Goal: Task Accomplishment & Management: Manage account settings

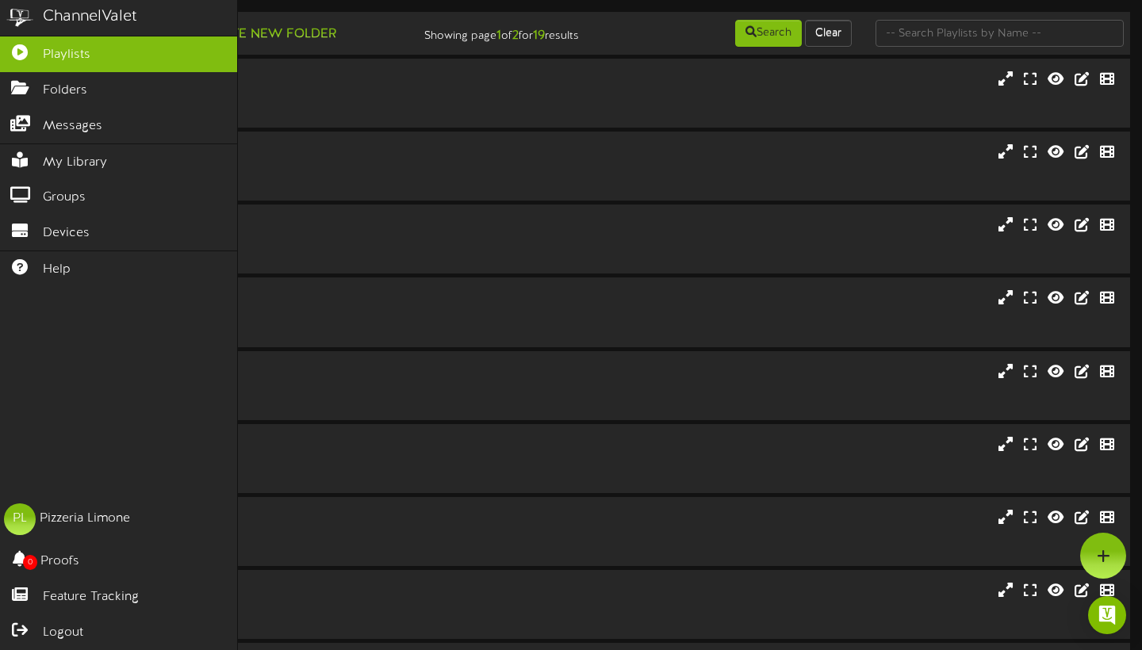
click at [98, 51] on link "Playlists" at bounding box center [118, 54] width 237 height 36
click at [99, 55] on link "Playlists" at bounding box center [118, 54] width 237 height 36
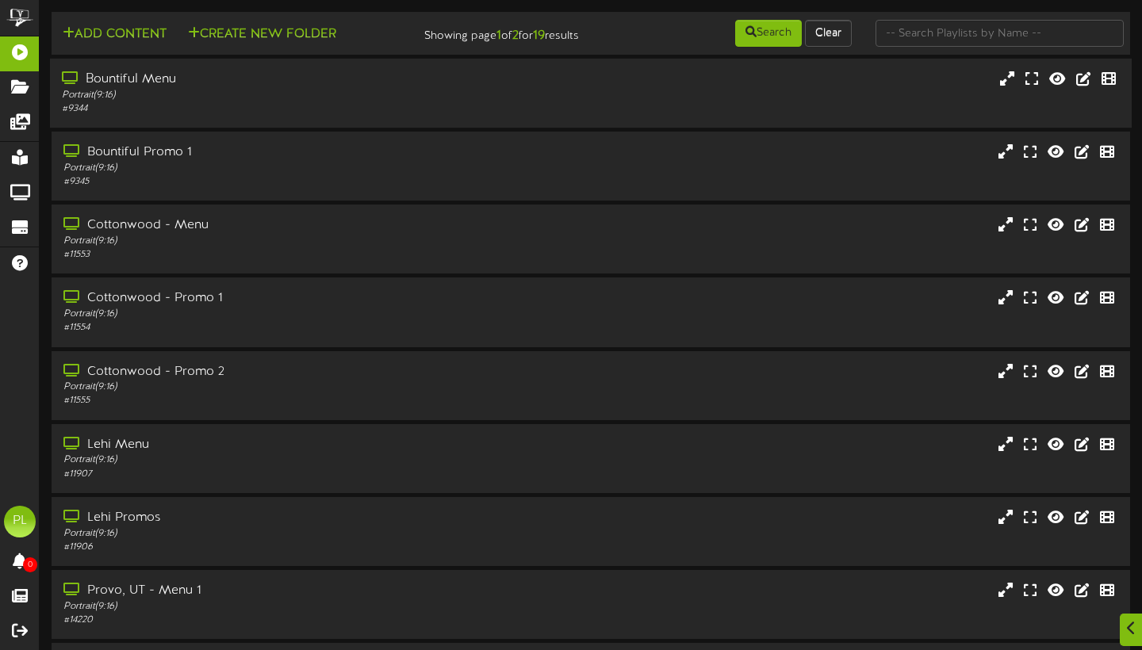
scroll to position [16, 0]
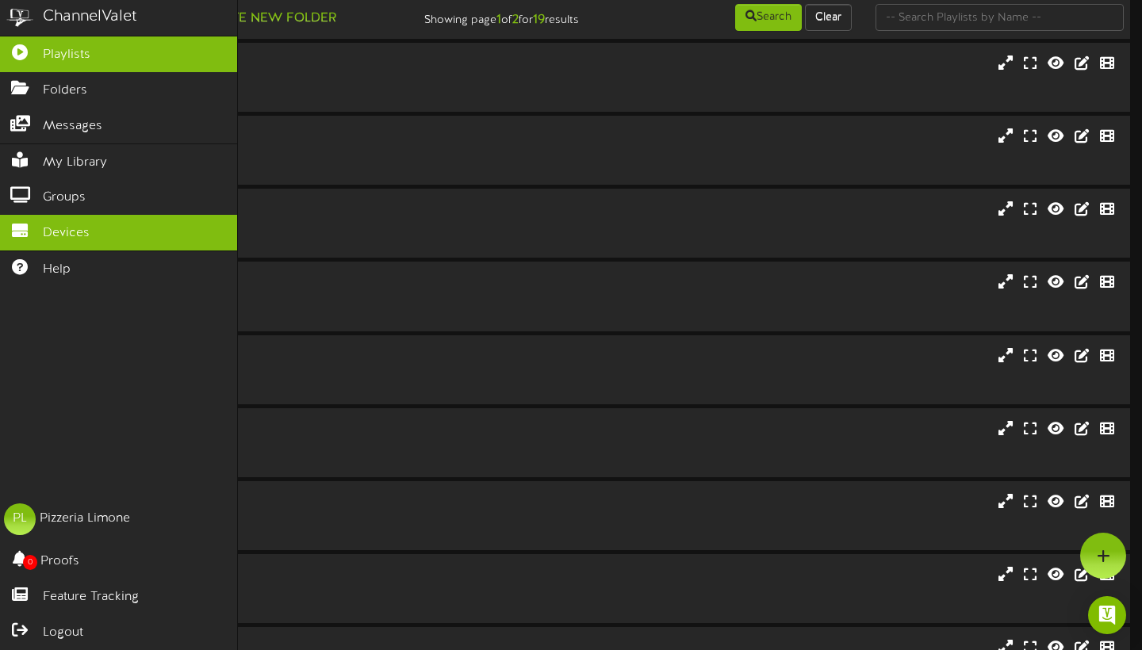
click at [44, 224] on span "Devices" at bounding box center [66, 233] width 47 height 18
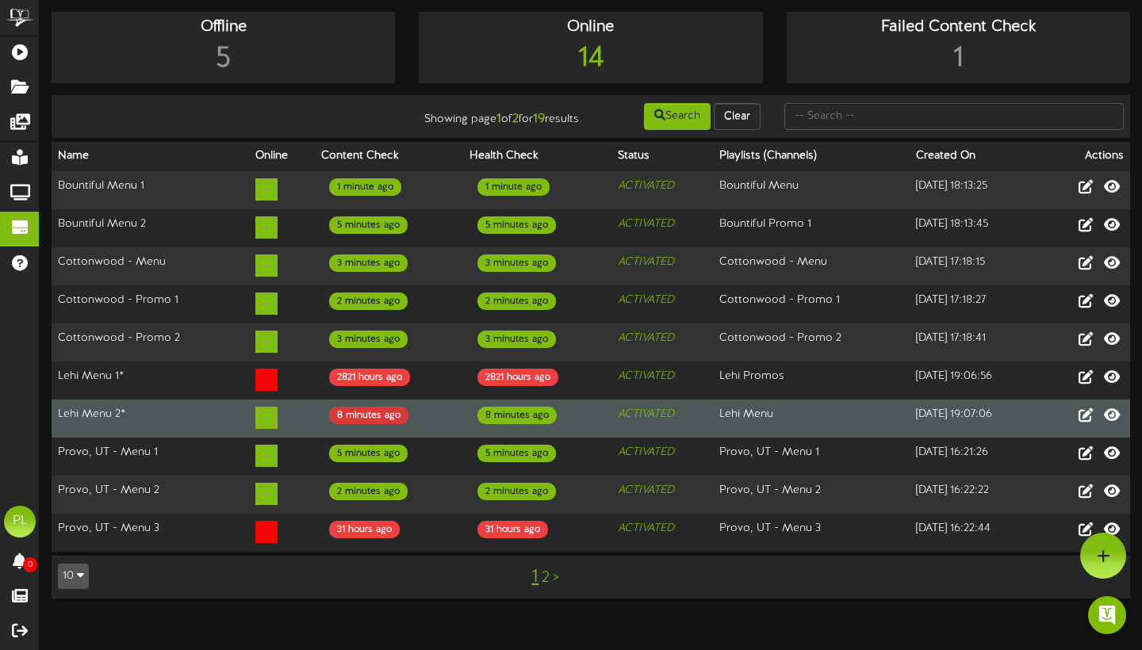
click at [369, 424] on div "8 minutes ago" at bounding box center [368, 415] width 79 height 17
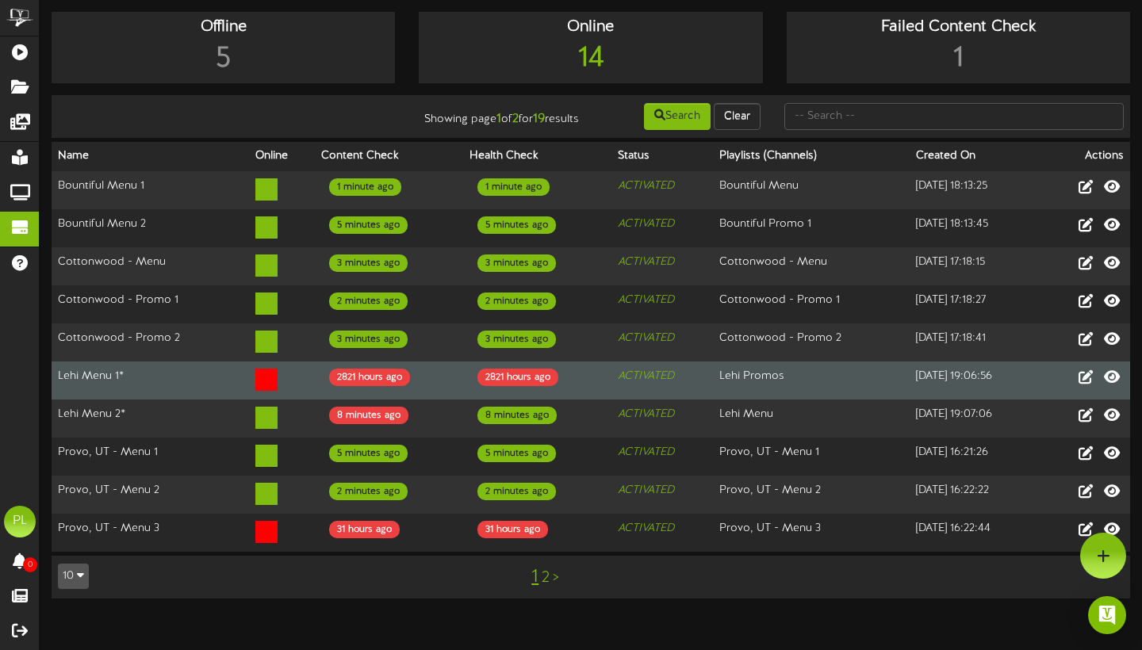
click at [95, 400] on td "Lehi Menu 1*" at bounding box center [150, 381] width 197 height 38
click at [1090, 385] on icon at bounding box center [1085, 376] width 17 height 17
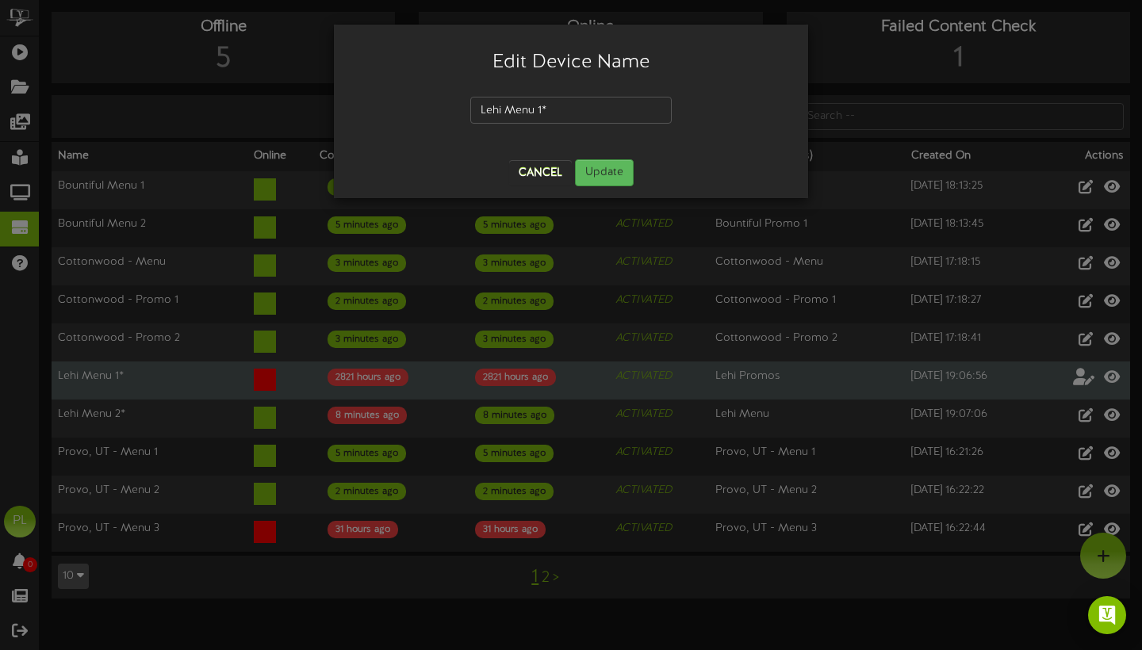
click at [541, 174] on button "Cancel" at bounding box center [540, 172] width 63 height 25
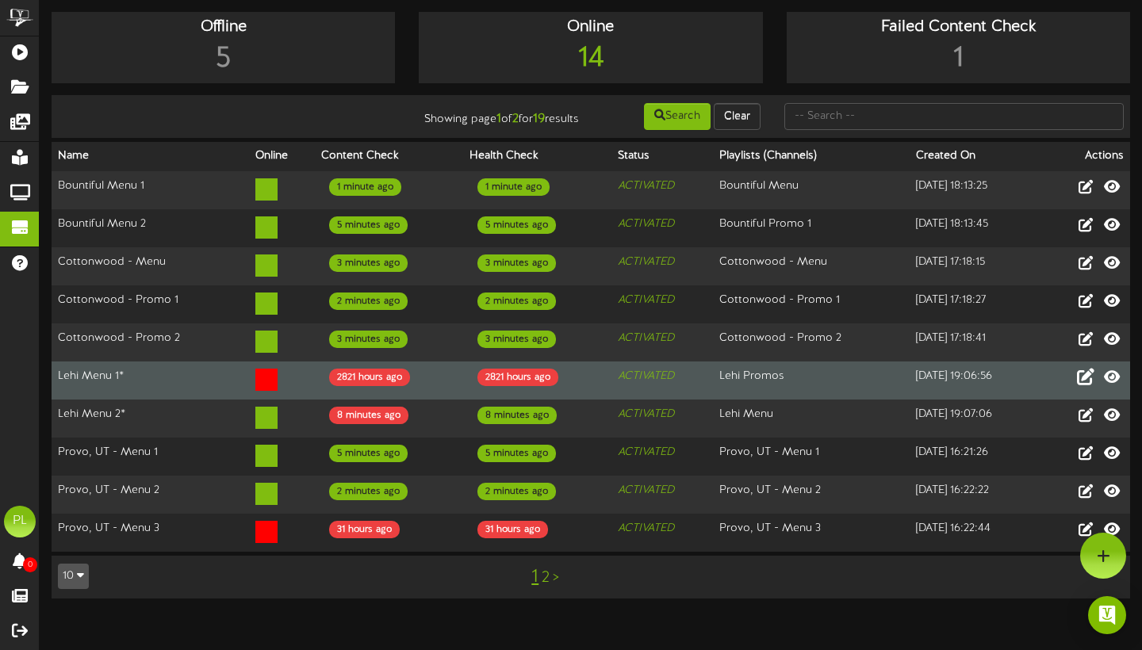
click at [1073, 384] on td at bounding box center [1084, 381] width 90 height 38
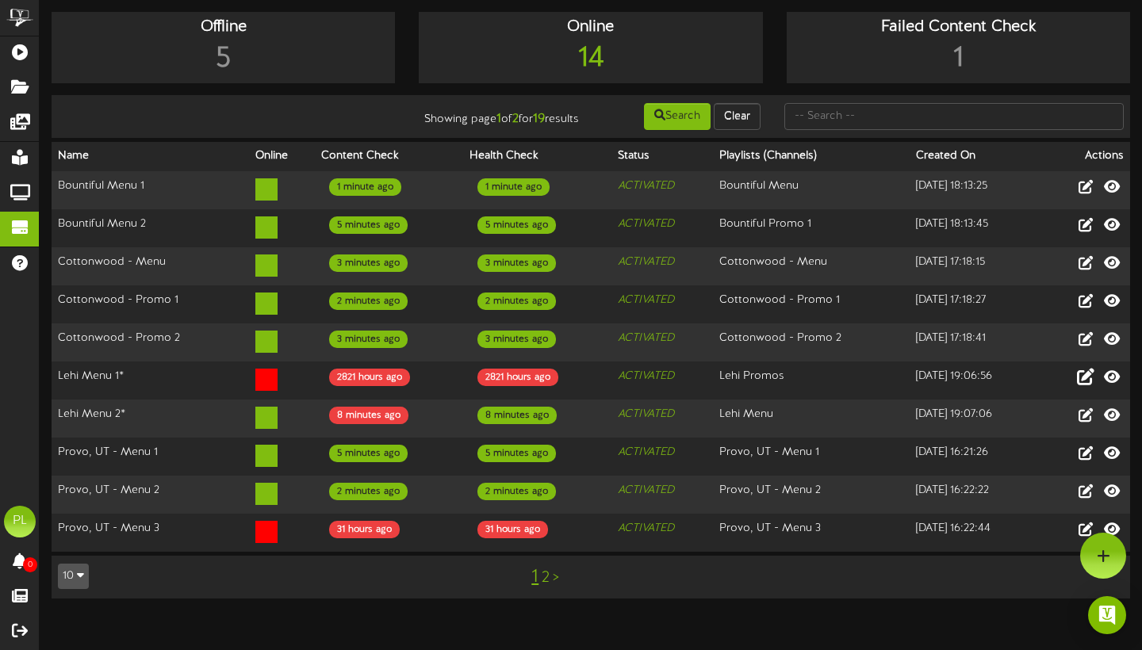
click at [1081, 385] on icon at bounding box center [1085, 376] width 17 height 17
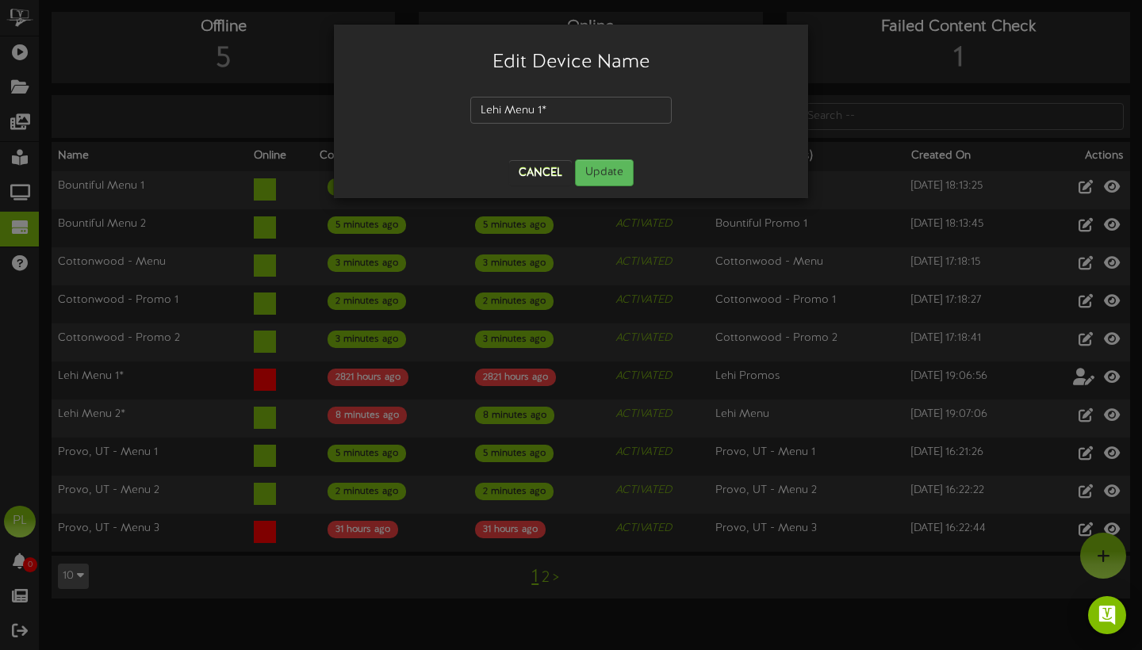
click at [556, 163] on button "Cancel" at bounding box center [540, 172] width 63 height 25
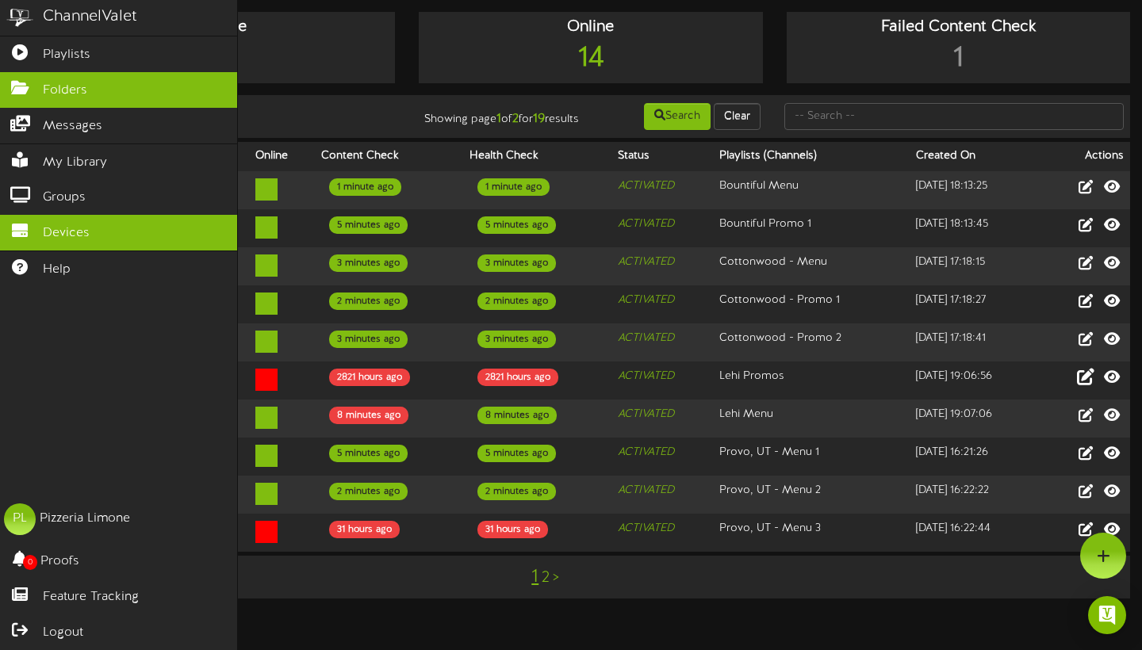
click at [100, 90] on link "Folders" at bounding box center [118, 90] width 237 height 36
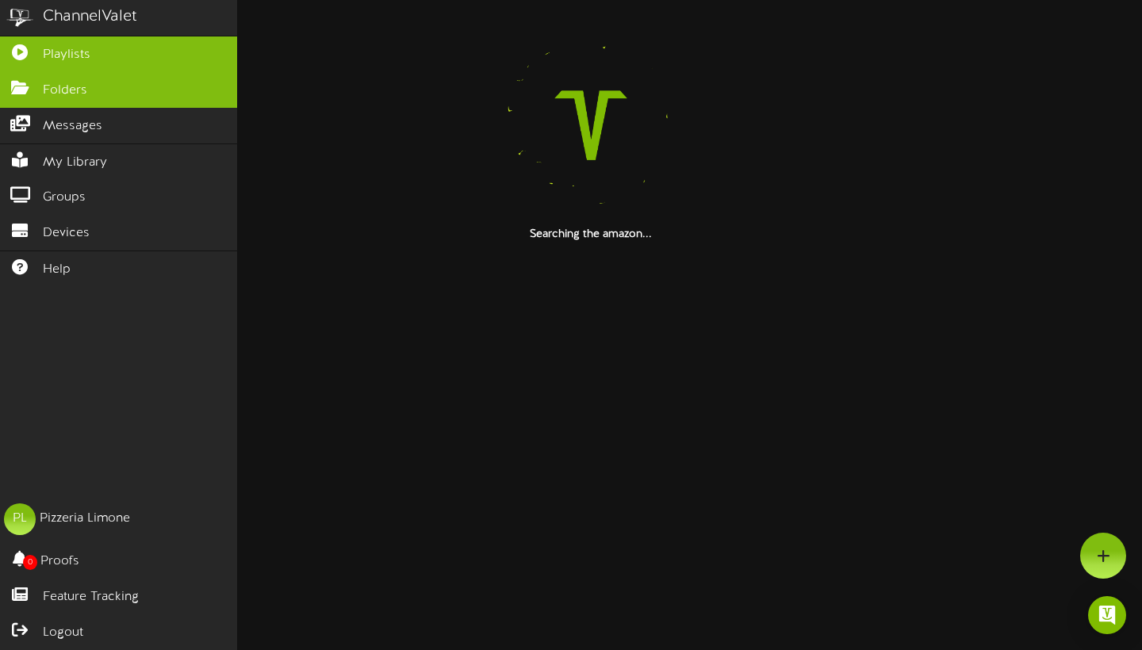
click at [120, 56] on link "Playlists" at bounding box center [118, 54] width 237 height 36
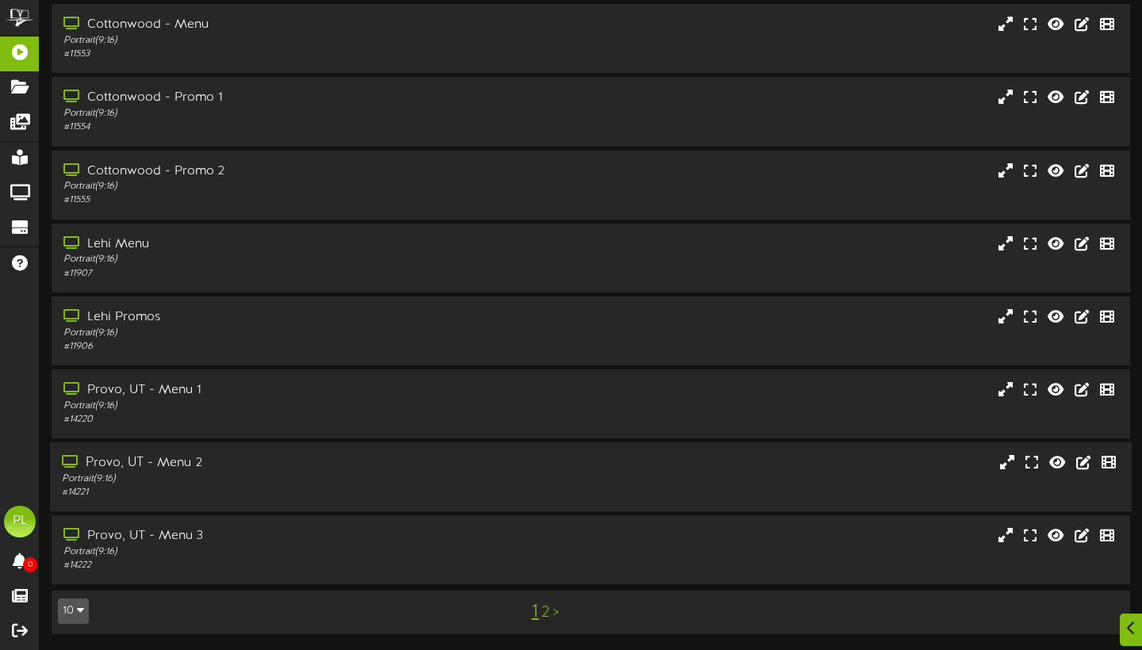
scroll to position [203, 0]
click at [224, 353] on div "# 11906" at bounding box center [275, 346] width 427 height 13
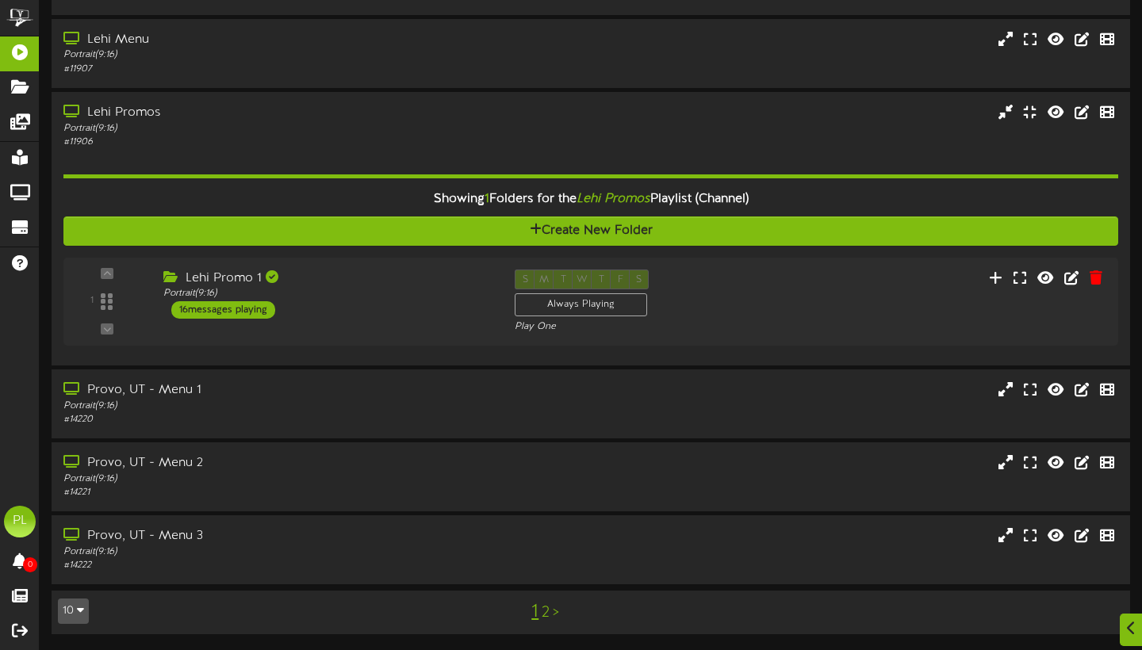
scroll to position [406, 0]
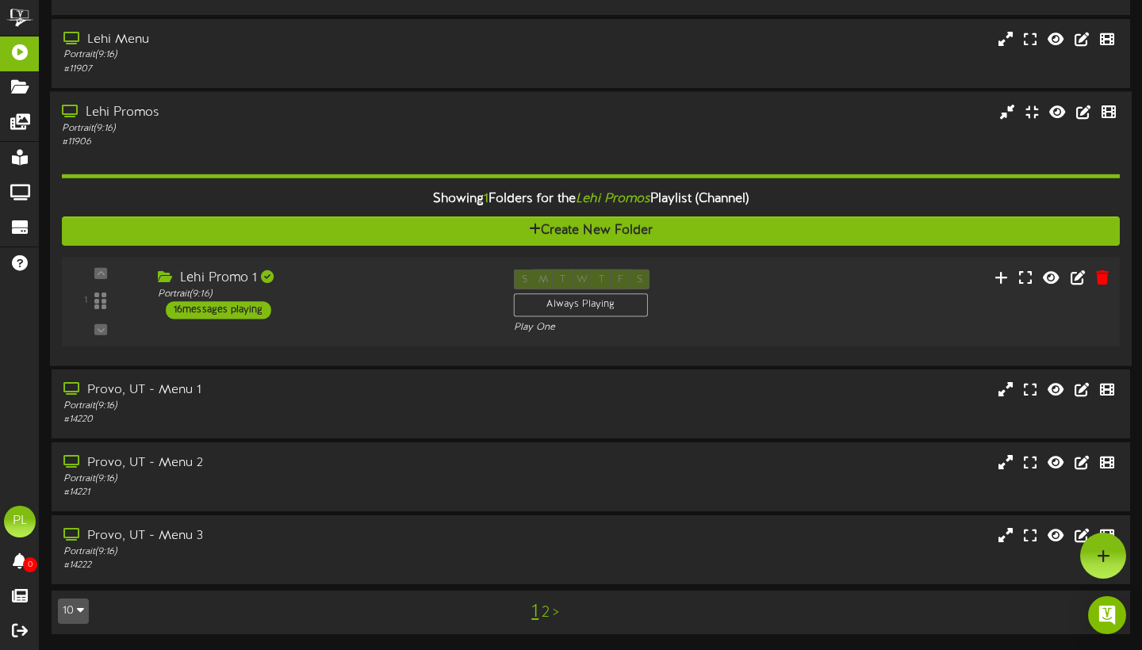
click at [354, 319] on div "Lehi Promo 1 Portrait ( 9:16 ) 16 messages playing" at bounding box center [324, 294] width 356 height 50
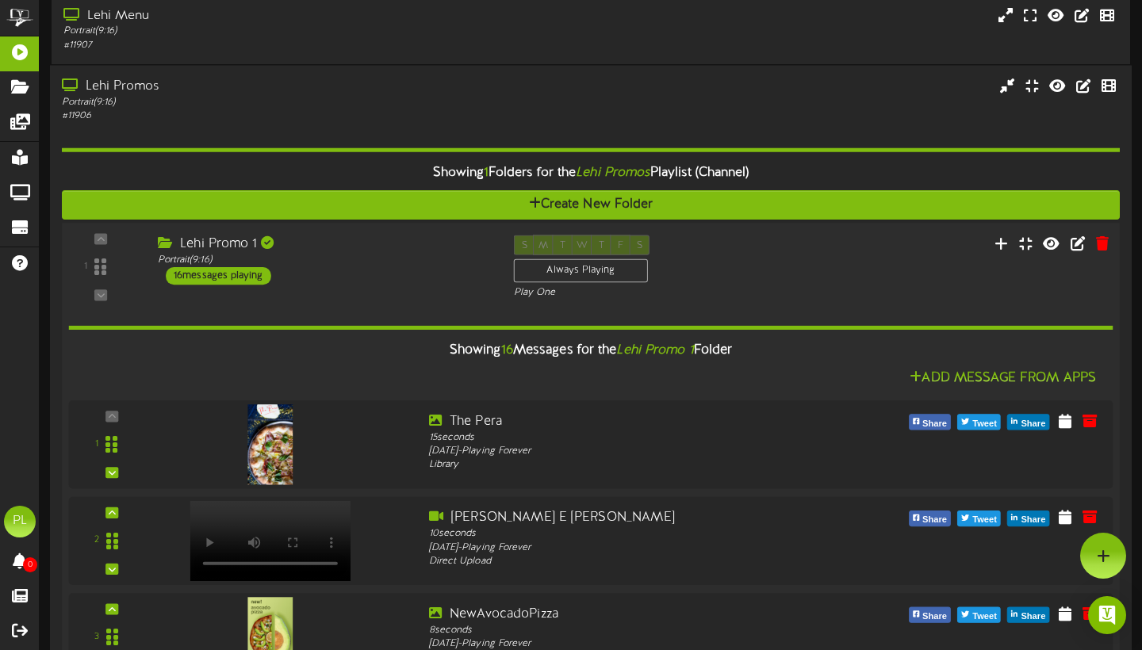
click at [437, 285] on div "Lehi Promo 1 Portrait ( 9:16 ) 16 messages playing" at bounding box center [324, 260] width 356 height 50
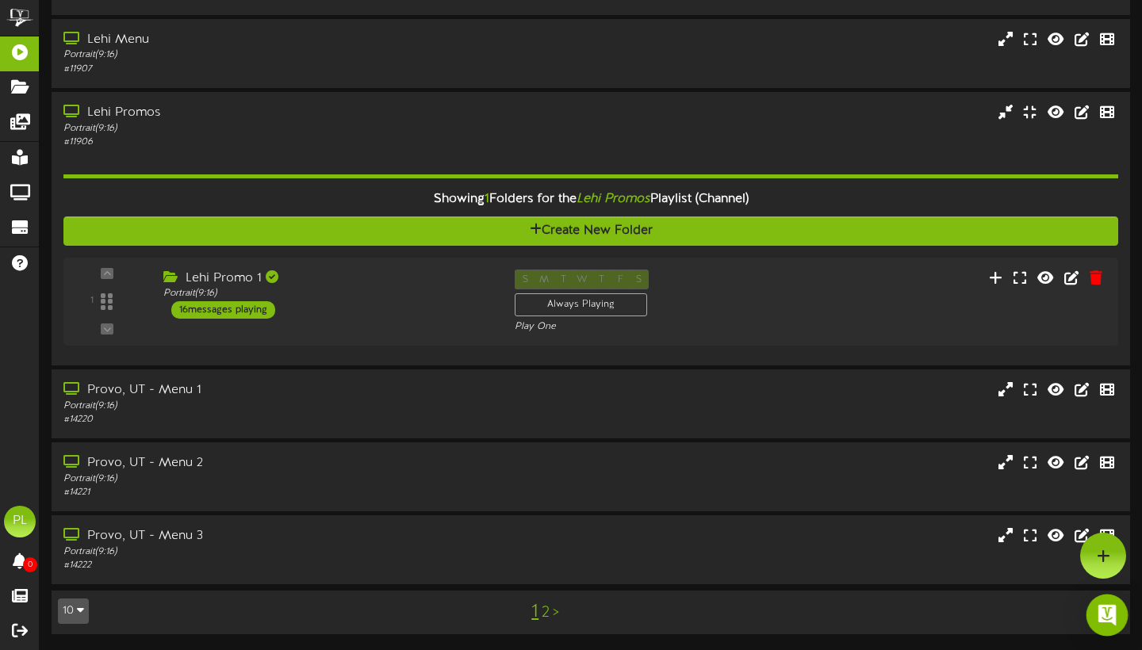
click at [1108, 626] on div "Open Intercom Messenger" at bounding box center [1107, 616] width 42 height 42
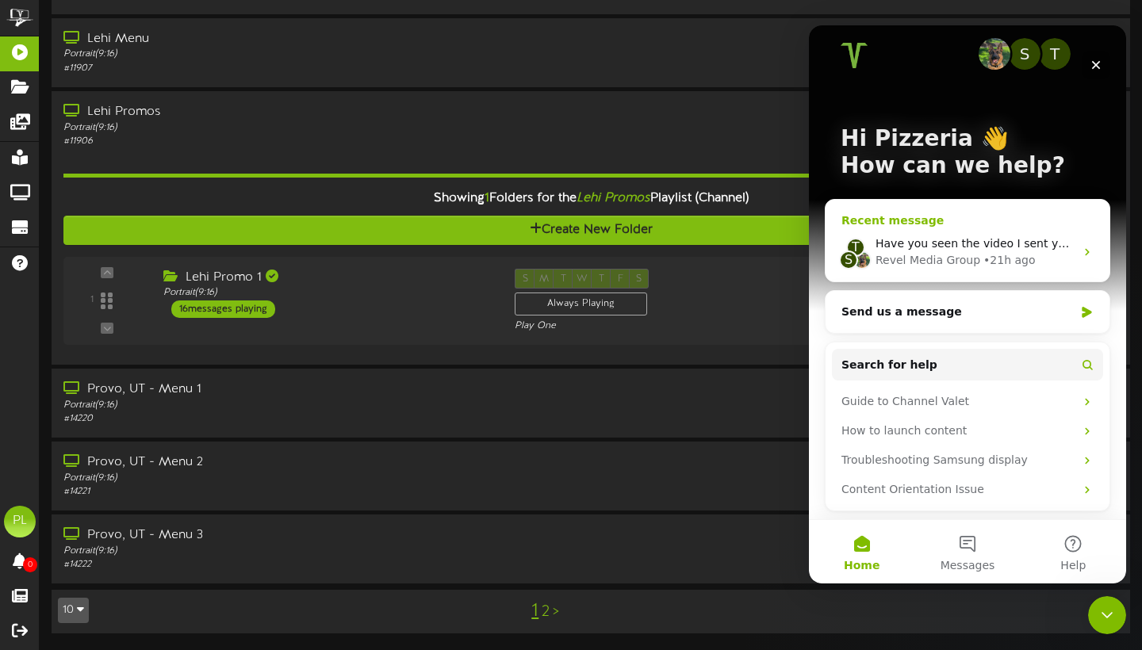
scroll to position [13, 0]
click at [1043, 244] on span "Have you seen the video I sent you?" at bounding box center [976, 243] width 202 height 13
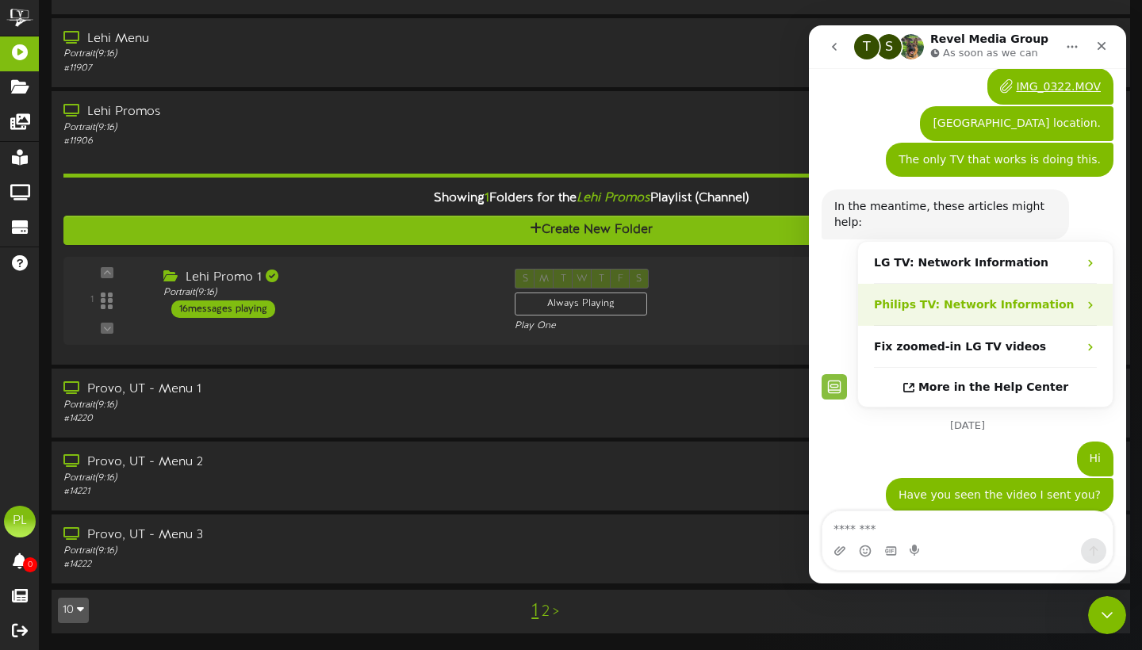
scroll to position [0, 0]
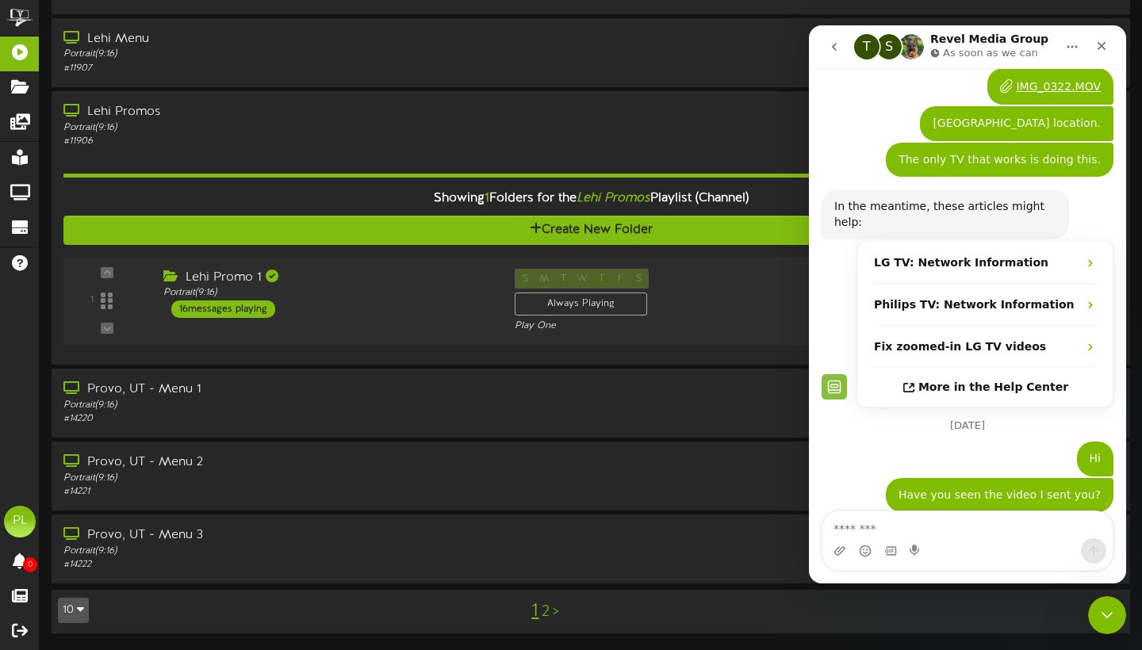
click at [911, 522] on textarea "Message…" at bounding box center [967, 524] width 290 height 27
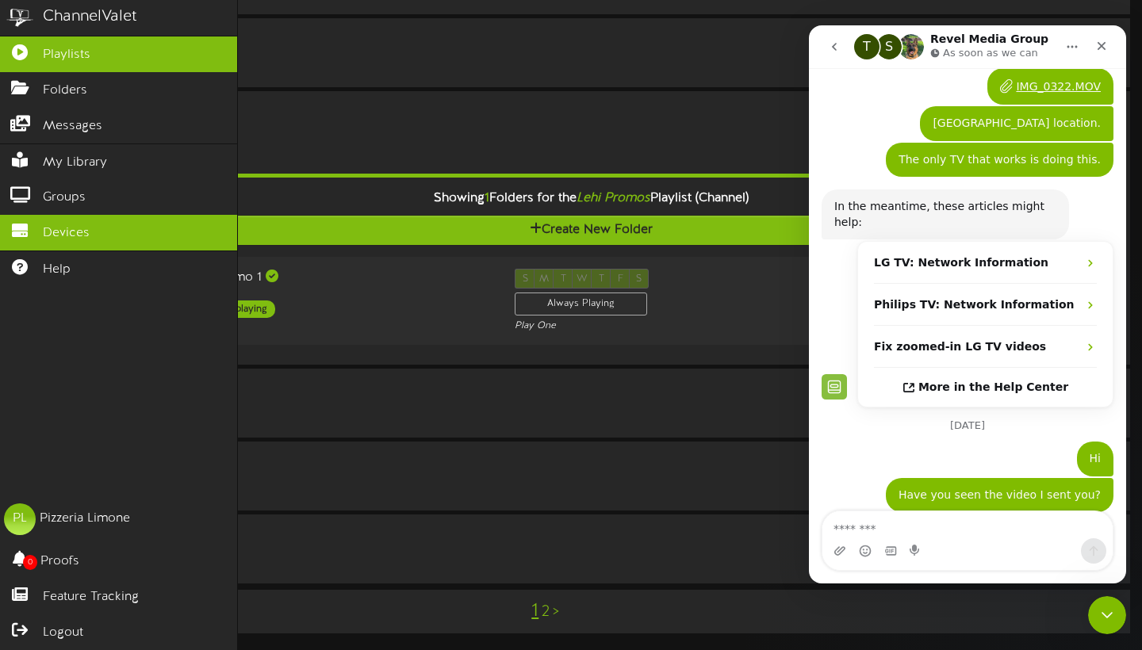
click at [95, 235] on link "Devices" at bounding box center [118, 233] width 237 height 36
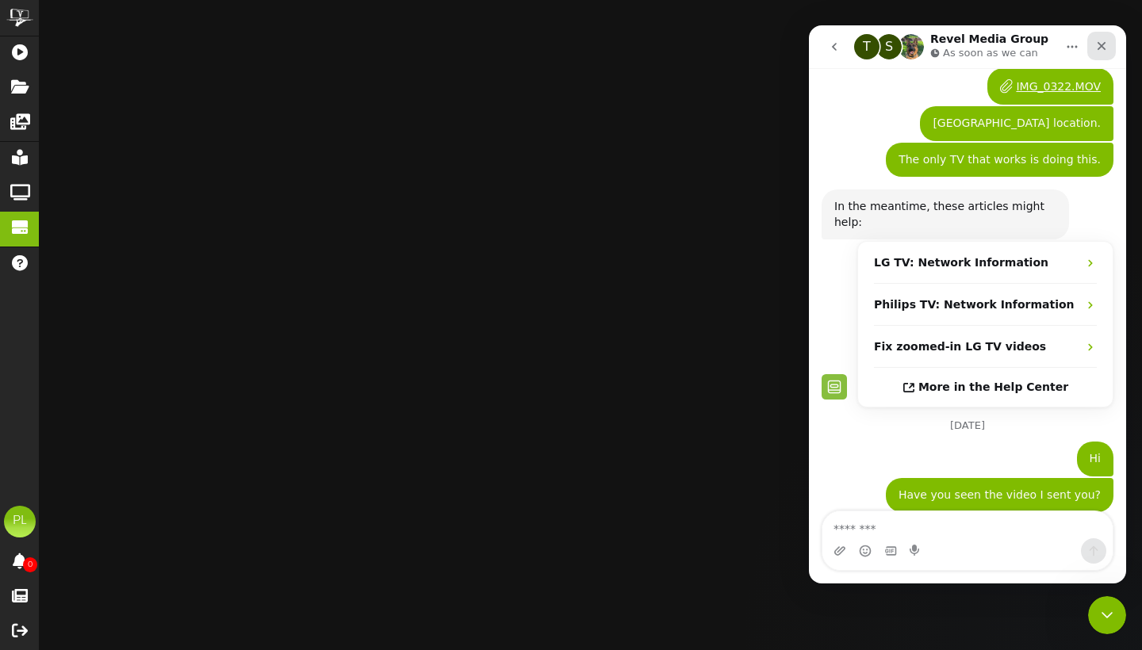
click at [1098, 48] on icon "Close" at bounding box center [1101, 46] width 13 height 13
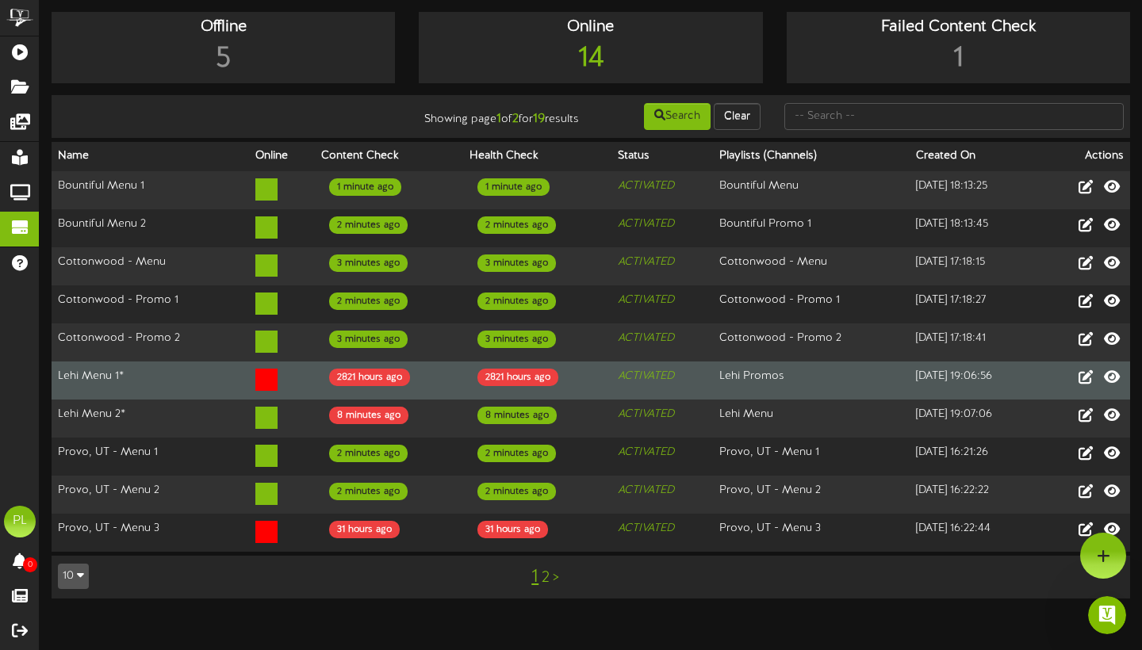
click at [255, 388] on icon at bounding box center [266, 380] width 22 height 22
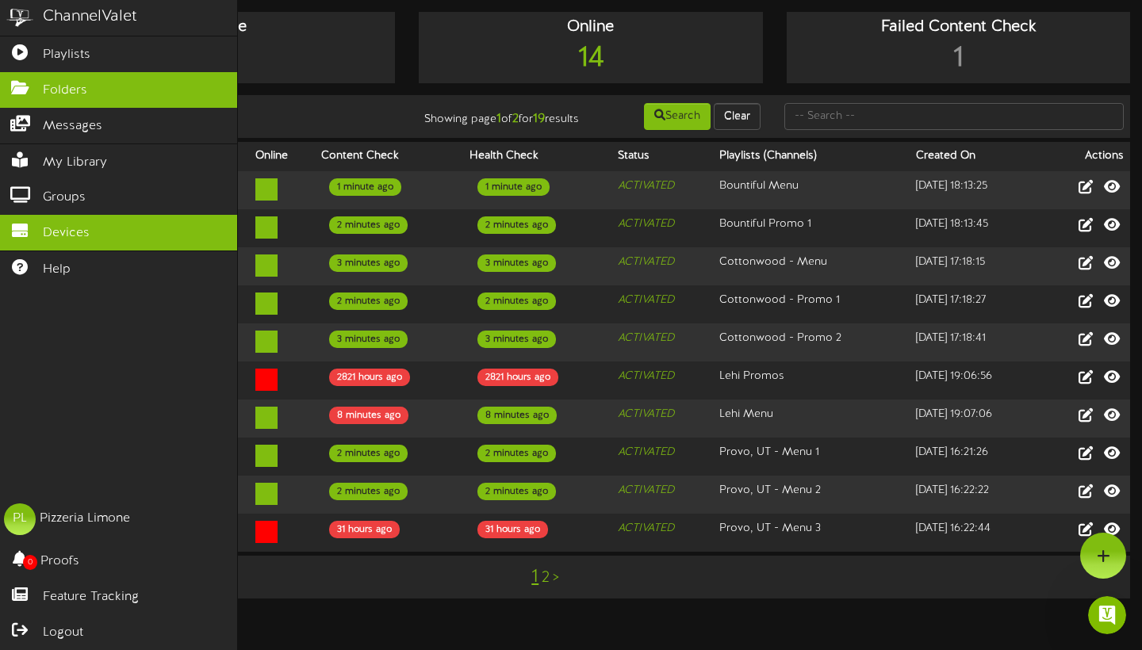
click at [36, 85] on icon at bounding box center [20, 86] width 40 height 12
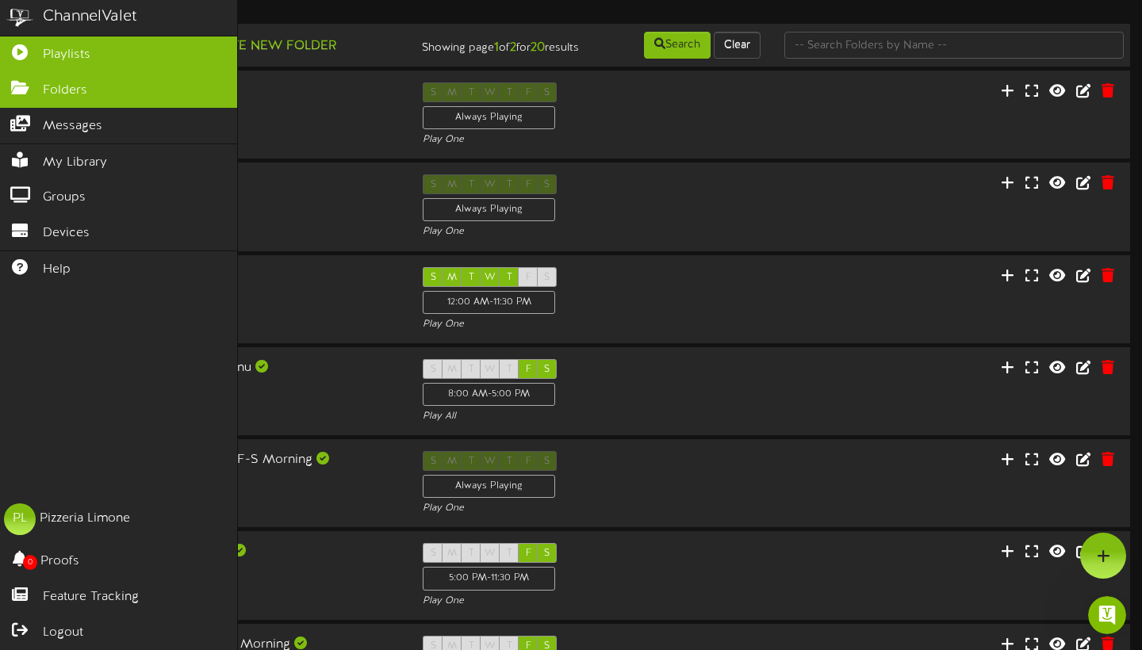
click at [161, 45] on link "Playlists" at bounding box center [118, 54] width 237 height 36
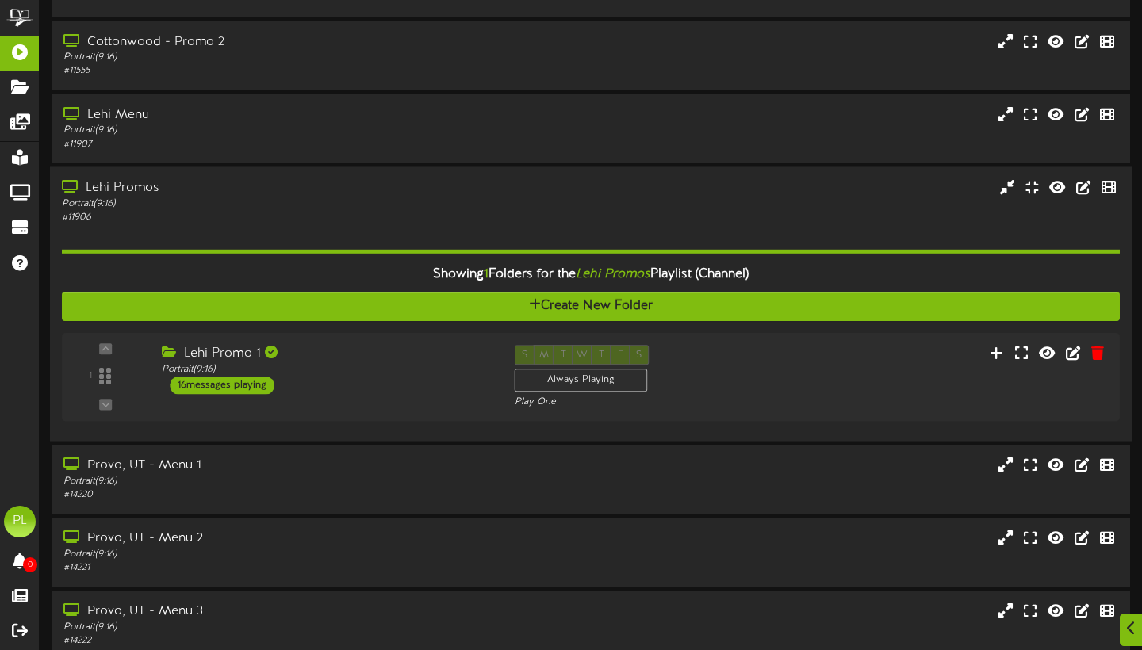
scroll to position [339, 0]
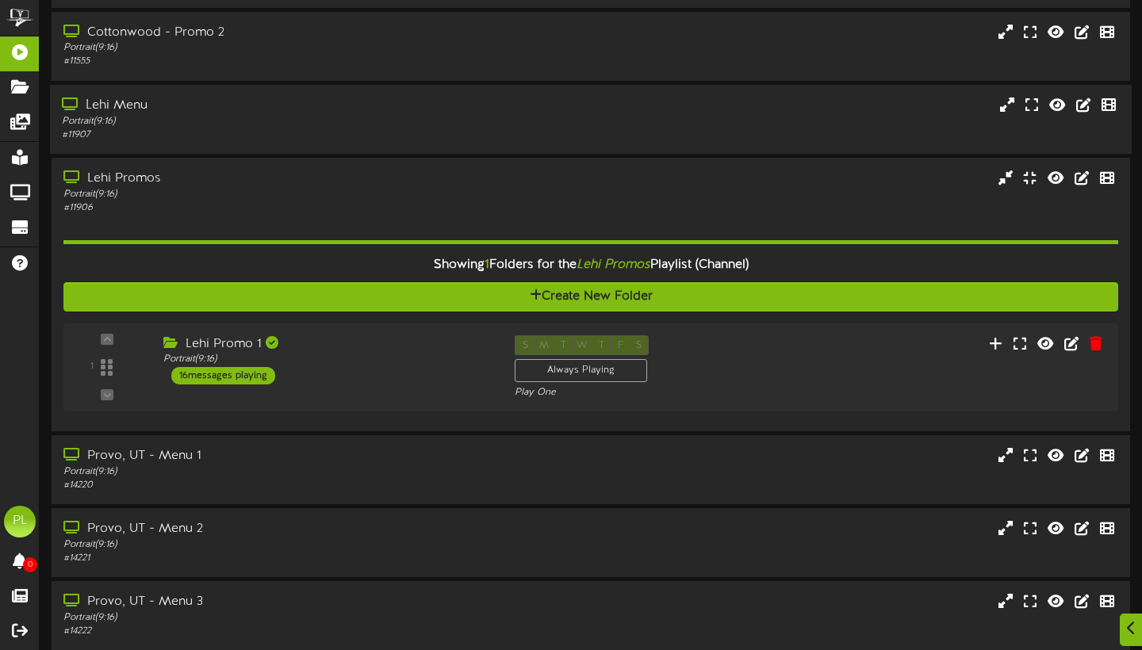
click at [249, 113] on div "Lehi Menu" at bounding box center [275, 106] width 427 height 18
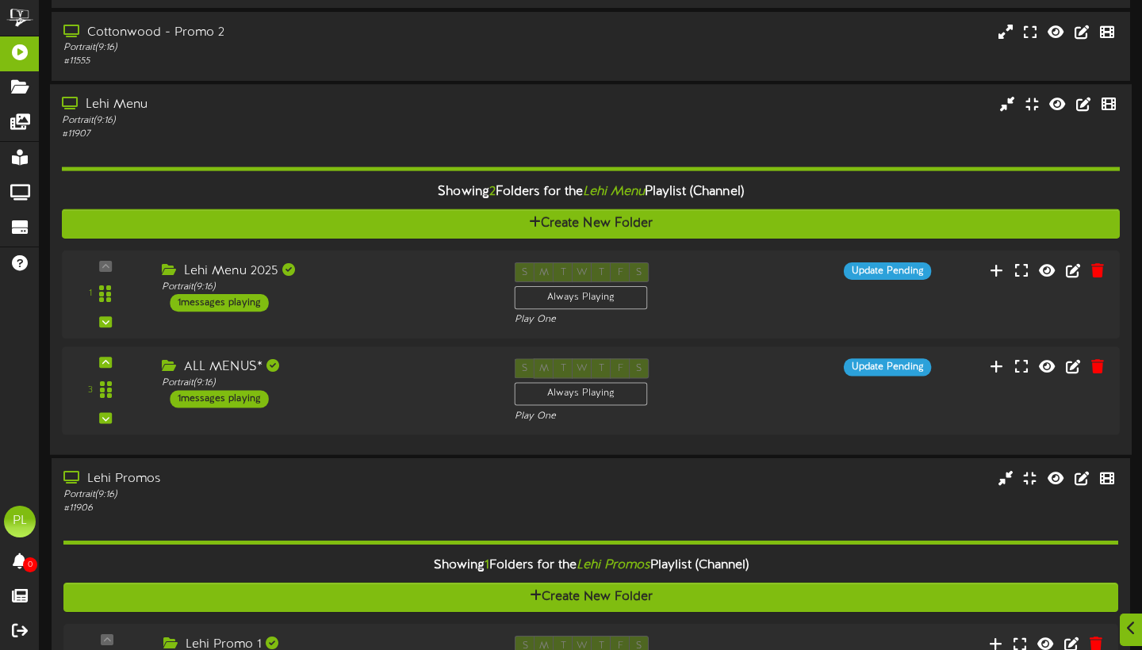
click at [457, 139] on div "# 11907" at bounding box center [275, 134] width 427 height 13
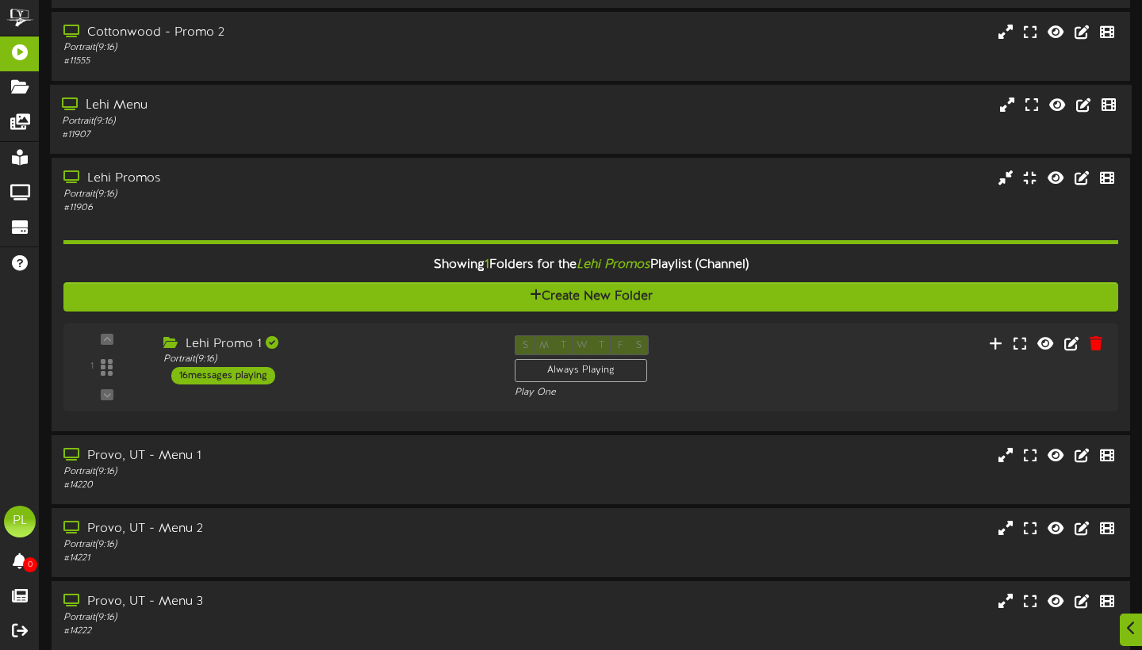
click at [266, 95] on div "Lehi Menu Portrait ( 9:16 ) # 11907" at bounding box center [590, 118] width 1081 height 69
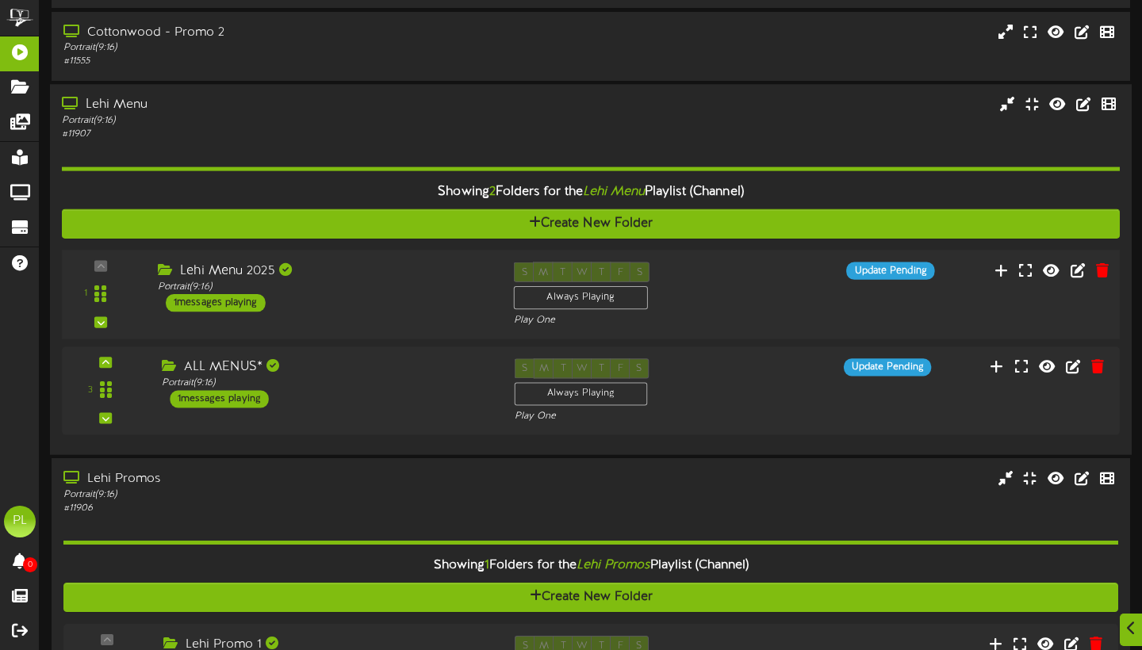
click at [769, 302] on div "1 ( 9:16" at bounding box center [590, 294] width 1068 height 65
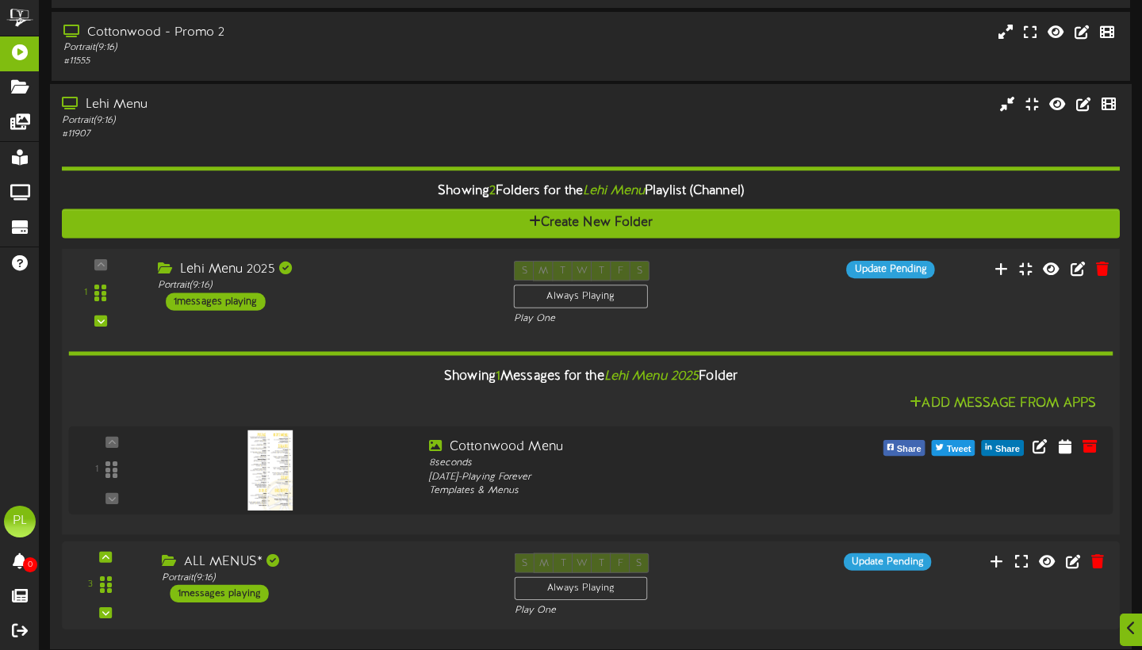
click at [760, 299] on div "S M T W T F S Always Playing Play One" at bounding box center [635, 292] width 267 height 65
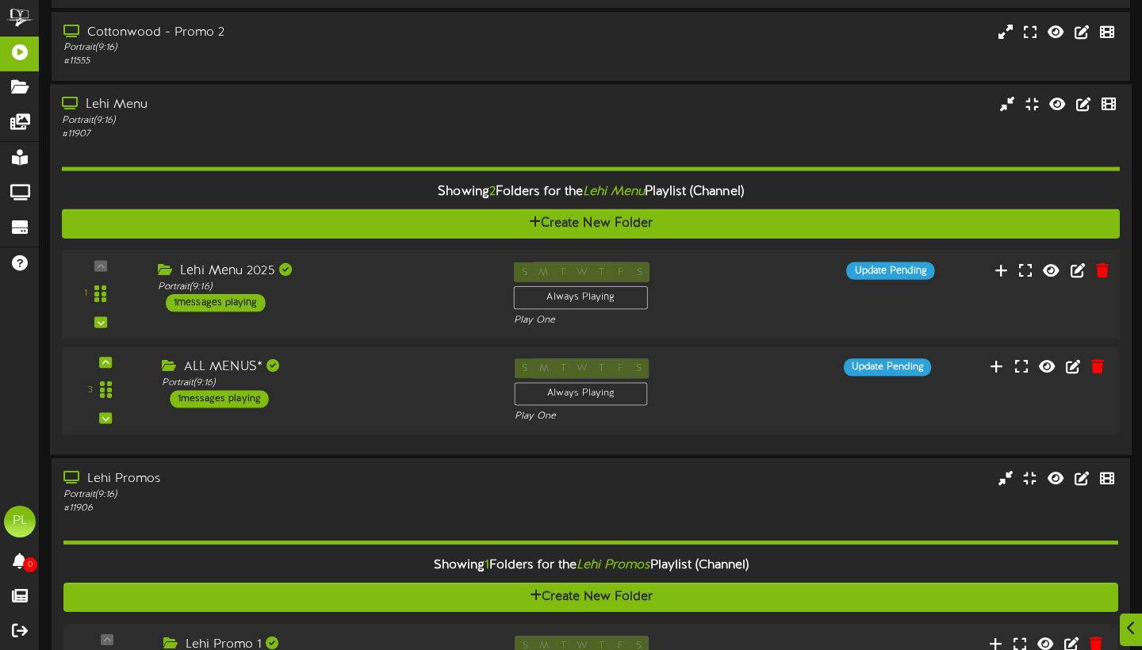
click at [401, 300] on div "Lehi Menu 2025 Portrait ( 9:16 ) 1 messages playing" at bounding box center [324, 287] width 356 height 50
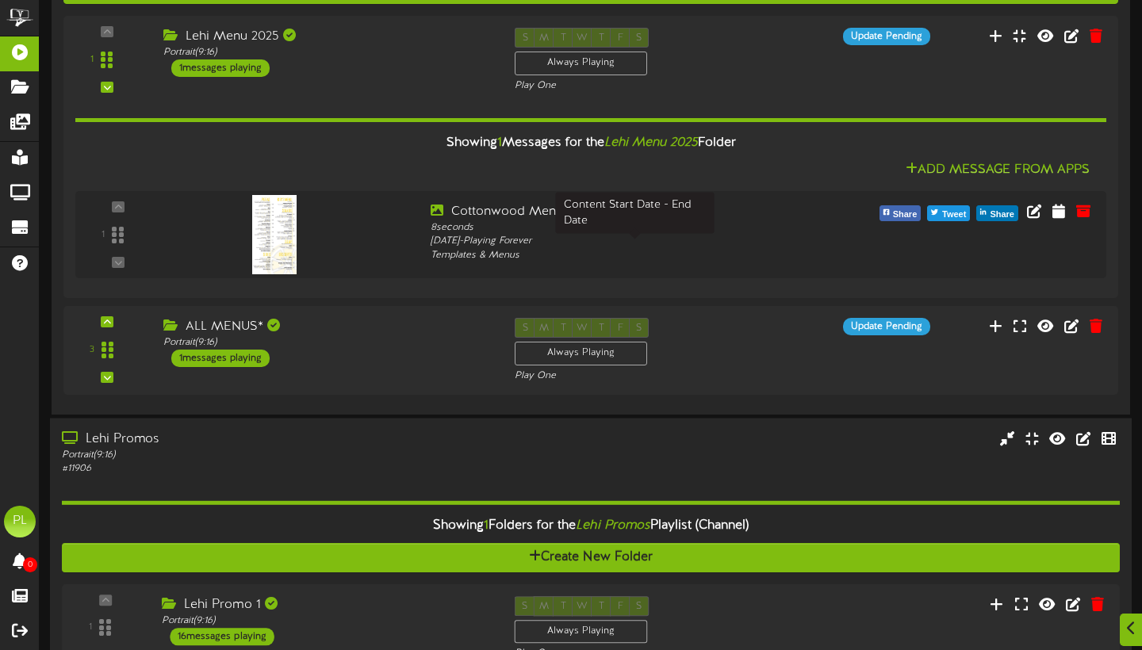
scroll to position [579, 0]
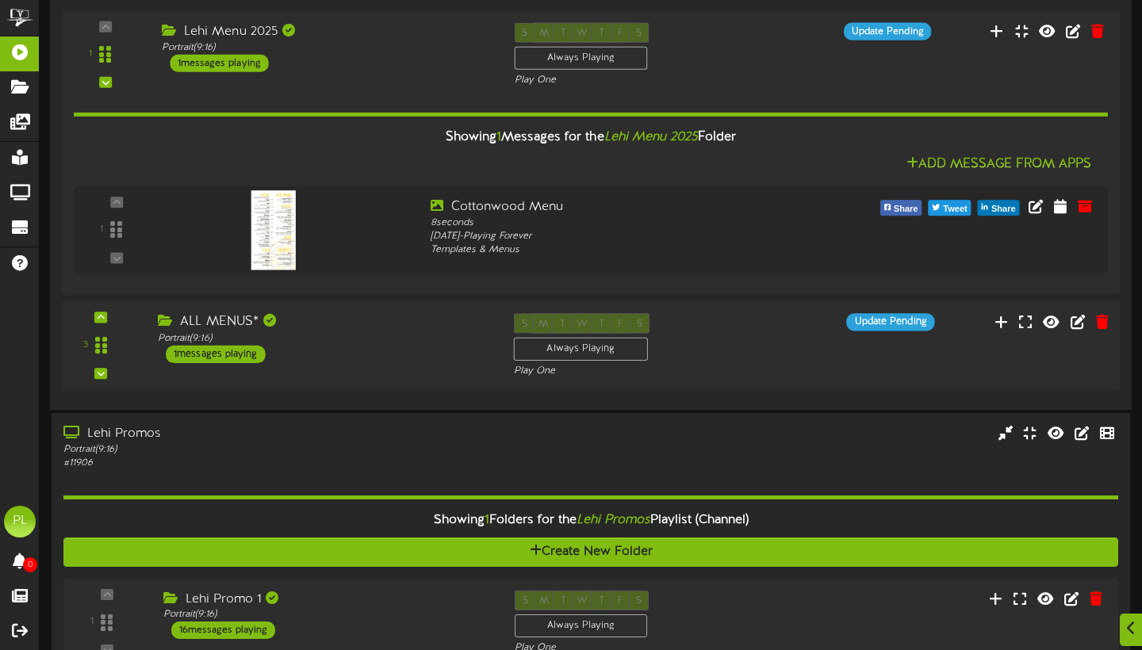
click at [428, 378] on div "3 ALL MENUS*" at bounding box center [590, 345] width 1068 height 65
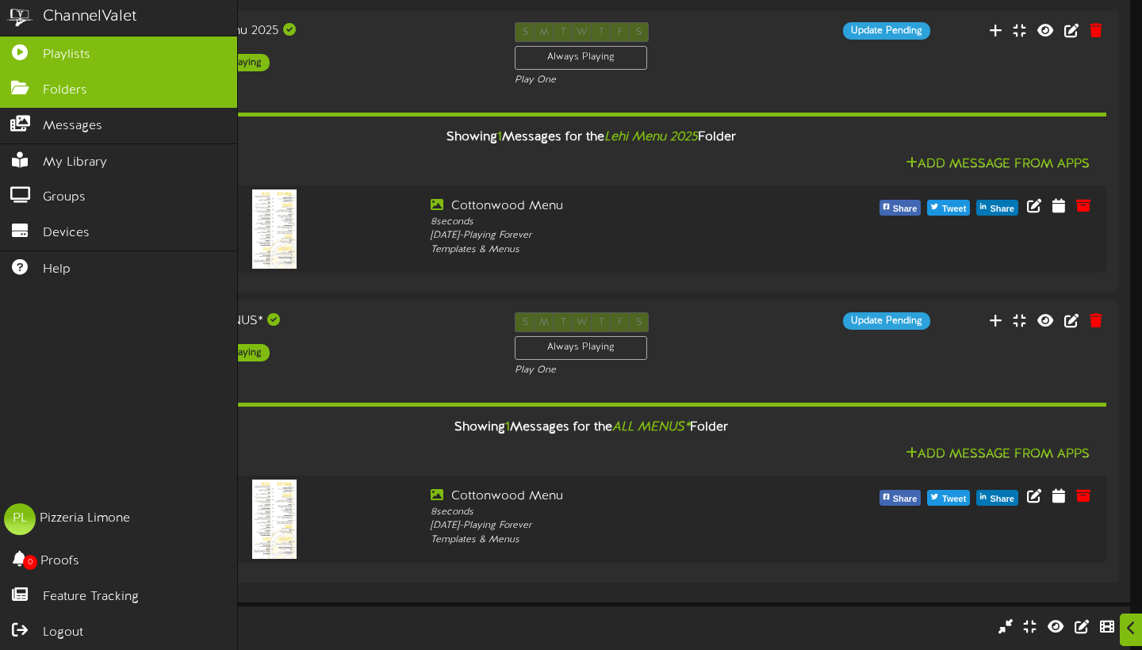
click at [94, 91] on link "Folders" at bounding box center [118, 90] width 237 height 36
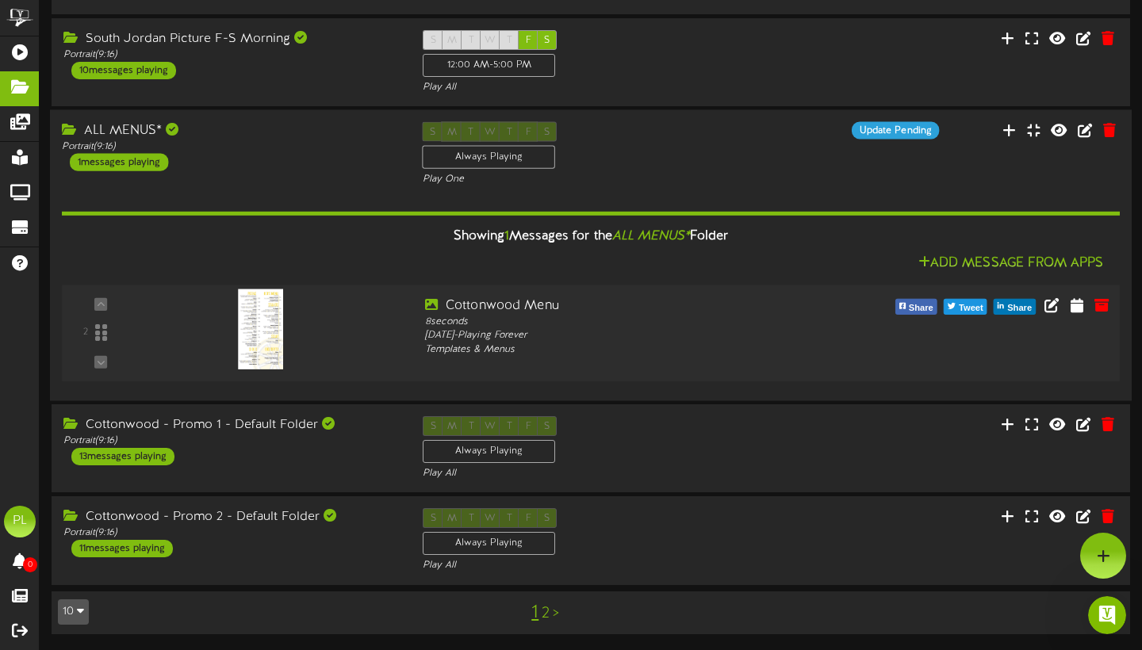
scroll to position [616, 0]
click at [575, 331] on div "Wednesday, 4/17/2024 - Playing Forever" at bounding box center [635, 335] width 421 height 13
click at [1079, 312] on icon at bounding box center [1076, 304] width 15 height 17
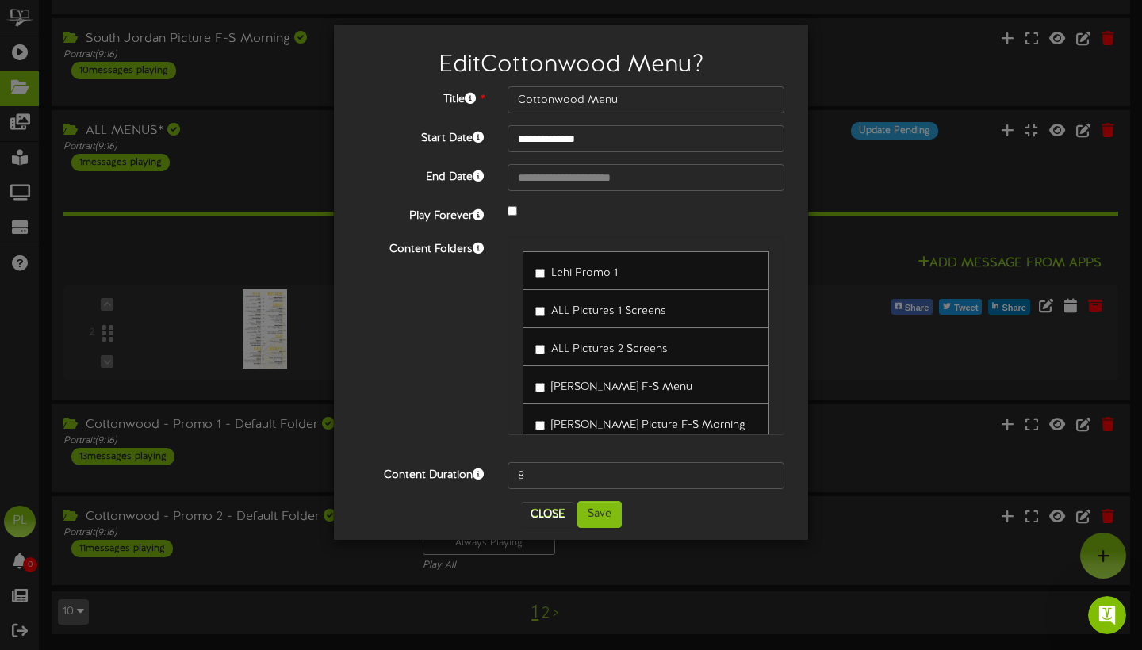
scroll to position [0, 0]
click at [545, 518] on button "Close" at bounding box center [547, 514] width 53 height 25
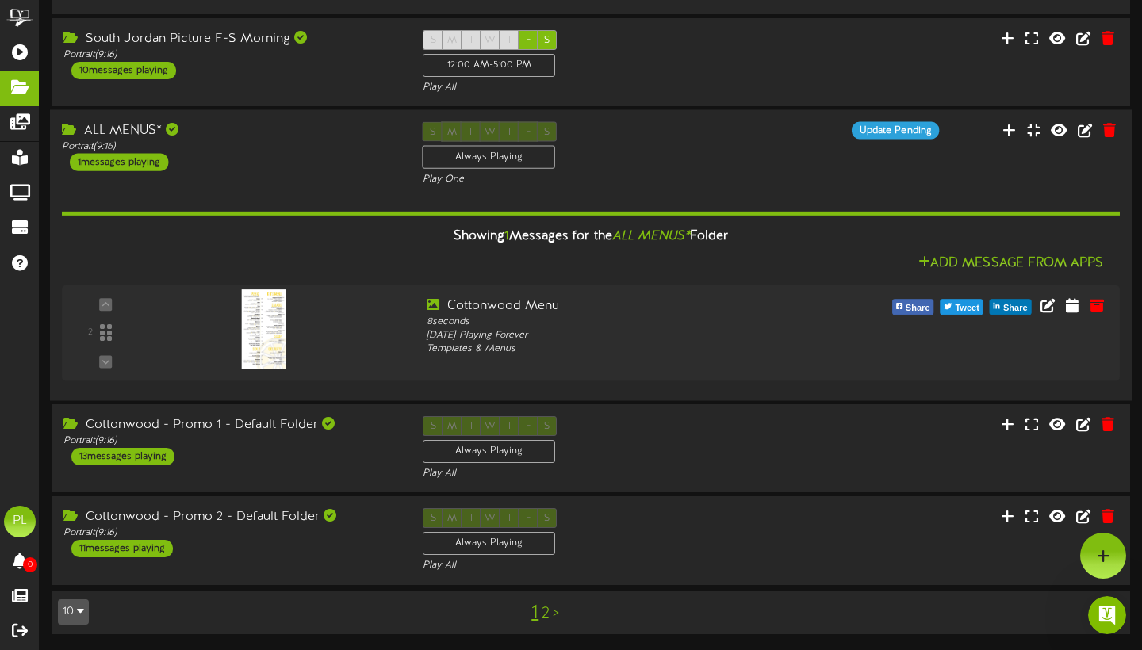
click at [301, 183] on div "ALL MENUS* Portrait ( 9:16 ) 1 messages playing S M T W T F S Always Playing Pl…" at bounding box center [590, 153] width 1081 height 65
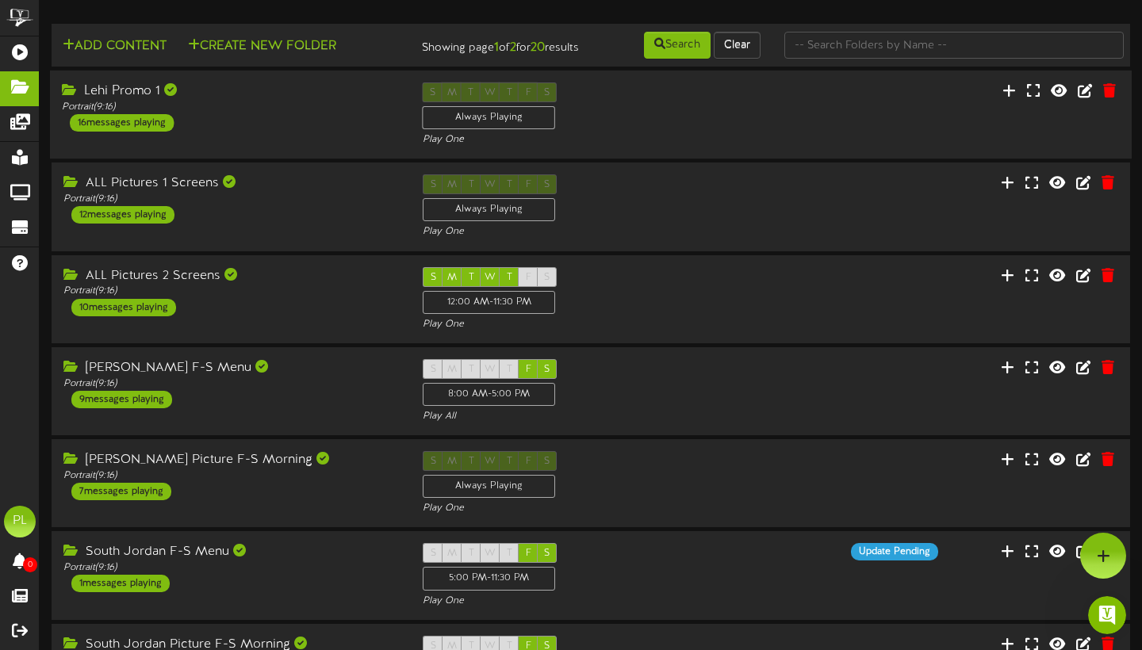
click at [271, 132] on div "Lehi Promo 1 Portrait ( 9:16 ) 16 messages playing" at bounding box center [230, 106] width 361 height 49
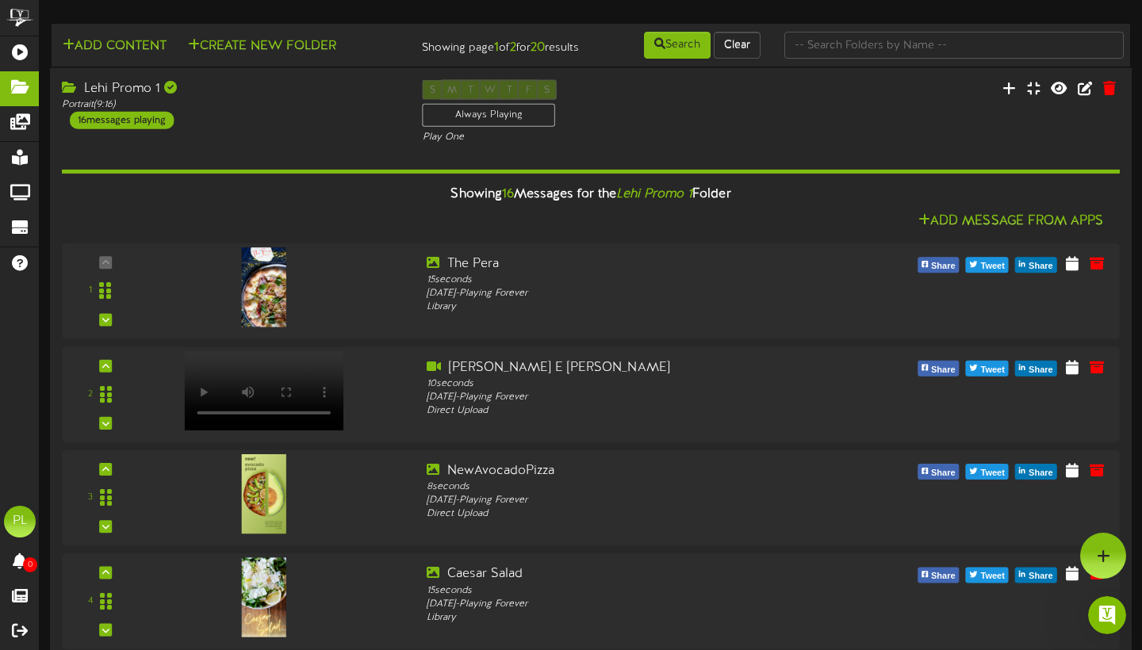
click at [289, 129] on div "Lehi Promo 1 Portrait ( 9:16 ) 16 messages playing" at bounding box center [230, 104] width 361 height 49
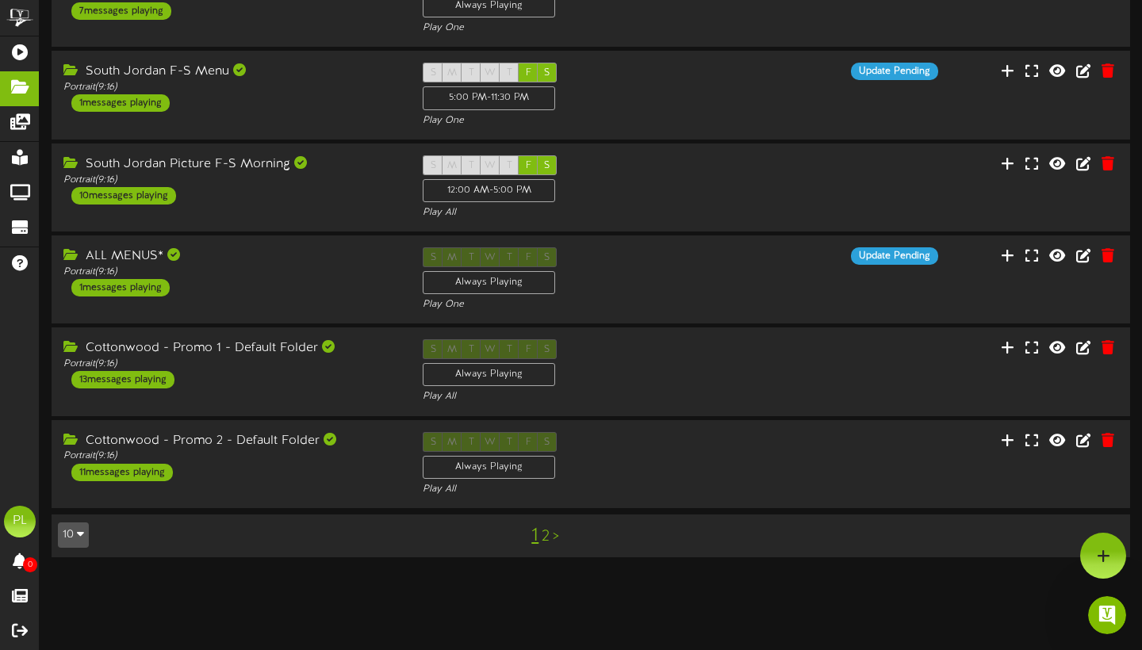
scroll to position [480, 0]
click at [303, 279] on div "Portrait ( 9:16 )" at bounding box center [230, 272] width 337 height 13
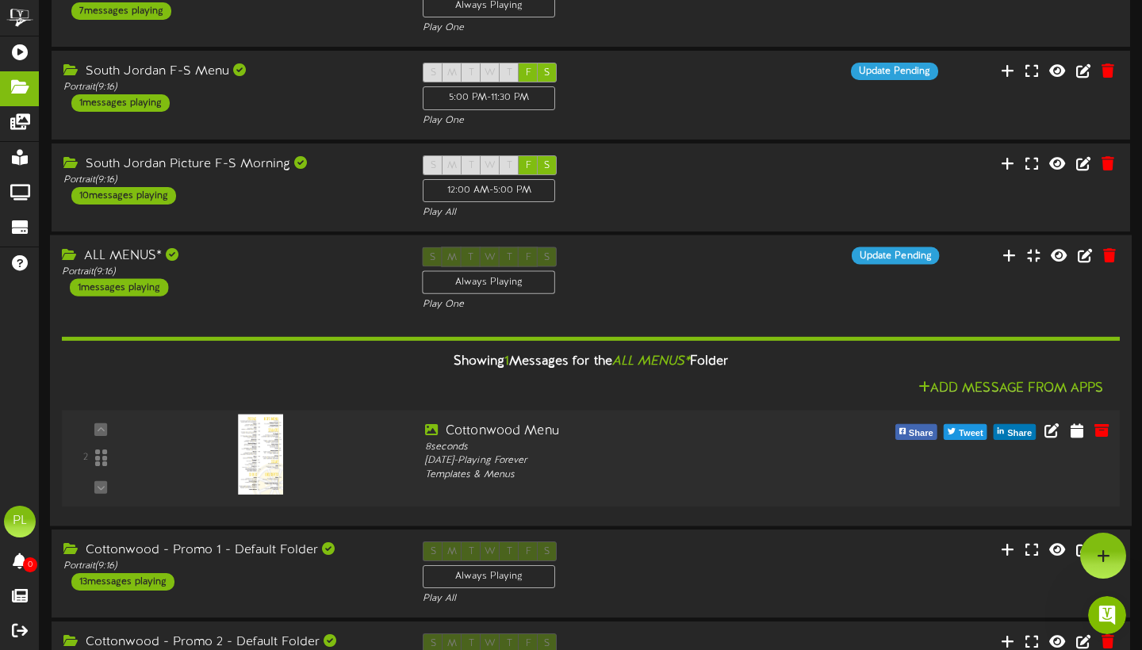
click at [263, 450] on img at bounding box center [260, 455] width 45 height 80
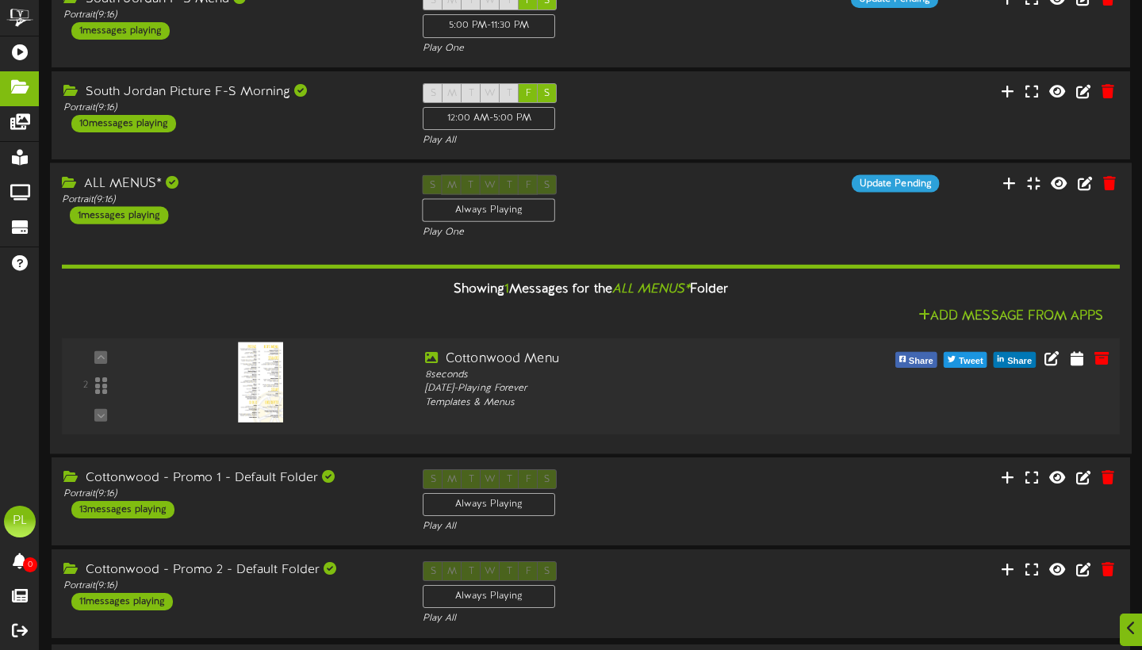
scroll to position [560, 0]
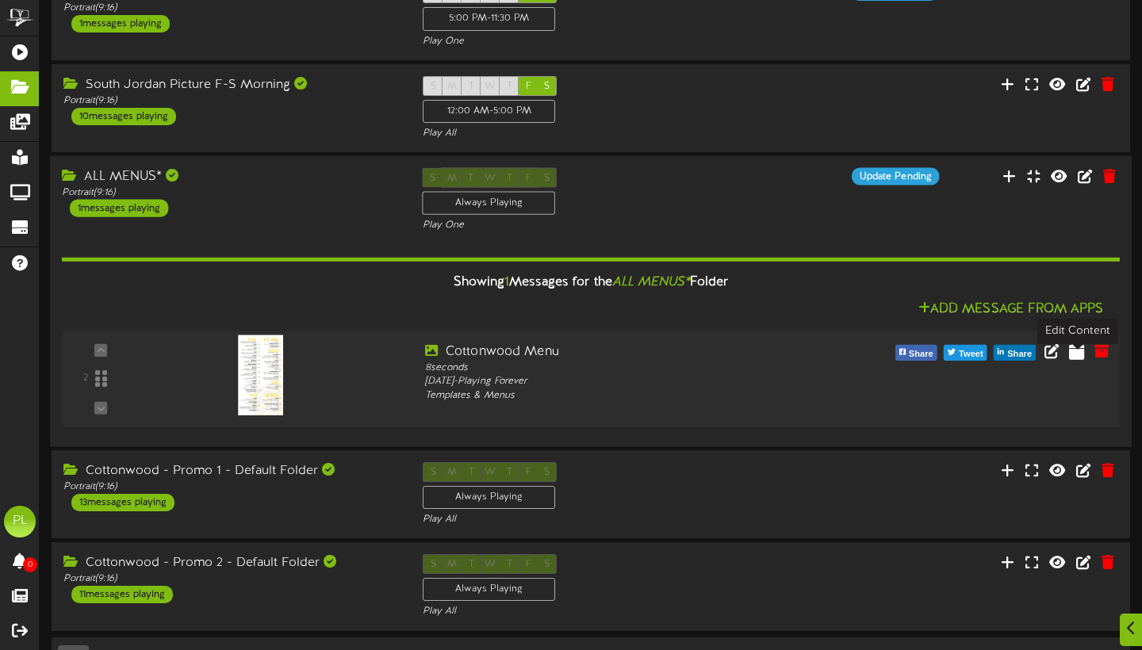
click at [1078, 359] on icon at bounding box center [1076, 350] width 15 height 17
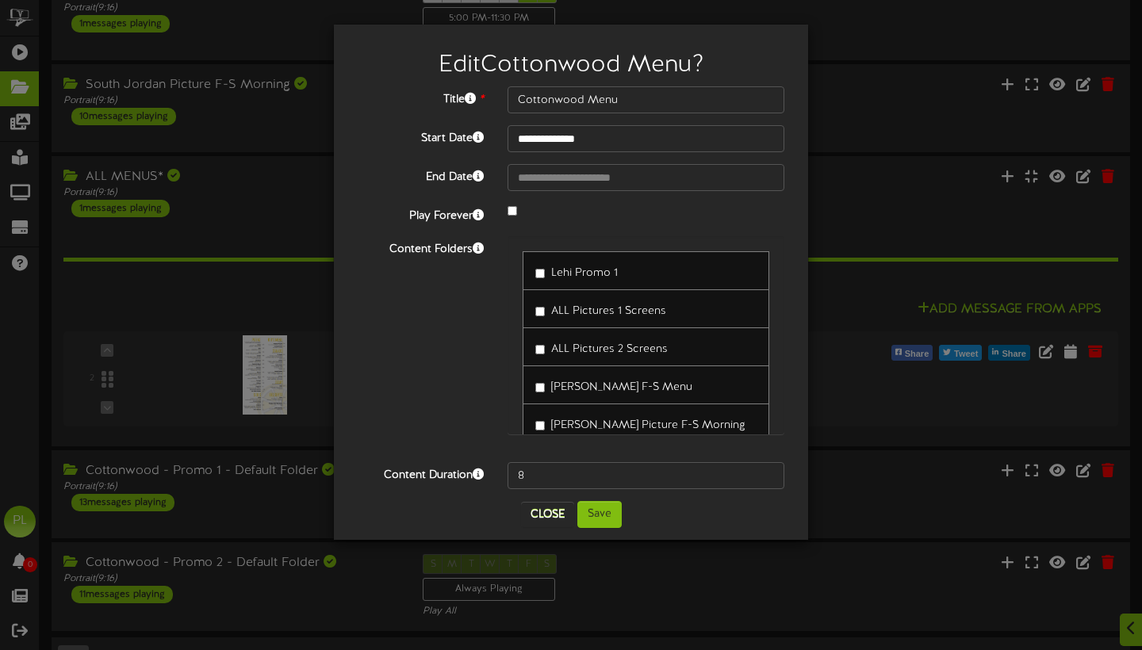
click at [553, 522] on button "Close" at bounding box center [547, 514] width 53 height 25
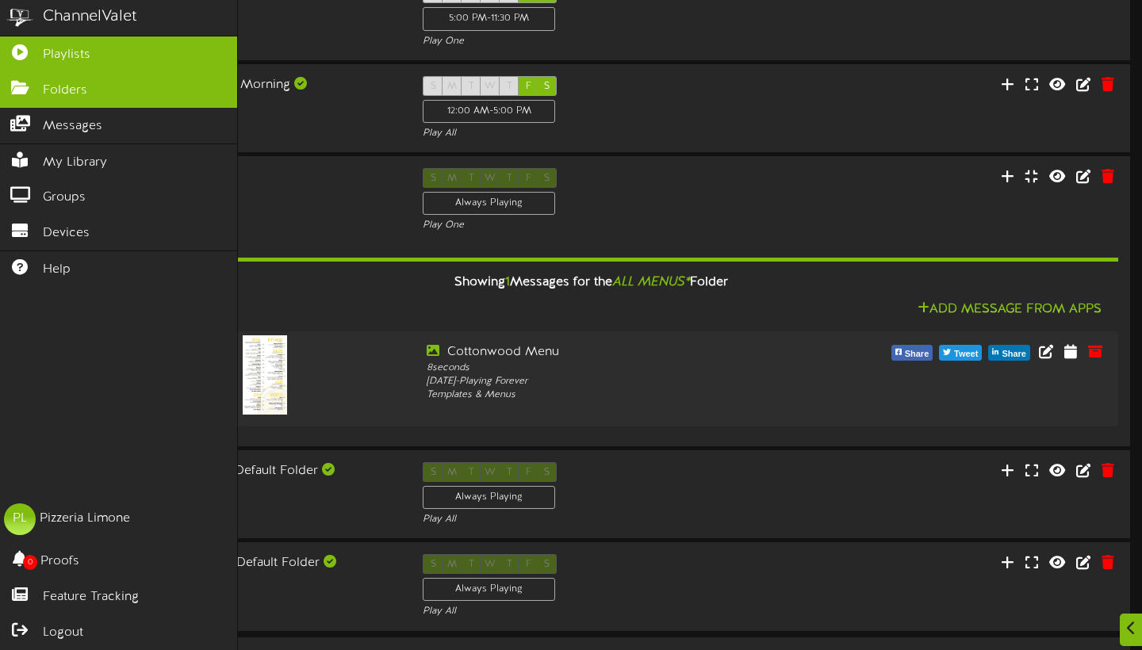
click at [84, 37] on link "Playlists" at bounding box center [118, 54] width 237 height 36
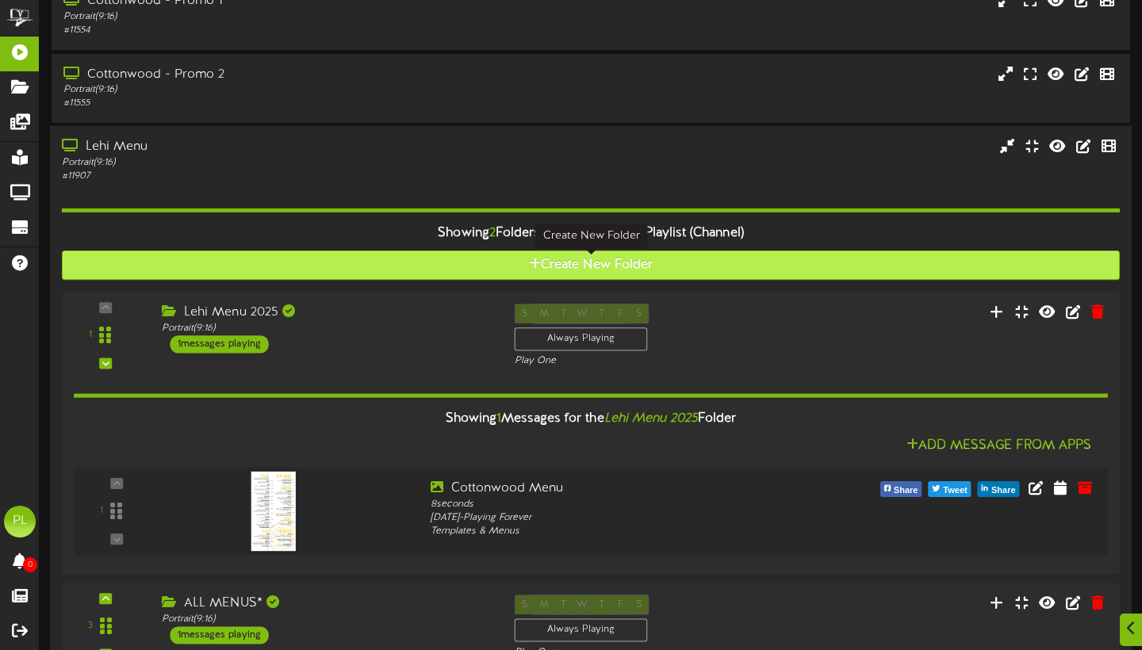
scroll to position [302, 0]
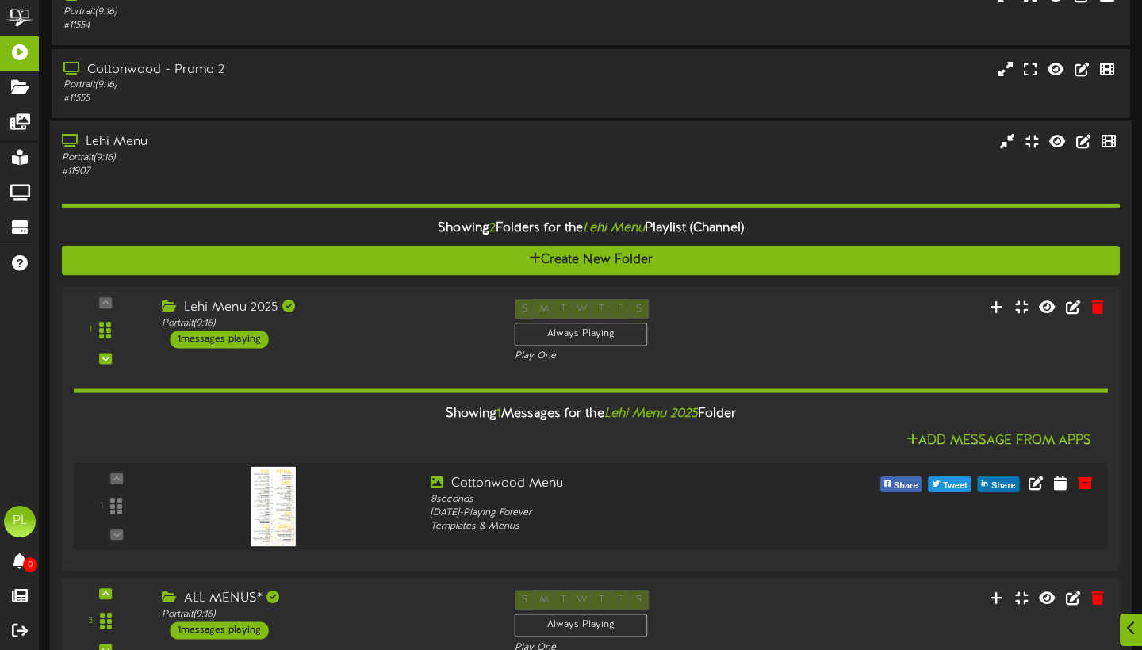
click at [286, 191] on div "Showing 2 Folders for the Lehi Menu Playlist (Channel) Create New Folder 1 Lehi…" at bounding box center [591, 523] width 1058 height 691
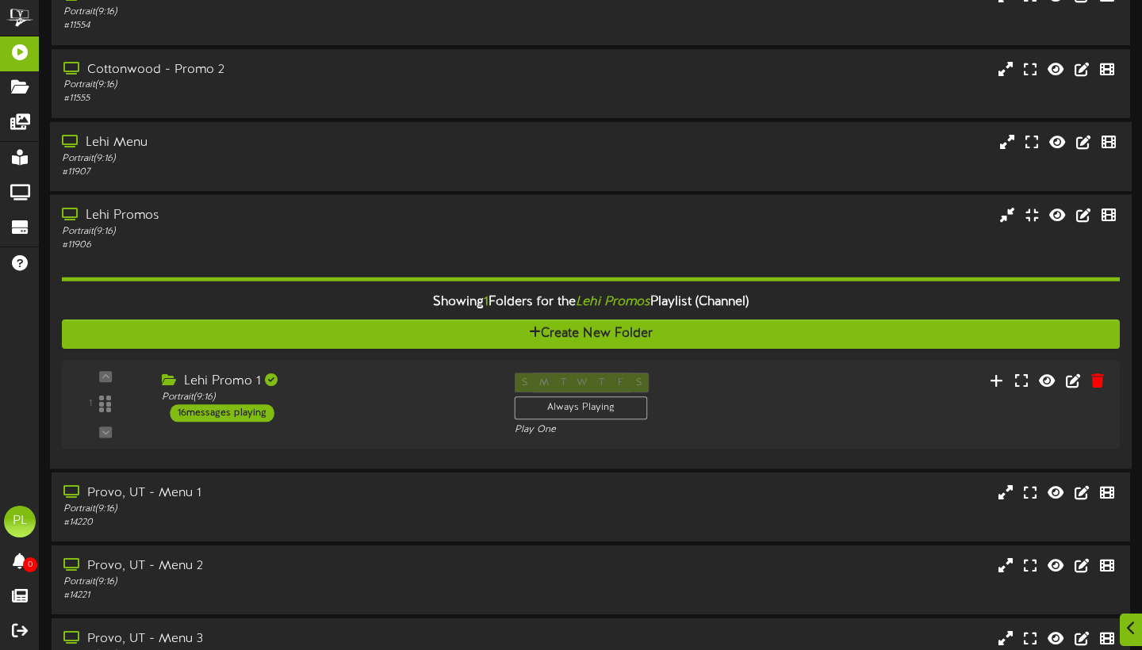
click at [346, 224] on div "Lehi Promos" at bounding box center [275, 215] width 427 height 18
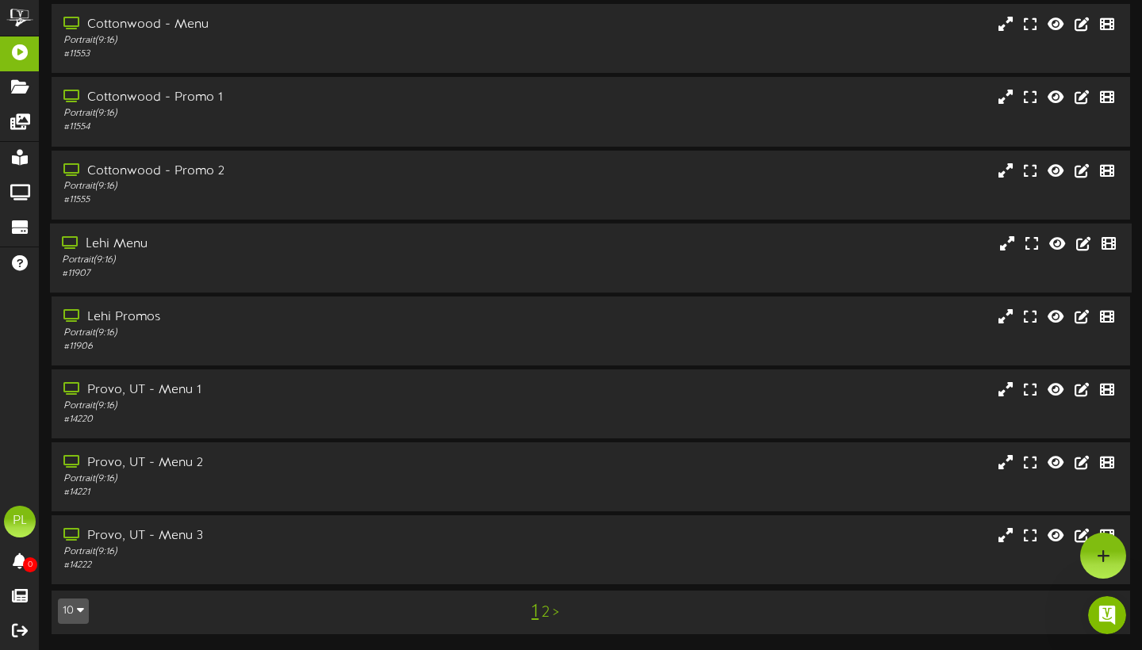
scroll to position [203, 0]
click at [247, 260] on div "Portrait ( 9:16 )" at bounding box center [275, 259] width 427 height 13
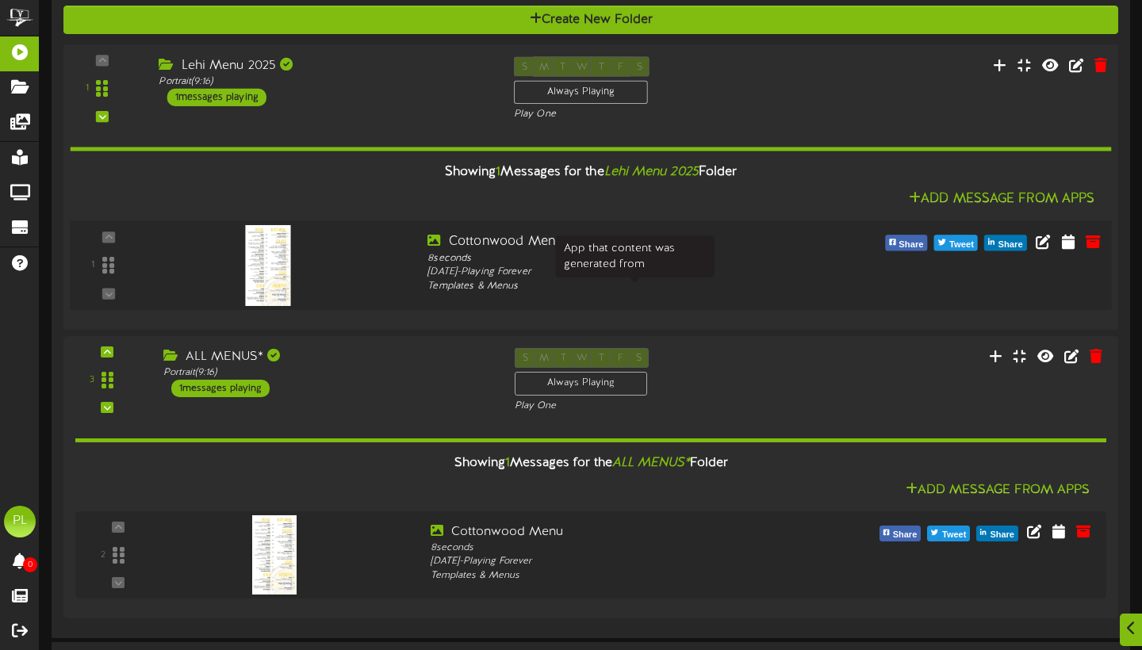
scroll to position [553, 0]
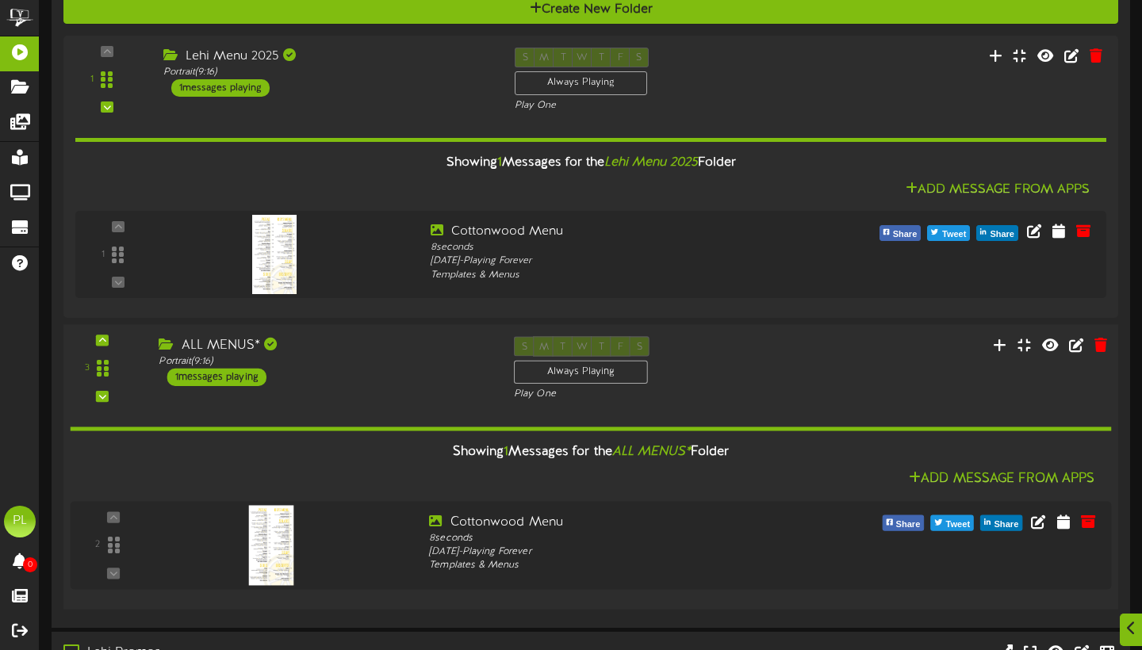
click at [399, 377] on div "ALL MENUS* Portrait ( 9:16 ) 1 messages playing" at bounding box center [324, 362] width 355 height 50
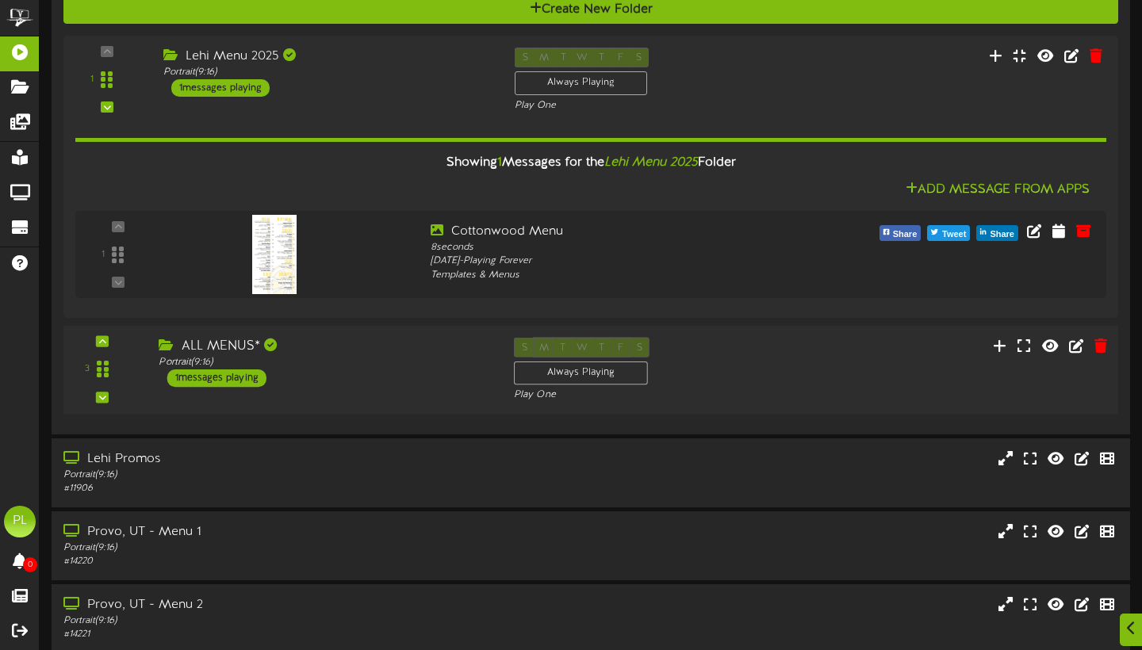
click at [399, 377] on div "ALL MENUS* Portrait ( 9:16 ) 1 messages playing" at bounding box center [324, 363] width 355 height 50
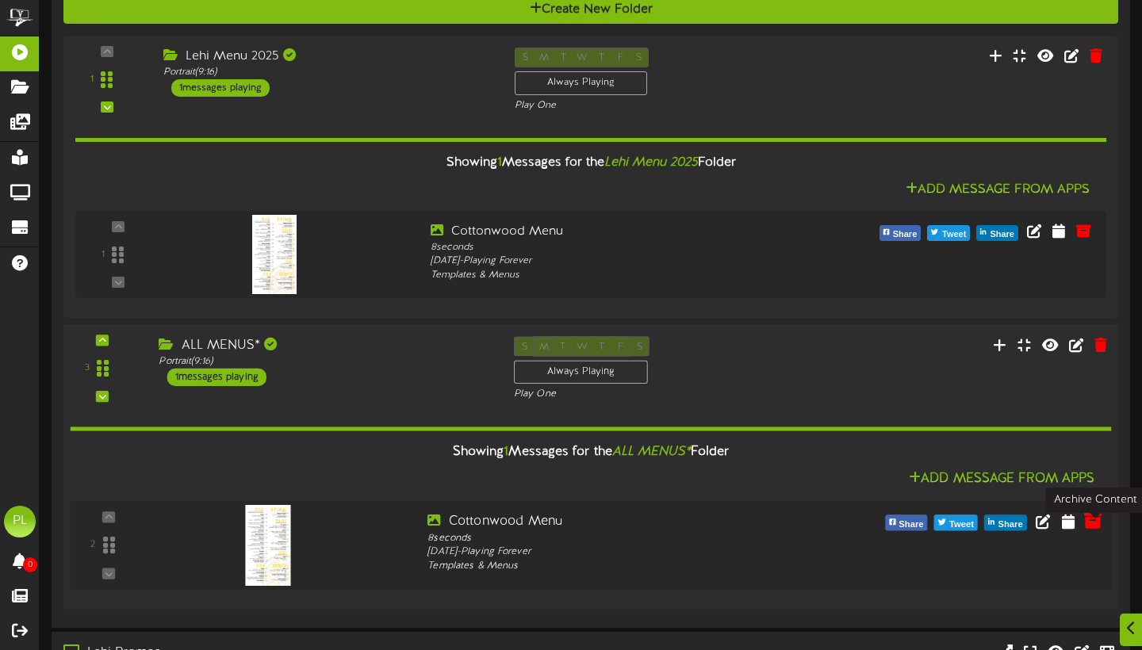
click at [1099, 530] on icon at bounding box center [1092, 520] width 17 height 17
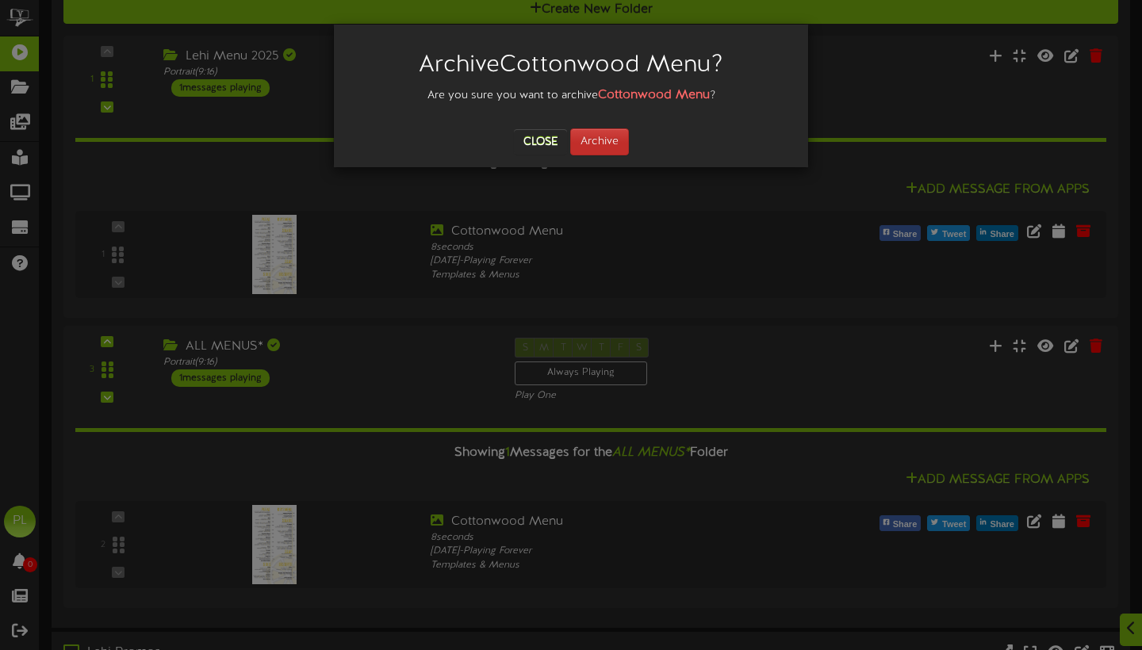
click at [612, 147] on button "Archive" at bounding box center [599, 141] width 59 height 27
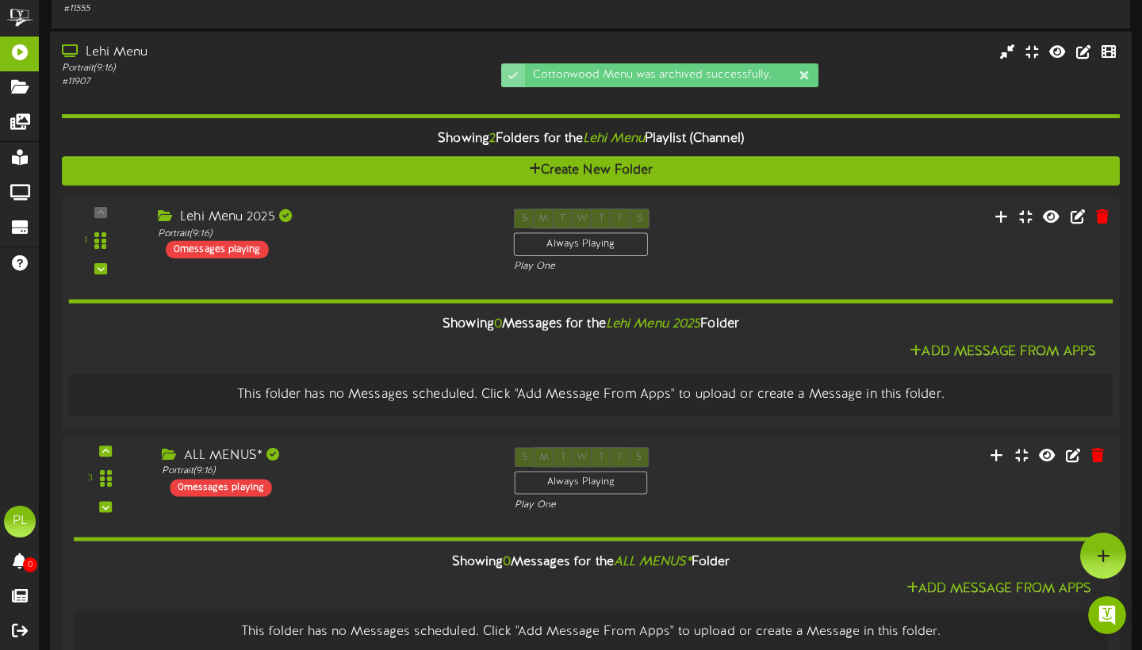
scroll to position [0, 0]
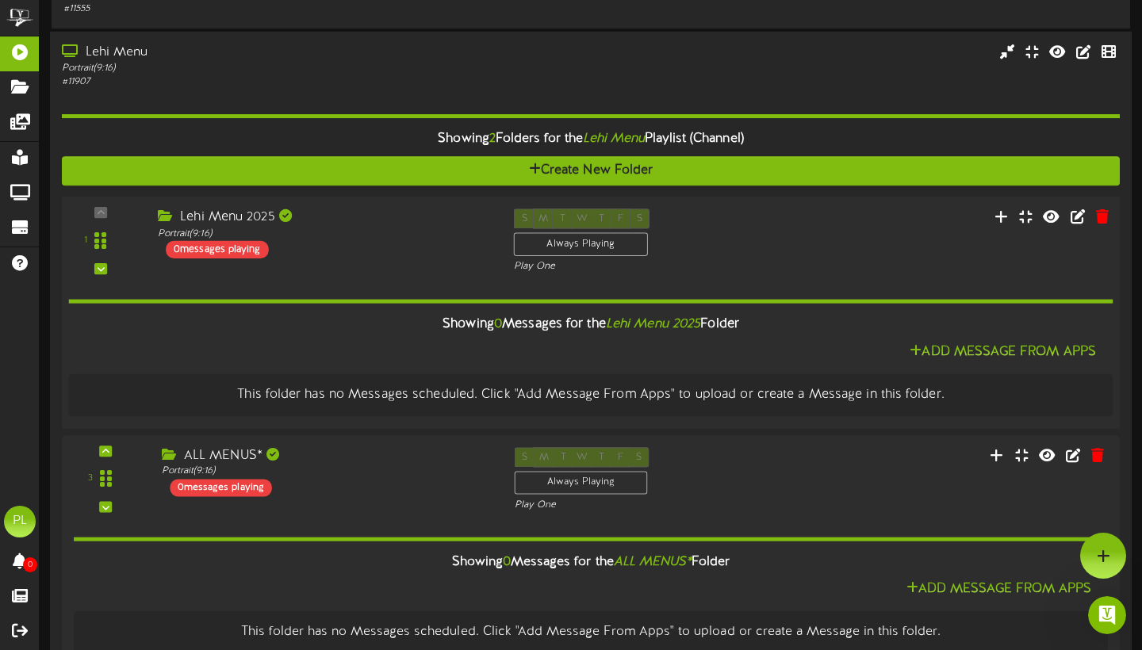
click at [377, 246] on div "Lehi Menu 2025 Portrait ( 9:16 ) 0 messages playing" at bounding box center [324, 234] width 356 height 50
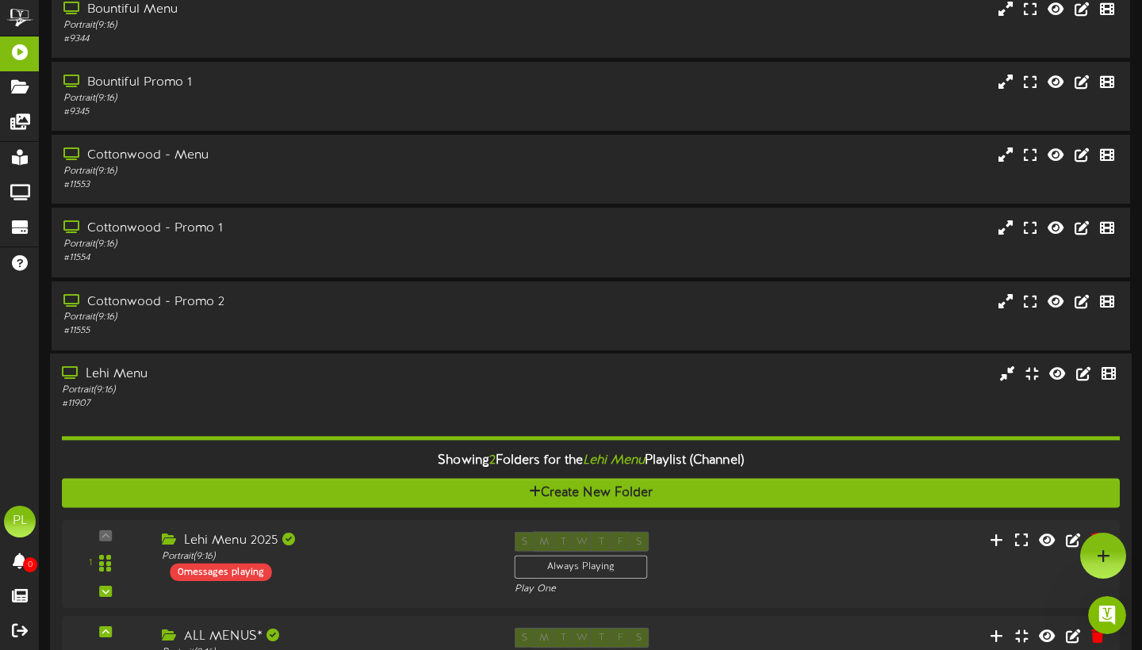
scroll to position [66, 0]
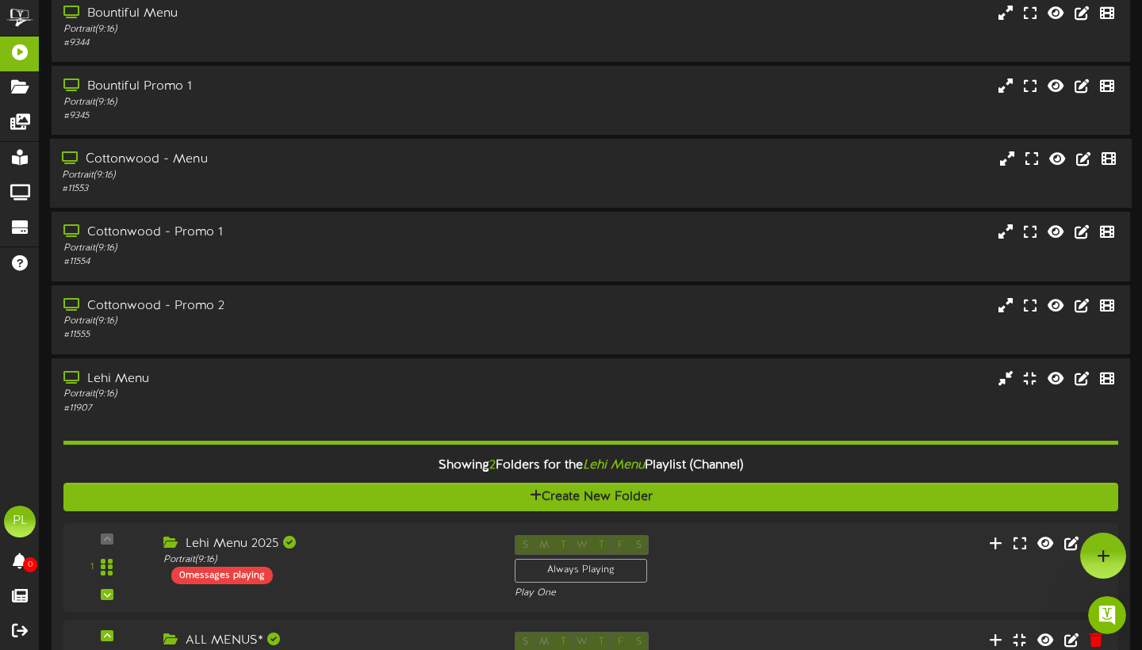
click at [330, 169] on div "Cottonwood - Menu" at bounding box center [275, 160] width 427 height 18
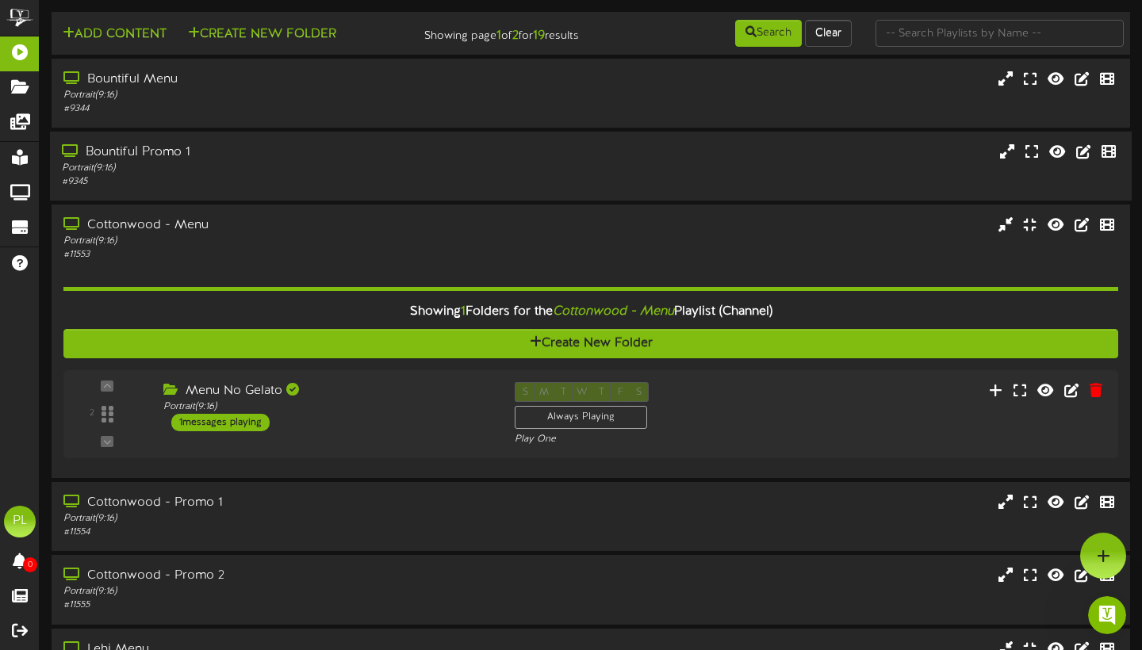
scroll to position [0, 0]
click at [333, 159] on div "Bountiful Promo 1" at bounding box center [275, 152] width 427 height 18
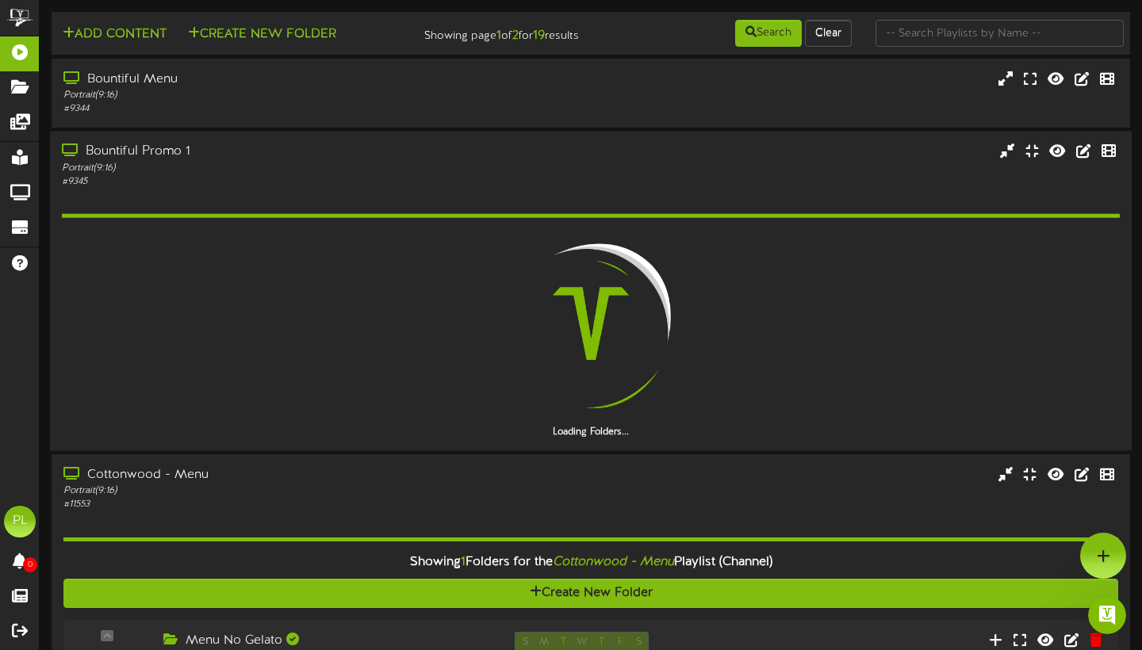
click at [329, 186] on div "# 9345" at bounding box center [275, 181] width 427 height 13
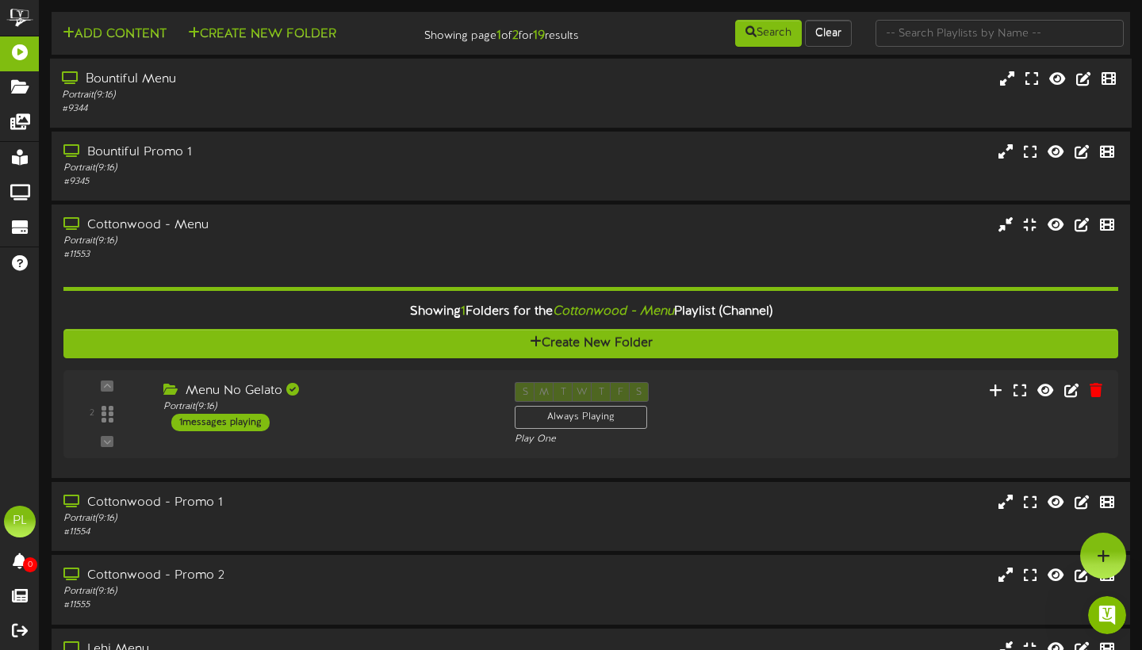
click at [365, 89] on div "Bountiful Menu" at bounding box center [275, 80] width 427 height 18
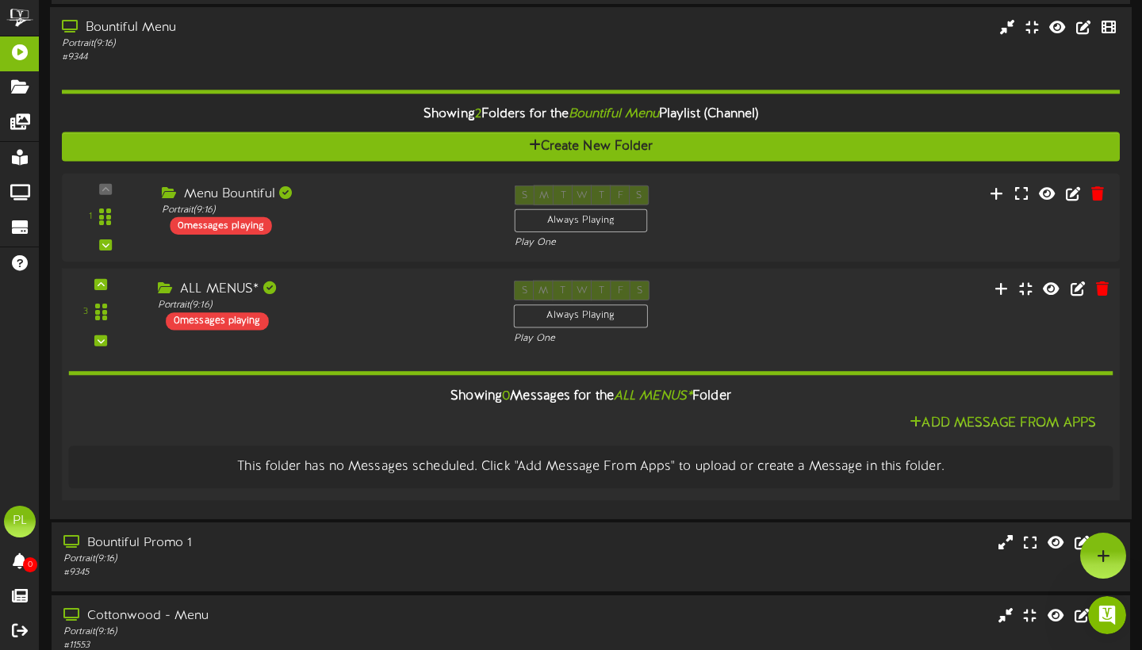
scroll to position [8, 0]
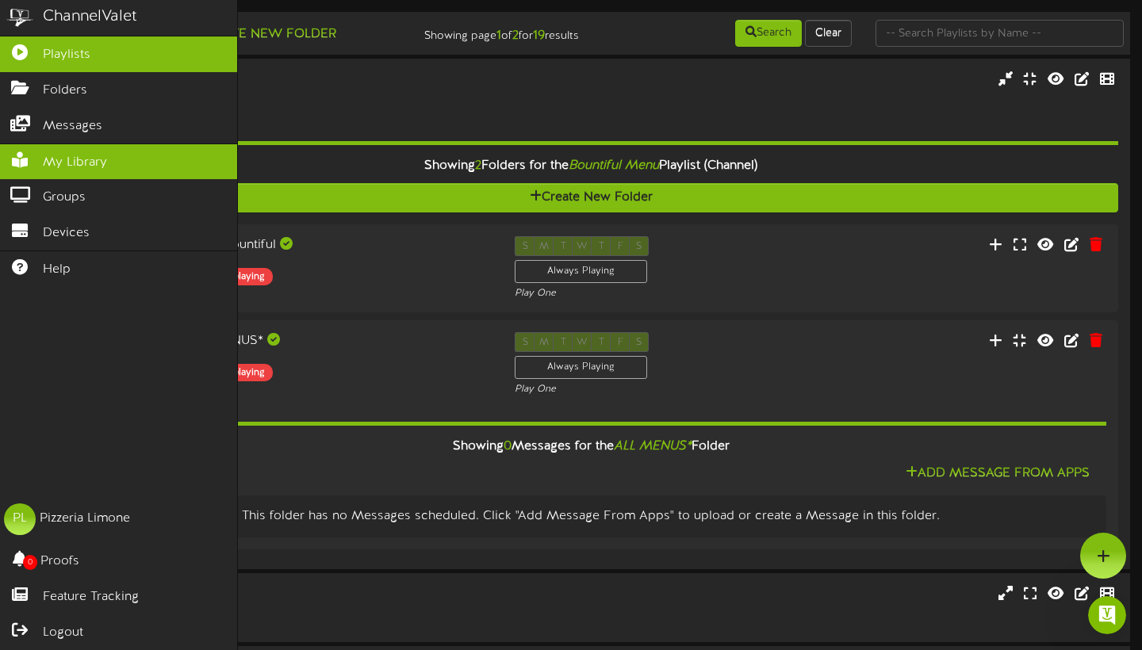
click at [117, 166] on link "My Library" at bounding box center [118, 162] width 237 height 36
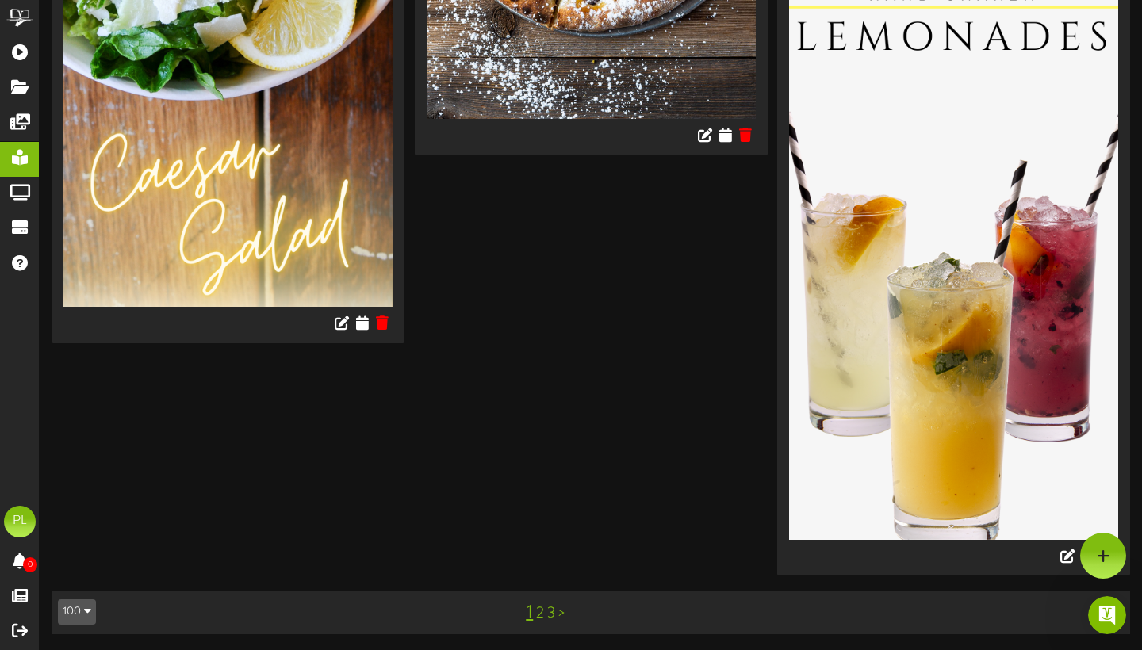
scroll to position [20814, 0]
click at [552, 616] on link "3" at bounding box center [551, 613] width 8 height 17
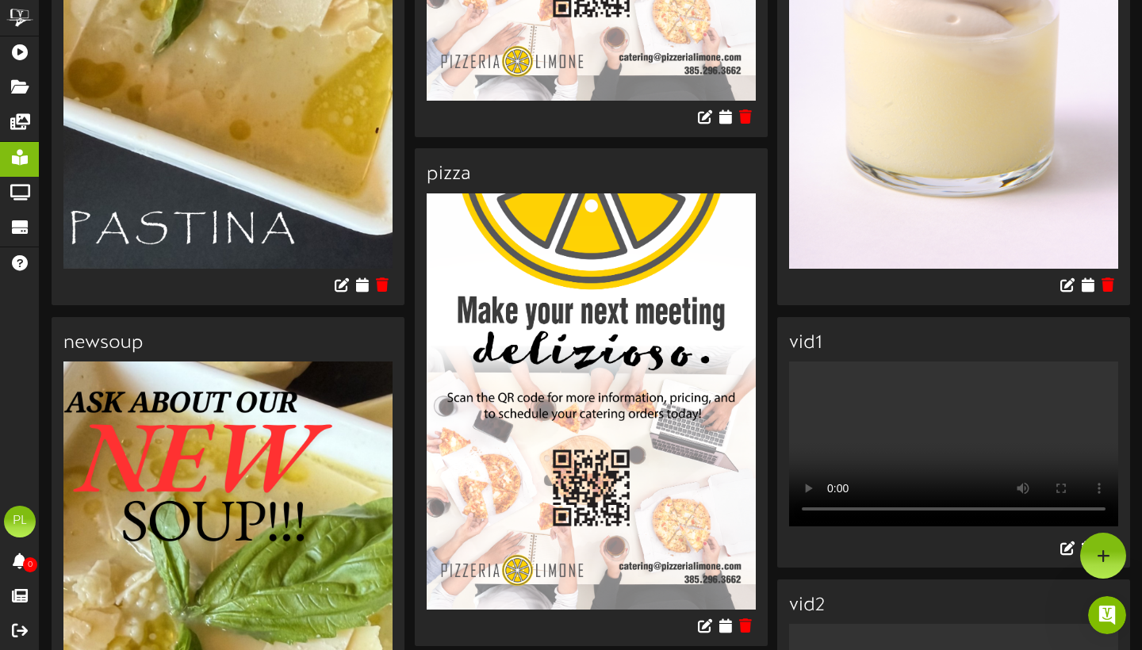
scroll to position [510, 0]
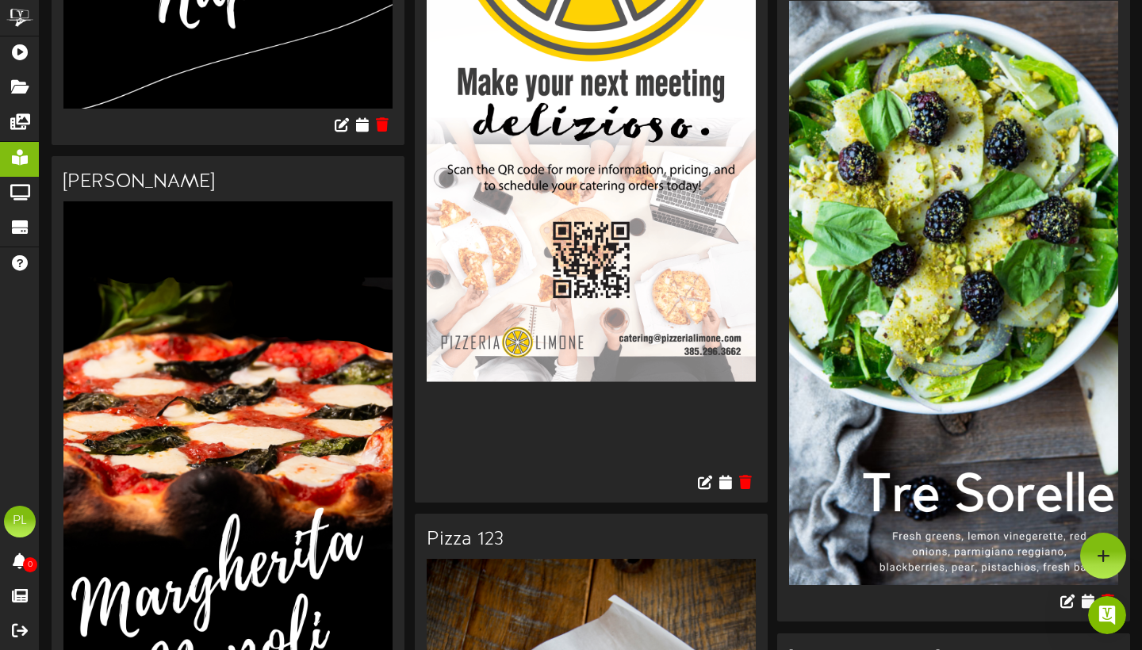
scroll to position [6623, 0]
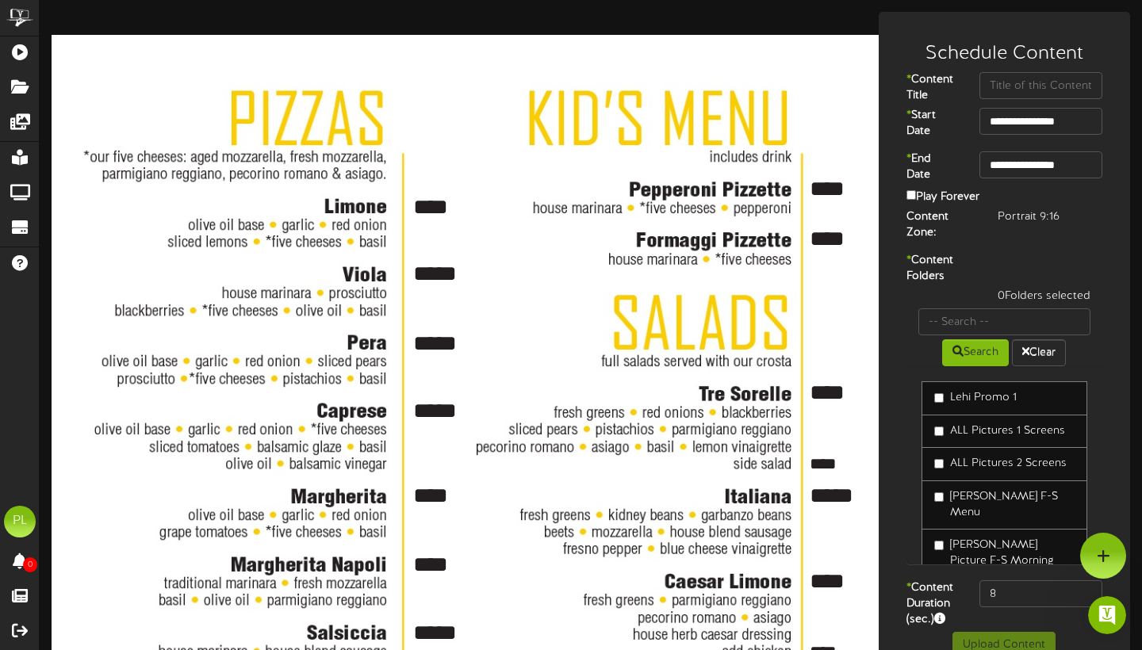
click at [438, 202] on textarea "****" at bounding box center [441, 207] width 59 height 31
click at [444, 204] on textarea "****" at bounding box center [441, 207] width 59 height 31
click at [419, 201] on textarea "****" at bounding box center [441, 207] width 59 height 31
type textarea "*****"
click at [424, 271] on textarea "*****" at bounding box center [441, 273] width 59 height 31
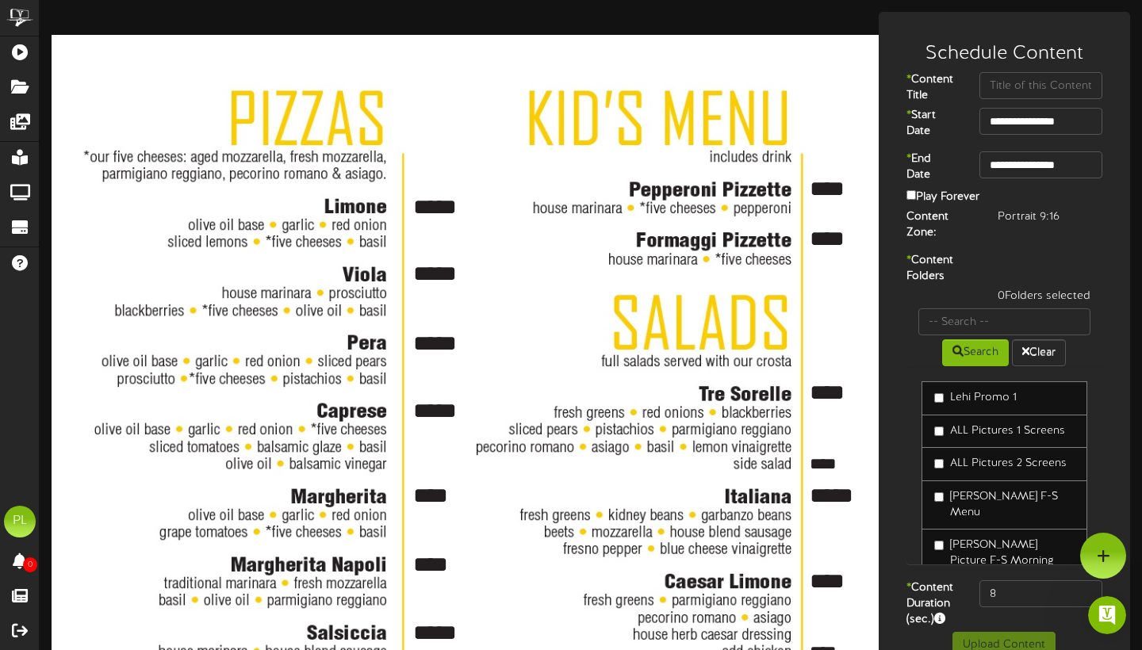
click at [430, 268] on textarea "*****" at bounding box center [441, 273] width 59 height 31
type textarea "*****"
click at [427, 342] on textarea "*****" at bounding box center [441, 344] width 59 height 31
type textarea "***** *****"
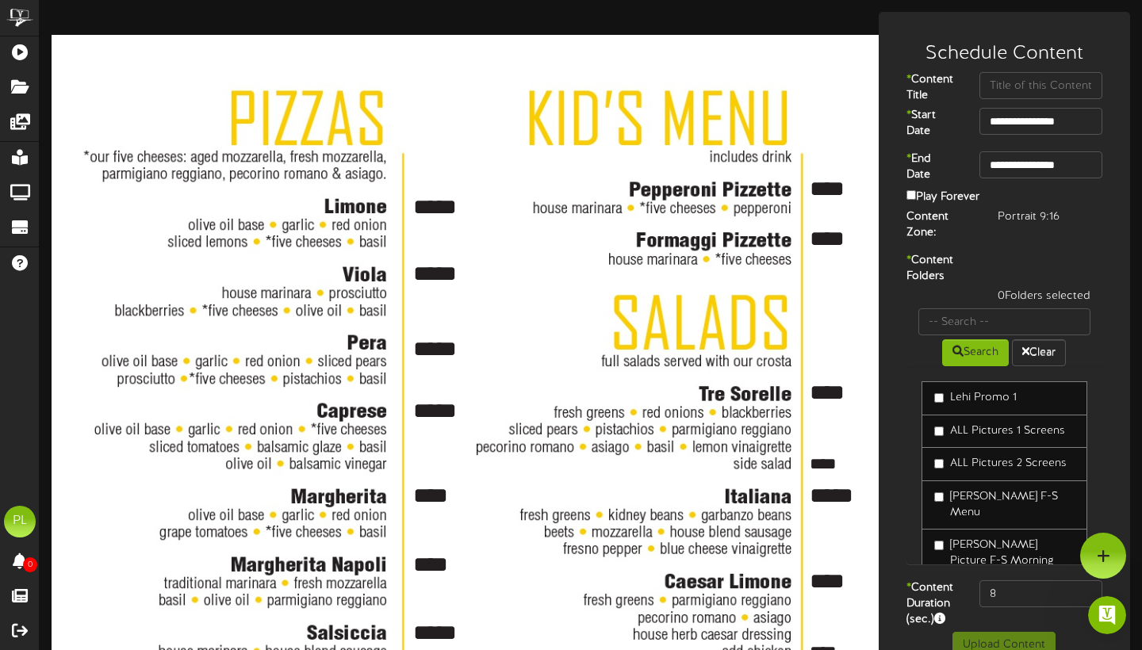
type textarea "*****"
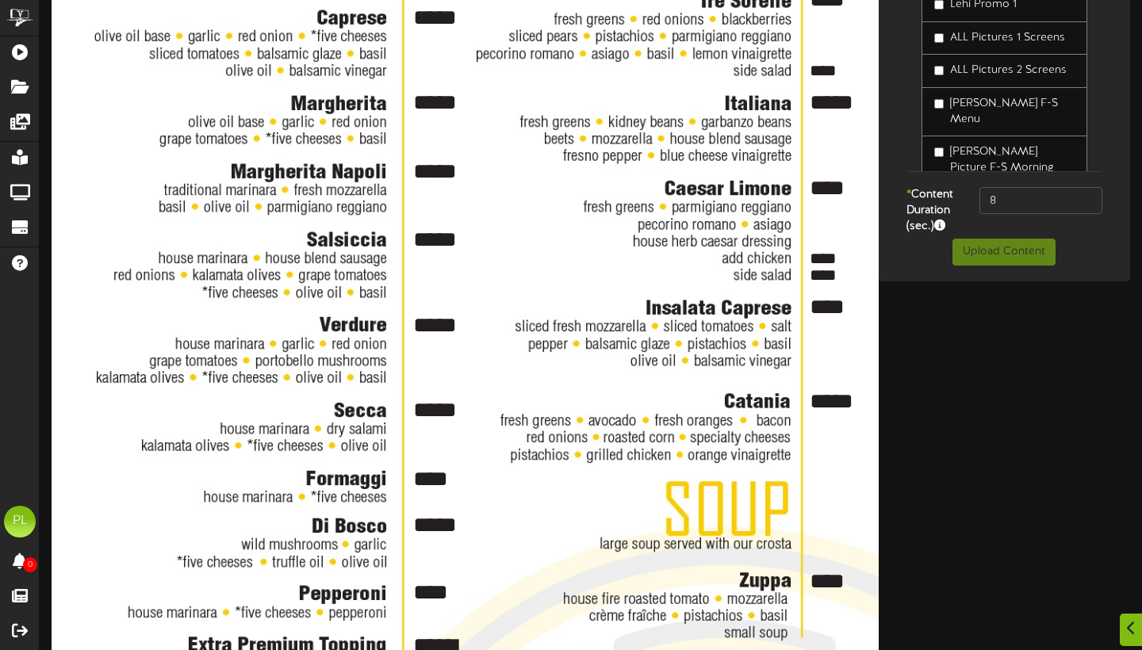
type textarea "*****"
click at [447, 481] on textarea "****" at bounding box center [441, 479] width 59 height 31
click at [435, 477] on textarea "****" at bounding box center [441, 479] width 59 height 31
type textarea "****"
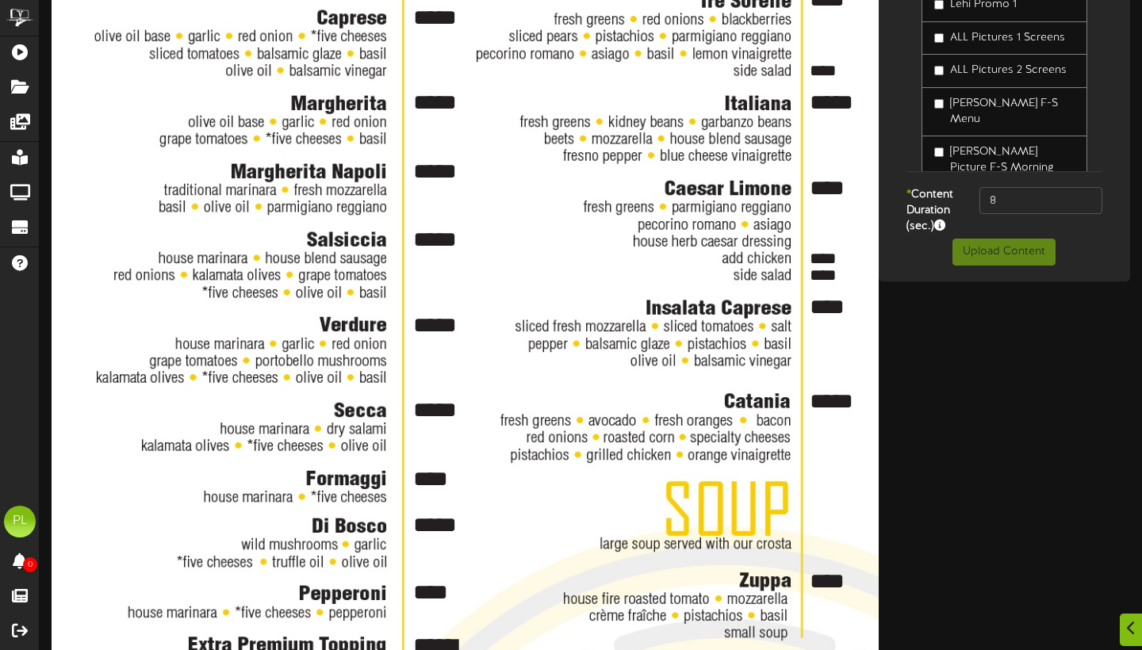
type textarea "*****"
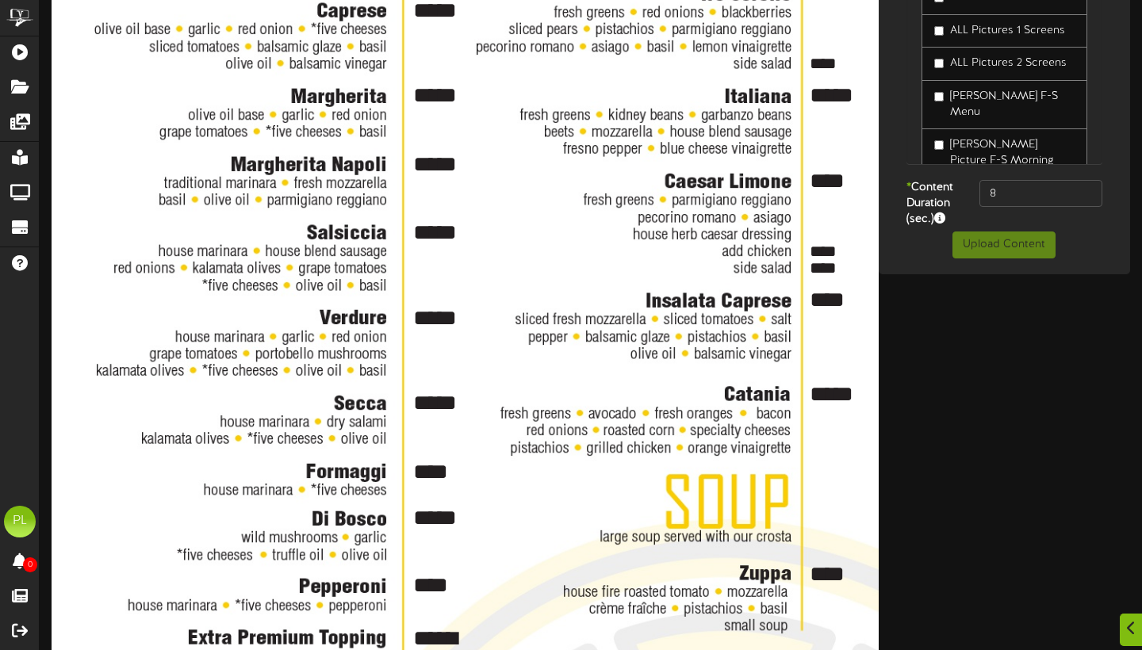
scroll to position [745, 0]
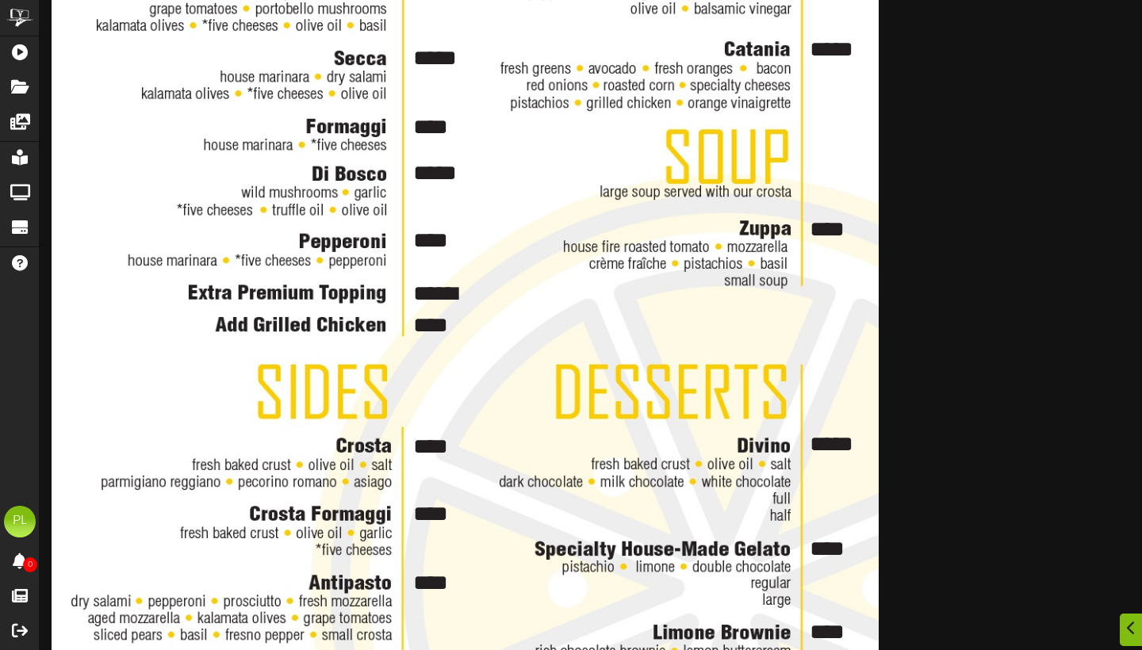
type textarea "****"
type textarea "*****"
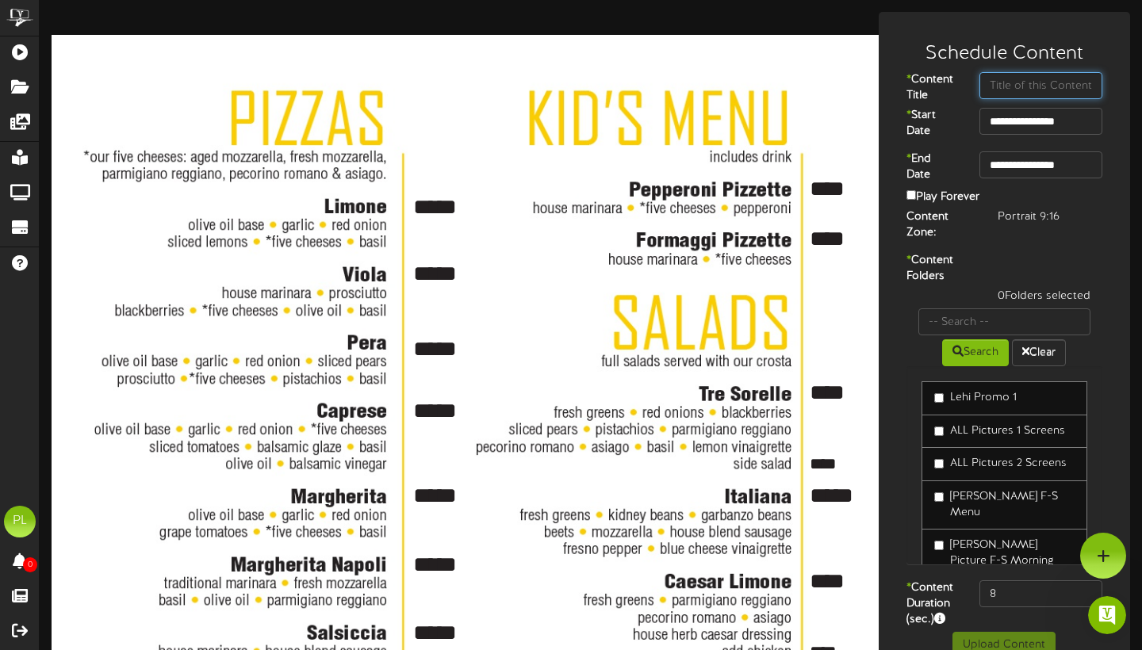
scroll to position [0, 0]
click at [810, 200] on textarea "****" at bounding box center [837, 189] width 59 height 31
type textarea "****"
click at [826, 461] on textarea "****" at bounding box center [832, 464] width 48 height 24
type textarea "****"
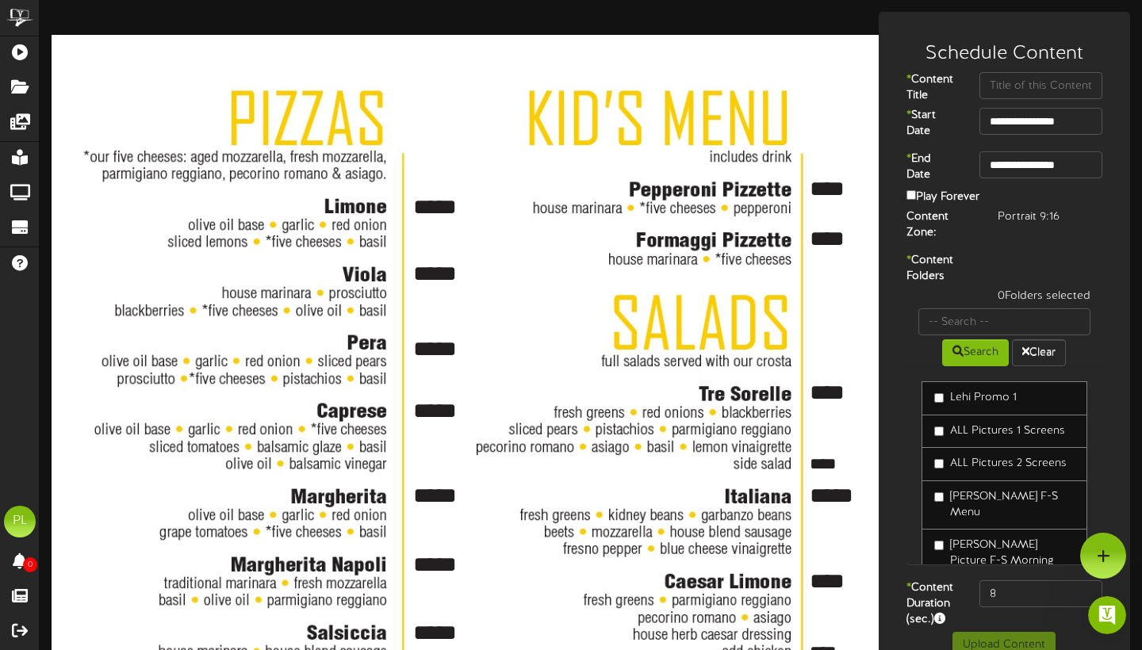
scroll to position [375, 0]
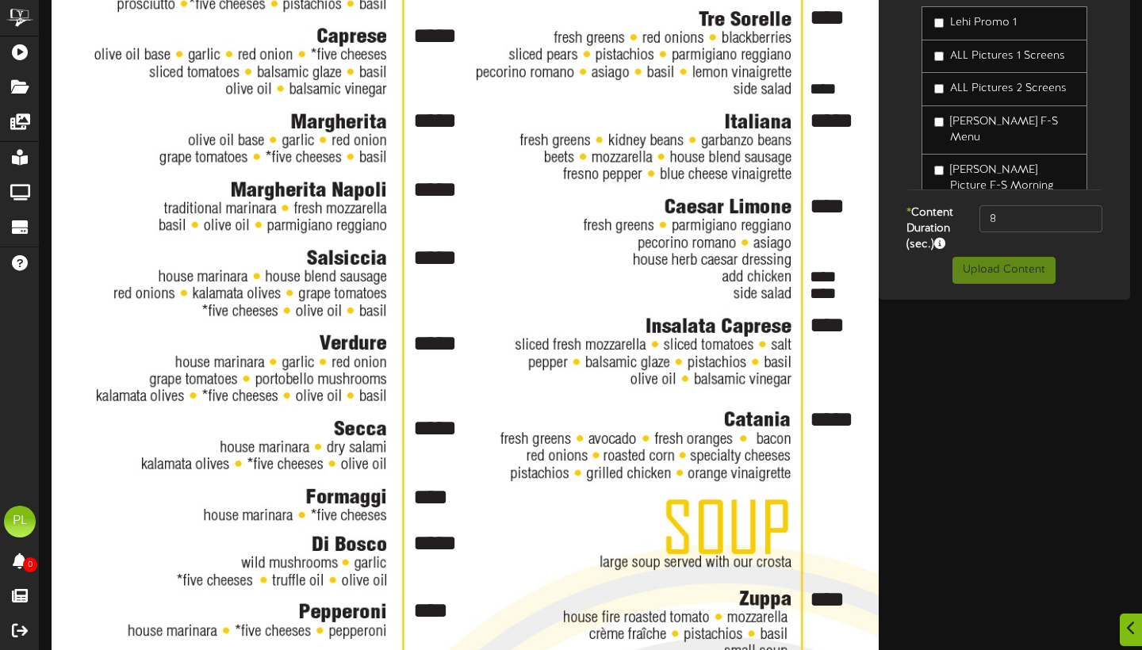
click at [835, 120] on textarea "*****" at bounding box center [837, 120] width 59 height 31
click at [825, 117] on textarea "*****" at bounding box center [837, 120] width 59 height 31
type textarea "*****"
type textarea "****"
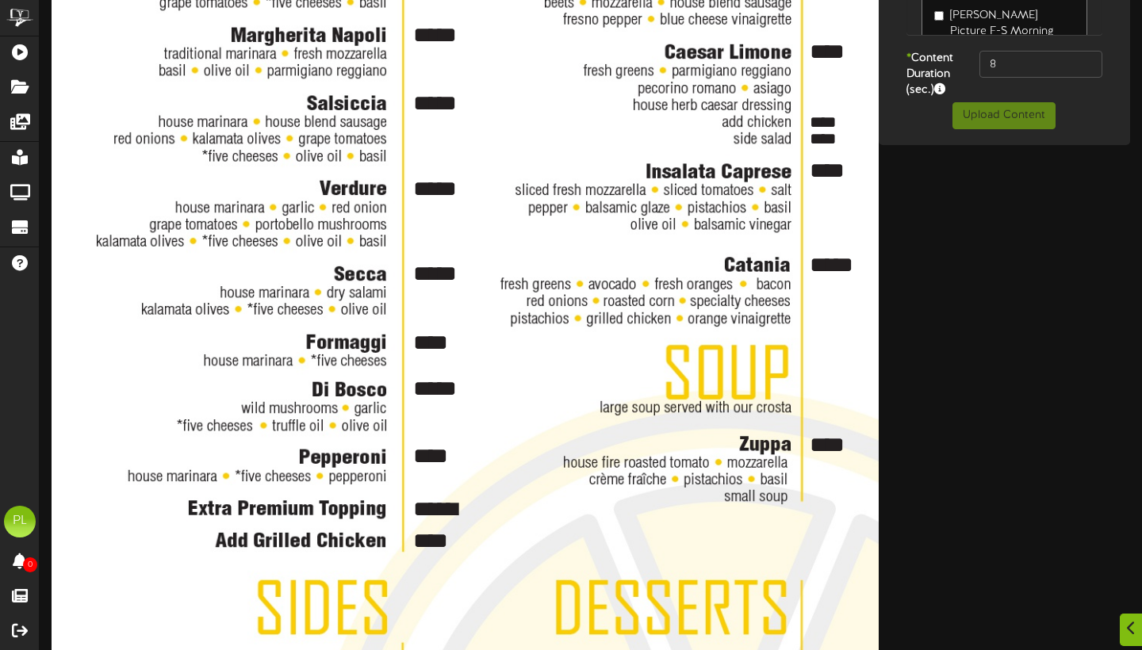
scroll to position [566, 0]
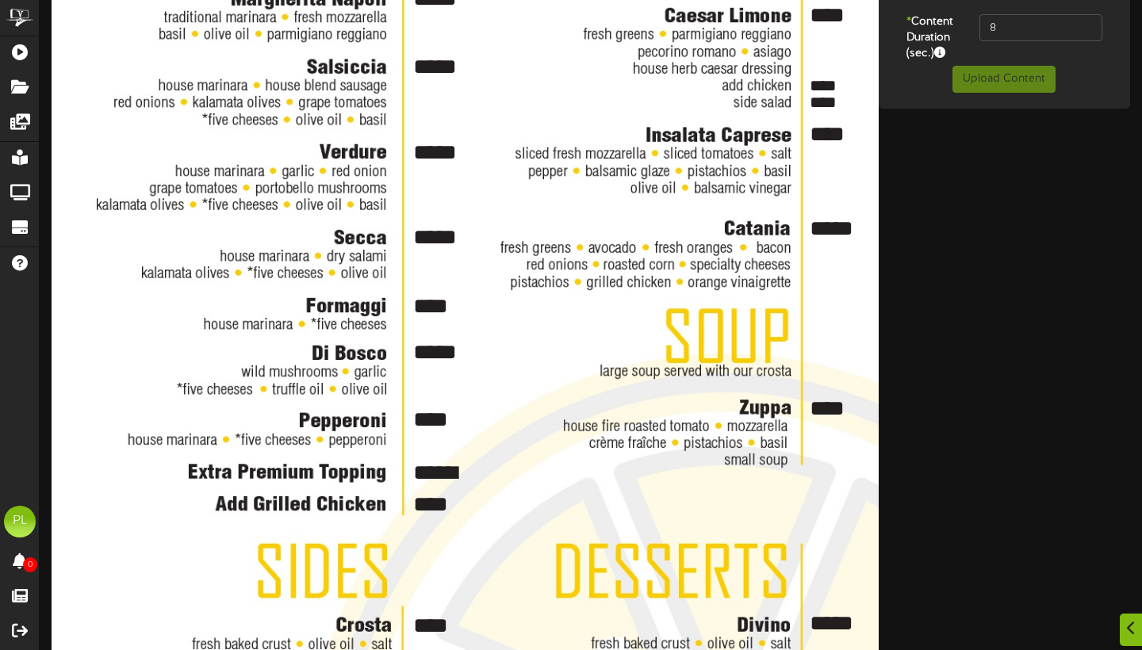
click at [831, 407] on textarea "****" at bounding box center [837, 408] width 59 height 31
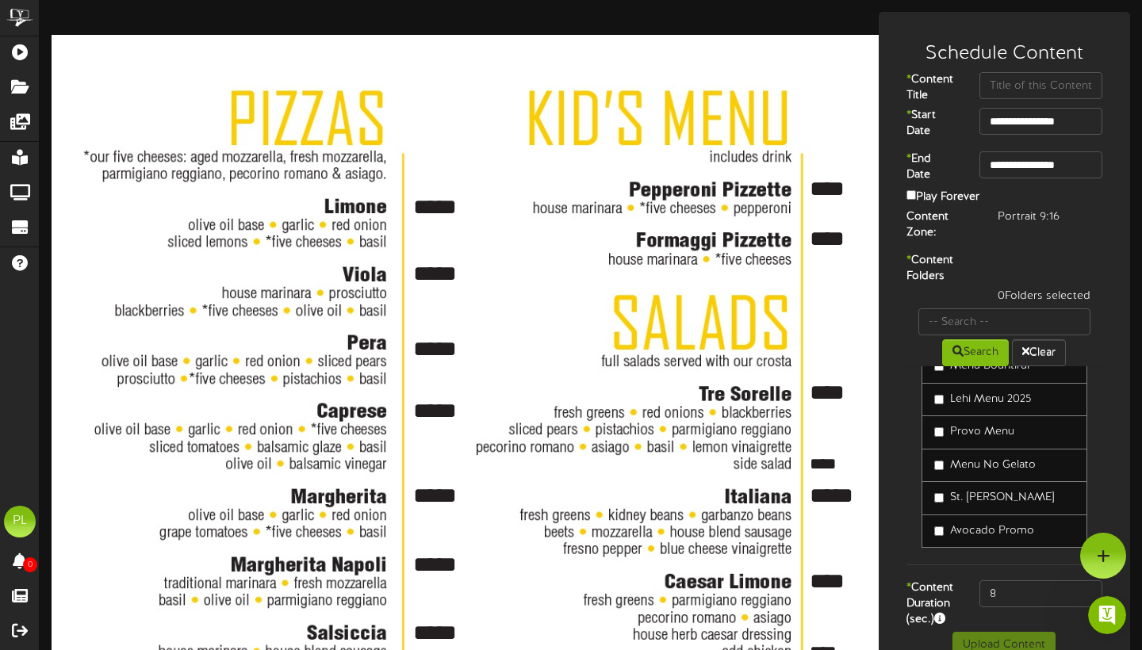
scroll to position [565, 0]
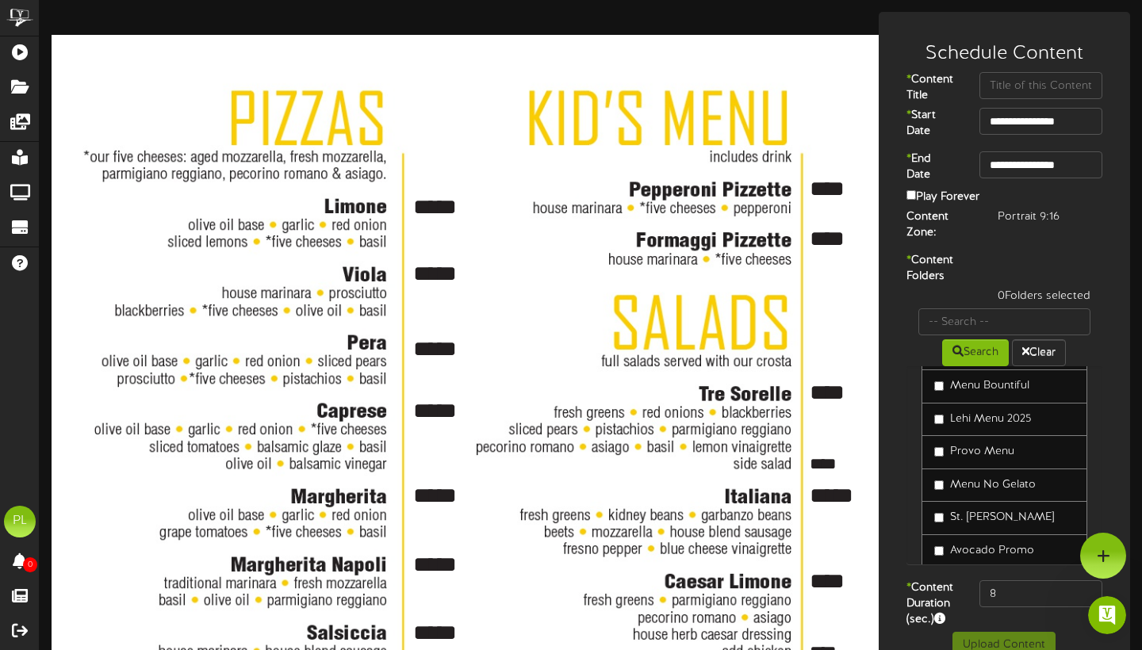
type textarea "****"
click at [966, 490] on label "Menu Bountiful" at bounding box center [981, 482] width 95 height 16
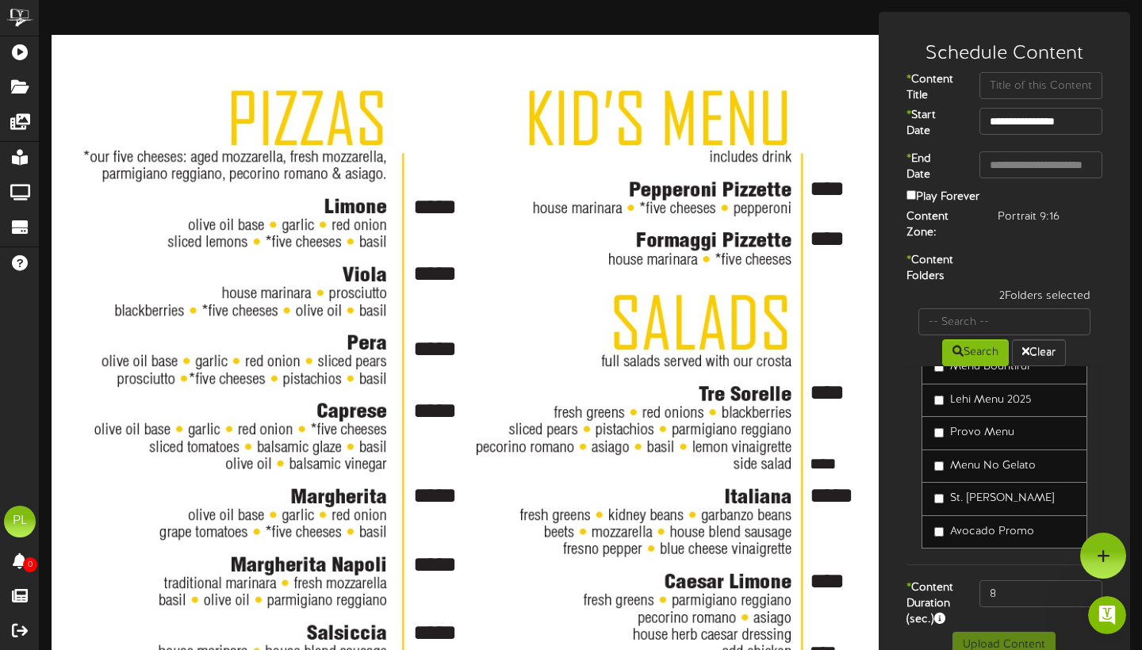
scroll to position [0, 0]
click at [1022, 81] on input "text" at bounding box center [1040, 85] width 123 height 27
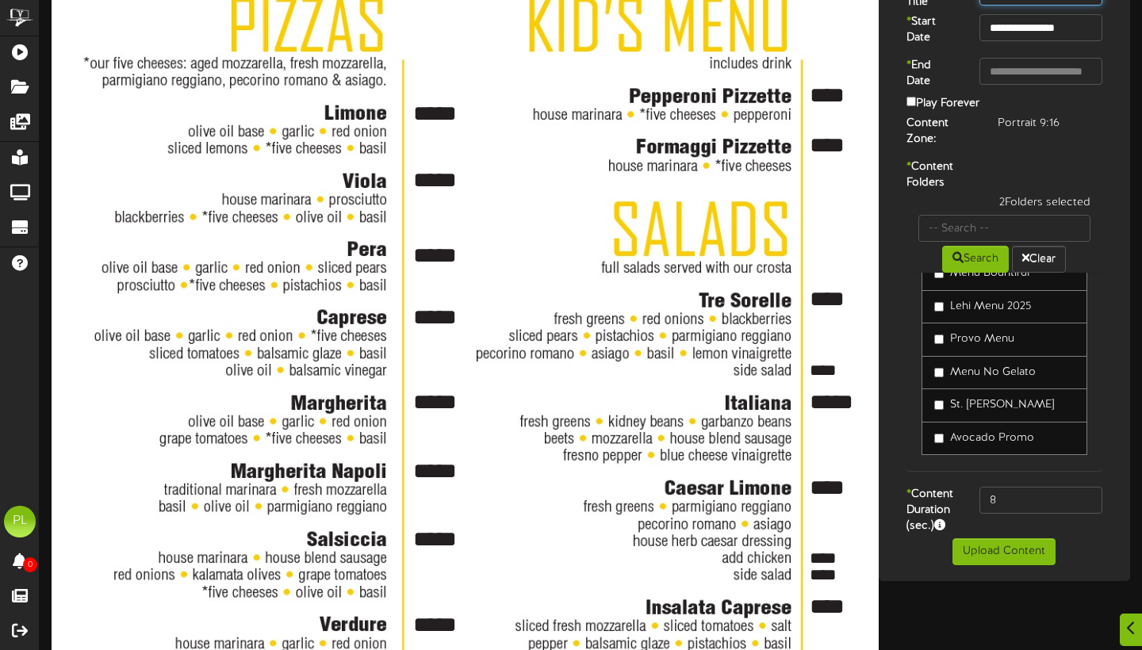
scroll to position [102, 0]
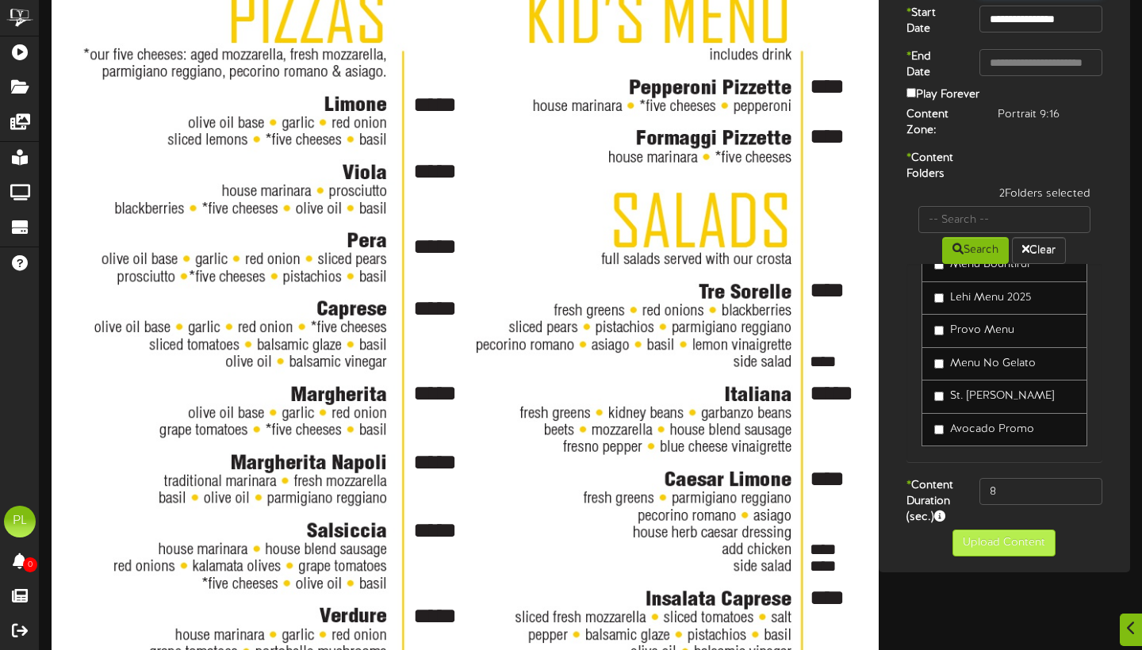
type input "MENU WITH GELATO"
click at [1029, 557] on button "Upload Content" at bounding box center [1003, 543] width 103 height 27
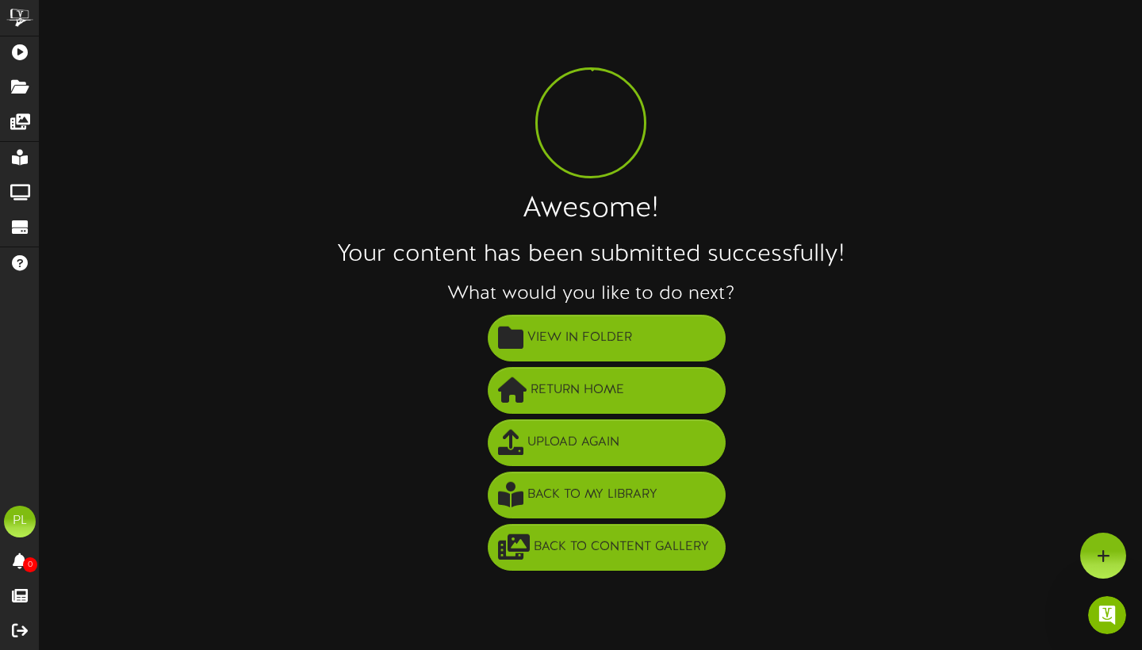
scroll to position [0, 0]
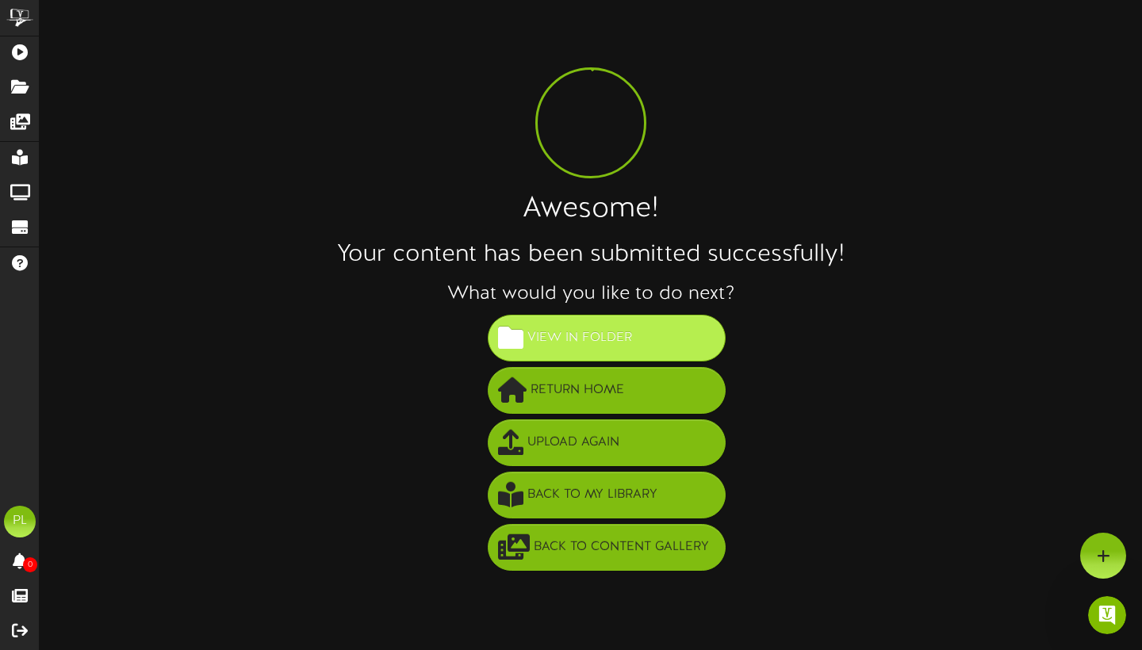
click at [597, 327] on span "View in Folder" at bounding box center [579, 338] width 113 height 26
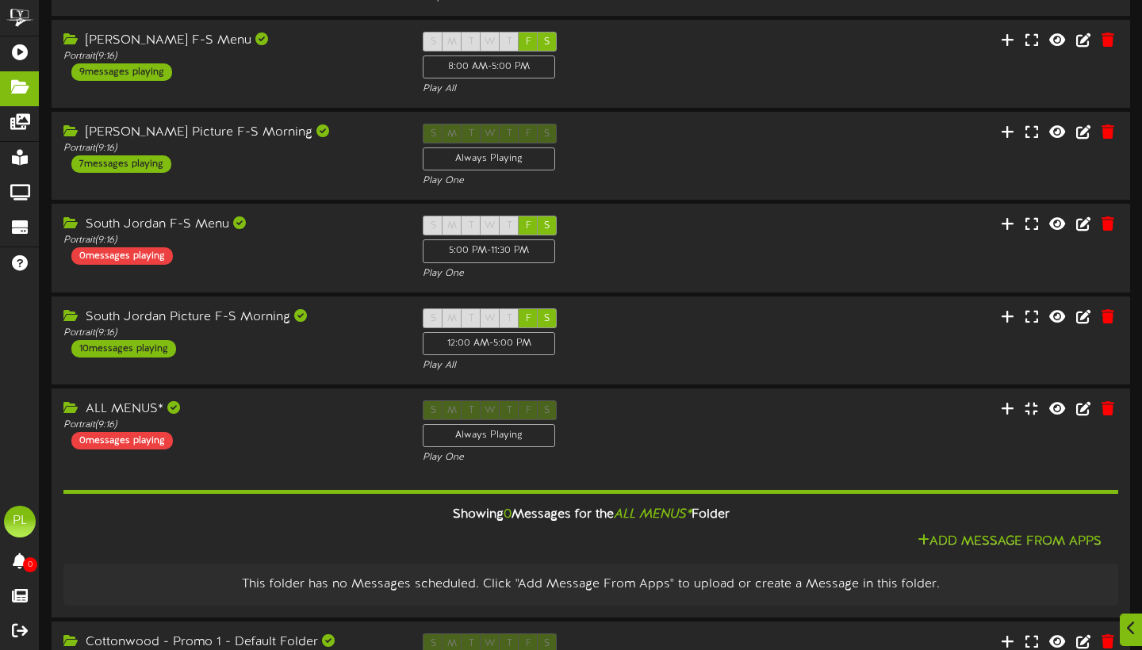
scroll to position [331, 0]
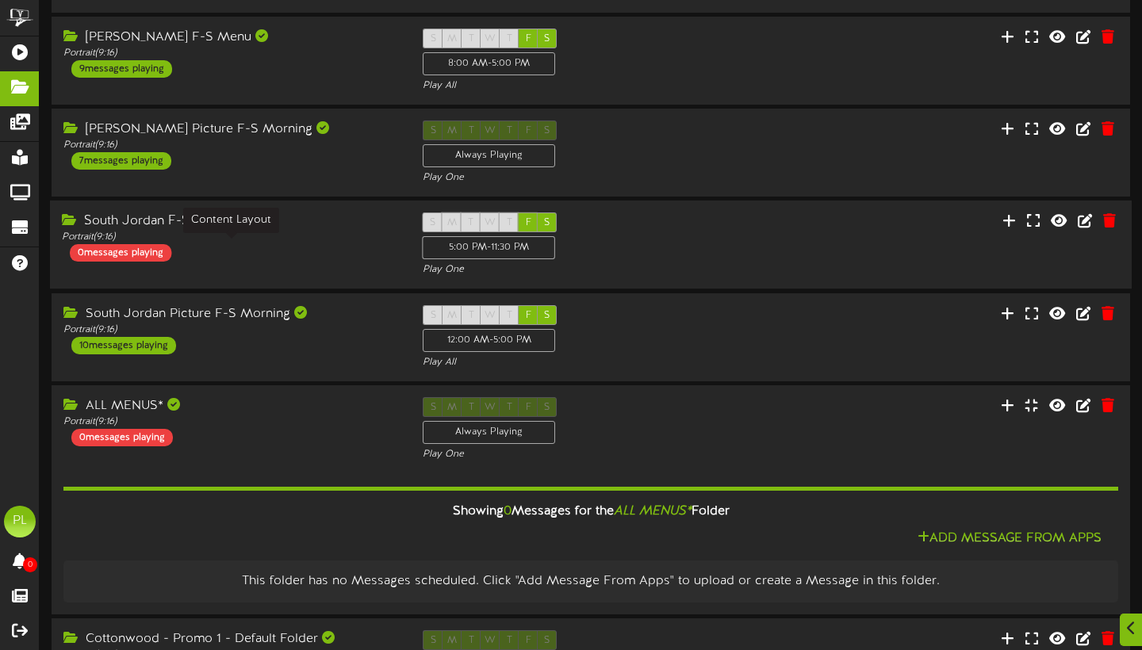
click at [271, 241] on div "Portrait ( 9:16 )" at bounding box center [230, 237] width 337 height 13
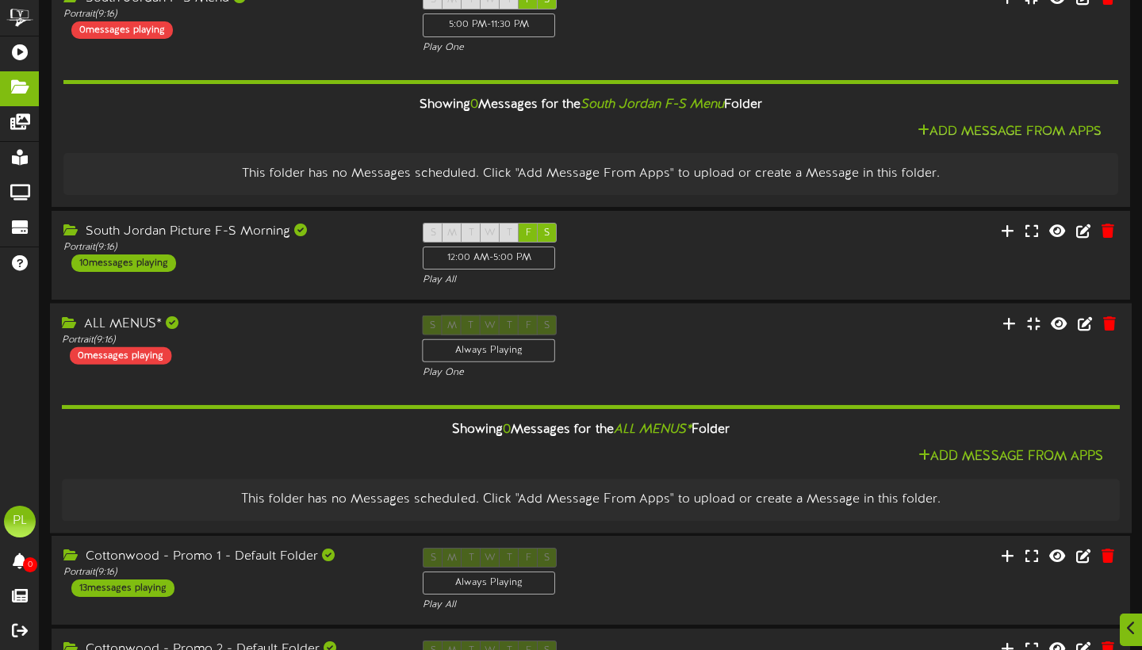
scroll to position [555, 0]
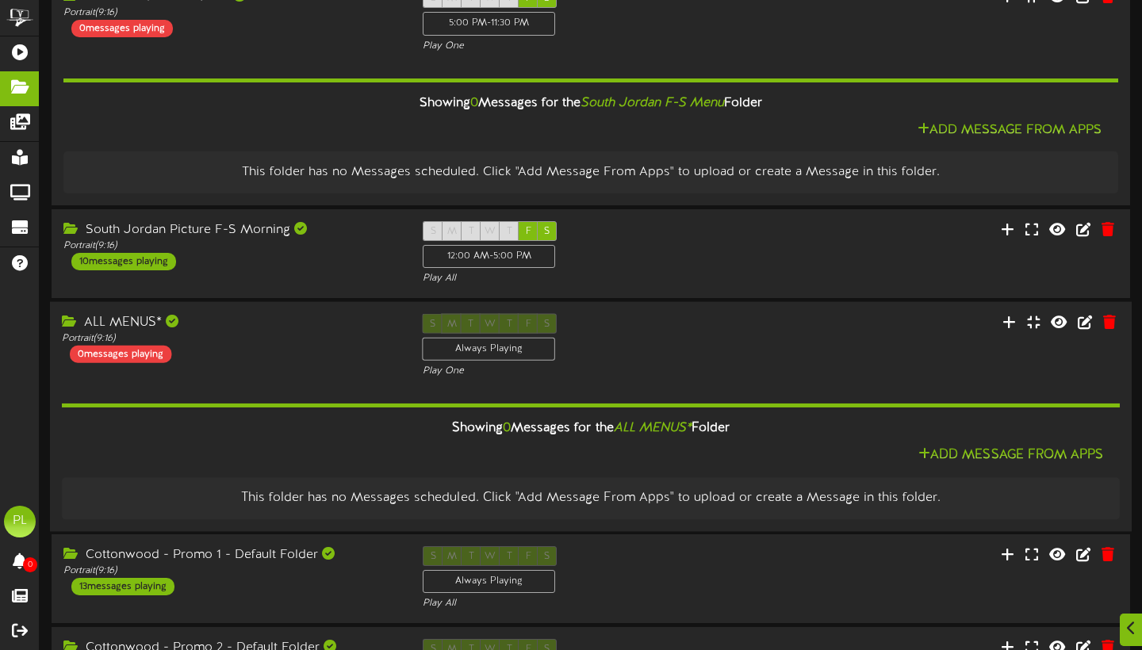
click at [254, 362] on div "ALL MENUS* Portrait ( 9:16 ) 0 messages playing" at bounding box center [230, 337] width 361 height 49
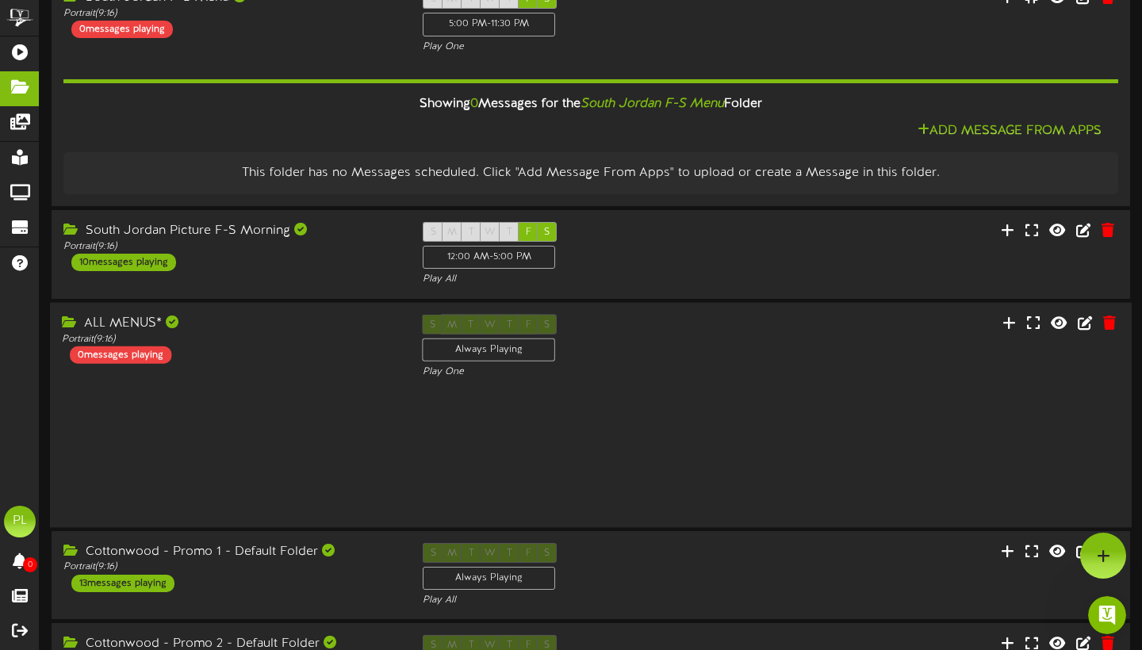
scroll to position [0, 0]
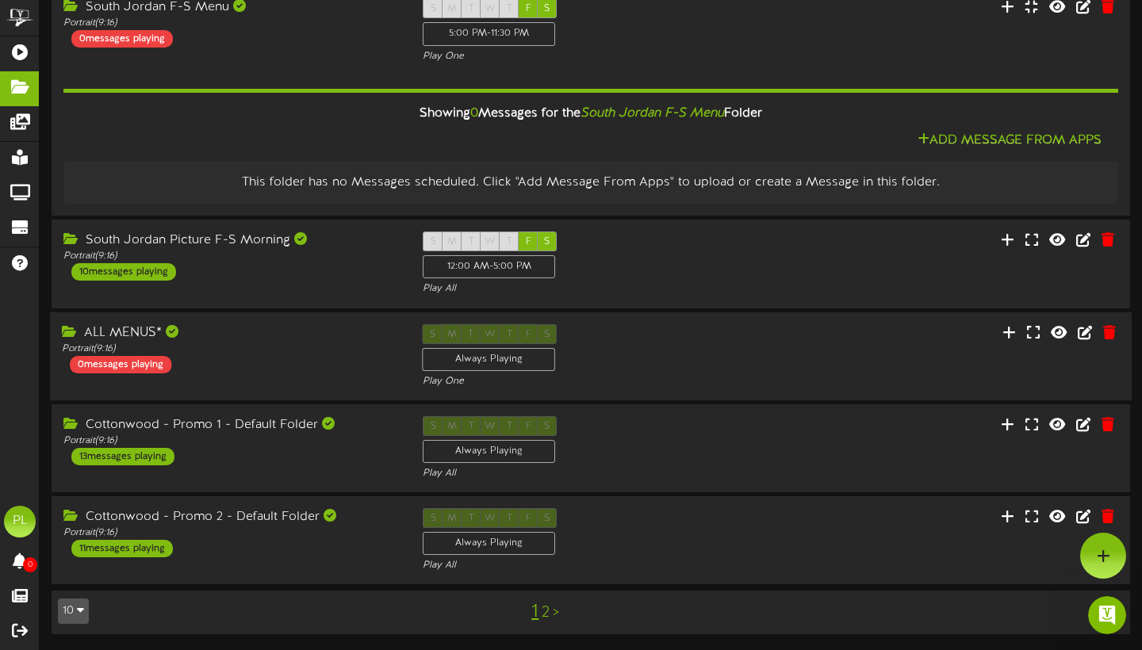
click at [254, 363] on div "ALL MENUS* Portrait ( 9:16 ) 0 messages playing" at bounding box center [230, 347] width 361 height 49
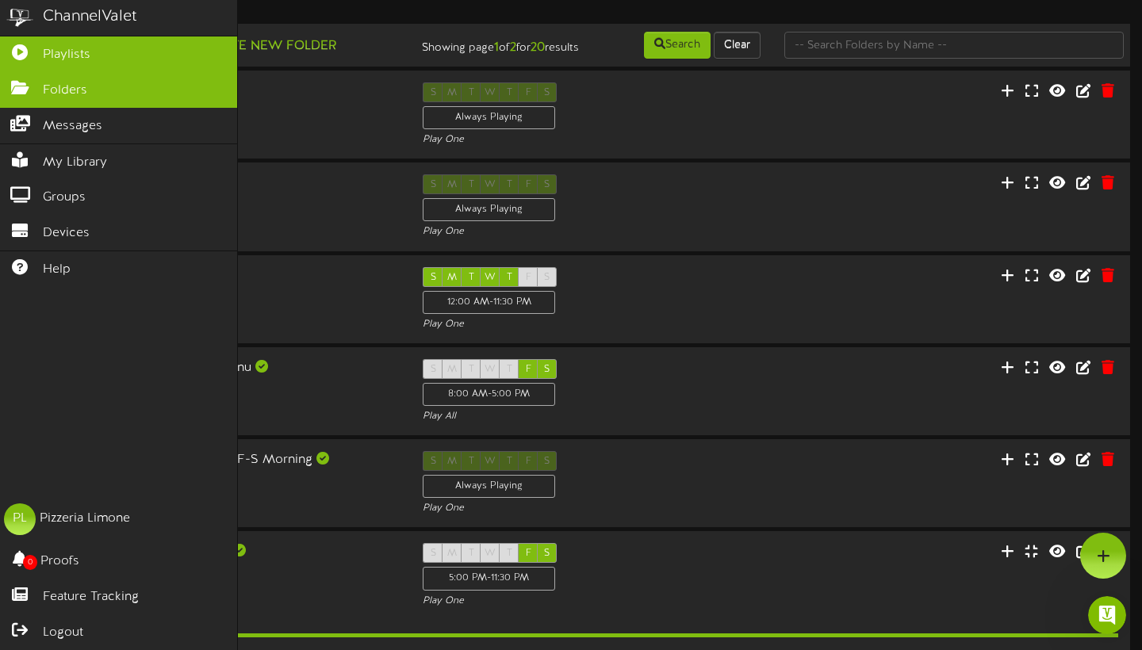
click at [28, 53] on icon at bounding box center [20, 50] width 40 height 12
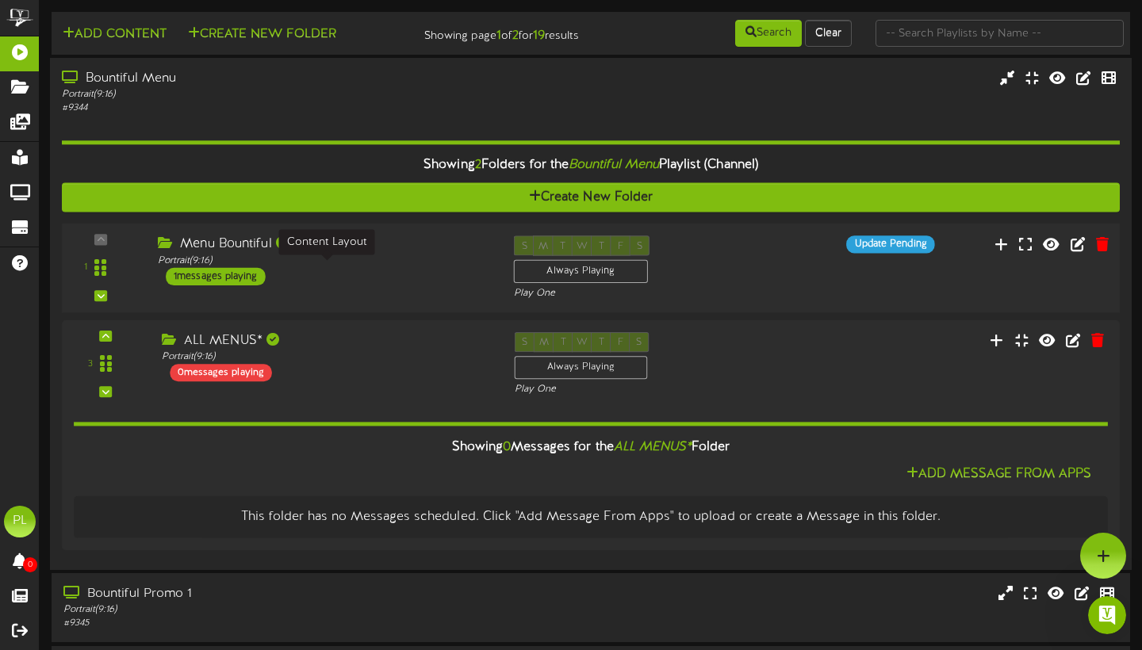
click at [363, 267] on div "Portrait ( 9:16 )" at bounding box center [324, 260] width 332 height 13
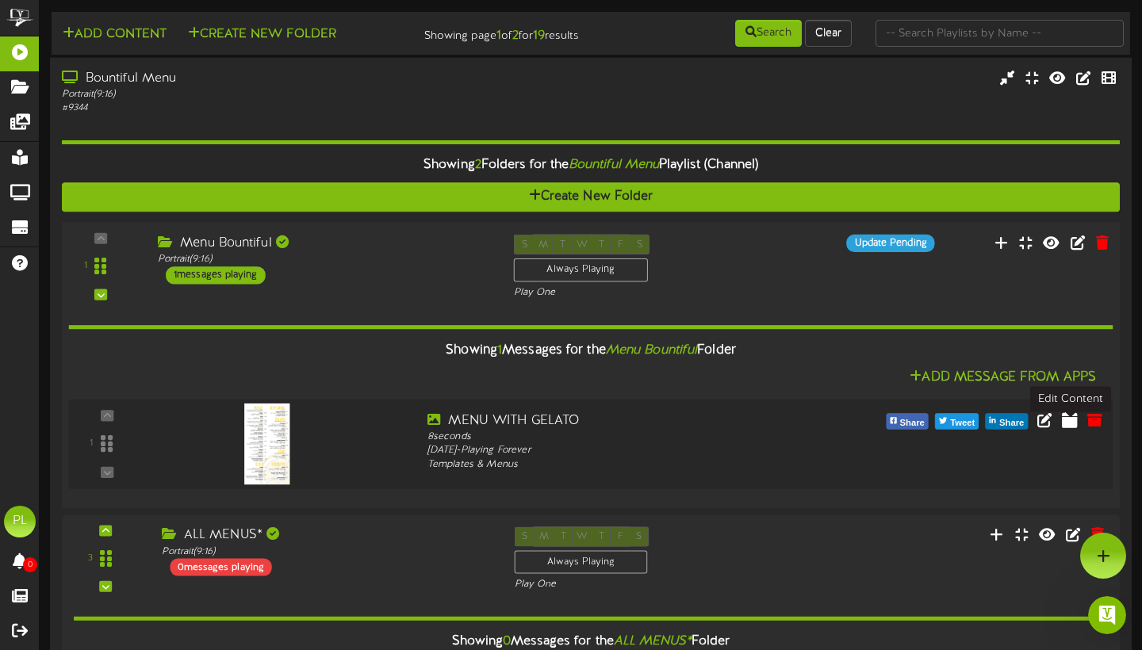
click at [1070, 428] on icon at bounding box center [1070, 419] width 16 height 17
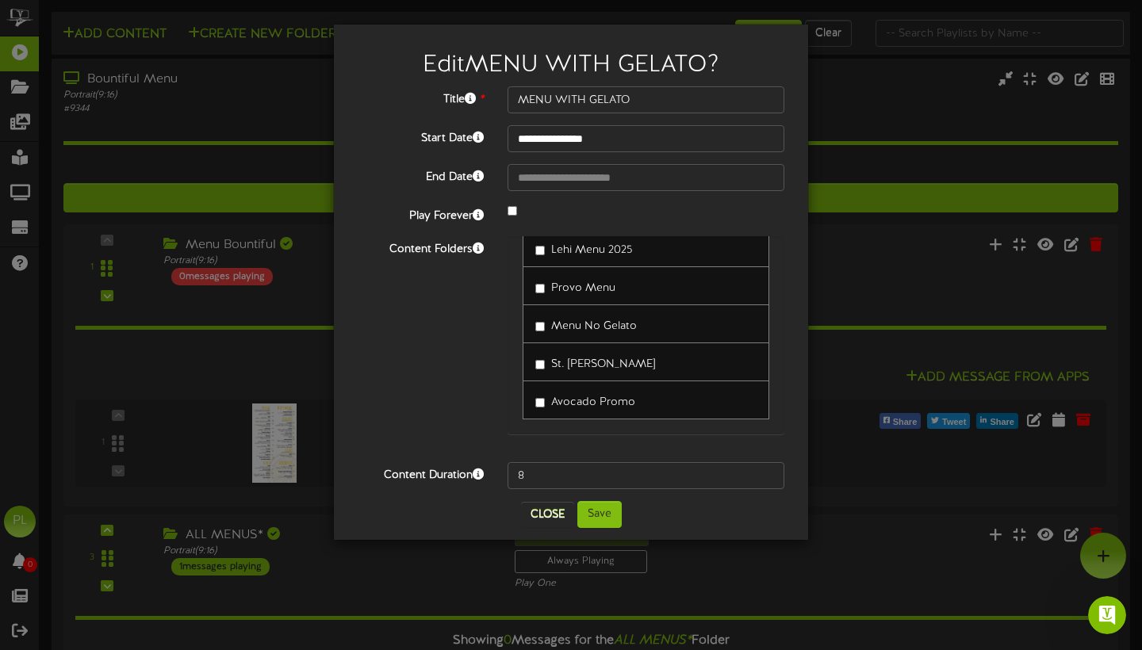
scroll to position [626, 0]
click at [603, 511] on button "Save" at bounding box center [599, 514] width 44 height 27
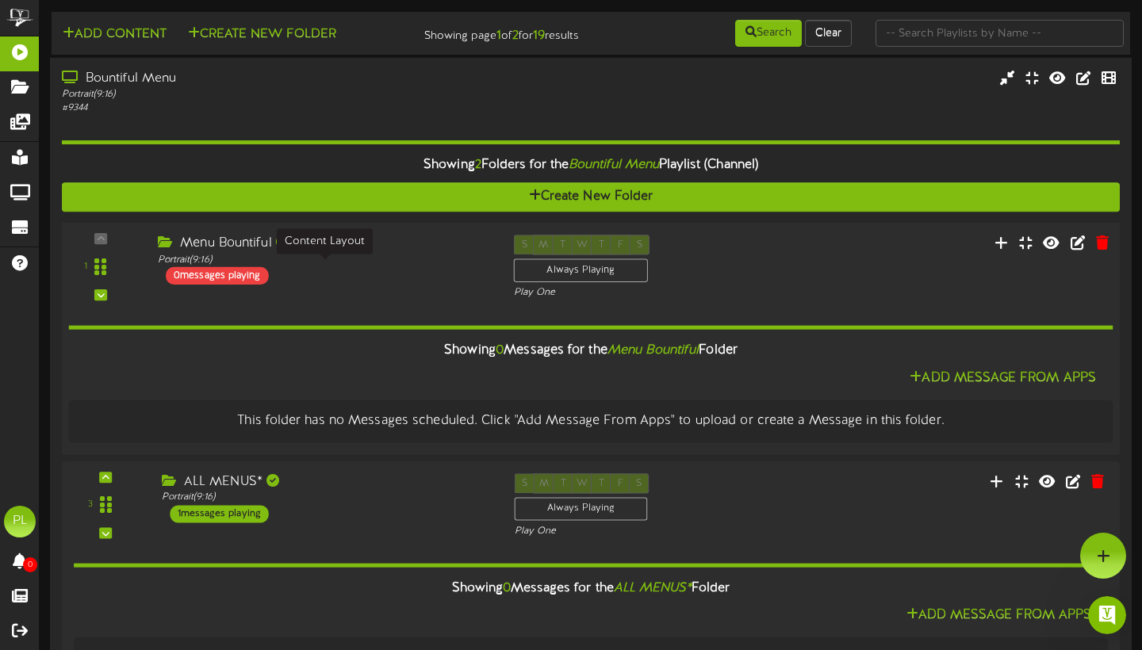
click at [421, 265] on div "Portrait ( 9:16 )" at bounding box center [324, 259] width 332 height 13
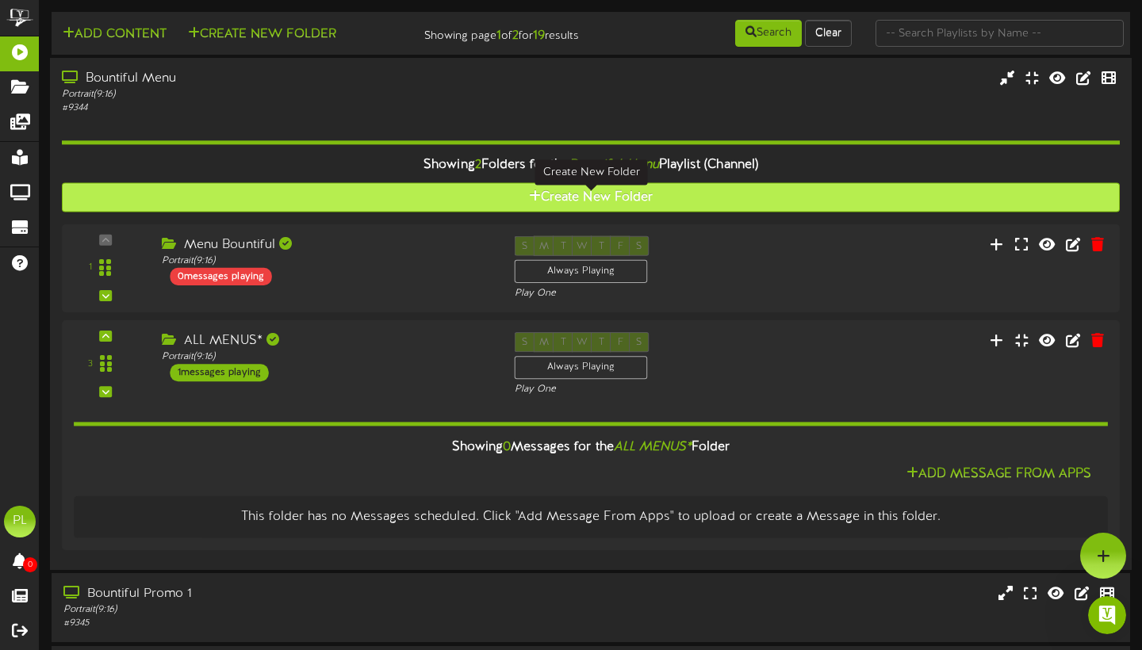
scroll to position [0, 0]
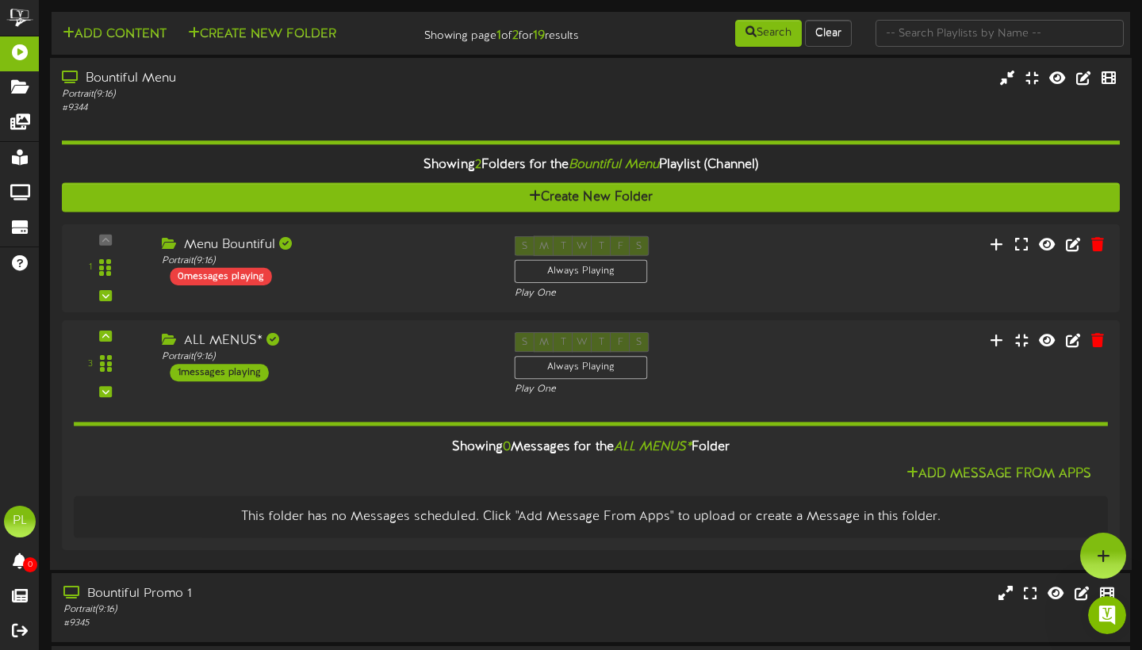
click at [305, 101] on div "Portrait ( 9:16 )" at bounding box center [275, 94] width 427 height 13
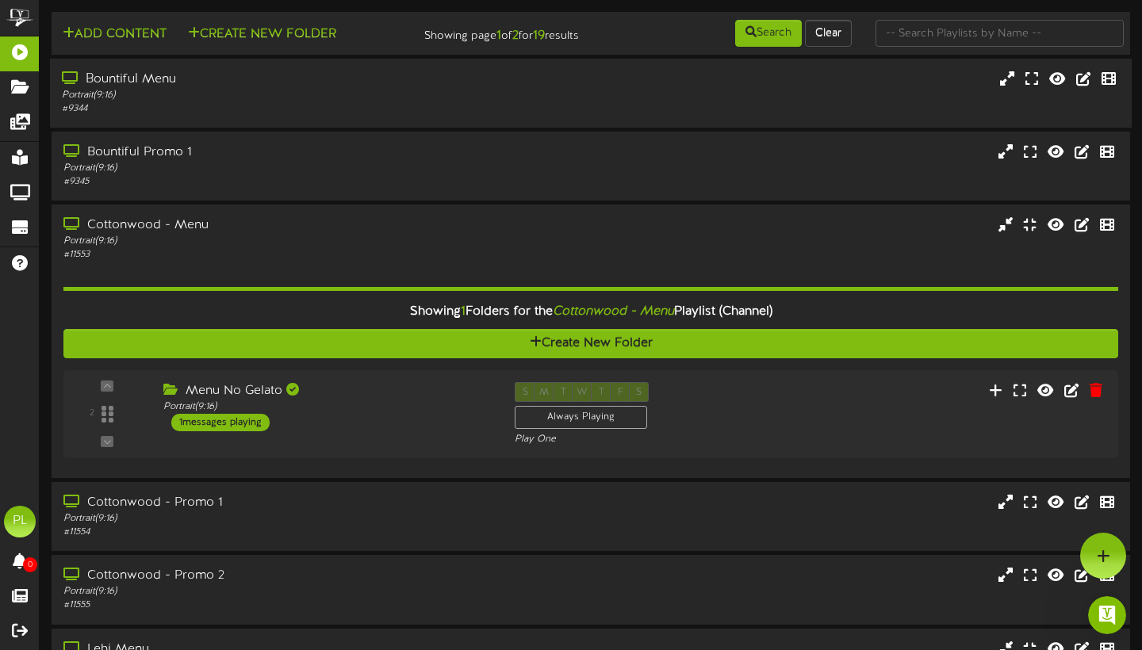
click at [307, 116] on div "# 9344" at bounding box center [275, 108] width 427 height 13
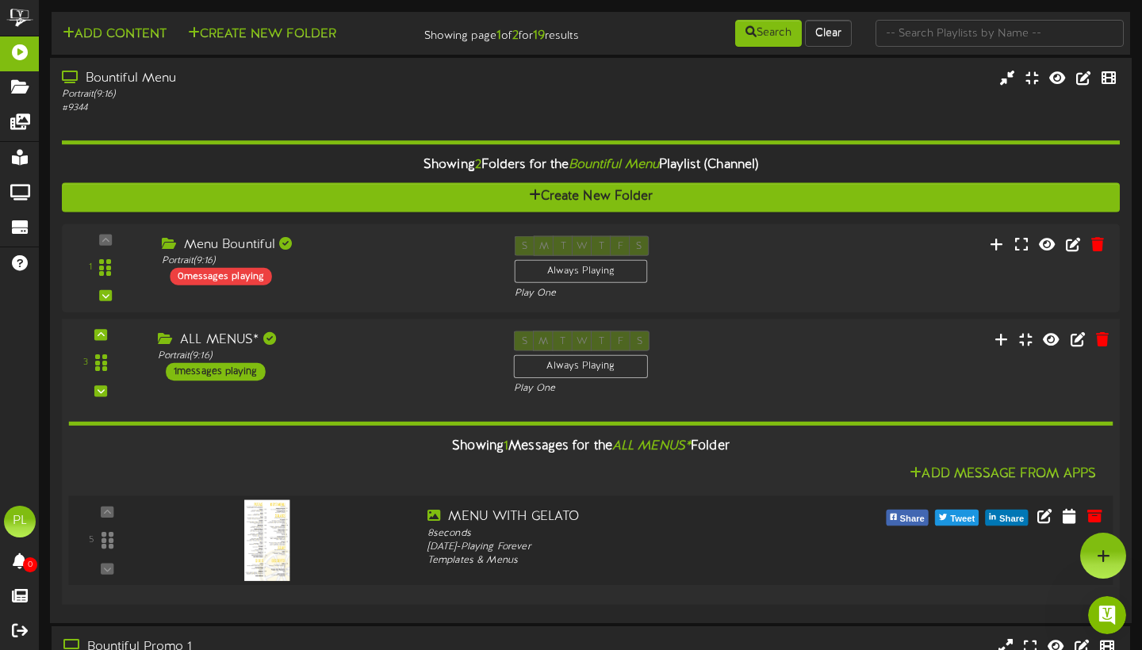
click at [379, 550] on div at bounding box center [283, 536] width 264 height 57
click at [962, 361] on div "3 ALL MENUS*" at bounding box center [590, 363] width 1068 height 65
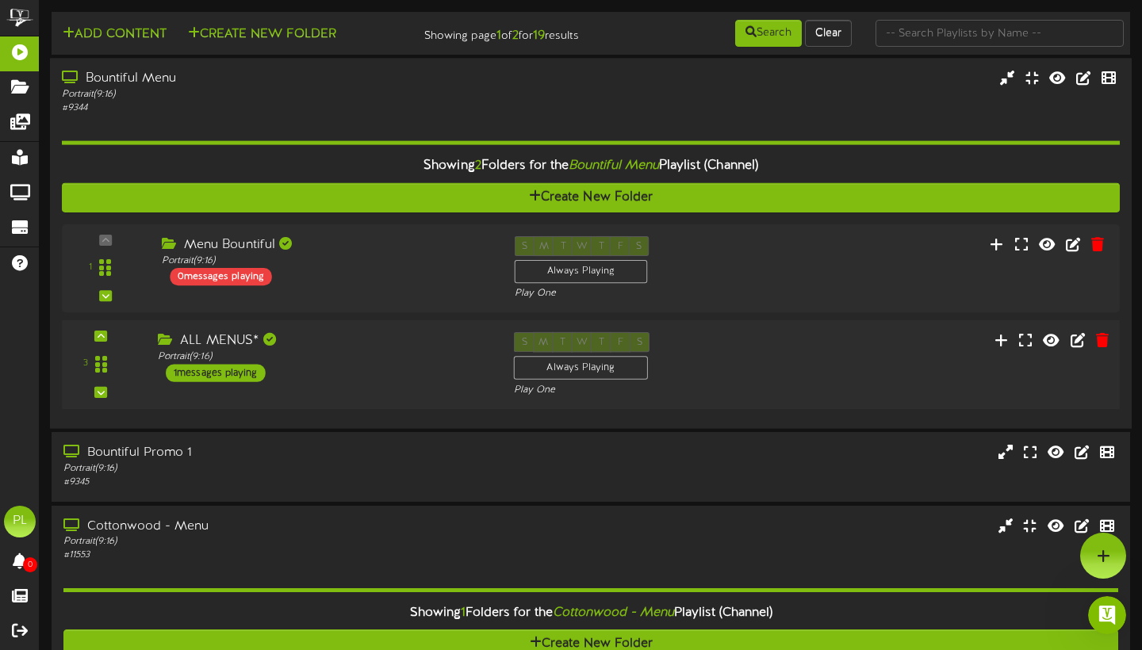
click at [905, 378] on div "3 ALL MENUS*" at bounding box center [590, 364] width 1068 height 65
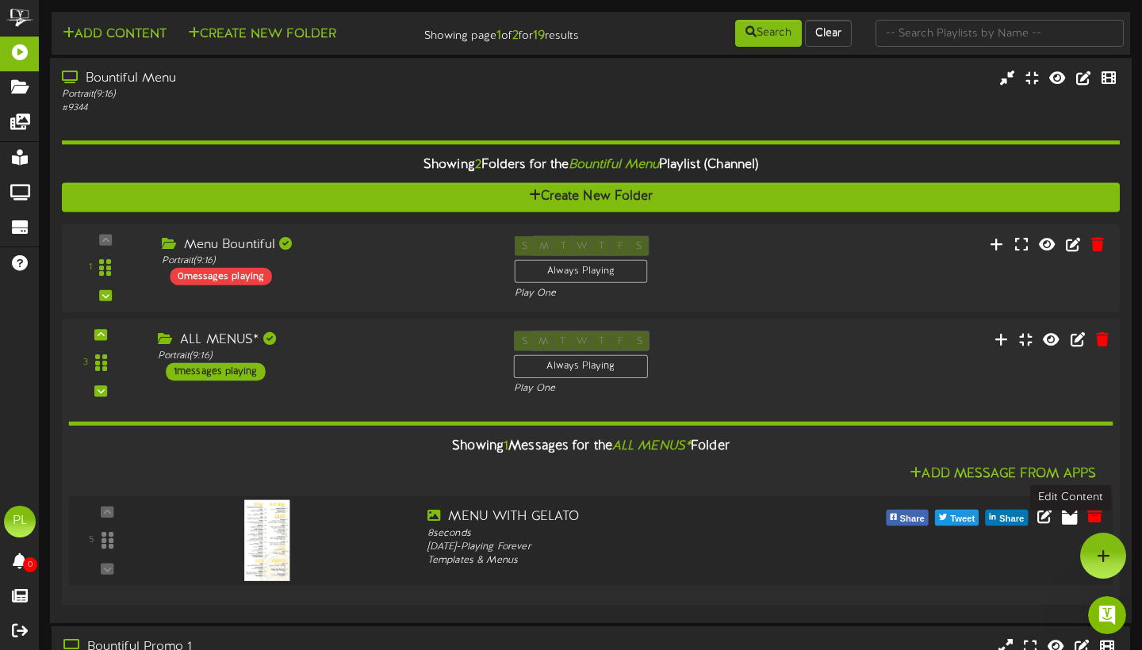
click at [1066, 524] on icon at bounding box center [1070, 515] width 16 height 17
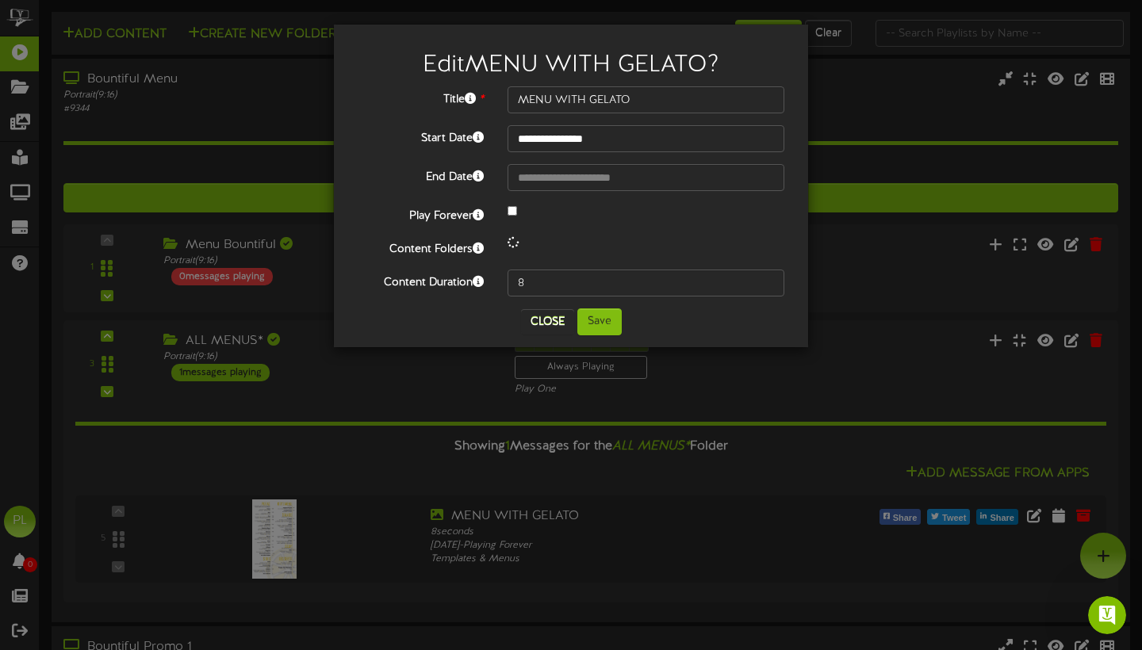
click at [545, 328] on button "Close" at bounding box center [547, 321] width 53 height 25
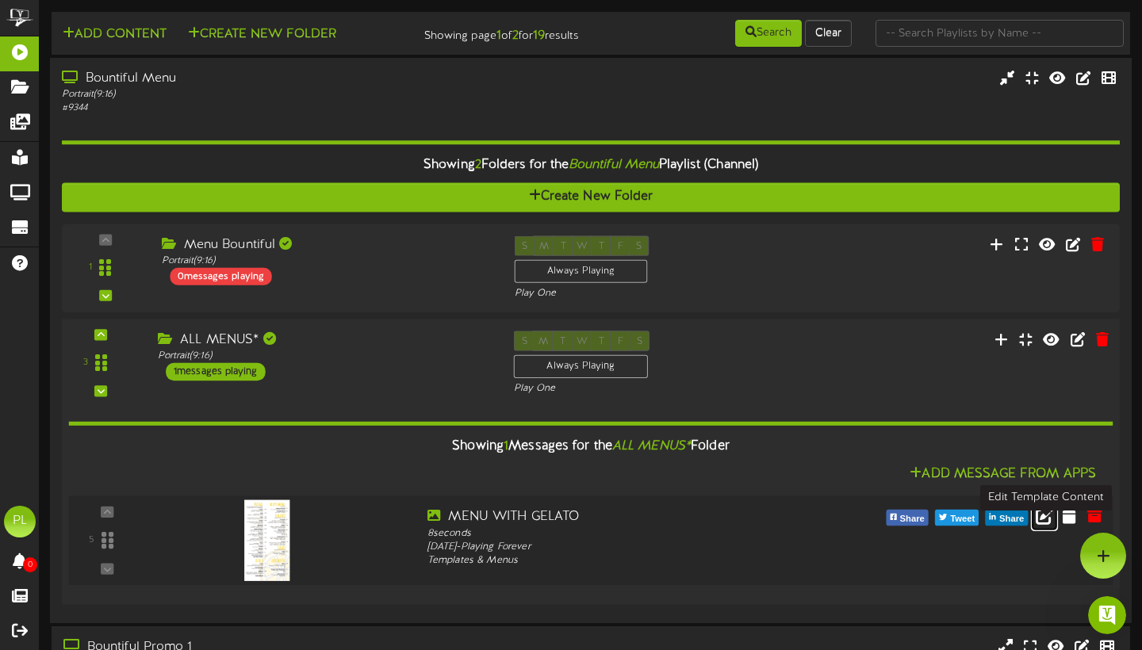
click at [1043, 524] on icon at bounding box center [1043, 515] width 17 height 17
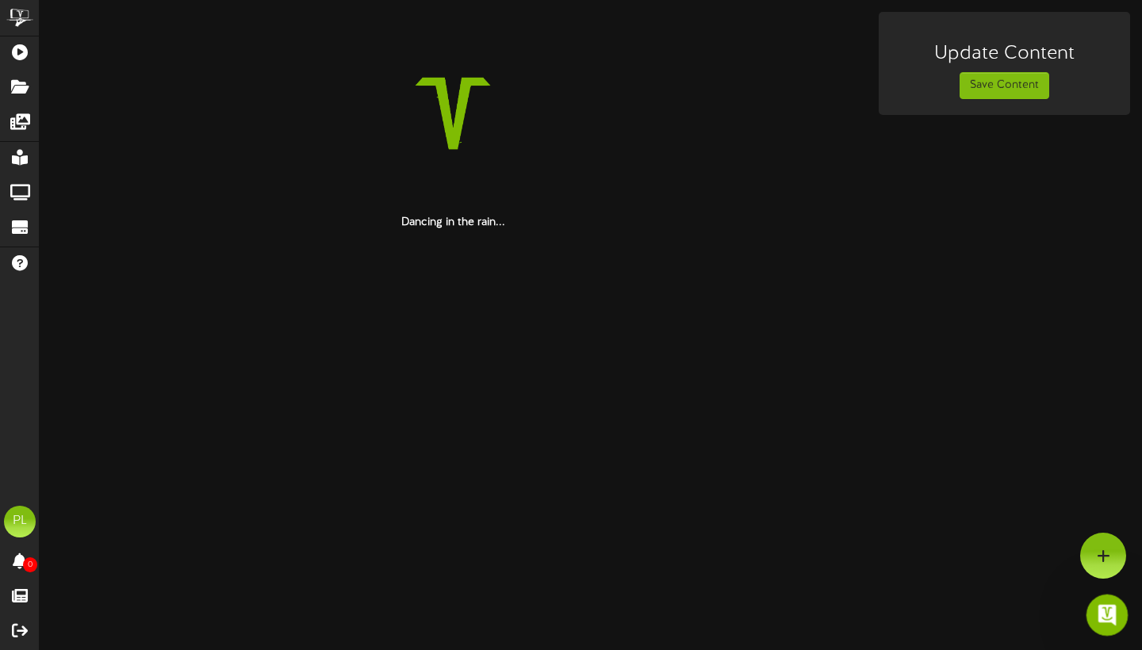
click at [1109, 626] on div "Open Intercom Messenger" at bounding box center [1104, 613] width 52 height 52
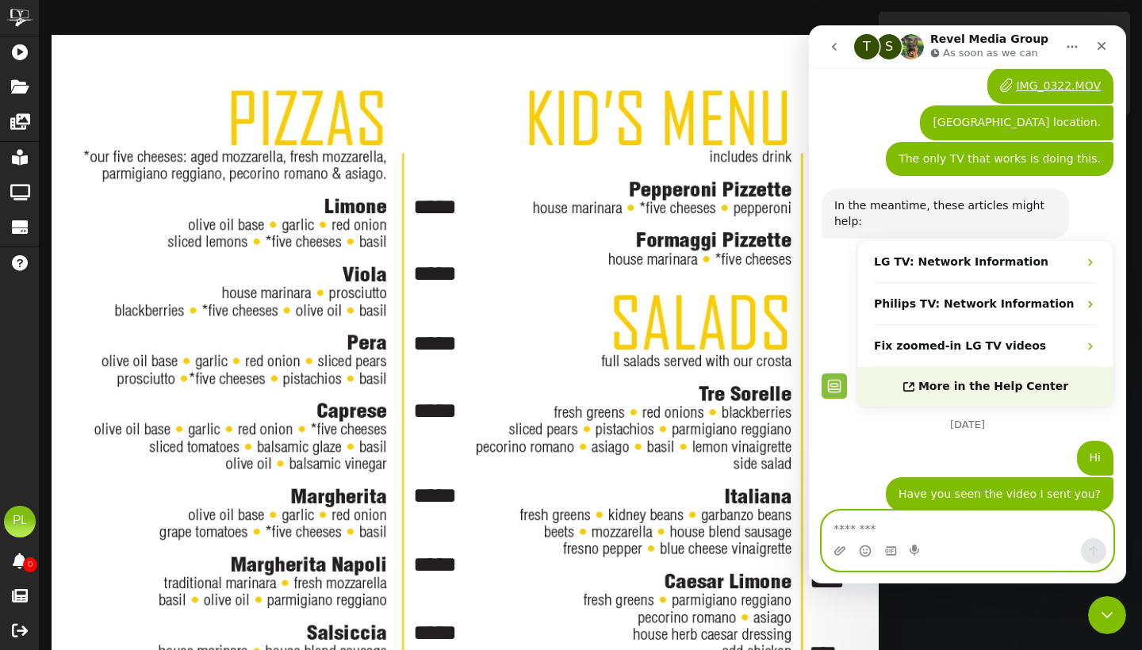
scroll to position [86, 0]
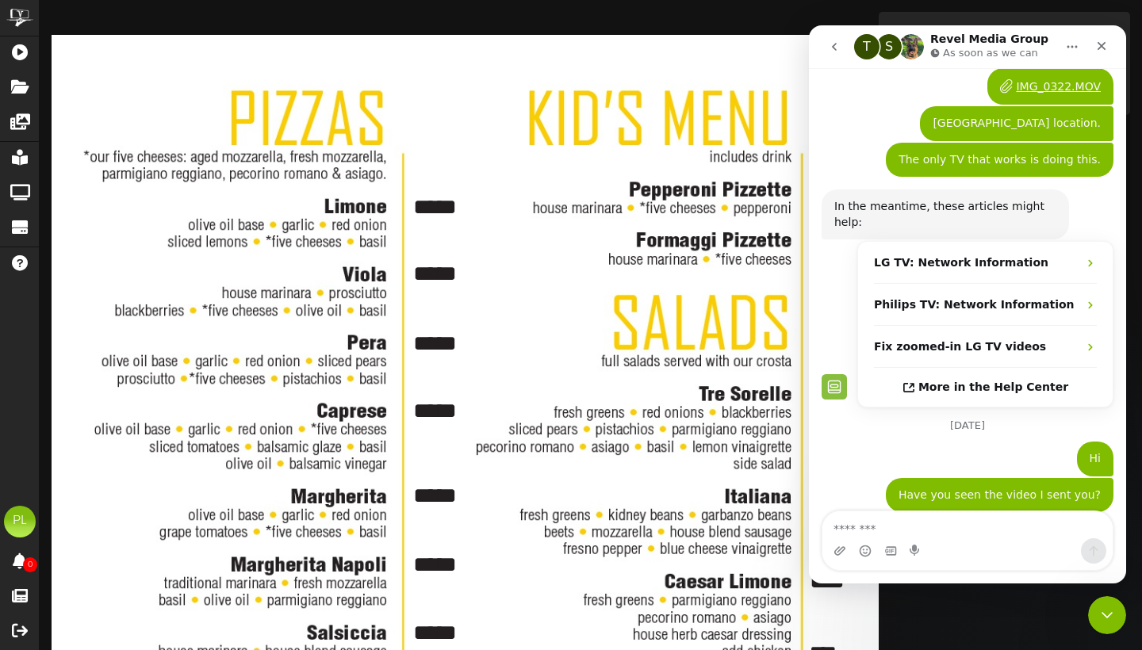
click at [838, 558] on div "Intercom messenger" at bounding box center [839, 550] width 13 height 25
click at [838, 554] on icon "Upload attachment" at bounding box center [839, 550] width 11 height 9
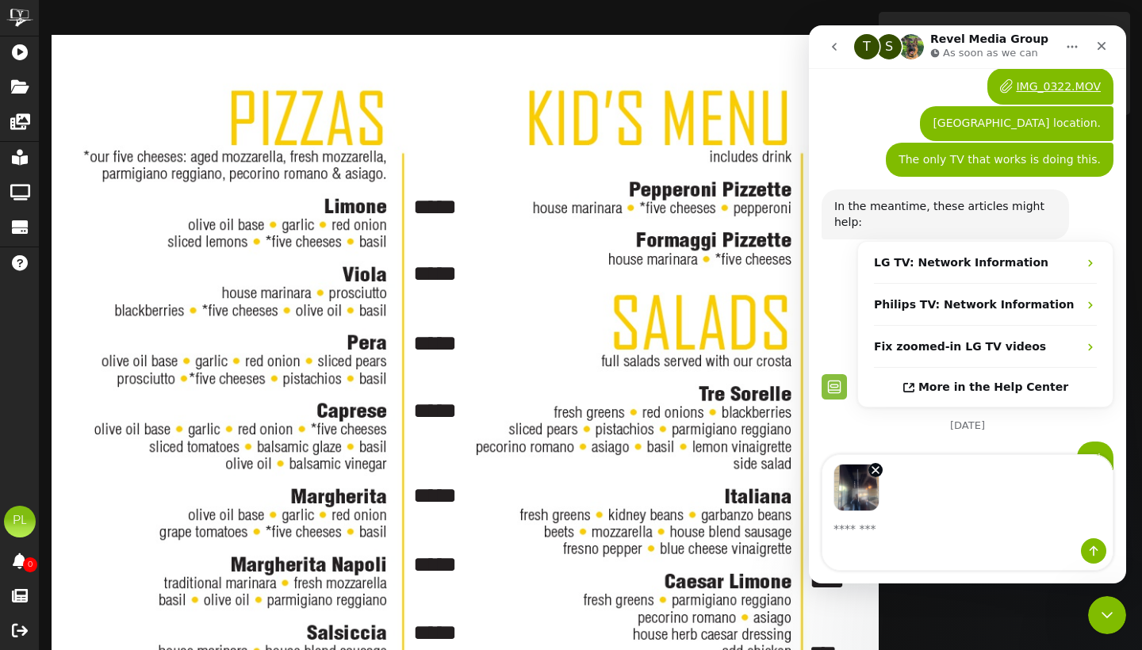
scroll to position [143, 0]
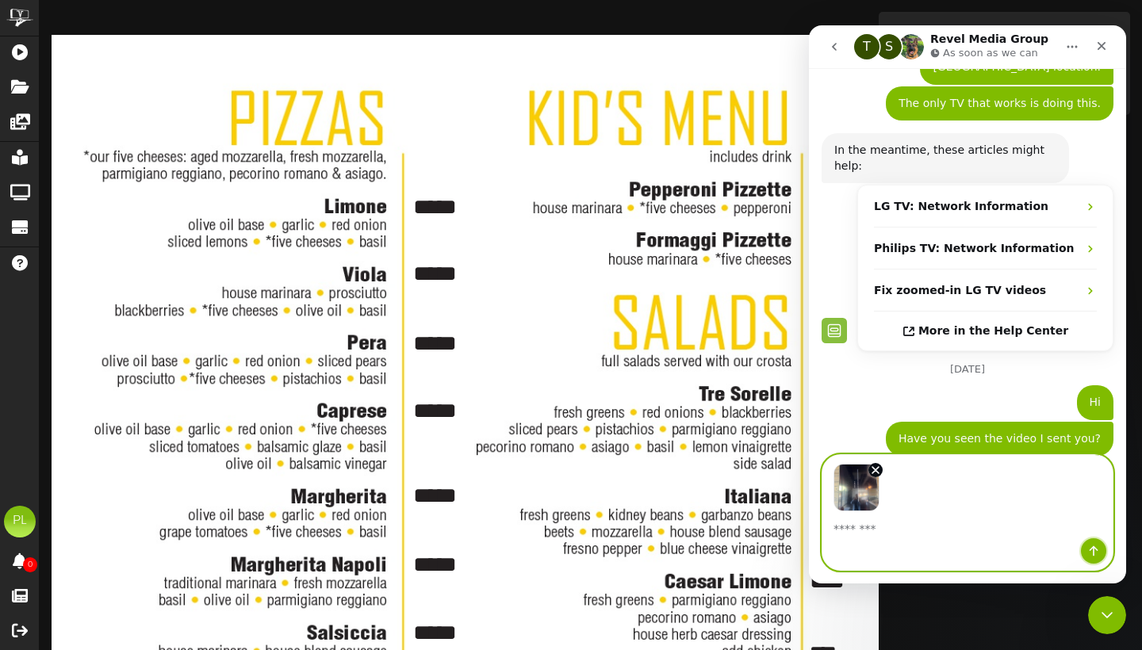
click at [1096, 550] on icon "Send a message…" at bounding box center [1093, 551] width 13 height 13
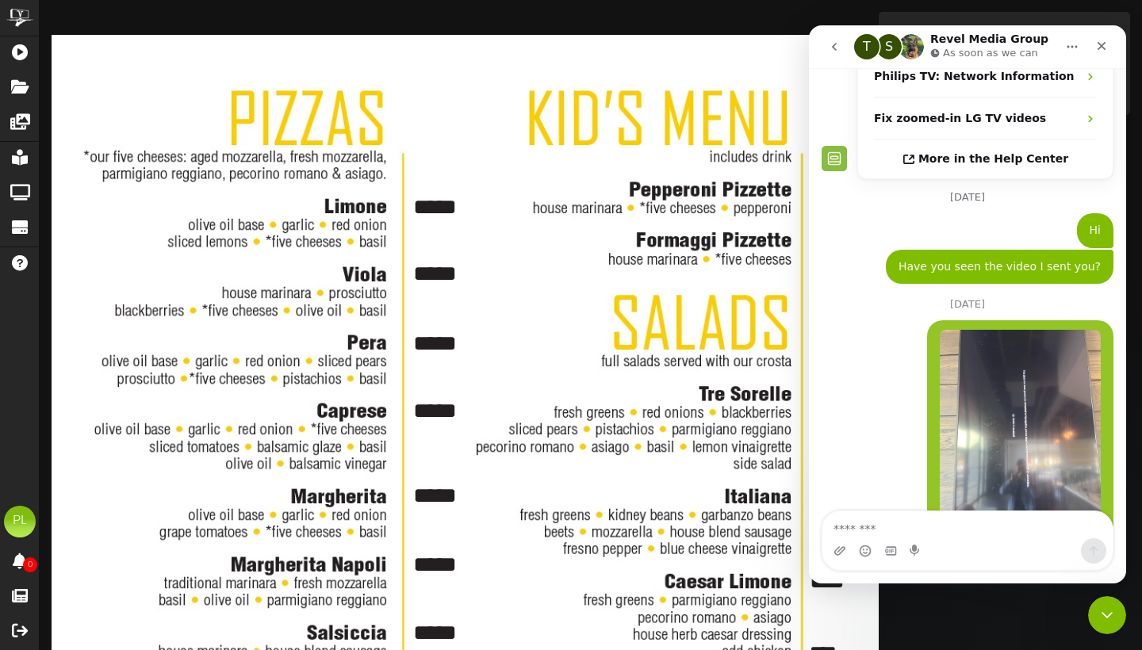
scroll to position [352, 0]
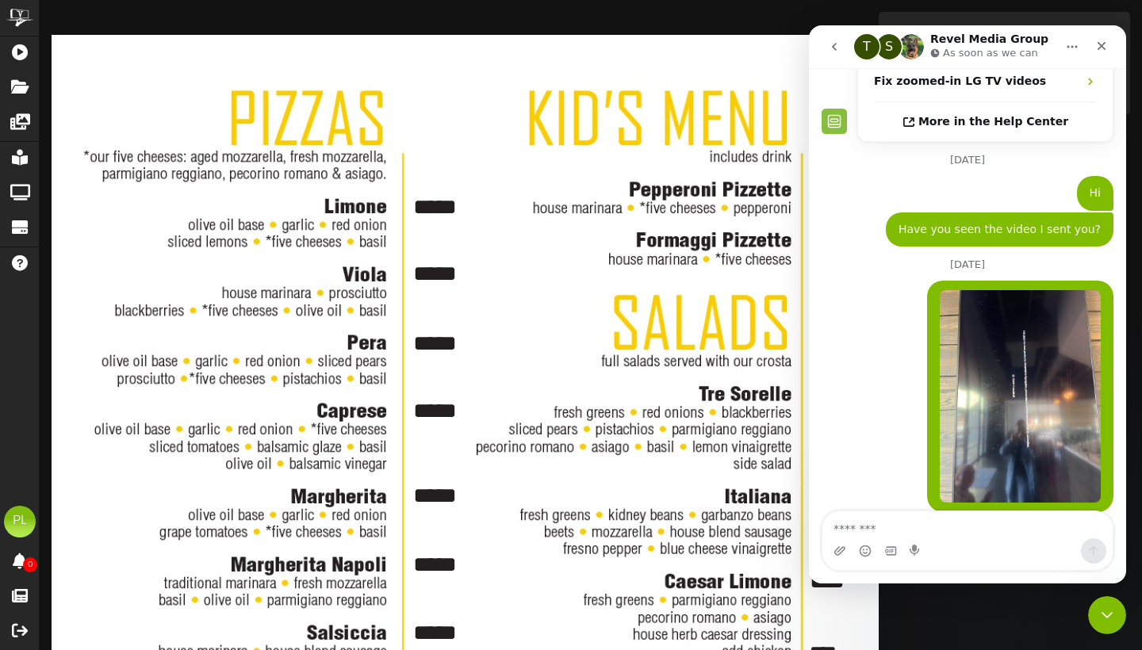
click at [974, 62] on nav "T S Revel Media Group As soon as we can" at bounding box center [967, 46] width 317 height 43
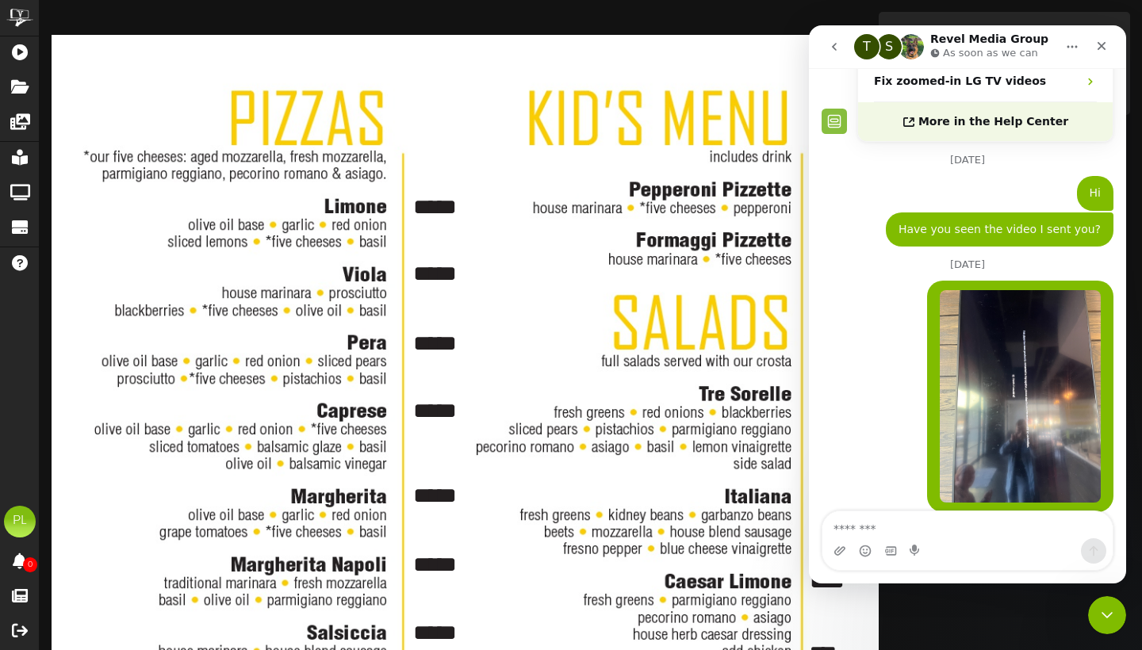
click at [995, 115] on span "More in the Help Center" at bounding box center [993, 121] width 150 height 13
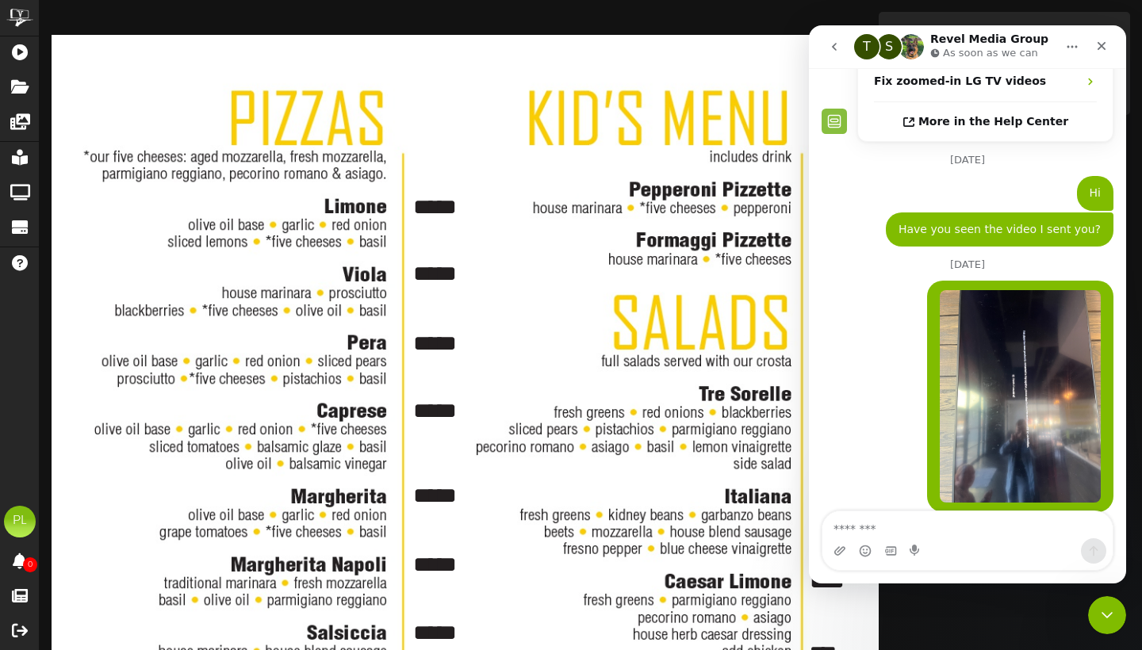
scroll to position [0, 0]
click at [988, 49] on p "As soon as we can" at bounding box center [990, 53] width 95 height 16
click at [1079, 44] on button "Home" at bounding box center [1072, 47] width 30 height 30
click at [912, 212] on div "Have you seen the video I sent you? Pizzeria • 22h ago" at bounding box center [1000, 229] width 228 height 35
click at [888, 46] on div "S" at bounding box center [888, 46] width 25 height 25
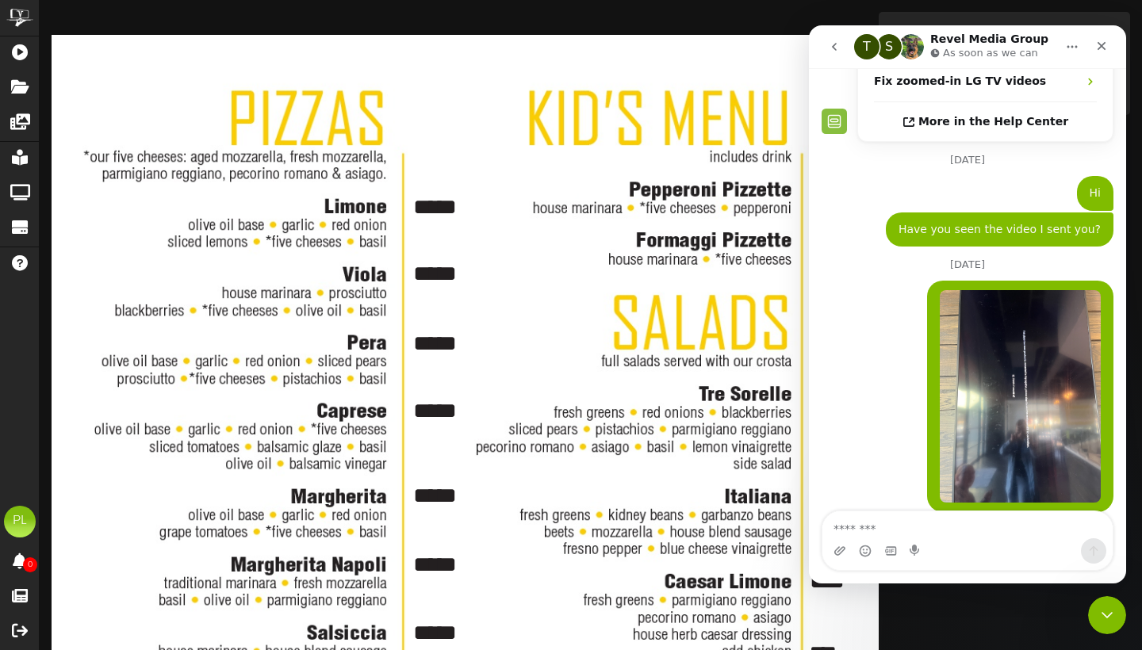
click at [863, 46] on div "T" at bounding box center [866, 46] width 25 height 25
click at [1105, 51] on icon "Close" at bounding box center [1101, 46] width 13 height 13
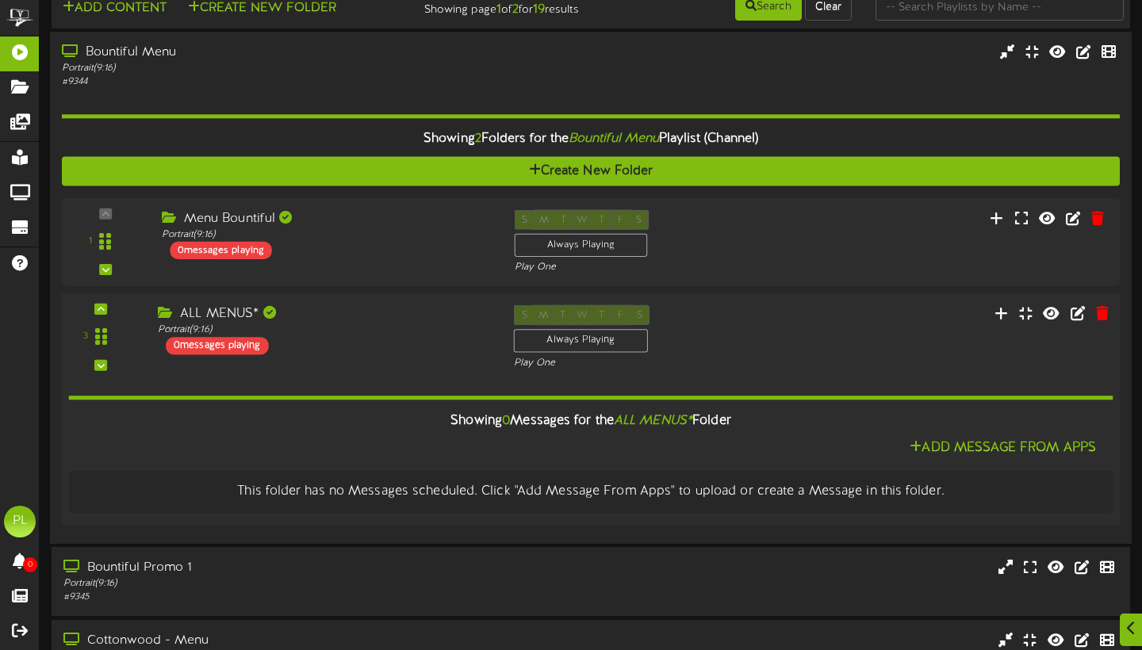
scroll to position [29, 0]
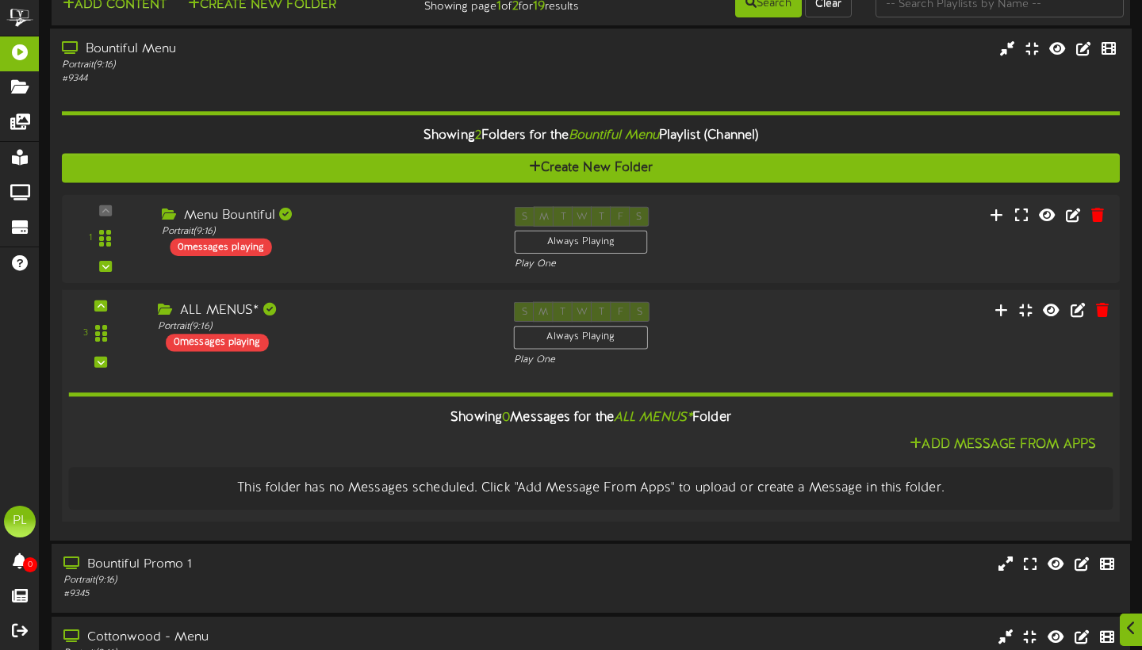
click at [396, 351] on div "ALL MENUS* Portrait ( 9:16 ) 0 messages playing" at bounding box center [324, 327] width 356 height 50
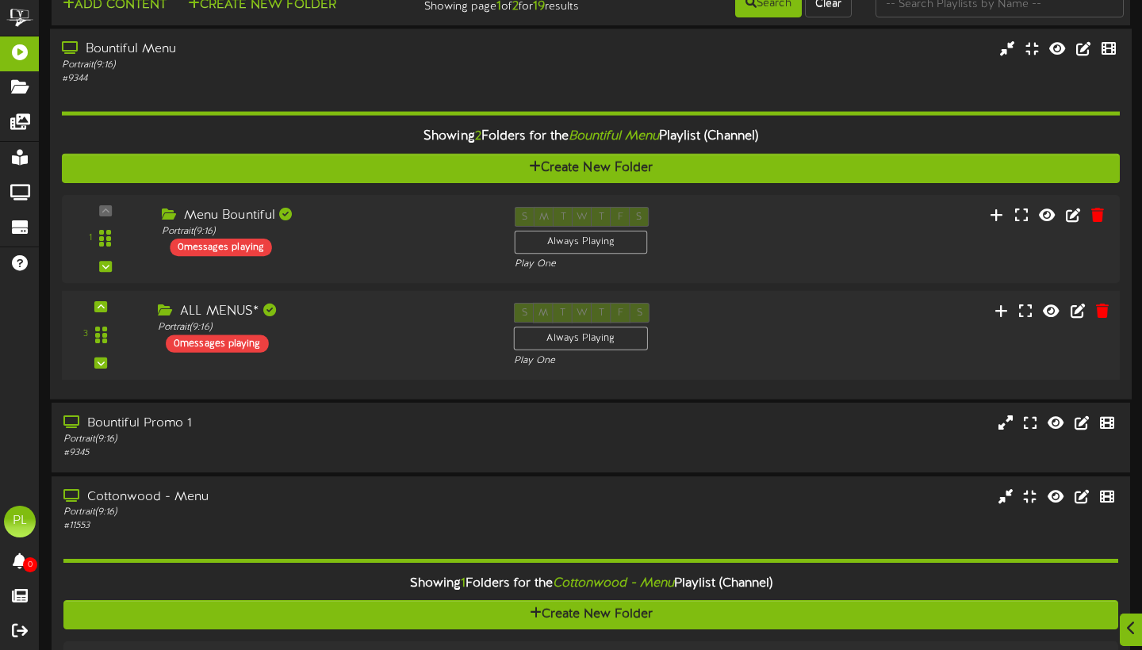
click at [396, 351] on div "ALL MENUS* Portrait ( 9:16 ) 0 messages playing" at bounding box center [324, 328] width 356 height 50
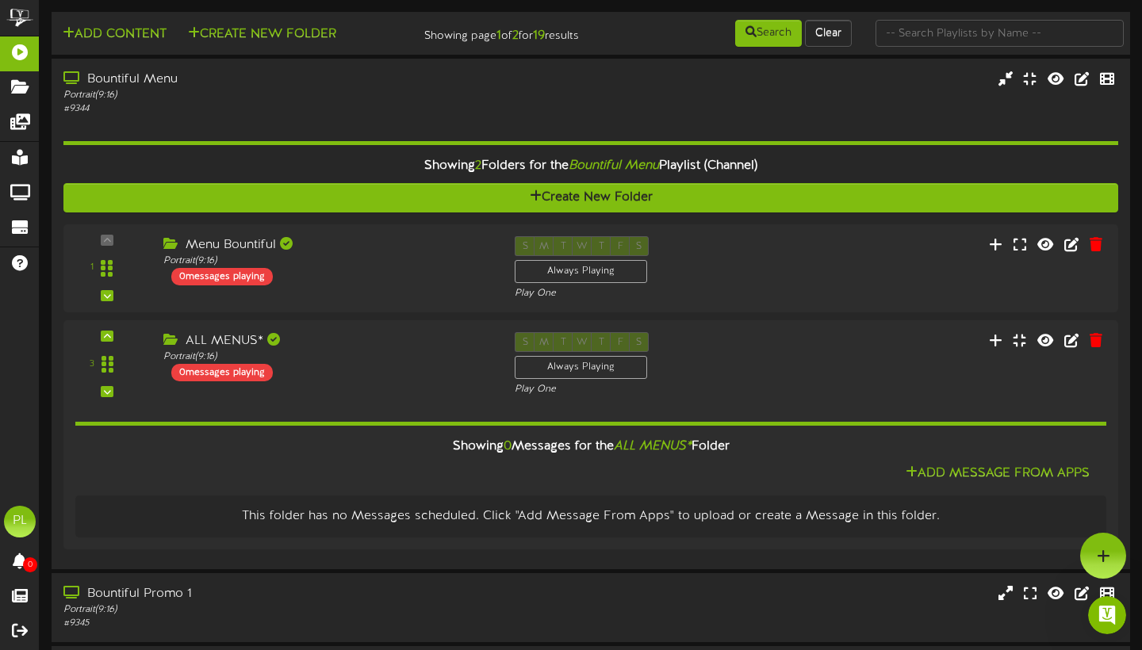
scroll to position [0, 0]
click at [224, 115] on div "# 9344" at bounding box center [275, 107] width 427 height 13
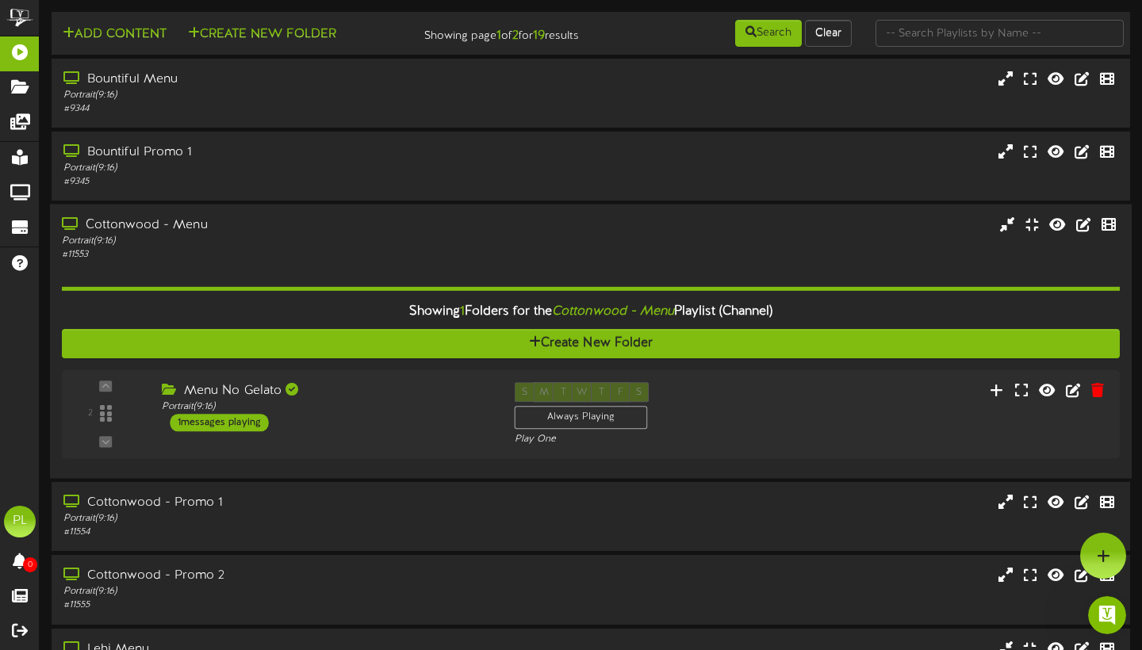
click at [372, 271] on div "Showing 1 Folders for the Cottonwood - Menu Playlist (Channel) Create New Folde…" at bounding box center [591, 364] width 1058 height 205
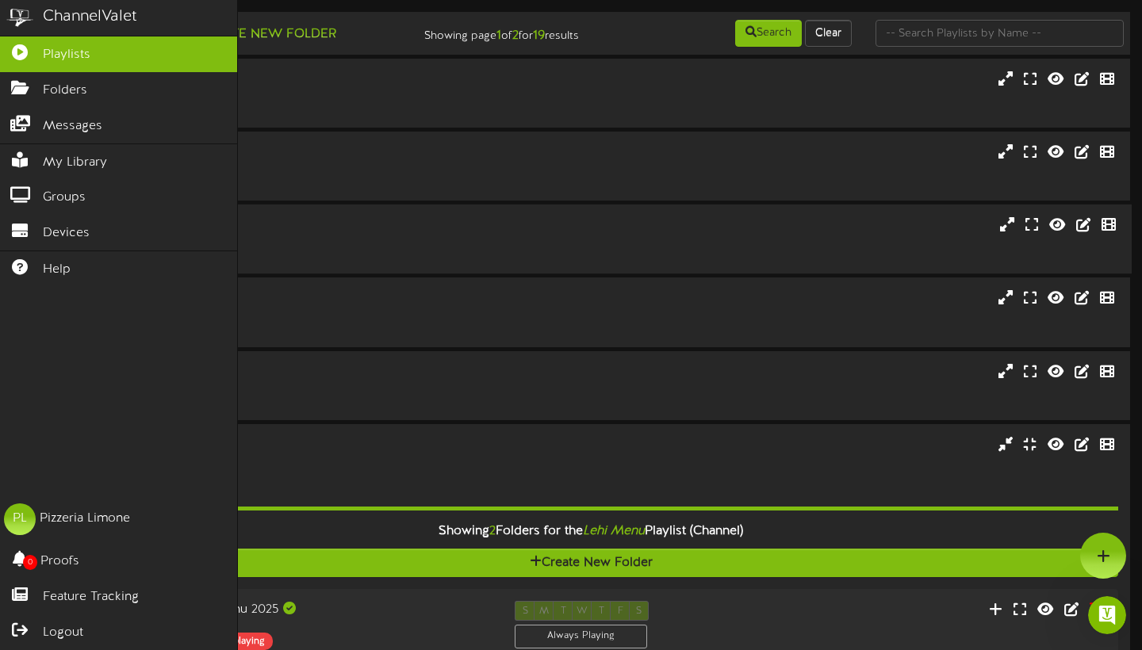
click at [128, 55] on link "Playlists" at bounding box center [118, 54] width 237 height 36
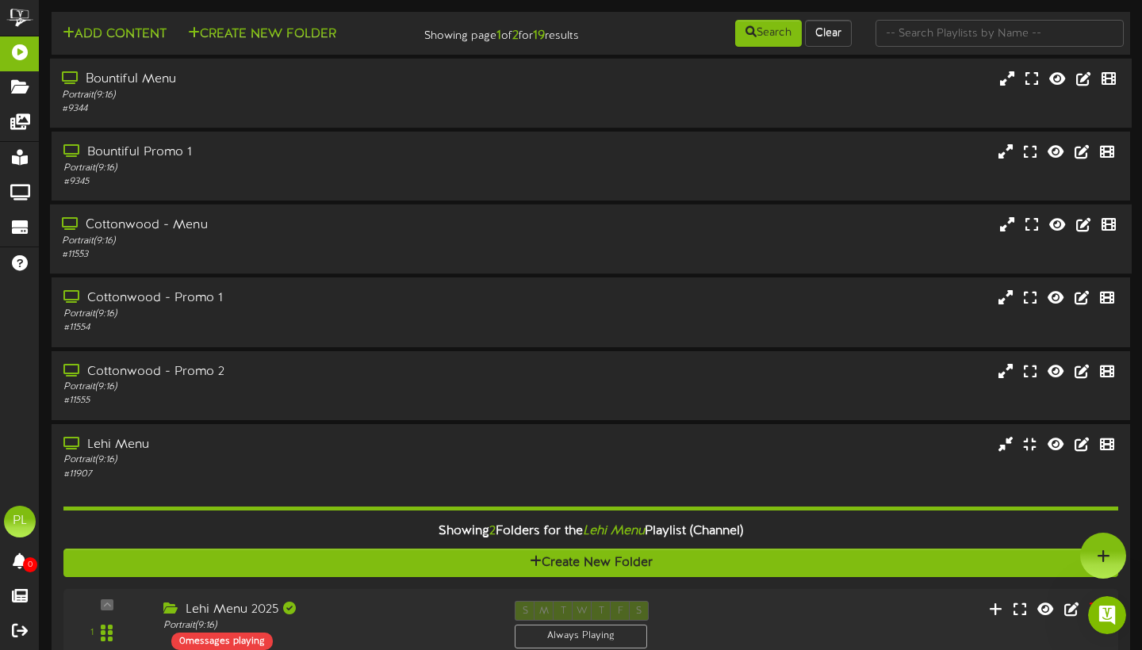
click at [341, 85] on div "Bountiful Menu" at bounding box center [275, 80] width 427 height 18
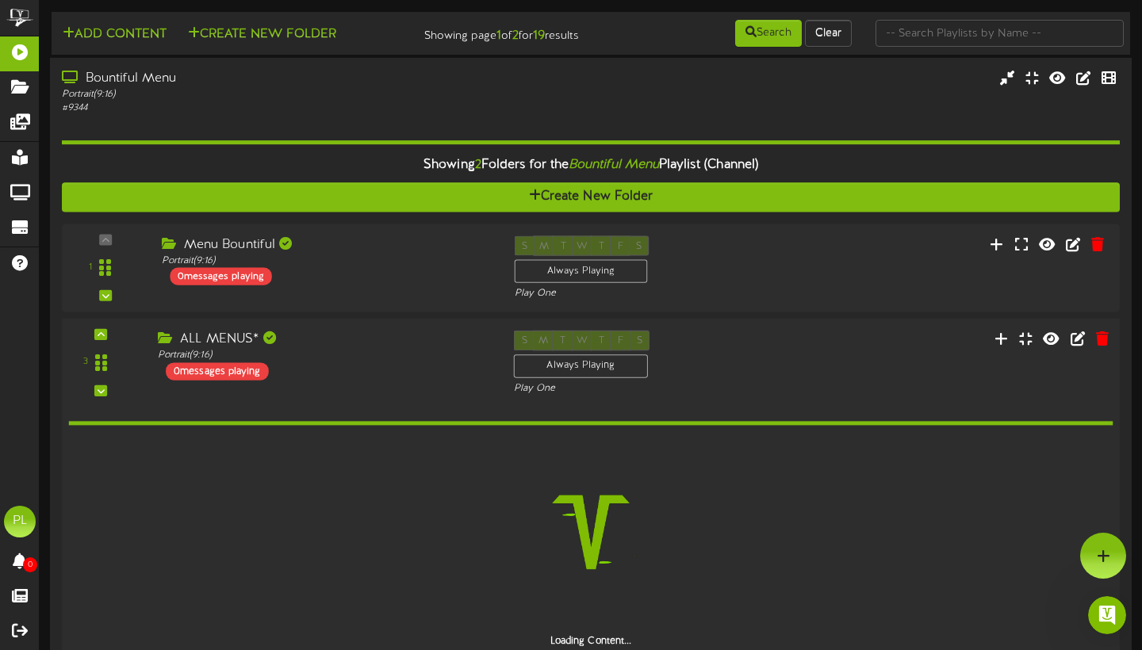
click at [378, 392] on div "3 ALL MENUS*" at bounding box center [590, 363] width 1068 height 65
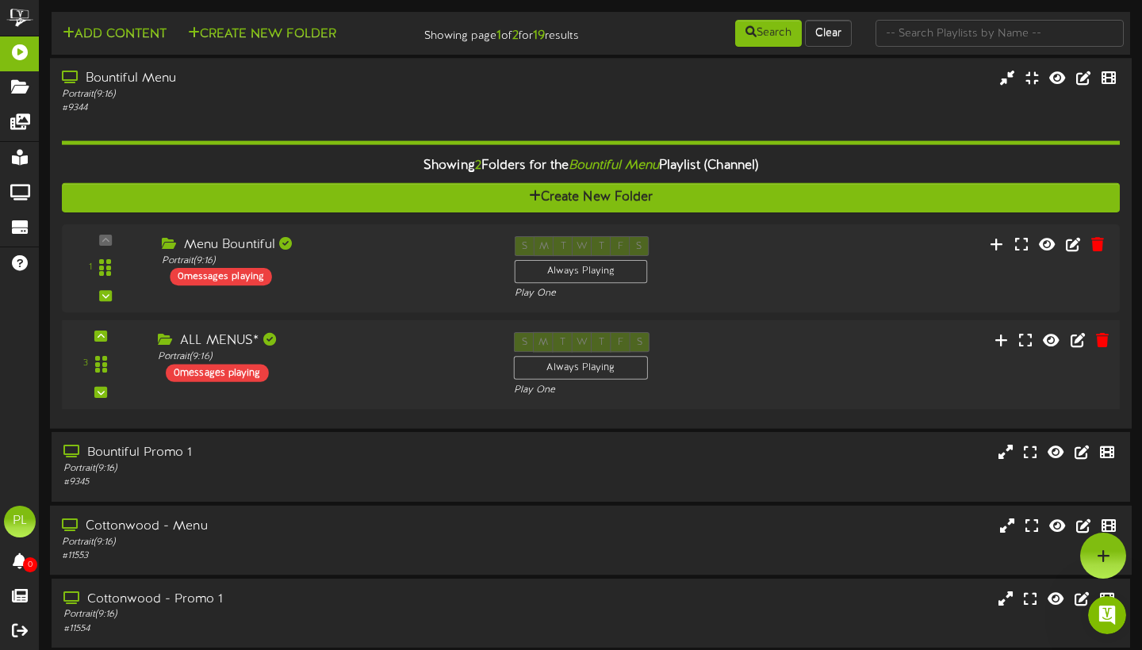
click at [378, 392] on div "3 ALL MENUS*" at bounding box center [590, 364] width 1068 height 65
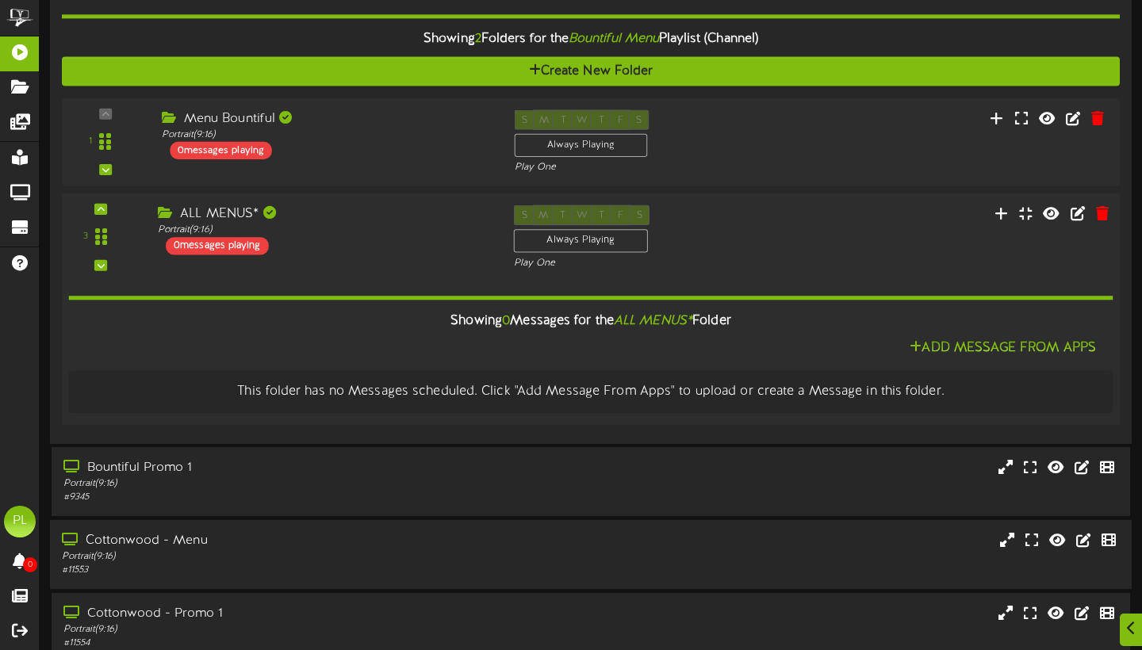
scroll to position [127, 0]
click at [614, 386] on div "This folder has no Messages scheduled. Click "Add Message From Apps" to upload …" at bounding box center [590, 390] width 1054 height 43
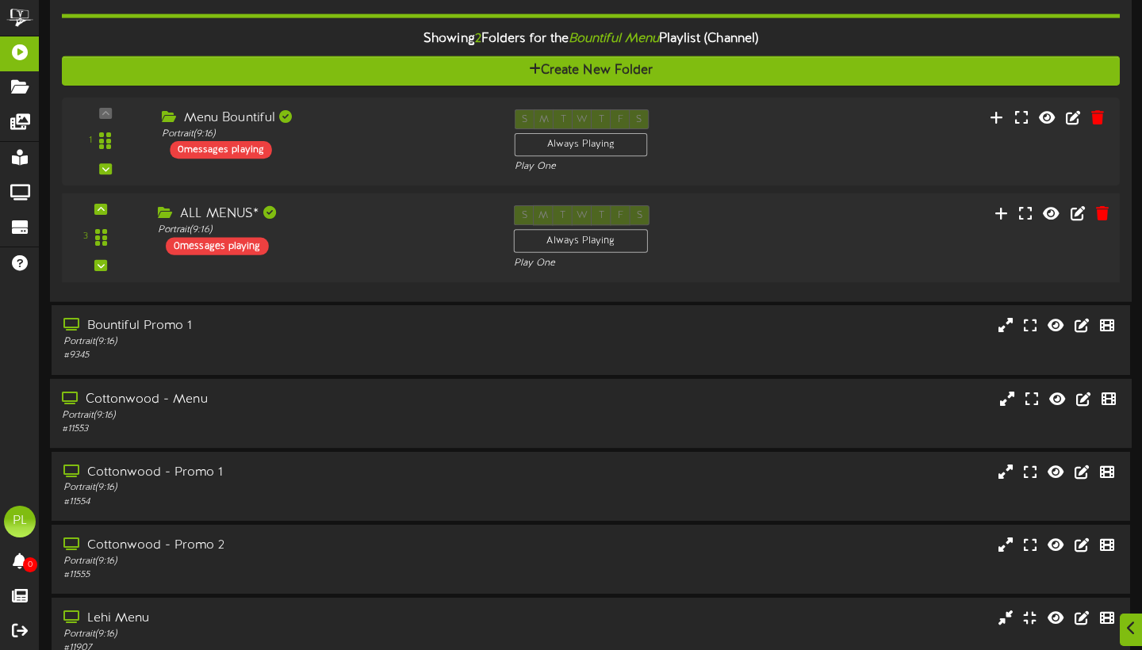
click at [459, 255] on div "ALL MENUS* Portrait ( 9:16 ) 0 messages playing" at bounding box center [324, 230] width 356 height 50
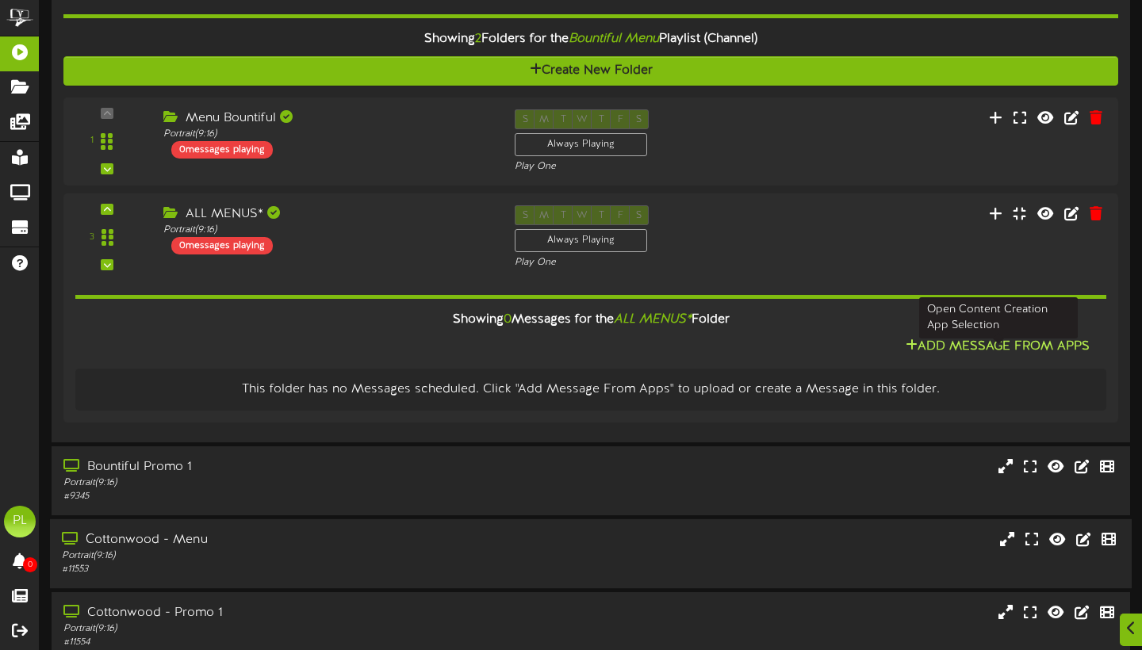
click at [976, 357] on button "Add Message From Apps" at bounding box center [997, 347] width 193 height 20
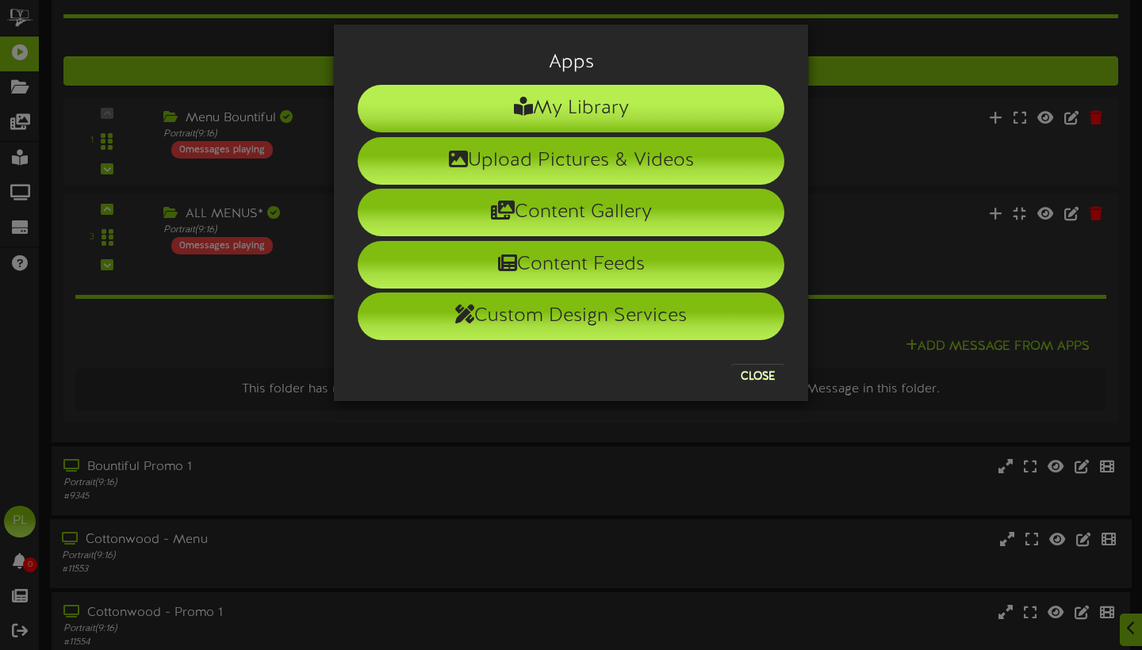
click at [679, 126] on li "My Library" at bounding box center [571, 109] width 427 height 48
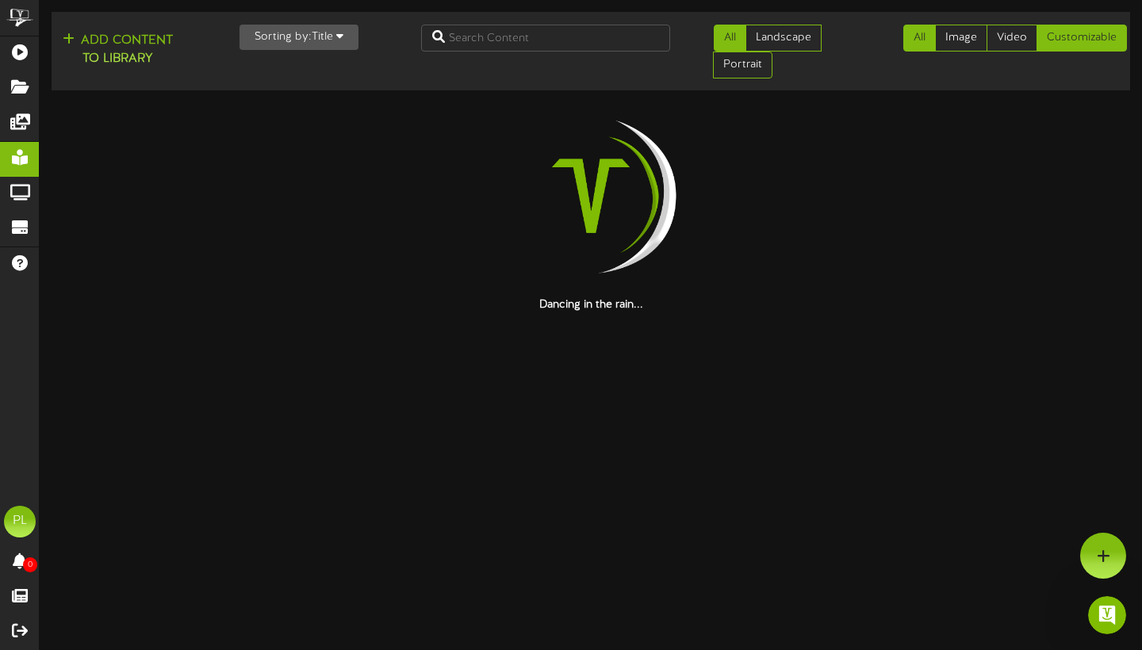
click at [1089, 36] on link "Customizable" at bounding box center [1081, 38] width 90 height 27
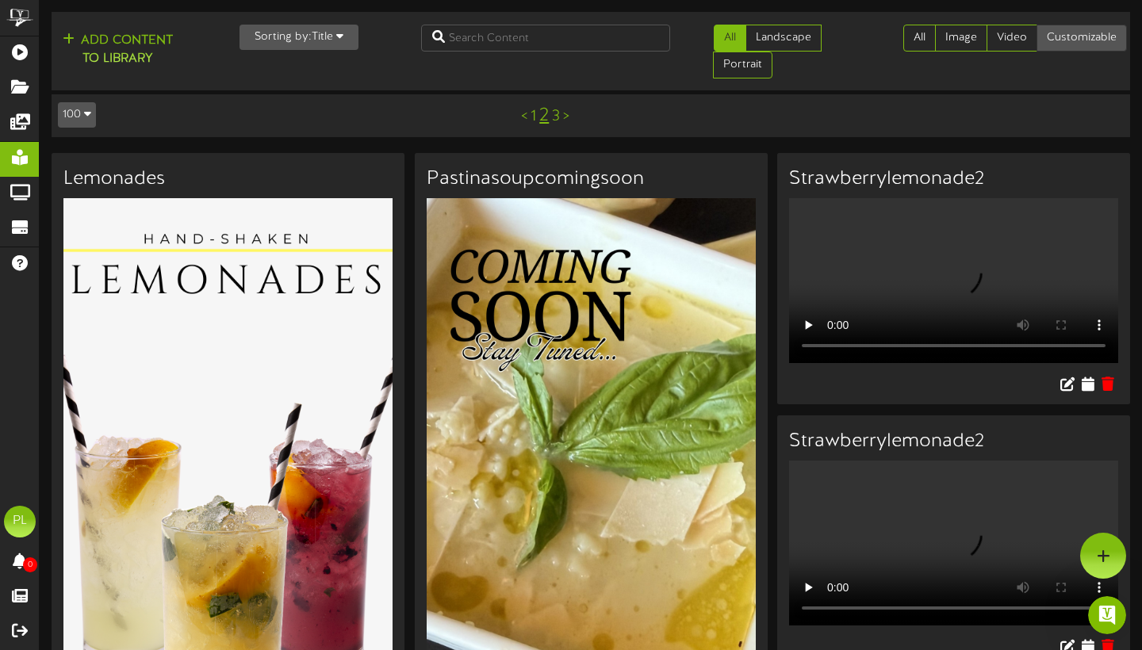
click at [1096, 46] on link "Customizable" at bounding box center [1081, 38] width 90 height 27
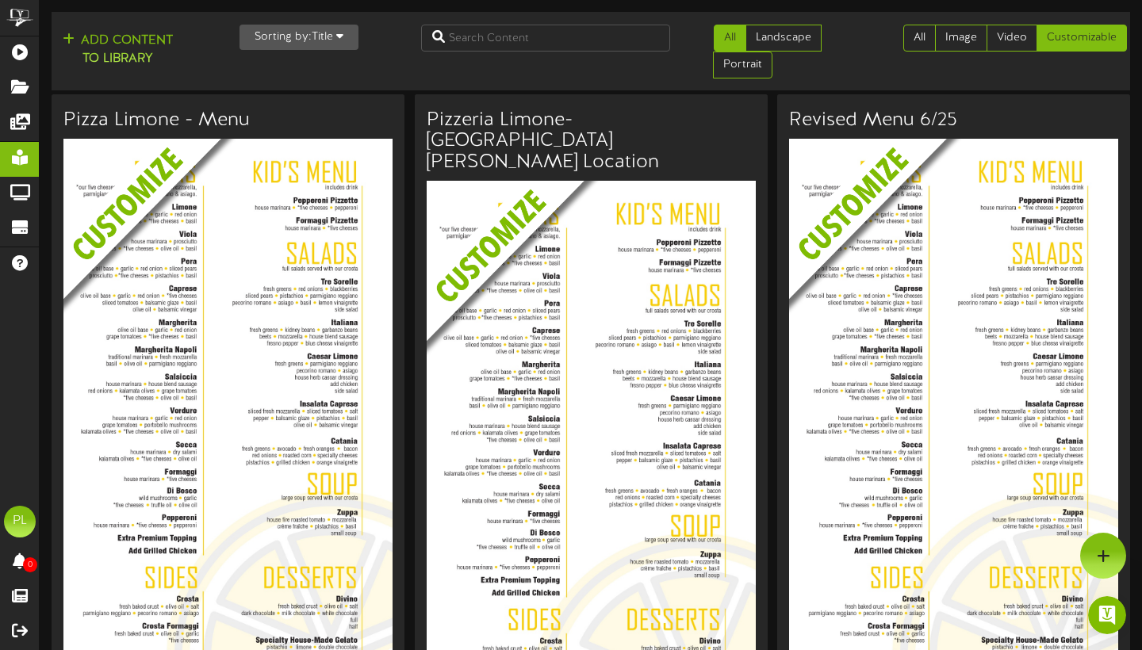
click at [912, 239] on img at bounding box center [965, 256] width 353 height 234
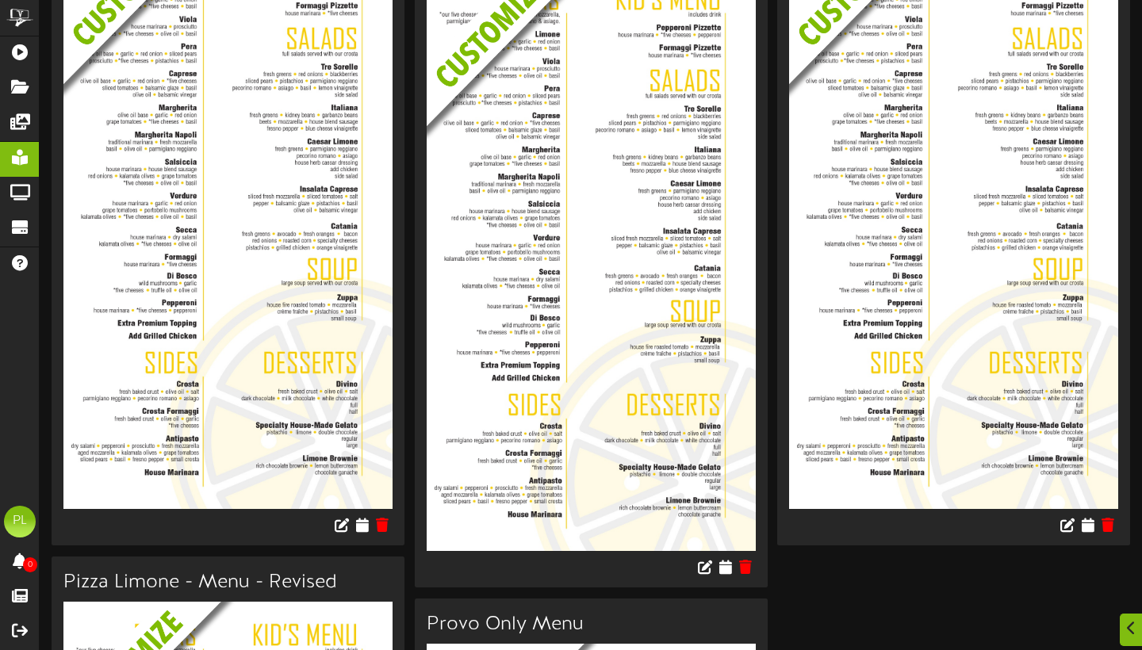
scroll to position [225, 0]
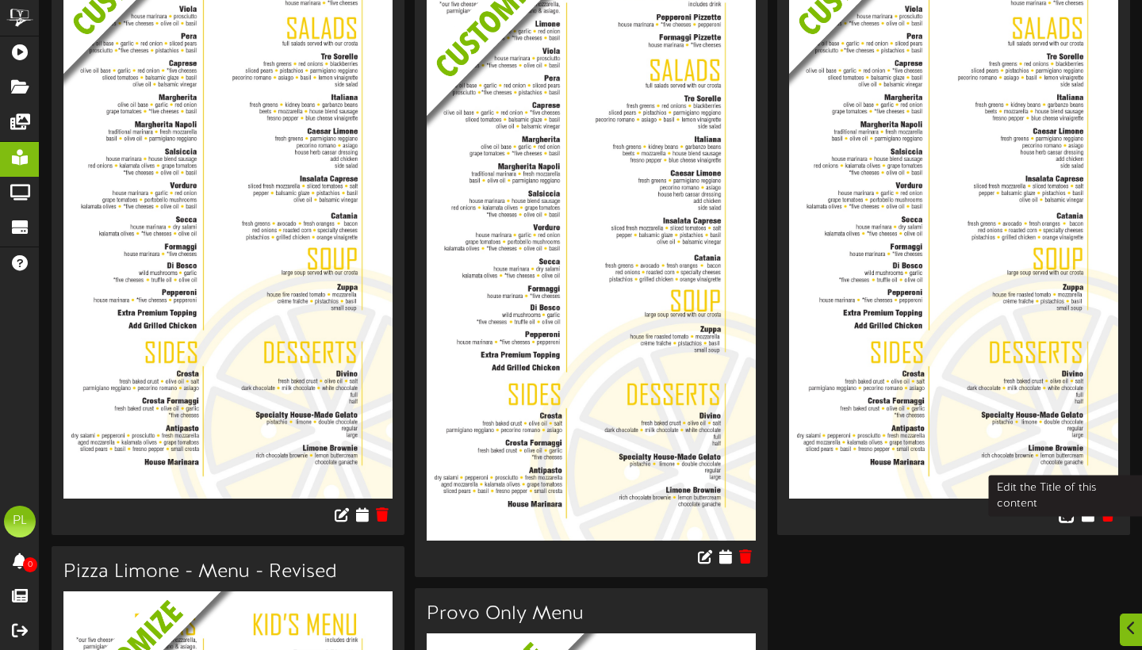
click at [1070, 518] on icon at bounding box center [1066, 514] width 17 height 17
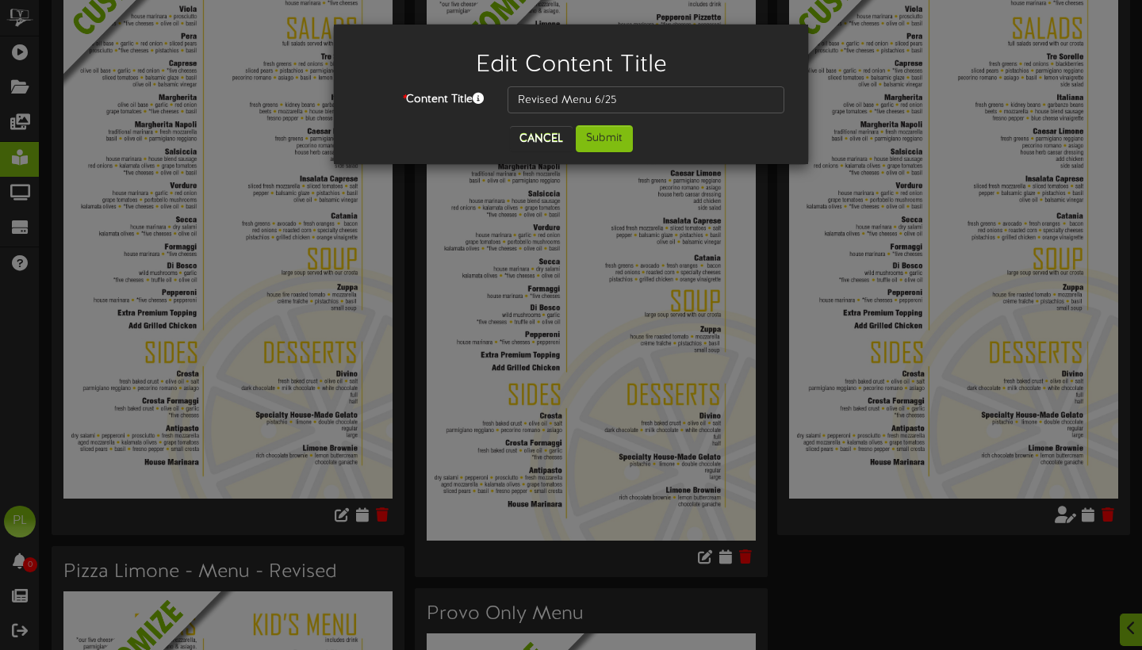
click at [549, 136] on button "Cancel" at bounding box center [541, 138] width 63 height 25
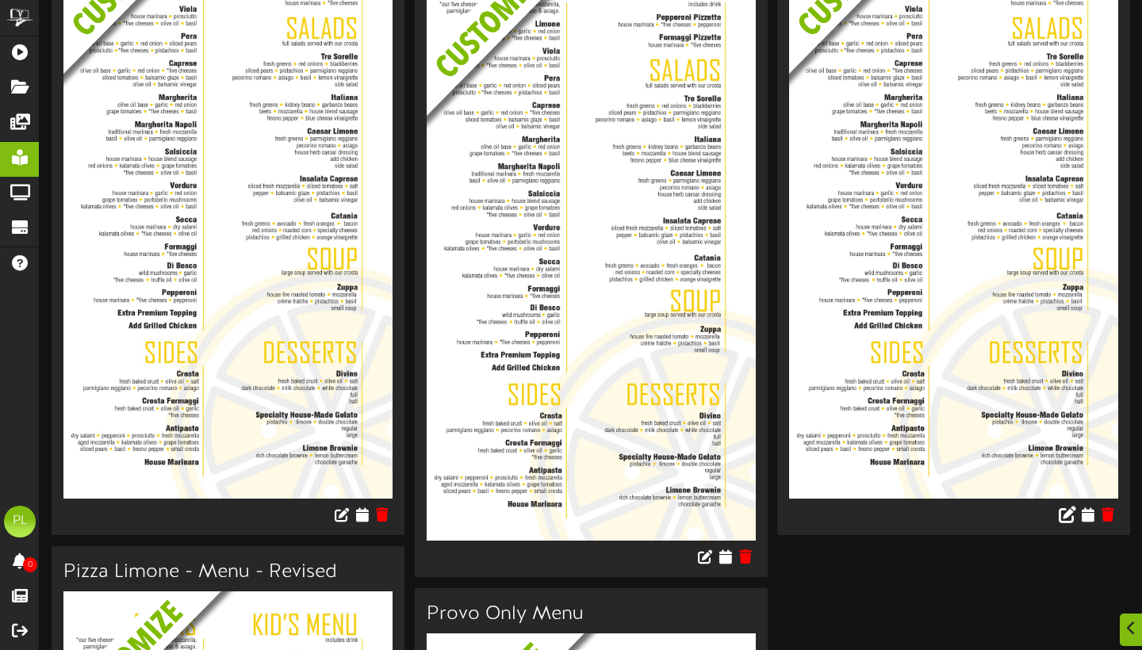
click at [920, 181] on img at bounding box center [953, 206] width 329 height 585
click at [1088, 520] on icon at bounding box center [1087, 514] width 15 height 17
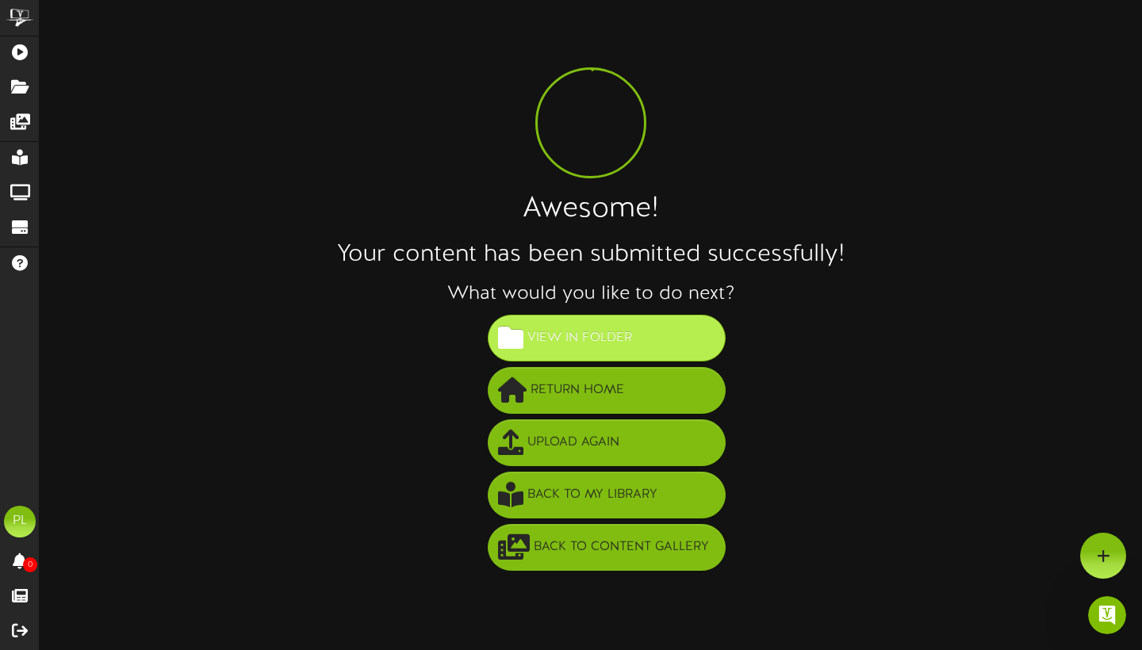
click at [580, 328] on span "View in Folder" at bounding box center [579, 338] width 113 height 26
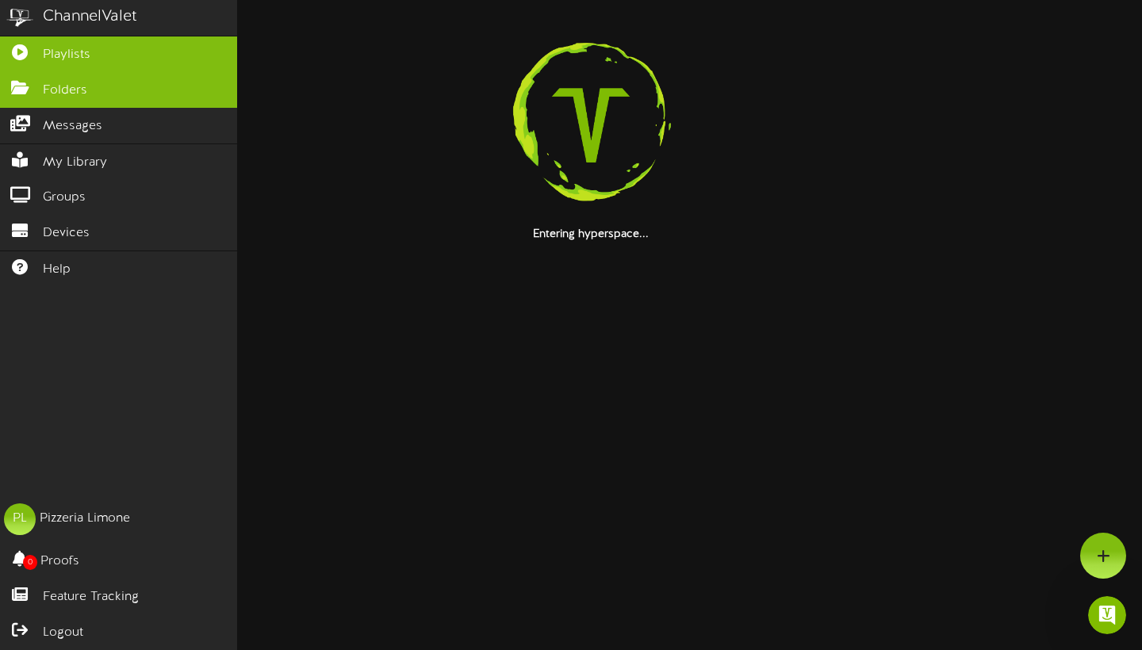
click at [24, 51] on icon at bounding box center [20, 50] width 40 height 12
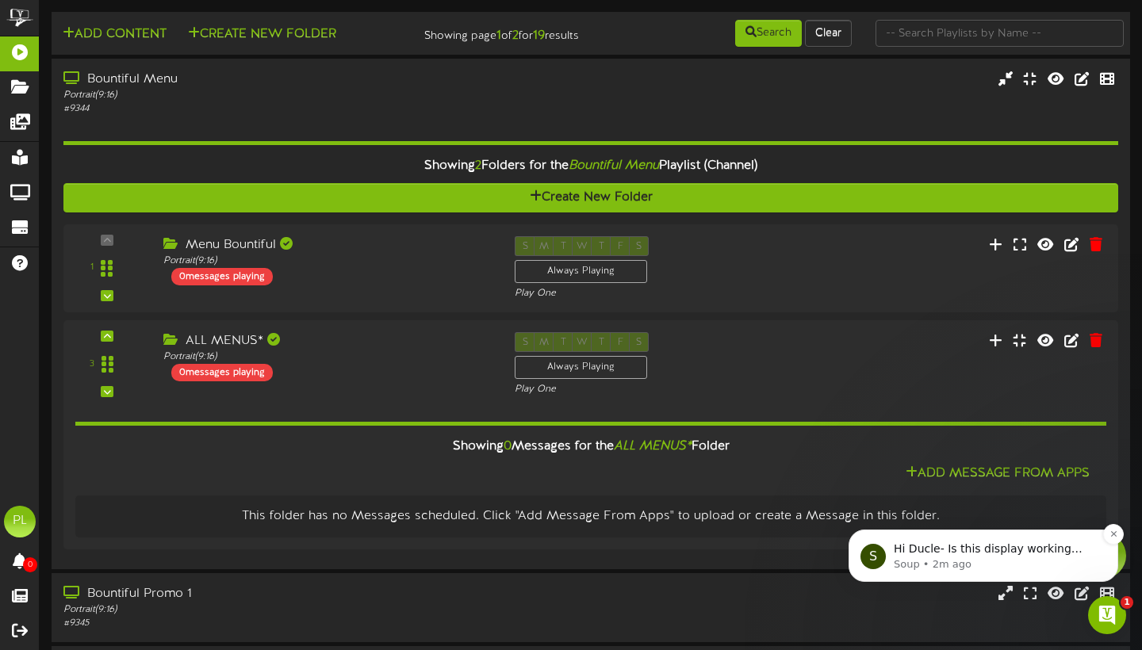
click at [1024, 553] on span "Hi Ducle- Is this display working now? Im looking in channel valet and I dont s…" at bounding box center [989, 564] width 192 height 44
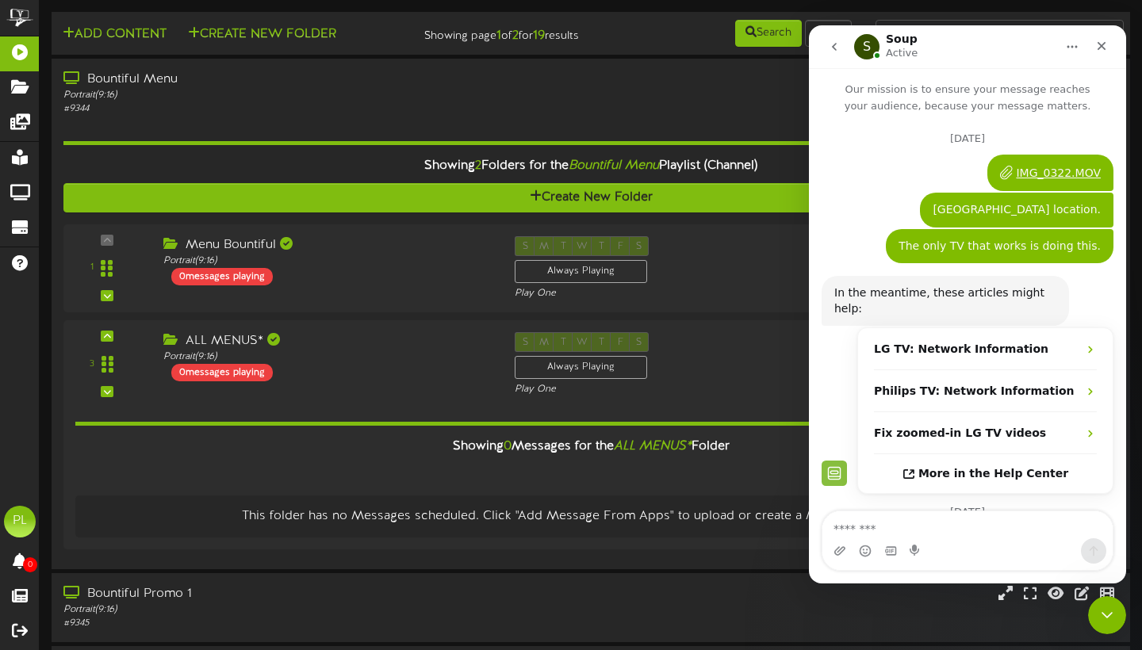
scroll to position [2, 0]
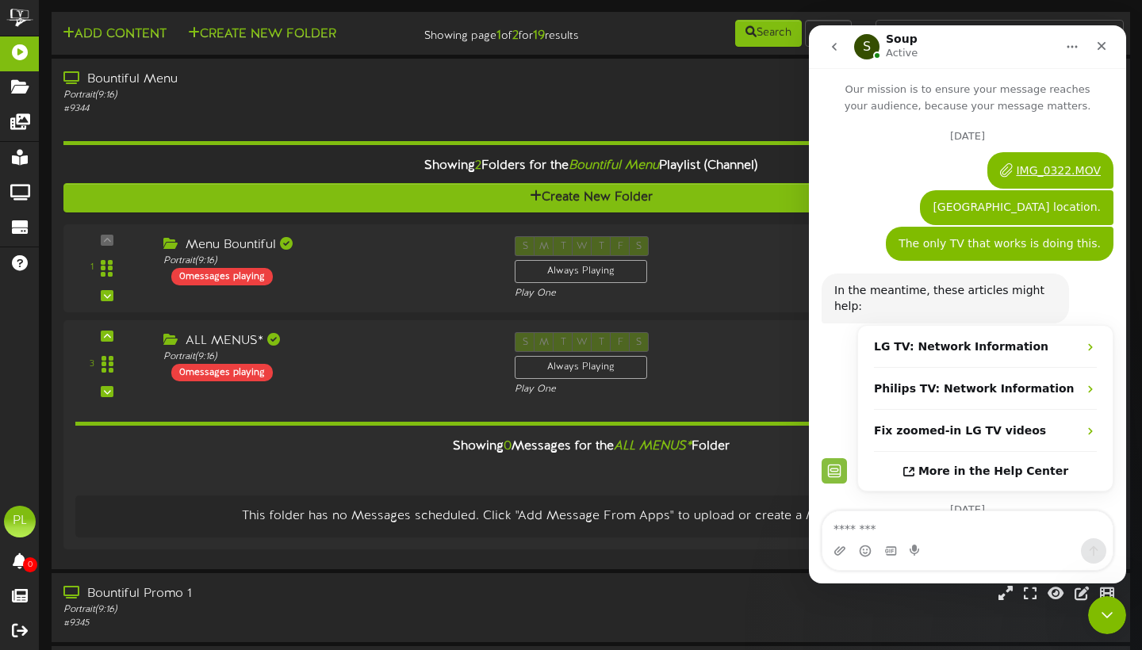
click at [842, 368] on div "LG TV: Network Information Philips TV: Network Information Fix zoomed-in LG TV …" at bounding box center [967, 408] width 292 height 166
click at [1092, 282] on div "In the meantime, these articles might help: Revel Support • AI Agent • 5d ago" at bounding box center [967, 300] width 292 height 52
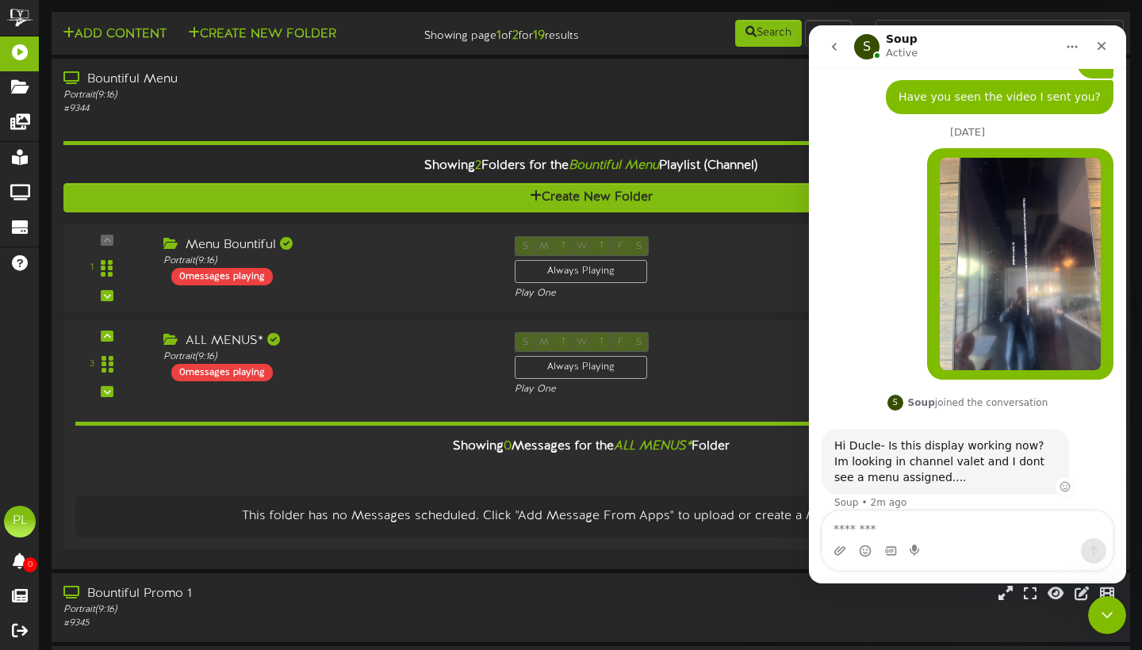
scroll to position [481, 0]
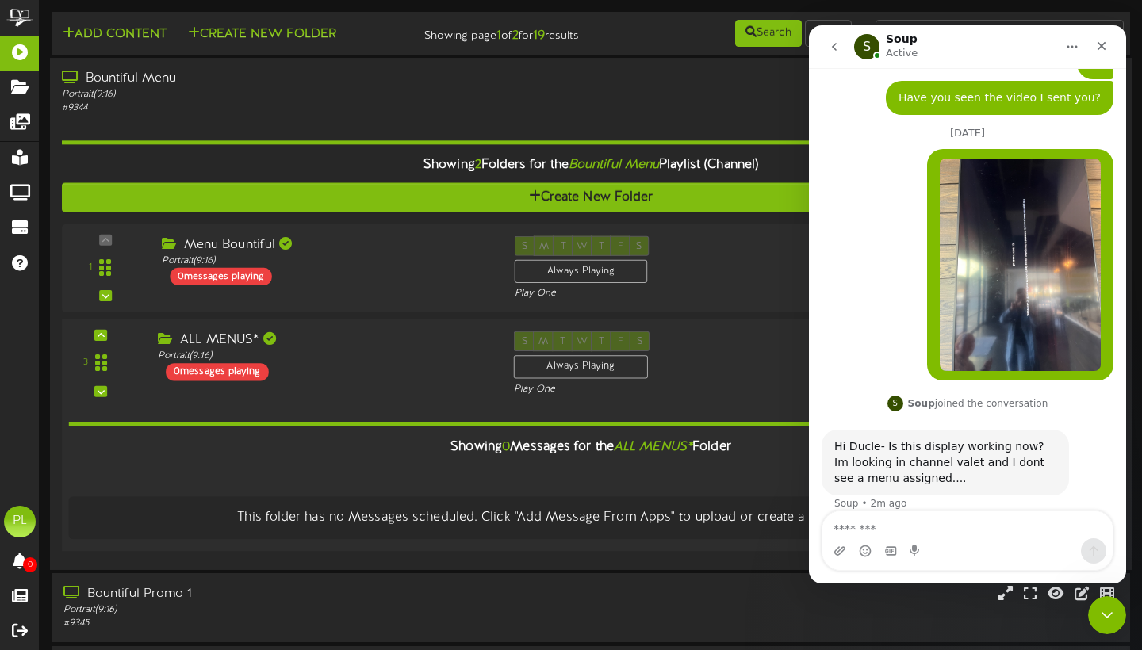
click at [358, 427] on hr at bounding box center [591, 425] width 1044 height 4
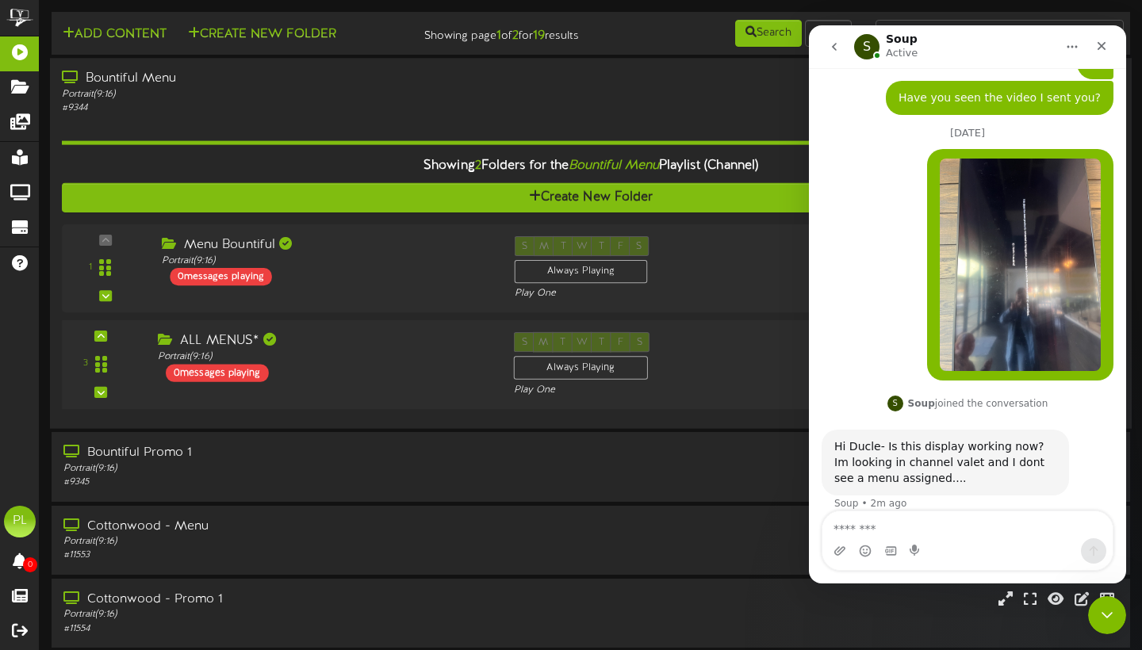
click at [384, 88] on div "Bountiful Menu" at bounding box center [275, 79] width 427 height 18
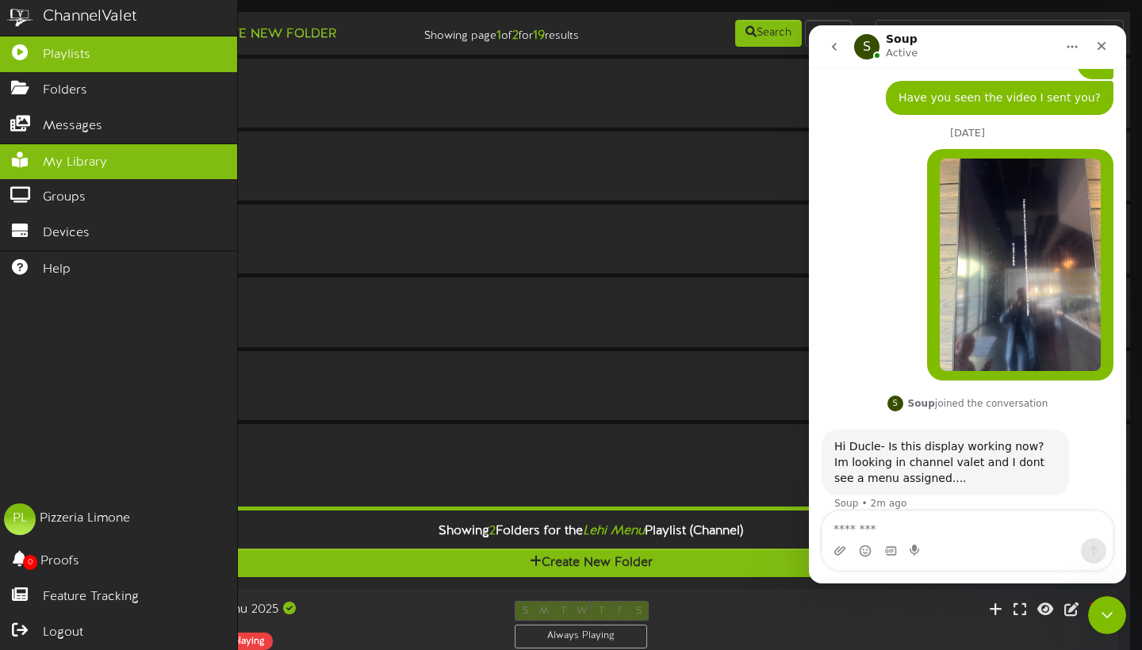
click at [104, 147] on link "My Library" at bounding box center [118, 162] width 237 height 36
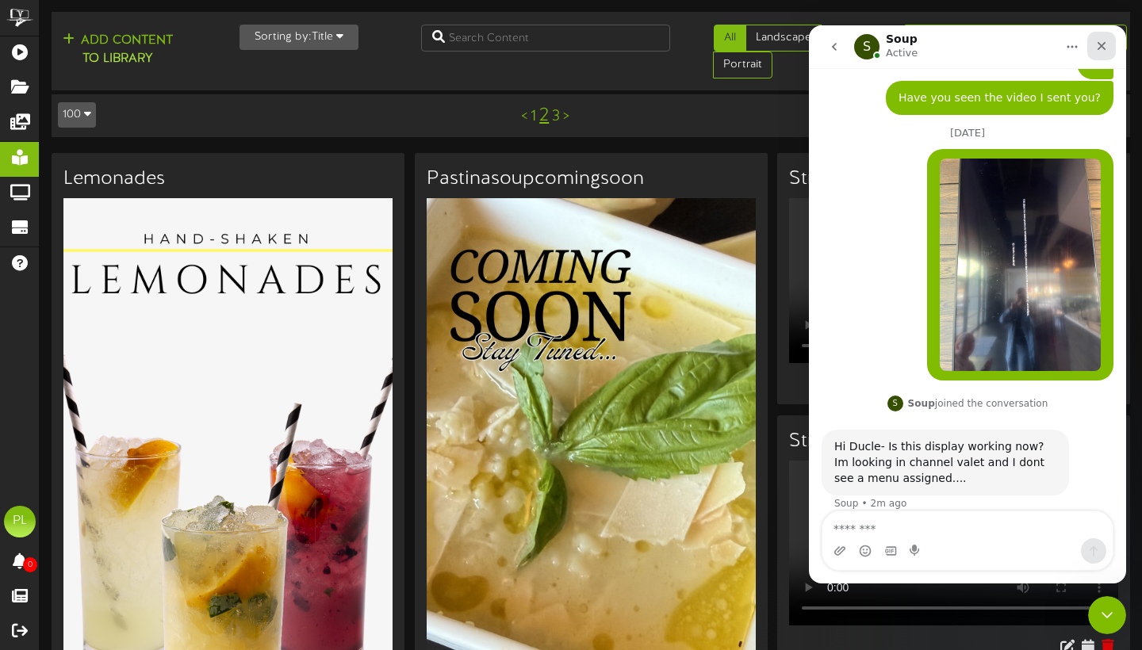
click at [1110, 43] on div "Close" at bounding box center [1101, 46] width 29 height 29
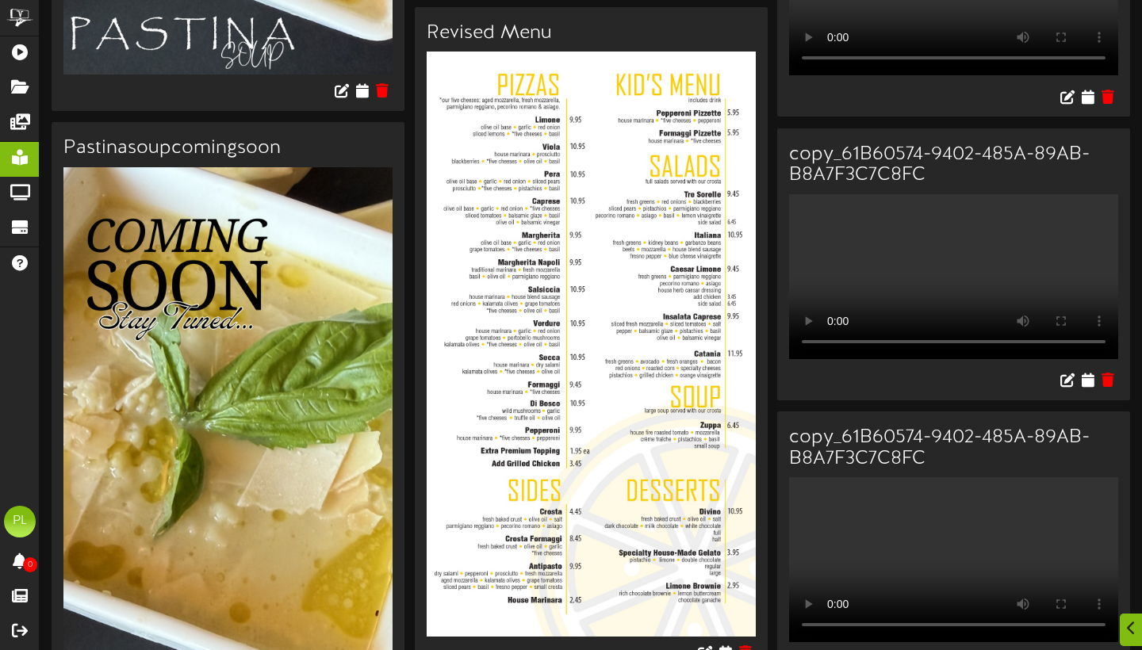
scroll to position [14024, 0]
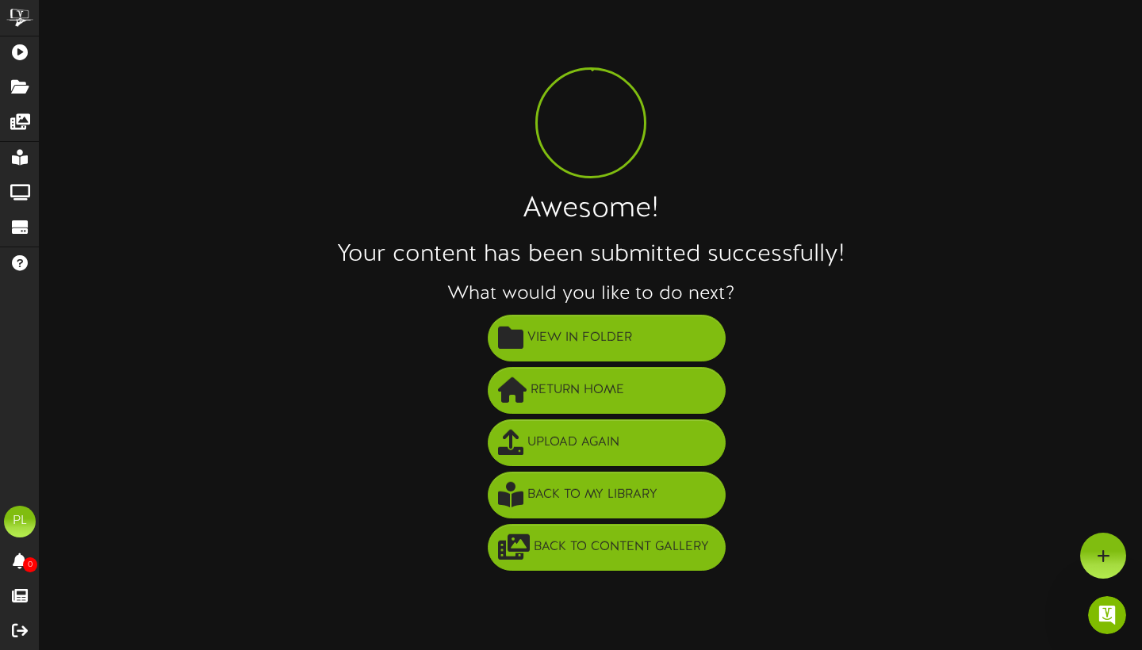
click at [892, 172] on div "Awesome! Your content has been submitted successfully! What would you like to d…" at bounding box center [591, 292] width 1102 height 561
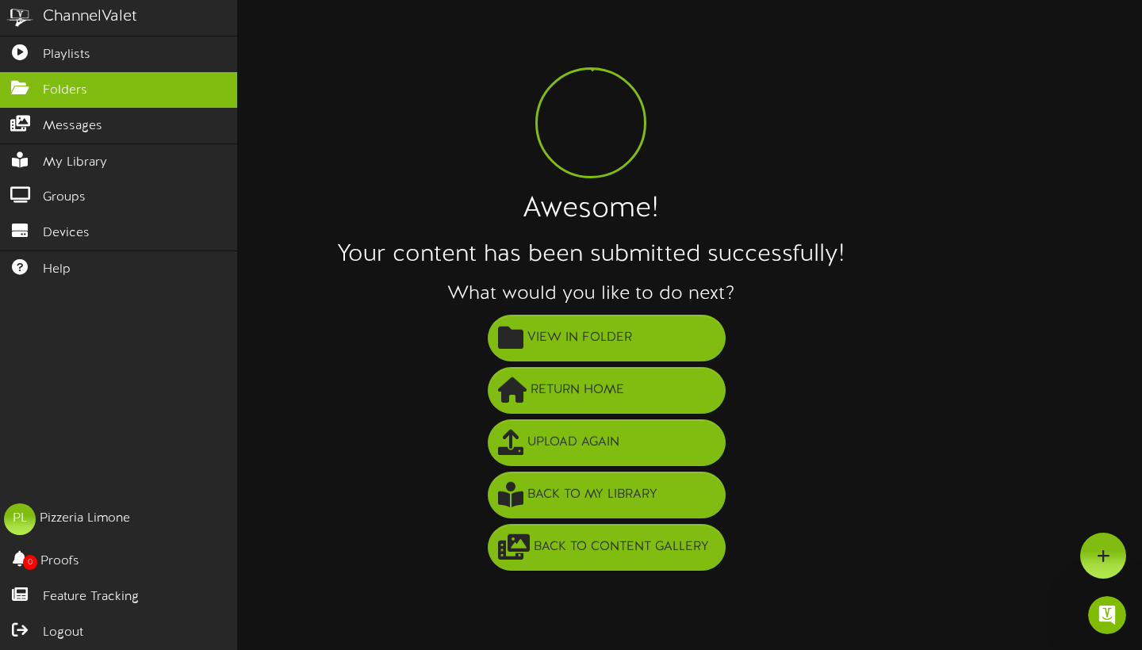
click at [44, 94] on span "Folders" at bounding box center [65, 91] width 44 height 18
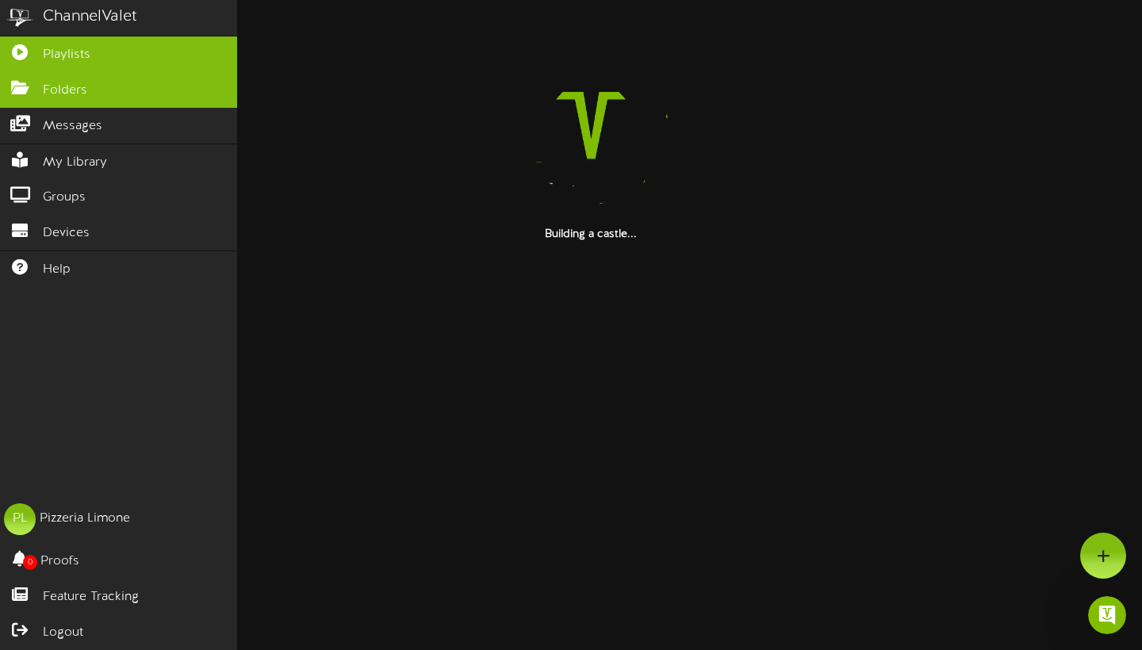
click at [111, 57] on link "Playlists" at bounding box center [118, 54] width 237 height 36
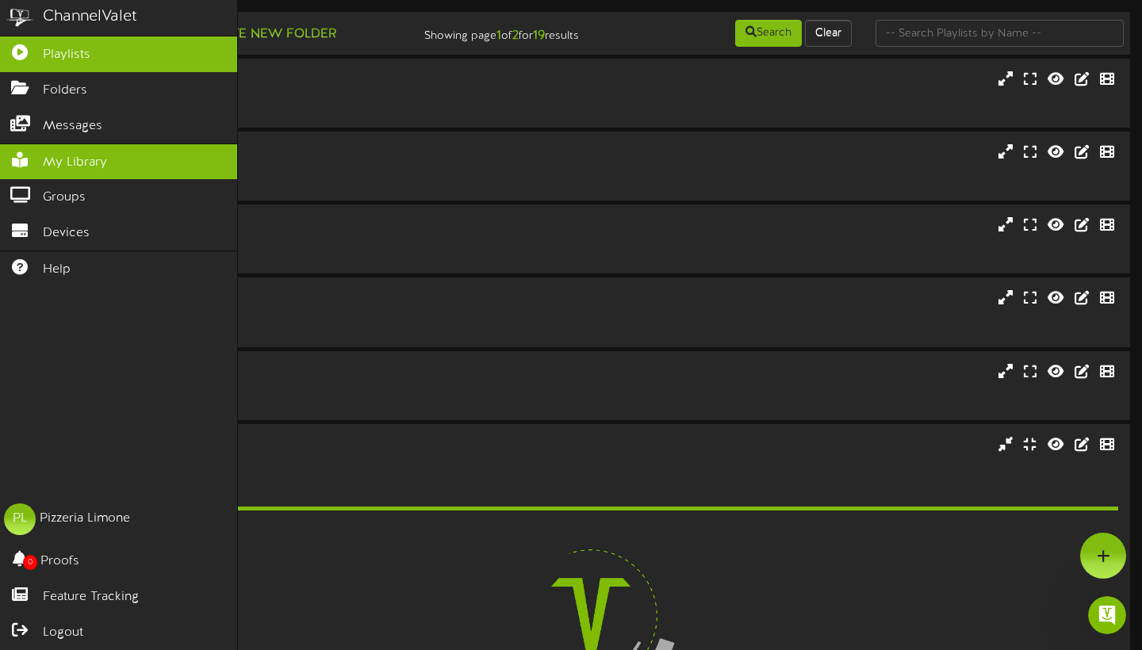
click at [101, 165] on span "My Library" at bounding box center [75, 163] width 64 height 18
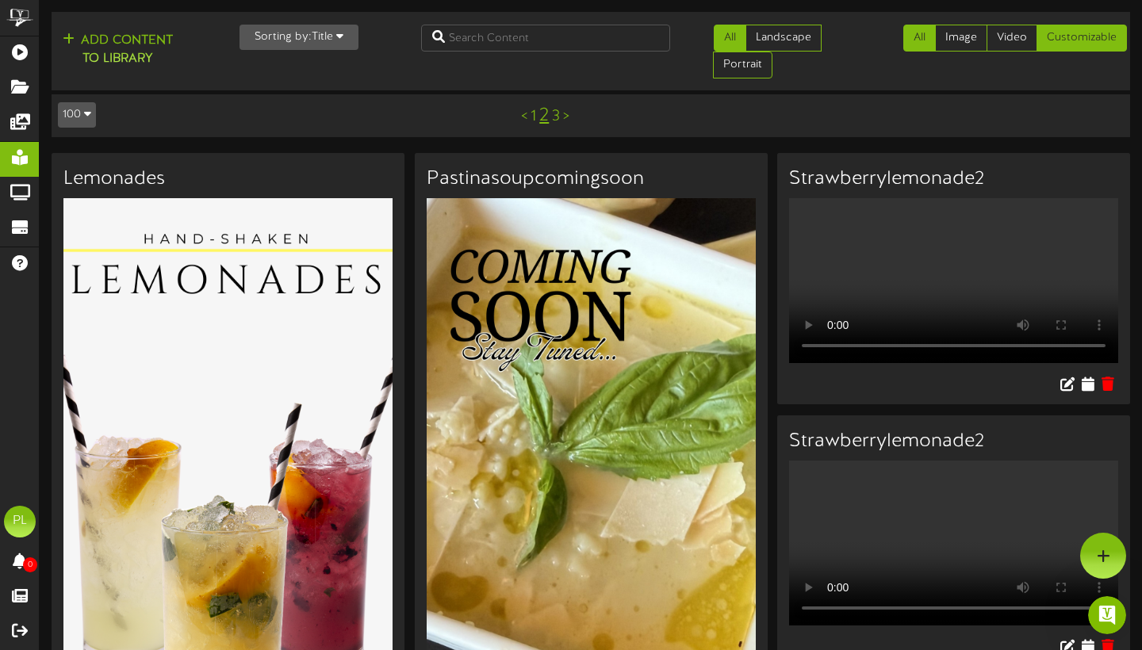
click at [1095, 42] on link "Customizable" at bounding box center [1081, 38] width 90 height 27
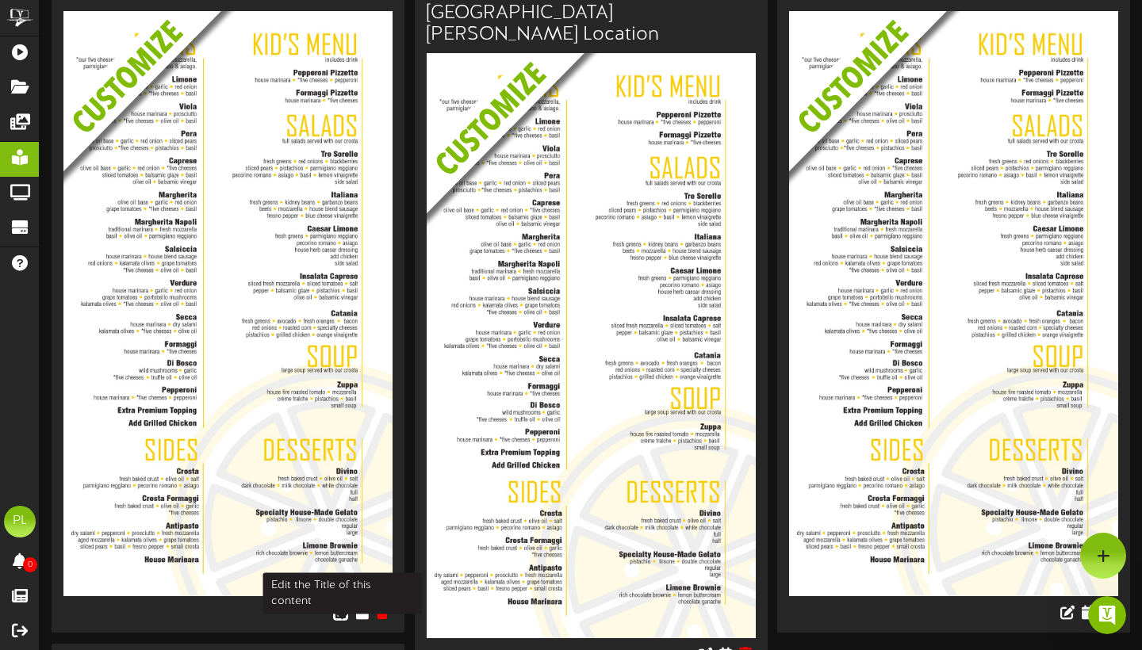
click at [341, 618] on icon at bounding box center [341, 611] width 17 height 17
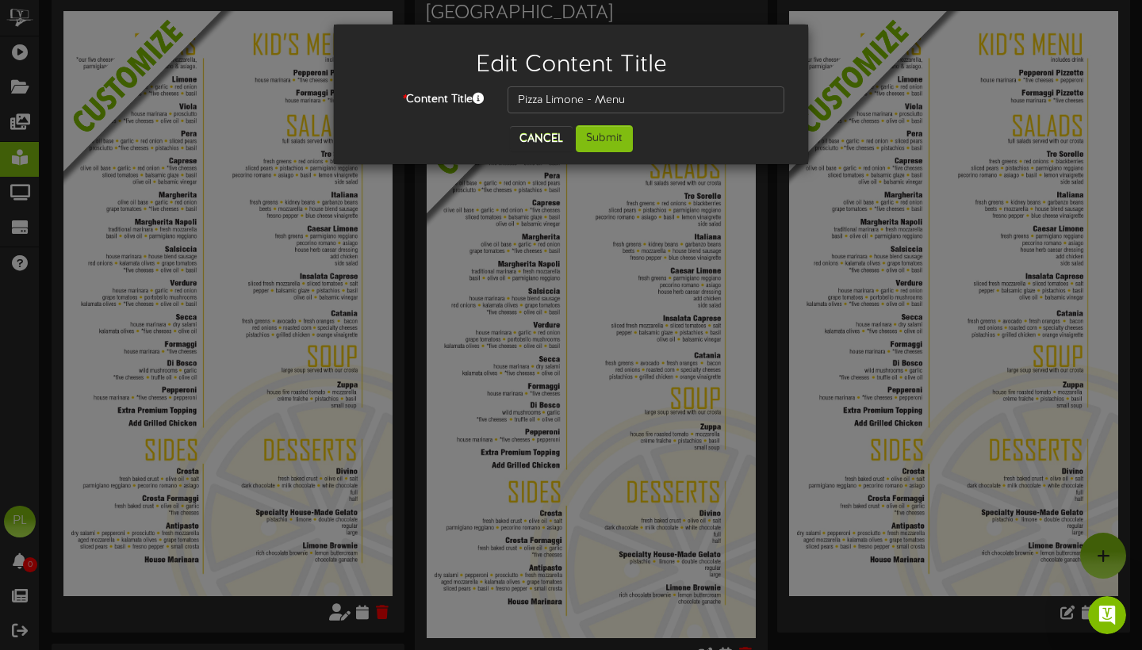
click at [561, 139] on button "Cancel" at bounding box center [541, 138] width 63 height 25
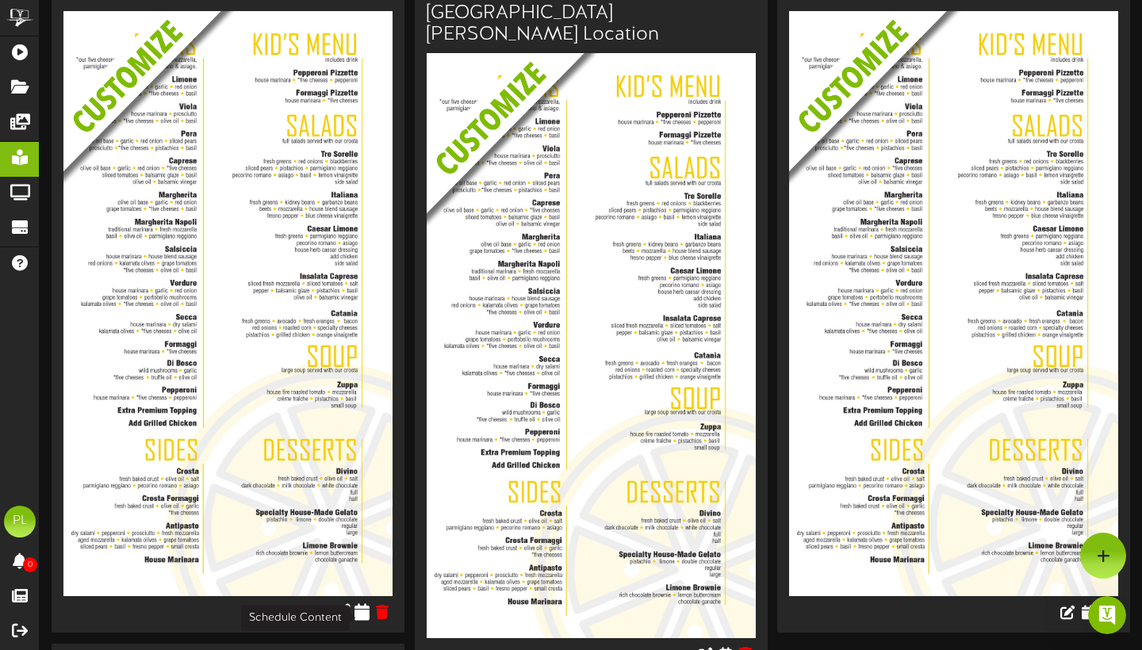
click at [363, 616] on icon at bounding box center [361, 611] width 15 height 17
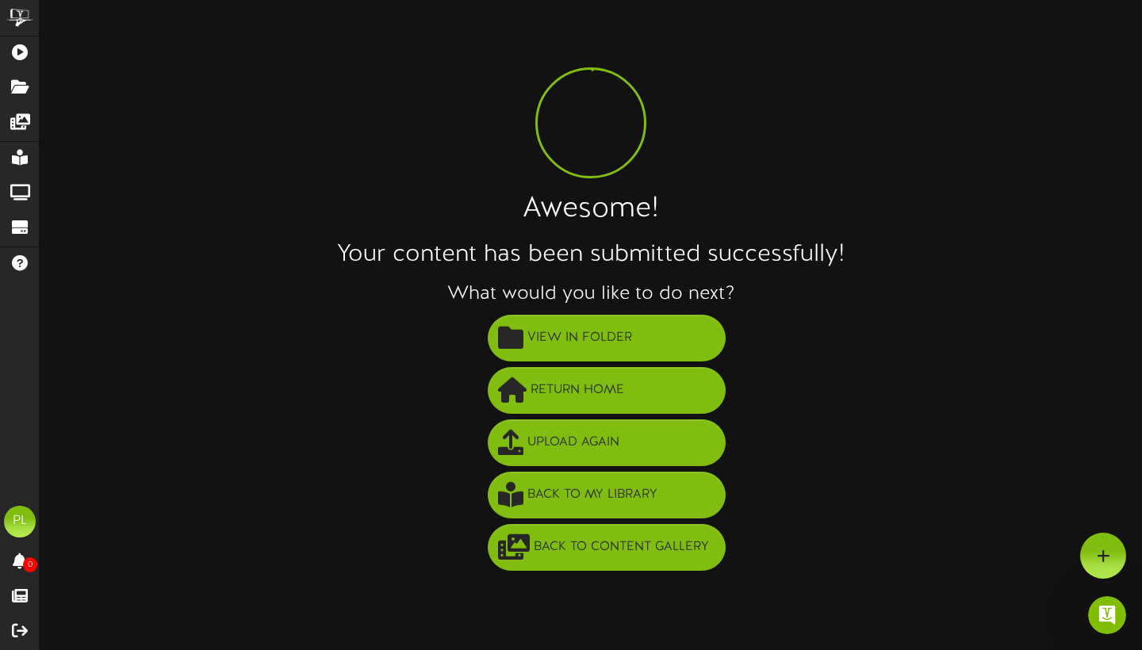
click at [902, 513] on li "Back to My Library" at bounding box center [606, 495] width 1070 height 52
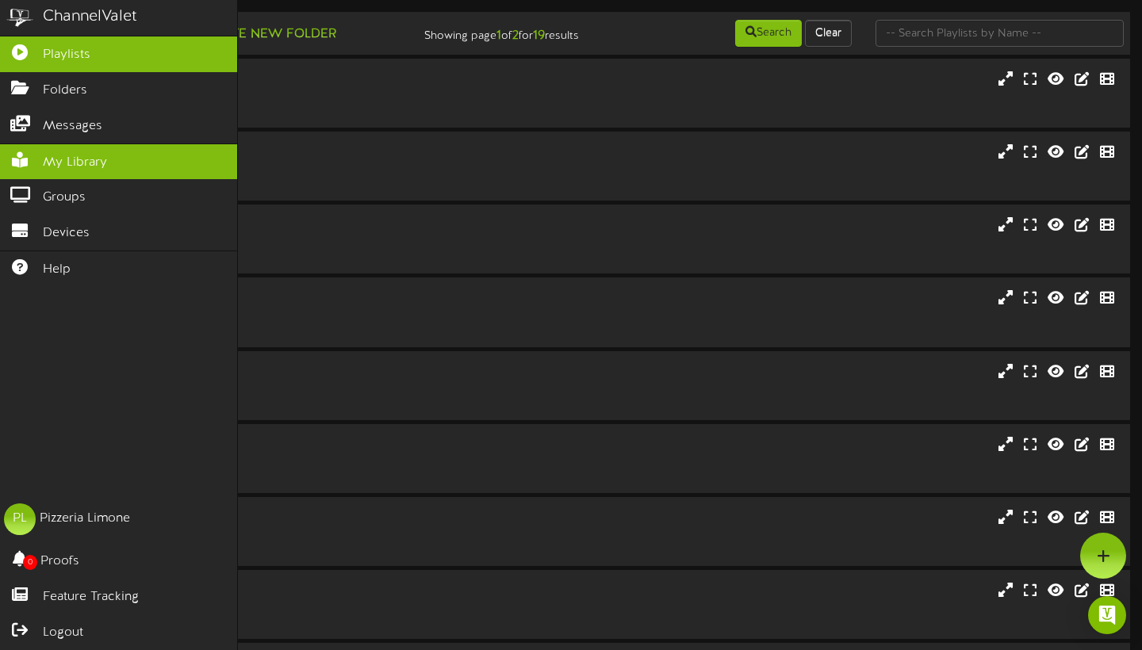
click at [116, 163] on link "My Library" at bounding box center [118, 162] width 237 height 36
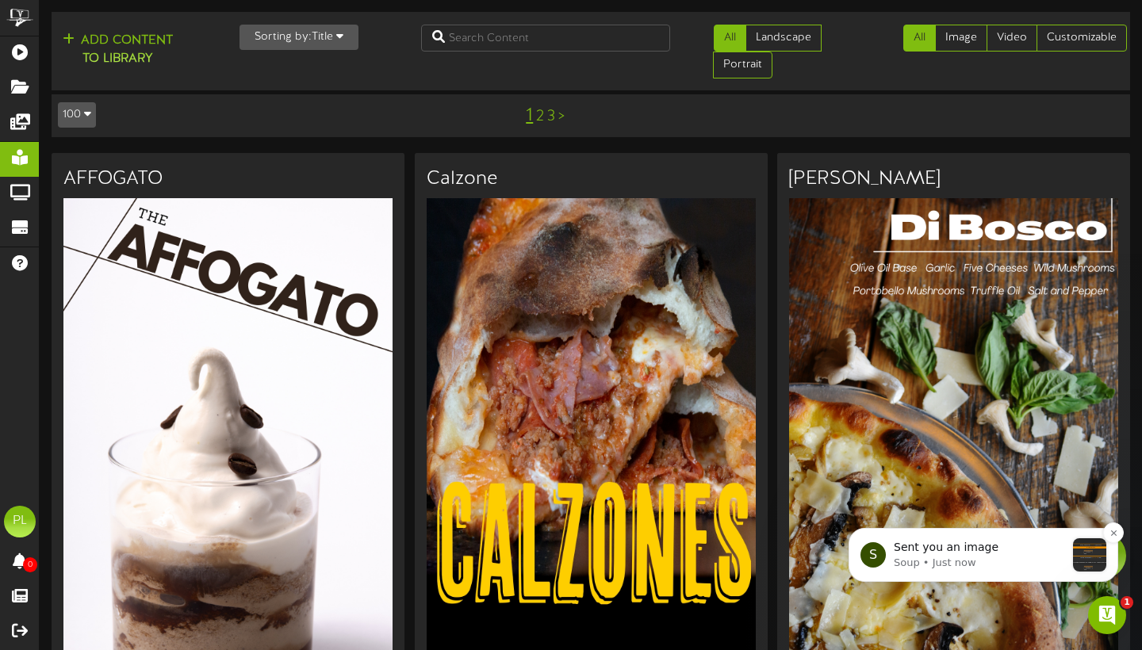
click at [1069, 554] on div "S Sent you an image Soup • Just now" at bounding box center [983, 554] width 246 height 33
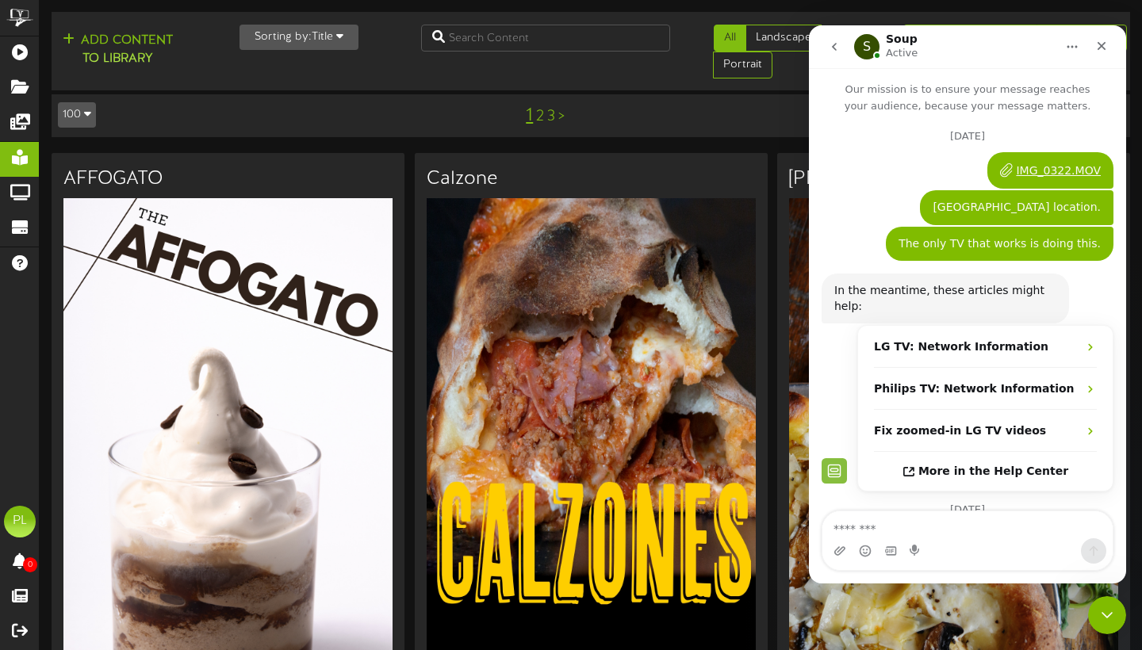
scroll to position [606, 0]
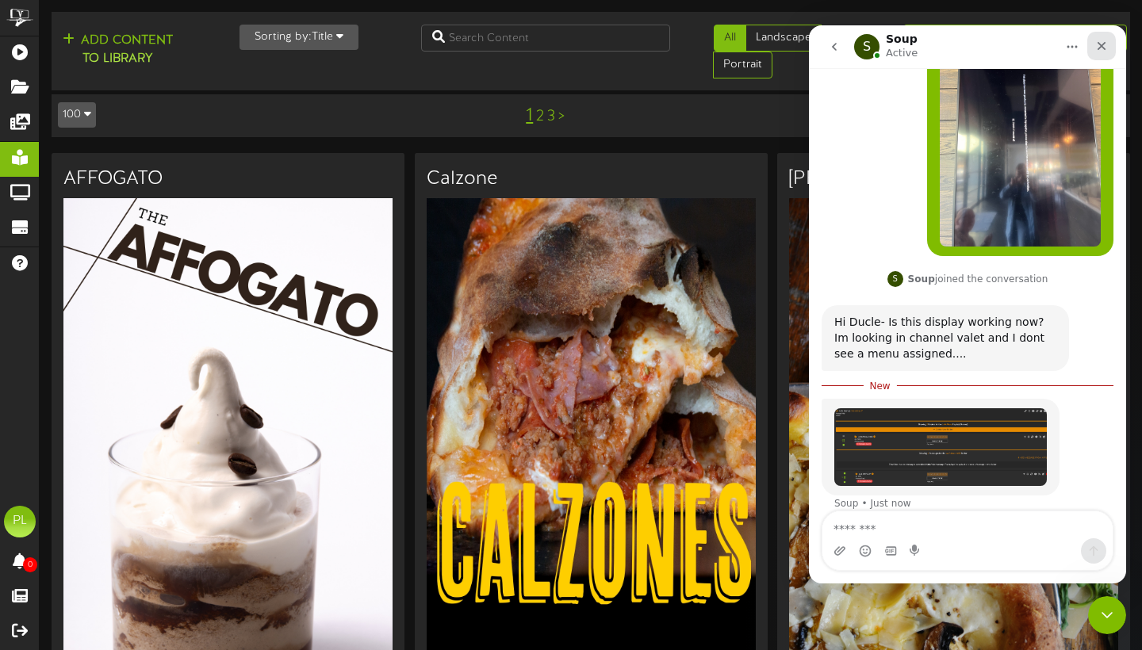
click at [1104, 48] on icon "Close" at bounding box center [1101, 46] width 9 height 9
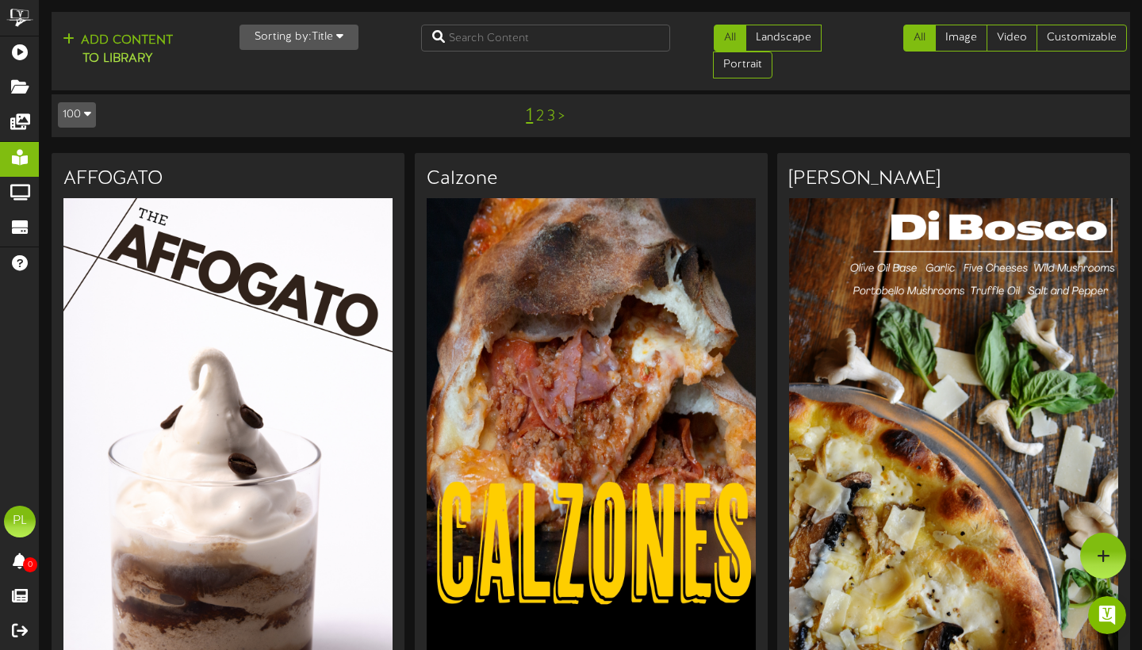
scroll to position [0, 0]
click at [1077, 25] on link "Customizable" at bounding box center [1081, 38] width 90 height 27
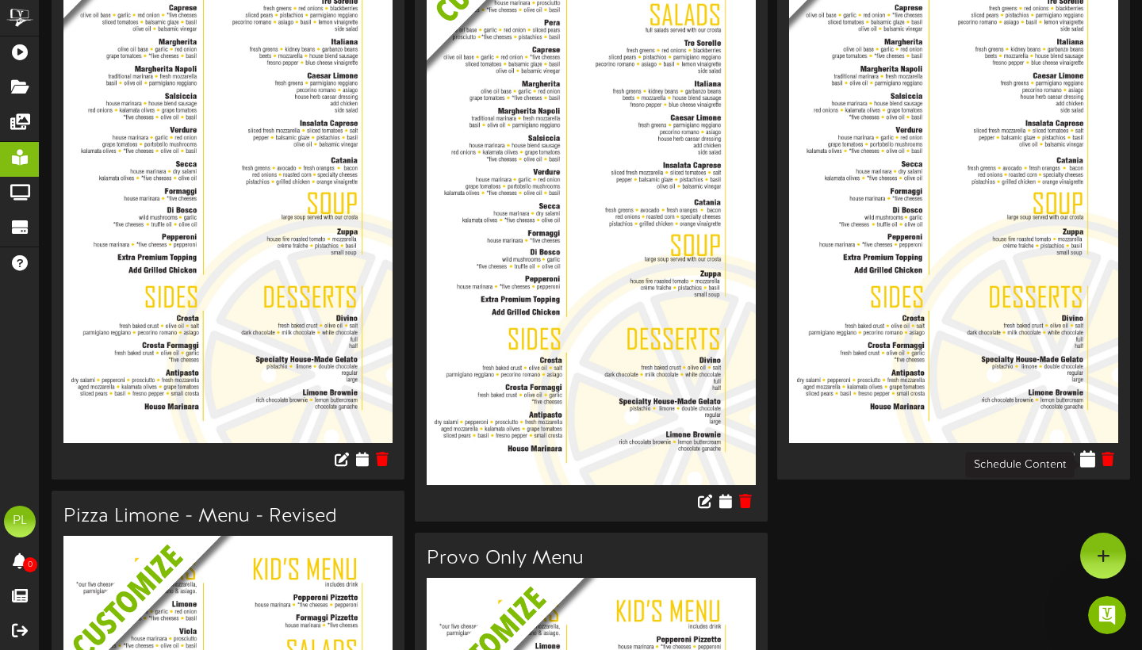
click at [1088, 468] on icon at bounding box center [1087, 458] width 15 height 17
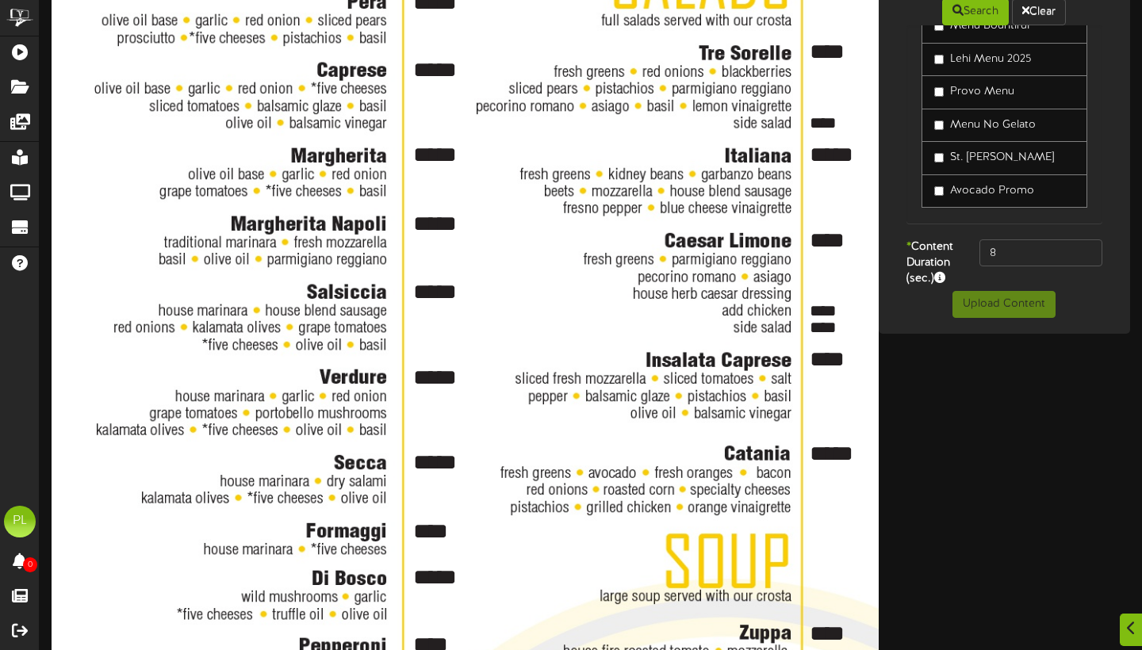
scroll to position [369, 0]
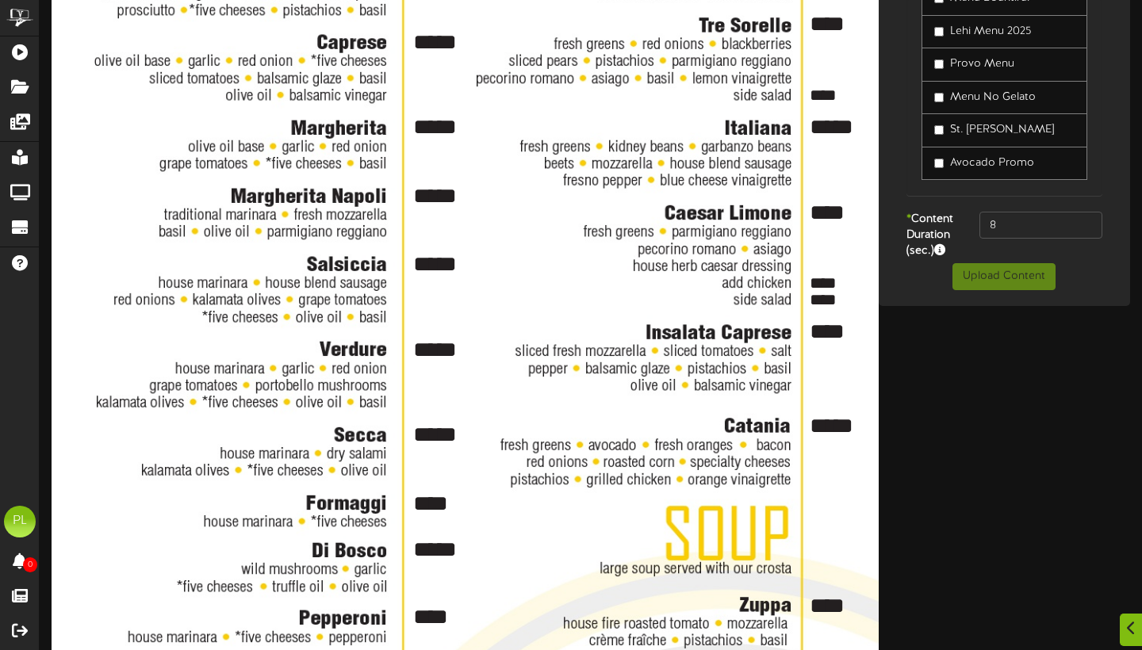
click at [1071, 290] on div "Upload Content" at bounding box center [1004, 276] width 244 height 27
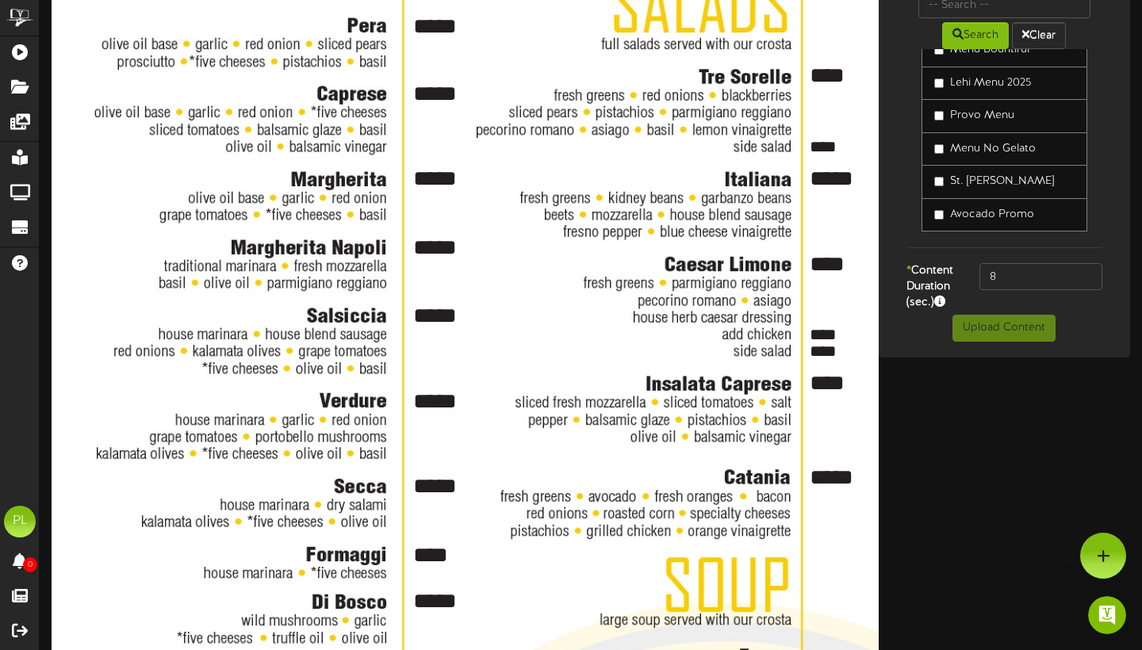
scroll to position [0, 0]
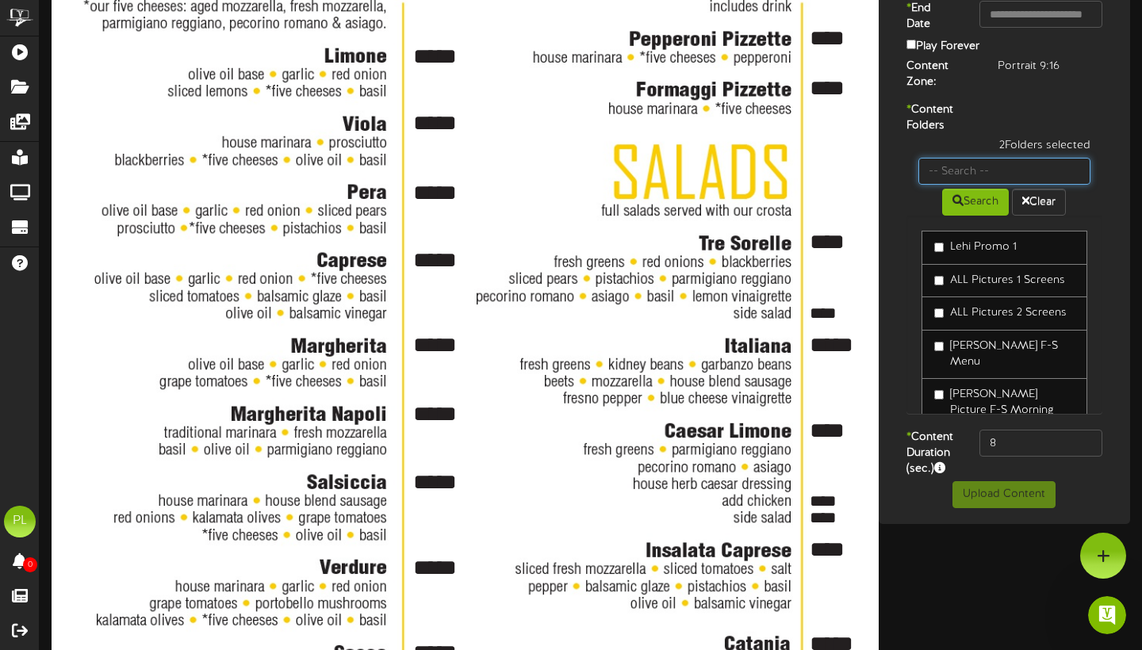
click at [1005, 185] on input "text" at bounding box center [1004, 171] width 173 height 27
click at [959, 185] on input "text" at bounding box center [1004, 171] width 173 height 27
click at [993, 151] on div "* Content Folders 2 Folders selected Search Clear Lehi Promo 1 ALL Pictures 1 S…" at bounding box center [1004, 265] width 244 height 327
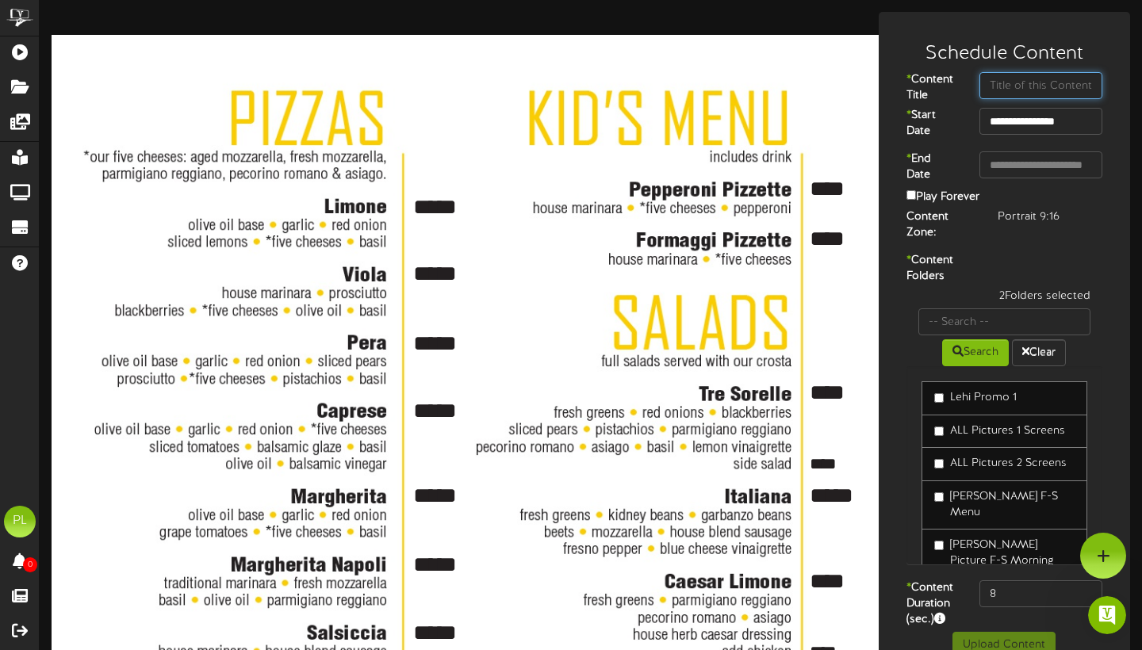
click at [1002, 85] on input "text" at bounding box center [1040, 85] width 123 height 27
type input "MENU WITH GELATO"
click at [1082, 225] on div "Portrait 9:16" at bounding box center [1049, 217] width 128 height 16
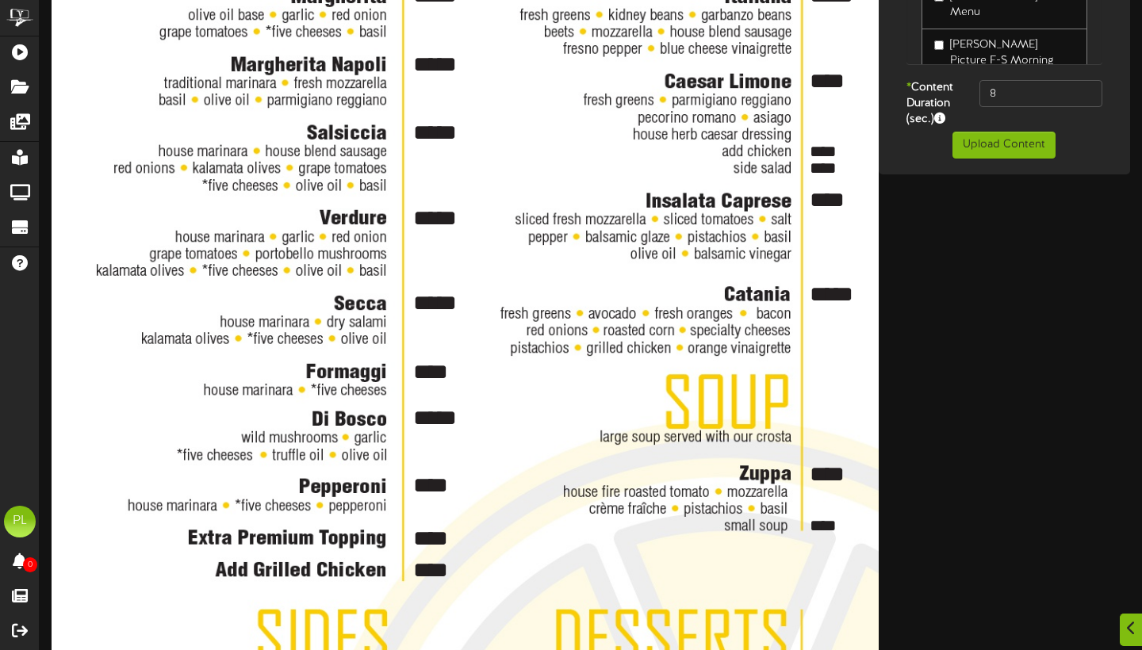
scroll to position [503, 0]
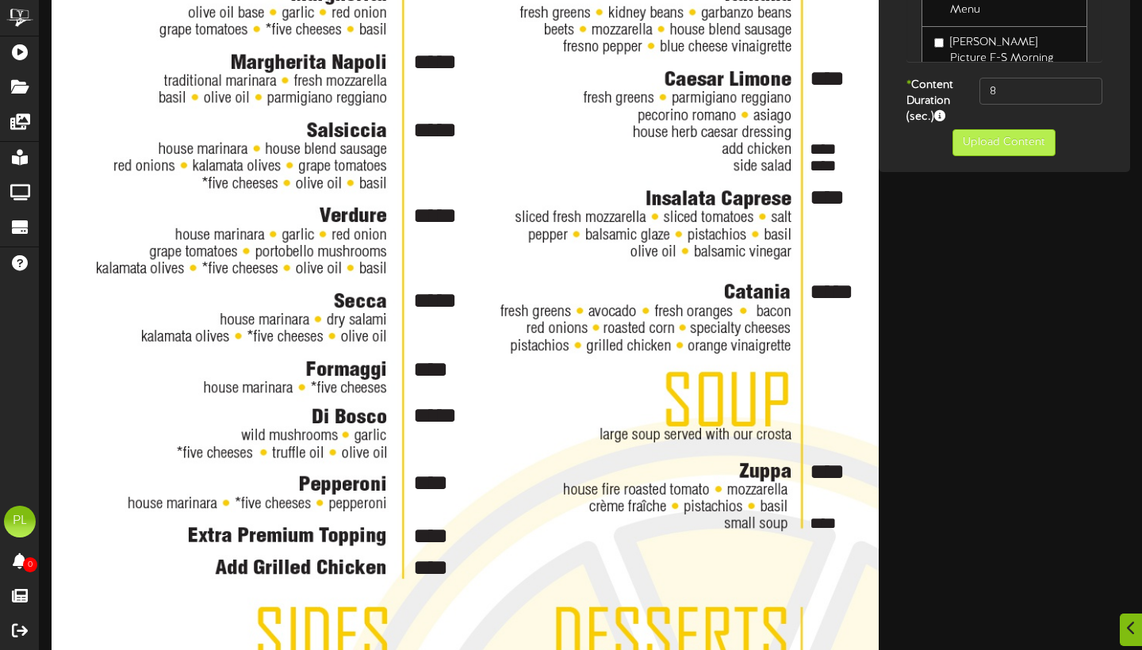
click at [1029, 156] on button "Upload Content" at bounding box center [1003, 142] width 103 height 27
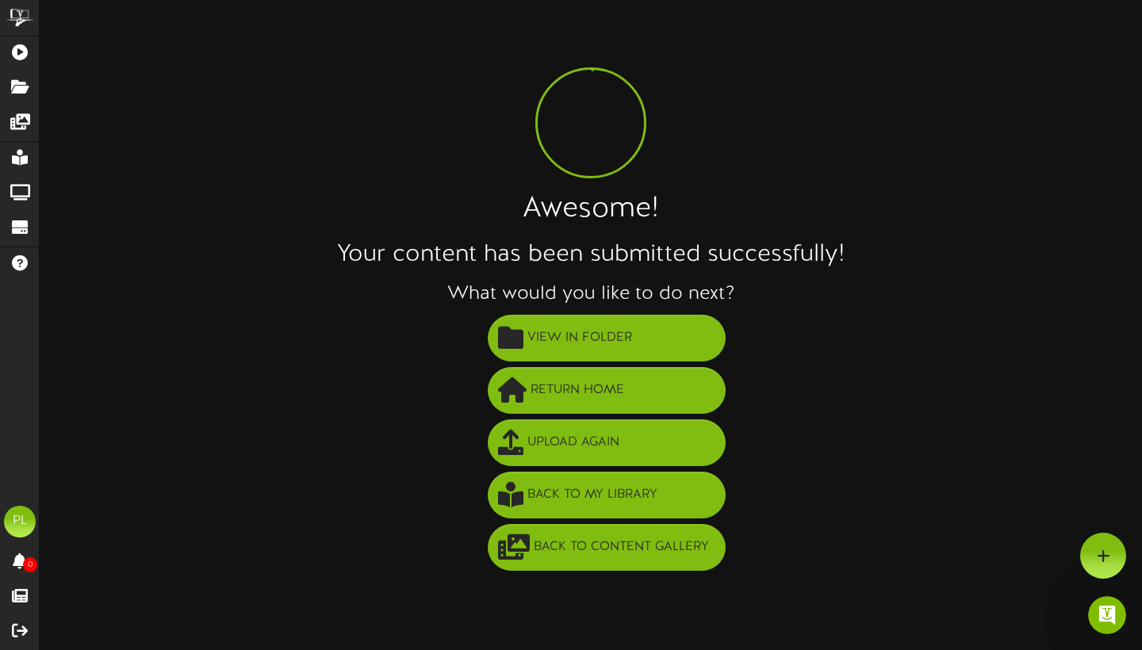
scroll to position [0, 0]
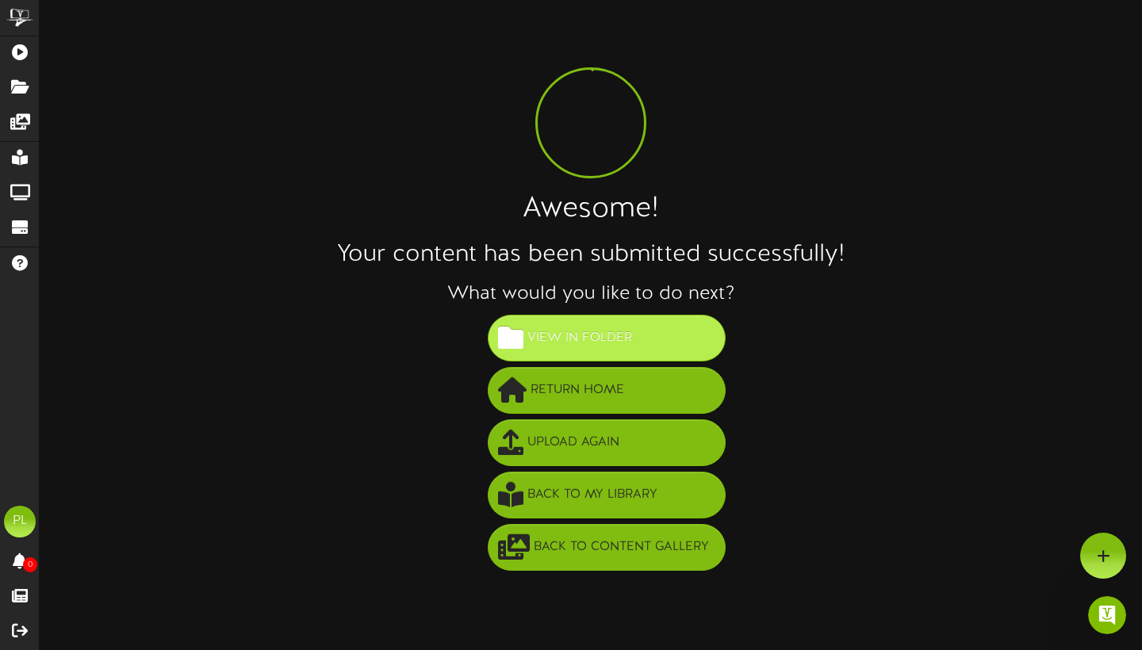
click at [600, 337] on span "View in Folder" at bounding box center [579, 338] width 113 height 26
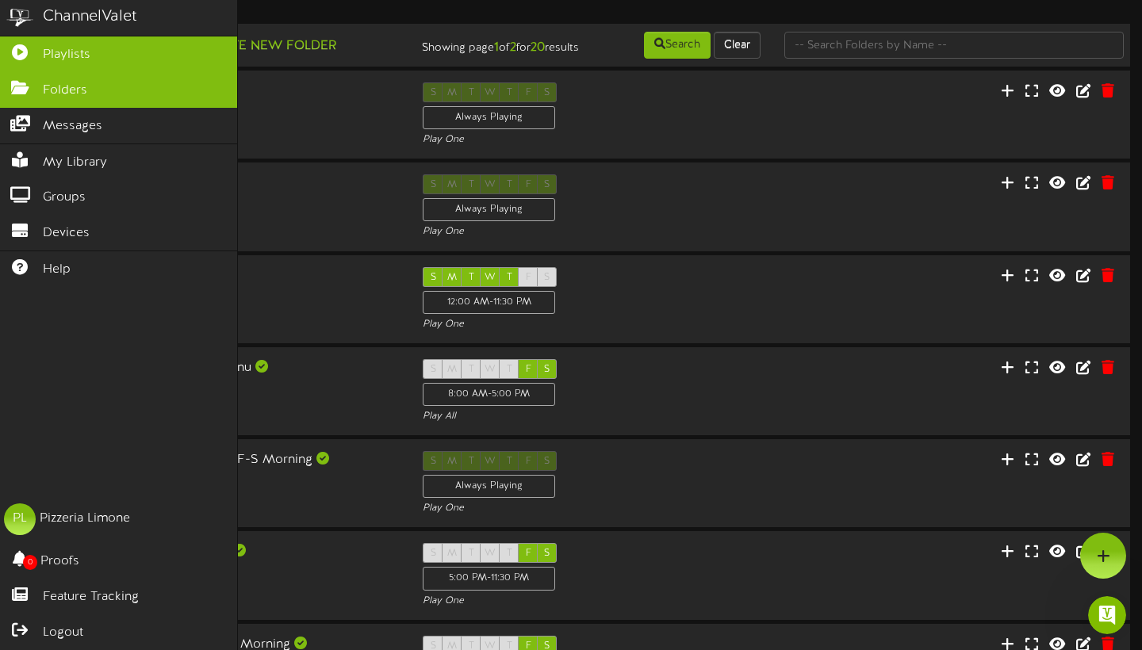
click at [82, 53] on span "Playlists" at bounding box center [67, 55] width 48 height 18
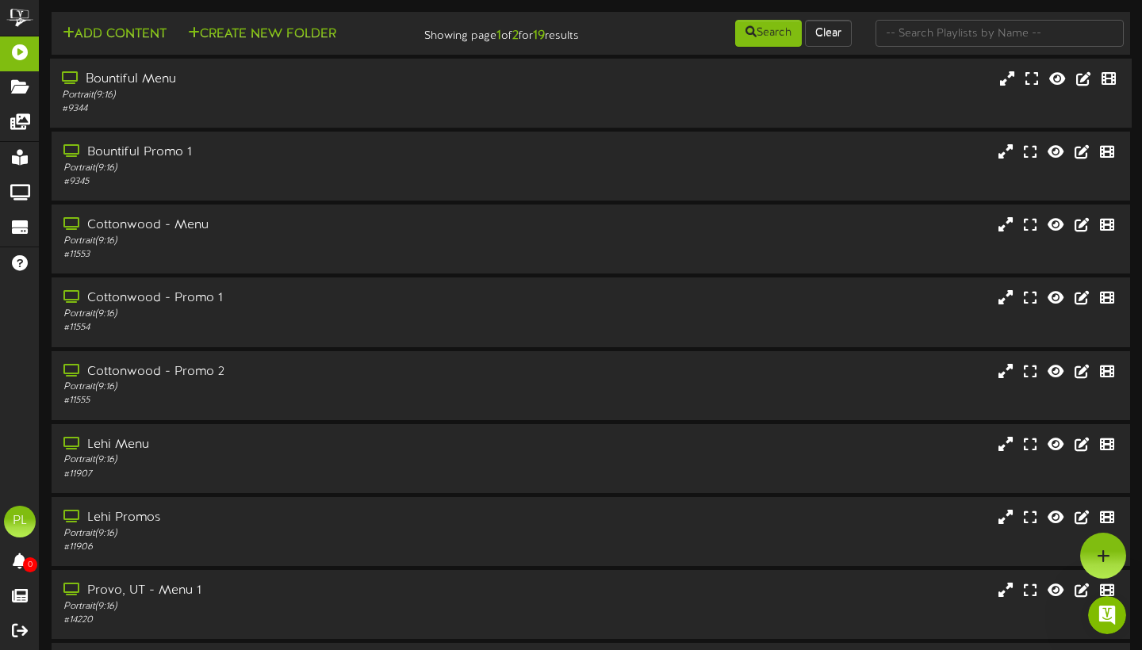
click at [247, 116] on div "# 9344" at bounding box center [275, 108] width 427 height 13
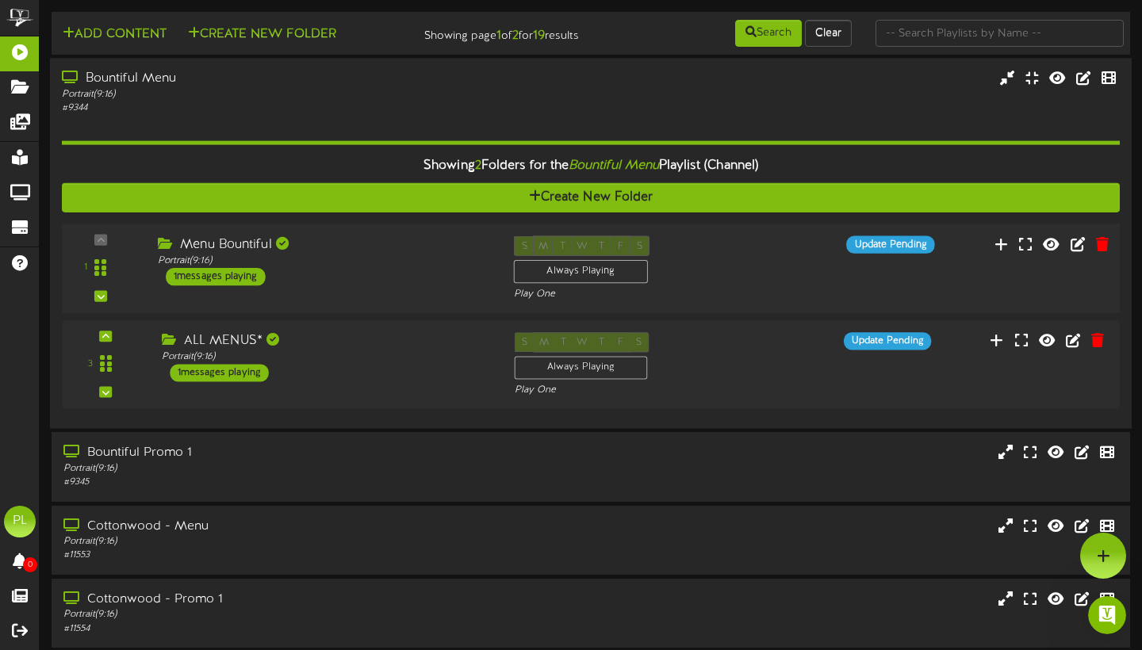
click at [418, 285] on div "Menu Bountiful Portrait ( 9:16 ) 1 messages playing" at bounding box center [324, 260] width 356 height 50
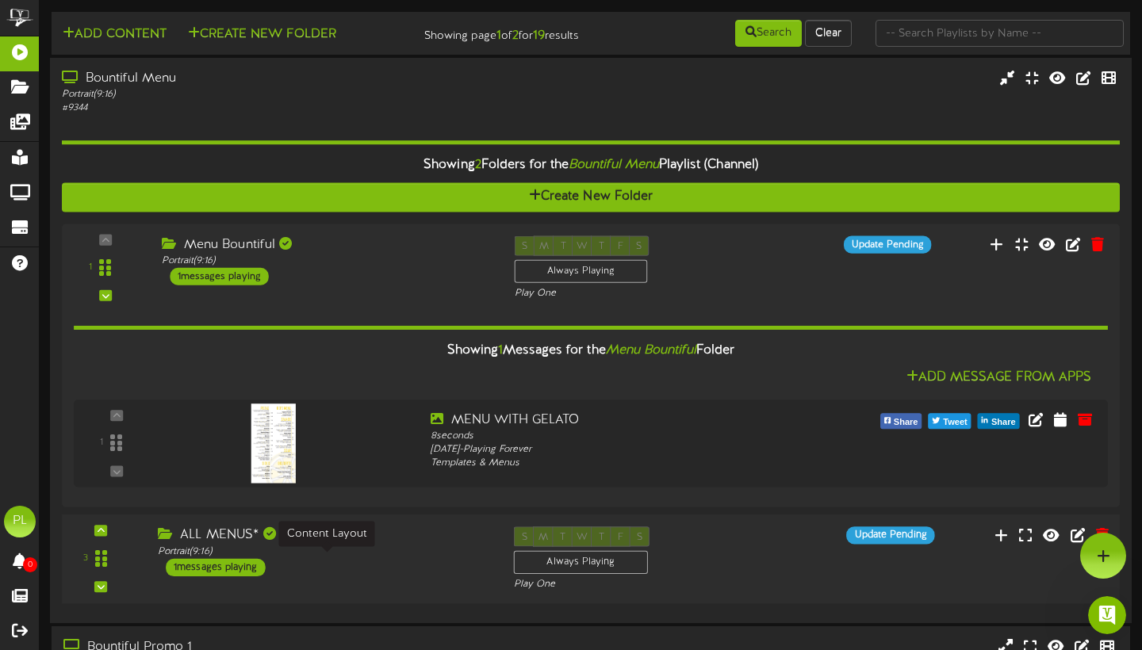
click at [373, 558] on div "Portrait ( 9:16 )" at bounding box center [324, 551] width 332 height 13
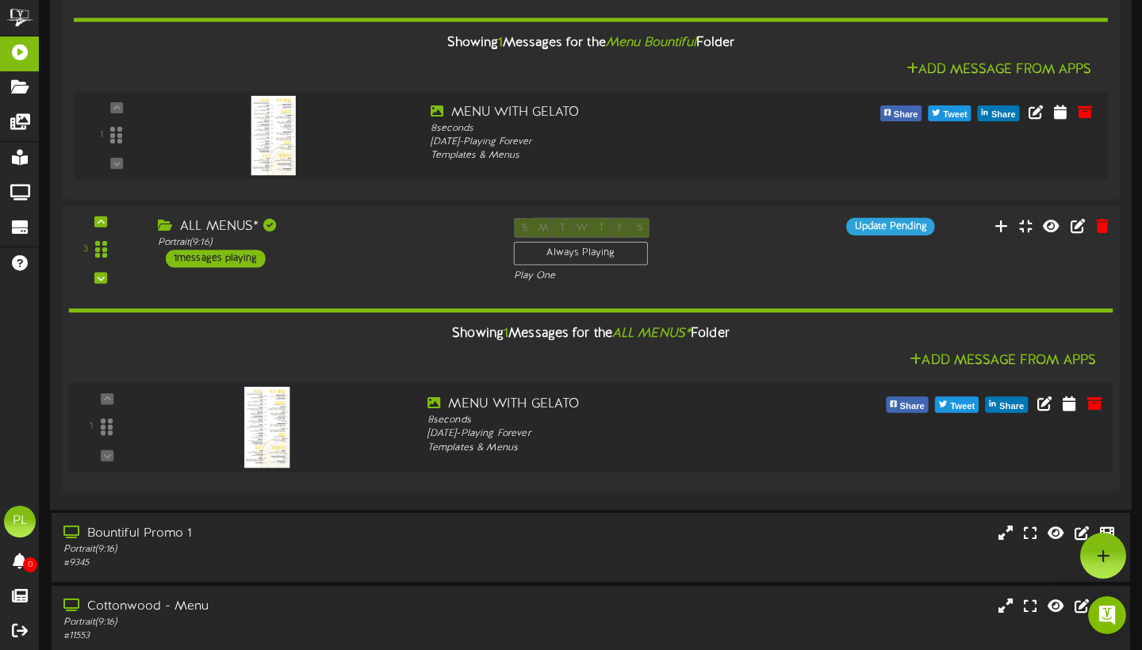
scroll to position [209, 0]
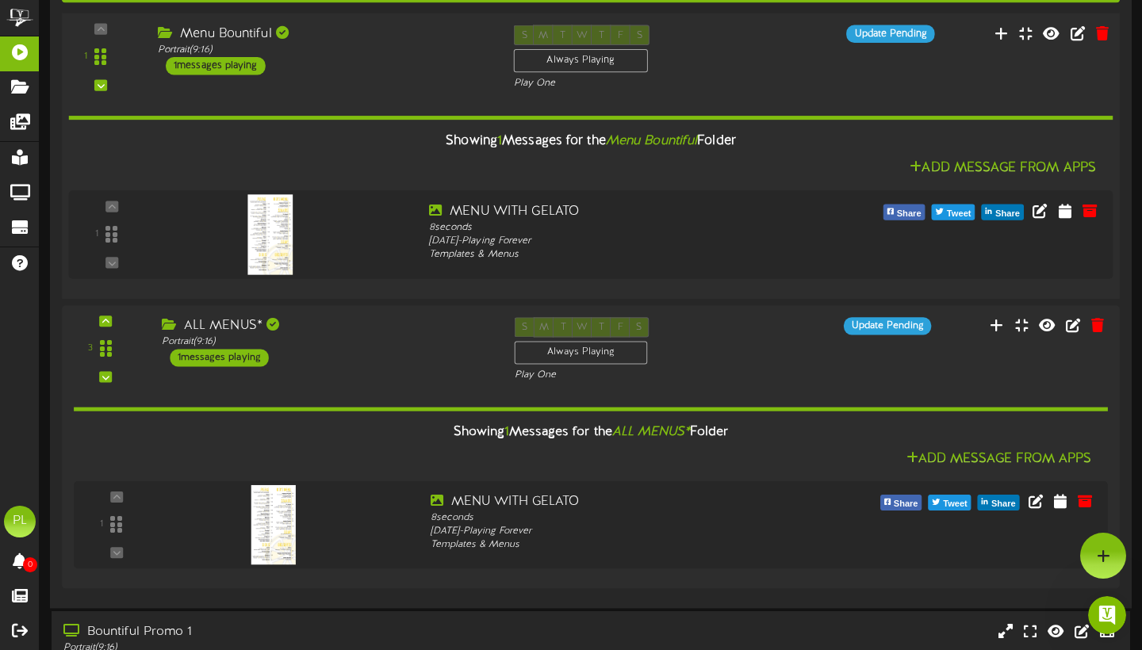
click at [374, 57] on div "Portrait ( 9:16 )" at bounding box center [324, 50] width 332 height 13
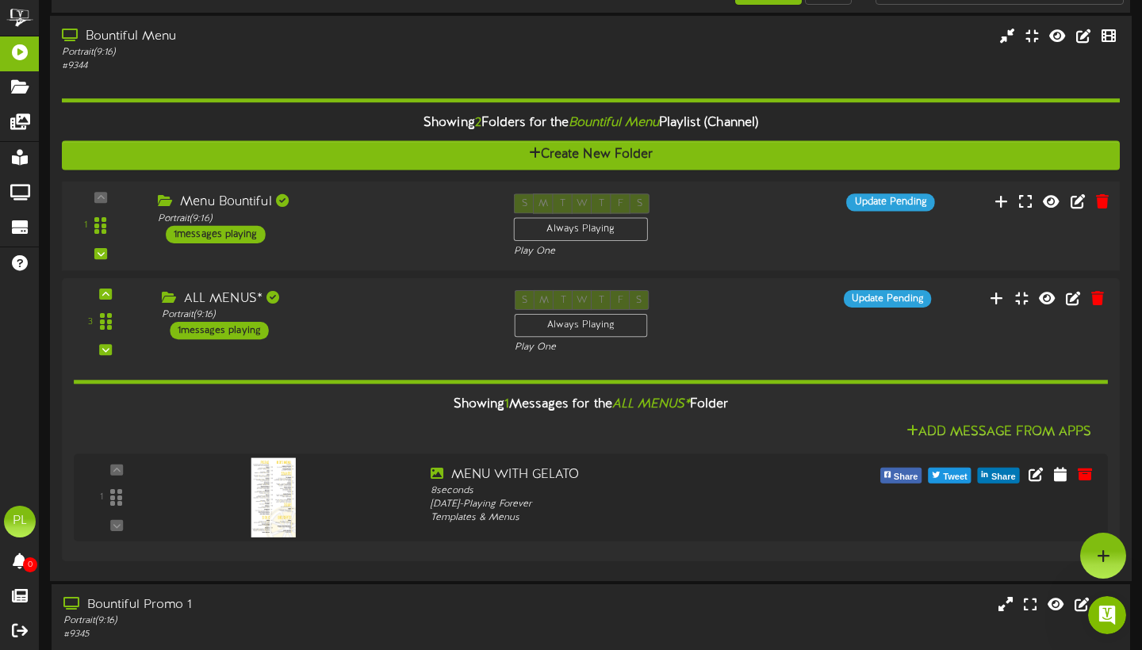
scroll to position [0, 0]
click at [362, 90] on div "Showing 2 Folders for the Bountiful Menu Playlist (Channel) Create New Folder 1…" at bounding box center [591, 321] width 1058 height 496
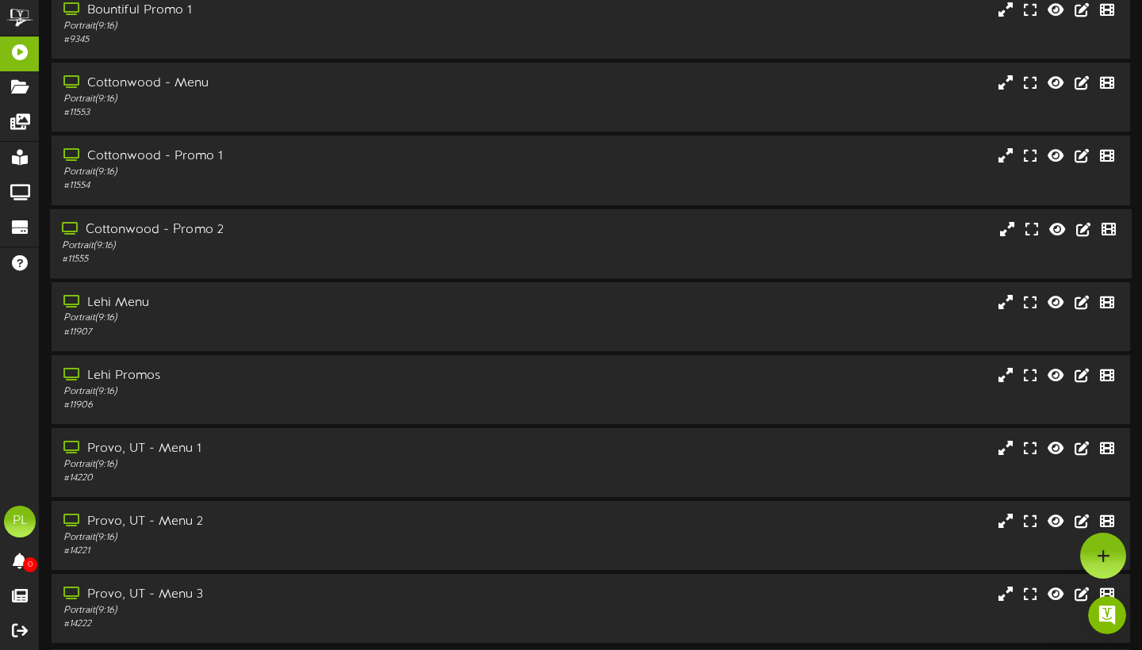
scroll to position [138, 0]
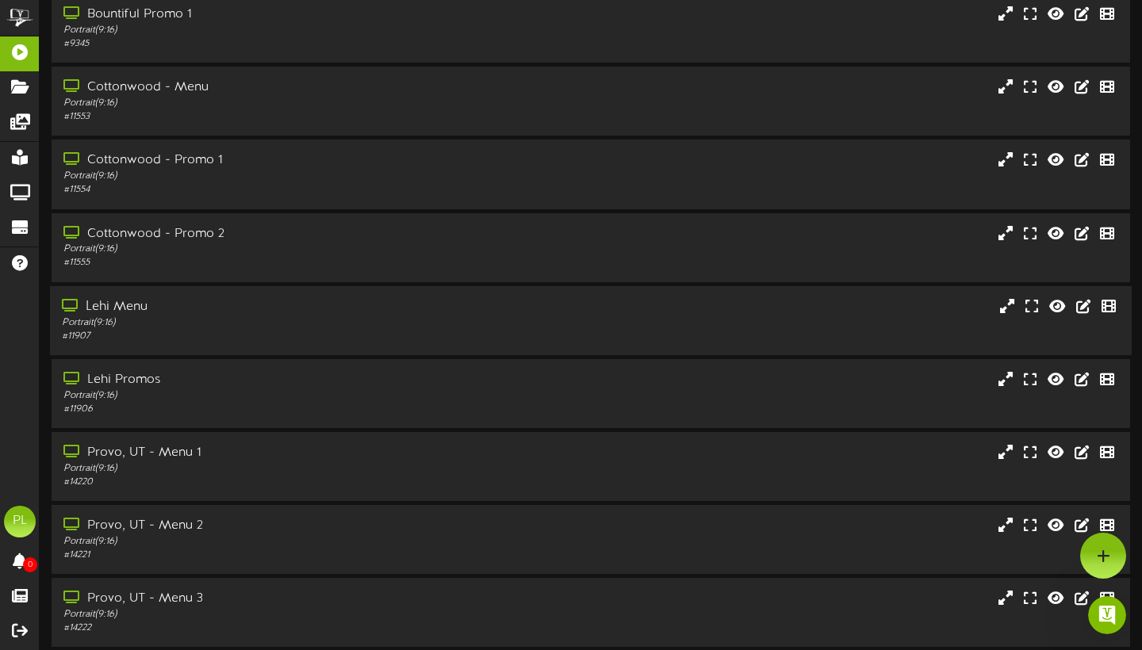
click at [255, 329] on div "Portrait ( 9:16 )" at bounding box center [275, 322] width 427 height 13
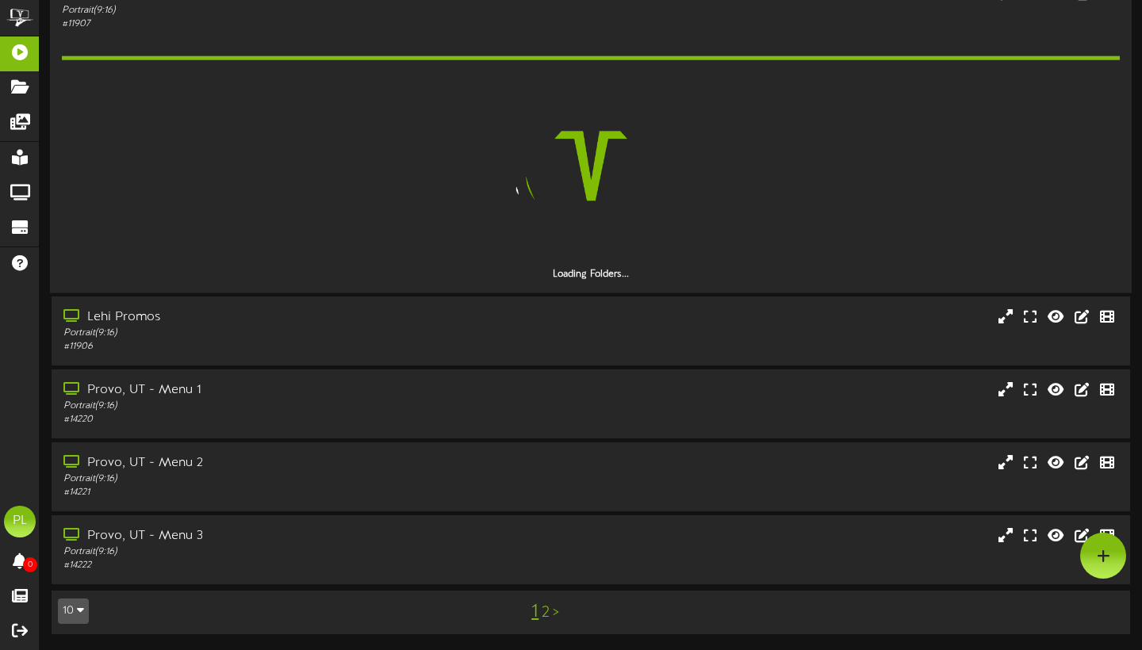
scroll to position [453, 0]
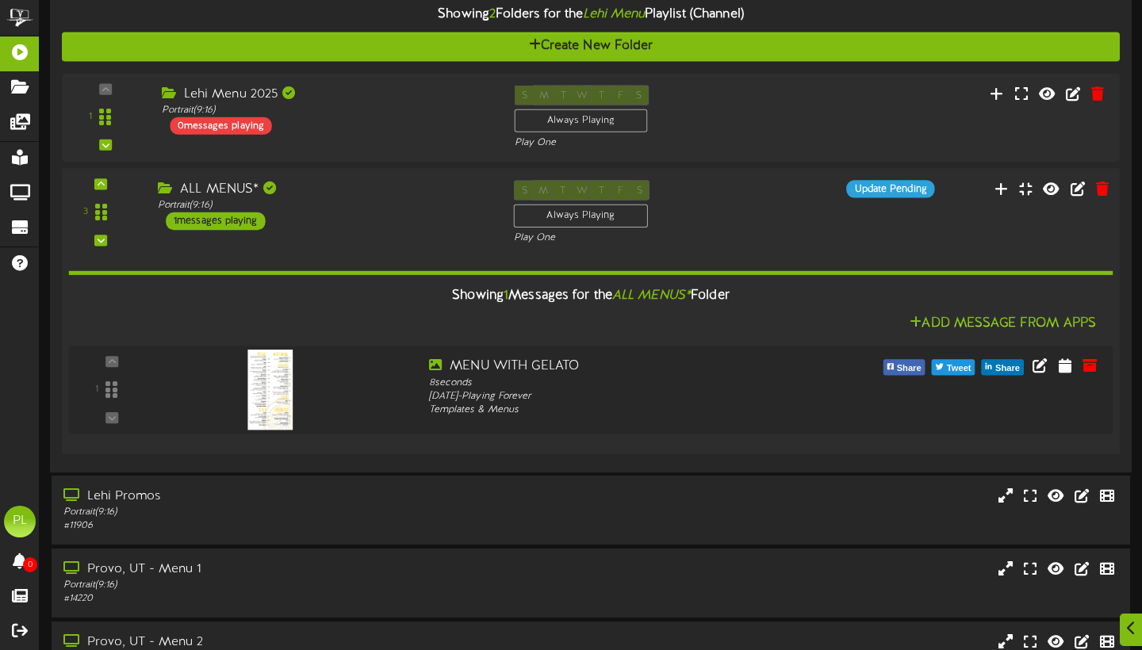
click at [805, 321] on div "Add Message From Apps" at bounding box center [591, 323] width 1044 height 20
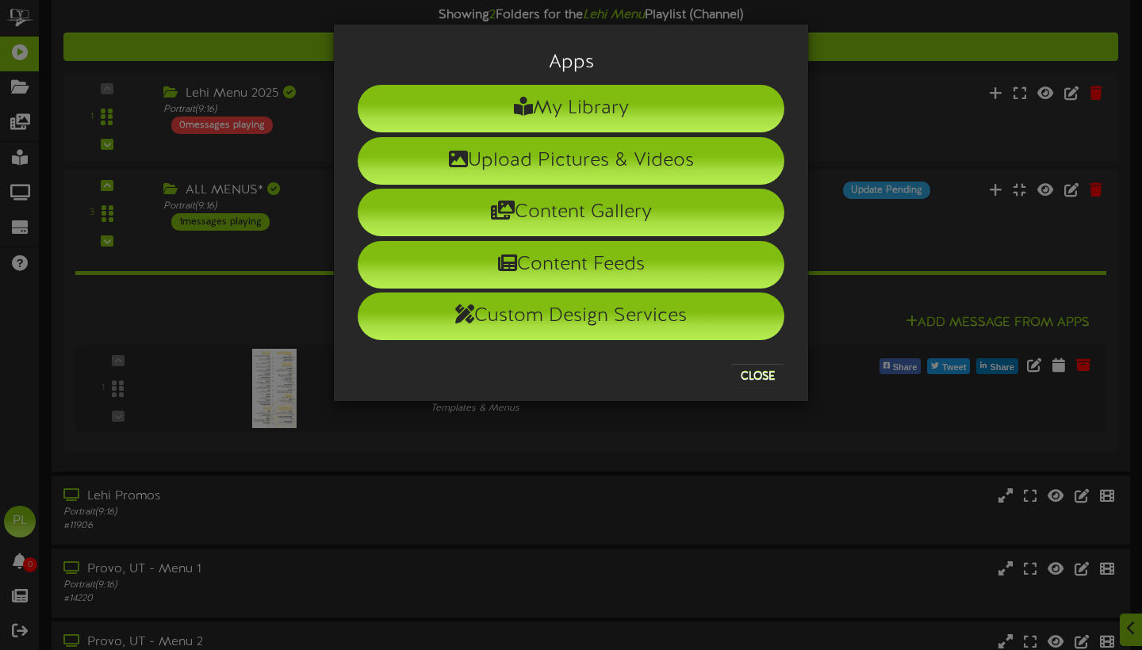
click at [757, 381] on button "Close" at bounding box center [757, 376] width 53 height 25
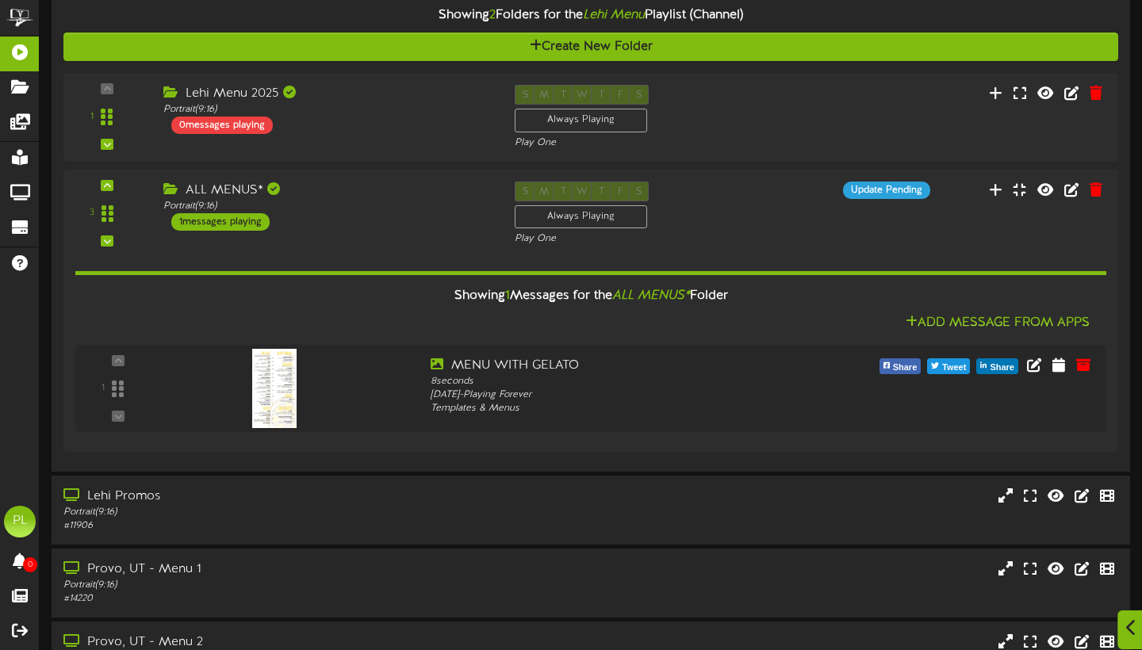
click at [1128, 631] on icon at bounding box center [1131, 627] width 10 height 17
click at [1097, 606] on icon "Open Intercom Messenger" at bounding box center [1105, 613] width 26 height 26
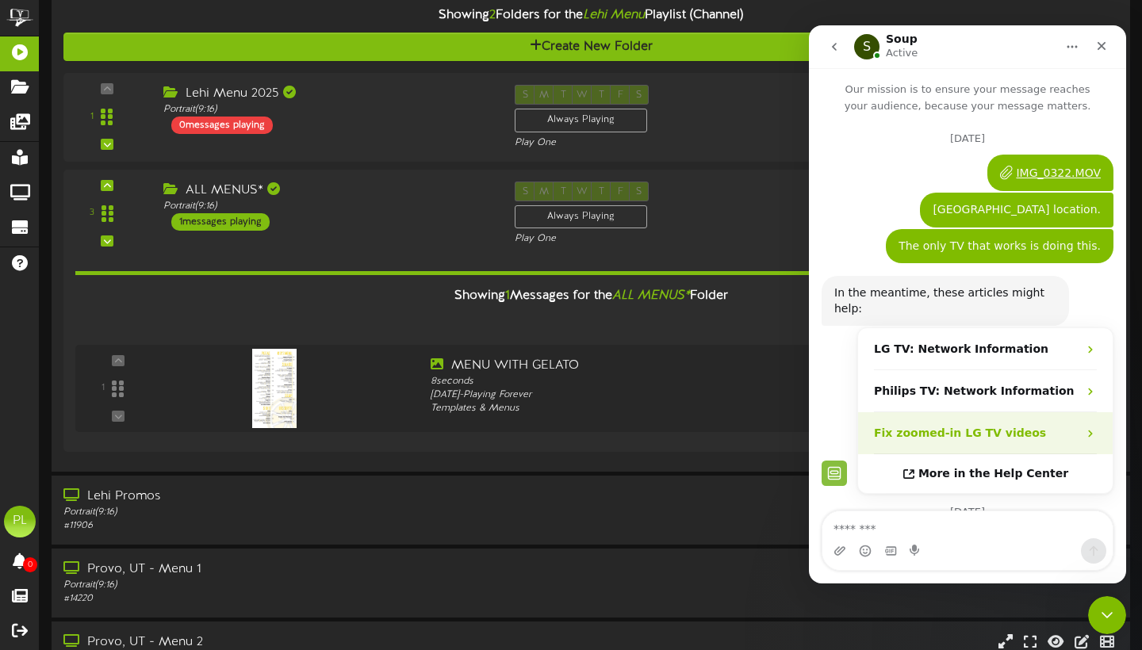
scroll to position [580, 0]
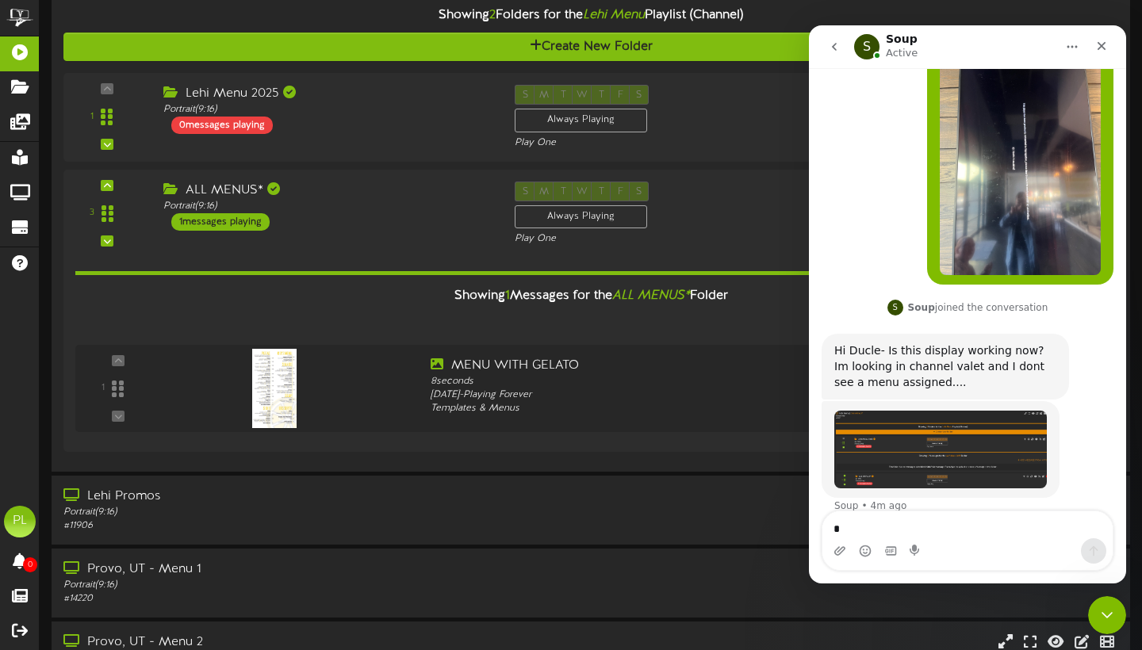
type textarea "**"
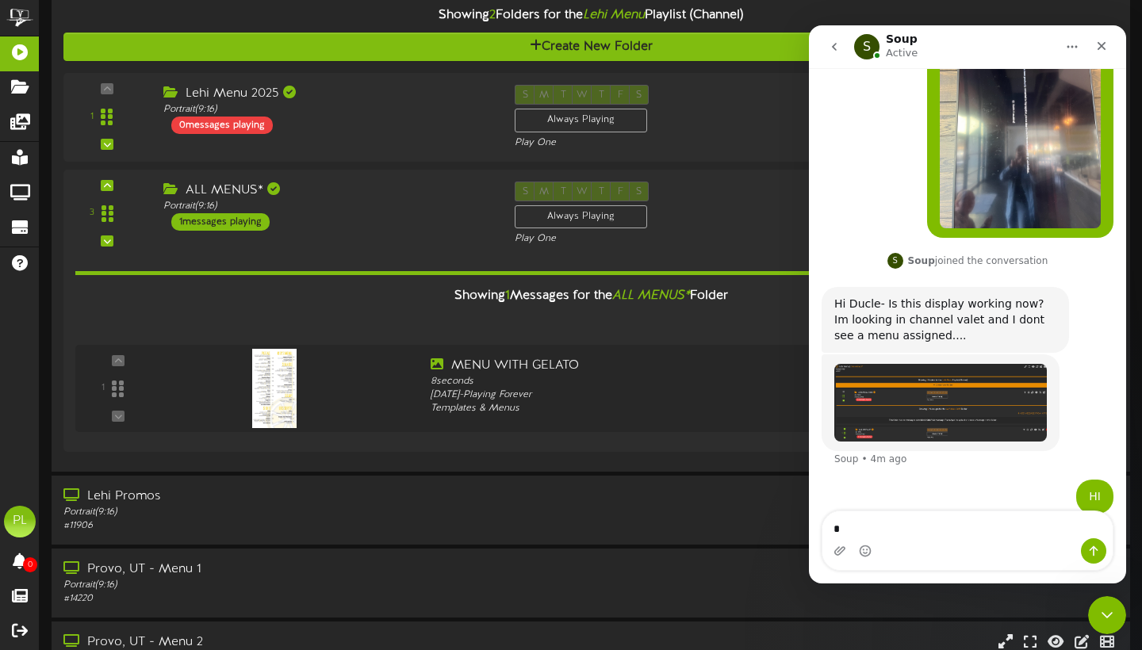
scroll to position [626, 0]
type textarea "**********"
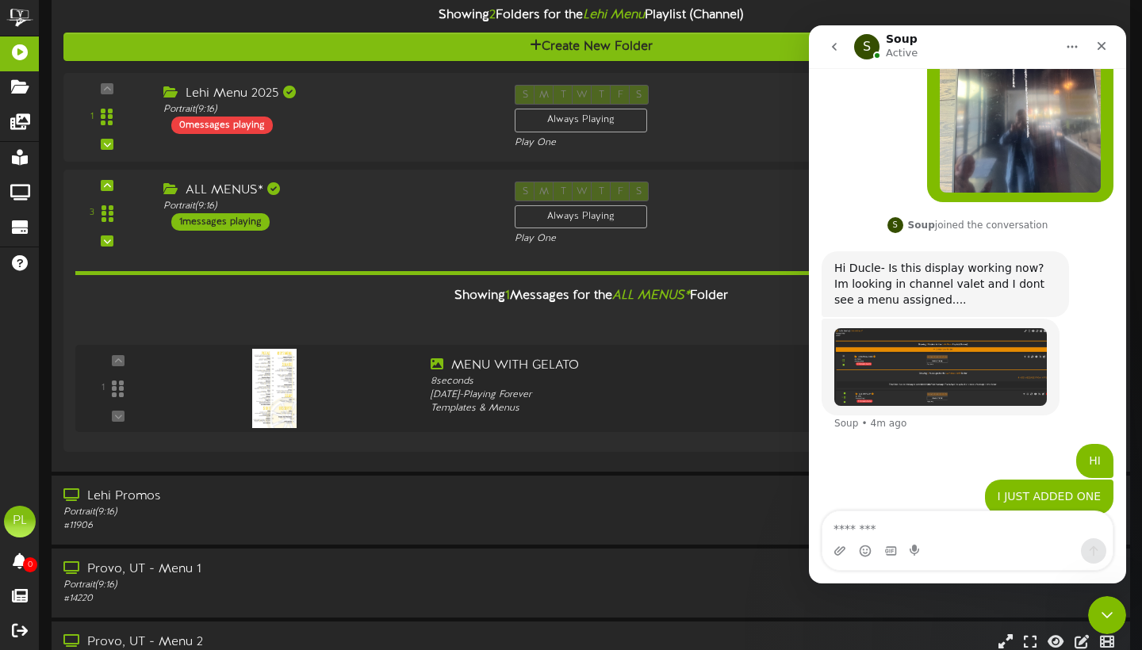
scroll to position [661, 0]
click at [838, 557] on div "Intercom messenger" at bounding box center [839, 550] width 13 height 25
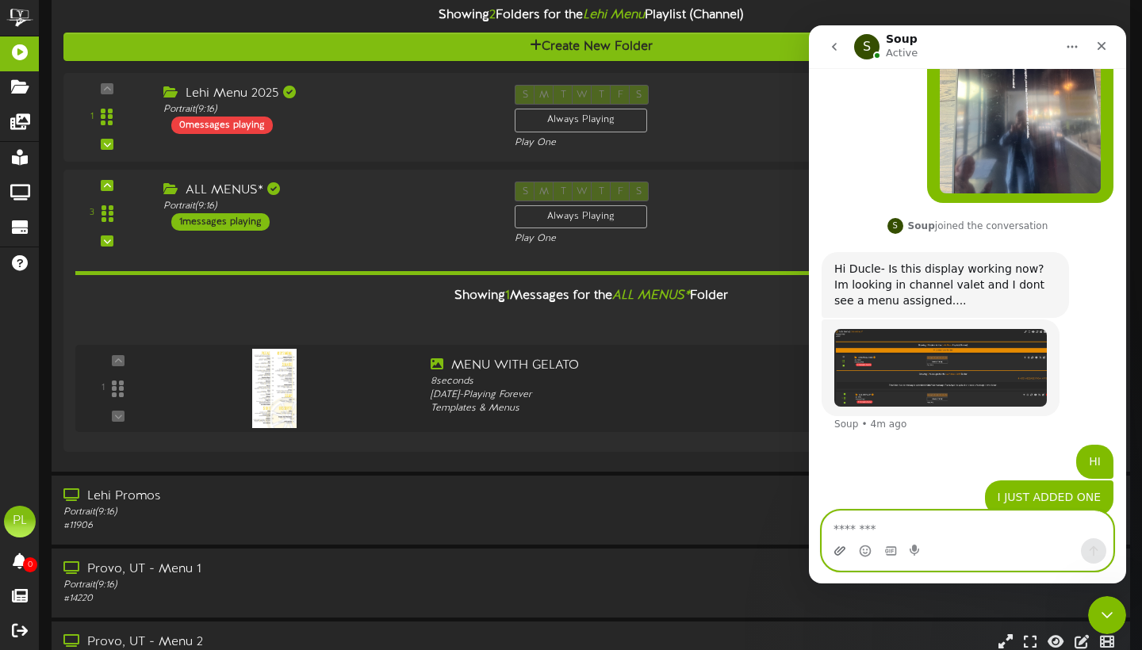
click at [838, 553] on icon "Upload attachment" at bounding box center [839, 551] width 13 height 13
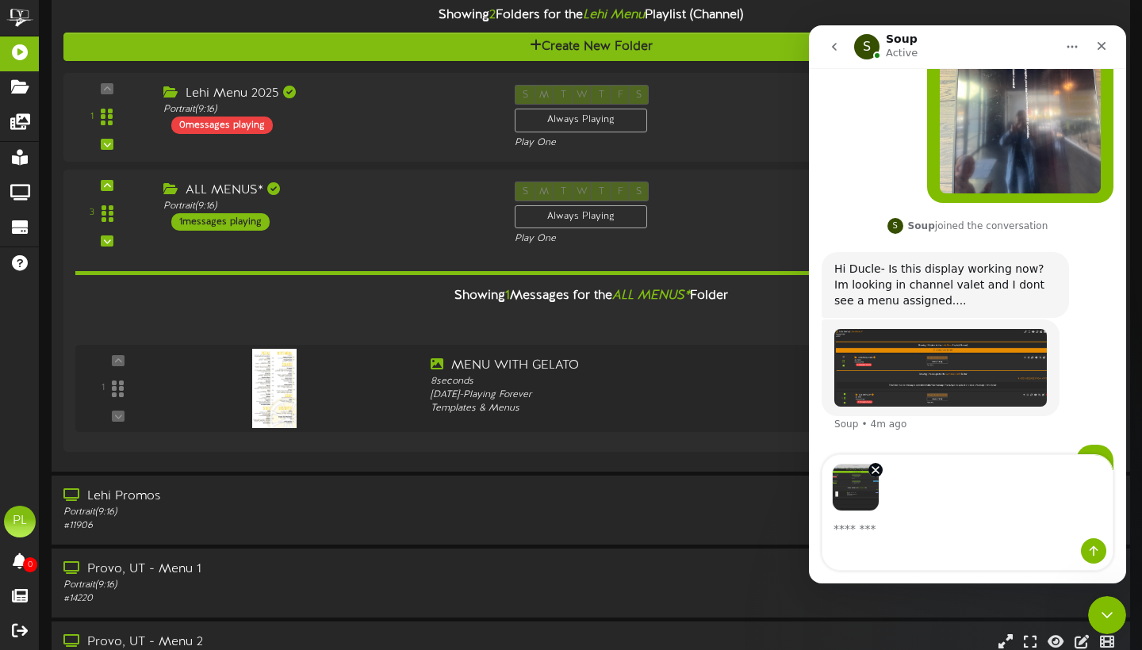
scroll to position [718, 0]
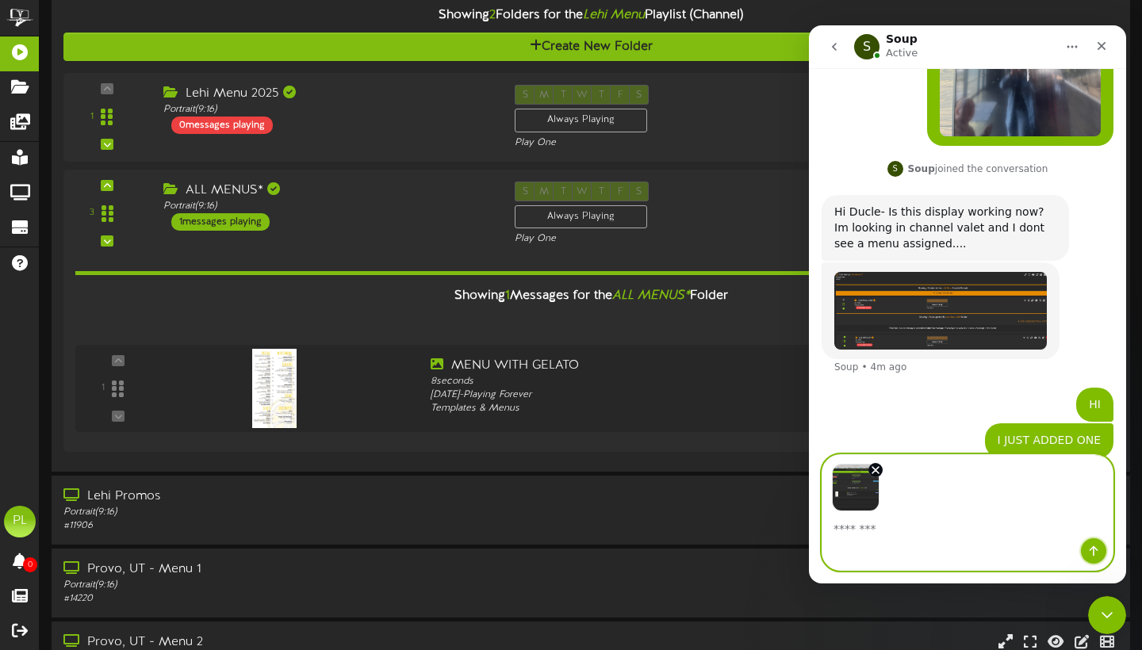
click at [1096, 547] on icon "Send a message…" at bounding box center [1093, 551] width 13 height 13
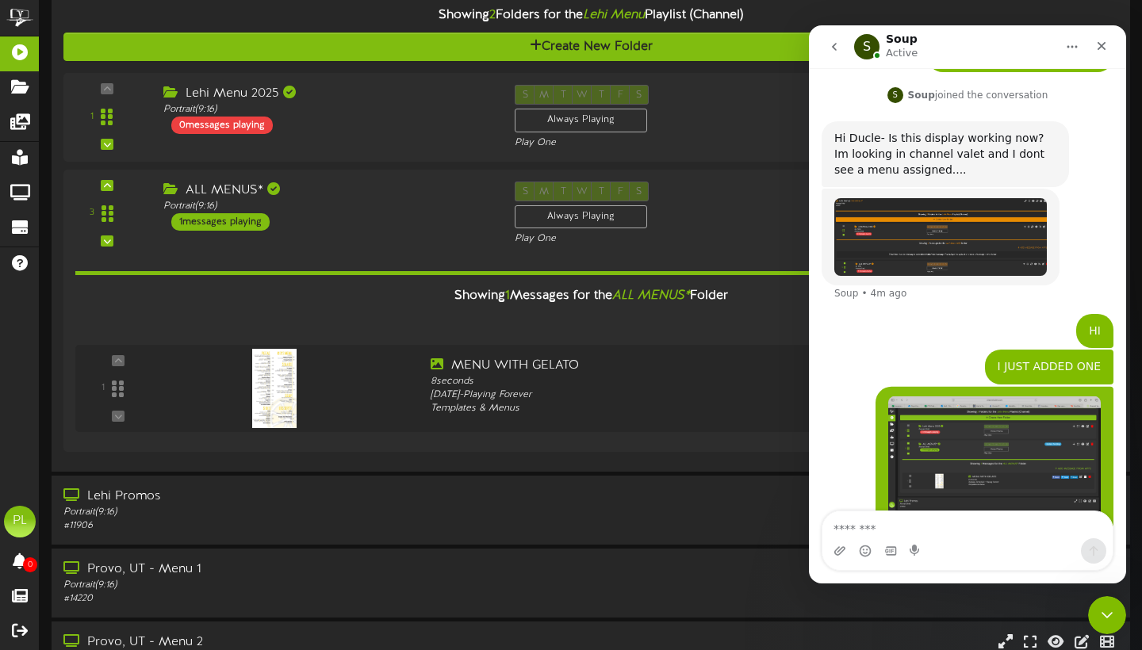
scroll to position [815, 0]
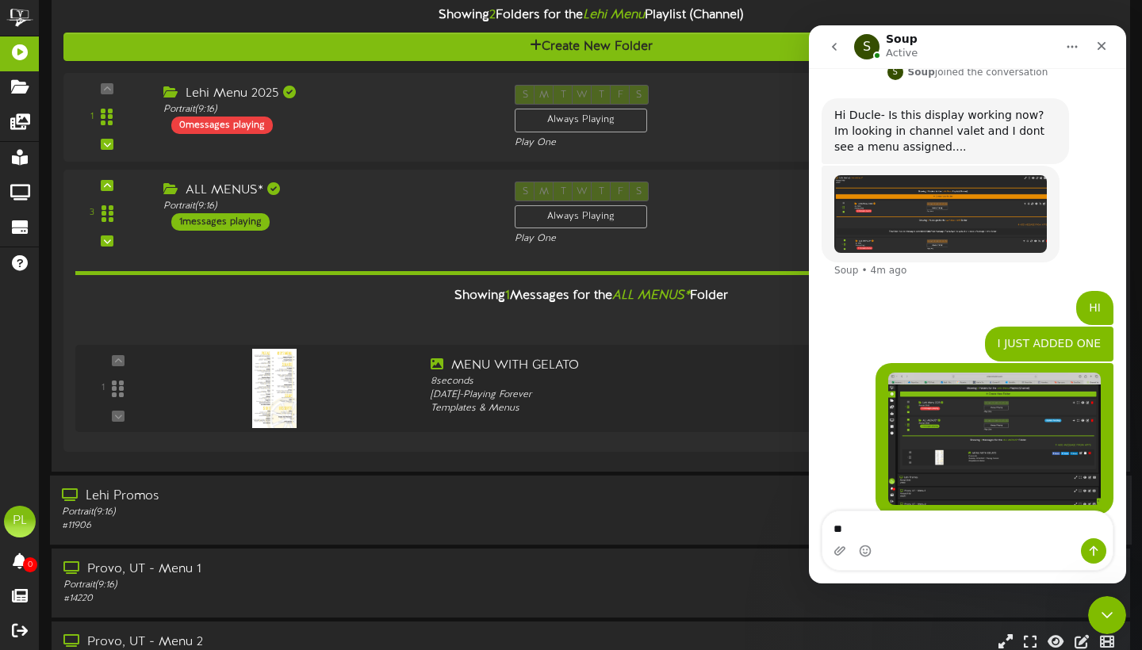
type textarea "*"
type textarea "**********"
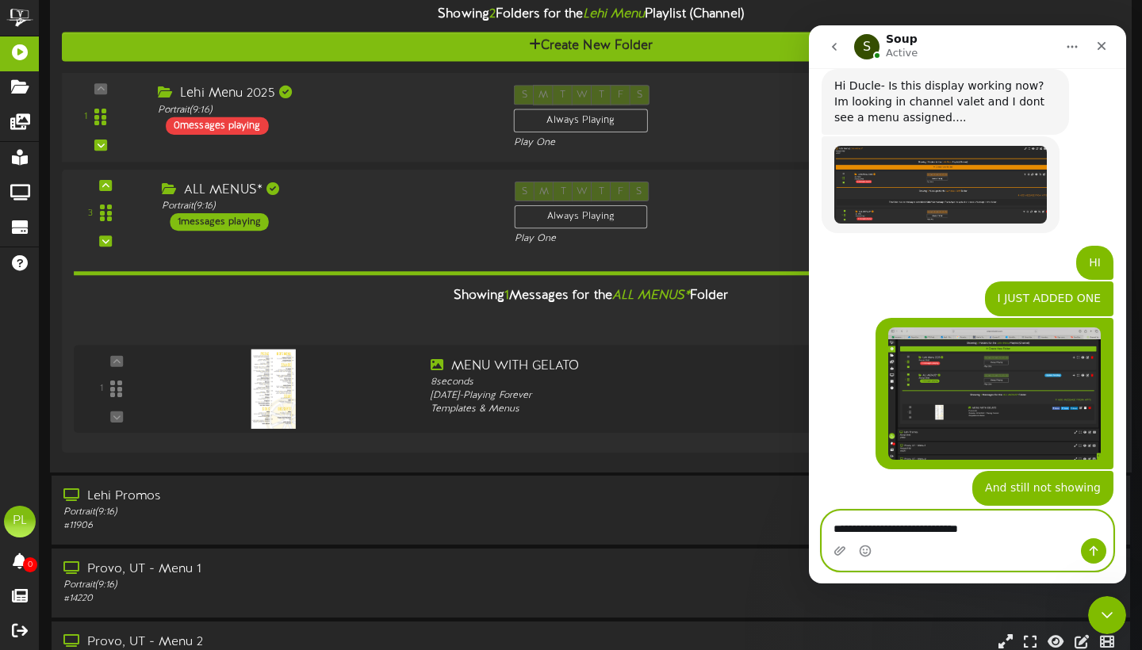
scroll to position [897, 0]
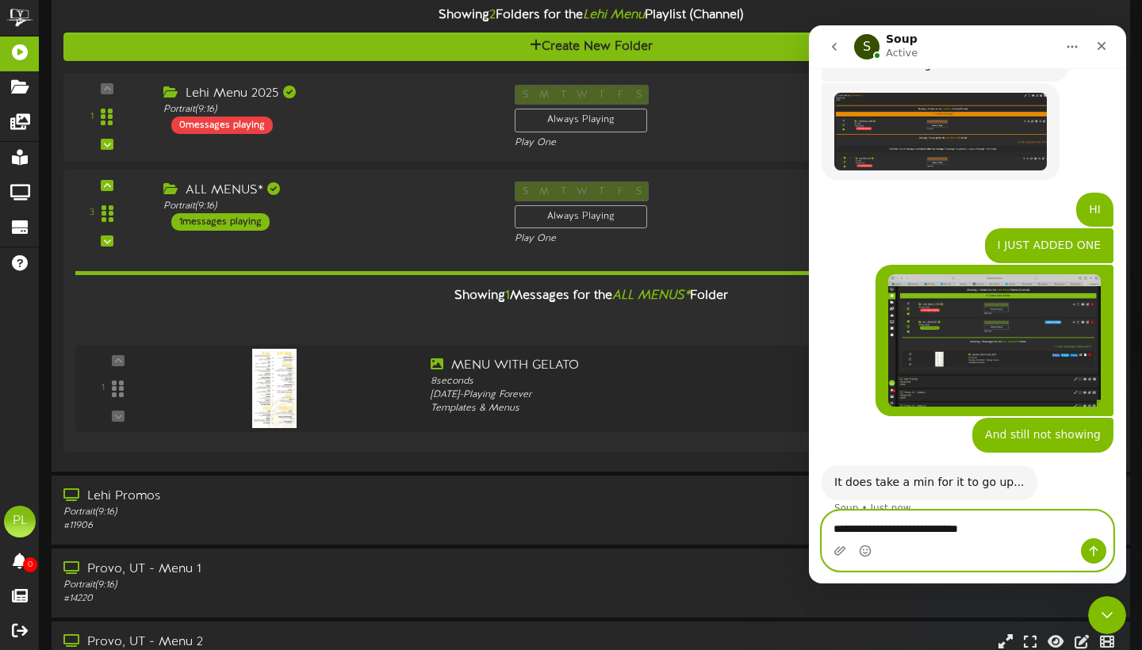
click at [837, 529] on textarea "**********" at bounding box center [967, 524] width 290 height 27
drag, startPoint x: 852, startPoint y: 522, endPoint x: 1048, endPoint y: 530, distance: 195.9
click at [1048, 530] on textarea "**********" at bounding box center [967, 524] width 290 height 27
type textarea "**********"
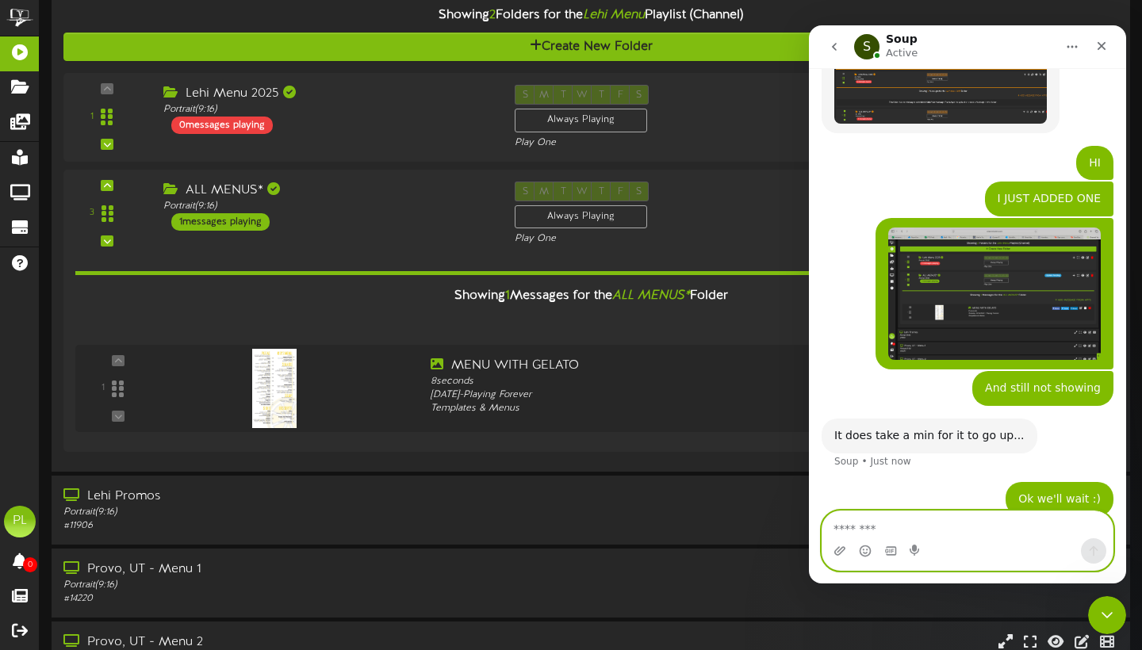
paste textarea "**********"
type textarea "**********"
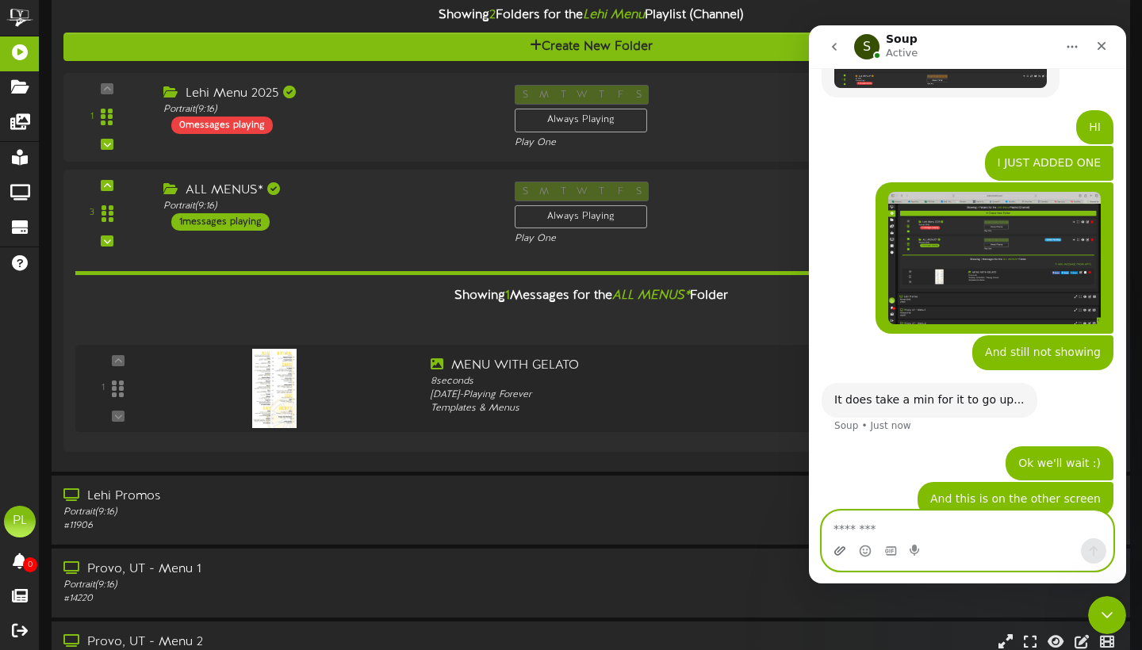
click at [844, 550] on icon "Upload attachment" at bounding box center [839, 550] width 11 height 9
click at [835, 558] on div "Intercom messenger" at bounding box center [839, 550] width 13 height 25
click at [846, 548] on div "Intercom messenger" at bounding box center [967, 550] width 290 height 25
click at [839, 549] on icon "Upload attachment" at bounding box center [839, 551] width 13 height 13
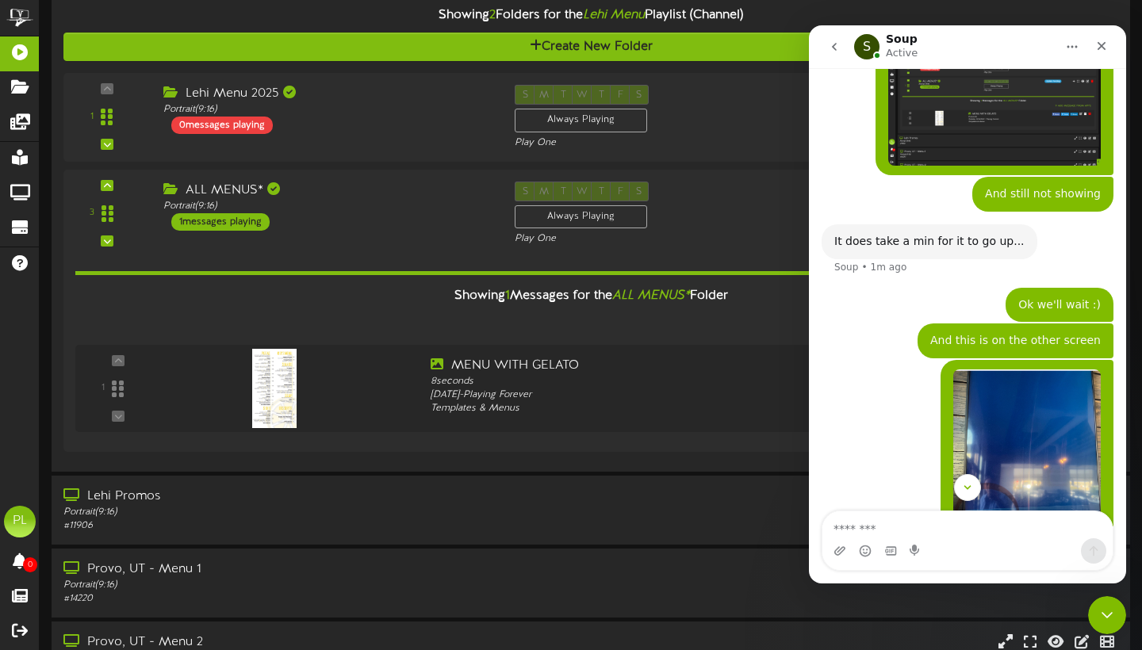
scroll to position [1136, 0]
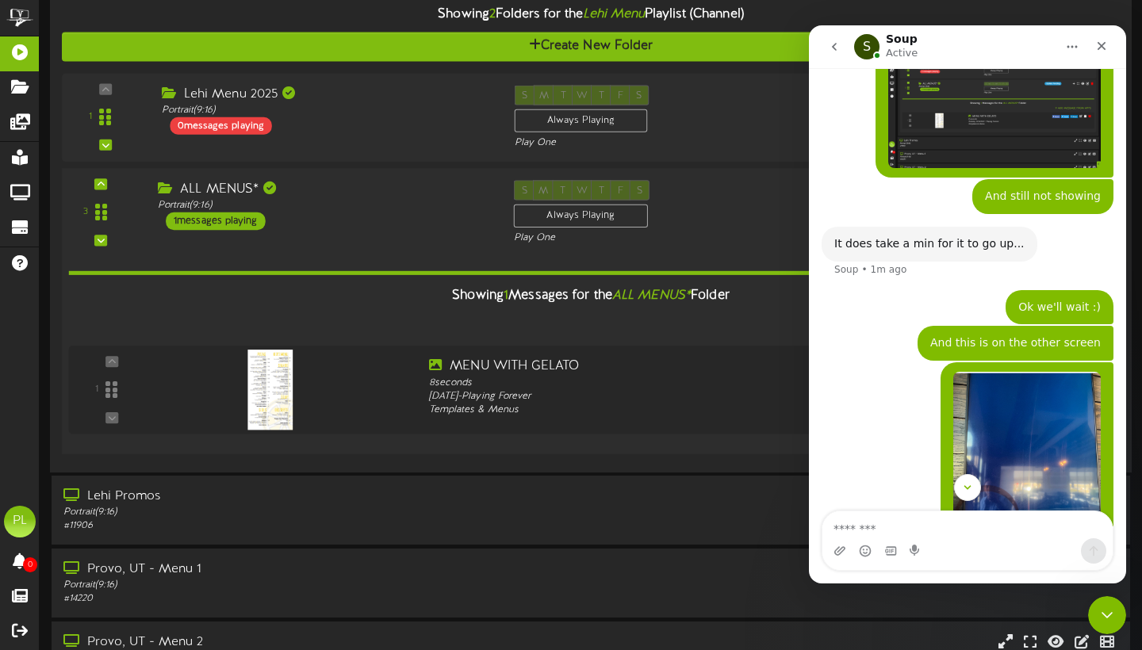
click at [423, 230] on div "ALL MENUS* Portrait ( 9:16 ) 1 messages playing" at bounding box center [324, 205] width 356 height 50
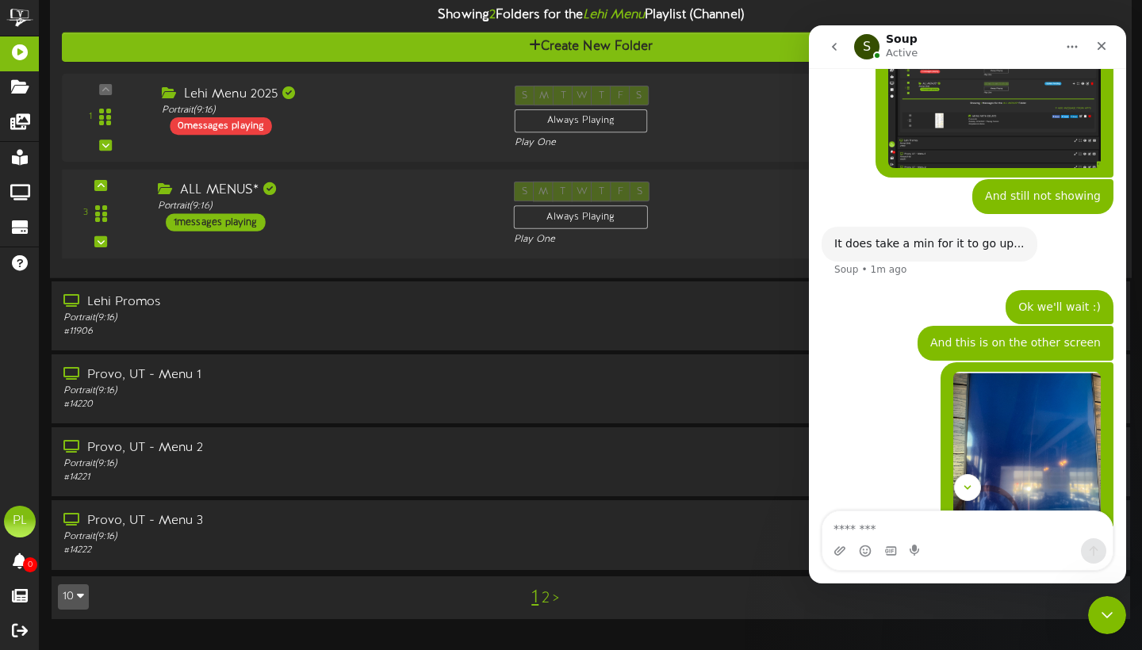
click at [423, 231] on div "ALL MENUS* Portrait ( 9:16 ) 1 messages playing" at bounding box center [324, 207] width 356 height 50
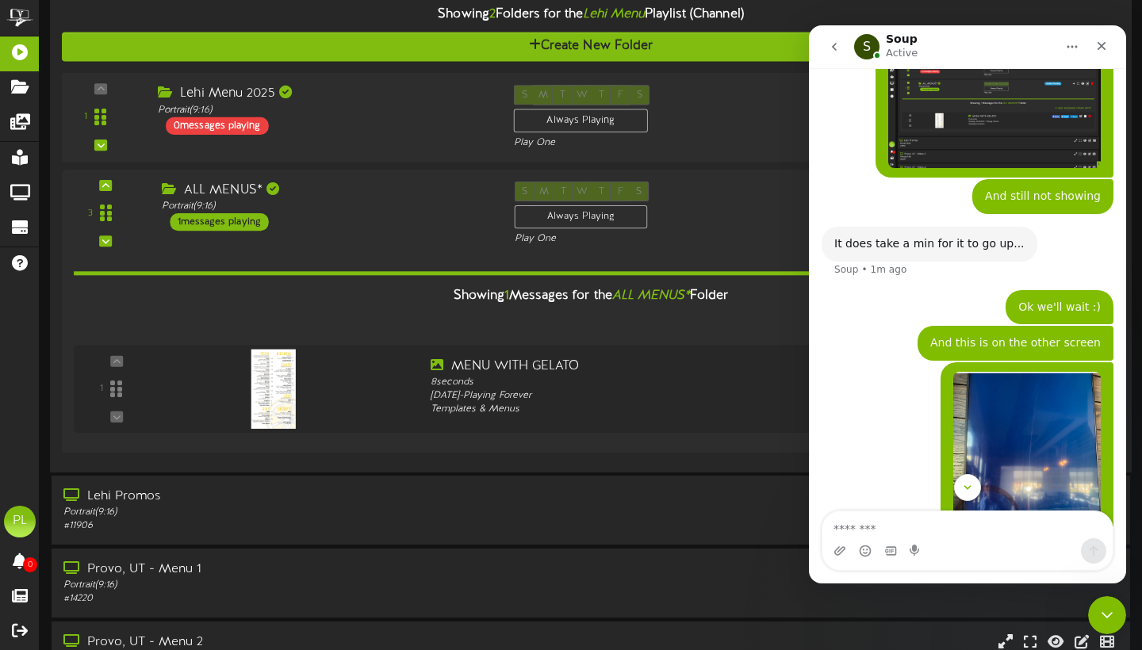
scroll to position [0, 0]
click at [1108, 46] on div "Close" at bounding box center [1101, 46] width 29 height 29
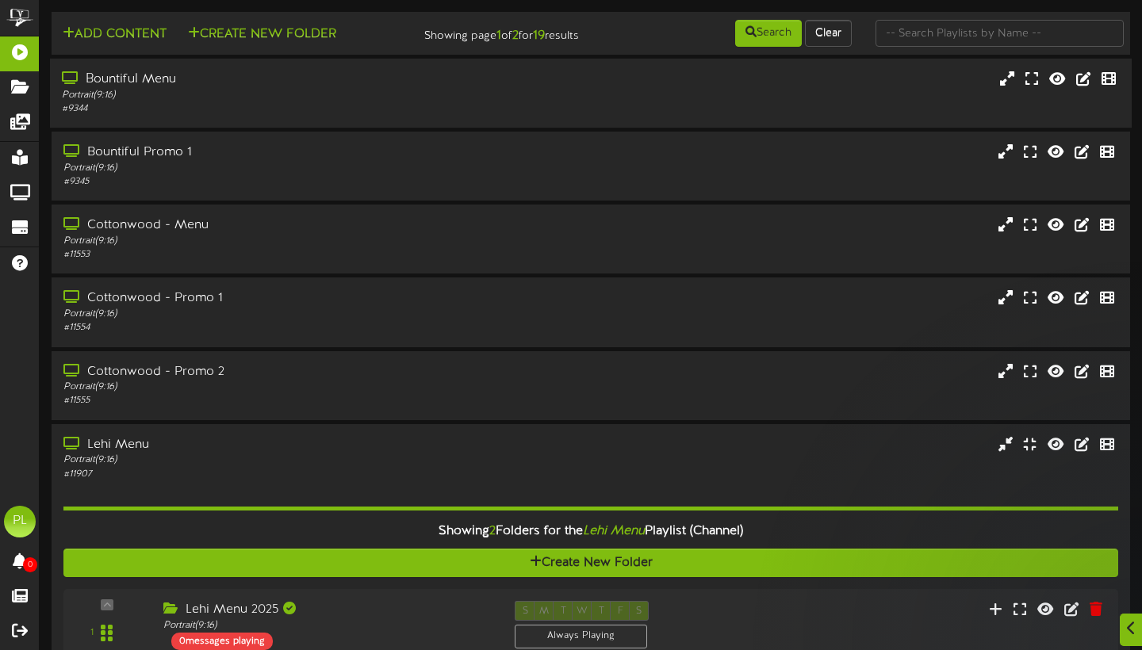
scroll to position [516, 0]
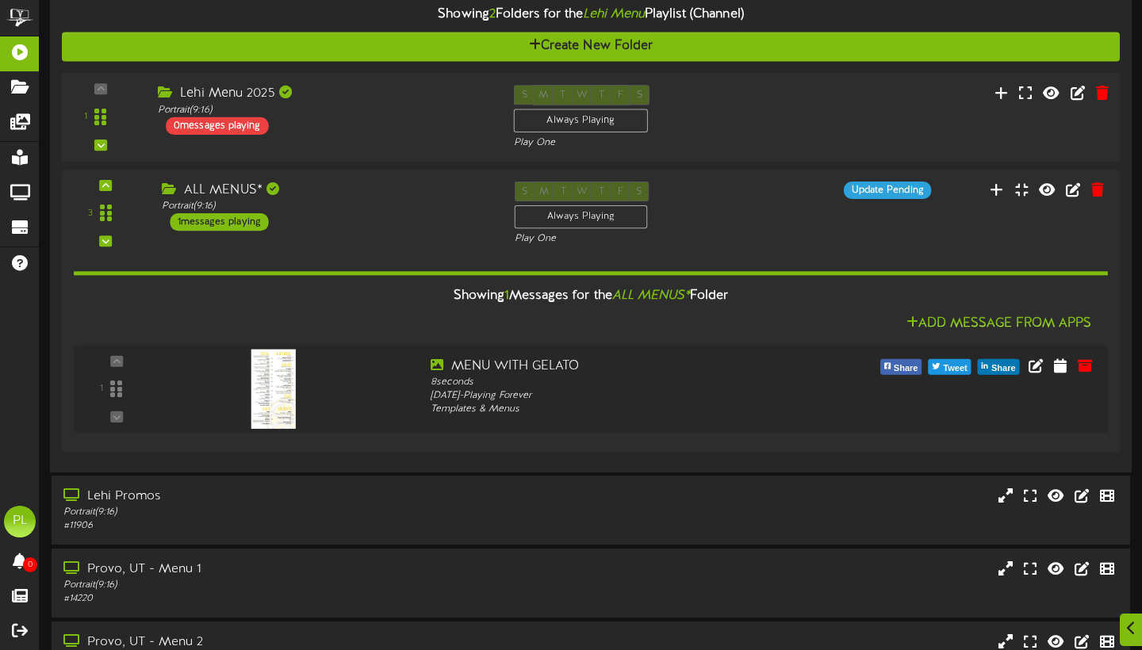
click at [430, 103] on div "Lehi Menu 2025" at bounding box center [324, 94] width 332 height 18
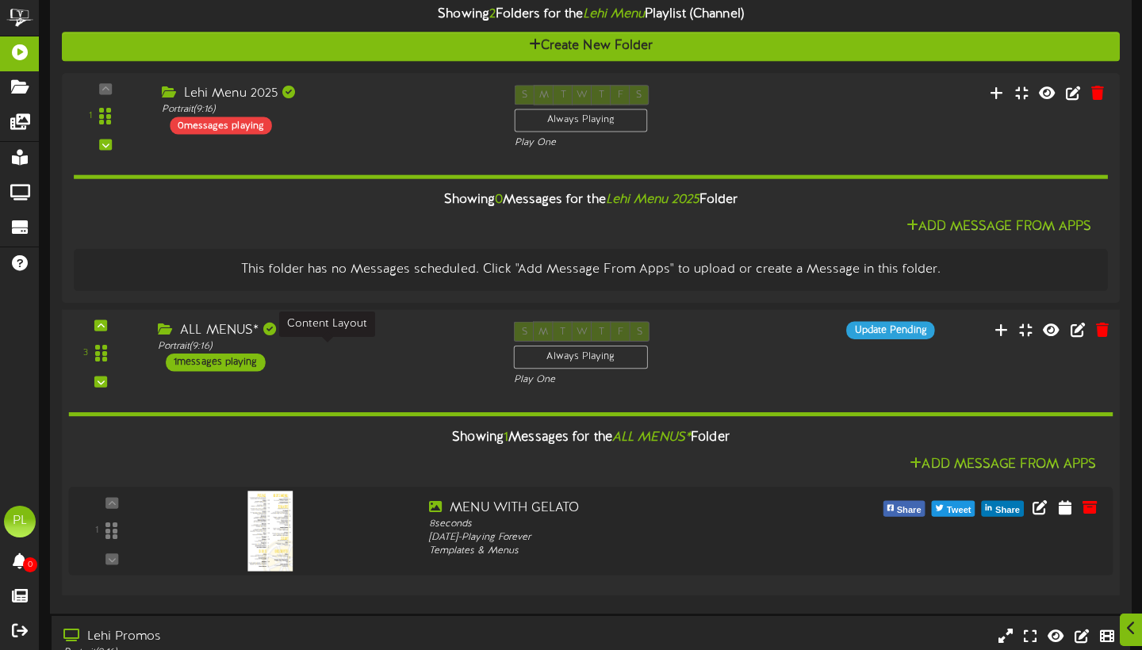
click at [377, 368] on div "ALL MENUS* Portrait ( 9:16 ) 1 messages playing" at bounding box center [324, 346] width 356 height 50
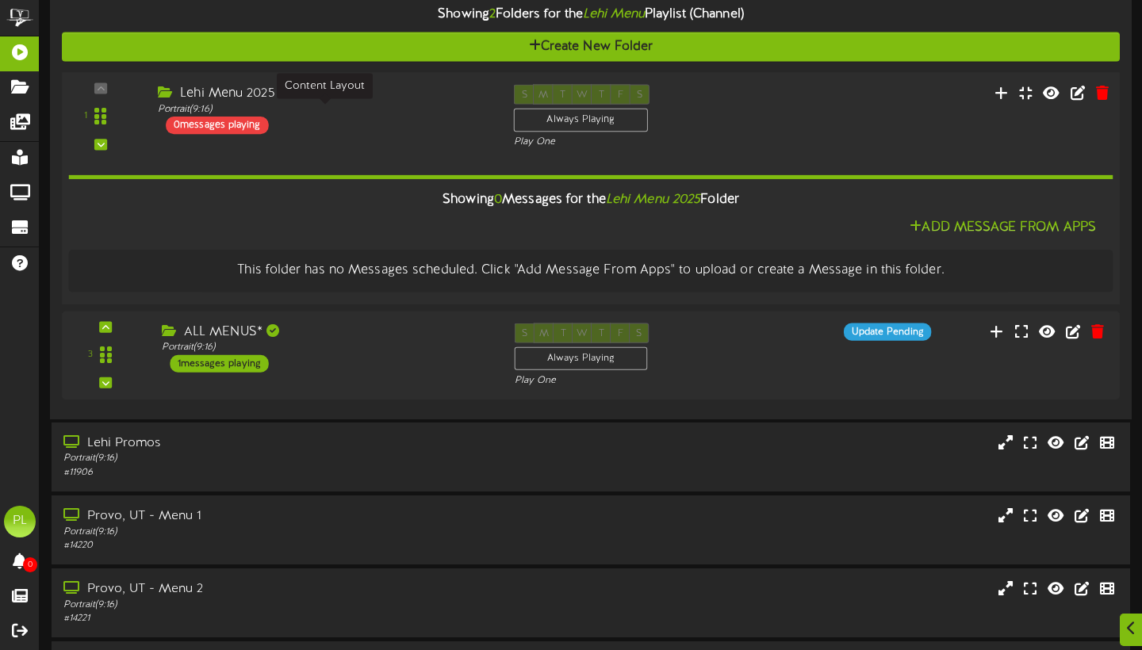
click at [422, 109] on div "Portrait ( 9:16 )" at bounding box center [324, 108] width 332 height 13
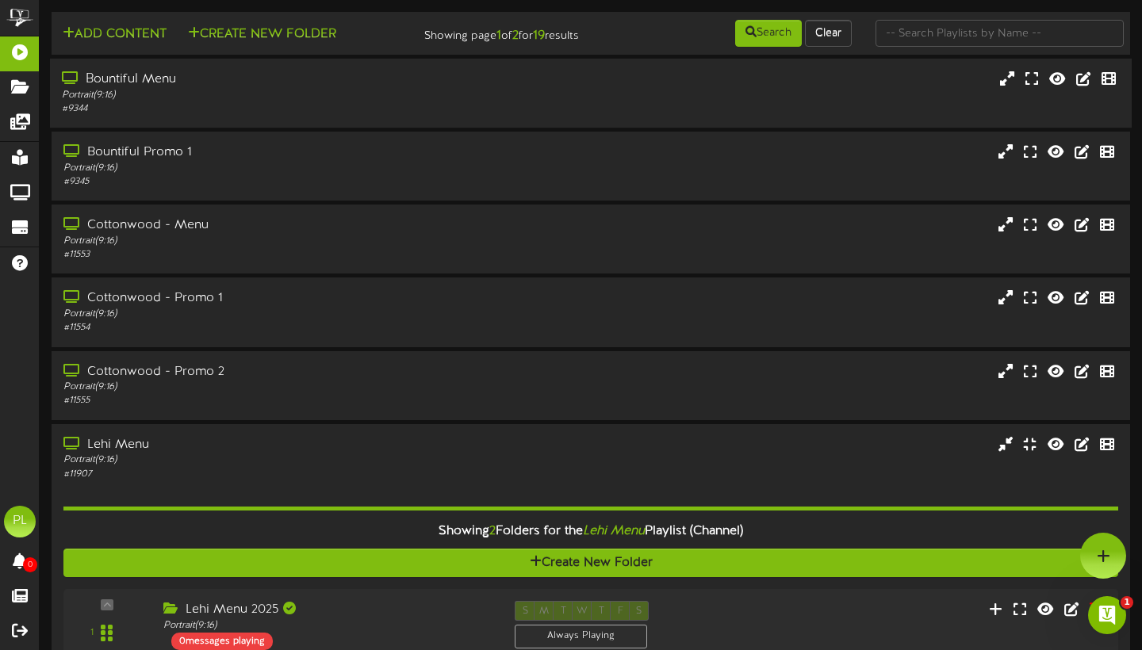
scroll to position [0, 0]
click at [231, 102] on div "Portrait ( 9:16 )" at bounding box center [275, 95] width 427 height 13
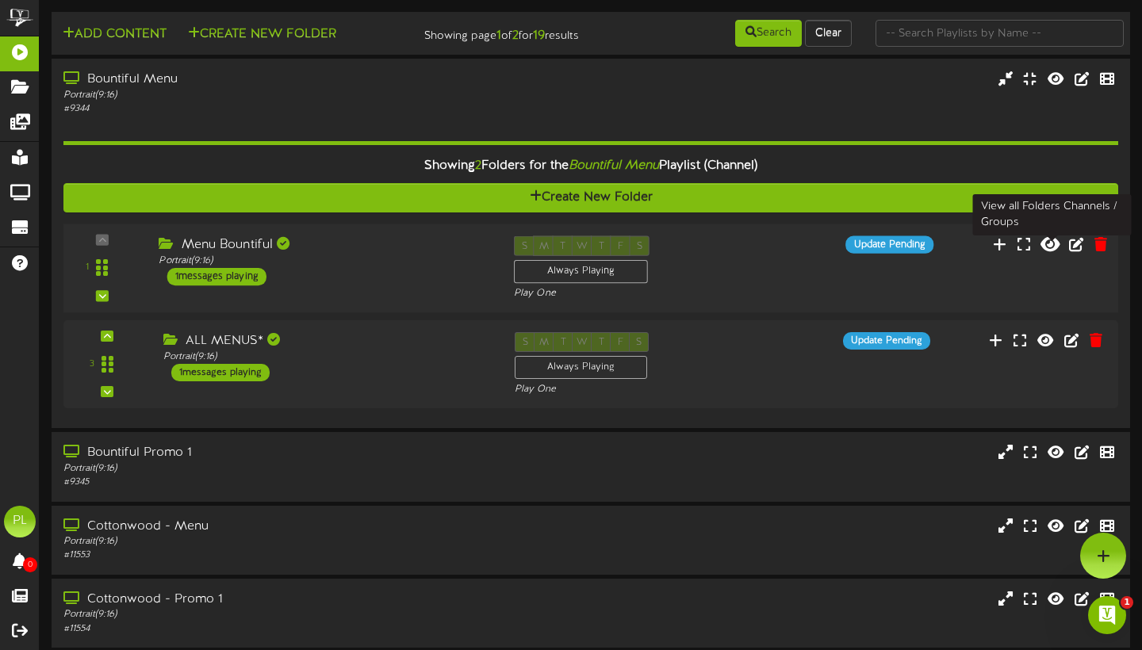
click at [1057, 252] on icon at bounding box center [1049, 243] width 19 height 17
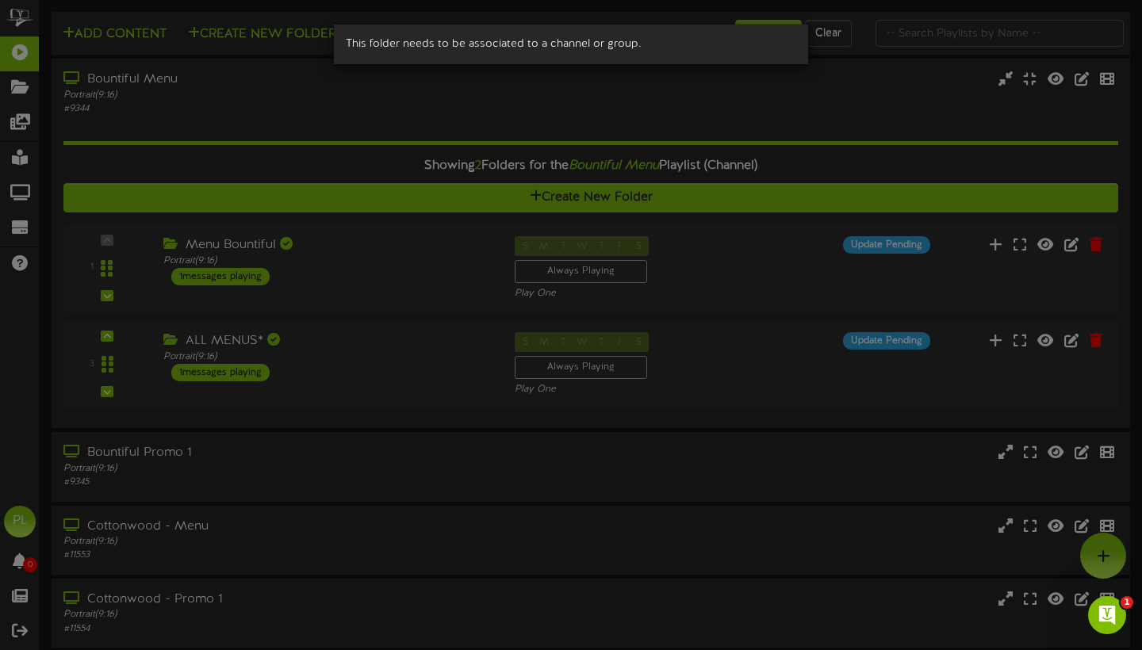
click at [404, 333] on div "This folder needs to be associated to a channel or group." at bounding box center [571, 325] width 1142 height 650
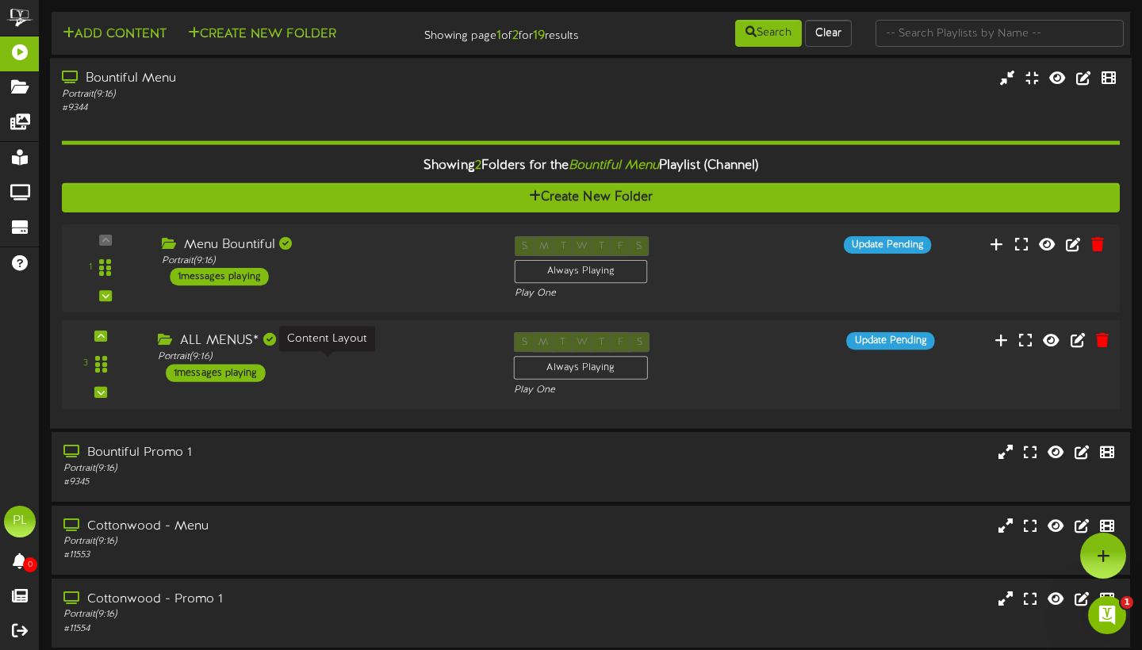
click at [367, 364] on div "Portrait ( 9:16 )" at bounding box center [324, 356] width 332 height 13
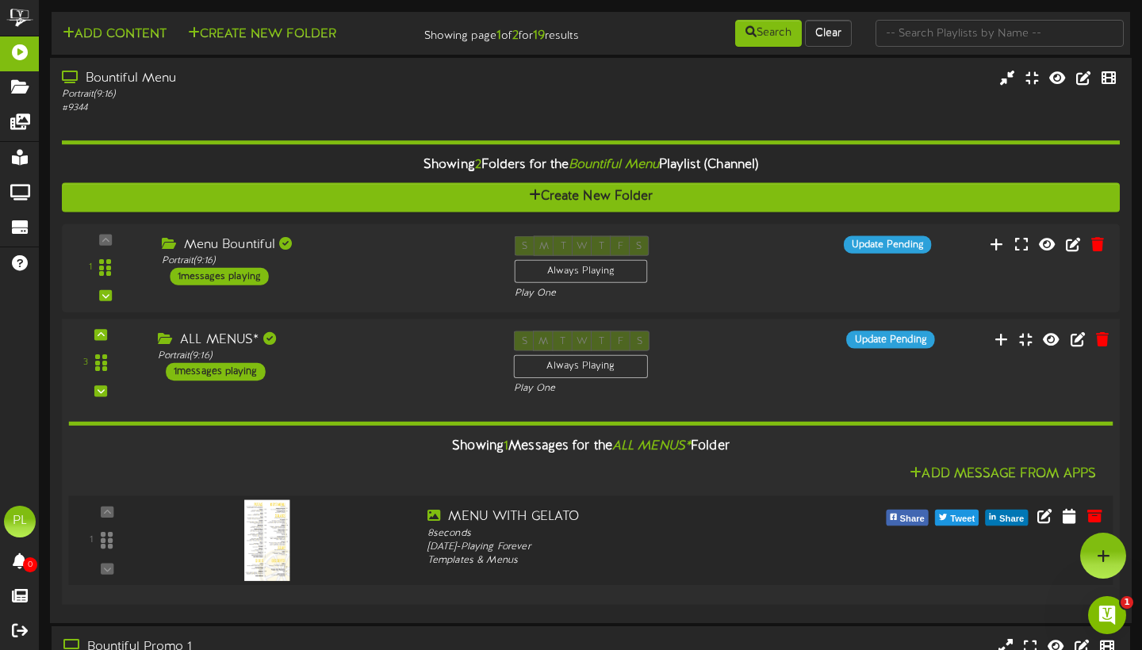
click at [358, 541] on div at bounding box center [265, 524] width 186 height 81
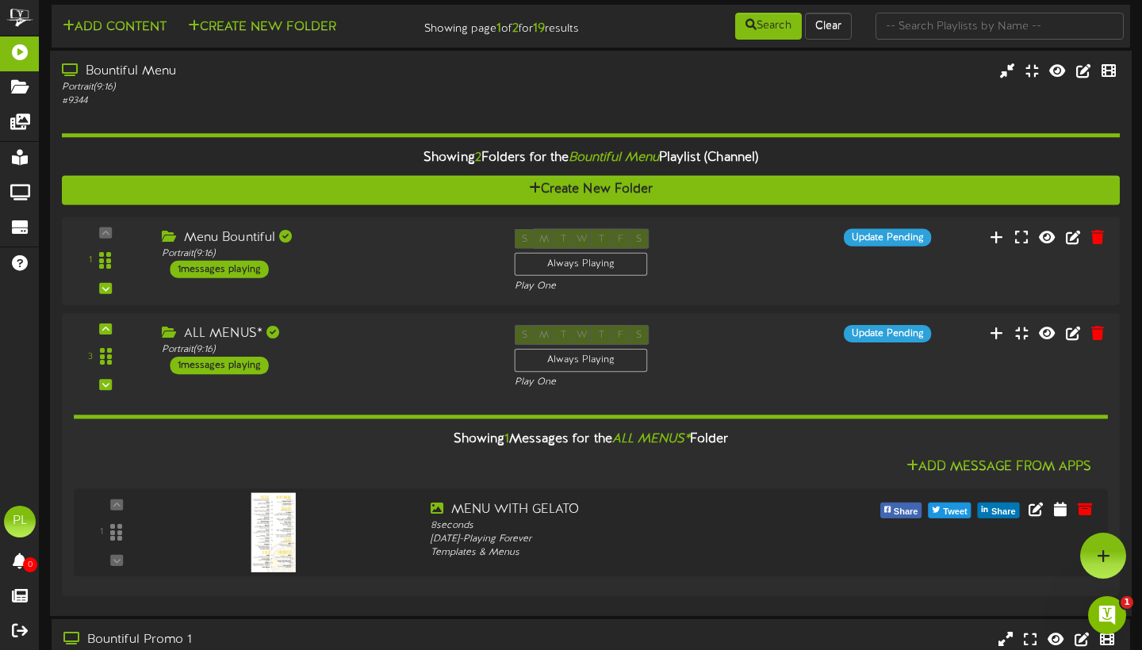
click at [356, 94] on div "Portrait ( 9:16 )" at bounding box center [275, 87] width 427 height 13
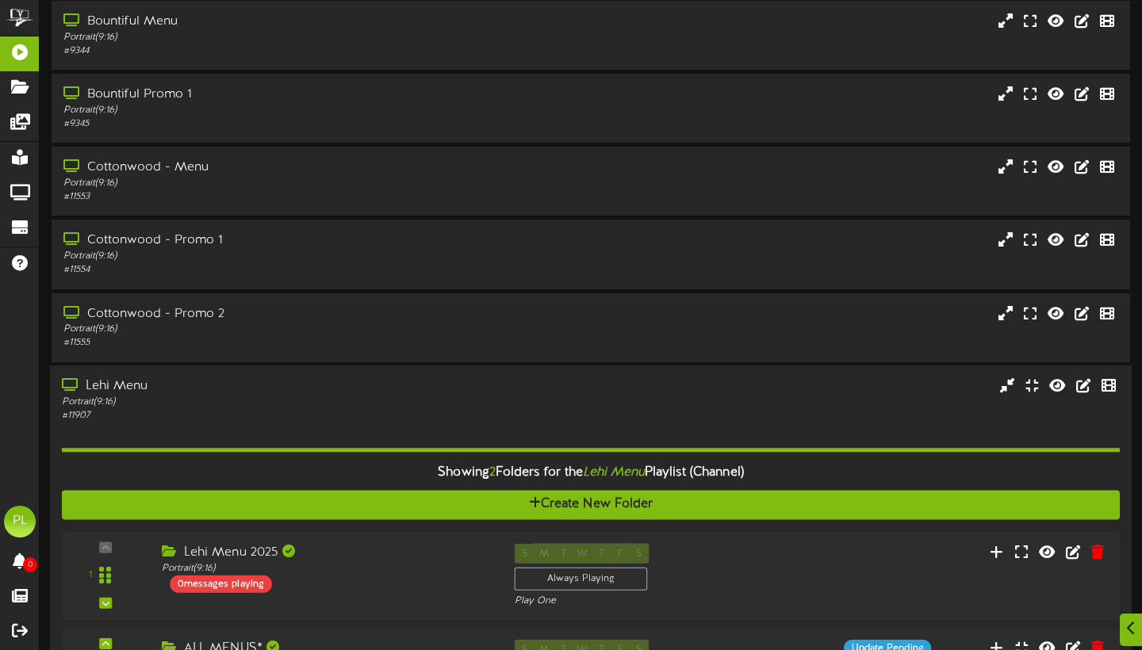
click at [312, 388] on div "Lehi Menu" at bounding box center [275, 386] width 427 height 18
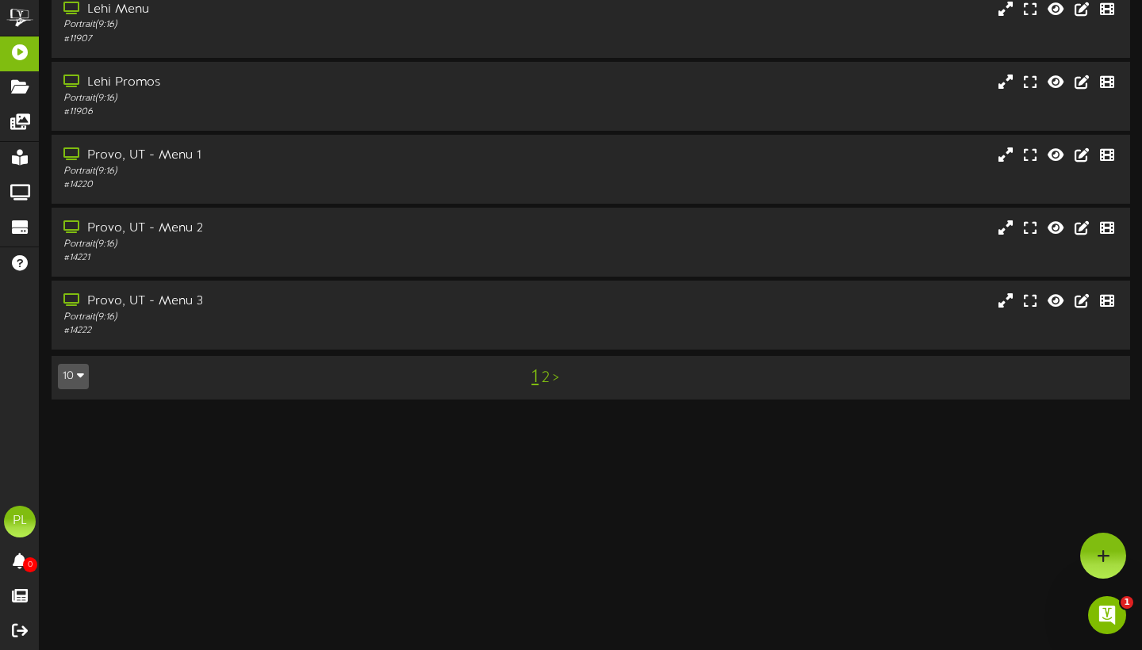
scroll to position [435, 0]
click at [545, 381] on link "2" at bounding box center [545, 377] width 8 height 17
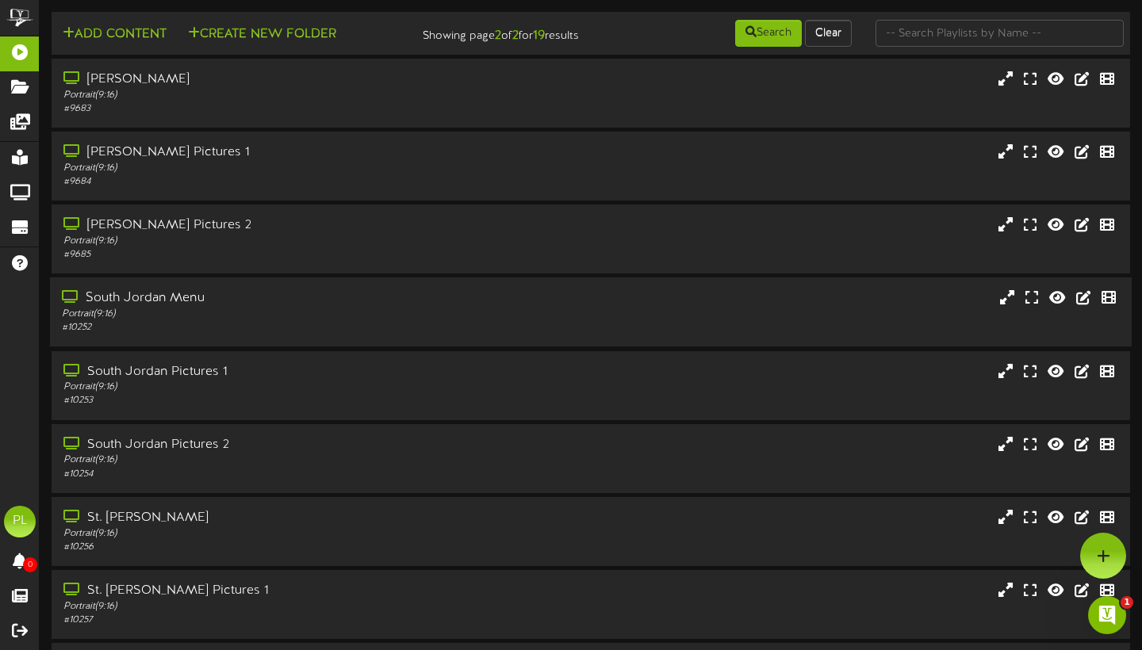
click at [270, 321] on div "Portrait ( 9:16 )" at bounding box center [275, 314] width 427 height 13
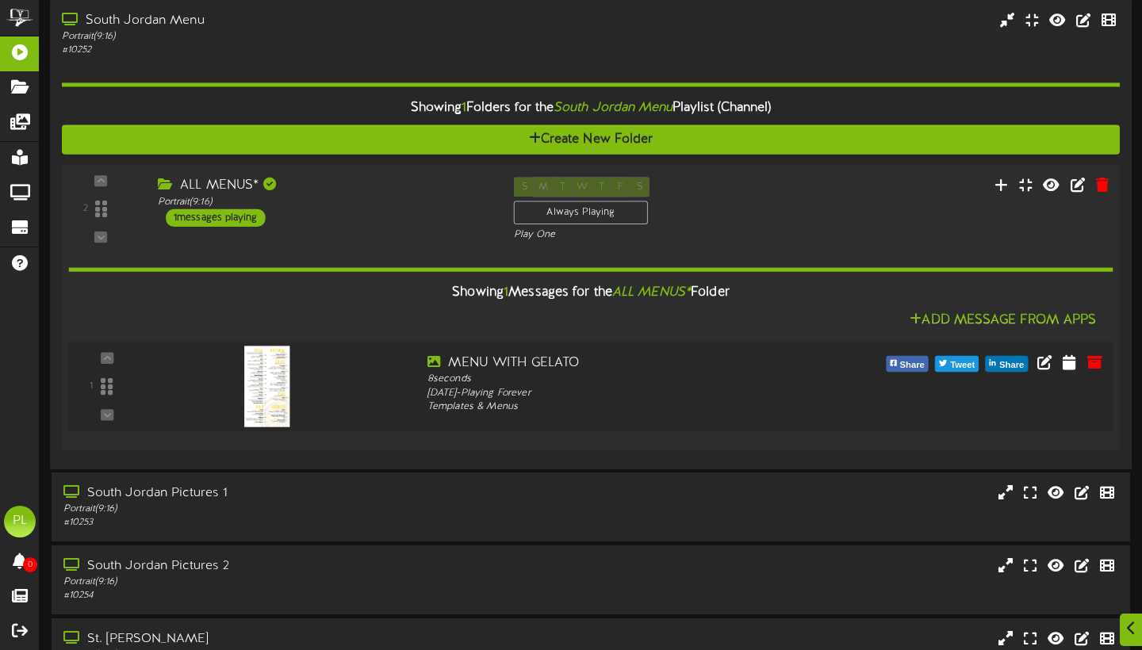
scroll to position [278, 0]
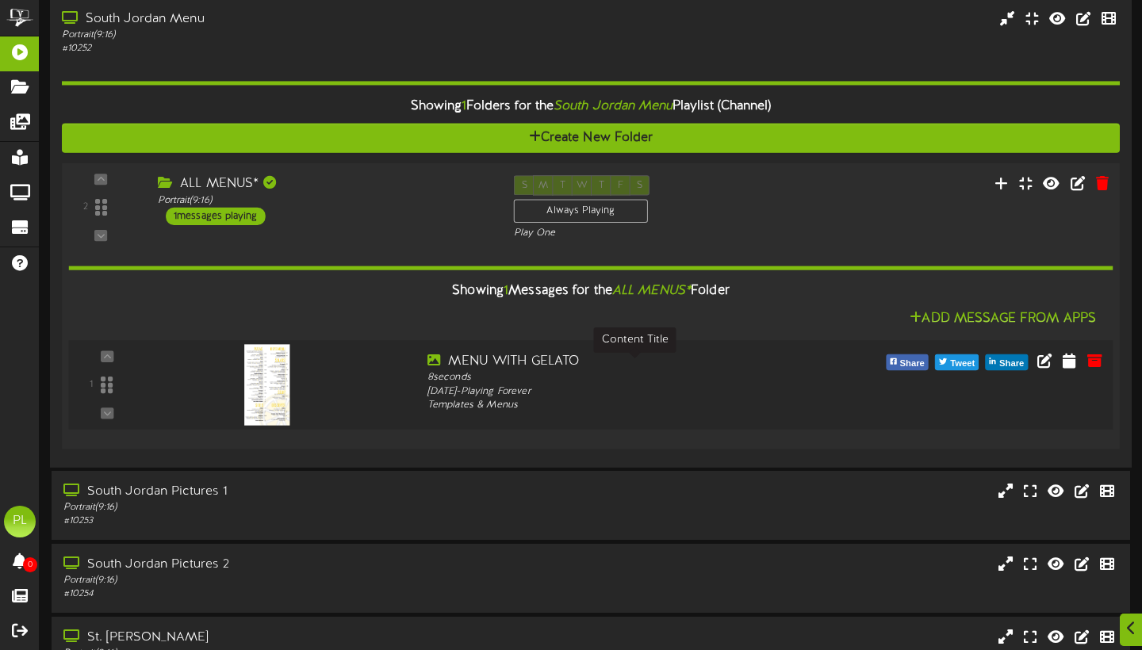
click at [722, 365] on div "MENU WITH GELATO" at bounding box center [634, 362] width 415 height 18
click at [809, 173] on div "2 ALL MENUS* (" at bounding box center [590, 306] width 1068 height 286
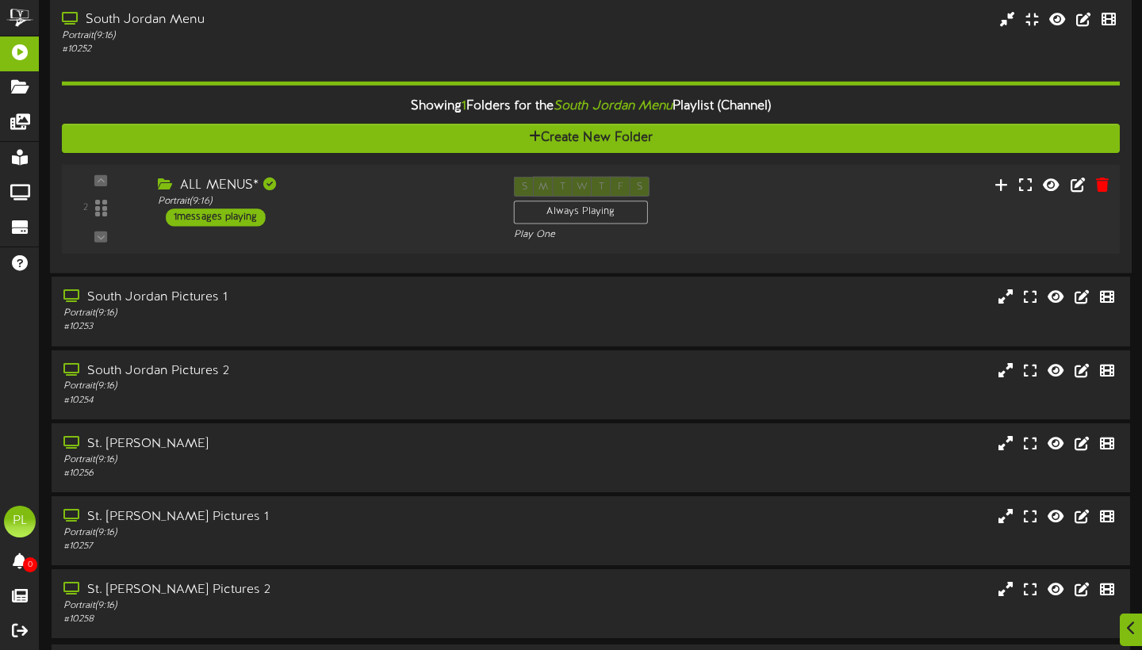
click at [809, 173] on div "2 ALL MENUS* (" at bounding box center [590, 210] width 1068 height 90
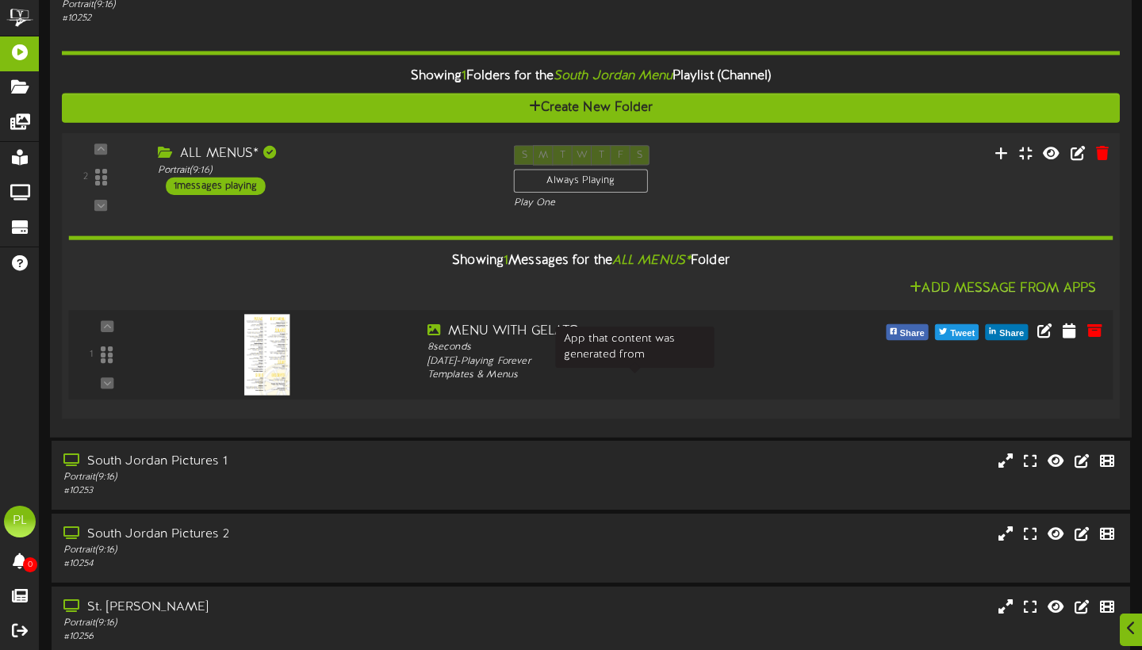
scroll to position [310, 0]
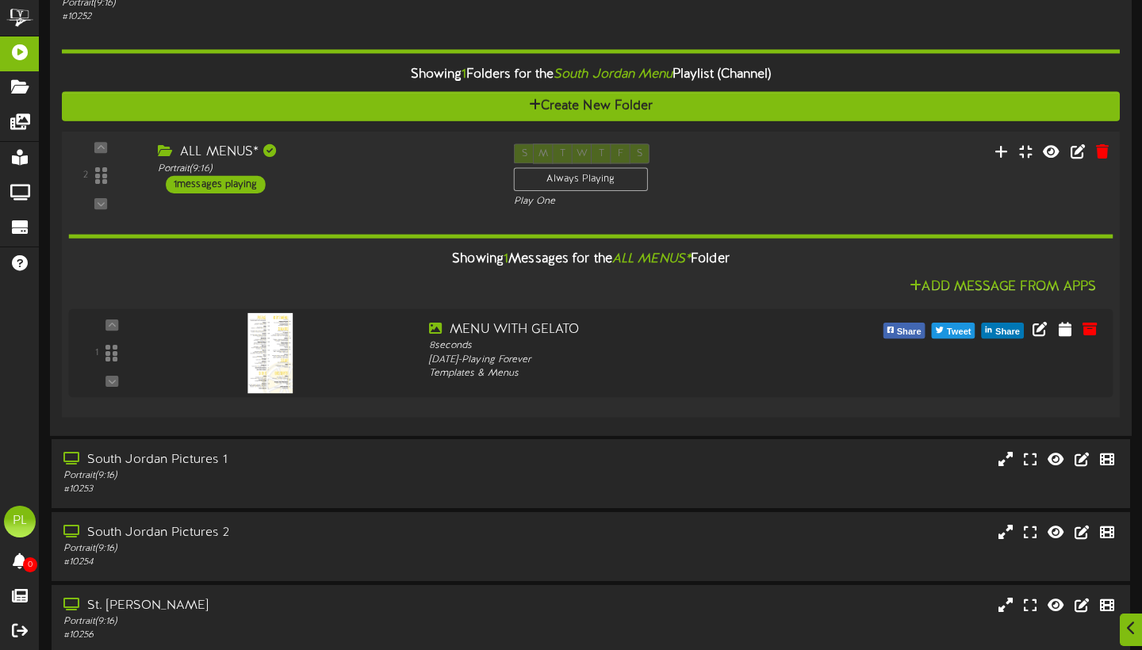
click at [740, 164] on div "S M T W T F S Always Playing Play One" at bounding box center [635, 175] width 267 height 65
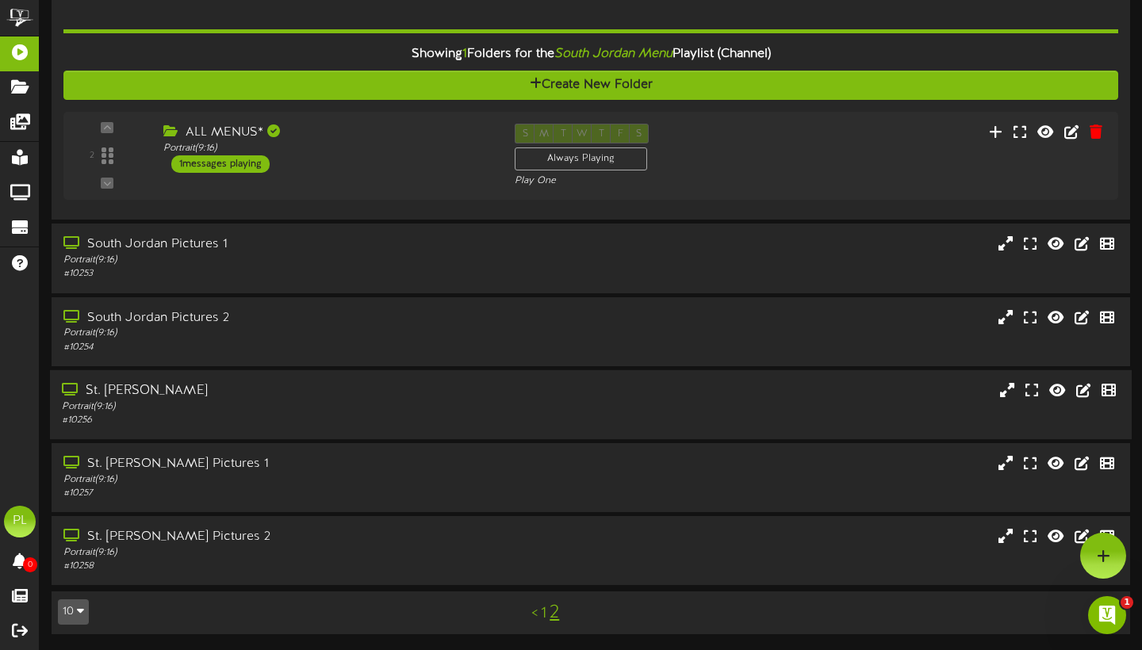
scroll to position [0, 0]
click at [286, 412] on div "Portrait ( 9:16 )" at bounding box center [275, 406] width 427 height 13
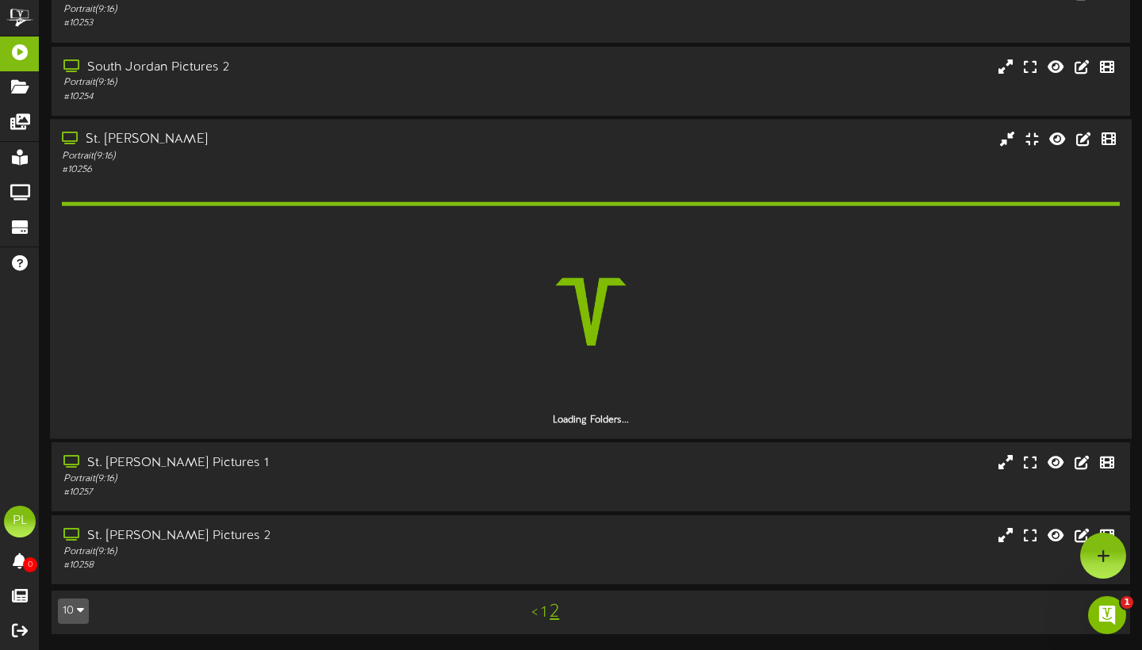
scroll to position [537, 0]
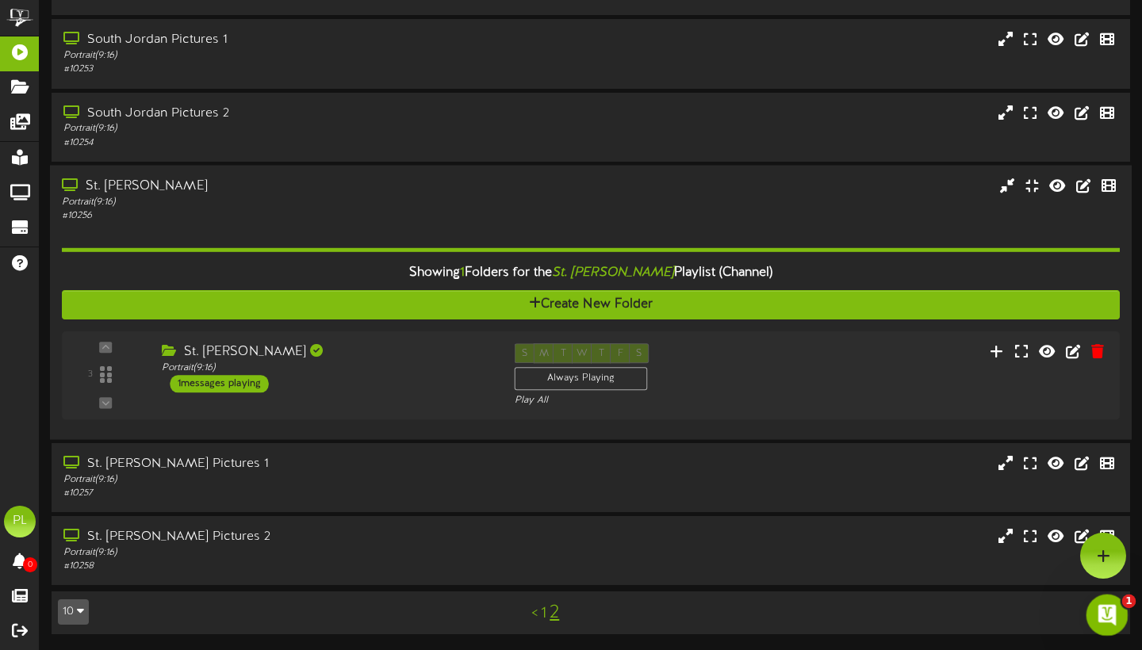
click at [1100, 617] on icon "Open Intercom Messenger" at bounding box center [1105, 613] width 26 height 26
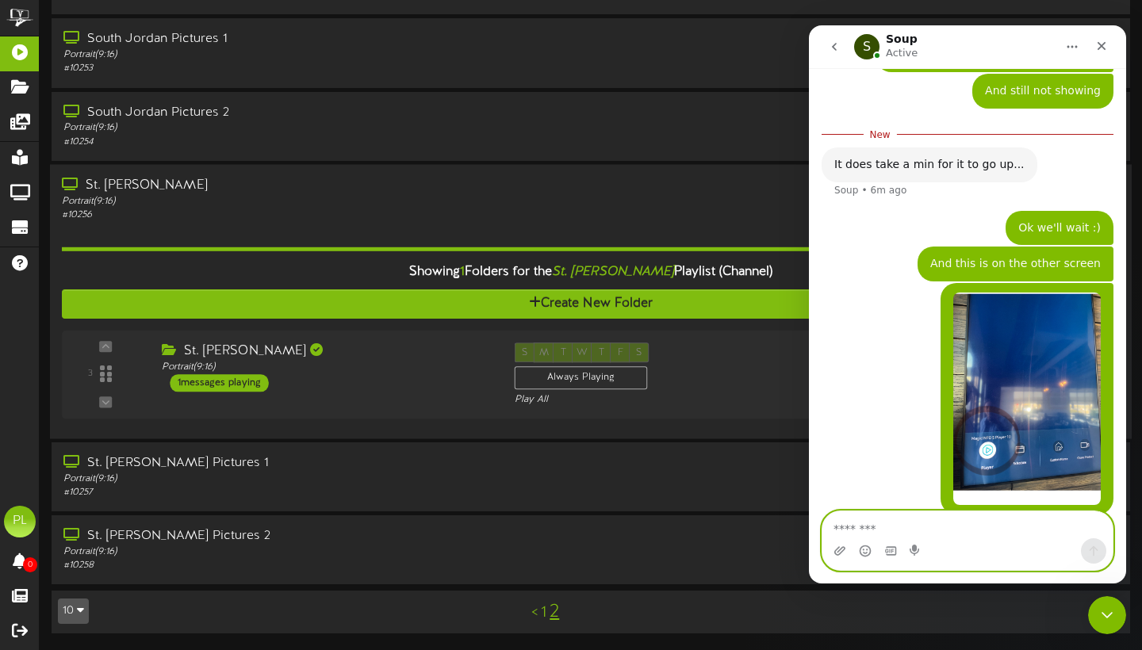
scroll to position [0, 0]
click at [1041, 445] on img "Pizzeria says…" at bounding box center [1026, 399] width 147 height 212
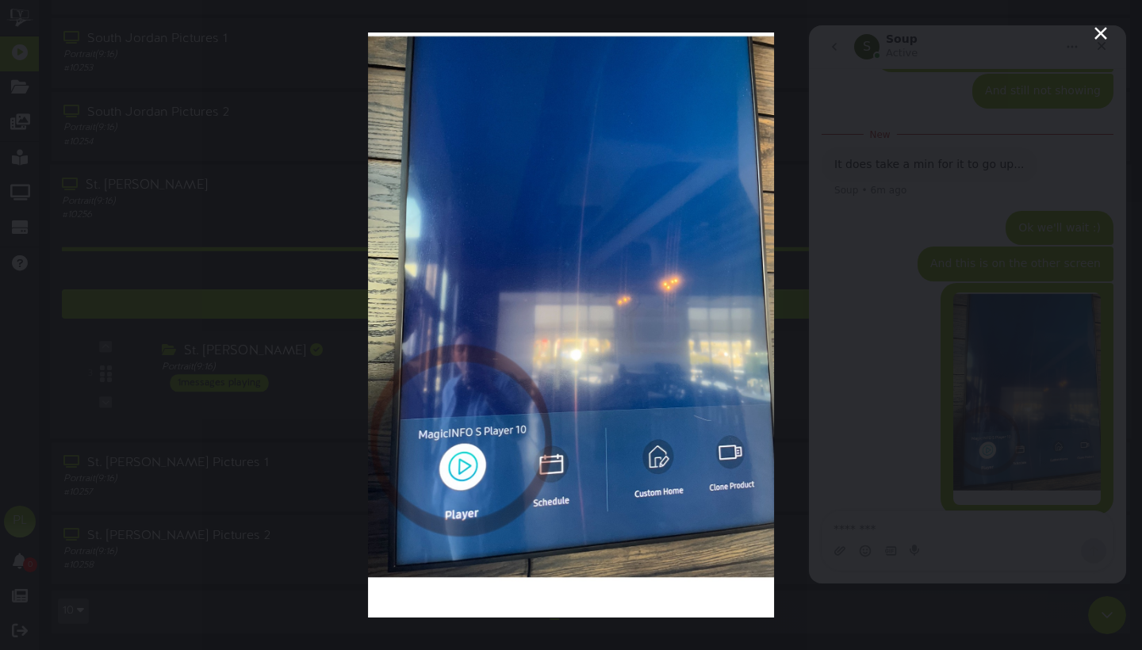
click at [668, 320] on img "Close" at bounding box center [571, 325] width 406 height 585
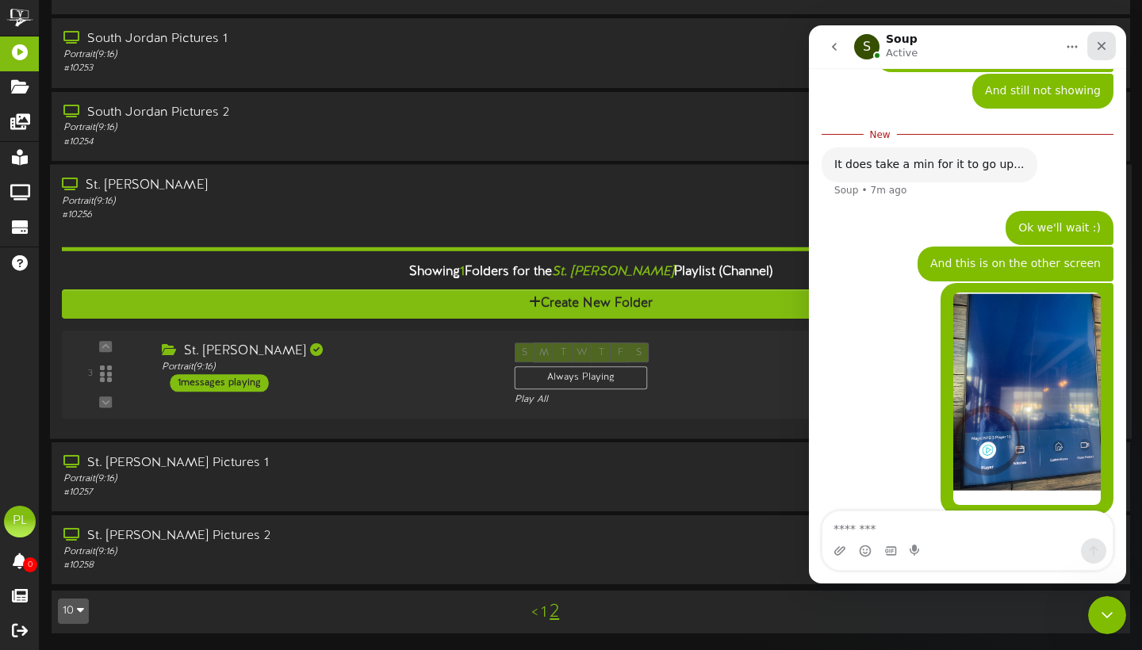
click at [1104, 39] on div "Close" at bounding box center [1101, 46] width 29 height 29
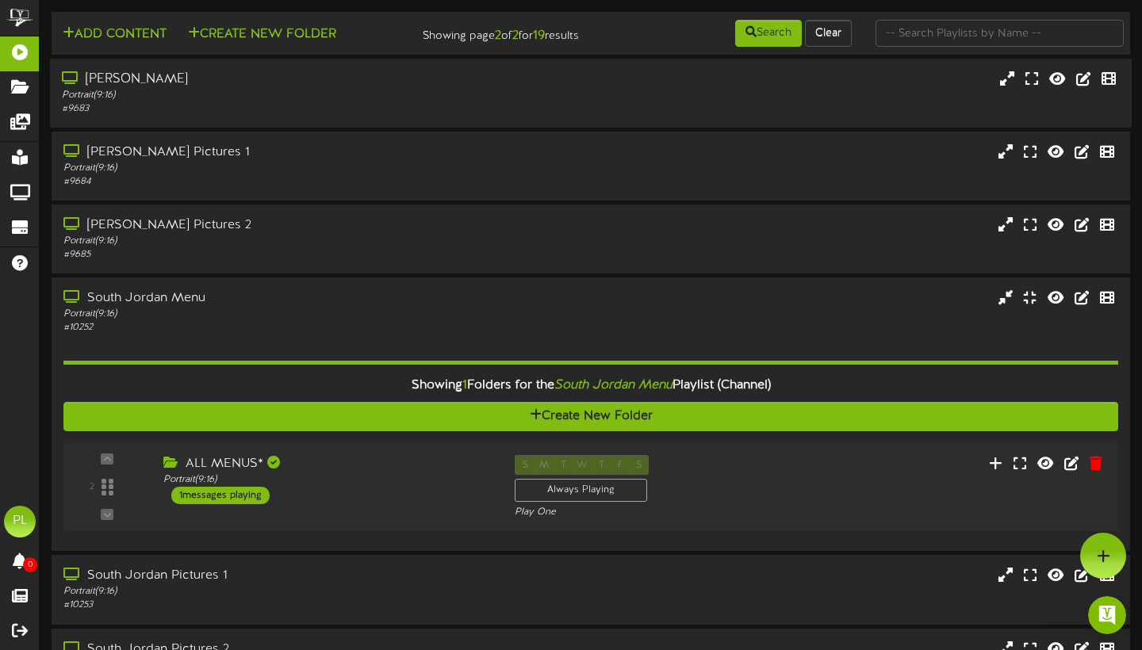
click at [257, 116] on div "# 9683" at bounding box center [275, 108] width 427 height 13
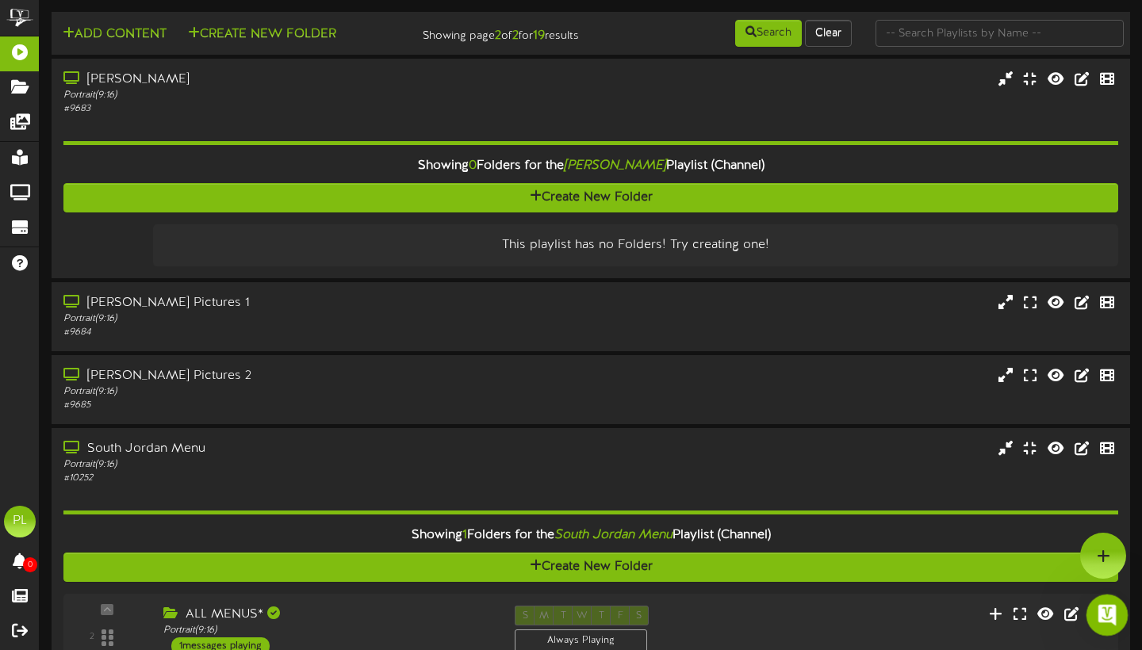
click at [1114, 609] on icon "Open Intercom Messenger" at bounding box center [1105, 613] width 26 height 26
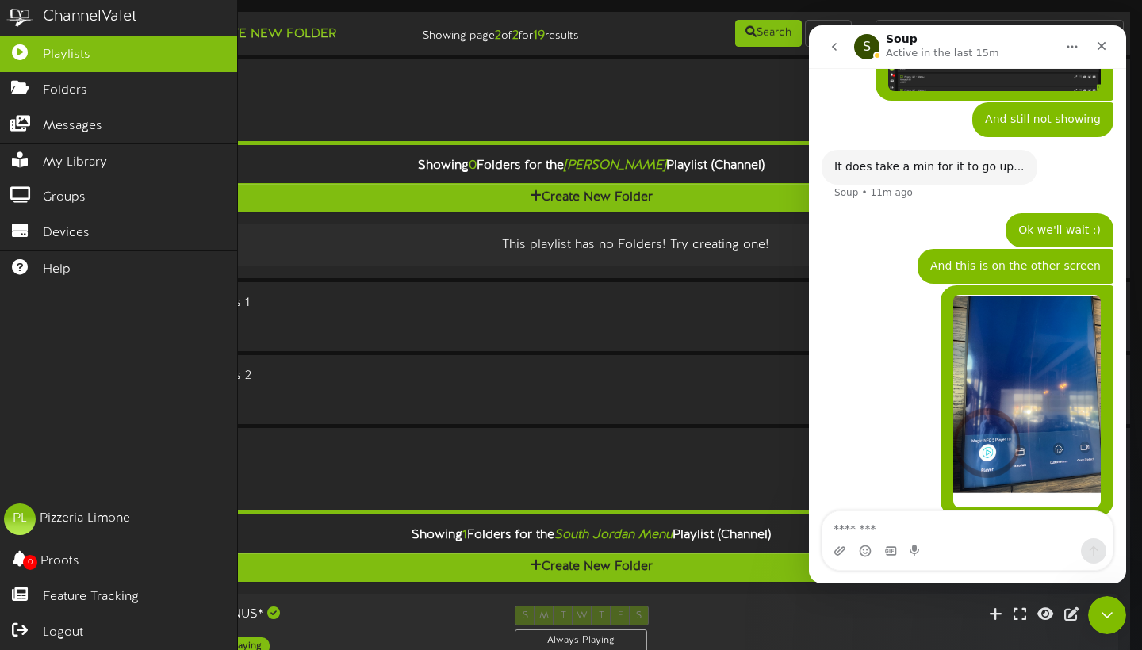
click at [40, 56] on link "Playlists" at bounding box center [118, 54] width 237 height 36
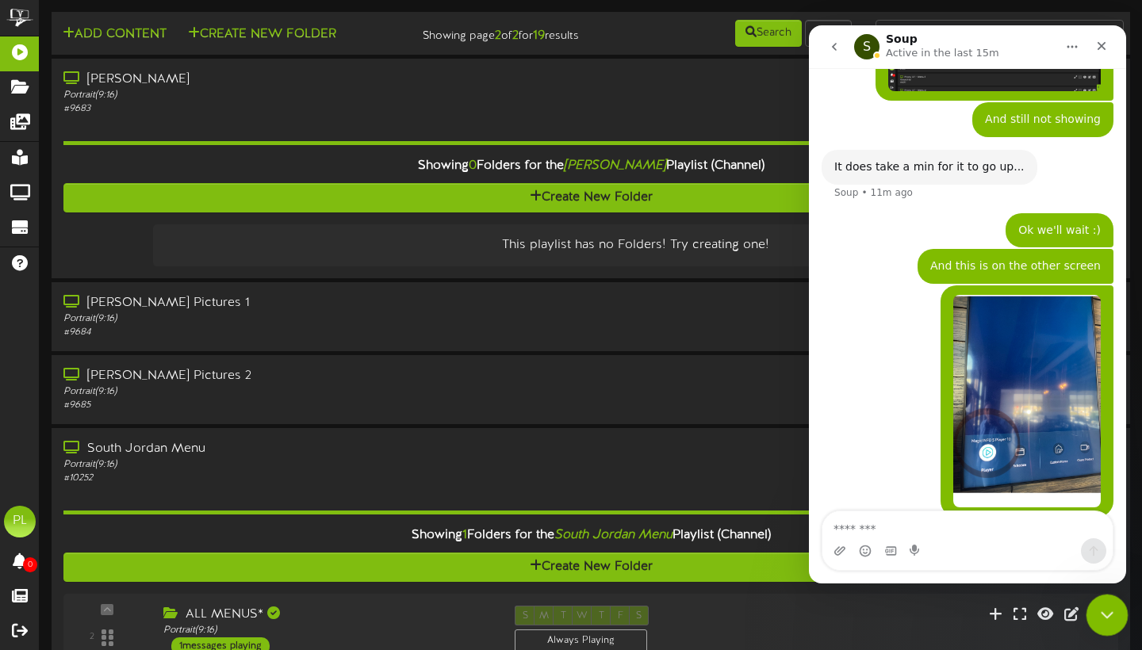
click at [1104, 620] on icon "Close Intercom Messenger" at bounding box center [1104, 612] width 19 height 19
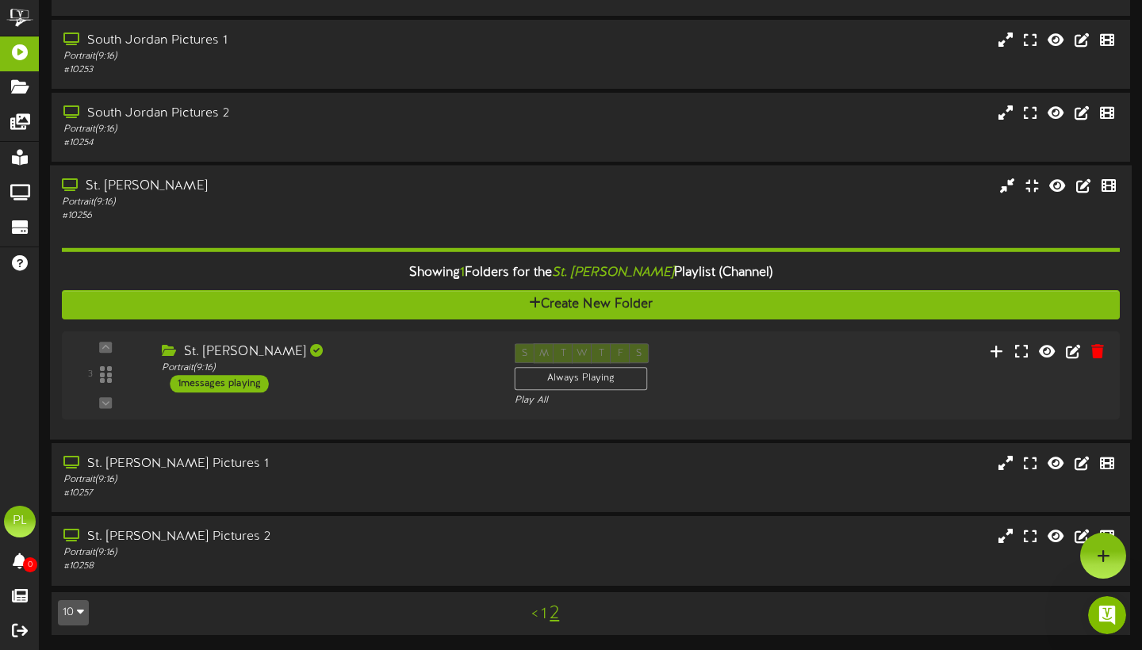
scroll to position [685, 0]
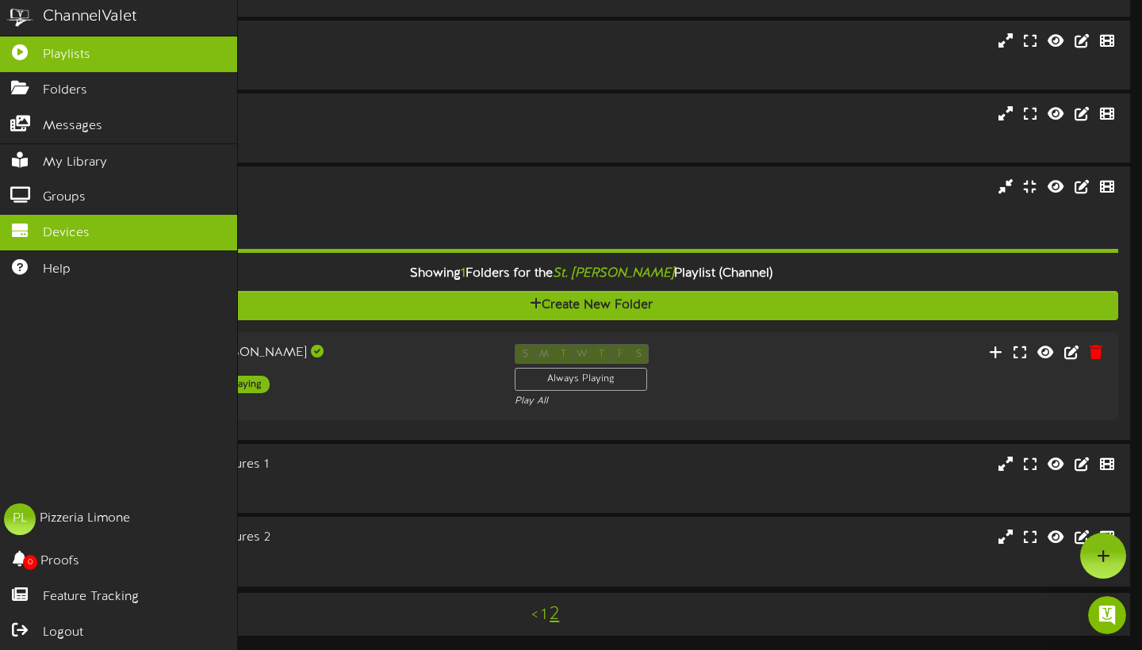
click at [53, 220] on link "Devices" at bounding box center [118, 233] width 237 height 36
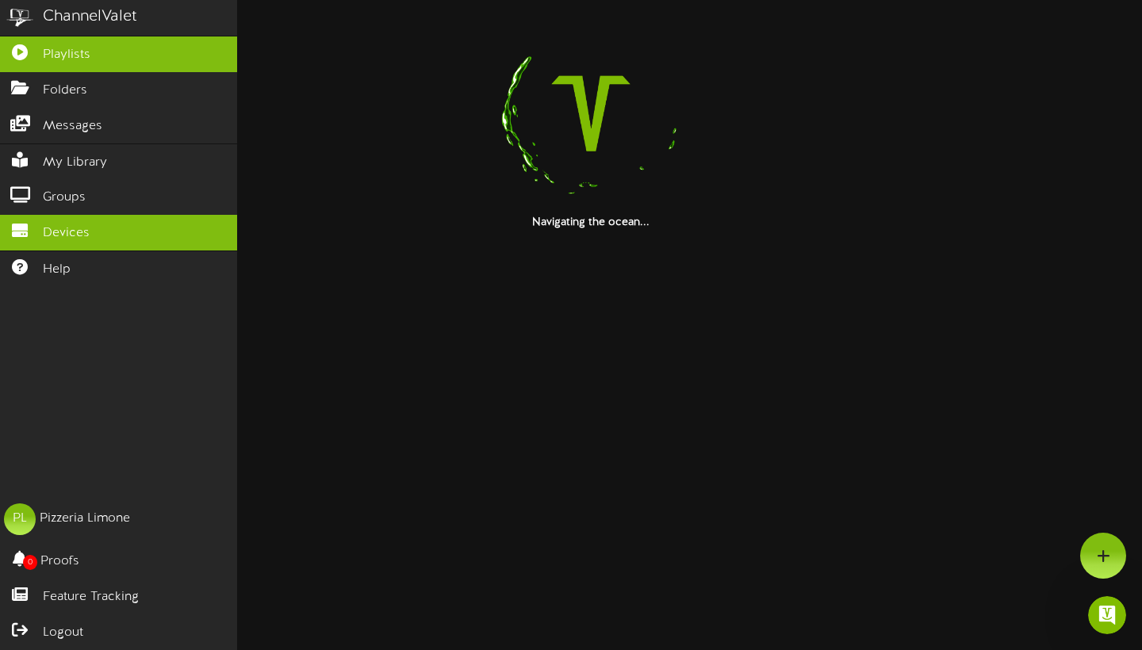
click at [23, 56] on icon at bounding box center [20, 50] width 40 height 12
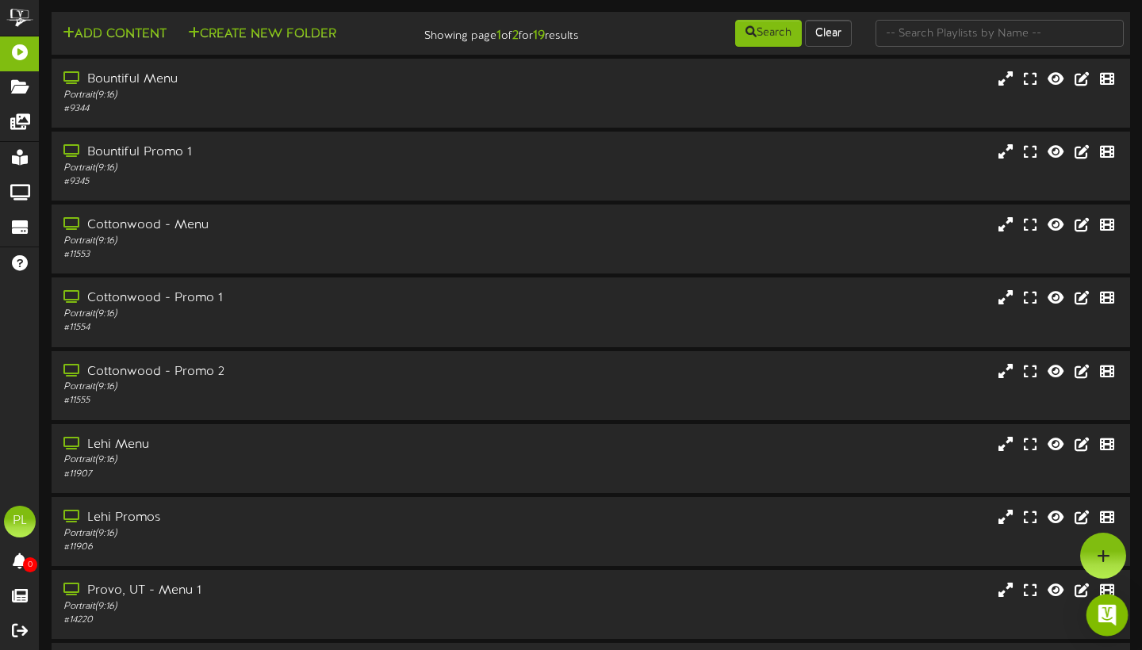
click at [1099, 618] on img "Open Intercom Messenger" at bounding box center [1106, 615] width 21 height 21
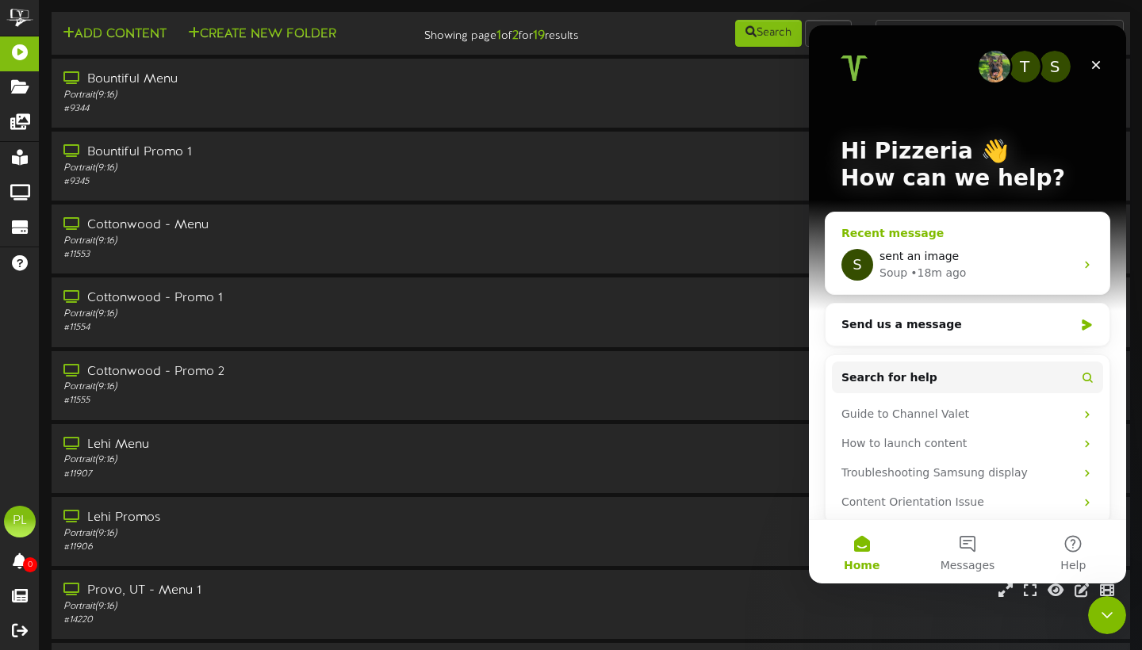
click at [1066, 262] on div "sent an image" at bounding box center [976, 256] width 195 height 17
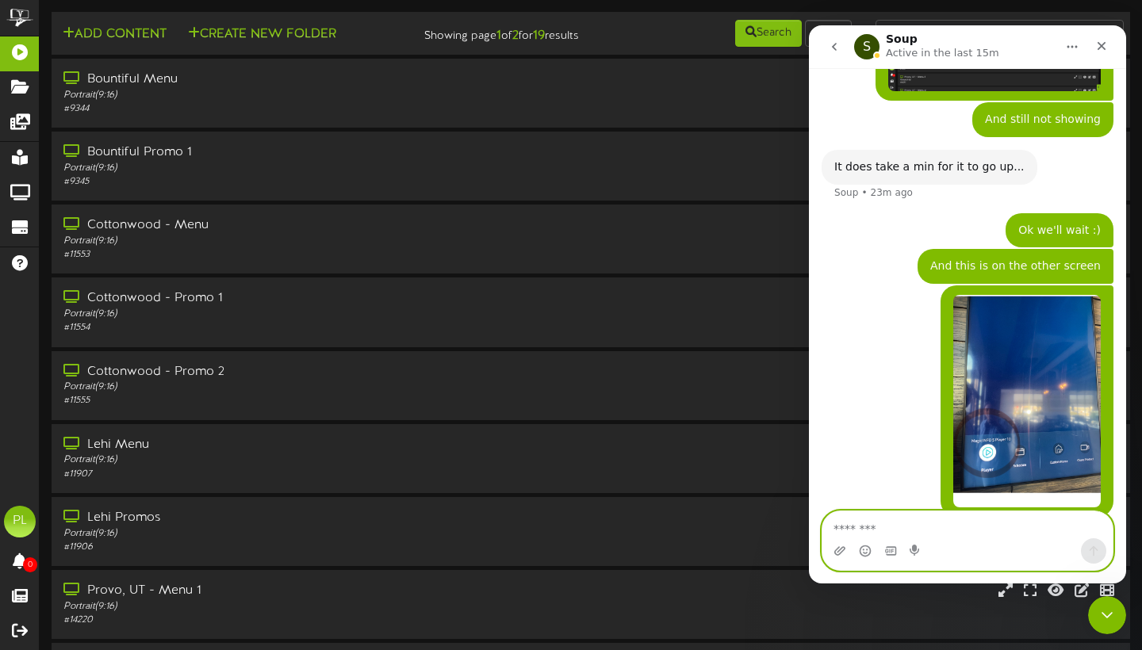
click at [859, 528] on textarea "Message…" at bounding box center [967, 524] width 290 height 27
type textarea "*"
click at [842, 549] on icon "Upload attachment" at bounding box center [839, 551] width 13 height 13
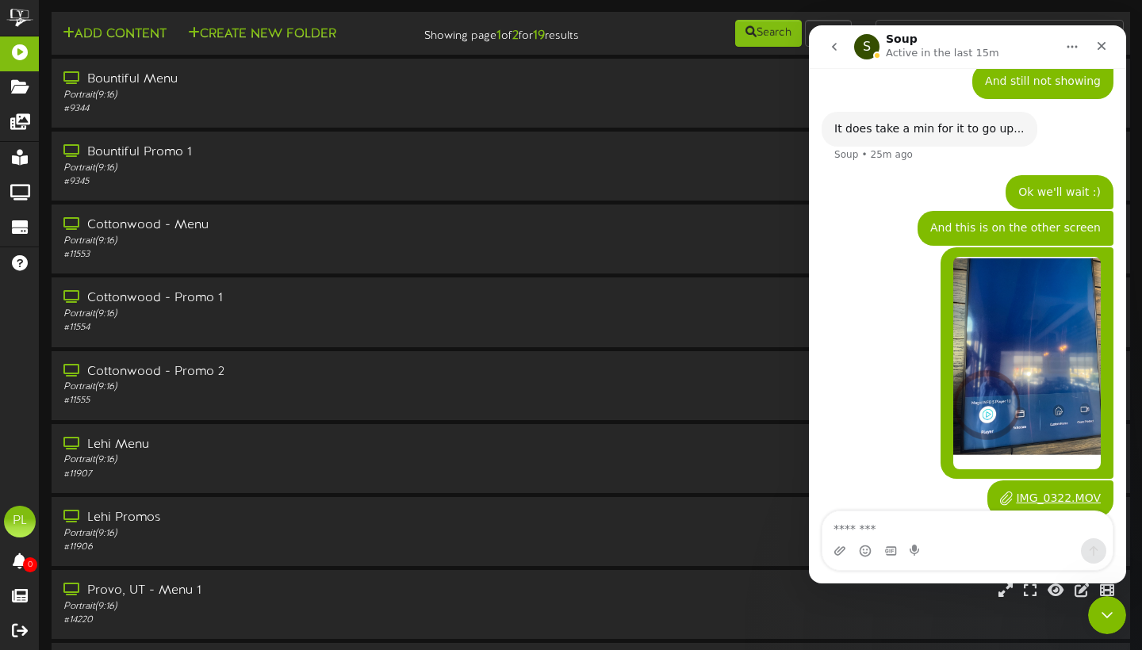
click at [1066, 490] on div "IMG_0322.MOV" at bounding box center [1058, 498] width 85 height 17
click at [1059, 490] on div "IMG_0322.MOV" at bounding box center [1058, 498] width 85 height 17
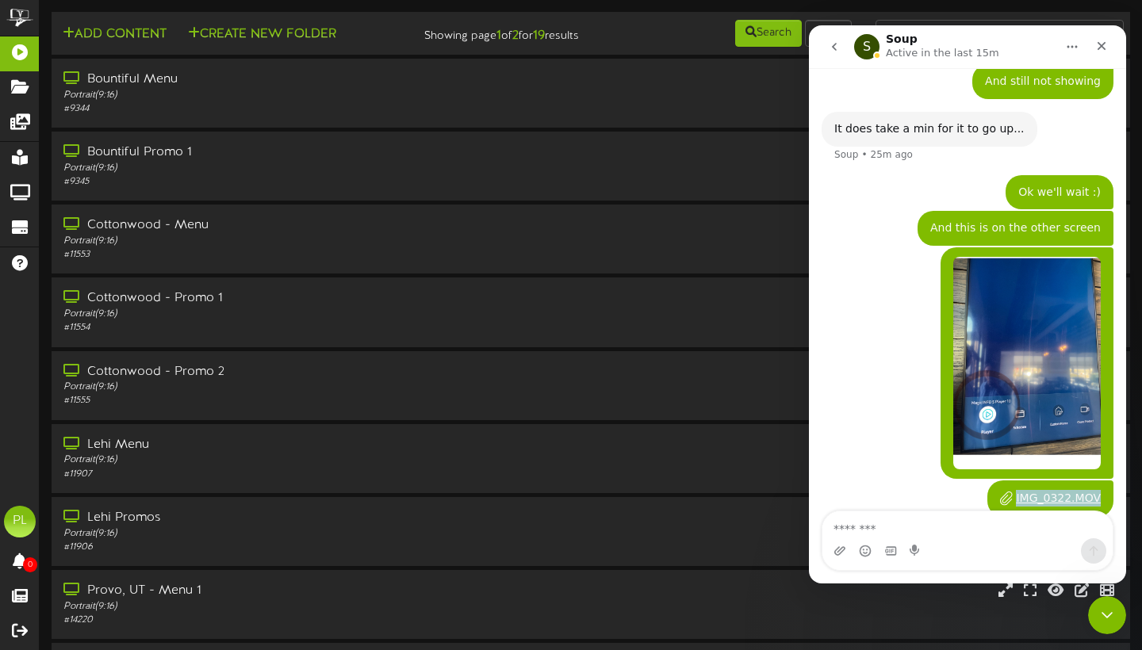
click at [1059, 490] on div "IMG_0322.MOV" at bounding box center [1058, 498] width 85 height 17
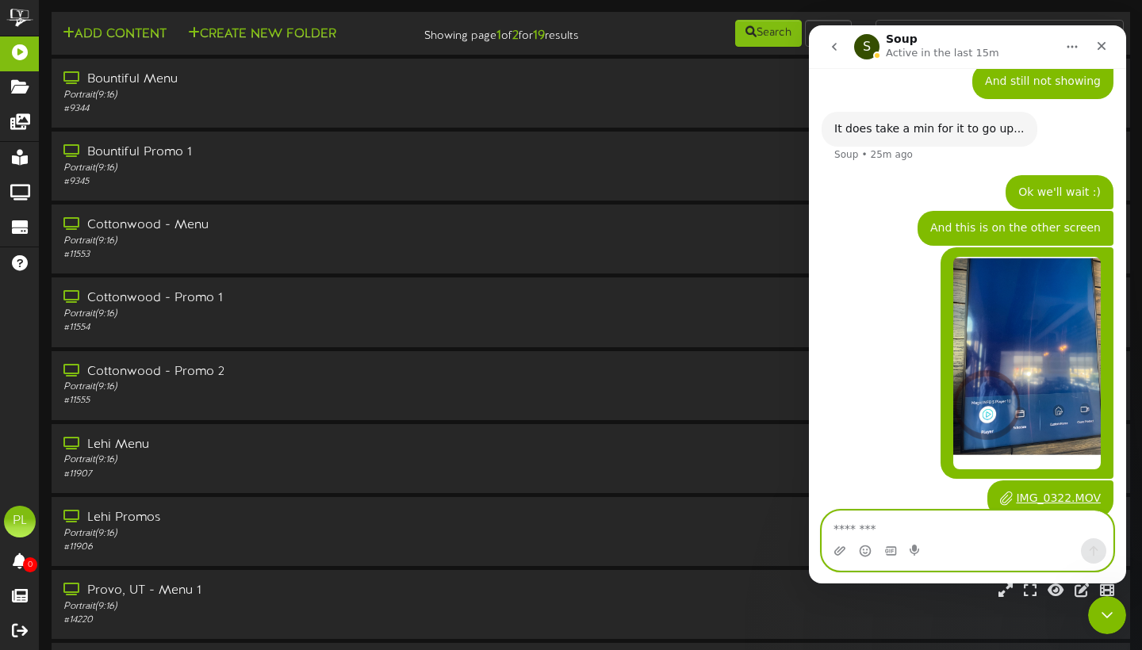
click at [895, 528] on textarea "Message…" at bounding box center [967, 524] width 290 height 27
click at [1045, 485] on div "IMG_0322.MOV • Just now" at bounding box center [1050, 498] width 126 height 36
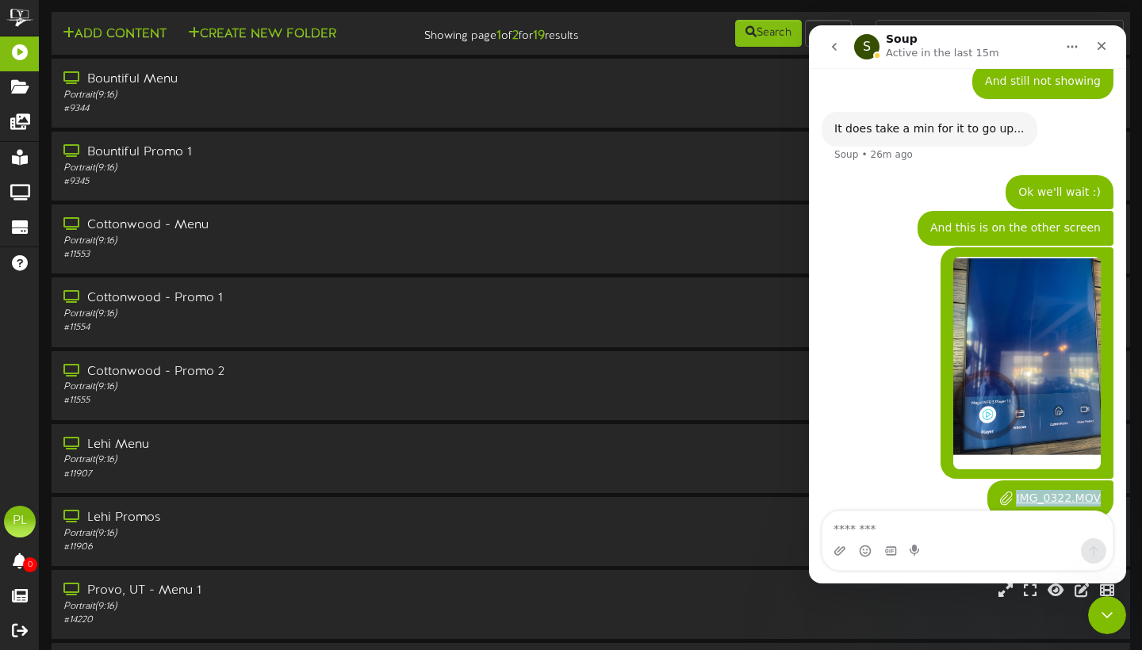
click at [1038, 490] on div "IMG_0322.MOV" at bounding box center [1058, 498] width 85 height 17
click at [840, 557] on icon "Upload attachment" at bounding box center [839, 551] width 13 height 13
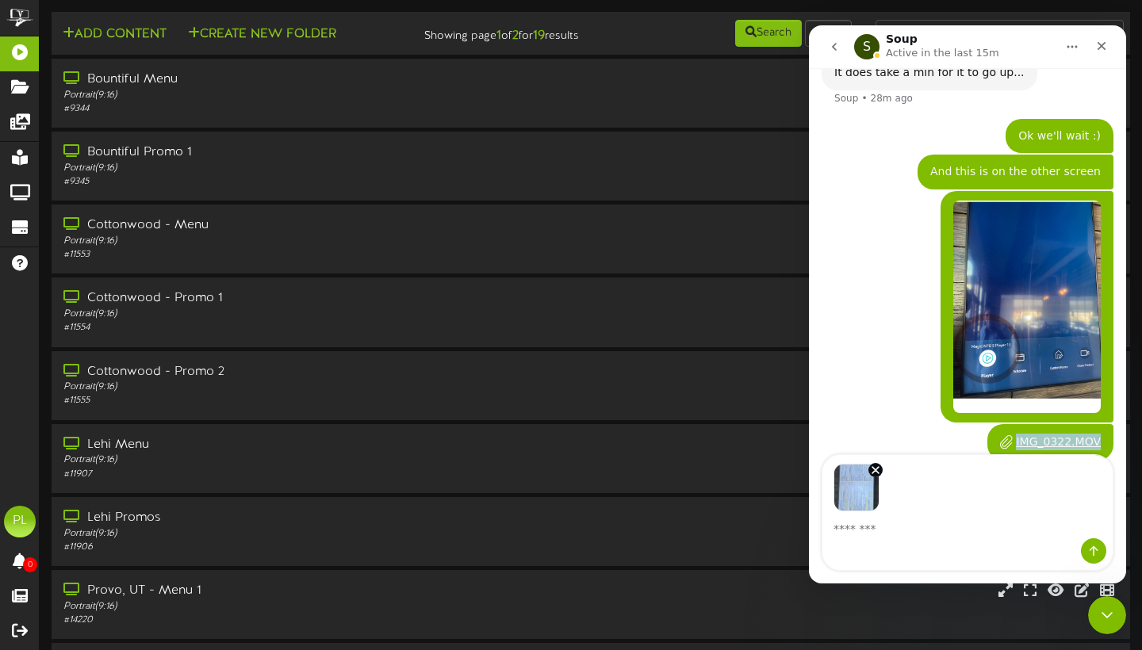
scroll to position [0, 0]
type textarea "**********"
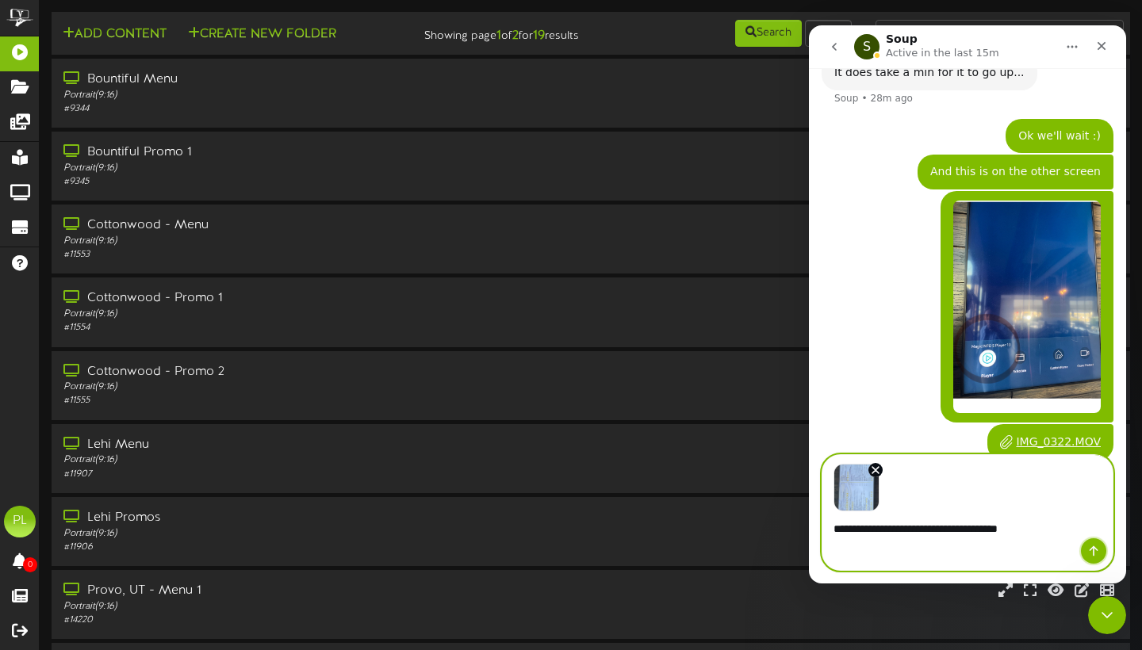
click at [1091, 548] on icon "Send a message…" at bounding box center [1093, 551] width 13 height 13
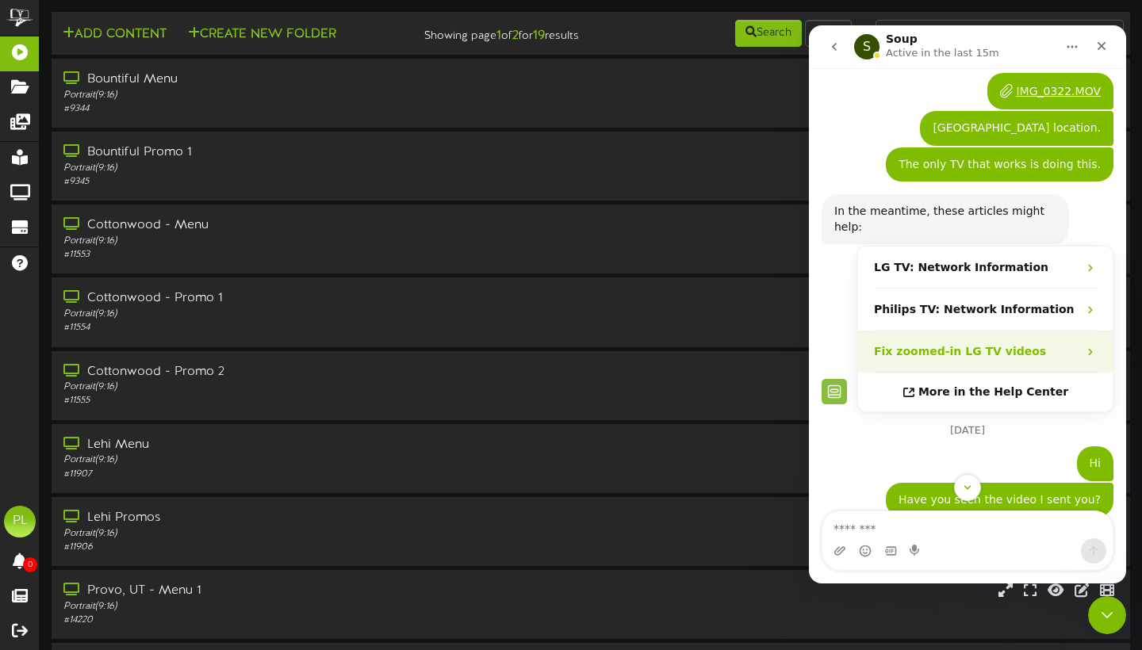
scroll to position [61, 0]
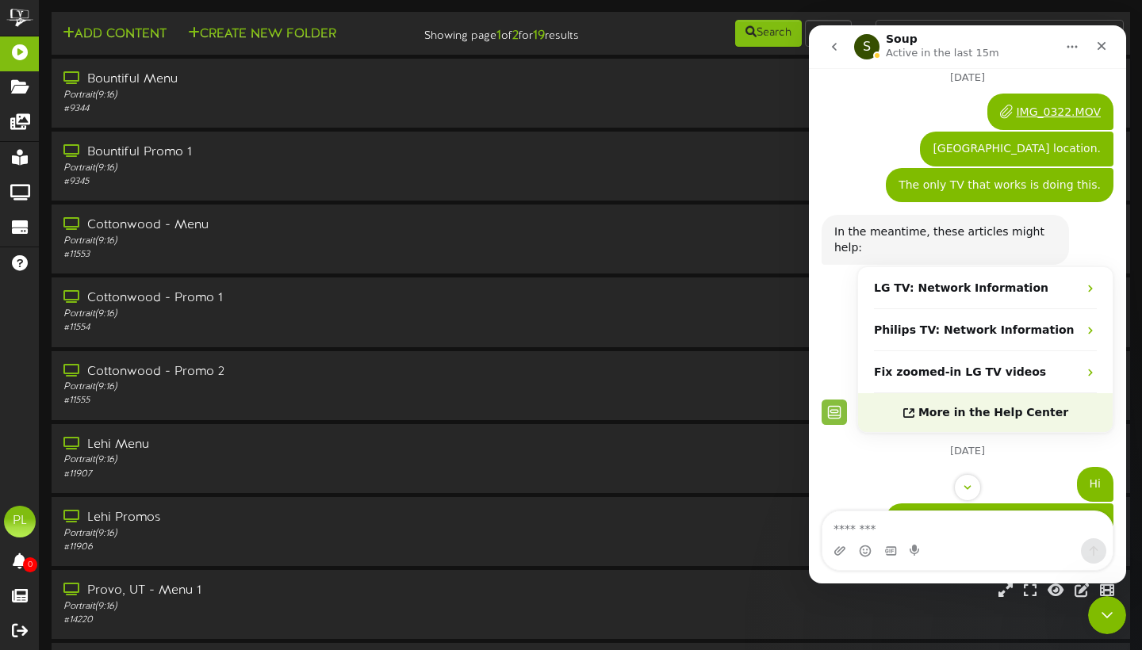
click at [1030, 406] on span "More in the Help Center" at bounding box center [993, 412] width 150 height 13
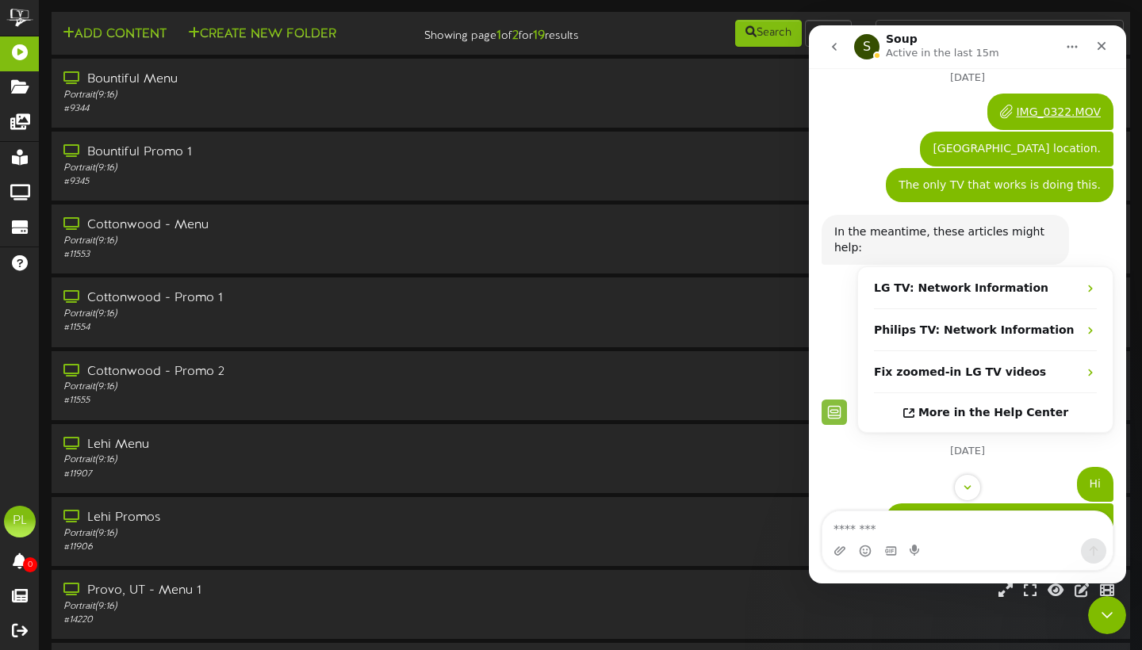
scroll to position [0, 0]
click at [233, 102] on div "Portrait ( 9:16 )" at bounding box center [275, 95] width 427 height 13
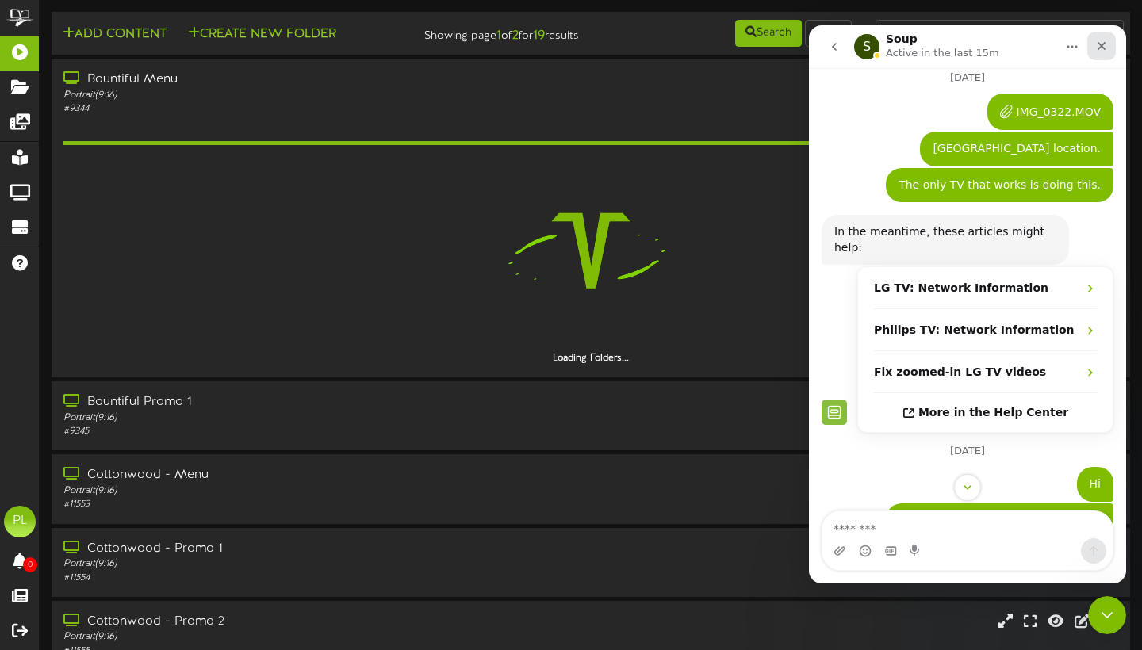
click at [1103, 43] on icon "Close" at bounding box center [1101, 46] width 13 height 13
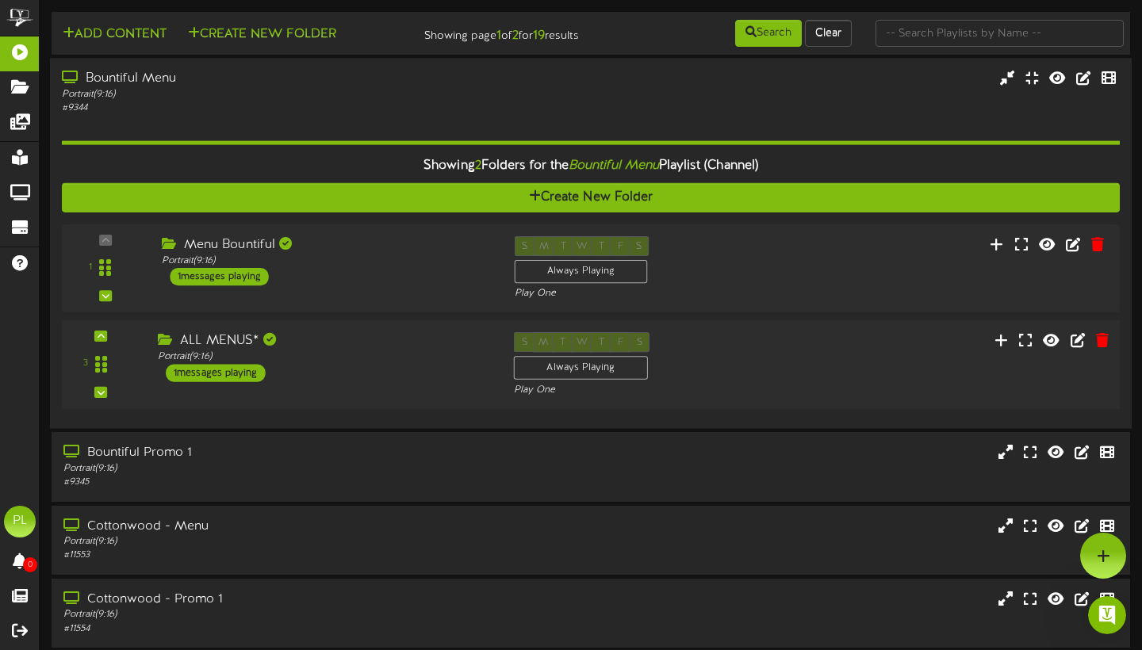
click at [332, 375] on div "ALL MENUS* Portrait ( 9:16 ) 1 messages playing" at bounding box center [324, 357] width 356 height 50
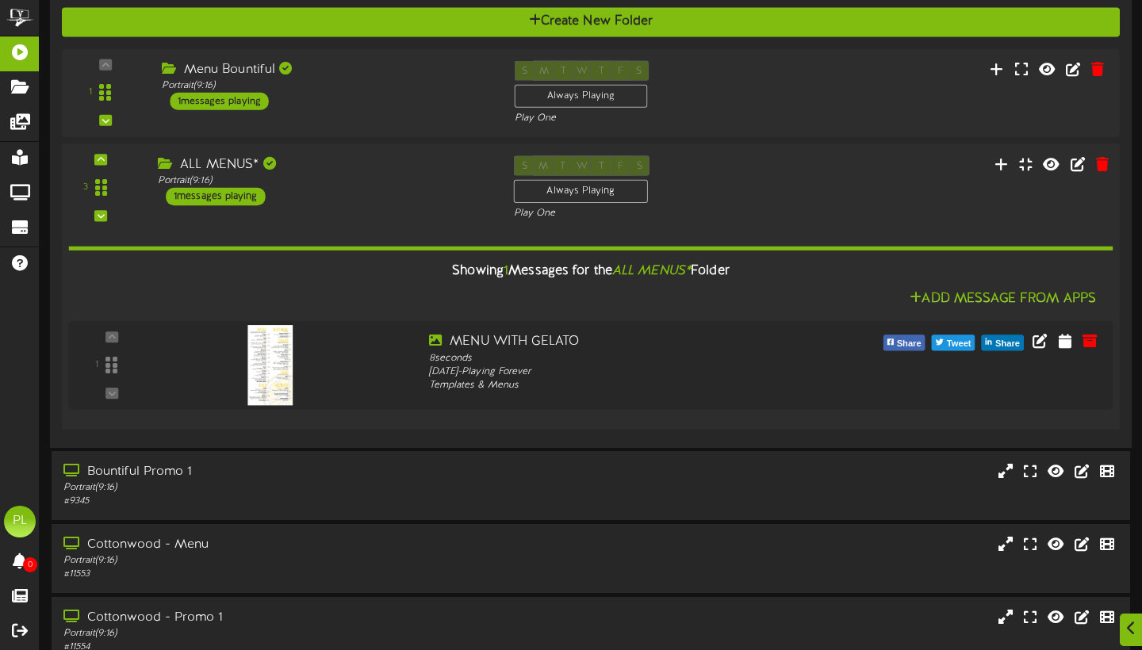
scroll to position [193, 0]
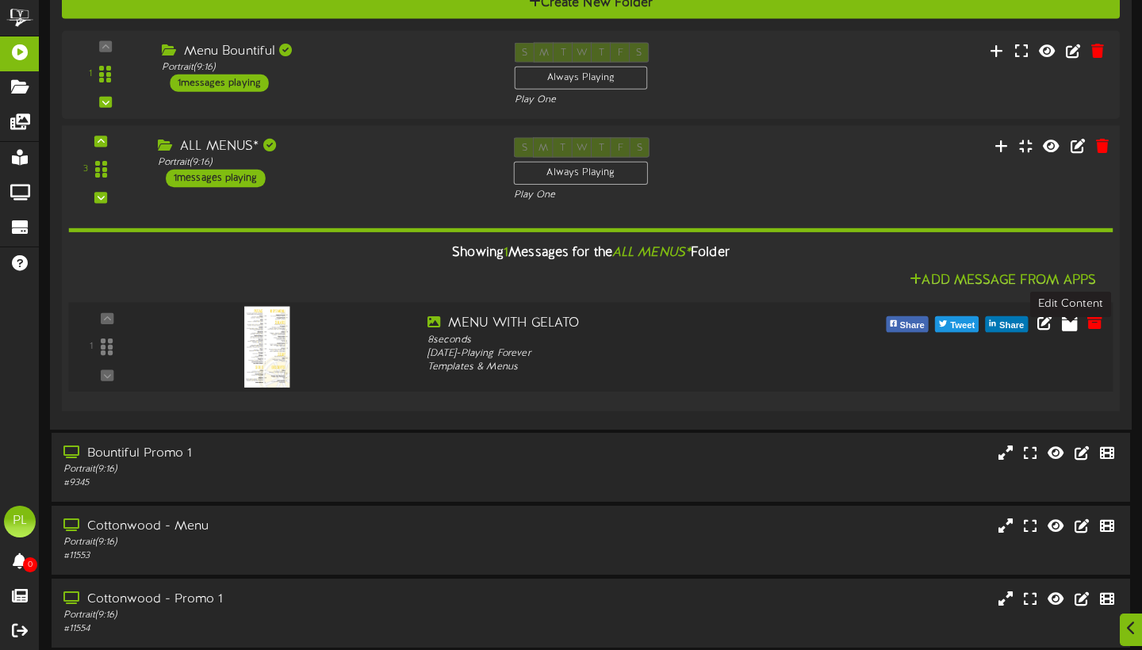
click at [1071, 331] on icon at bounding box center [1070, 321] width 16 height 17
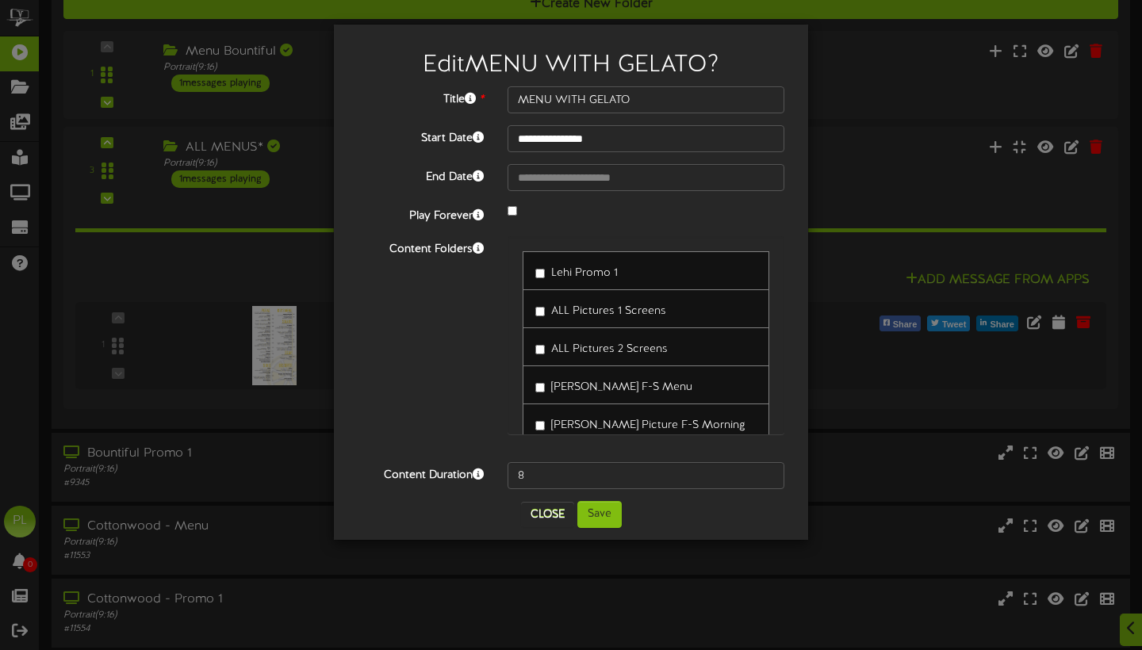
drag, startPoint x: 560, startPoint y: 279, endPoint x: 651, endPoint y: 263, distance: 92.5
click at [651, 263] on div "Lehi Promo 1" at bounding box center [645, 270] width 247 height 39
click at [533, 477] on input "8" at bounding box center [645, 475] width 277 height 27
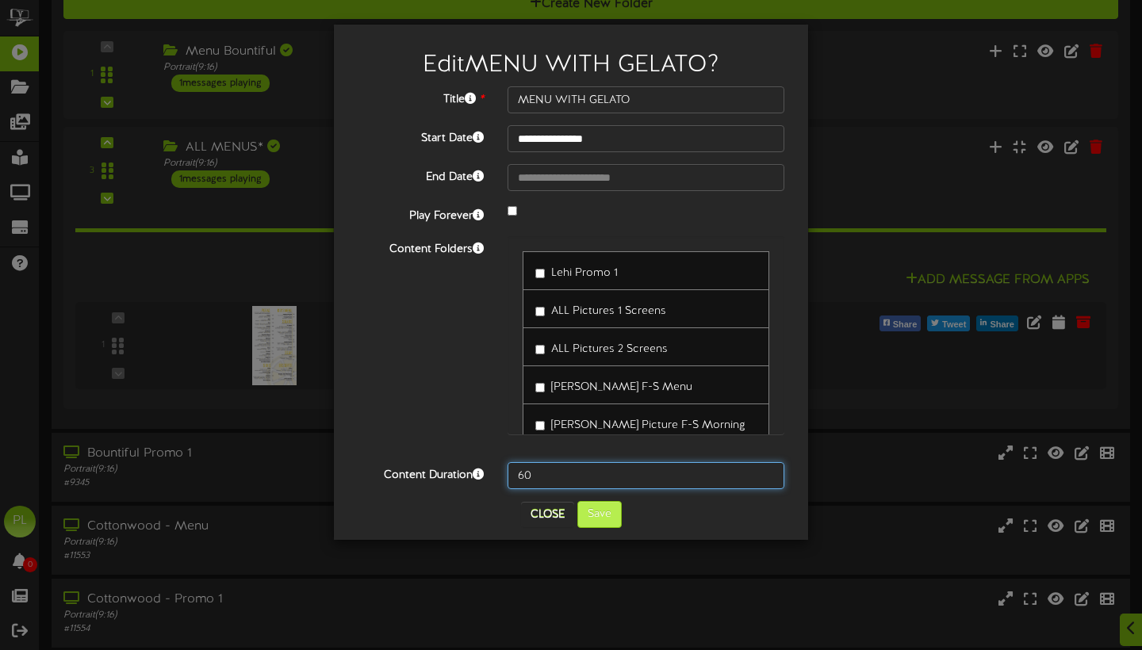
type input "60"
click at [612, 520] on button "Save" at bounding box center [599, 514] width 44 height 27
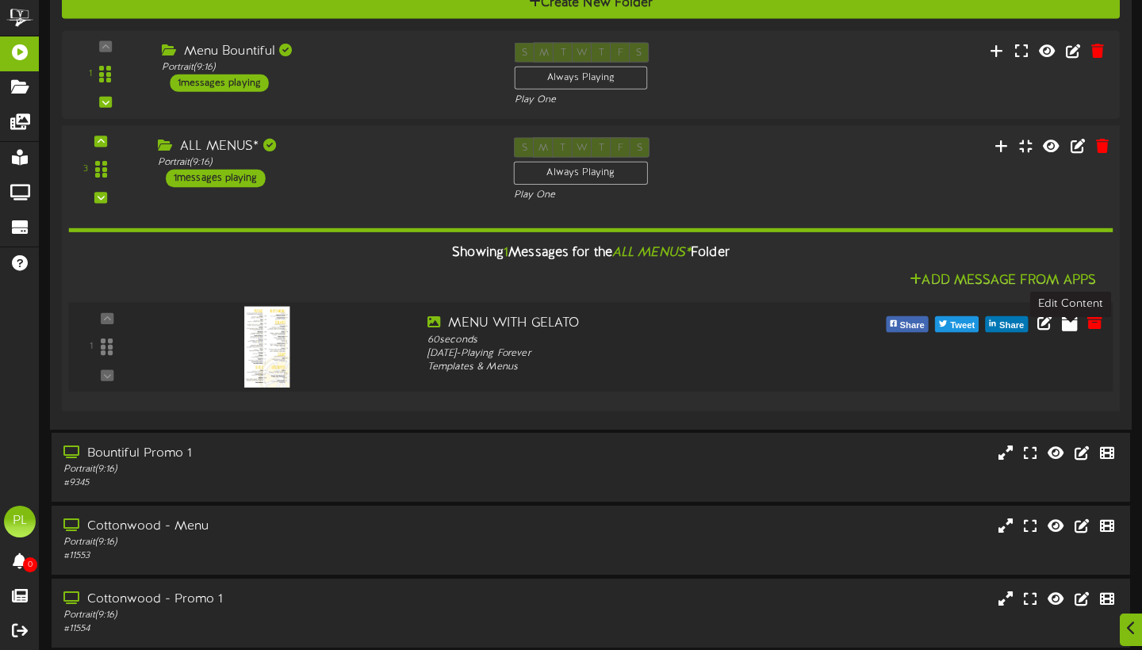
click at [1071, 338] on button at bounding box center [1069, 324] width 25 height 25
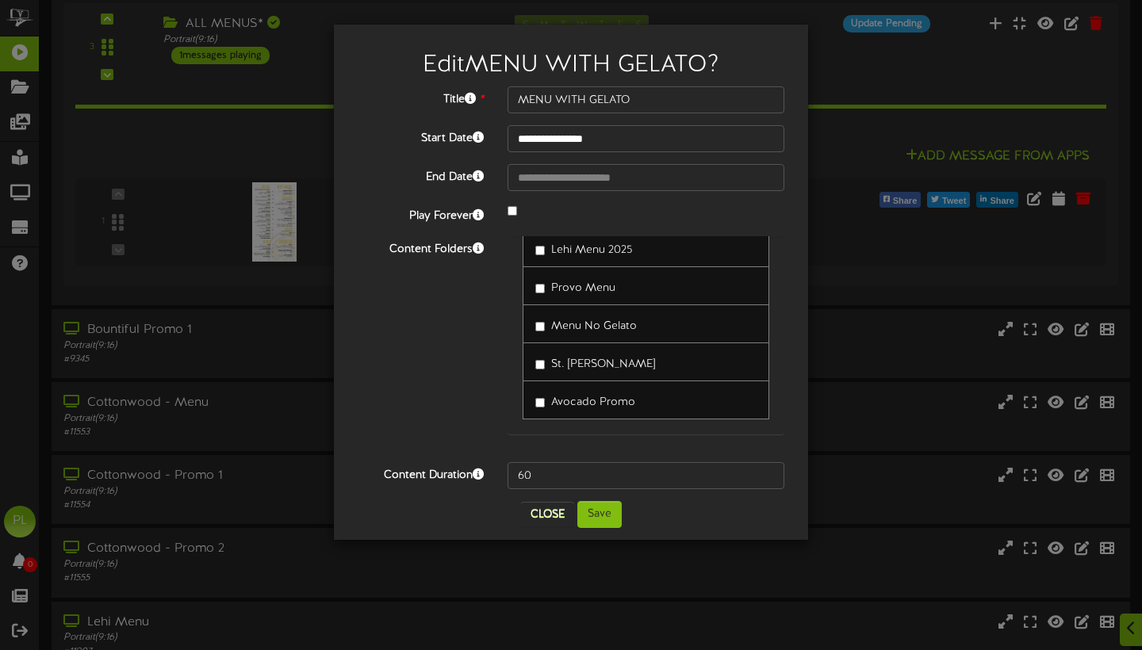
scroll to position [626, 0]
click at [552, 515] on button "Close" at bounding box center [547, 514] width 53 height 25
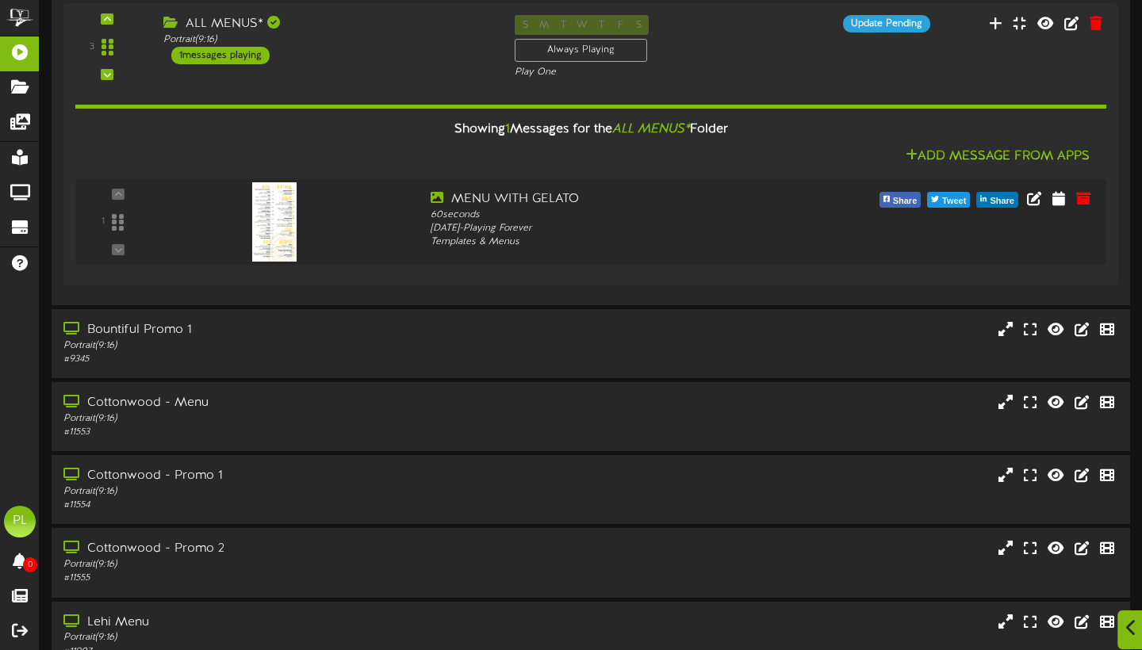
click at [1134, 629] on icon at bounding box center [1131, 627] width 10 height 17
click at [1111, 622] on div "Open Intercom Messenger" at bounding box center [1104, 613] width 52 height 52
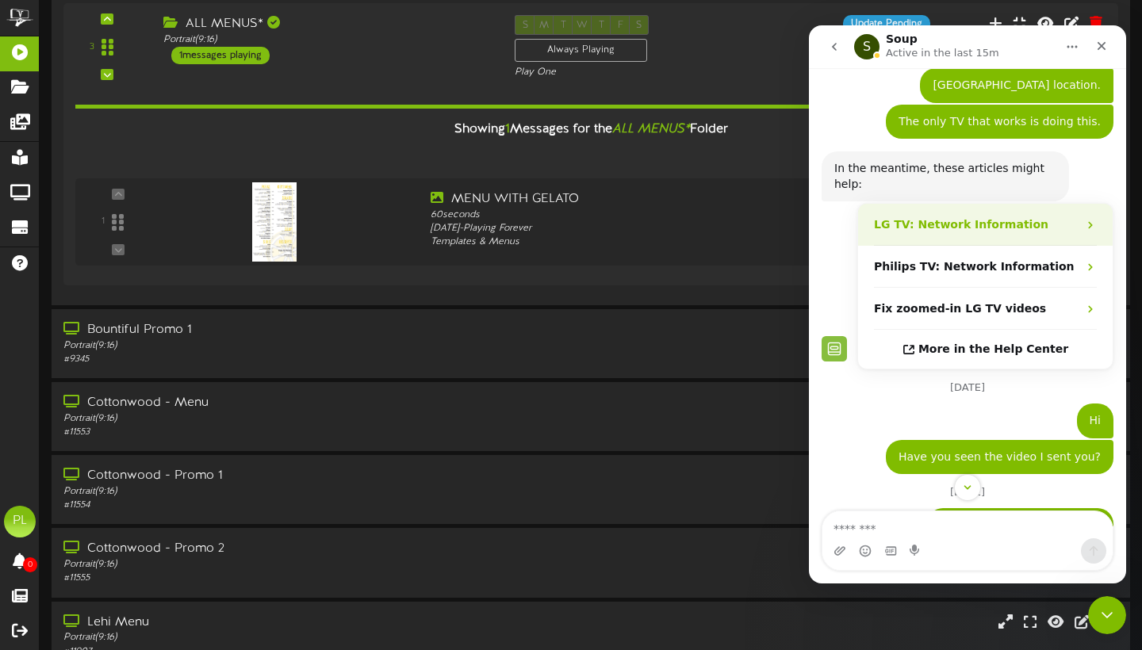
scroll to position [128, 0]
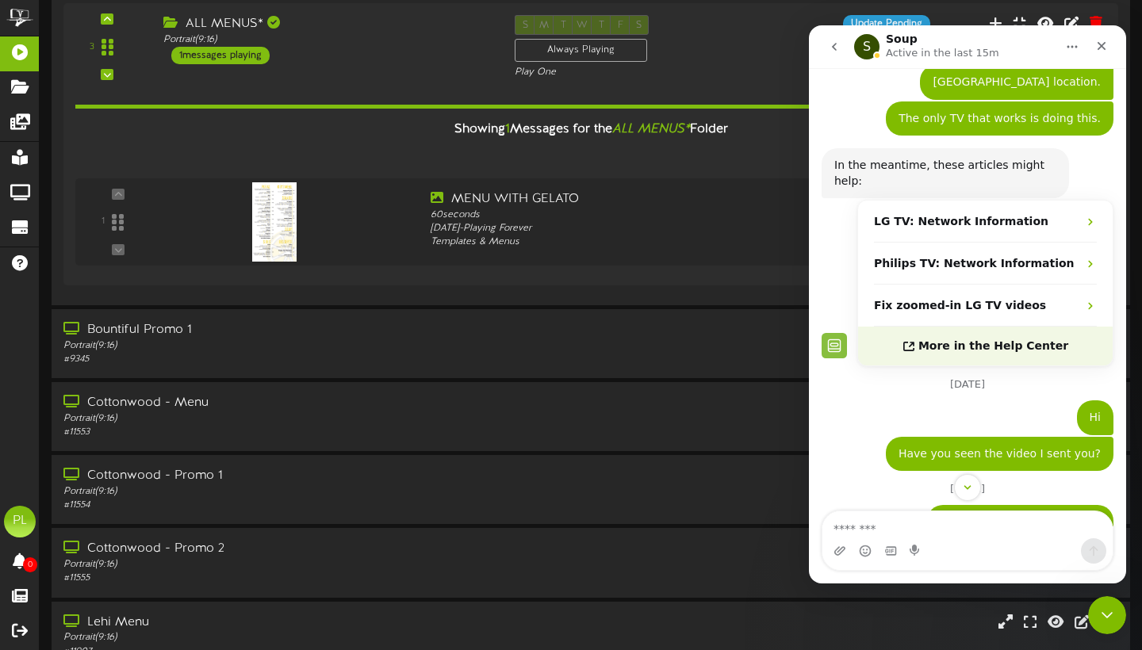
click at [1025, 327] on div "More in the Help Center" at bounding box center [985, 346] width 254 height 39
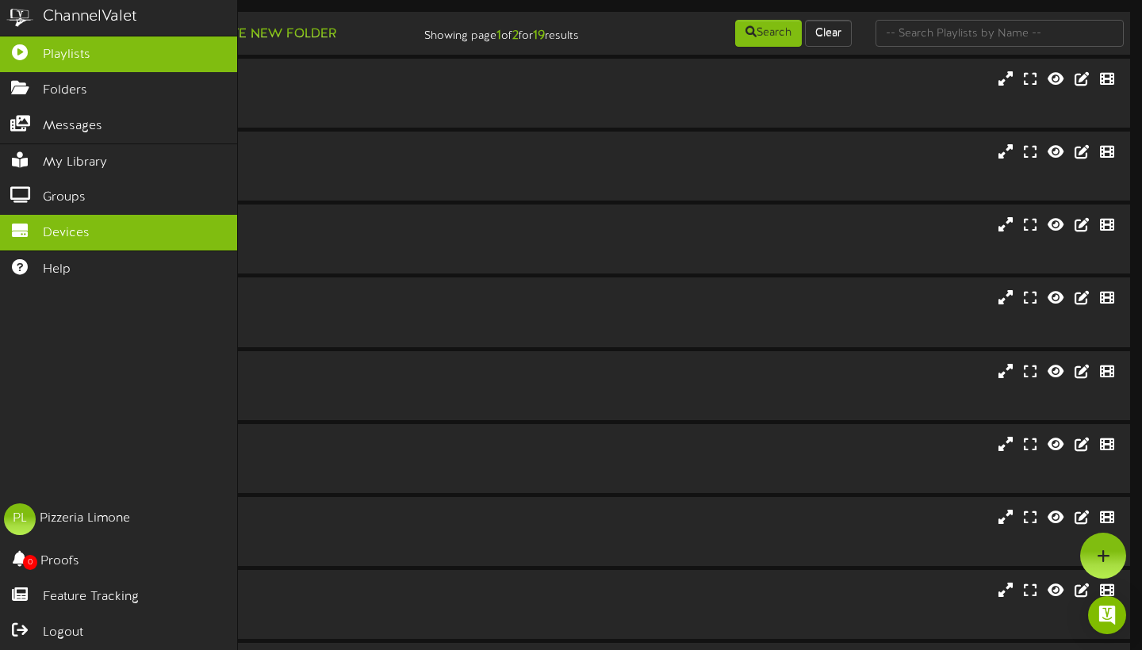
click at [101, 218] on link "Devices" at bounding box center [118, 233] width 237 height 36
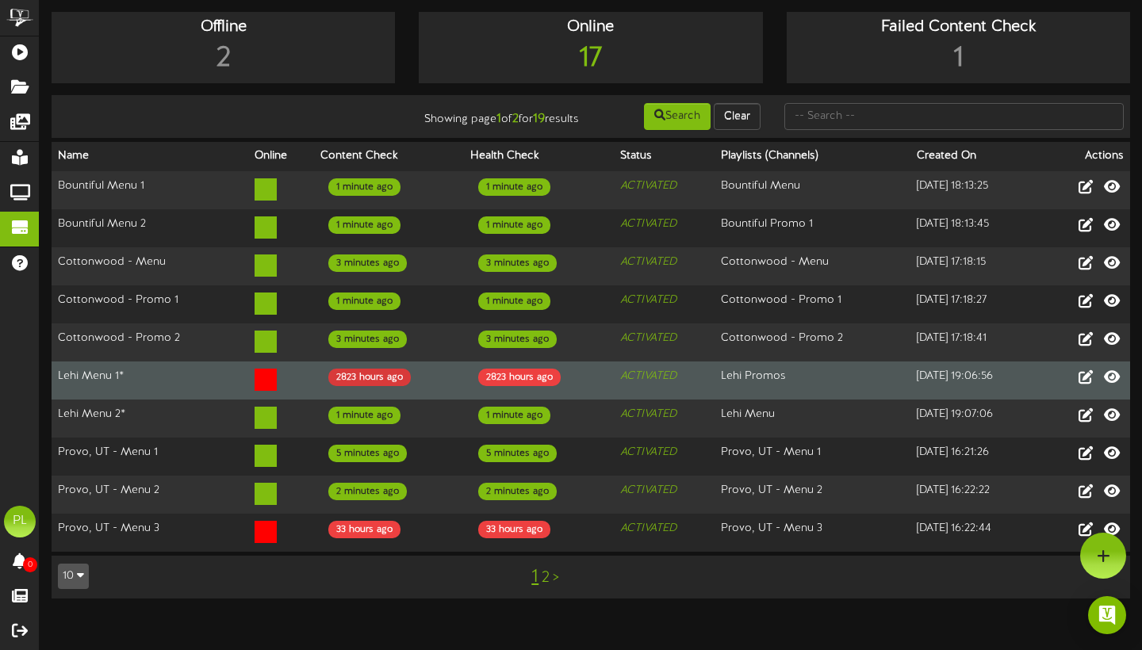
click at [377, 386] on div "2823 hours ago" at bounding box center [369, 377] width 82 height 17
click at [159, 388] on td "Lehi Menu 1*" at bounding box center [150, 381] width 197 height 38
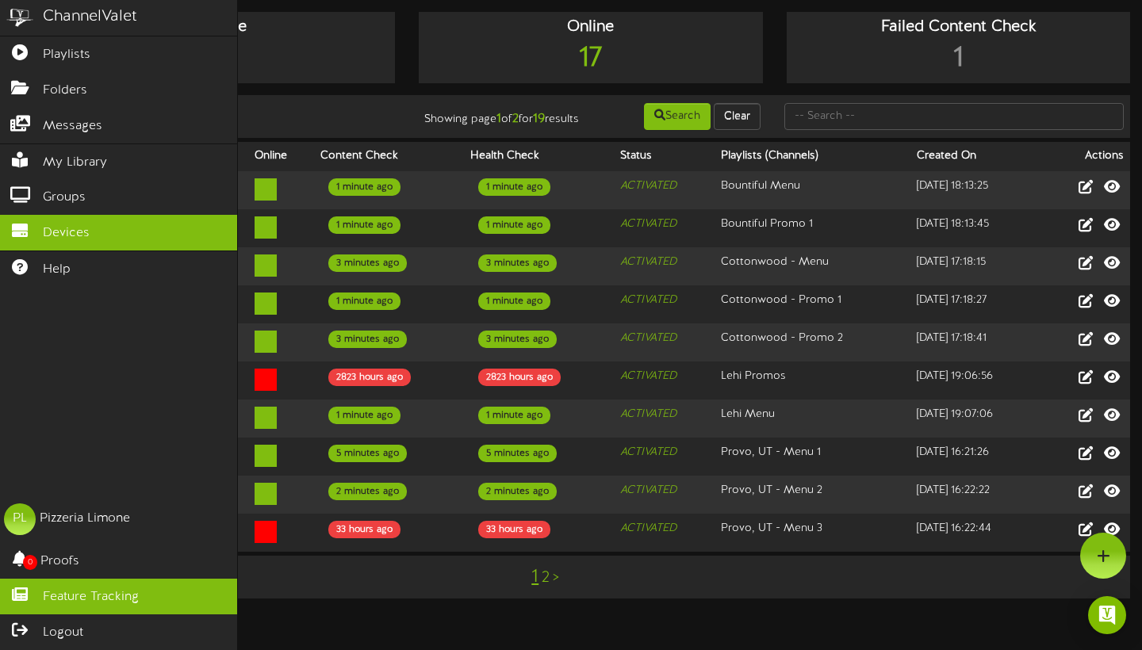
click at [84, 599] on span "Feature Tracking" at bounding box center [91, 597] width 96 height 18
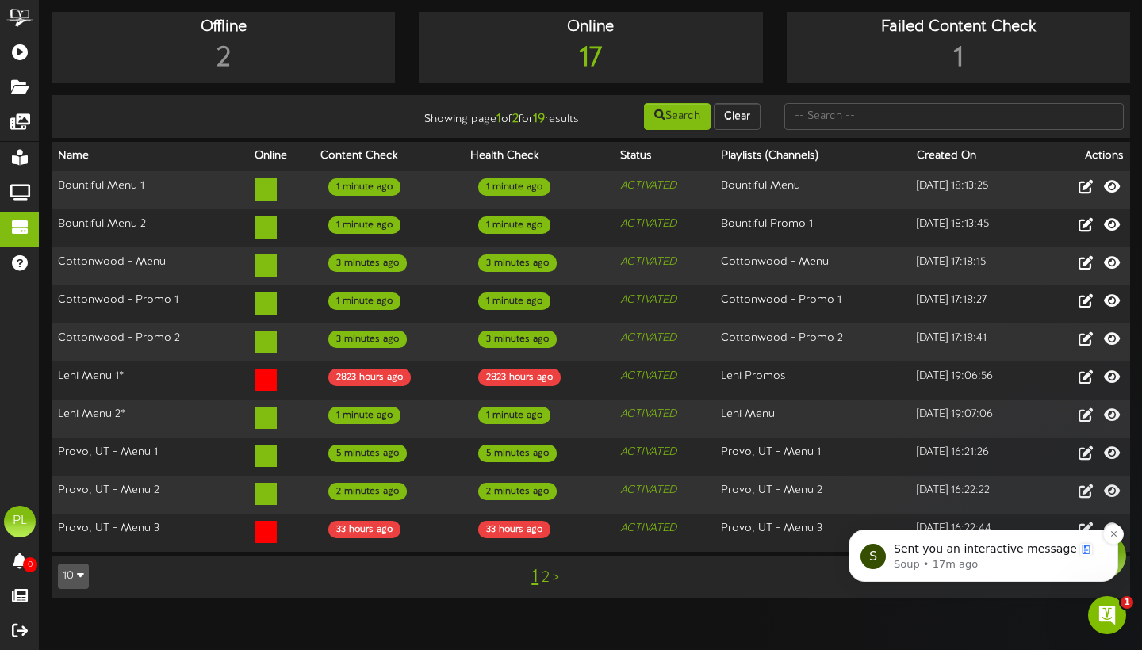
click at [1003, 551] on span "Sent you an interactive message" at bounding box center [984, 548] width 183 height 13
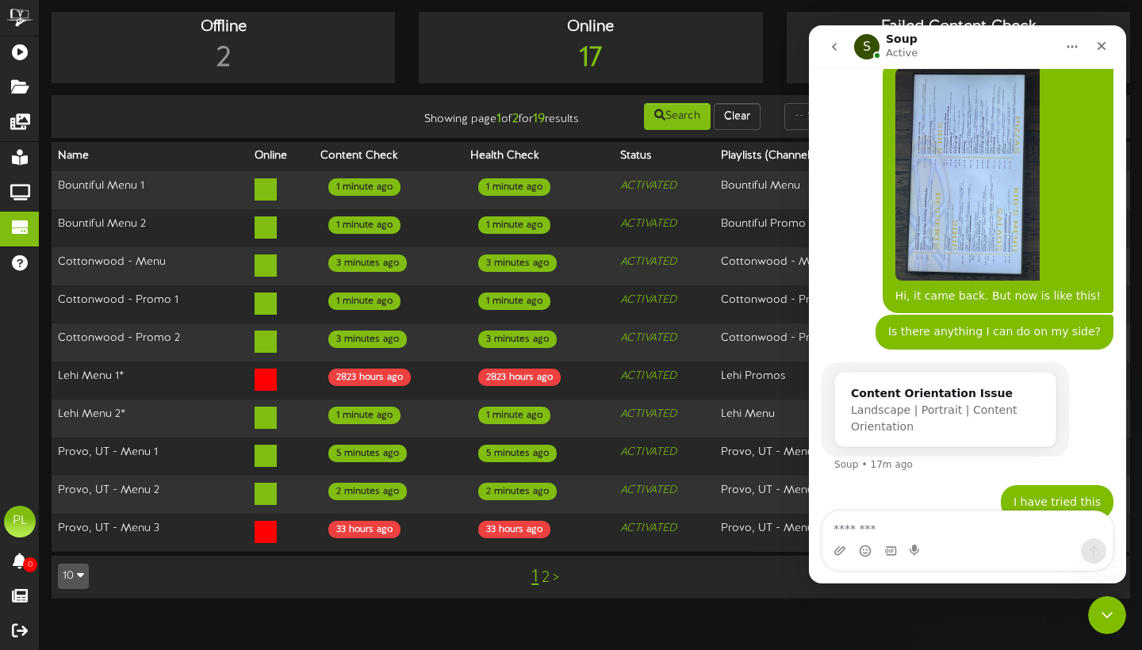
scroll to position [1697, 0]
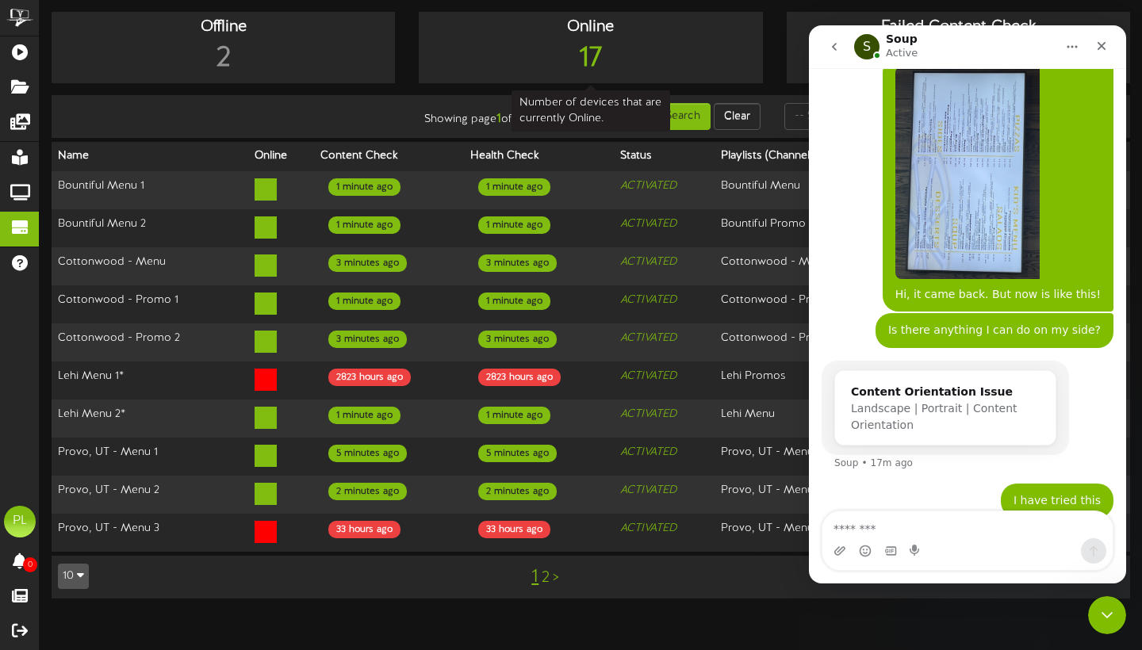
click at [424, 52] on div "17" at bounding box center [590, 59] width 335 height 40
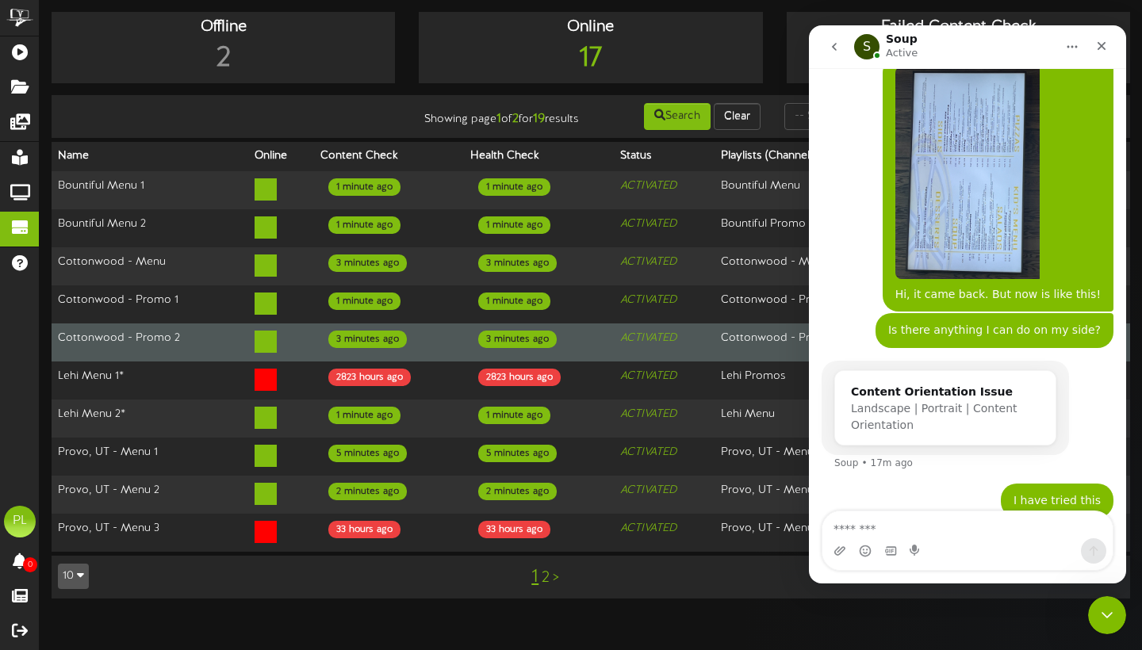
scroll to position [0, 0]
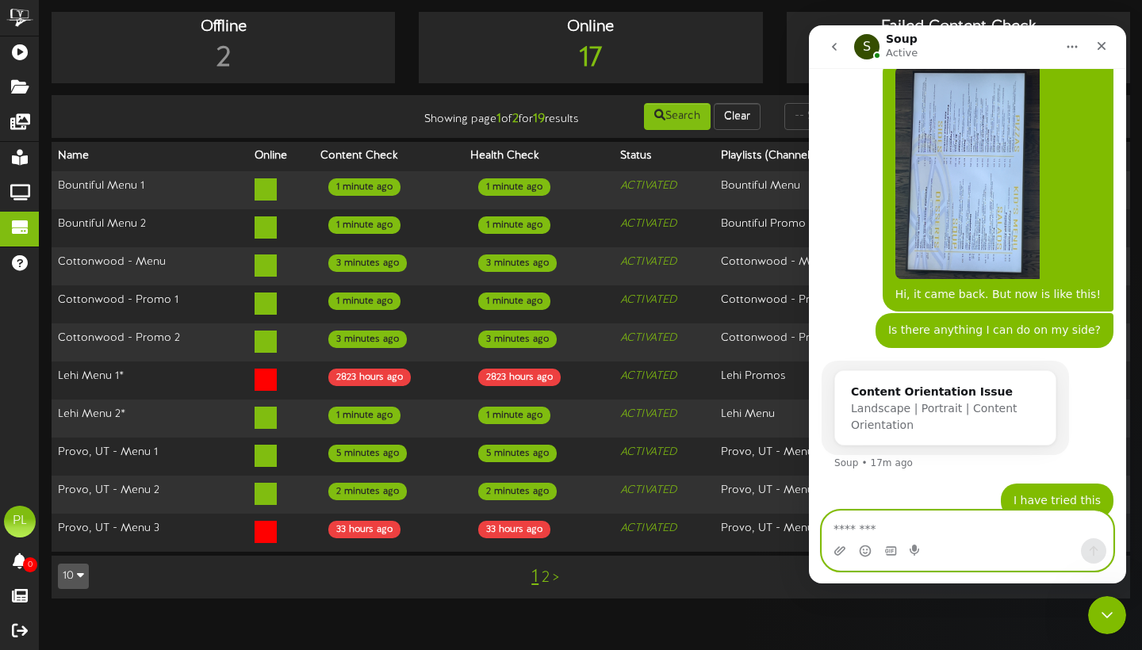
click at [905, 530] on textarea "Message…" at bounding box center [967, 524] width 290 height 27
type textarea "*"
click at [1103, 51] on icon "Close" at bounding box center [1101, 46] width 13 height 13
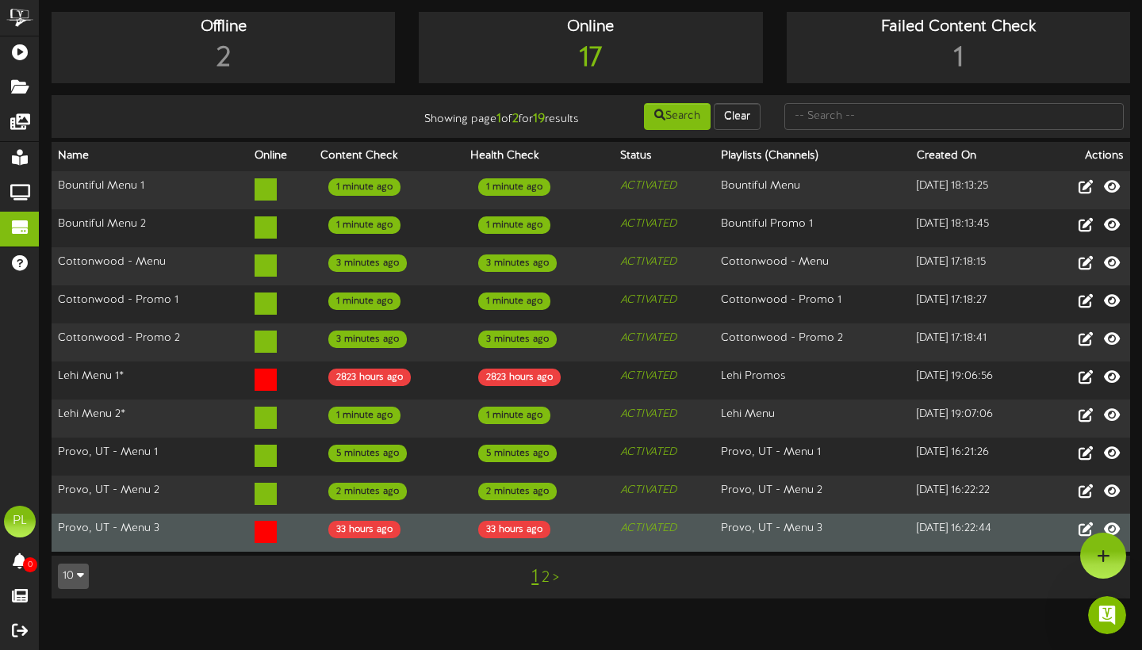
click at [211, 542] on td "Provo, UT - Menu 3" at bounding box center [150, 533] width 197 height 38
click at [1011, 534] on td "[DATE] 16:22:44" at bounding box center [974, 533] width 129 height 38
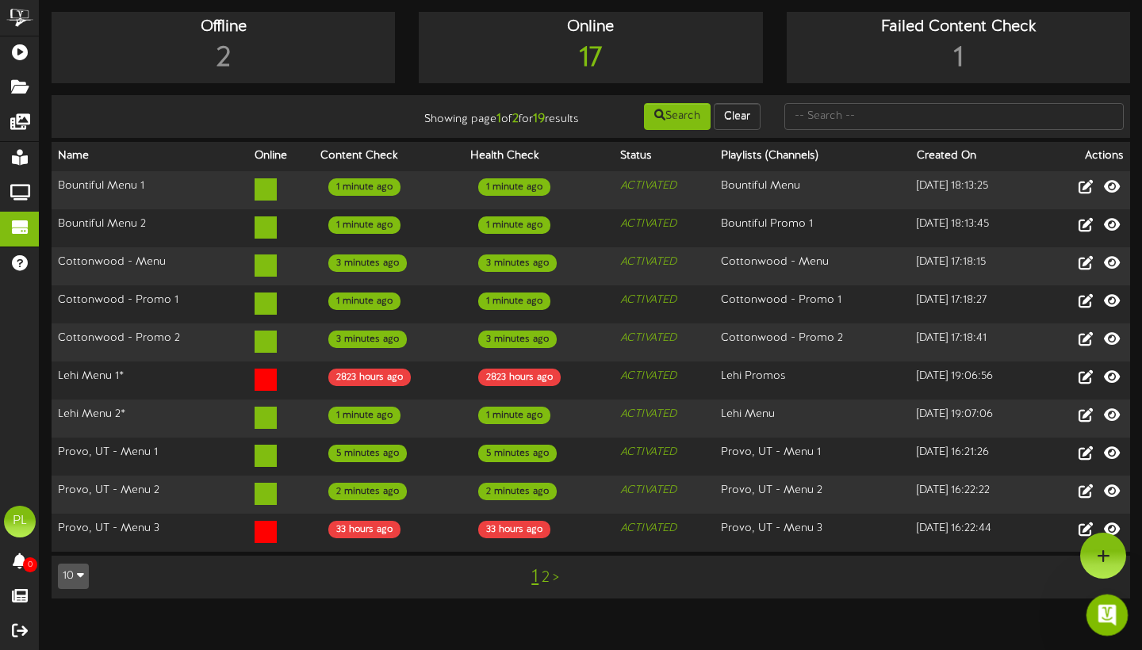
click at [1092, 607] on div "Open Intercom Messenger" at bounding box center [1104, 613] width 52 height 52
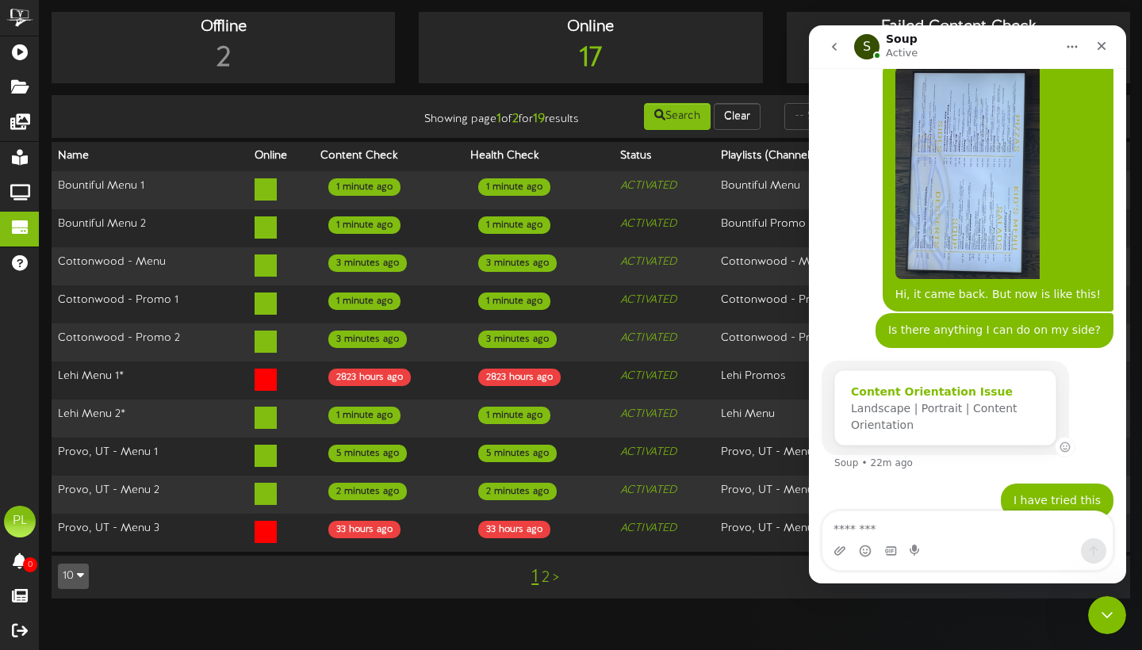
click at [910, 402] on span "Landscape | Portrait | Content Orientation" at bounding box center [934, 416] width 166 height 29
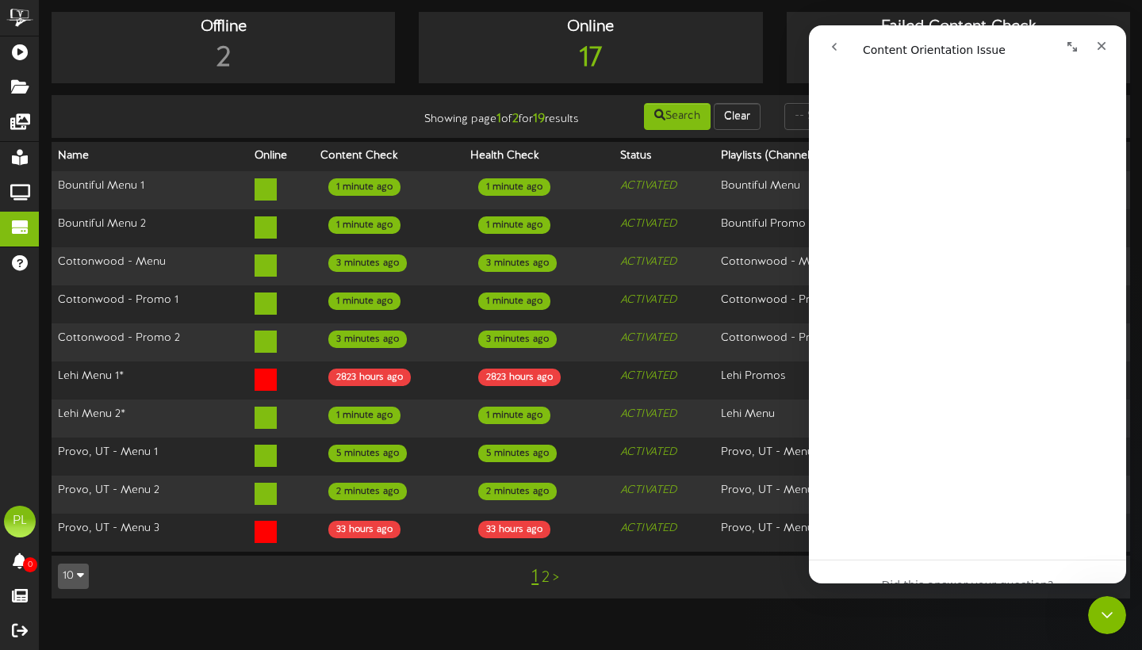
scroll to position [564, 0]
click at [1108, 52] on div "Close" at bounding box center [1101, 46] width 29 height 29
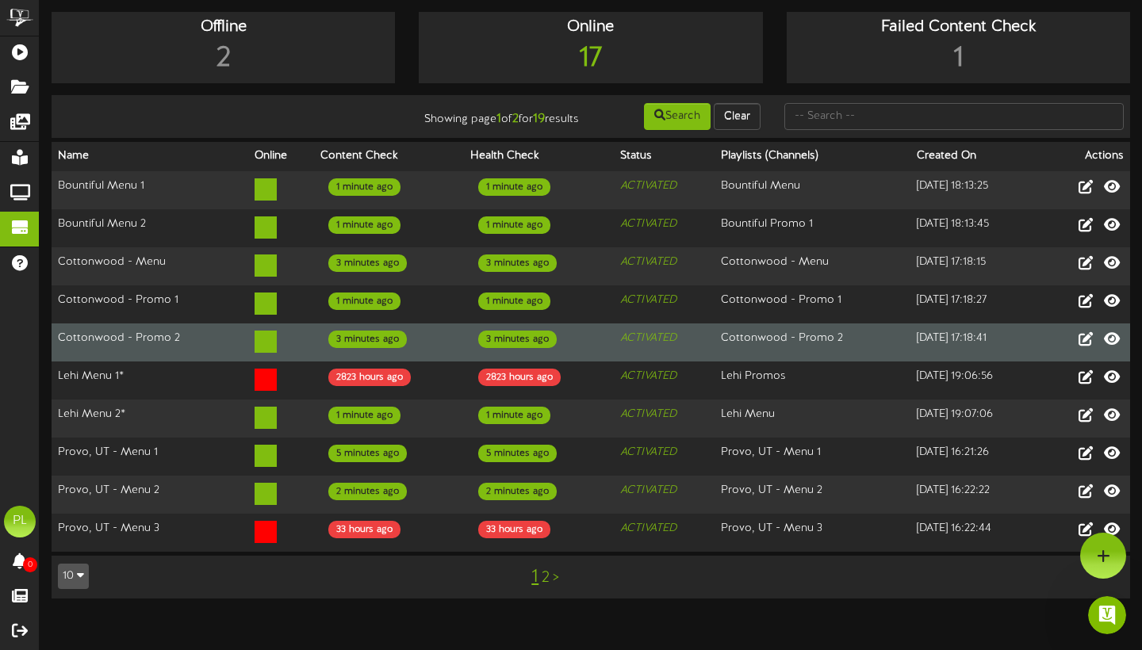
scroll to position [0, 0]
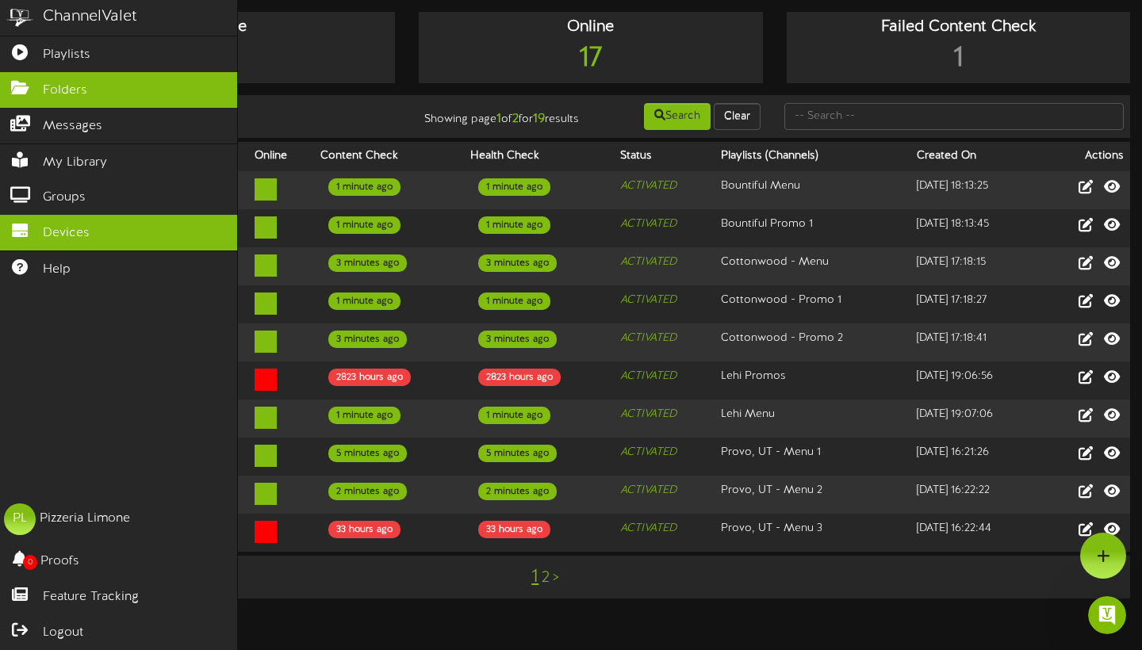
click at [46, 94] on span "Folders" at bounding box center [65, 91] width 44 height 18
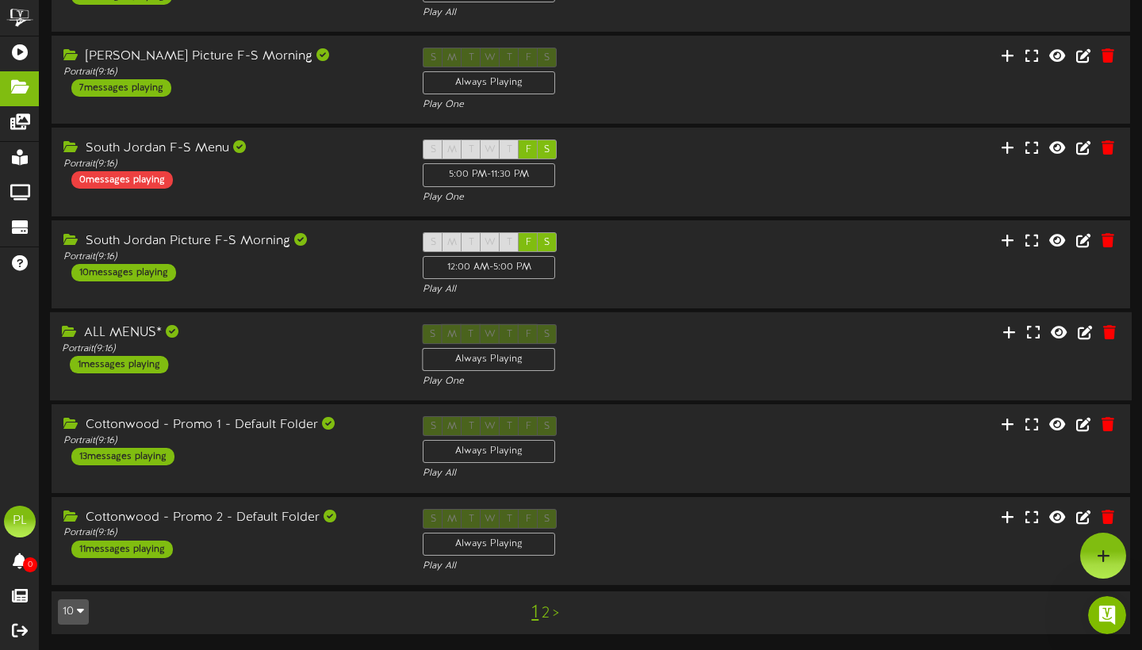
click at [291, 335] on div "ALL MENUS*" at bounding box center [230, 333] width 337 height 18
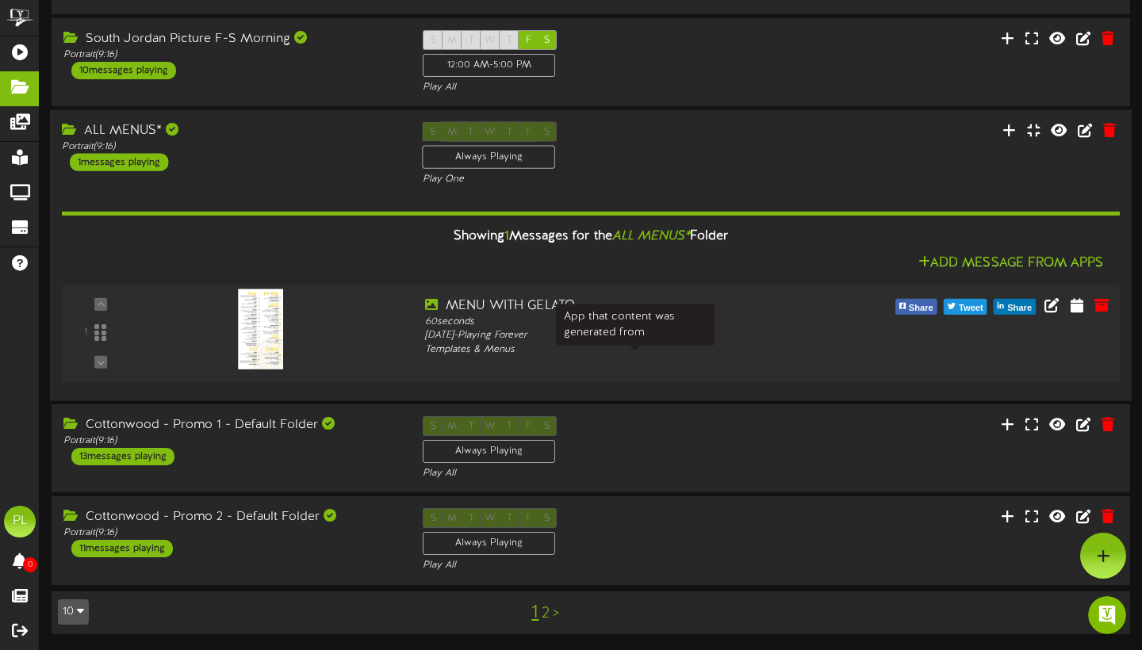
scroll to position [616, 0]
click at [1077, 306] on icon at bounding box center [1076, 304] width 15 height 17
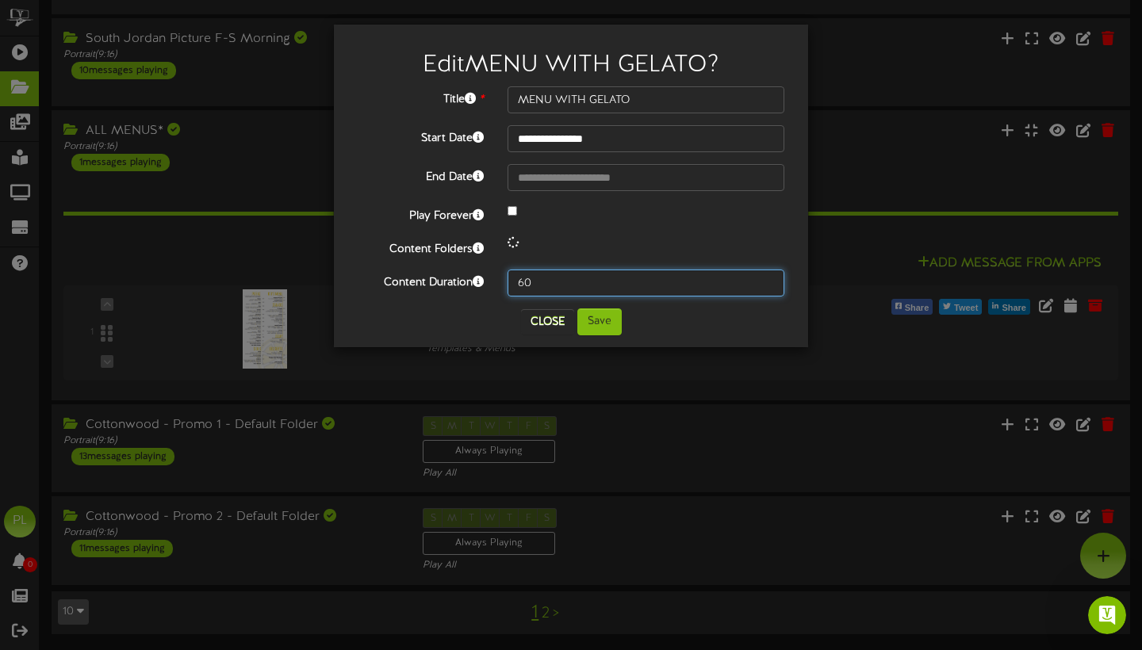
drag, startPoint x: 557, startPoint y: 282, endPoint x: 450, endPoint y: 282, distance: 106.2
click at [450, 282] on div "Content Duration 60" at bounding box center [571, 283] width 450 height 27
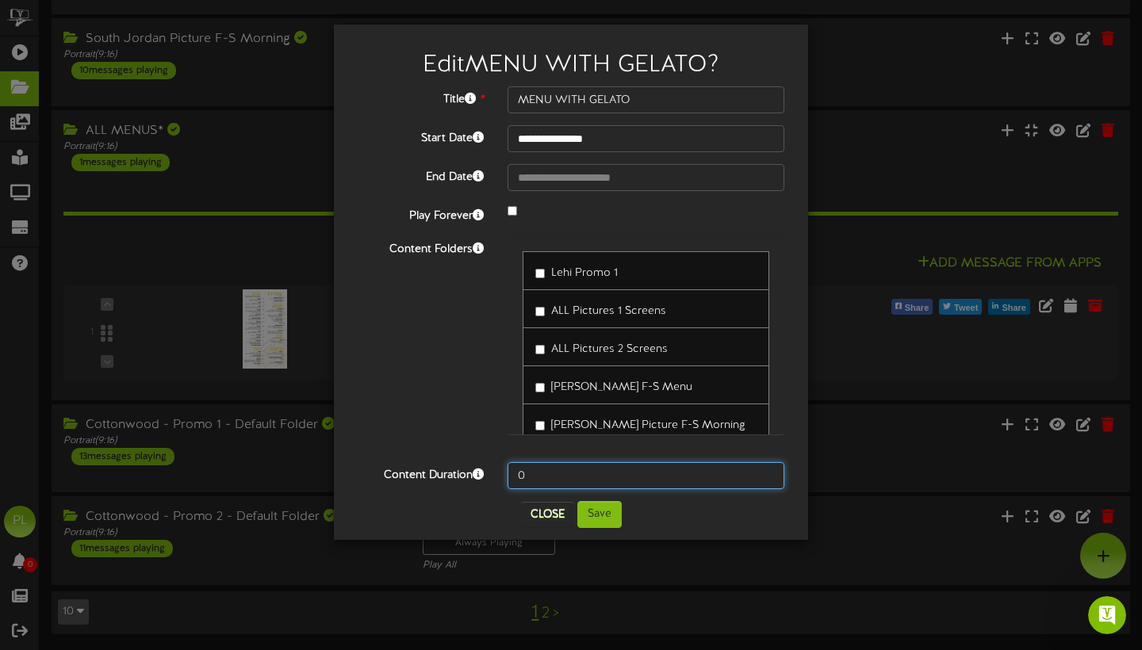
type input "0"
click at [469, 429] on div "Content Folders Lehi Promo 1 ALL Pictures 1 Screens ALL Pictures 2 Screens [PER…" at bounding box center [571, 343] width 450 height 214
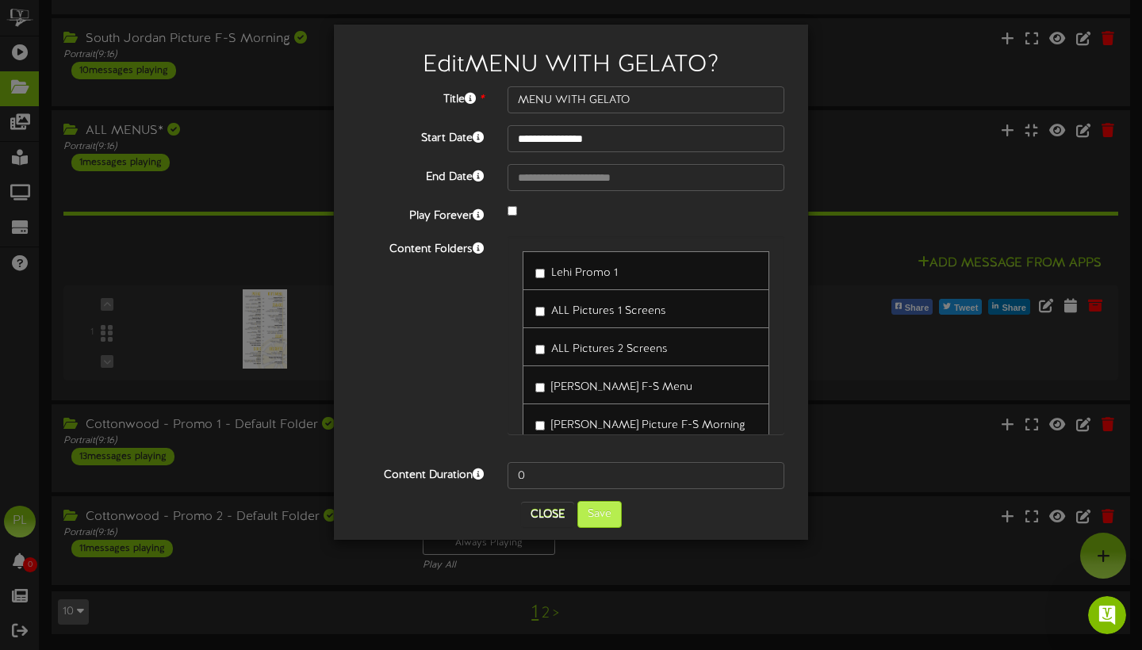
click at [608, 522] on button "Save" at bounding box center [599, 514] width 44 height 27
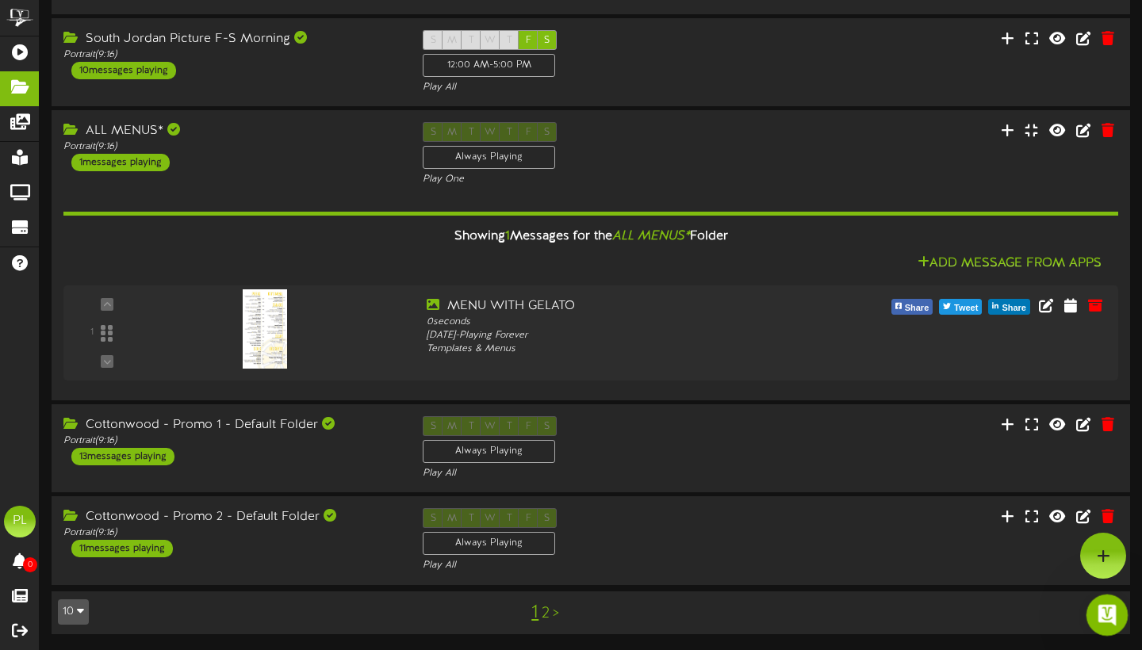
click at [1109, 612] on icon "Open Intercom Messenger" at bounding box center [1105, 613] width 26 height 26
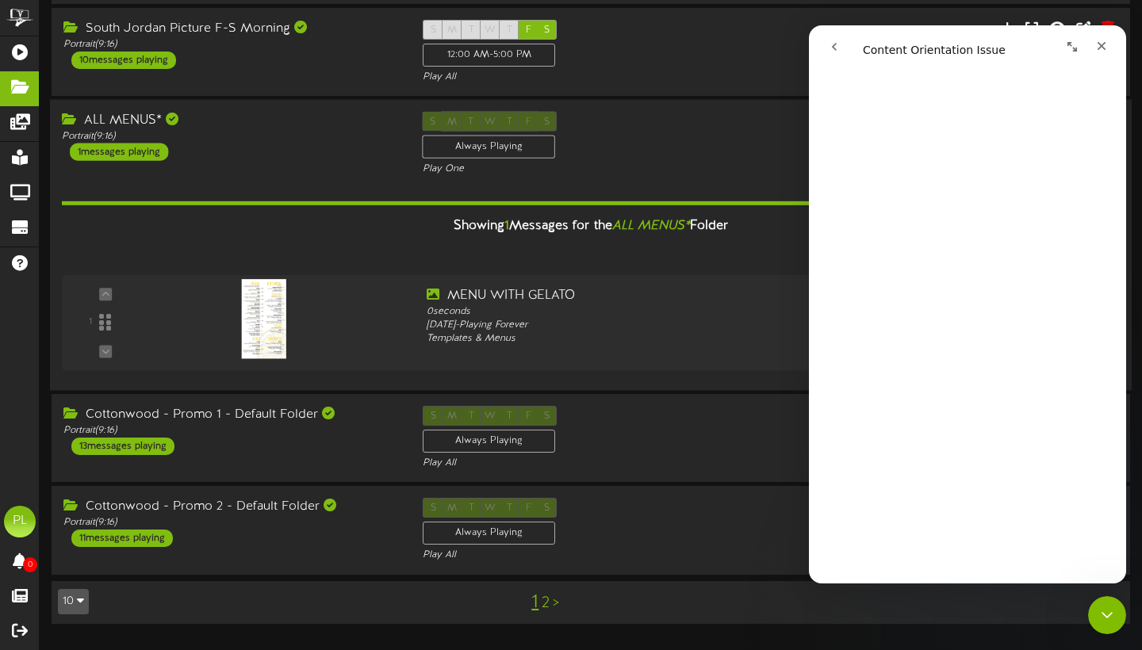
scroll to position [163, 0]
click at [1104, 55] on div "Close" at bounding box center [1101, 46] width 29 height 29
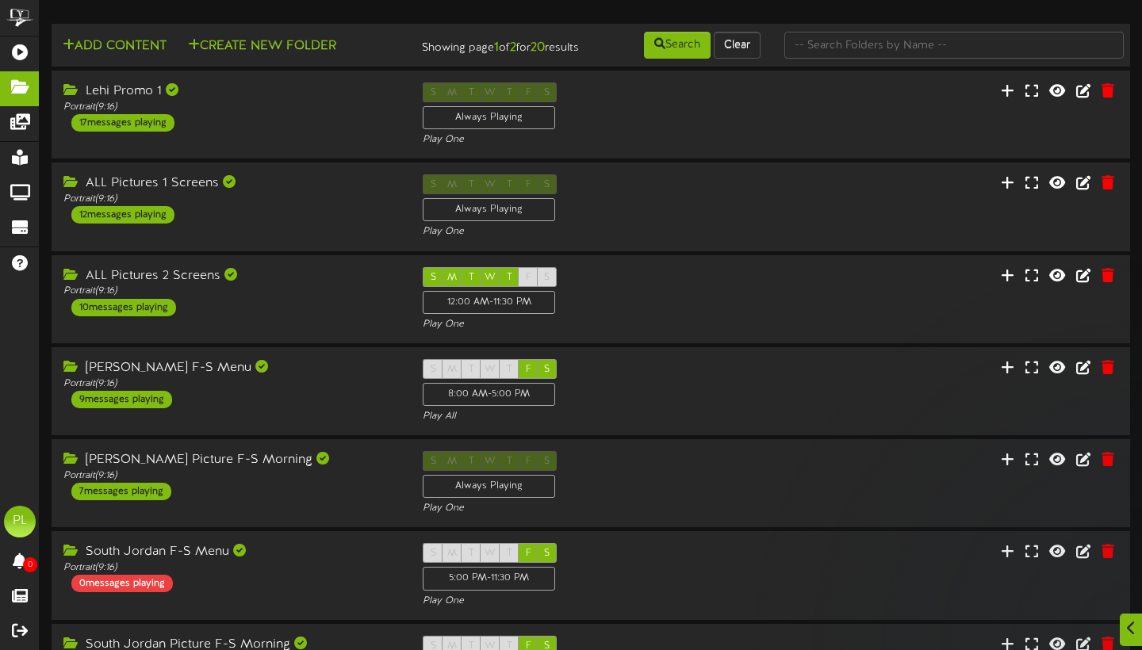
scroll to position [616, 0]
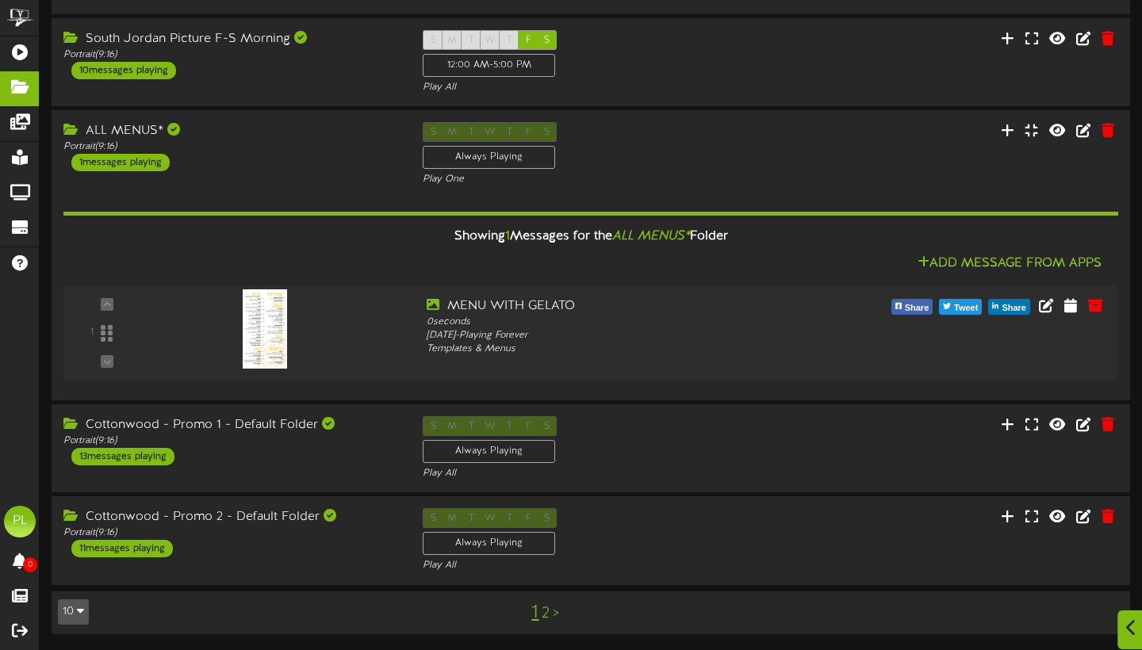
click at [1119, 639] on div at bounding box center [1130, 629] width 27 height 39
click at [1107, 614] on icon "Open Intercom Messenger" at bounding box center [1105, 613] width 26 height 26
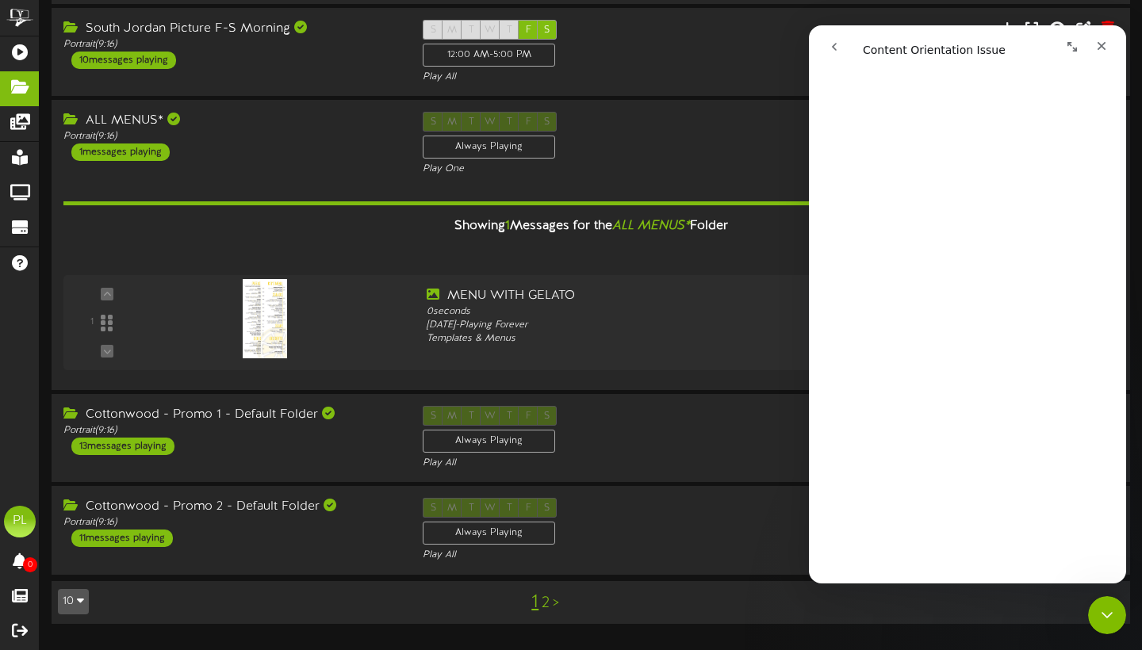
click at [831, 51] on icon "go back" at bounding box center [834, 46] width 13 height 13
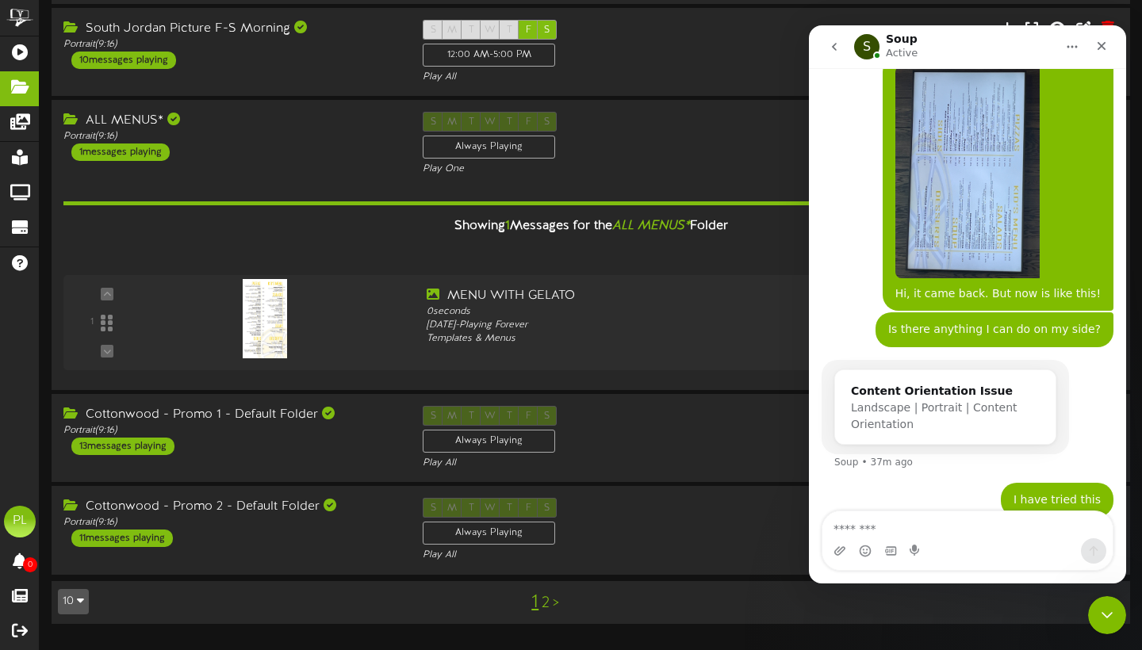
scroll to position [1697, 0]
click at [1096, 49] on icon "Close" at bounding box center [1101, 46] width 13 height 13
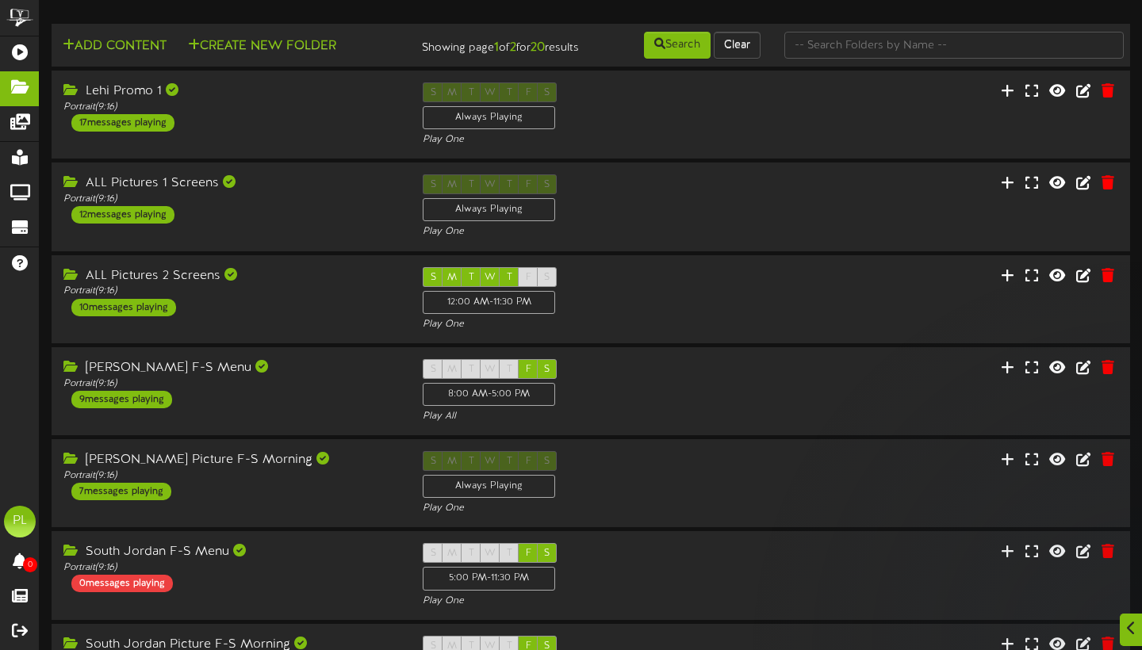
scroll to position [616, 0]
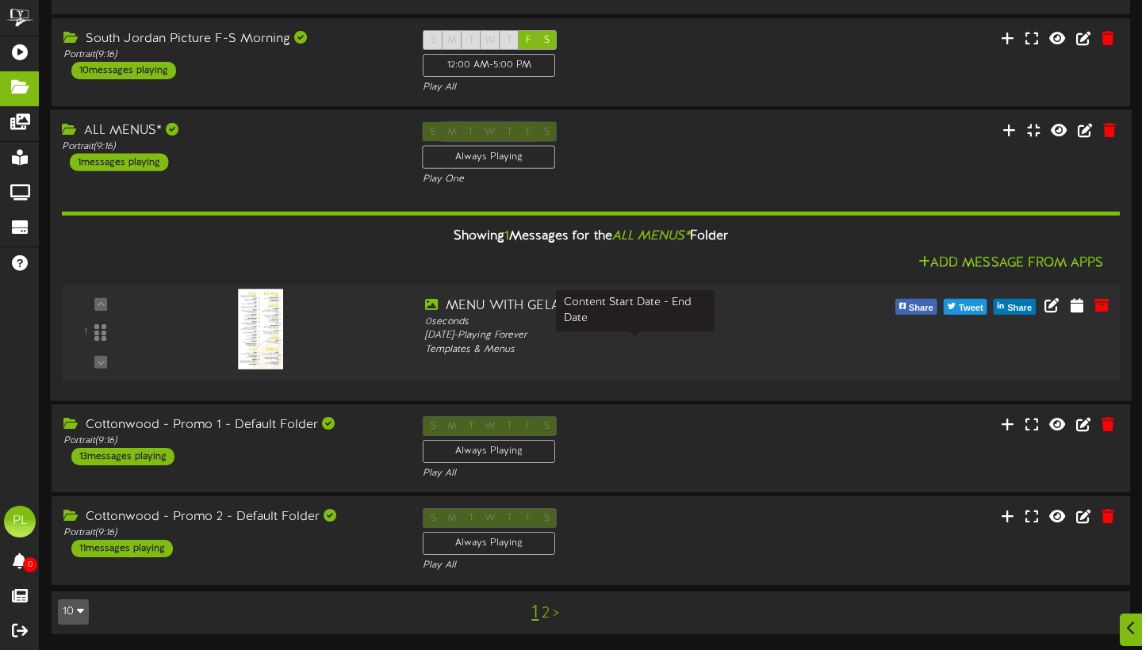
click at [589, 339] on div "[DATE] - Playing Forever" at bounding box center [635, 335] width 421 height 13
click at [1076, 311] on icon at bounding box center [1076, 304] width 15 height 17
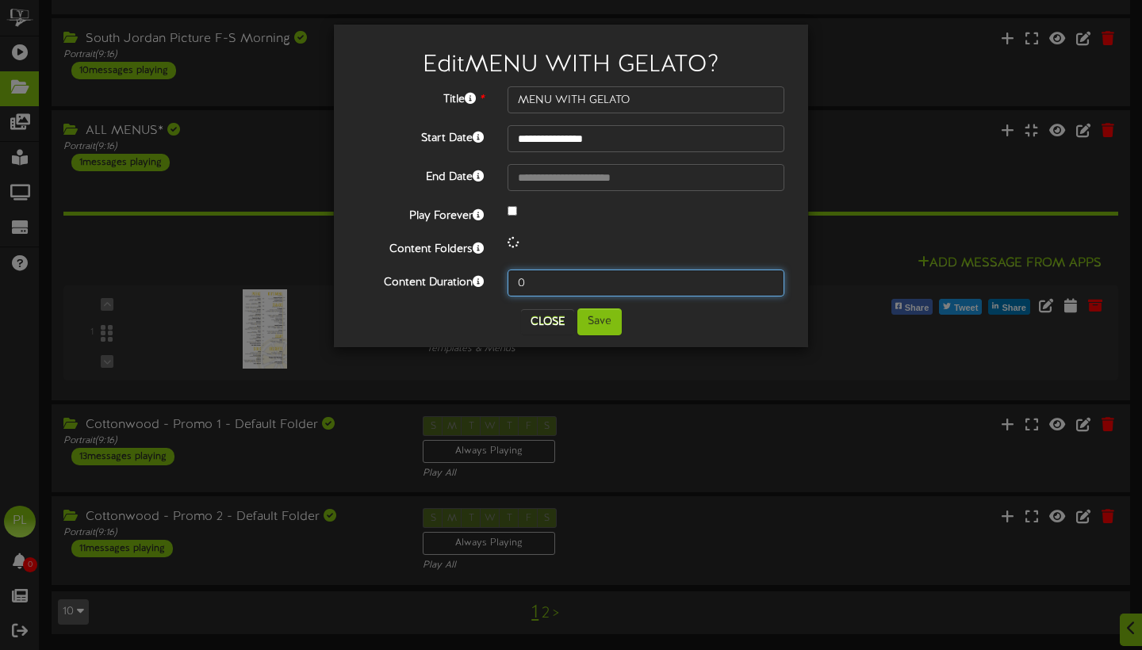
click at [542, 284] on input "0" at bounding box center [645, 283] width 277 height 27
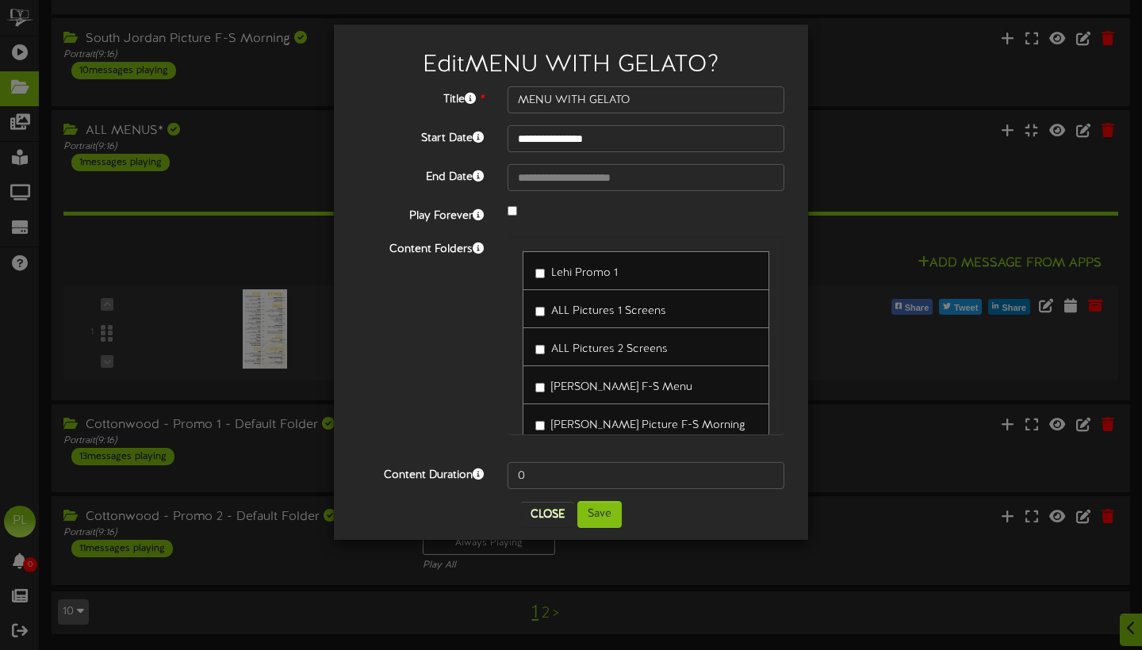
click at [518, 211] on div at bounding box center [645, 212] width 300 height 18
click at [492, 342] on div "Content Folders Lehi Promo 1 ALL Pictures 1 Screens ALL Pictures 2 Screens" at bounding box center [571, 343] width 450 height 214
click at [514, 216] on div at bounding box center [645, 212] width 300 height 18
click at [768, 473] on input "1" at bounding box center [645, 475] width 277 height 27
click at [768, 473] on input "2" at bounding box center [645, 475] width 277 height 27
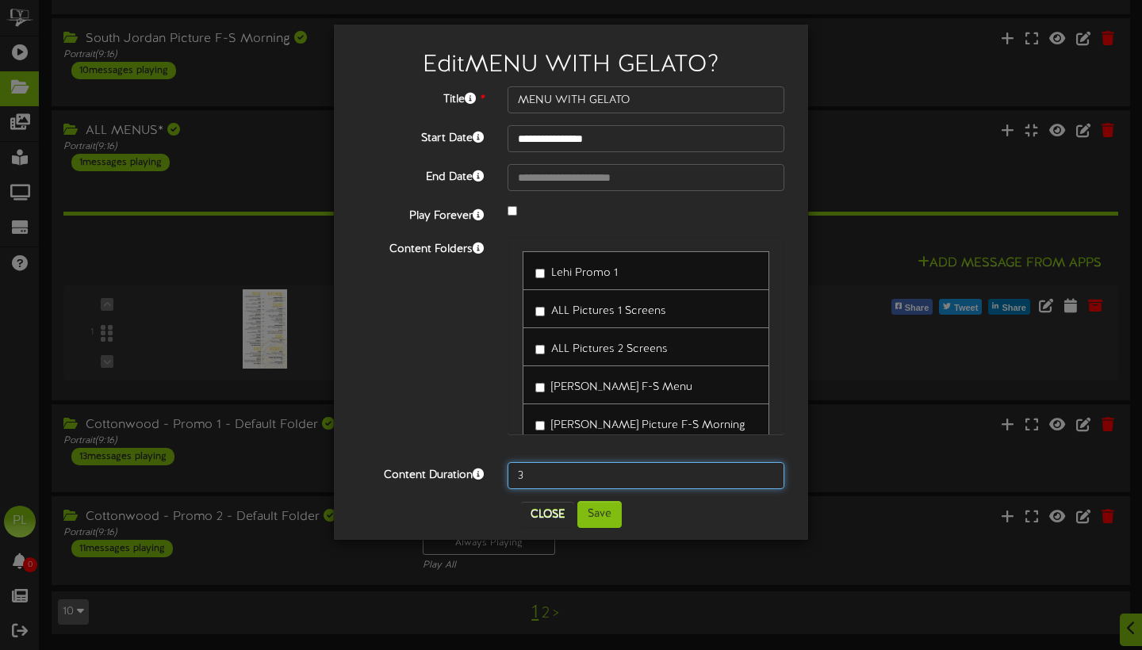
click at [768, 473] on input "3" at bounding box center [645, 475] width 277 height 27
click at [768, 473] on input "4" at bounding box center [645, 475] width 277 height 27
click at [768, 473] on input "5" at bounding box center [645, 475] width 277 height 27
click at [768, 473] on input "6" at bounding box center [645, 475] width 277 height 27
click at [768, 473] on input "7" at bounding box center [645, 475] width 277 height 27
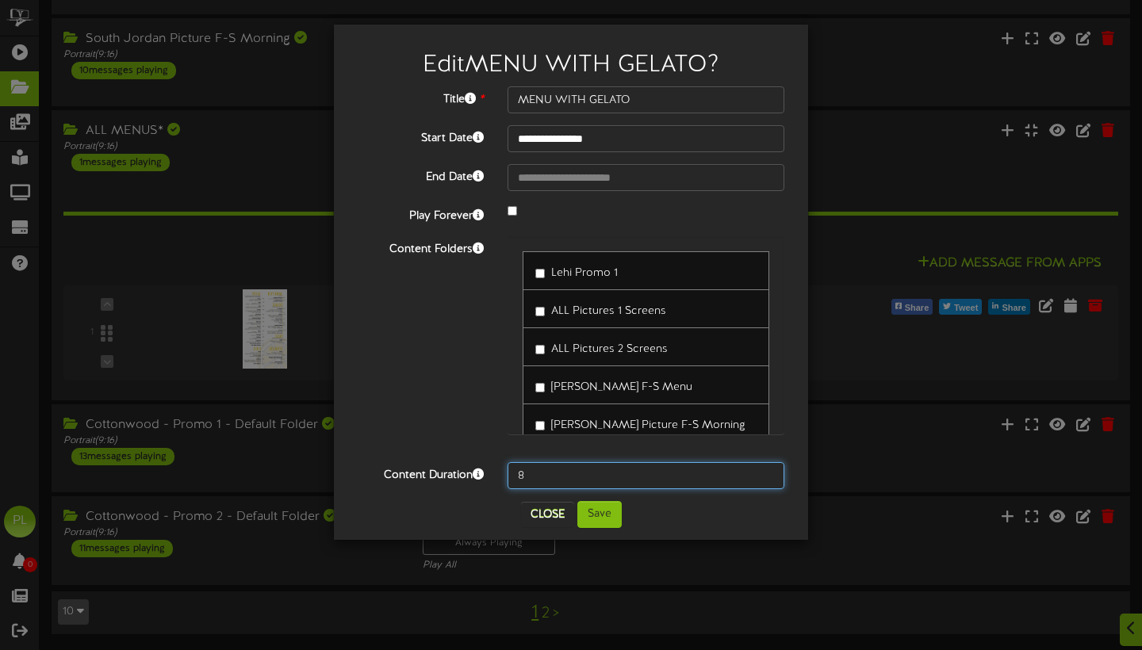
click at [768, 473] on input "8" at bounding box center [645, 475] width 277 height 27
click at [768, 473] on input "9" at bounding box center [645, 475] width 277 height 27
click at [768, 473] on input "10" at bounding box center [645, 475] width 277 height 27
click at [768, 473] on input "11" at bounding box center [645, 475] width 277 height 27
click at [768, 473] on input "12" at bounding box center [645, 475] width 277 height 27
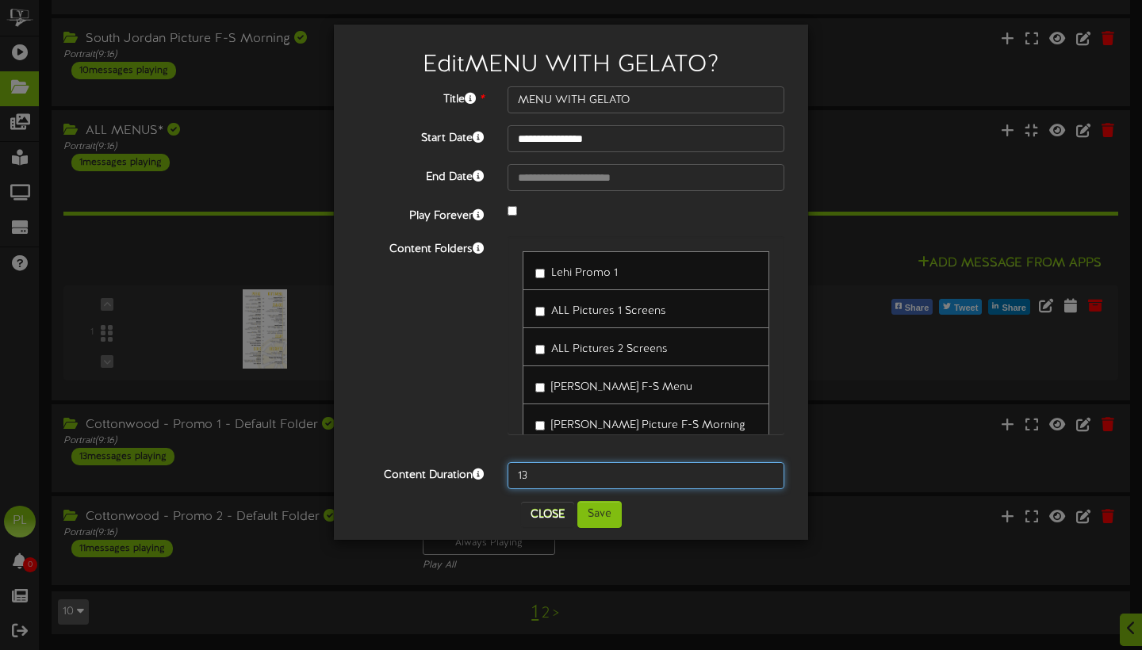
click at [768, 473] on input "13" at bounding box center [645, 475] width 277 height 27
click at [768, 473] on input "14" at bounding box center [645, 475] width 277 height 27
click at [768, 473] on input "15" at bounding box center [645, 475] width 277 height 27
click at [768, 473] on input "16" at bounding box center [645, 475] width 277 height 27
click at [768, 473] on input "17" at bounding box center [645, 475] width 277 height 27
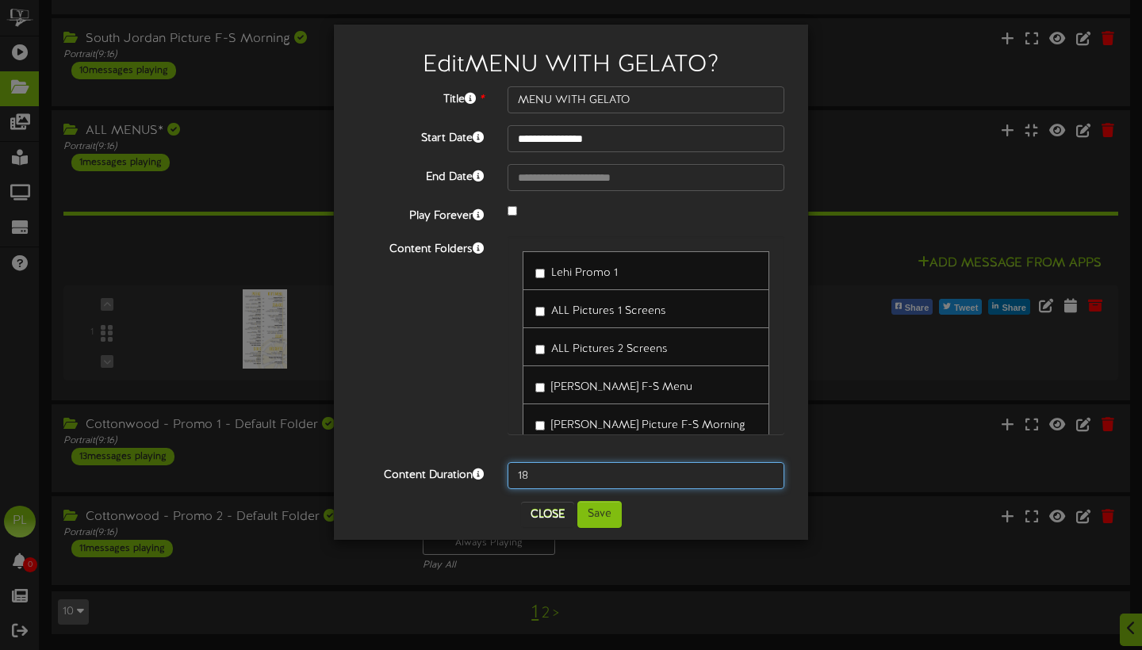
click at [768, 473] on input "18" at bounding box center [645, 475] width 277 height 27
click at [768, 473] on input "19" at bounding box center [645, 475] width 277 height 27
click at [768, 473] on input "20" at bounding box center [645, 475] width 277 height 27
click at [768, 473] on input "21" at bounding box center [645, 475] width 277 height 27
click at [768, 473] on input "22" at bounding box center [645, 475] width 277 height 27
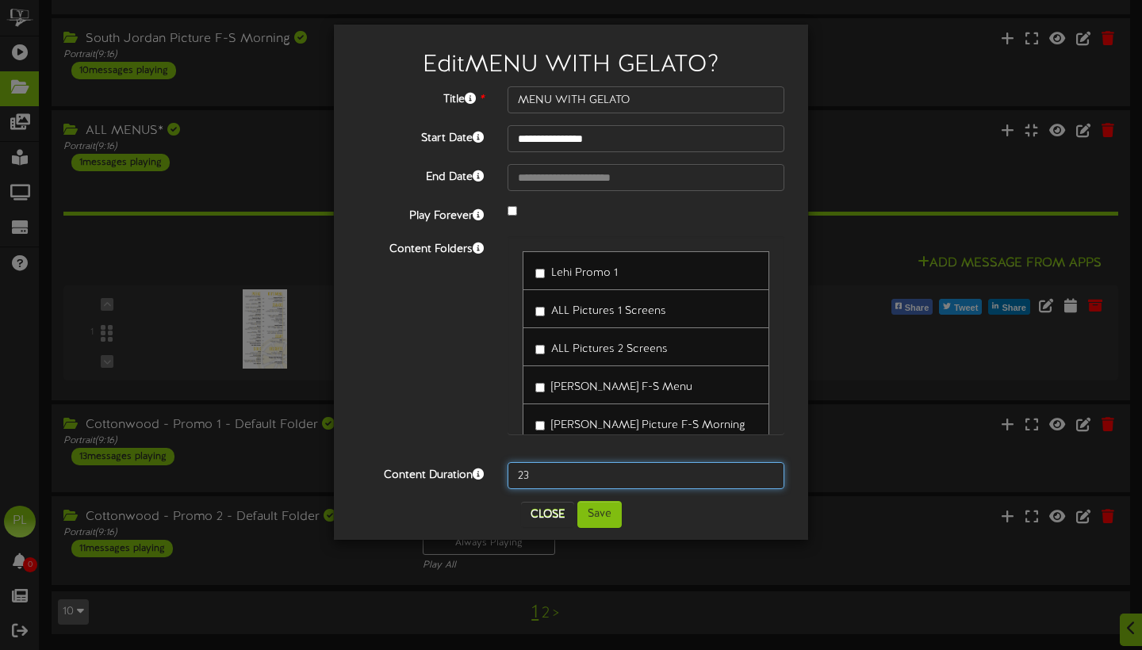
click at [768, 473] on input "23" at bounding box center [645, 475] width 277 height 27
click at [768, 473] on input "24" at bounding box center [645, 475] width 277 height 27
click at [768, 473] on input "25" at bounding box center [645, 475] width 277 height 27
click at [768, 473] on input "26" at bounding box center [645, 475] width 277 height 27
click at [768, 473] on input "27" at bounding box center [645, 475] width 277 height 27
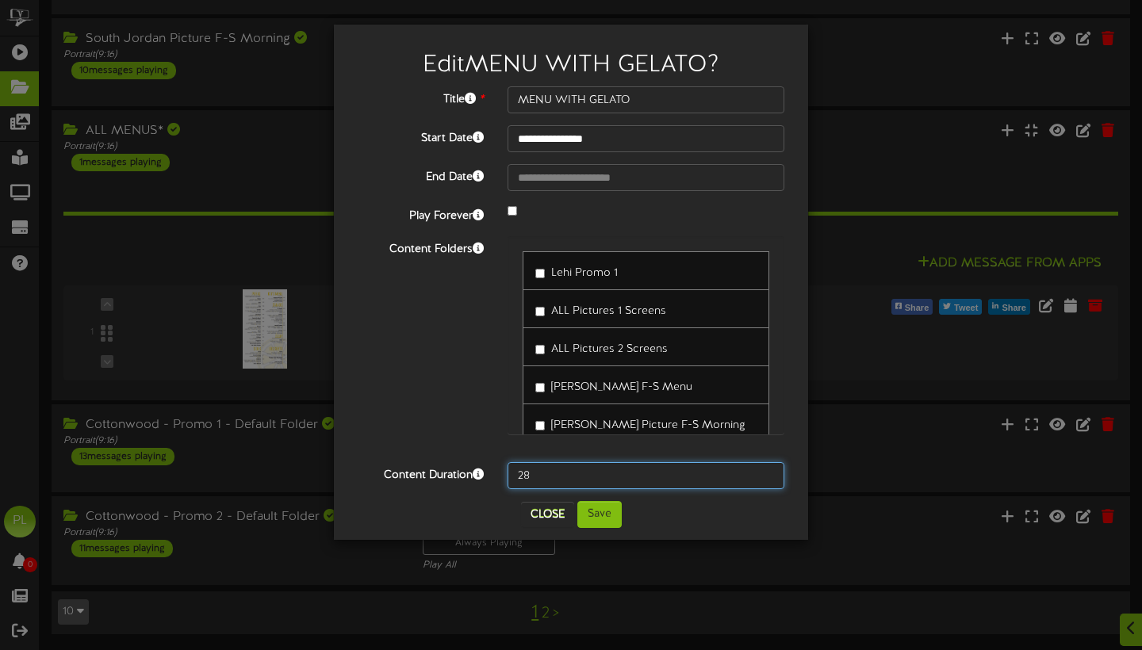
click at [768, 473] on input "28" at bounding box center [645, 475] width 277 height 27
click at [768, 473] on input "29" at bounding box center [645, 475] width 277 height 27
click at [768, 473] on input "30" at bounding box center [645, 475] width 277 height 27
click at [768, 473] on input "31" at bounding box center [645, 475] width 277 height 27
click at [768, 473] on input "32" at bounding box center [645, 475] width 277 height 27
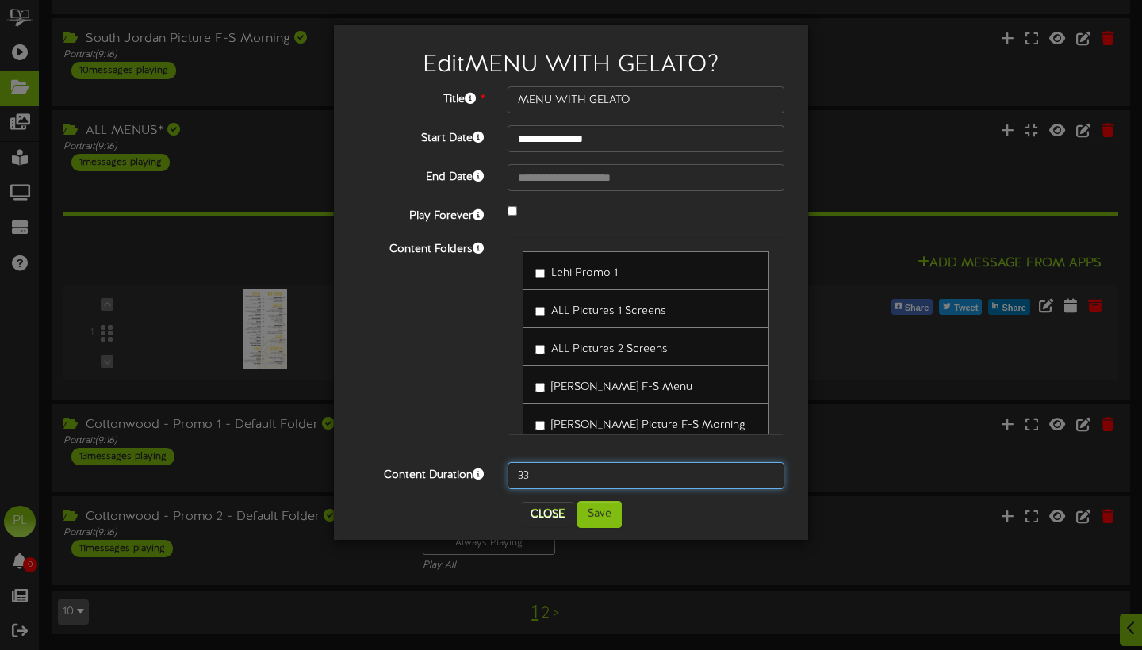
click at [768, 473] on input "33" at bounding box center [645, 475] width 277 height 27
click at [768, 473] on input "34" at bounding box center [645, 475] width 277 height 27
click at [768, 473] on input "35" at bounding box center [645, 475] width 277 height 27
click at [768, 473] on input "36" at bounding box center [645, 475] width 277 height 27
click at [768, 473] on input "37" at bounding box center [645, 475] width 277 height 27
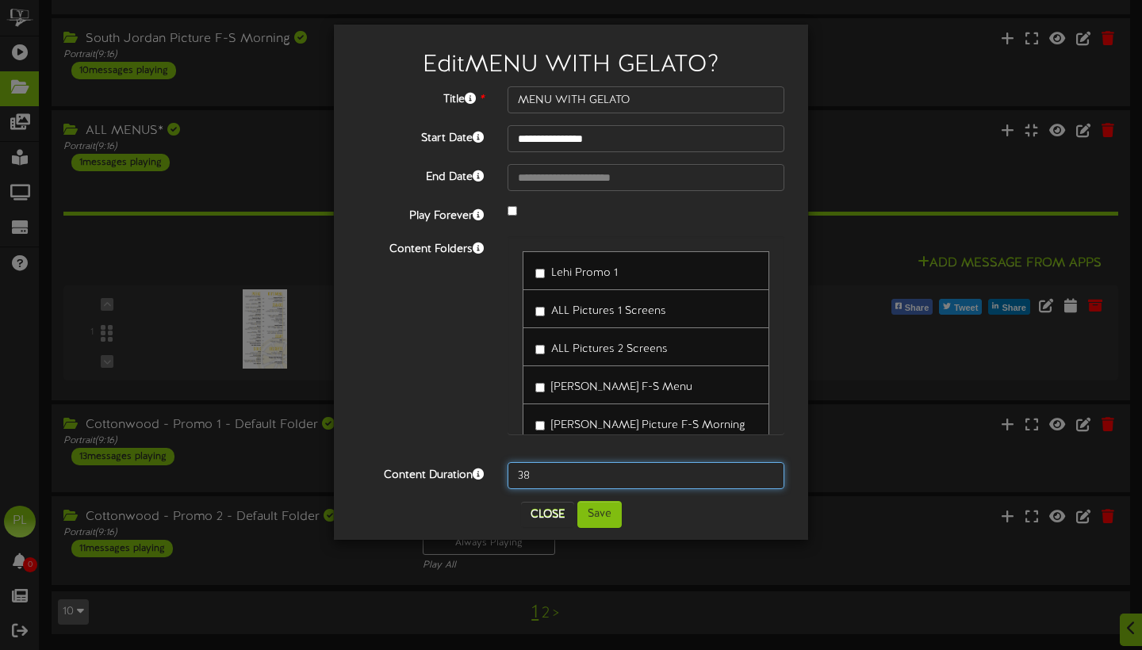
click at [768, 473] on input "38" at bounding box center [645, 475] width 277 height 27
click at [768, 473] on input "39" at bounding box center [645, 475] width 277 height 27
type input "616"
click at [768, 472] on input "616" at bounding box center [645, 475] width 277 height 27
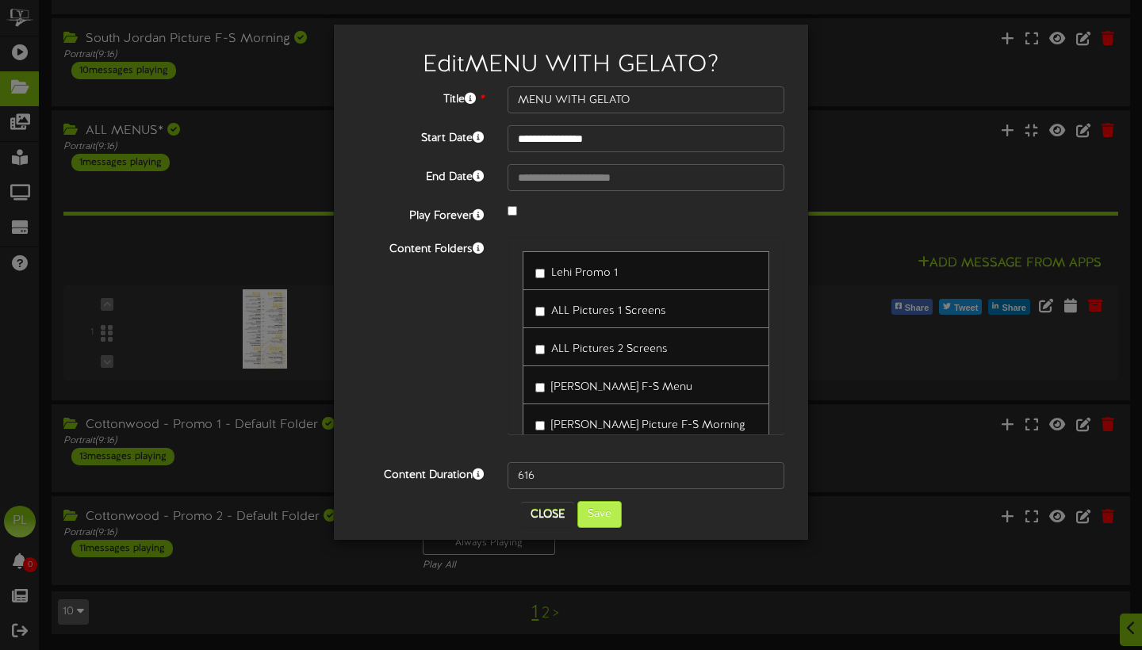
click at [603, 522] on button "Save" at bounding box center [599, 514] width 44 height 27
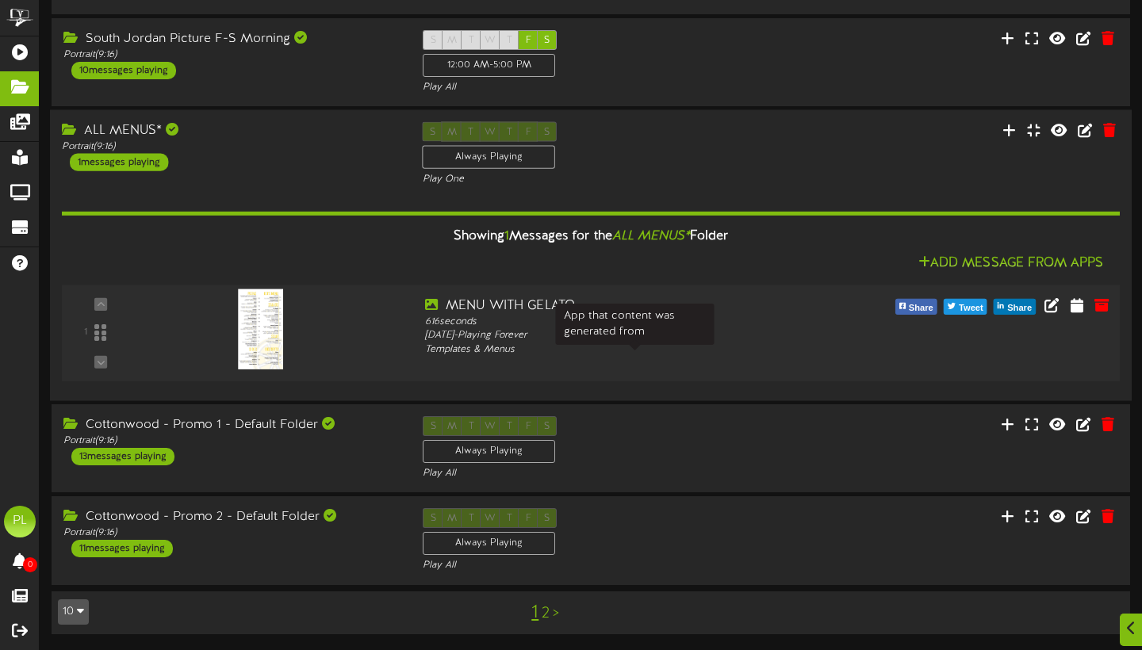
click at [644, 355] on div "Templates & Menus" at bounding box center [635, 349] width 421 height 13
click at [1058, 304] on icon at bounding box center [1051, 304] width 17 height 17
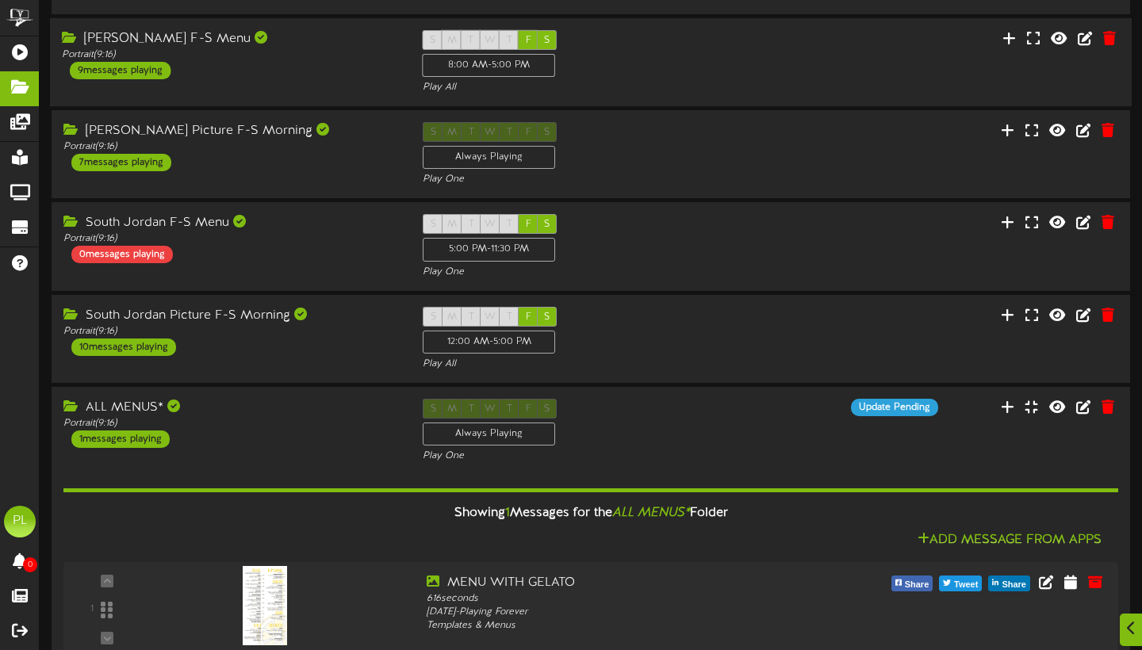
scroll to position [335, 0]
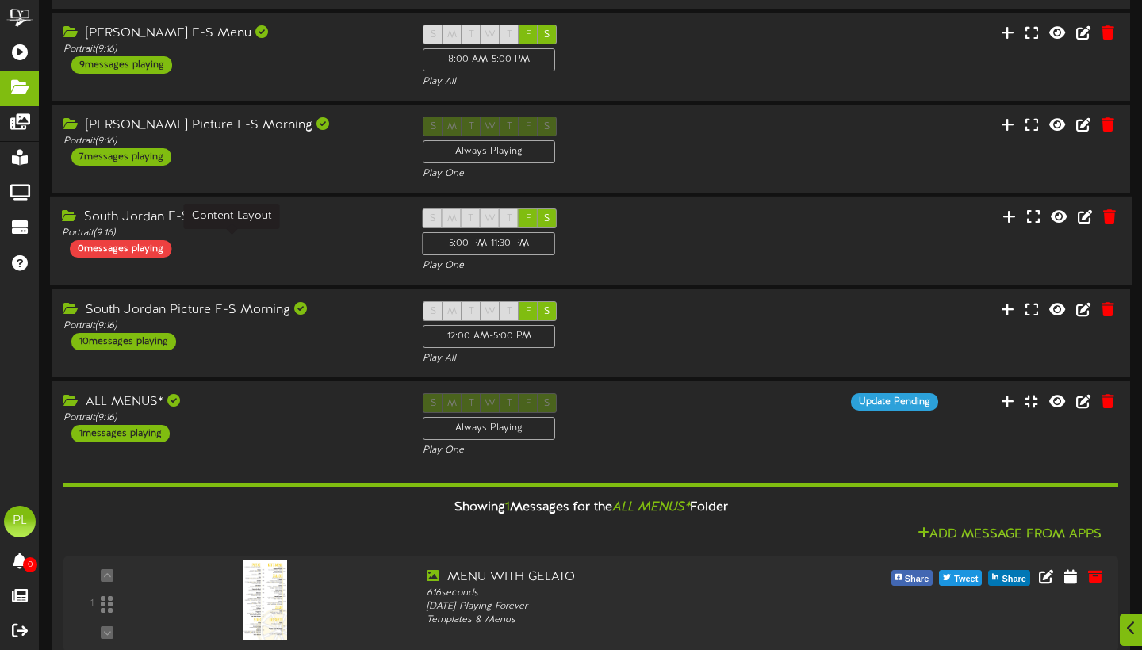
click at [353, 240] on div "Portrait ( 9:16 )" at bounding box center [230, 233] width 337 height 13
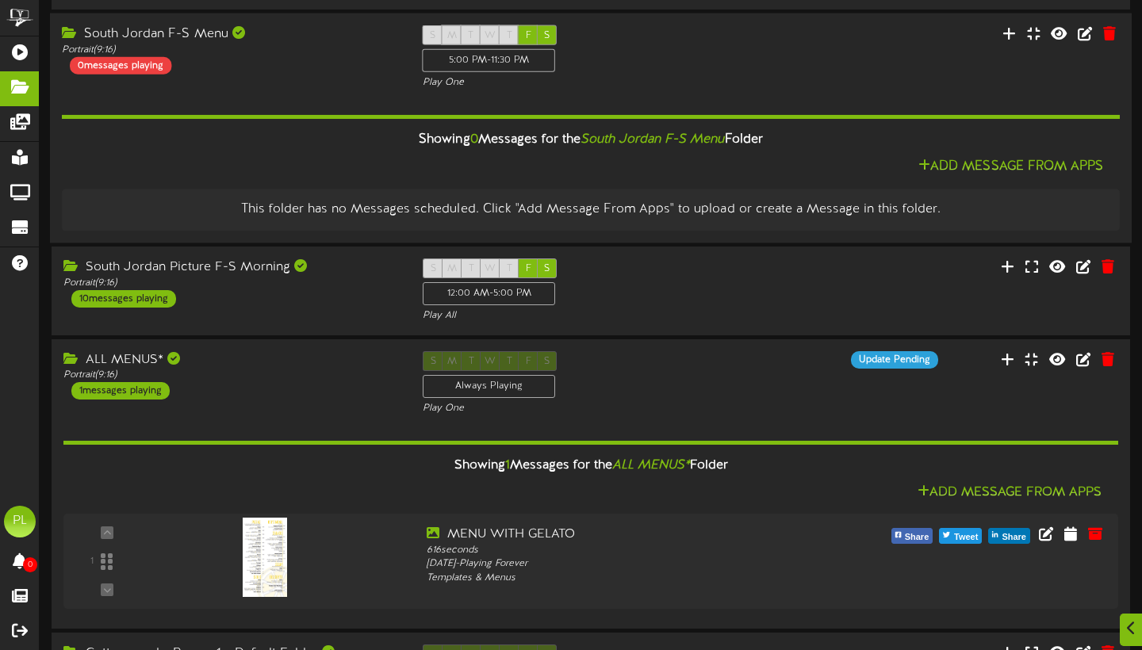
scroll to position [519, 0]
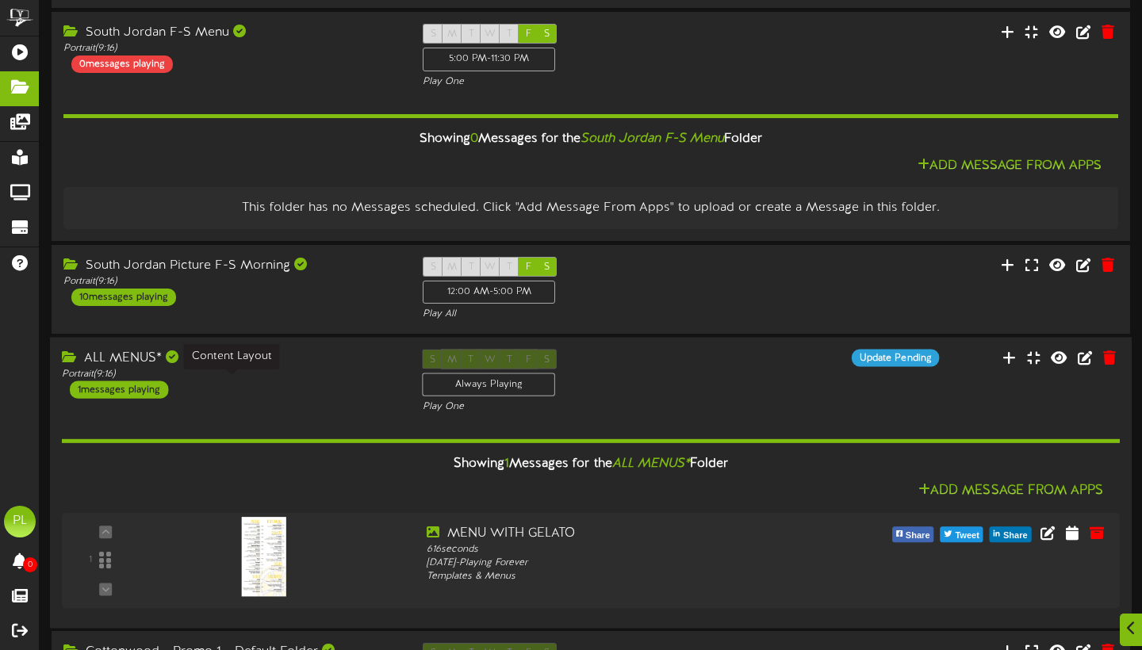
click at [272, 381] on div "Portrait ( 9:16 )" at bounding box center [230, 373] width 337 height 13
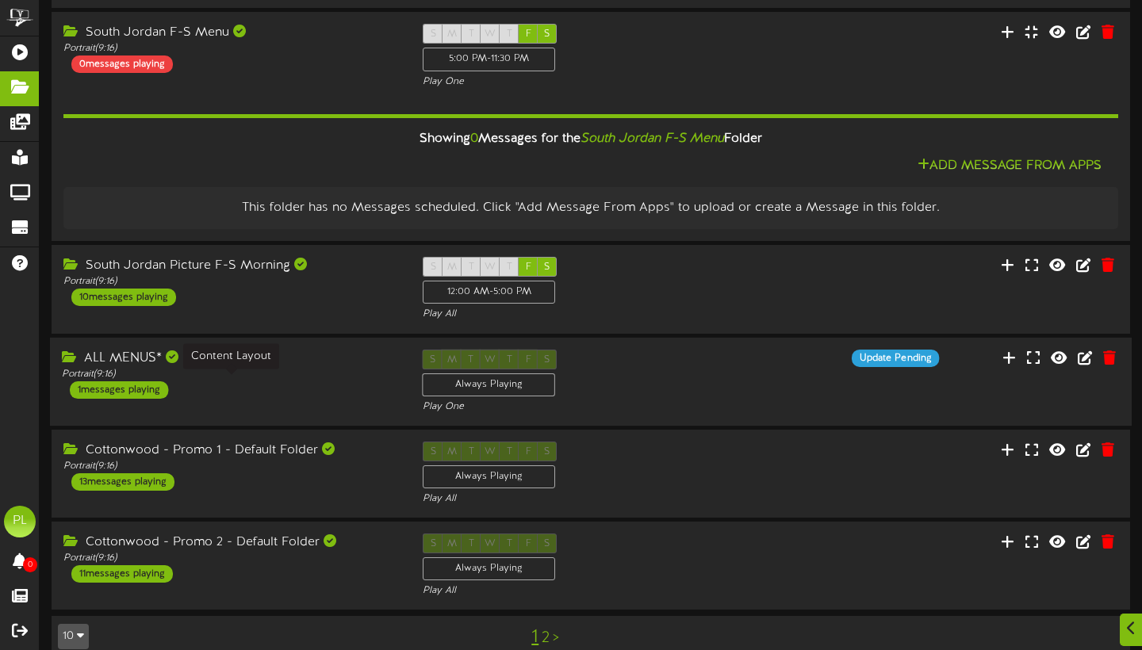
click at [272, 381] on div "Portrait ( 9:16 )" at bounding box center [230, 373] width 337 height 13
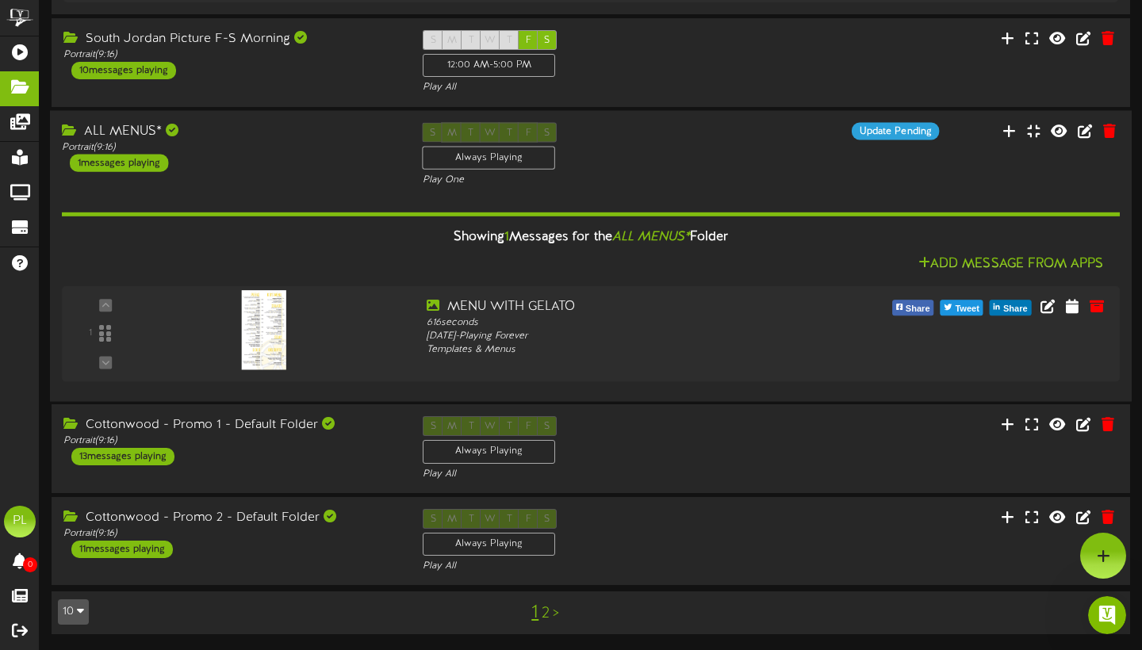
scroll to position [757, 0]
click at [321, 166] on div "ALL MENUS* Portrait ( 9:16 ) 1 messages playing" at bounding box center [230, 146] width 361 height 49
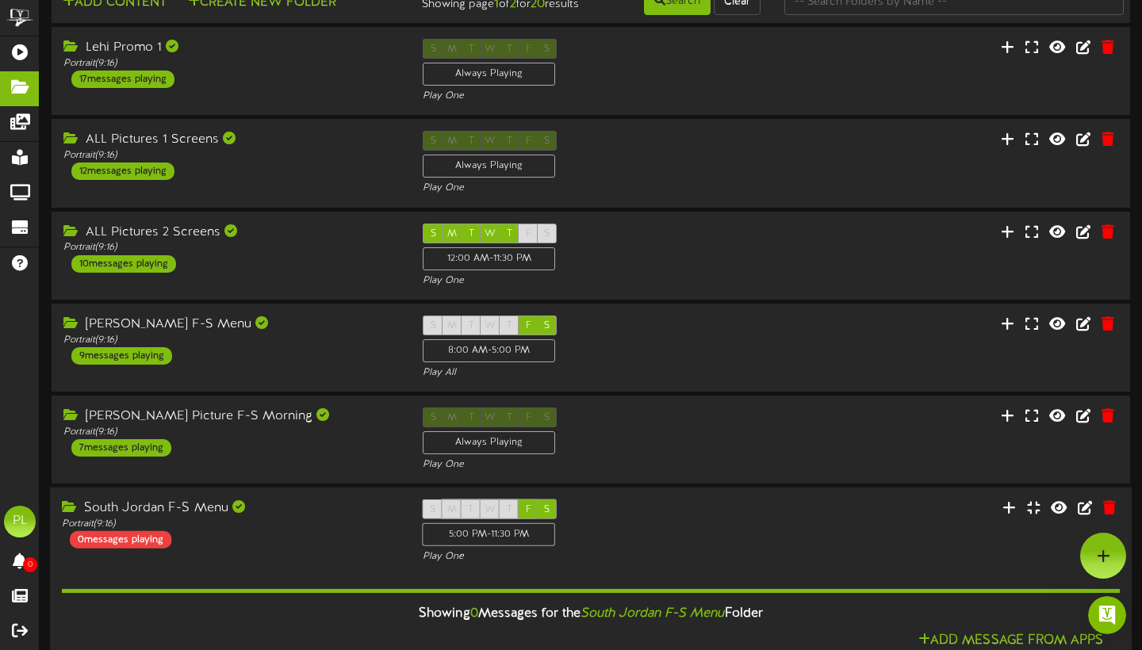
scroll to position [16, 0]
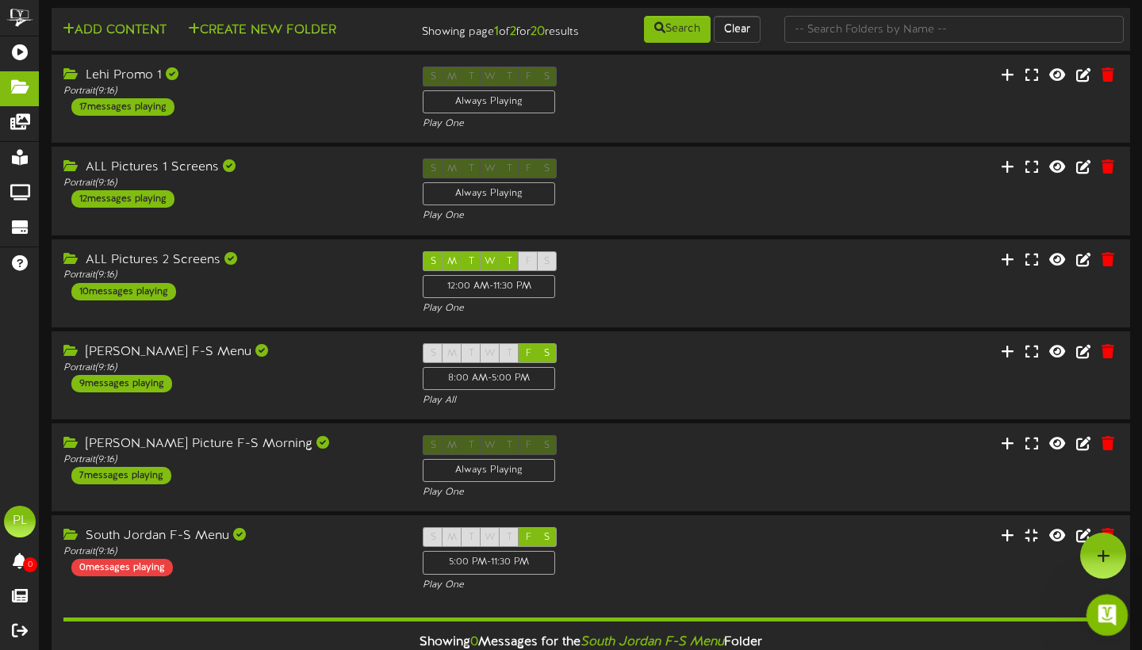
click at [1111, 617] on icon "Open Intercom Messenger" at bounding box center [1105, 613] width 26 height 26
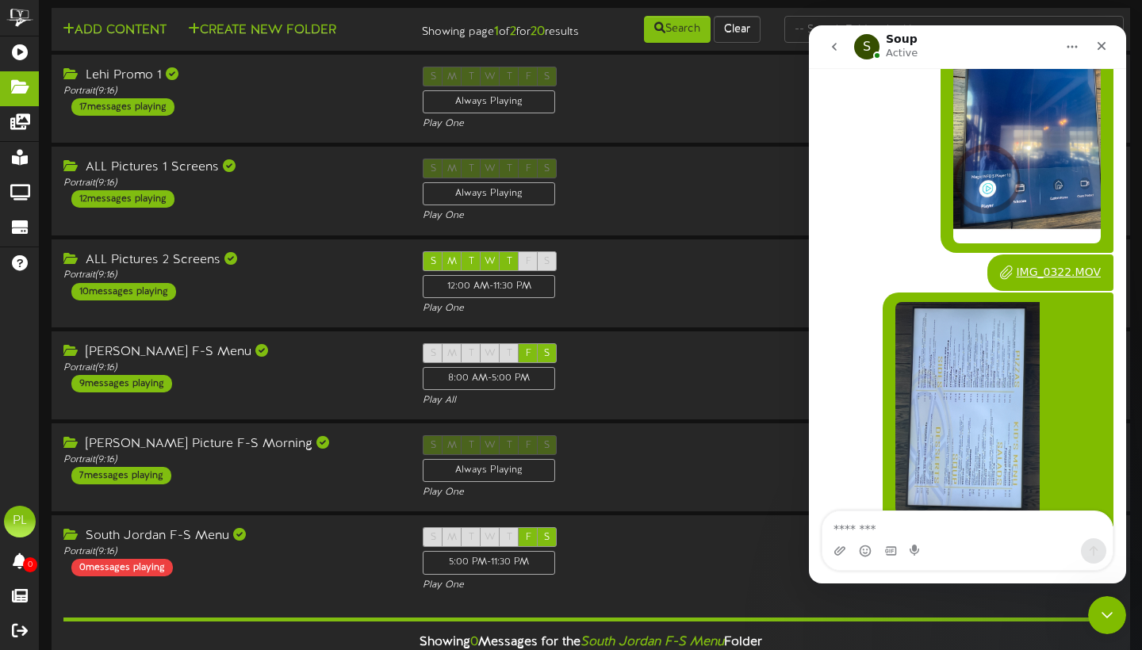
scroll to position [1697, 0]
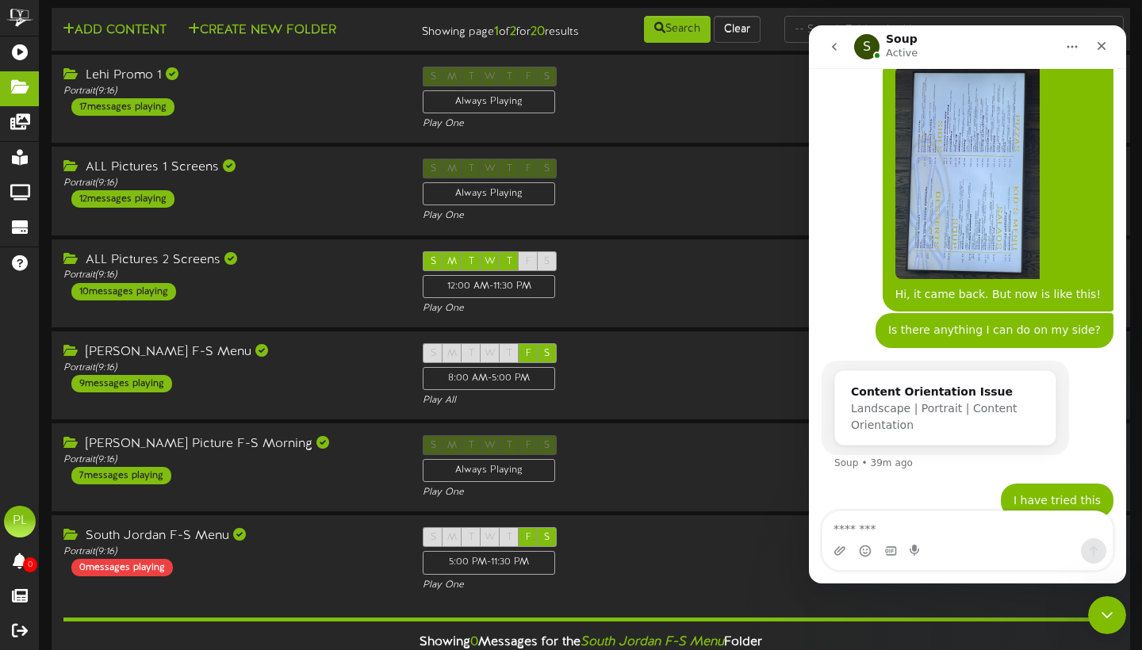
click at [863, 523] on textarea "Message…" at bounding box center [967, 524] width 290 height 27
type textarea "**********"
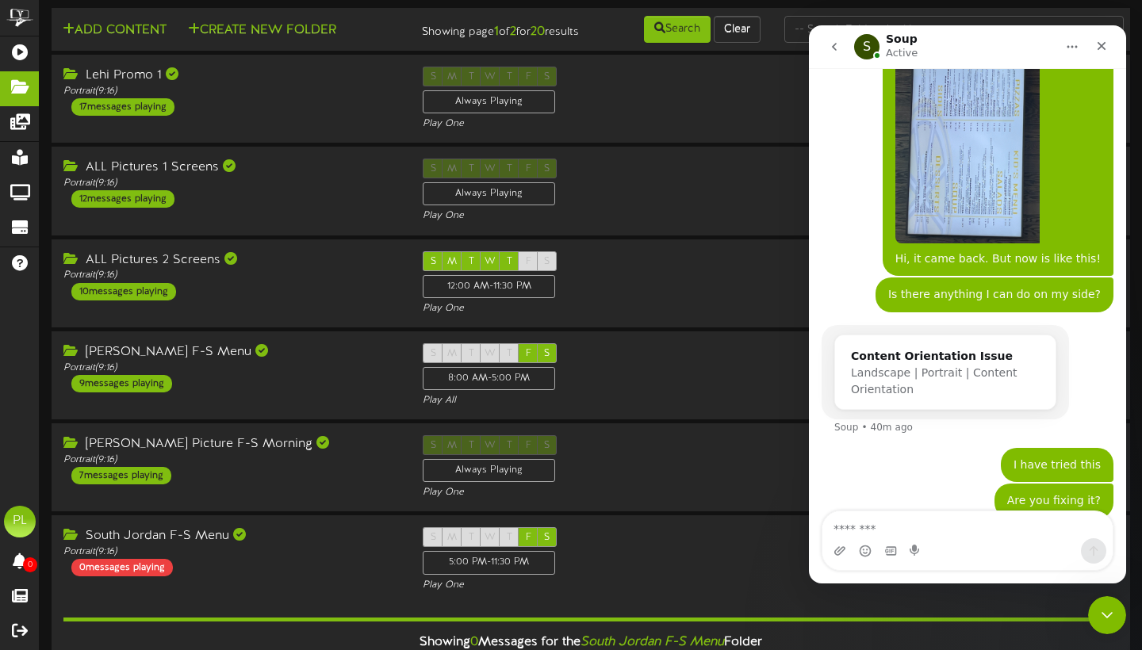
scroll to position [0, 0]
click at [850, 518] on textarea "Message…" at bounding box center [967, 524] width 290 height 27
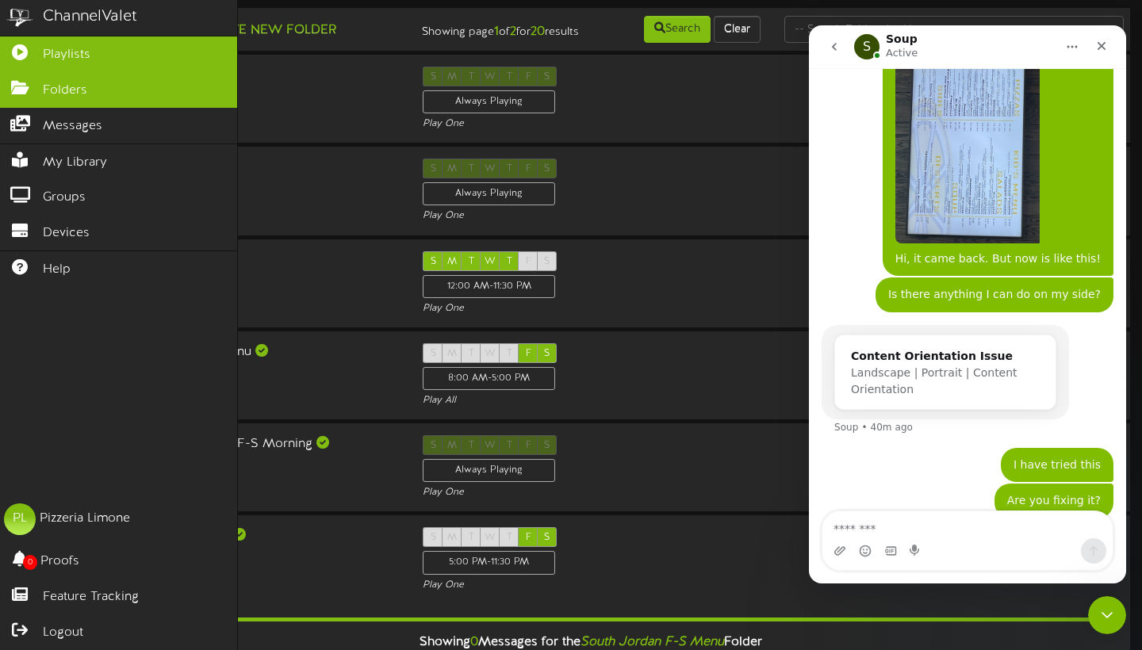
click at [25, 54] on icon at bounding box center [20, 50] width 40 height 12
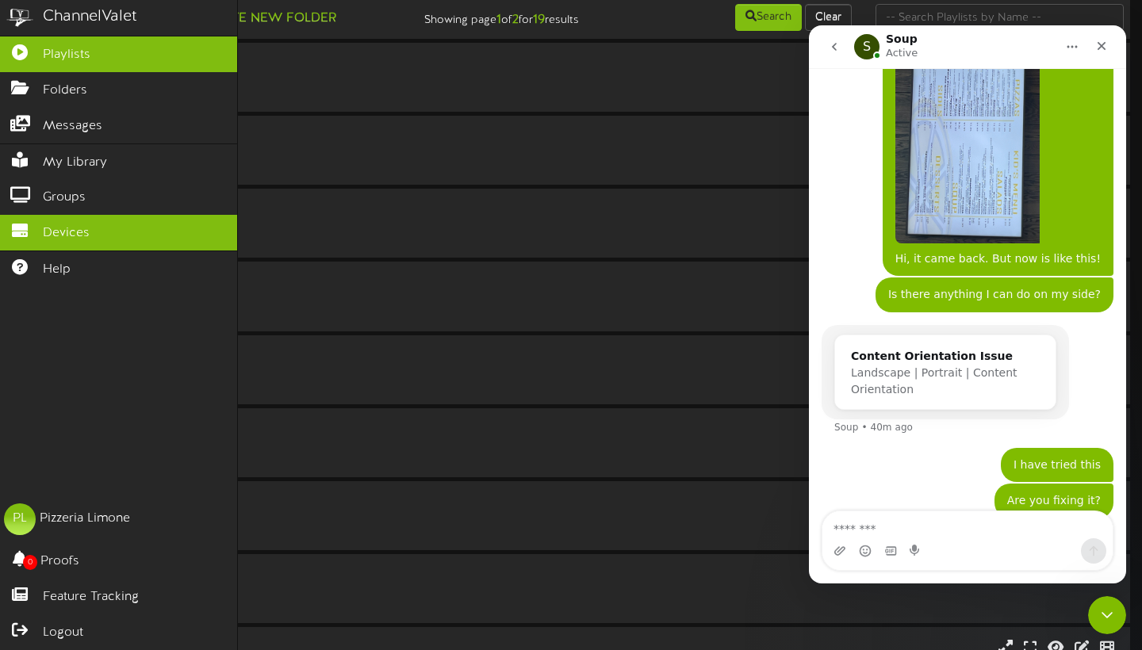
click at [71, 230] on span "Devices" at bounding box center [66, 233] width 47 height 18
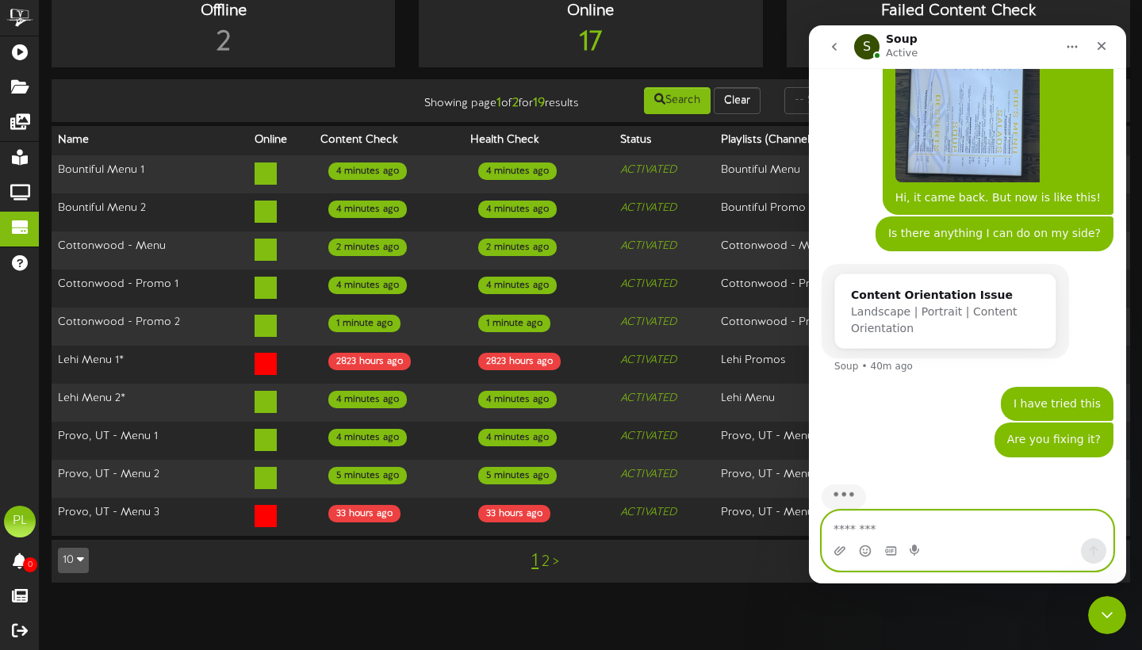
click at [872, 530] on textarea "Message…" at bounding box center [967, 524] width 290 height 27
type textarea "**********"
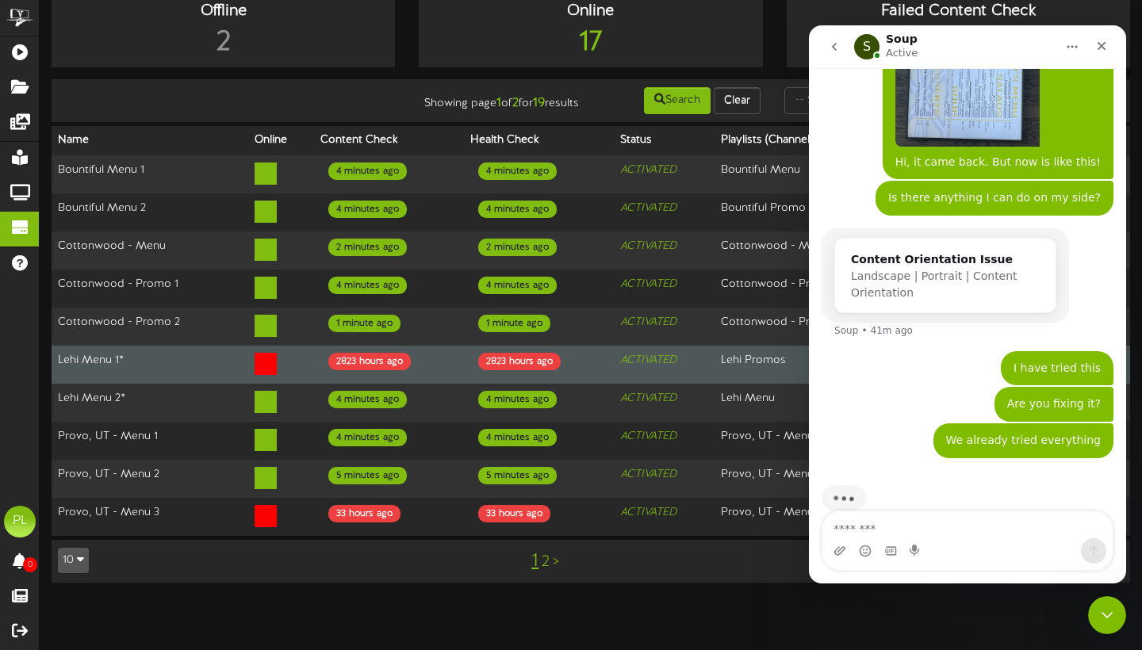
click at [159, 376] on td "Lehi Menu 1*" at bounding box center [150, 365] width 197 height 38
click at [254, 369] on icon at bounding box center [265, 364] width 22 height 22
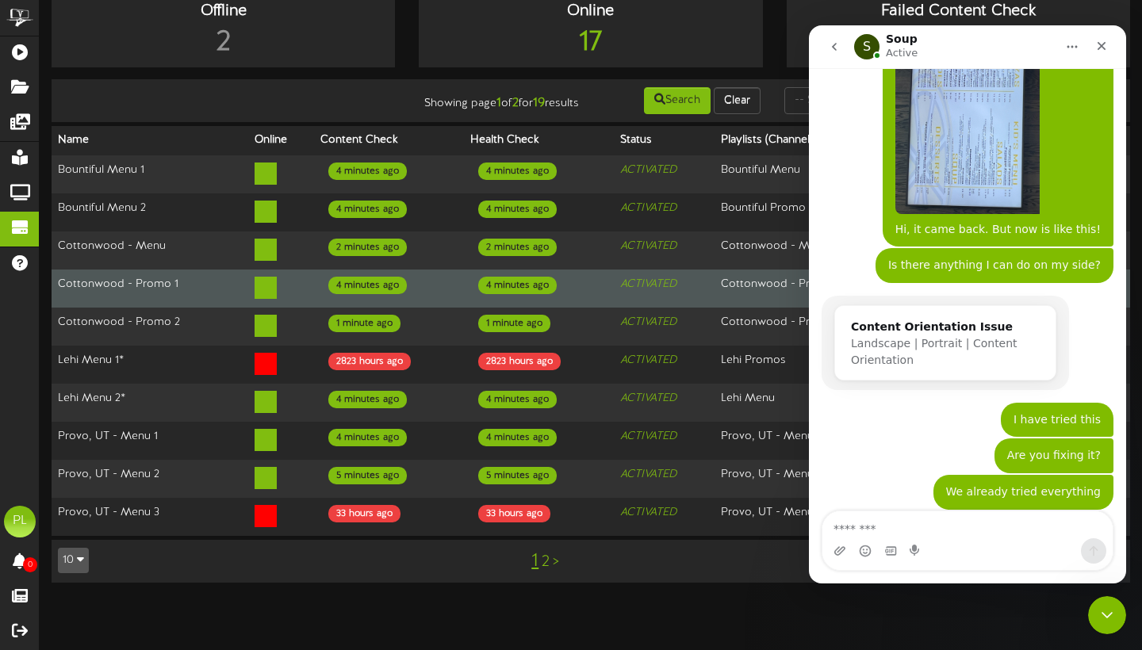
scroll to position [1875, 0]
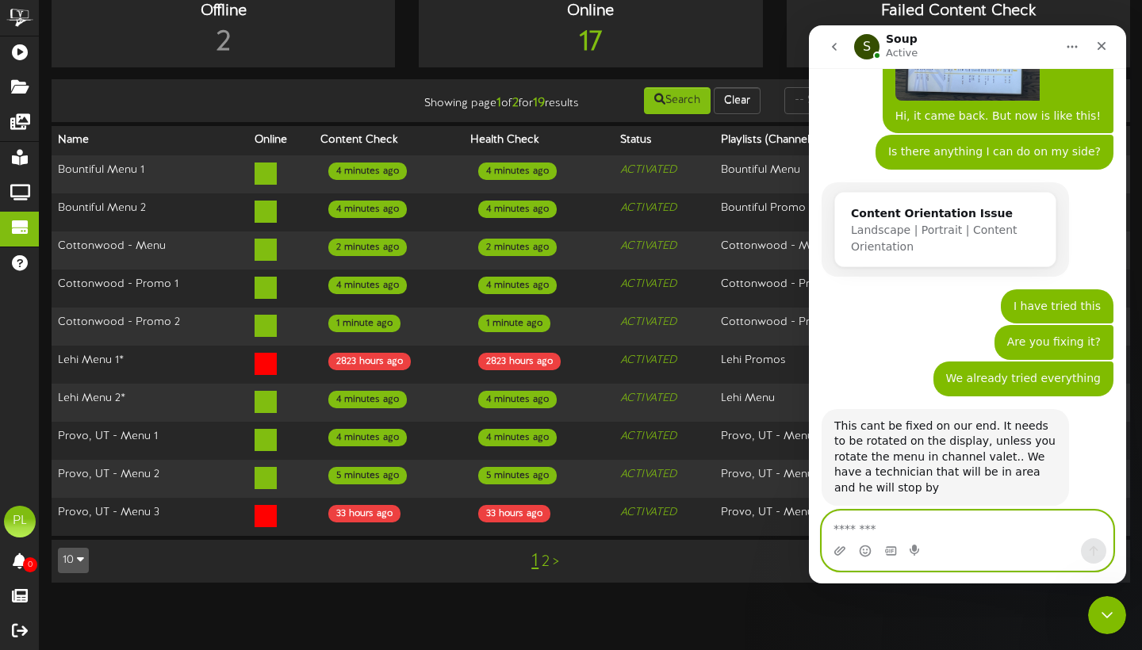
click at [843, 534] on textarea "Message…" at bounding box center [967, 524] width 290 height 27
type textarea "**********"
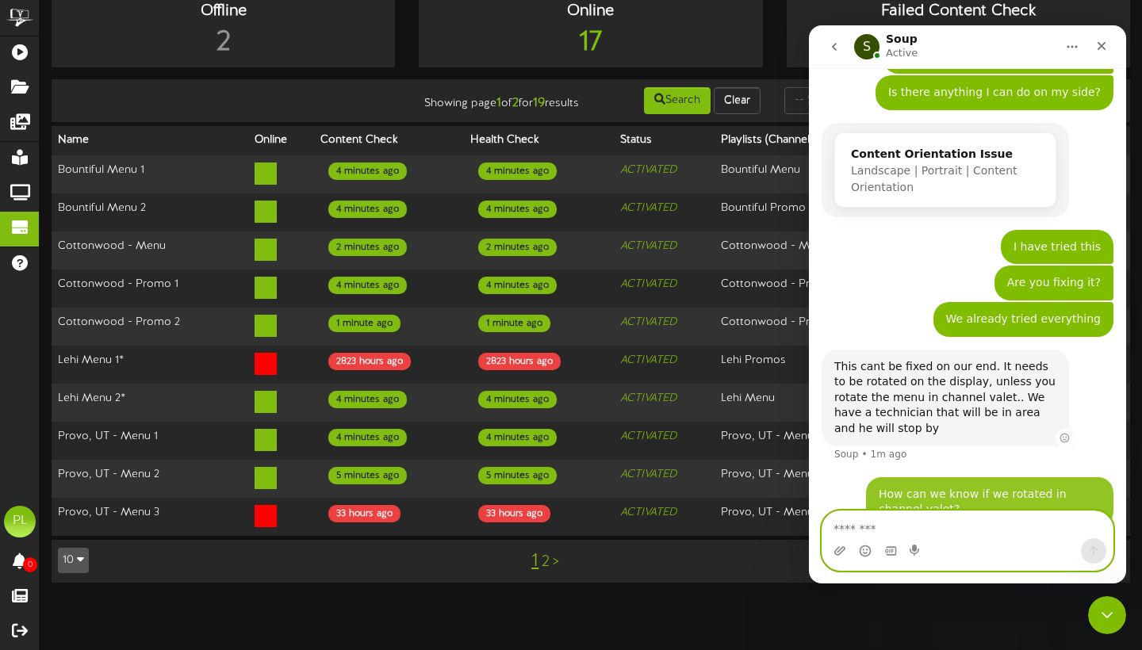
scroll to position [1937, 0]
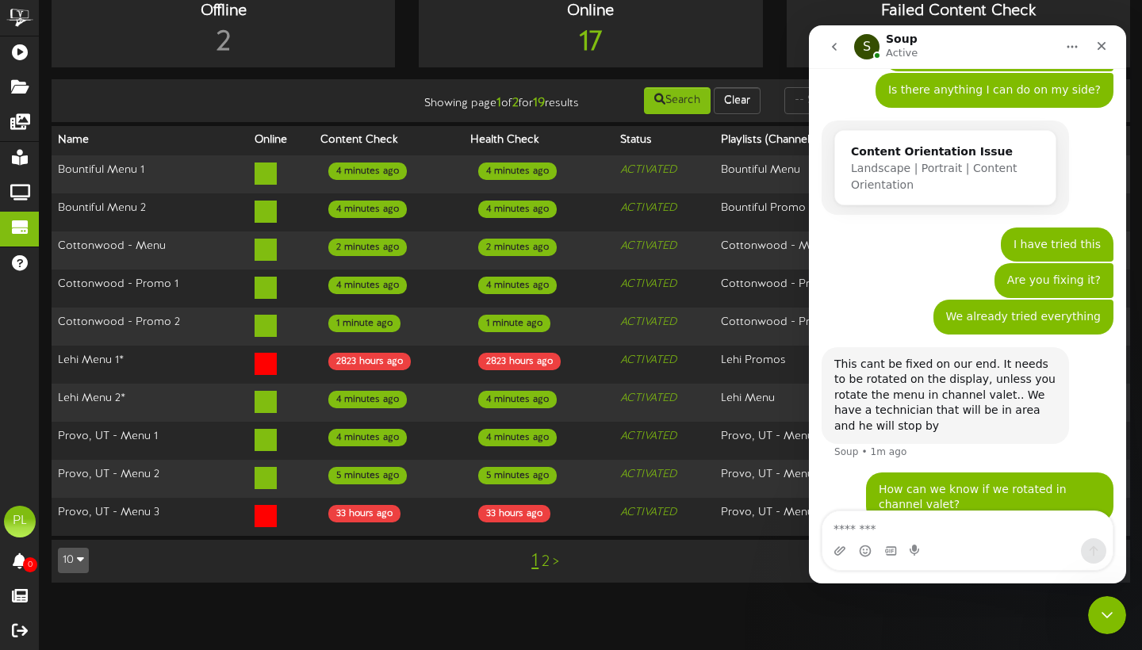
click at [386, 109] on div "Showing page 1 of 2 for 19 results Search Clear" at bounding box center [590, 101] width 1089 height 30
click at [1102, 55] on div "Close" at bounding box center [1101, 46] width 29 height 29
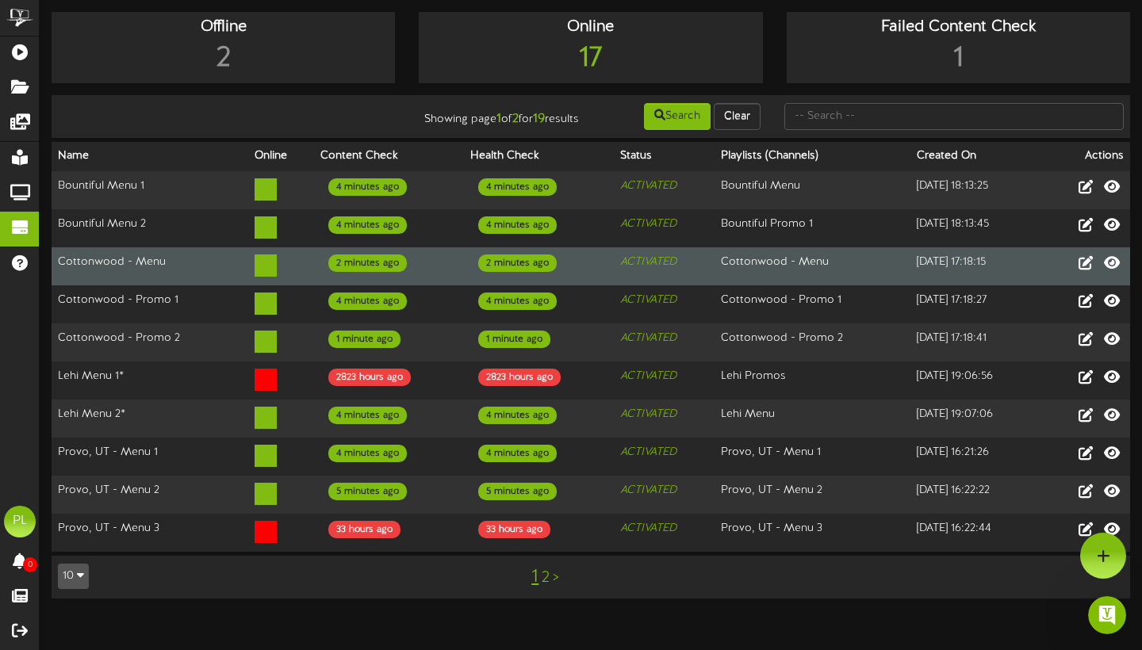
scroll to position [0, 0]
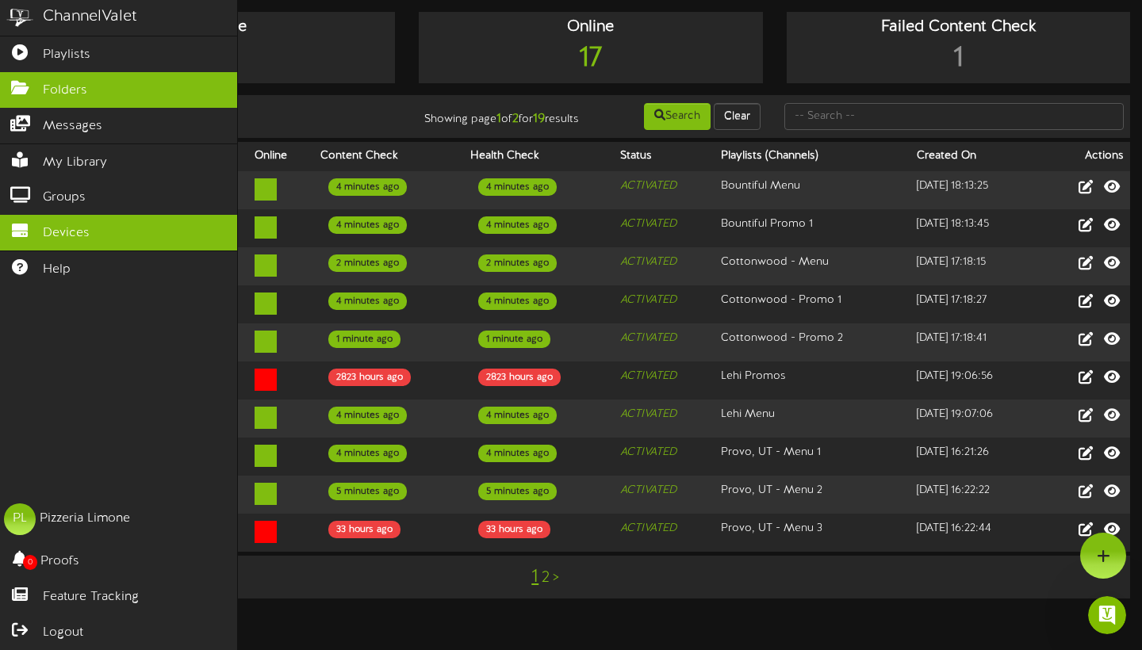
click at [124, 83] on link "Folders" at bounding box center [118, 90] width 237 height 36
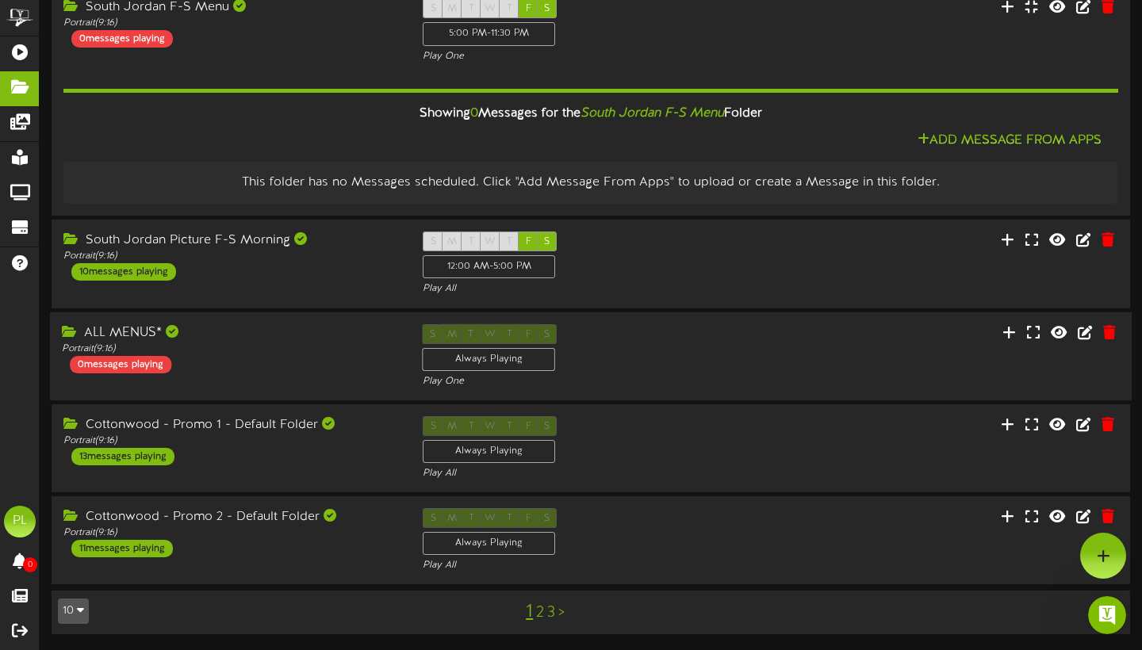
click at [297, 364] on div "ALL MENUS* Portrait ( 9:16 ) 0 messages playing" at bounding box center [230, 347] width 361 height 49
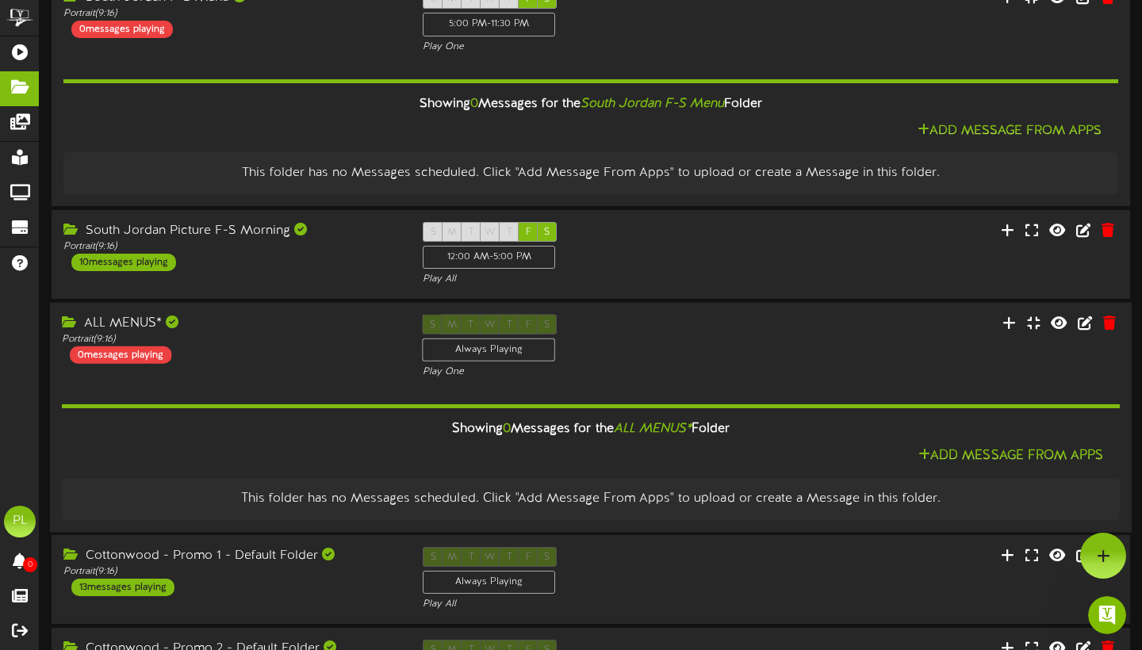
click at [297, 363] on div "ALL MENUS* Portrait ( 9:16 ) 0 messages playing" at bounding box center [230, 338] width 361 height 49
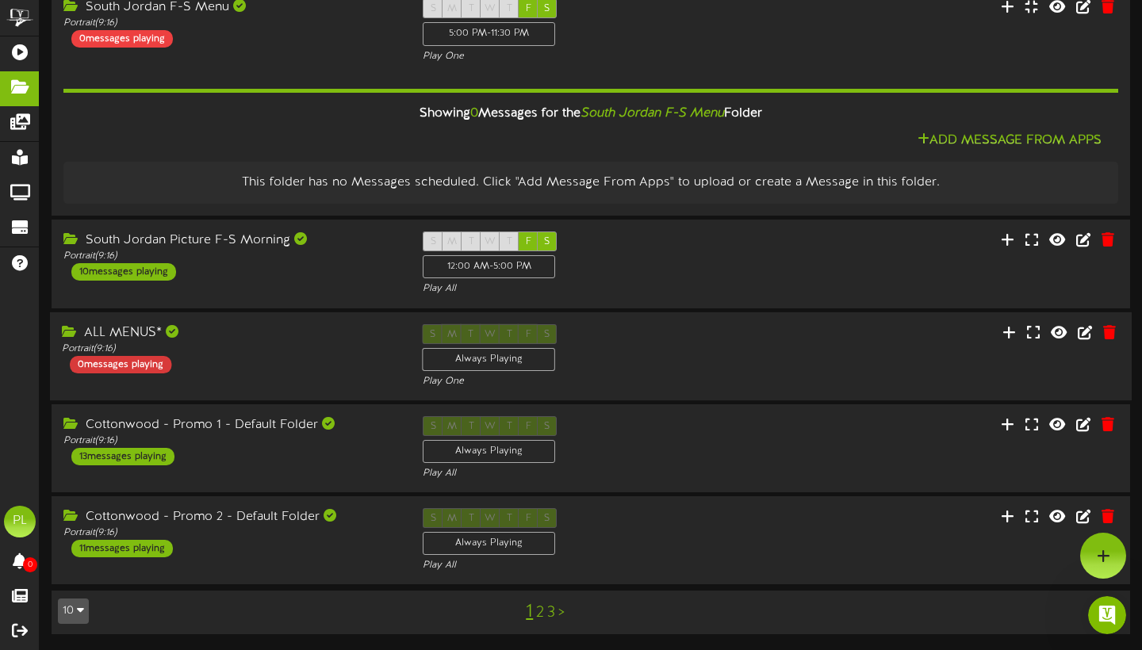
click at [164, 361] on div "0 messages playing" at bounding box center [120, 363] width 101 height 17
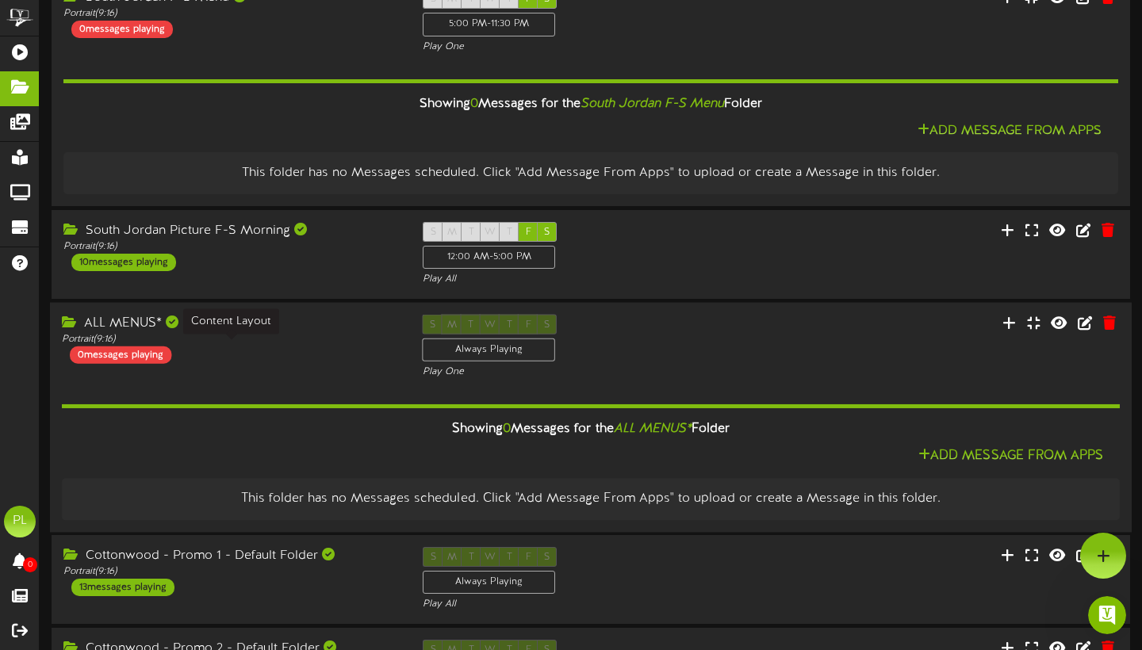
click at [262, 346] on div "Portrait ( 9:16 )" at bounding box center [230, 338] width 337 height 13
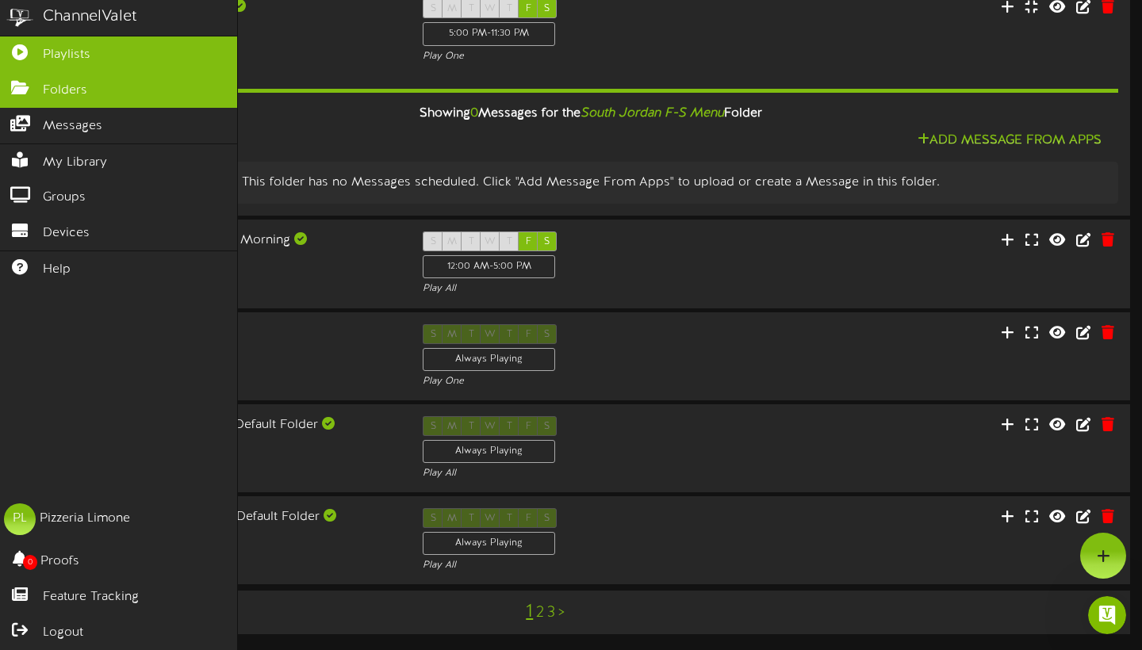
click at [28, 46] on icon at bounding box center [20, 50] width 40 height 12
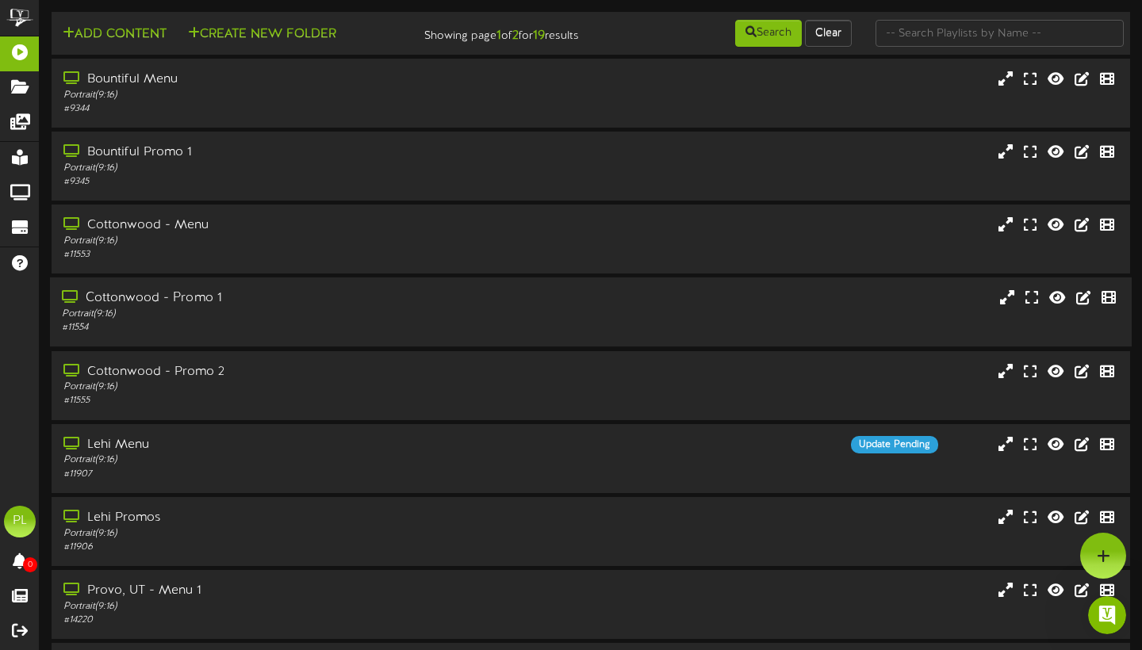
click at [285, 308] on div "Cottonwood - Promo 1" at bounding box center [275, 298] width 427 height 18
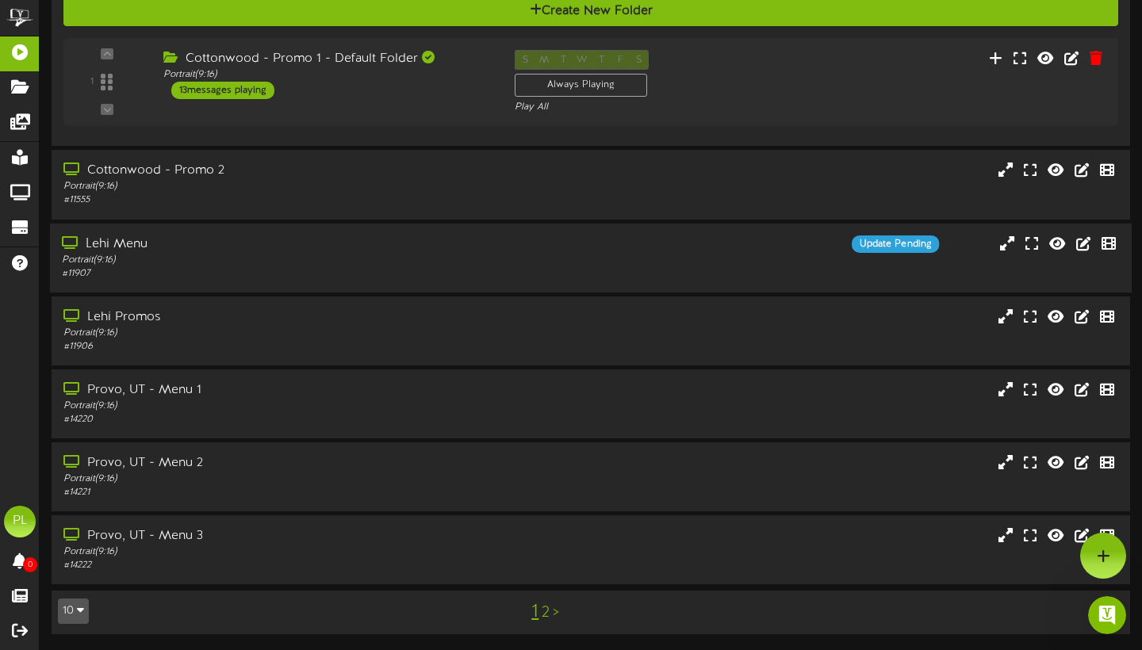
click at [267, 249] on div "Lehi Menu" at bounding box center [275, 244] width 427 height 18
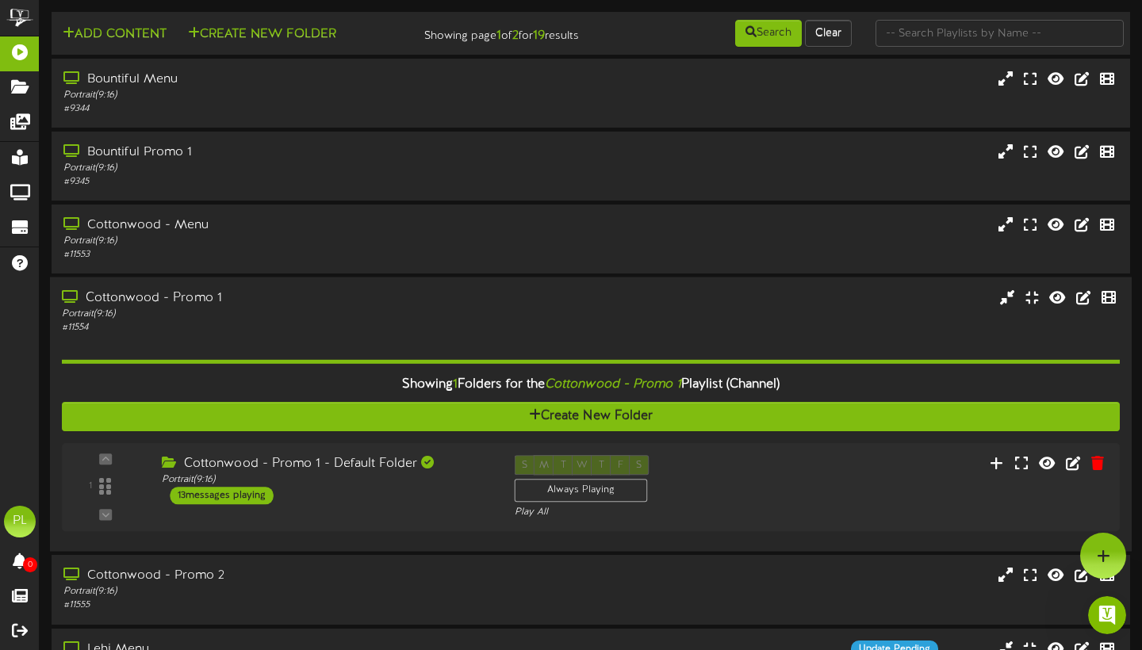
scroll to position [1, 0]
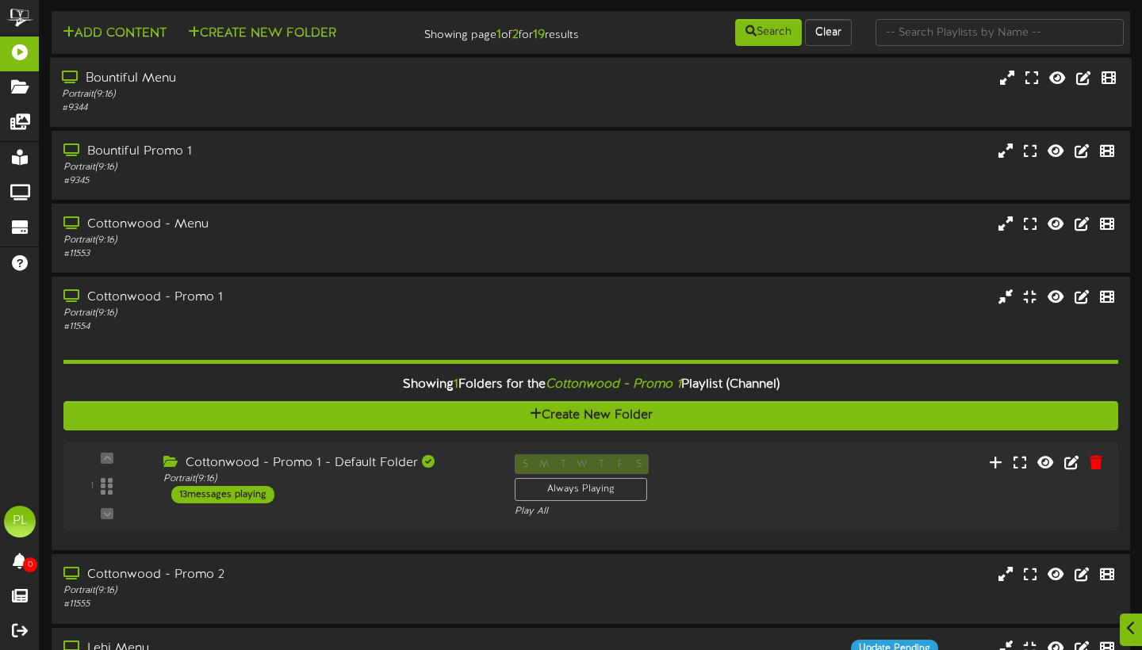
click at [315, 88] on div "Bountiful Menu" at bounding box center [275, 79] width 427 height 18
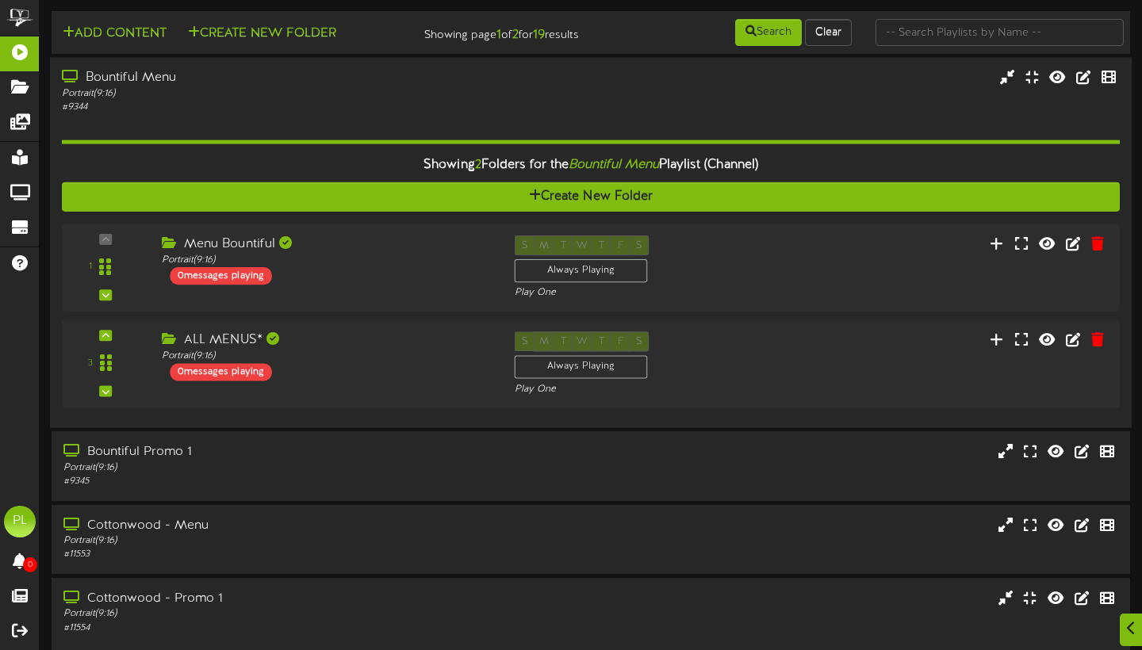
click at [270, 101] on div "Portrait ( 9:16 )" at bounding box center [275, 93] width 427 height 13
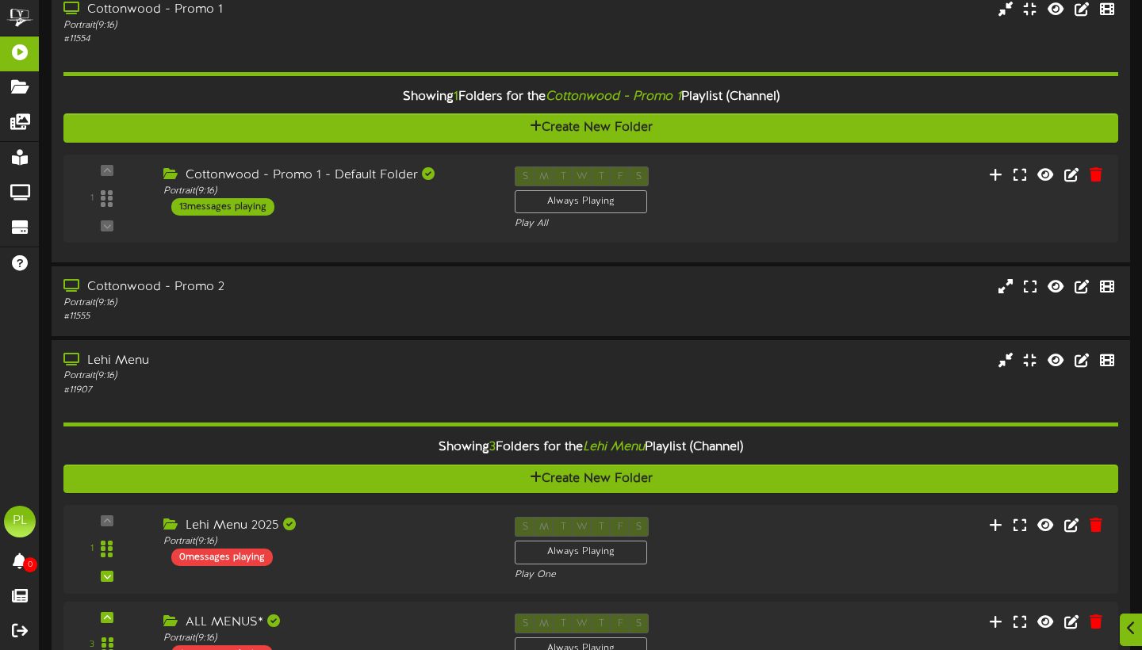
scroll to position [289, 0]
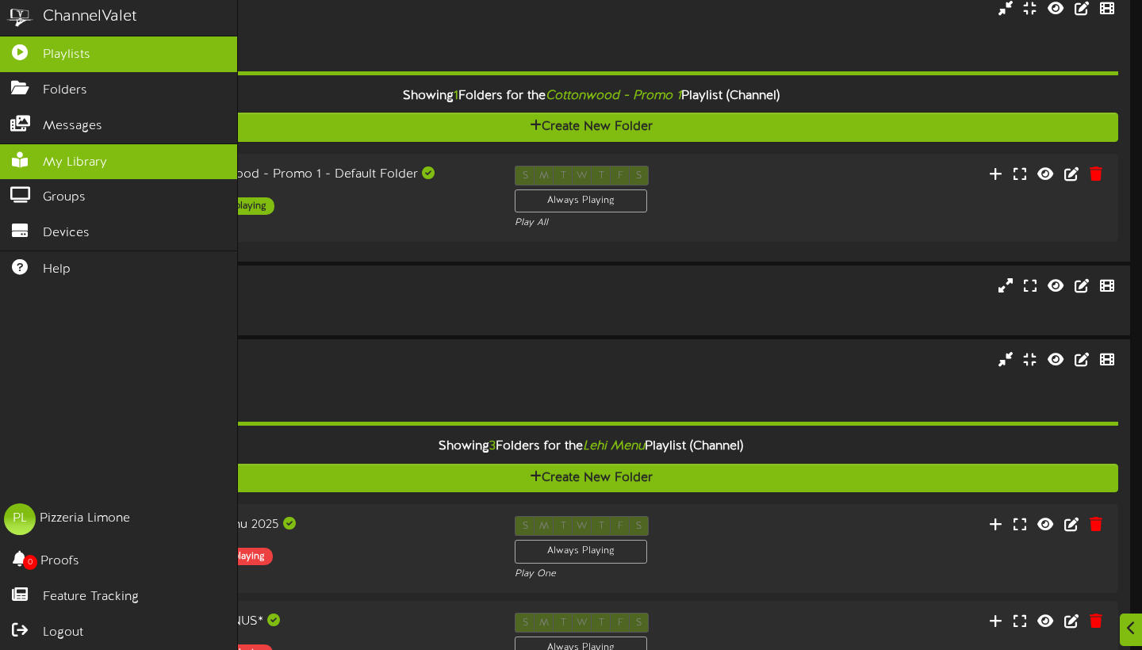
click at [66, 154] on span "My Library" at bounding box center [75, 163] width 64 height 18
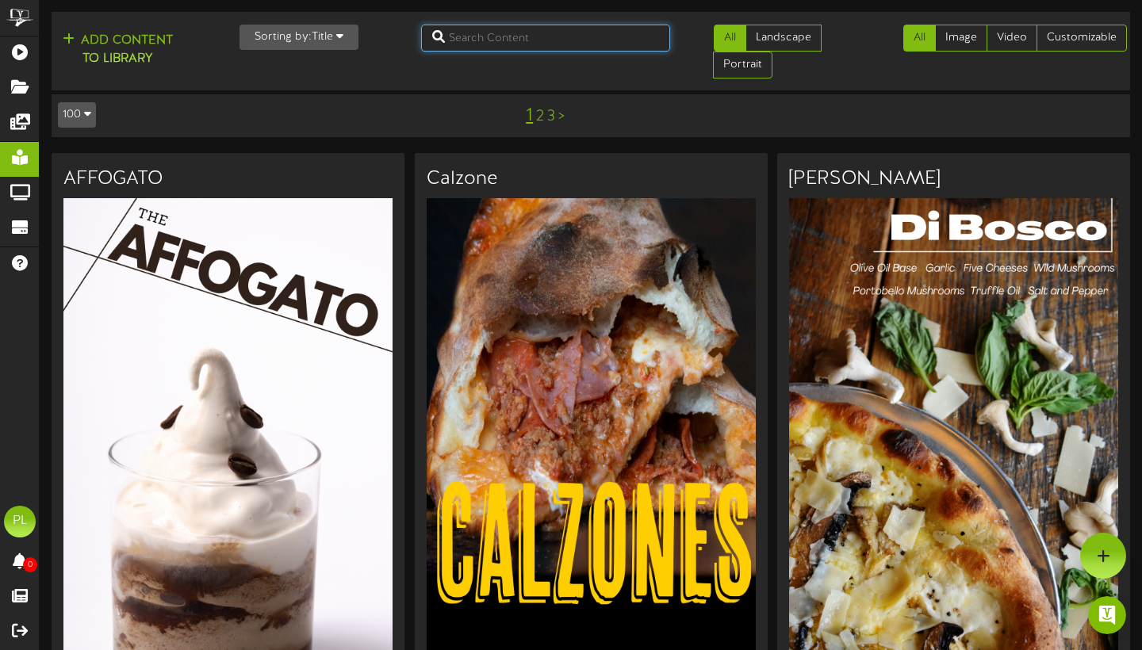
click at [503, 38] on input "text" at bounding box center [545, 38] width 249 height 27
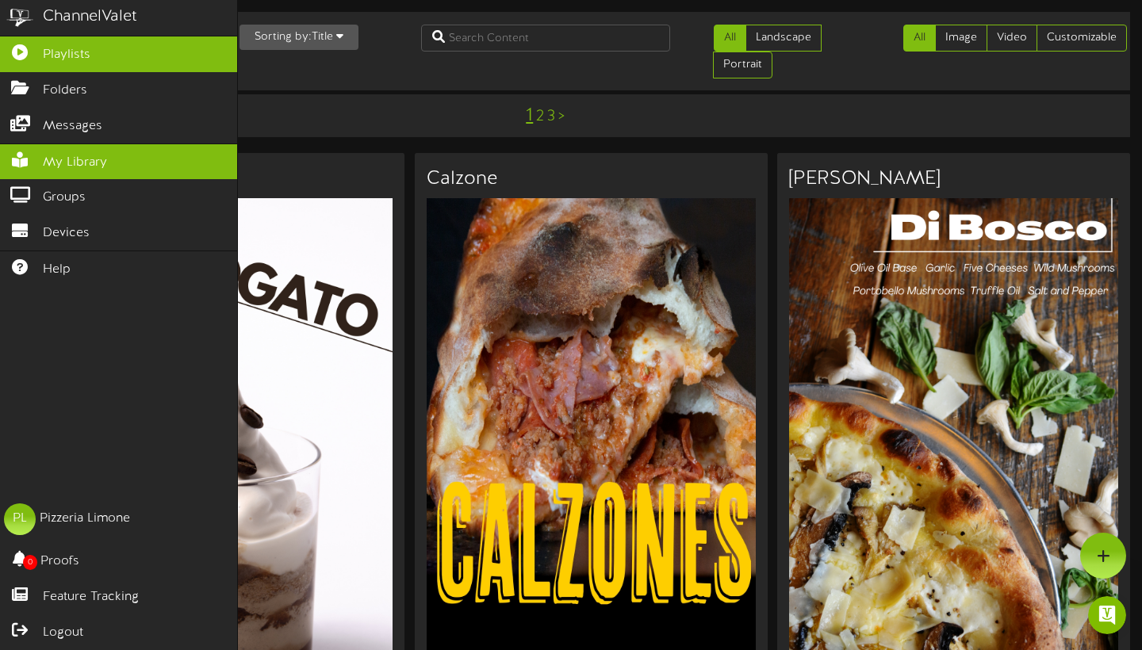
click at [86, 56] on span "Playlists" at bounding box center [67, 55] width 48 height 18
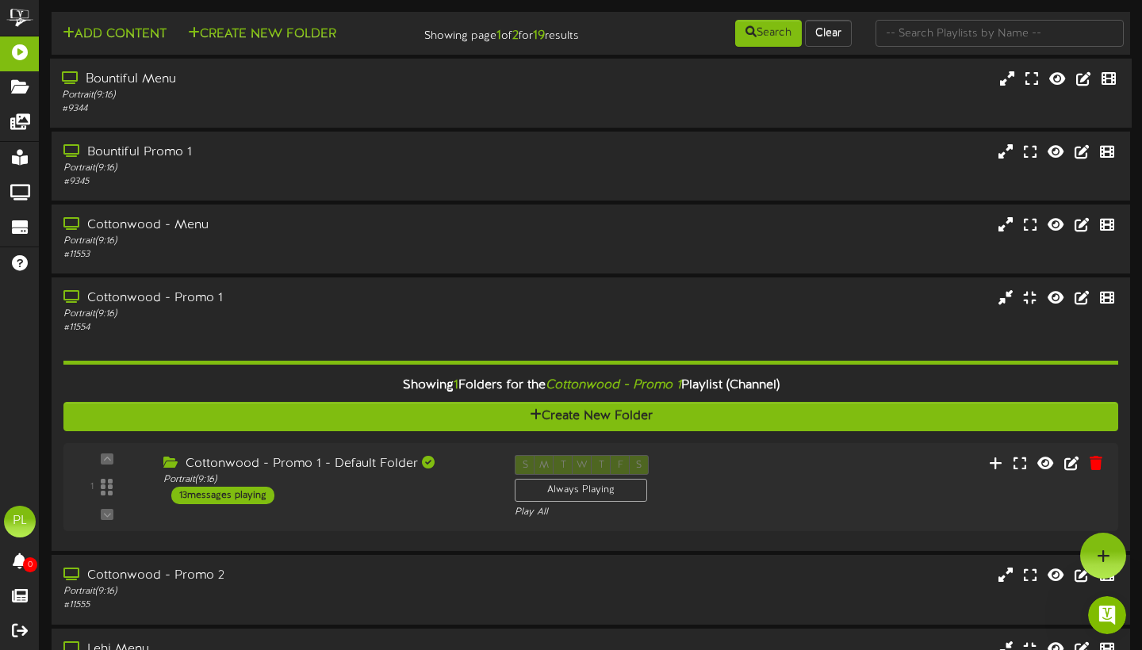
click at [287, 102] on div "Portrait ( 9:16 )" at bounding box center [275, 95] width 427 height 13
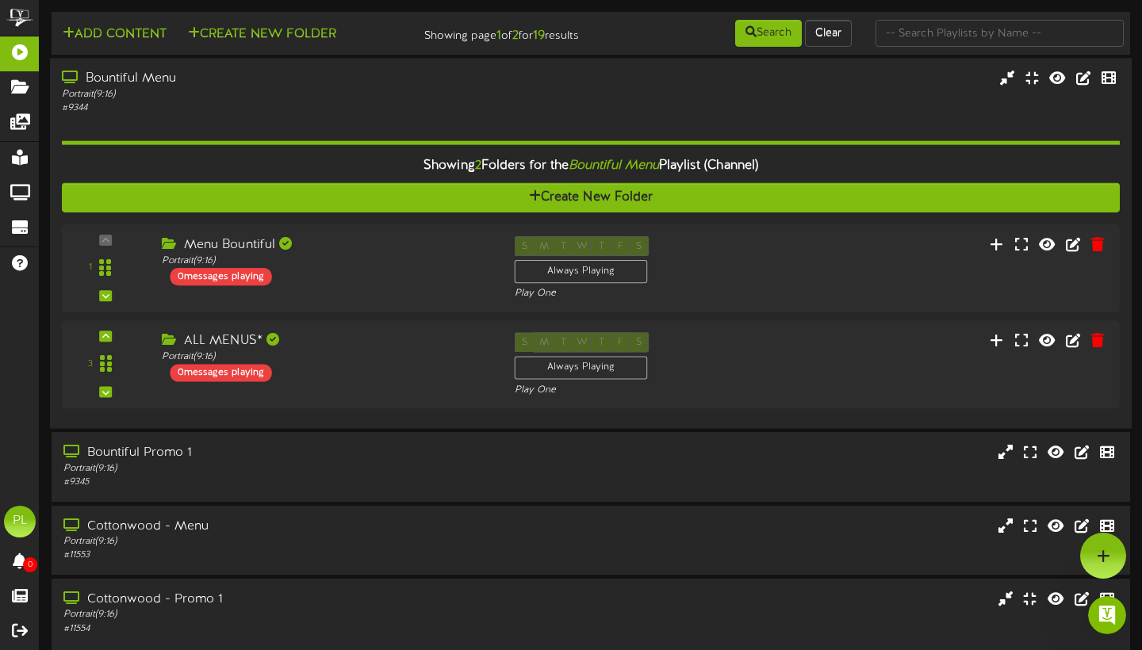
click at [399, 101] on div "Portrait ( 9:16 )" at bounding box center [275, 94] width 427 height 13
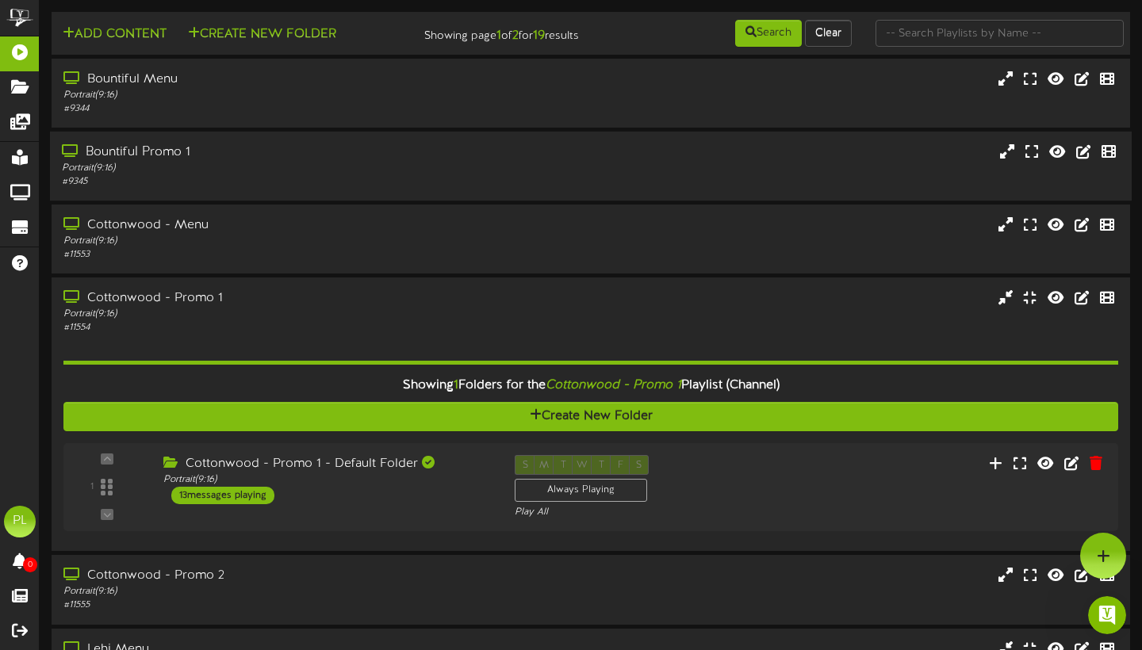
click at [293, 158] on div "Bountiful Promo 1" at bounding box center [275, 152] width 427 height 18
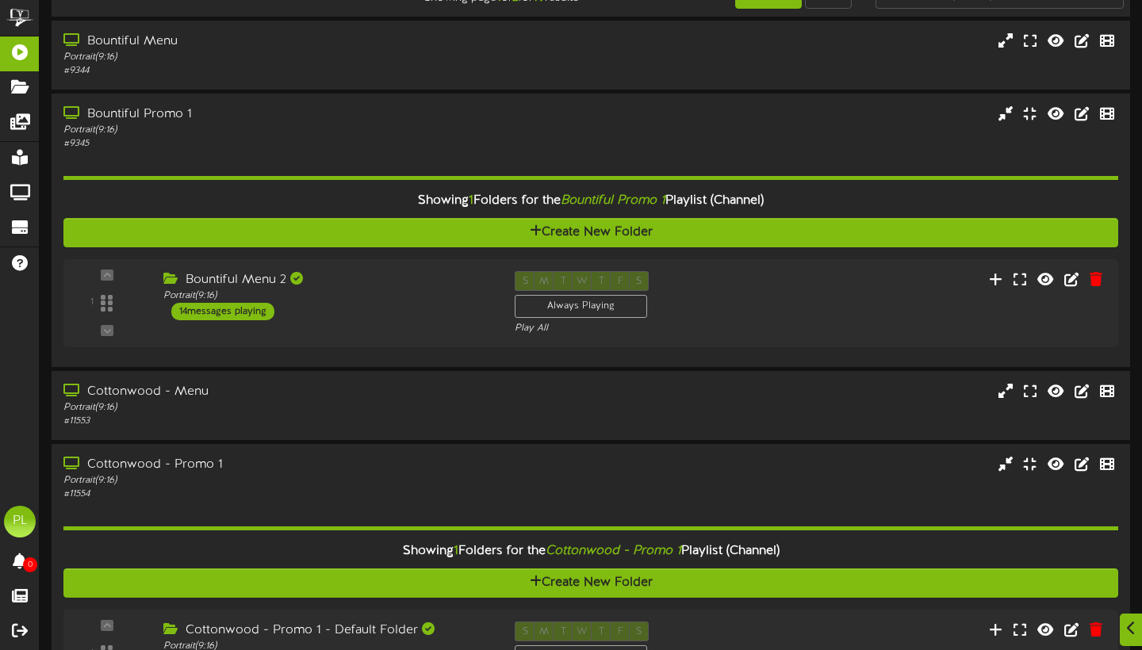
scroll to position [39, 0]
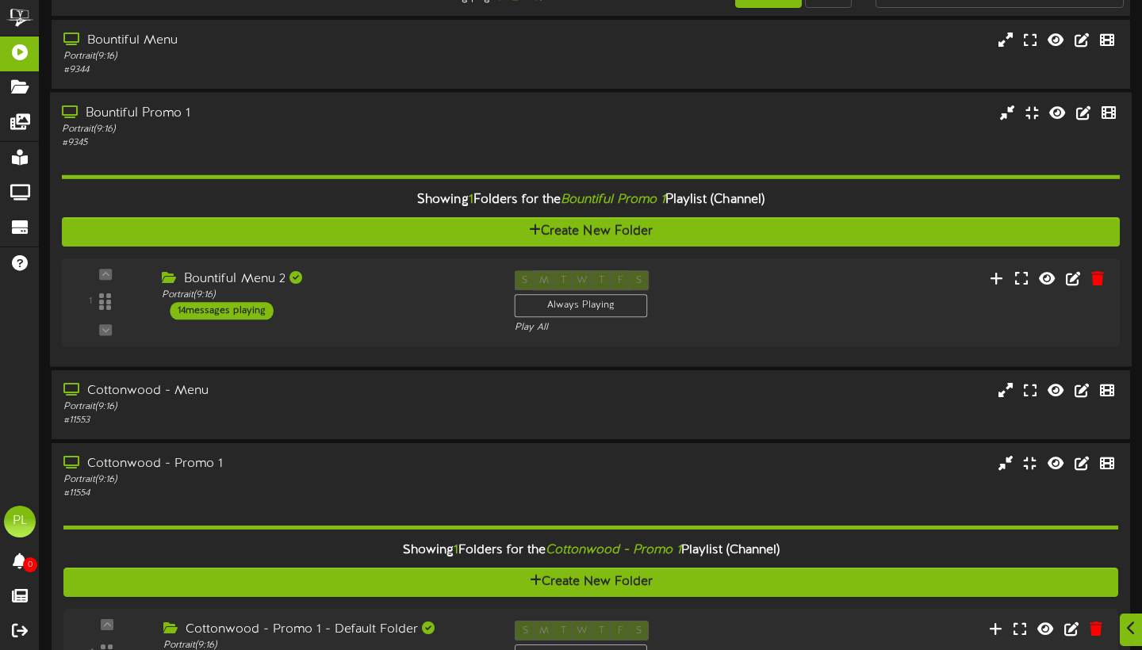
click at [326, 136] on div "Portrait ( 9:16 )" at bounding box center [275, 129] width 427 height 13
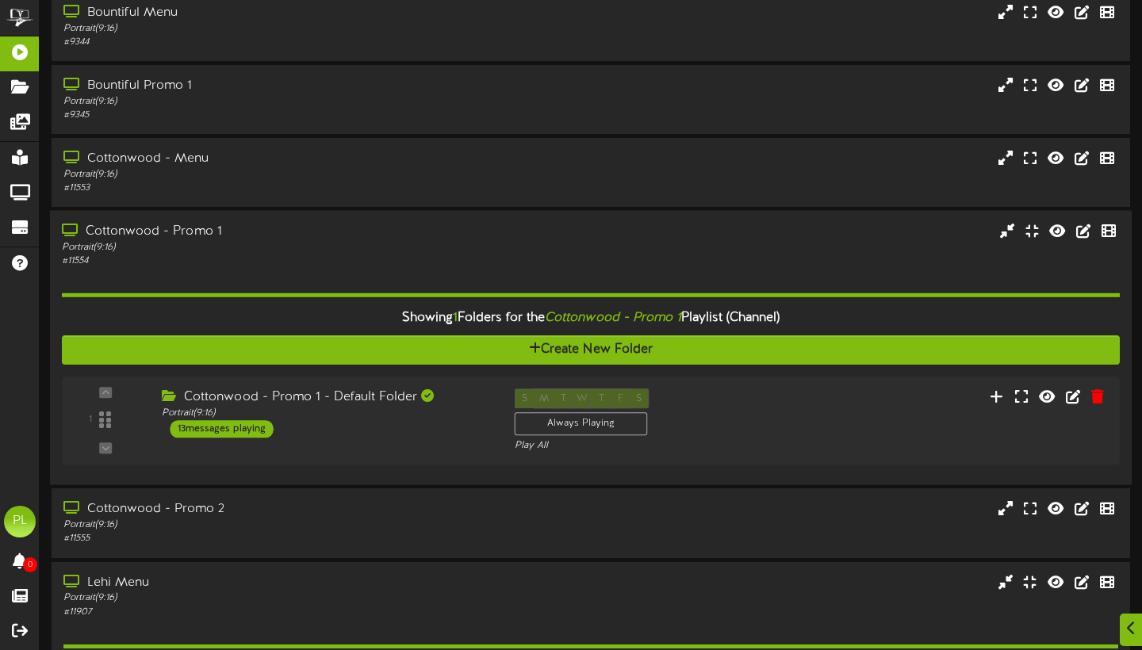
scroll to position [101, 0]
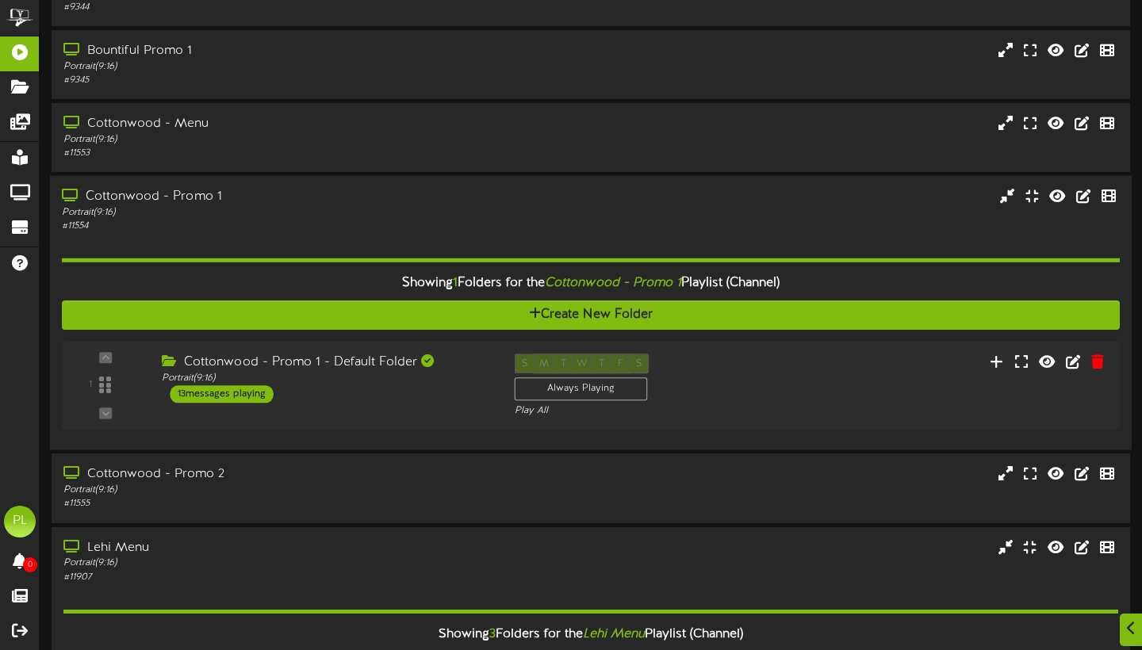
click at [342, 233] on div "# 11554" at bounding box center [275, 226] width 427 height 13
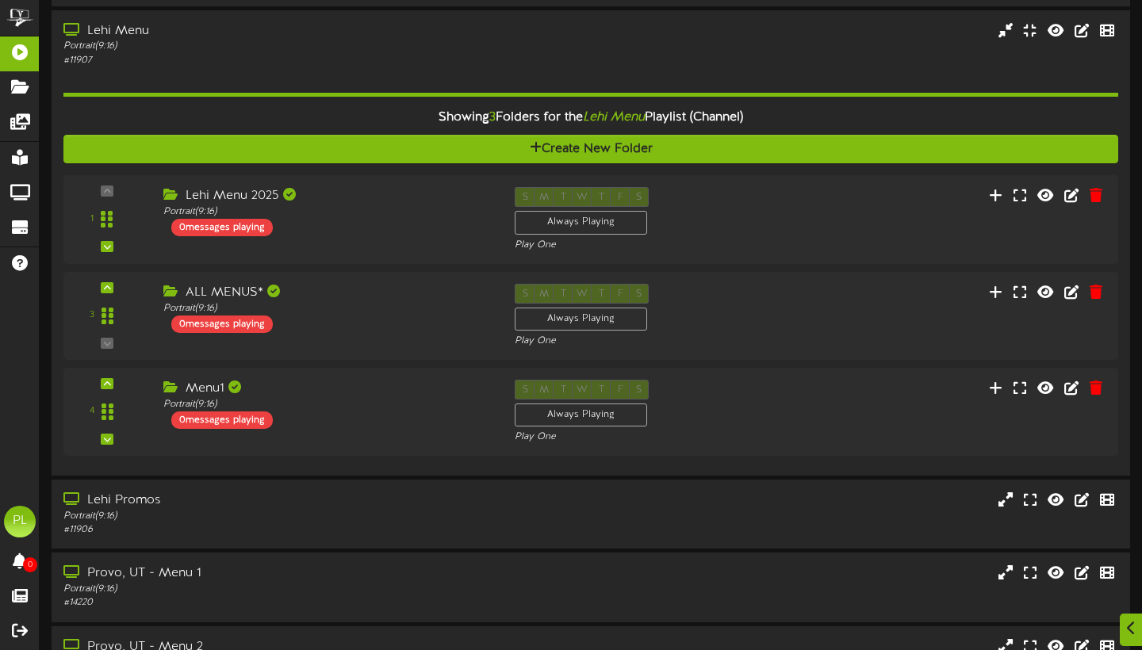
scroll to position [433, 0]
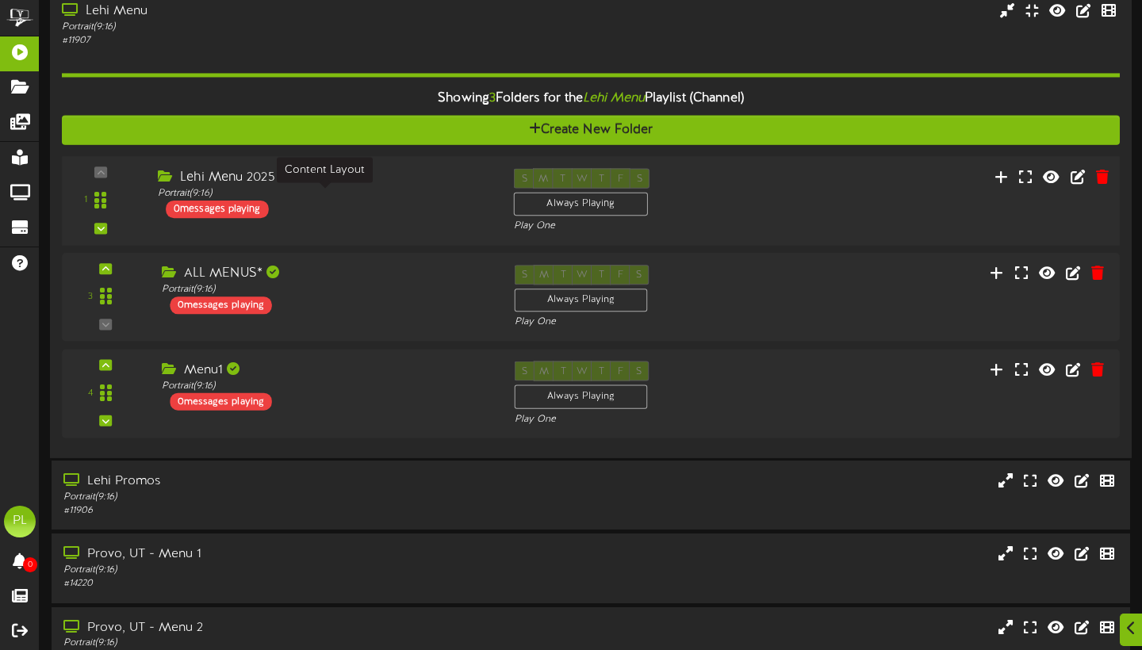
click at [349, 193] on div "Portrait ( 9:16 )" at bounding box center [324, 192] width 332 height 13
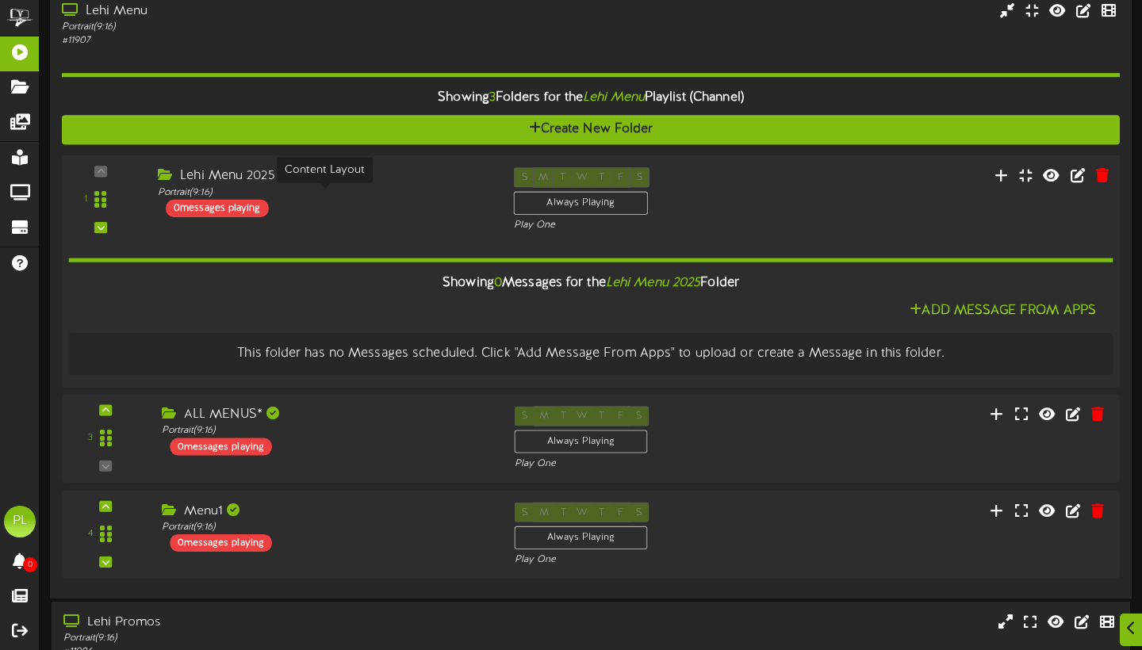
click at [349, 193] on div "Portrait ( 9:16 )" at bounding box center [324, 192] width 332 height 13
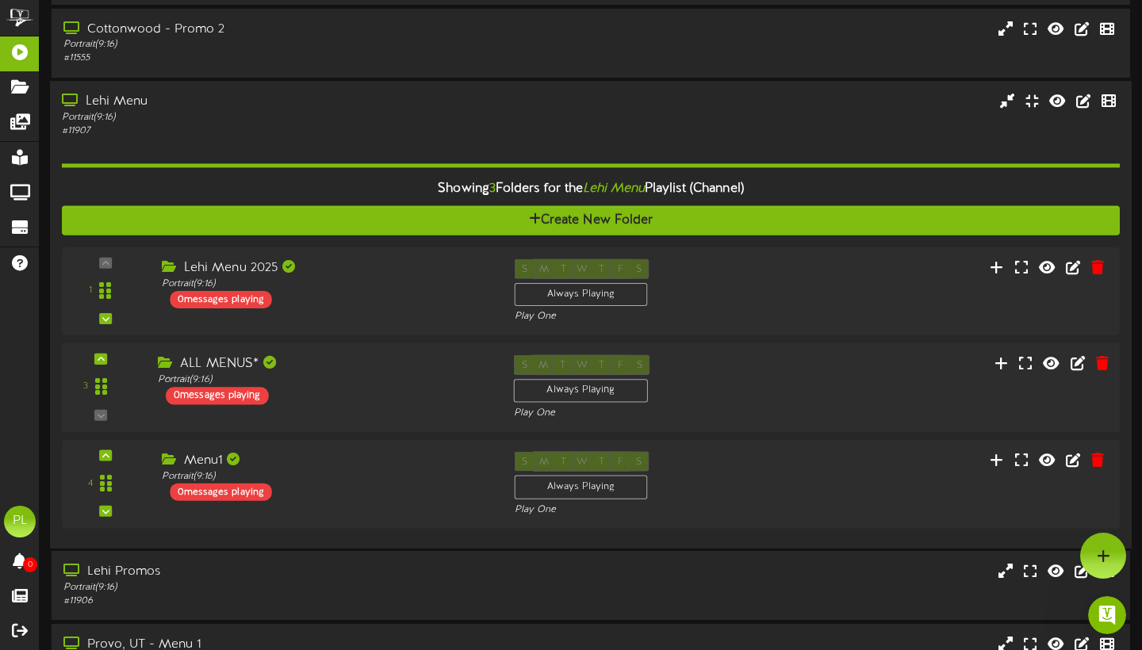
scroll to position [337, 0]
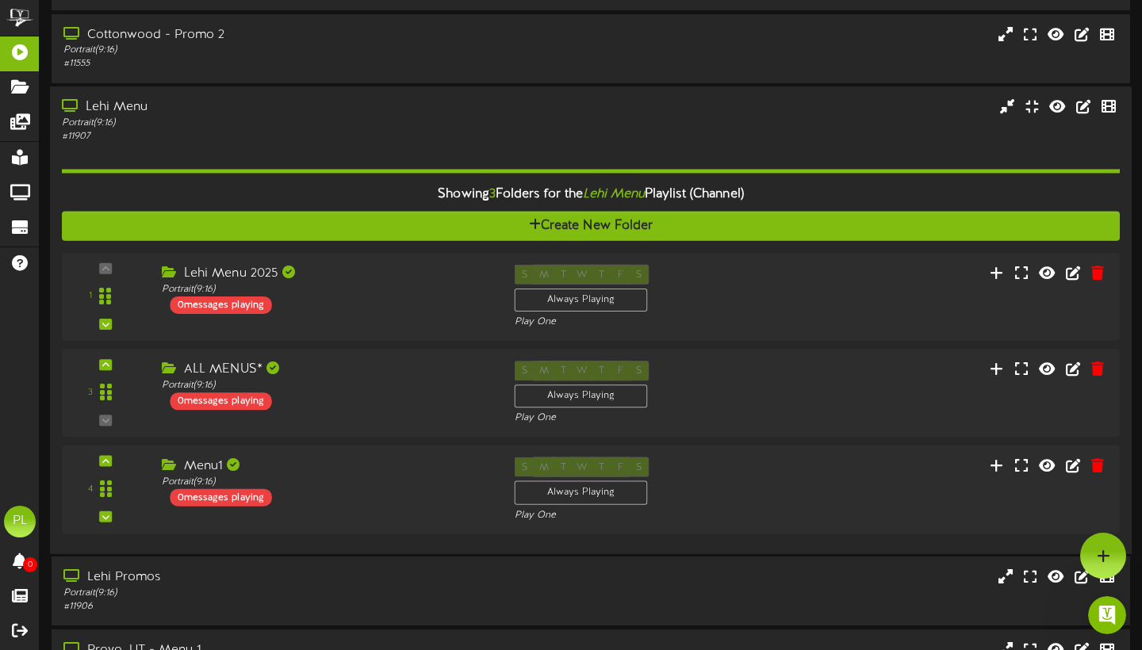
click at [323, 141] on div "# 11907" at bounding box center [275, 136] width 427 height 13
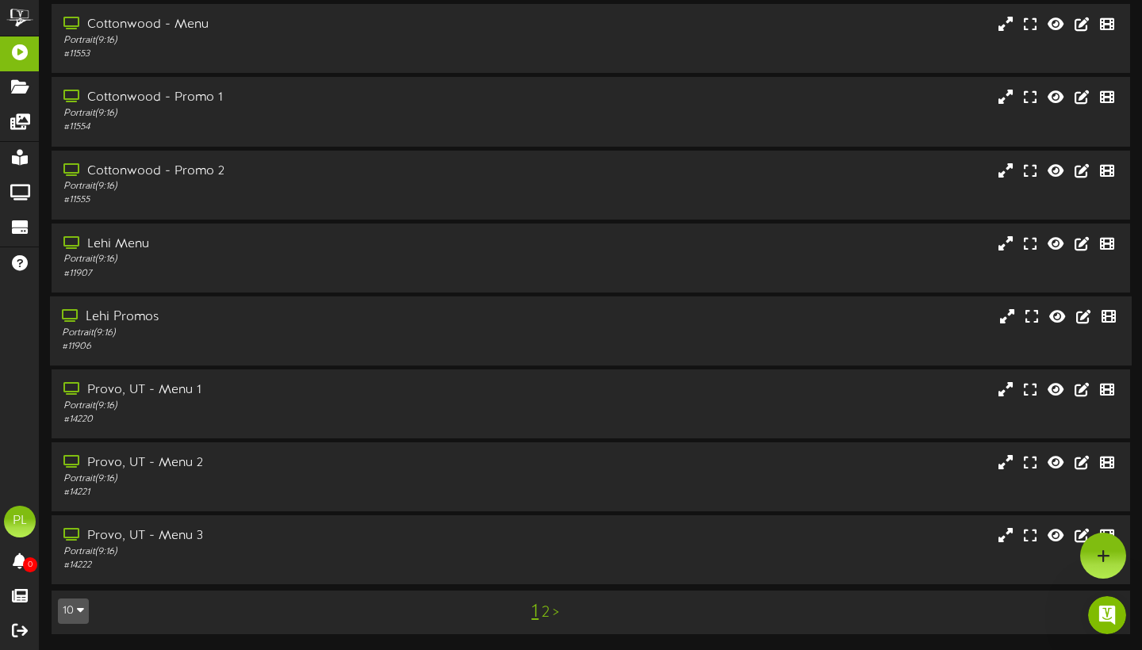
scroll to position [203, 0]
click at [301, 400] on div "Provo, UT - Menu 1" at bounding box center [275, 390] width 427 height 18
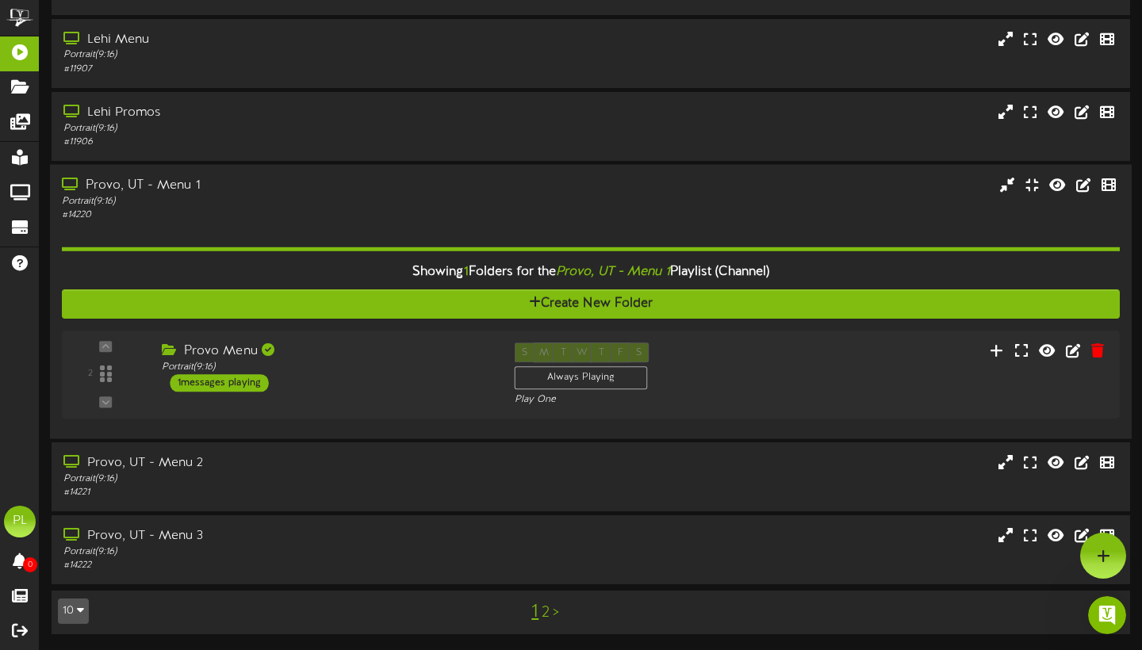
scroll to position [453, 0]
click at [386, 342] on div "Provo Menu Portrait ( 9:16 ) 1 messages playing" at bounding box center [324, 367] width 356 height 50
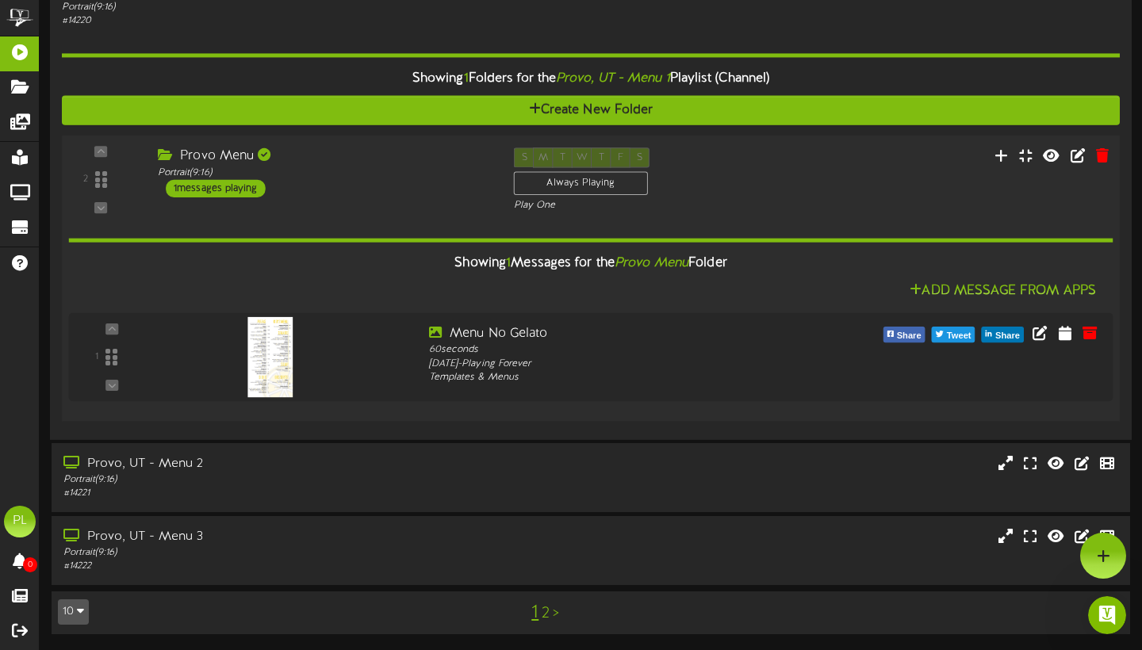
scroll to position [601, 0]
click at [457, 174] on div "Portrait ( 9:16 )" at bounding box center [324, 172] width 332 height 13
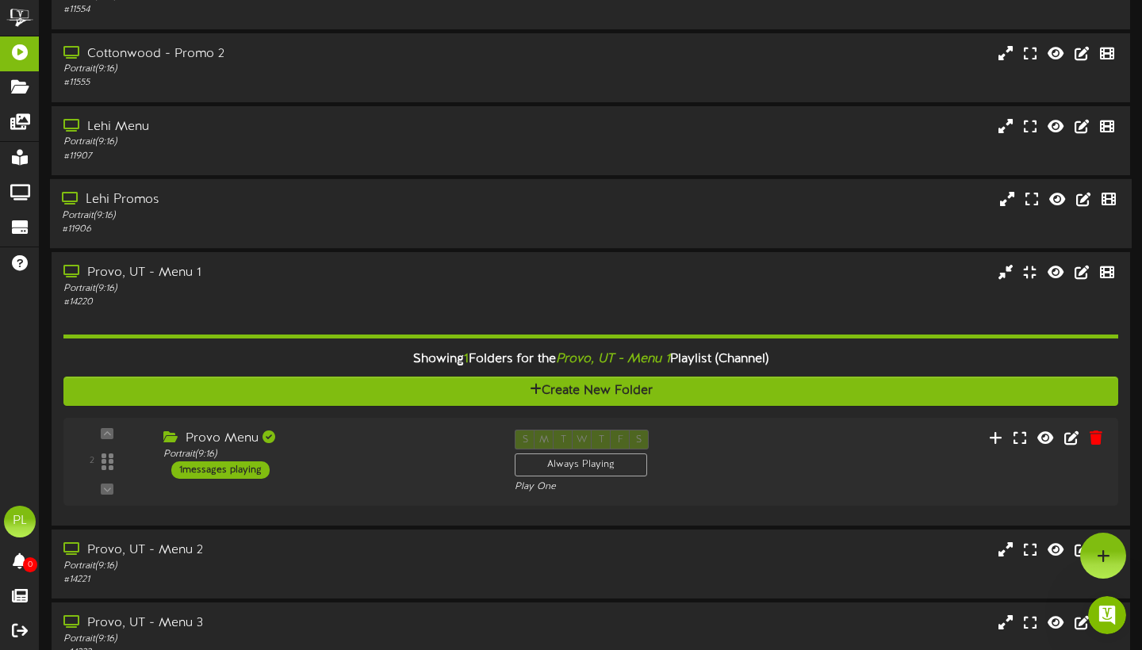
scroll to position [0, 0]
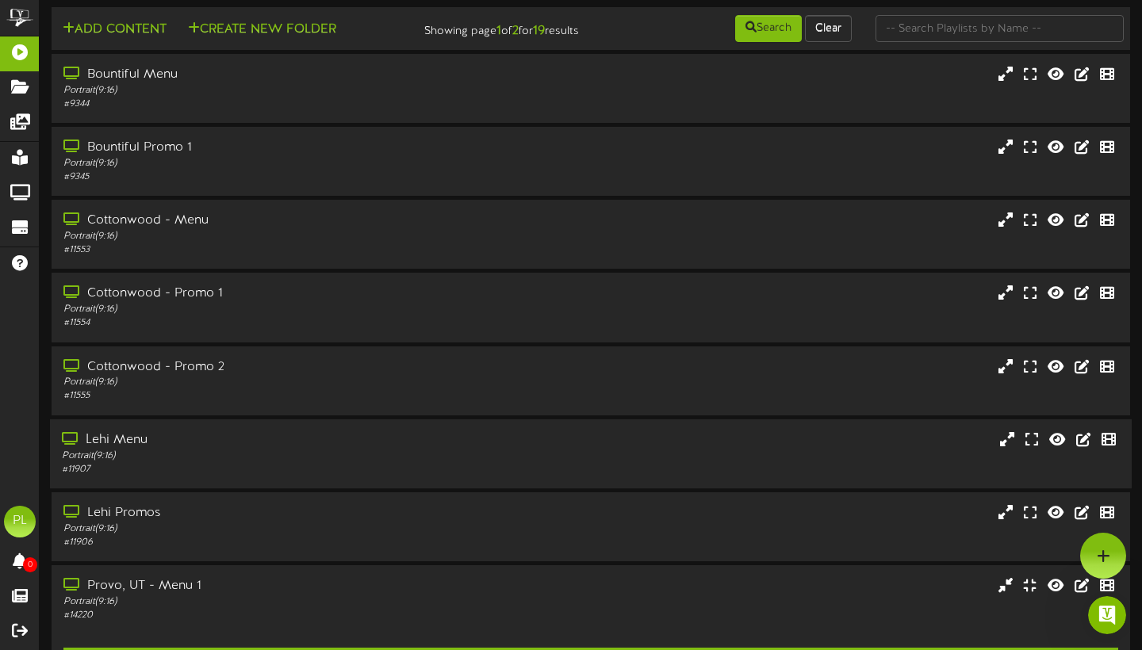
click at [216, 460] on div "Portrait ( 9:16 )" at bounding box center [275, 455] width 427 height 13
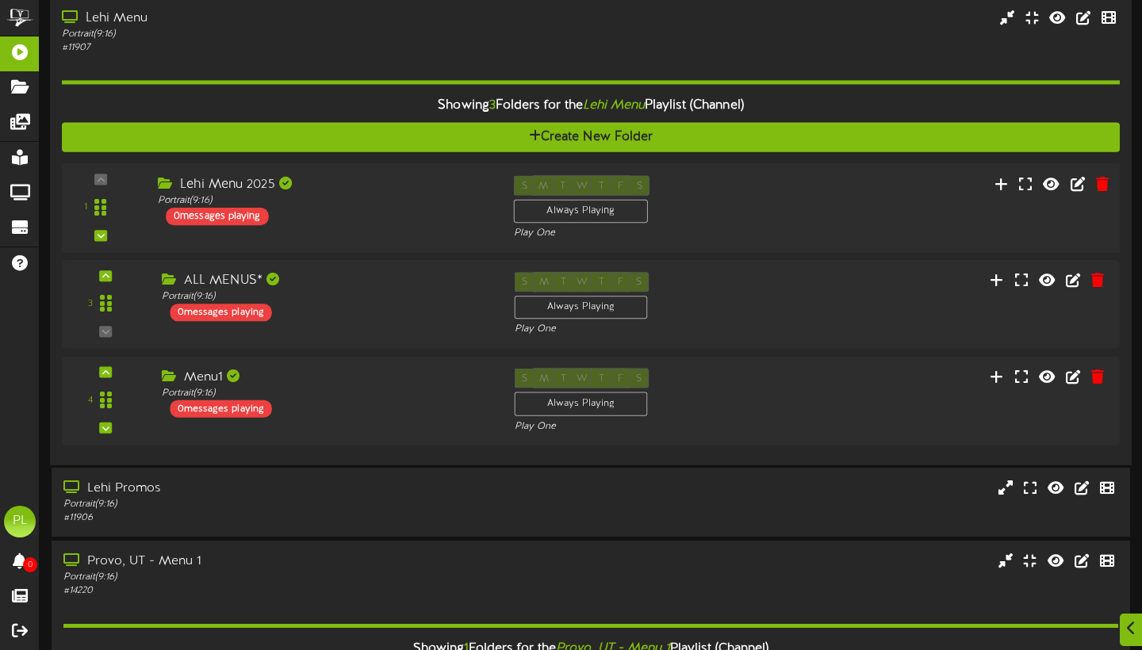
click at [326, 212] on div "Lehi Menu 2025 Portrait ( 9:16 ) 0 messages playing" at bounding box center [324, 200] width 356 height 50
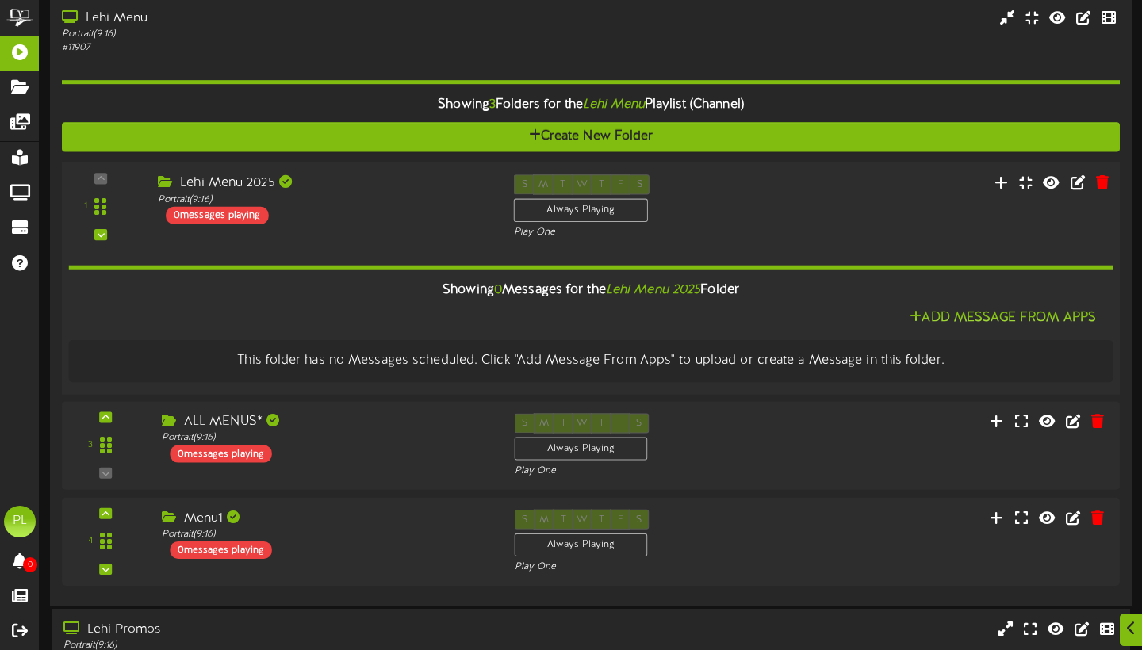
click at [326, 212] on div "Lehi Menu 2025 Portrait ( 9:16 ) 0 messages playing" at bounding box center [324, 199] width 356 height 50
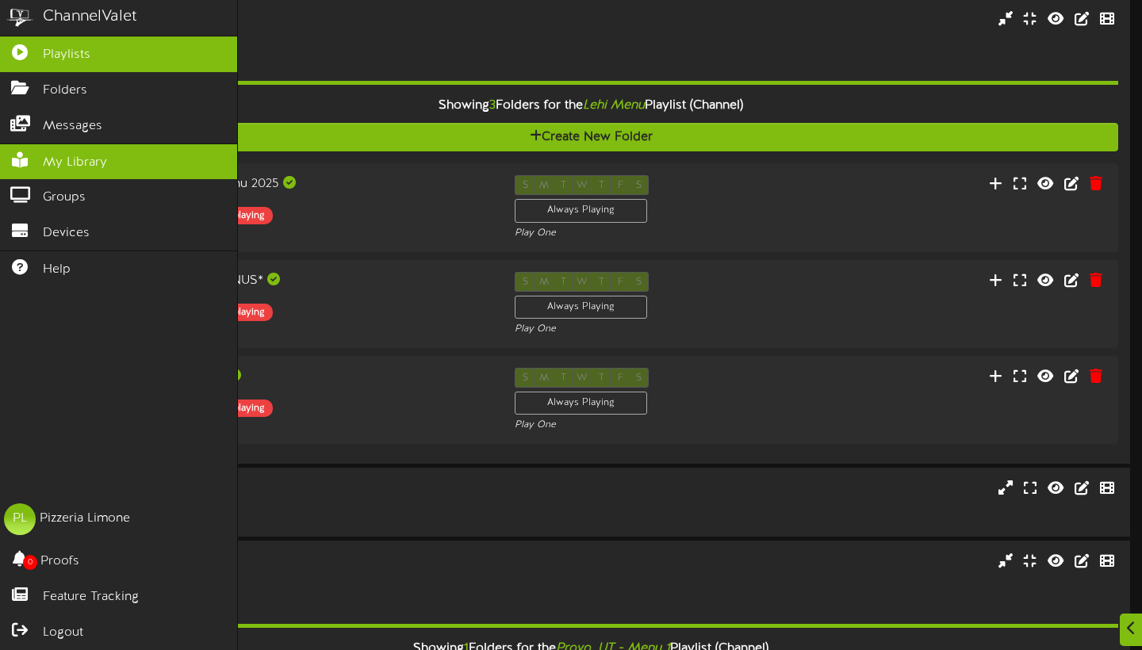
click at [121, 157] on link "My Library" at bounding box center [118, 162] width 237 height 36
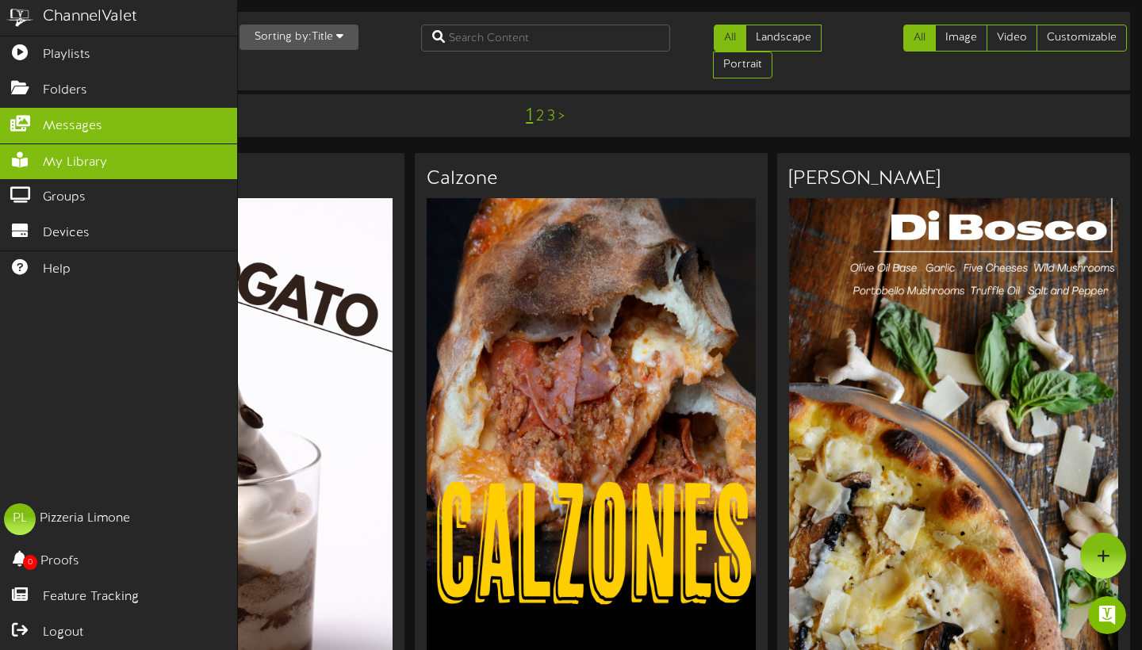
click at [28, 130] on link "Messages" at bounding box center [118, 126] width 237 height 36
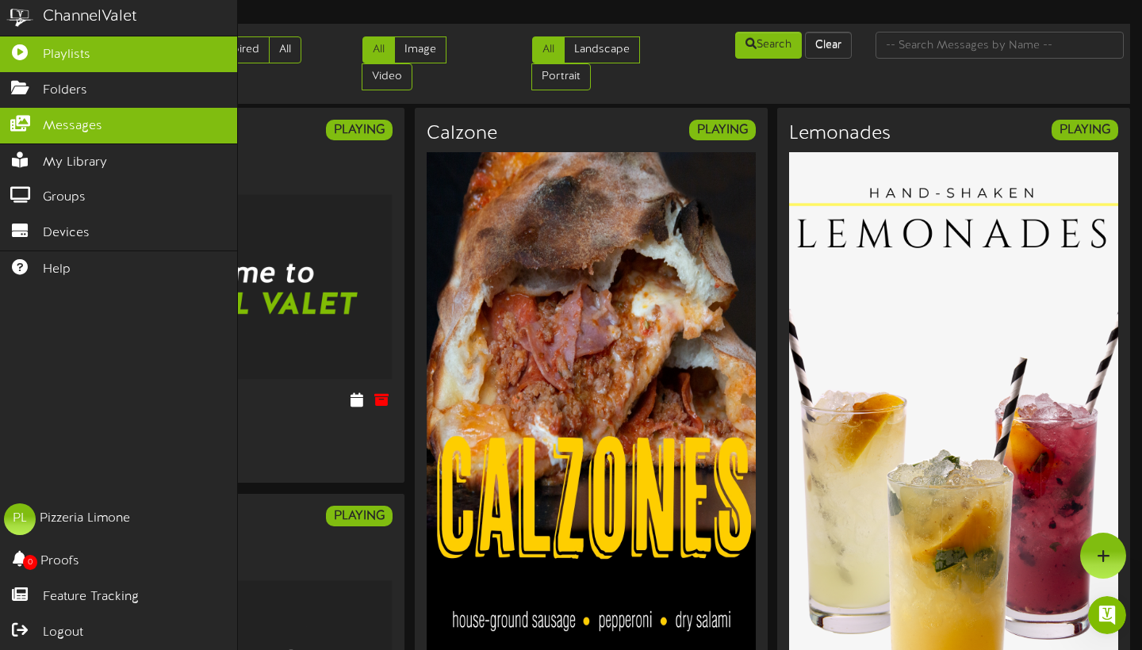
click at [92, 47] on link "Playlists" at bounding box center [118, 54] width 237 height 36
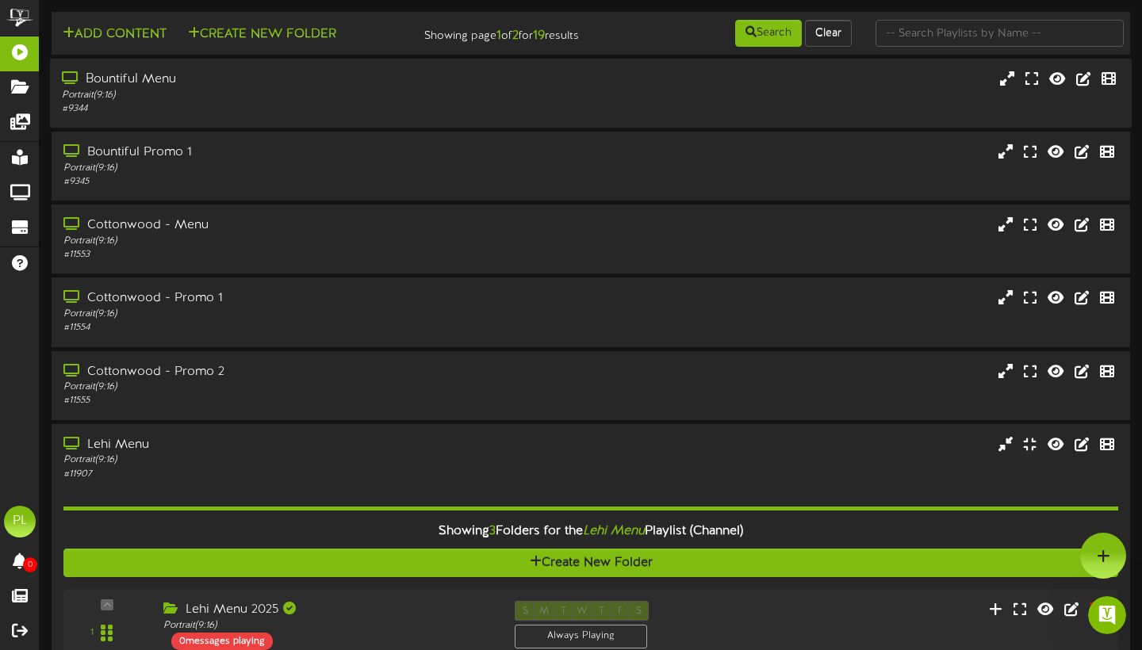
click at [281, 102] on div "Portrait ( 9:16 )" at bounding box center [275, 95] width 427 height 13
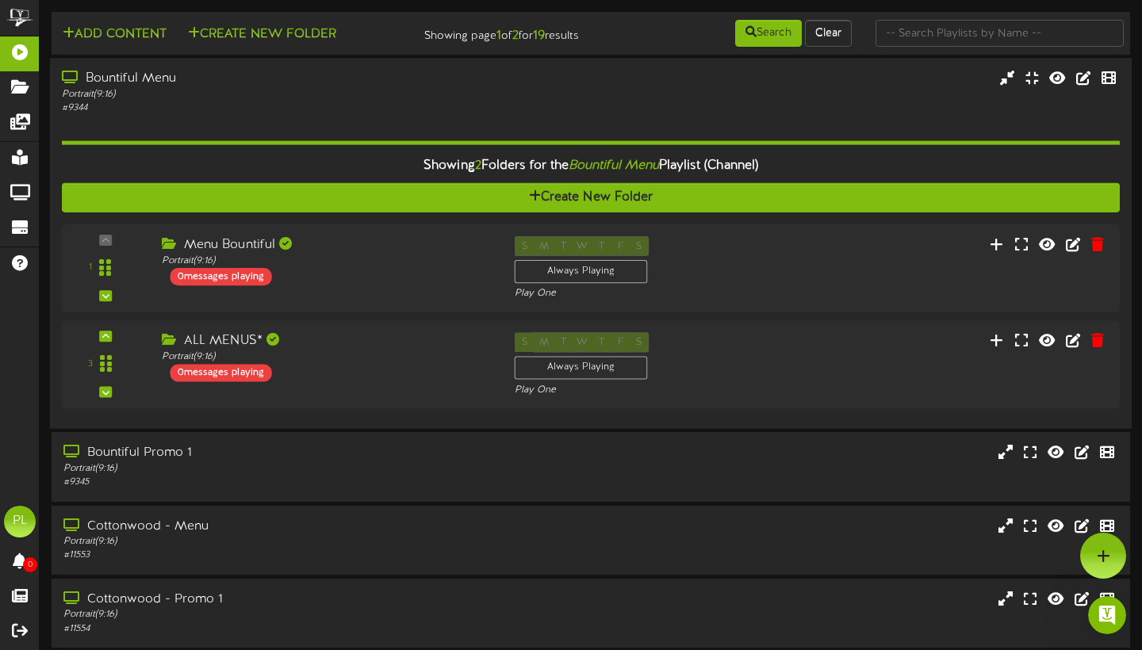
click at [399, 135] on div "Showing 2 Folders for the Bountiful Menu Playlist (Channel) Create New Folder 1…" at bounding box center [591, 266] width 1058 height 301
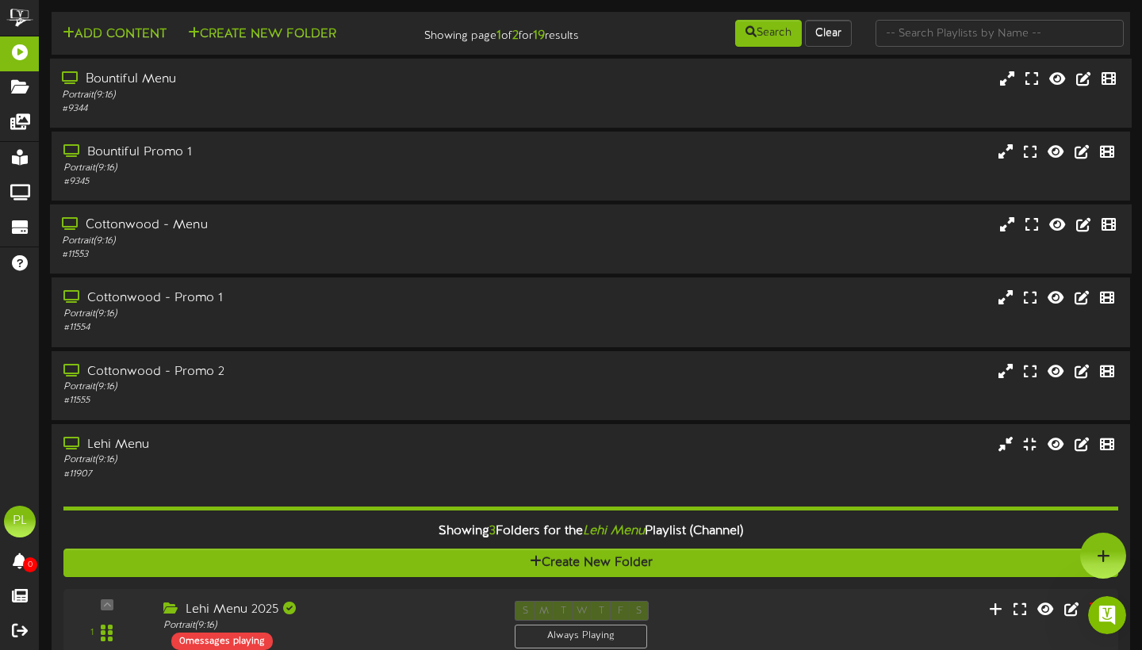
click at [216, 262] on div "# 11553" at bounding box center [275, 254] width 427 height 13
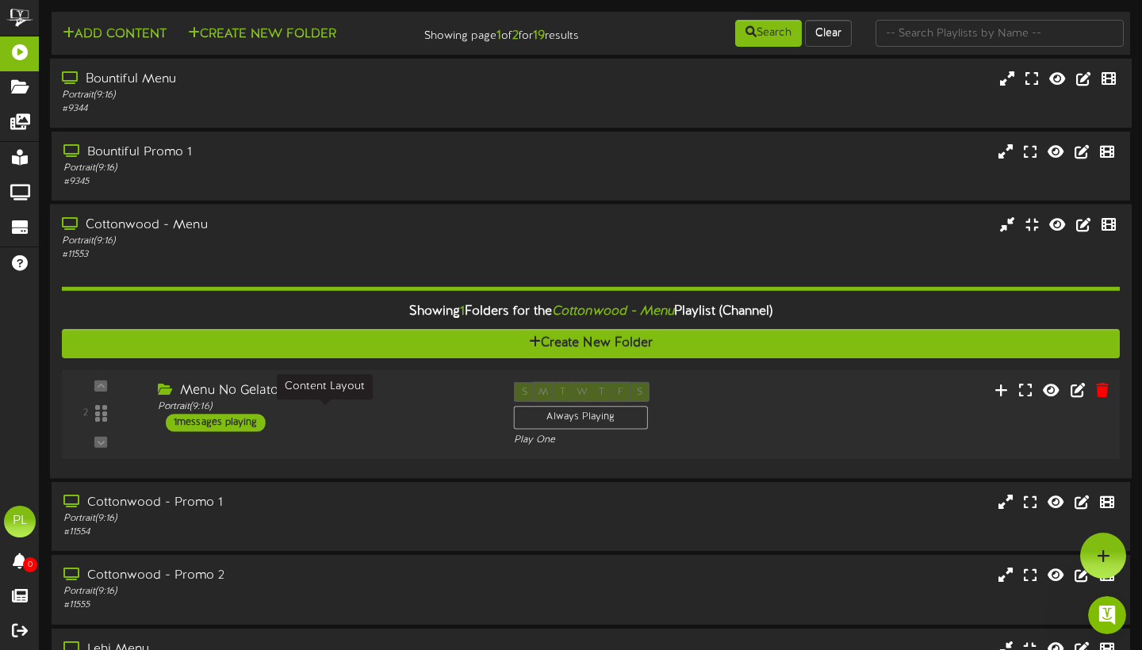
click at [354, 414] on div "Portrait ( 9:16 )" at bounding box center [324, 406] width 332 height 13
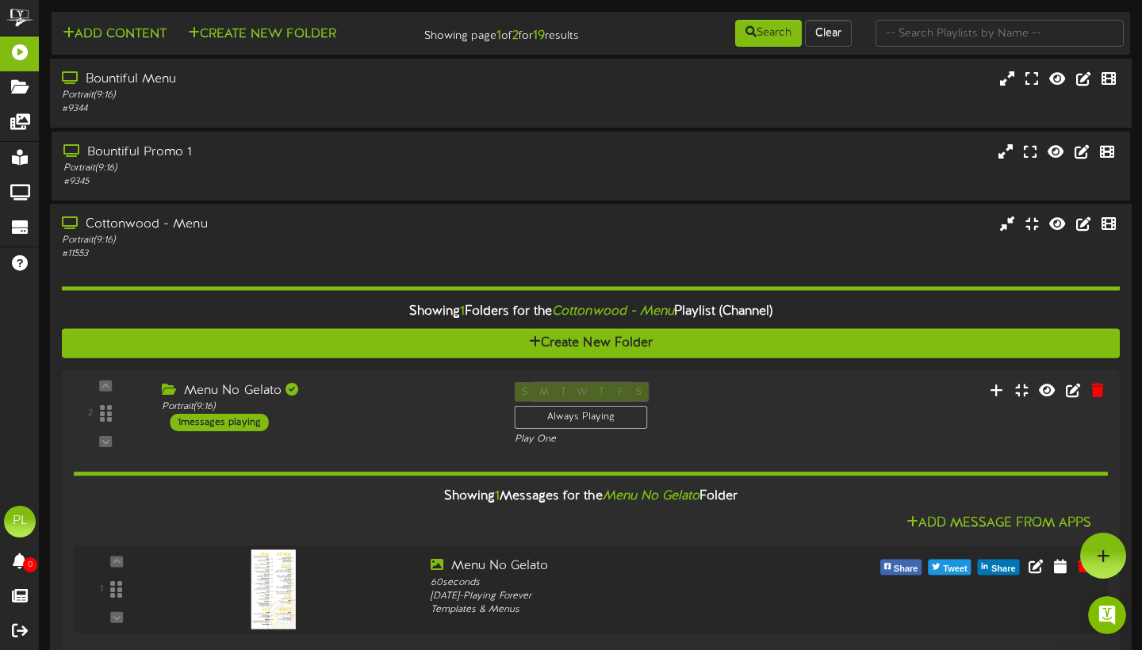
click at [324, 246] on div "Portrait ( 9:16 )" at bounding box center [275, 240] width 427 height 13
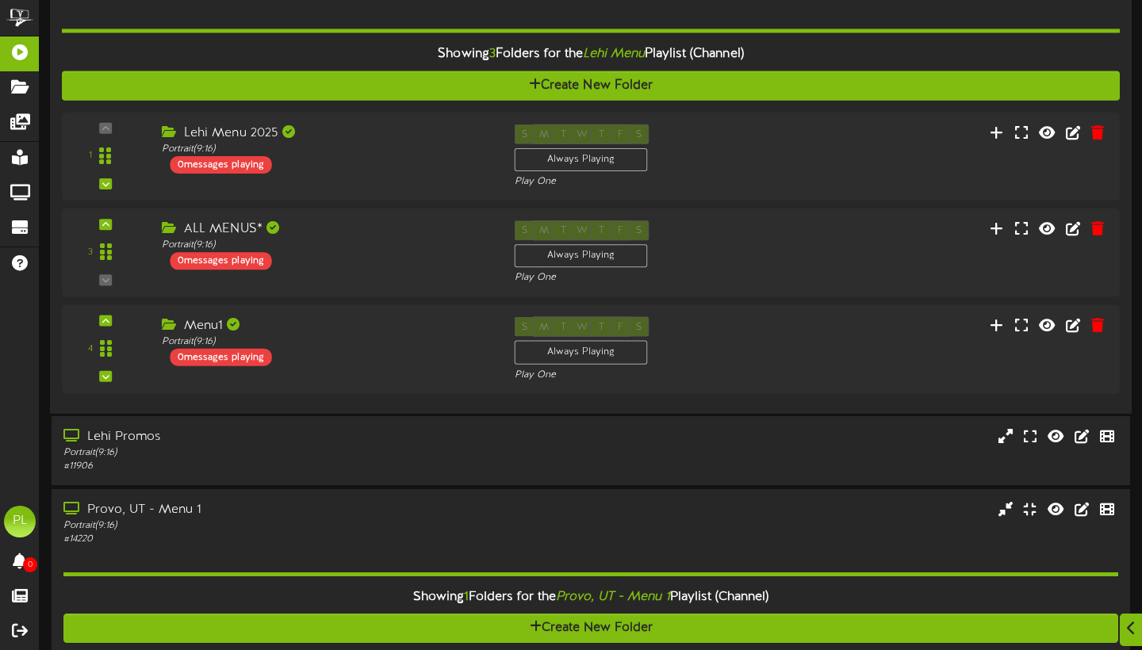
scroll to position [479, 0]
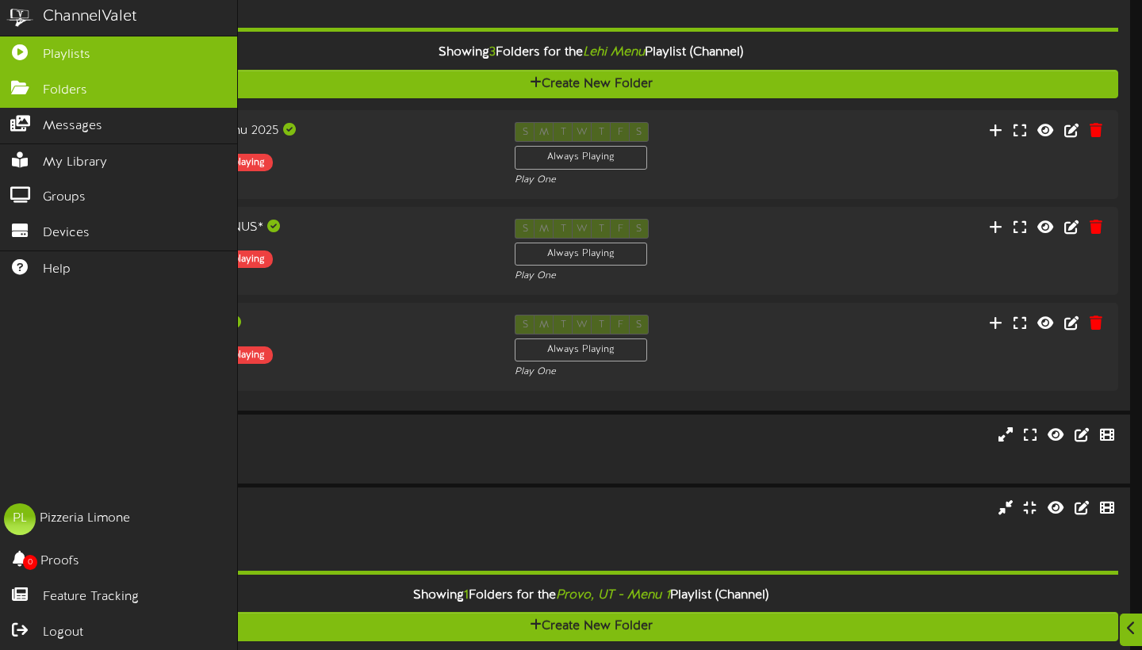
click at [76, 89] on span "Folders" at bounding box center [65, 91] width 44 height 18
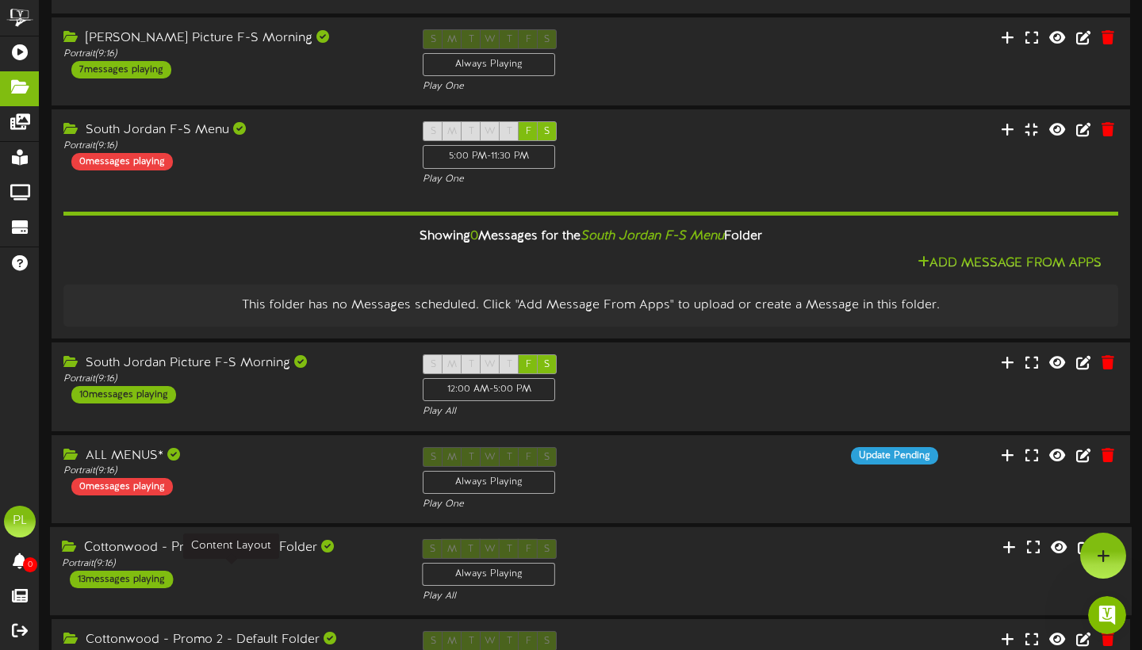
scroll to position [273, 0]
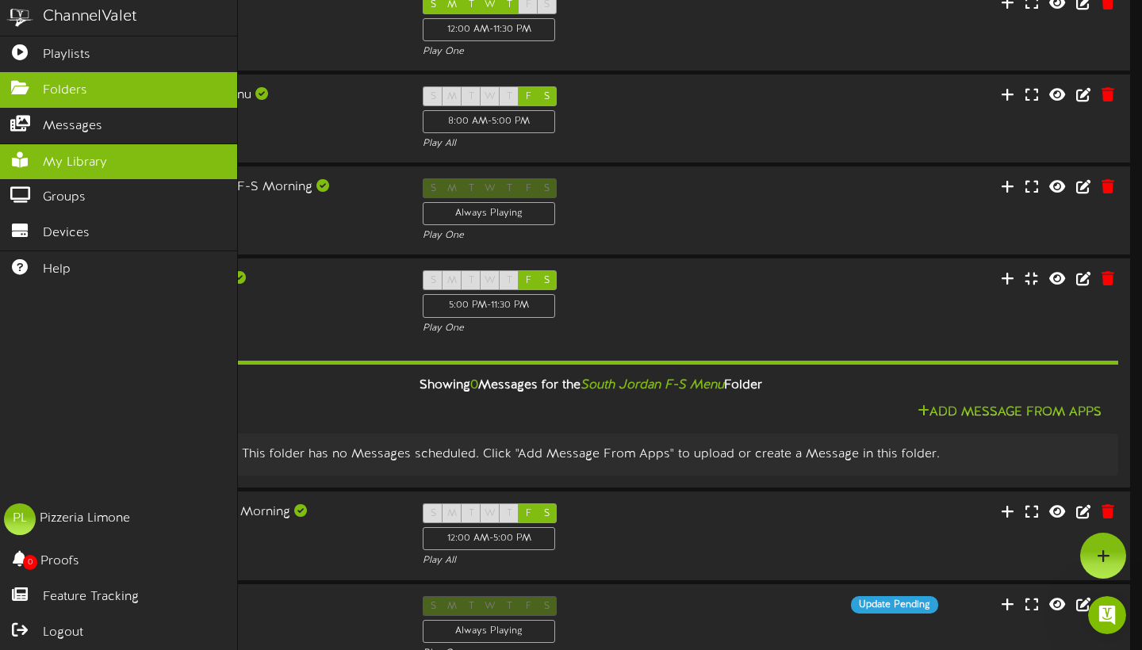
click at [74, 154] on span "My Library" at bounding box center [75, 163] width 64 height 18
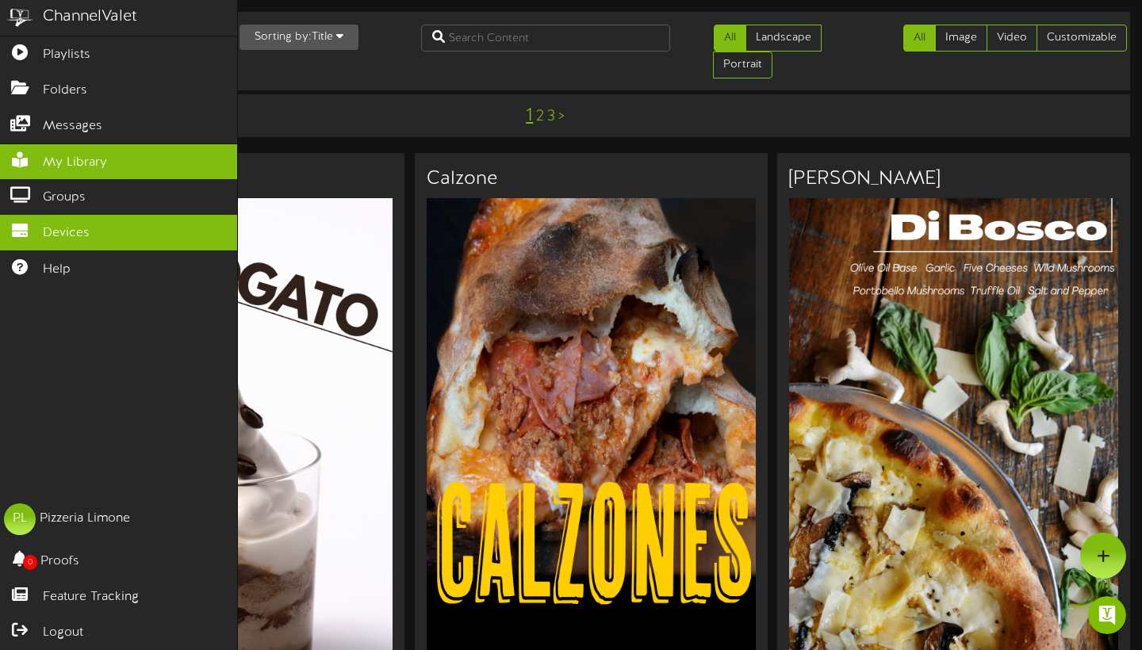
click at [86, 232] on span "Devices" at bounding box center [66, 233] width 47 height 18
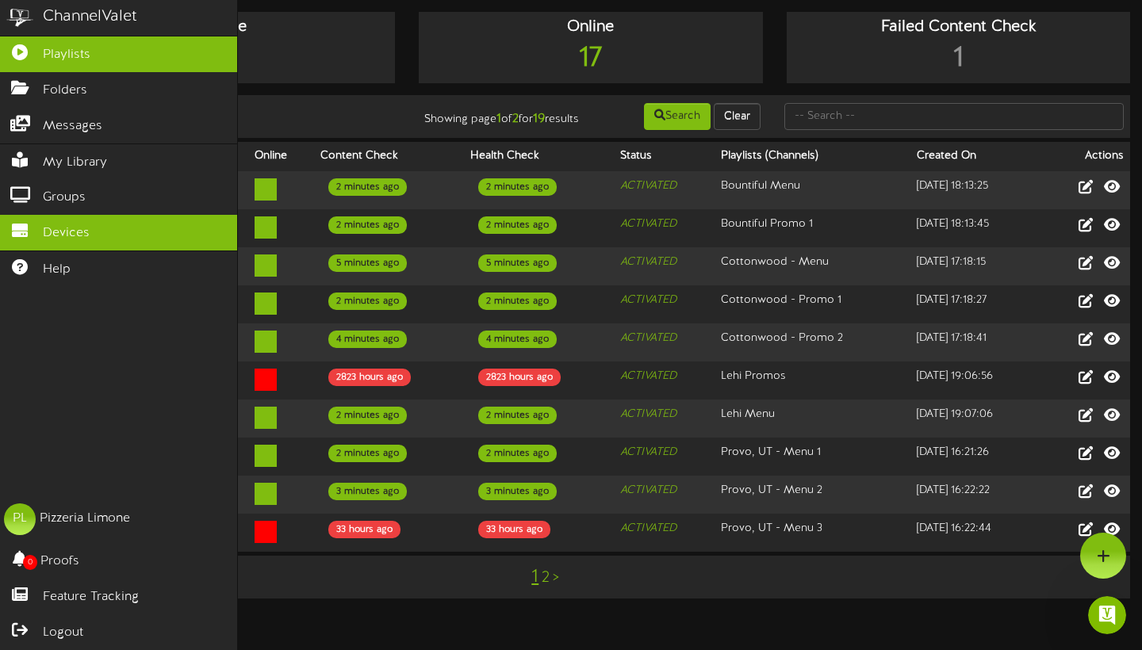
click at [105, 59] on link "Playlists" at bounding box center [118, 54] width 237 height 36
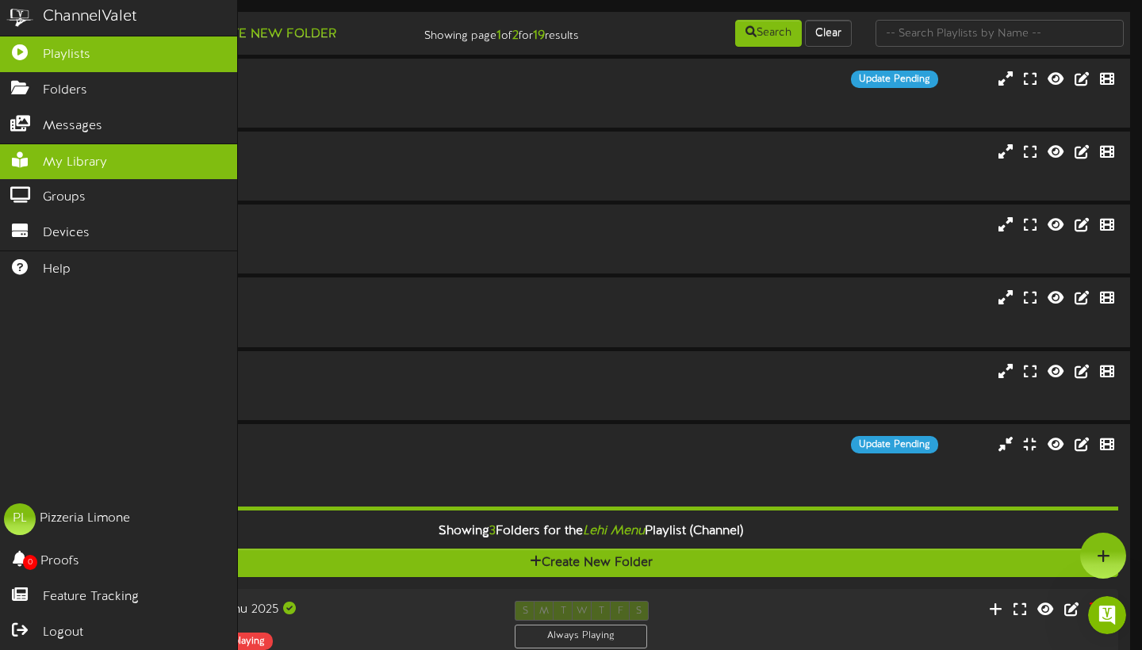
click at [102, 161] on span "My Library" at bounding box center [75, 163] width 64 height 18
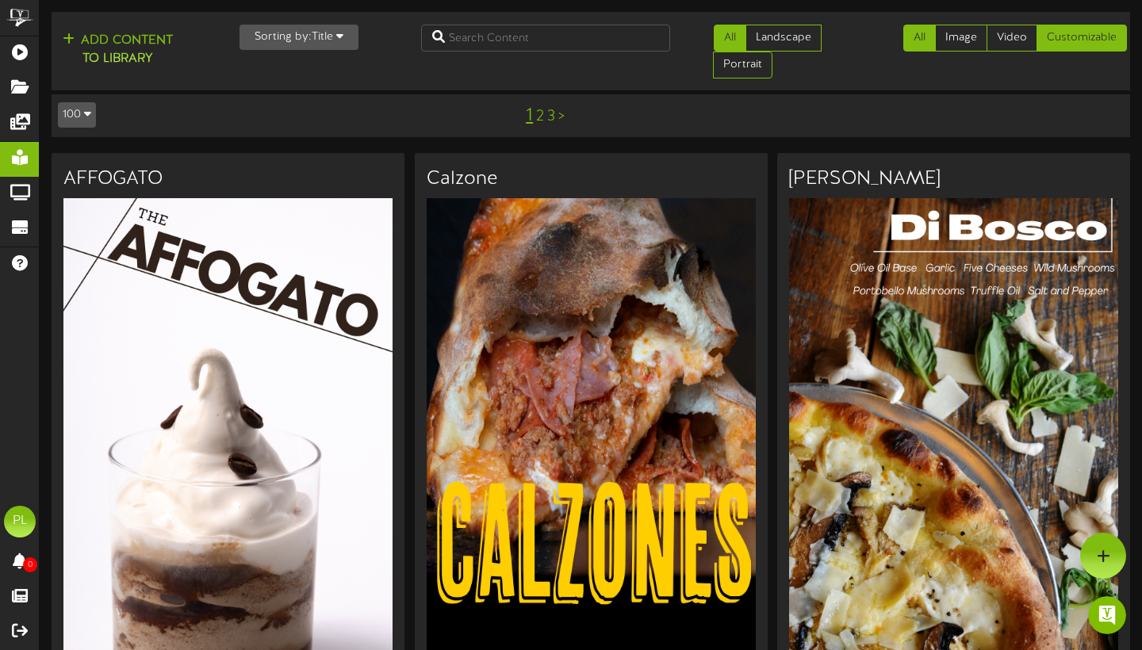
click at [1093, 30] on link "Customizable" at bounding box center [1081, 38] width 90 height 27
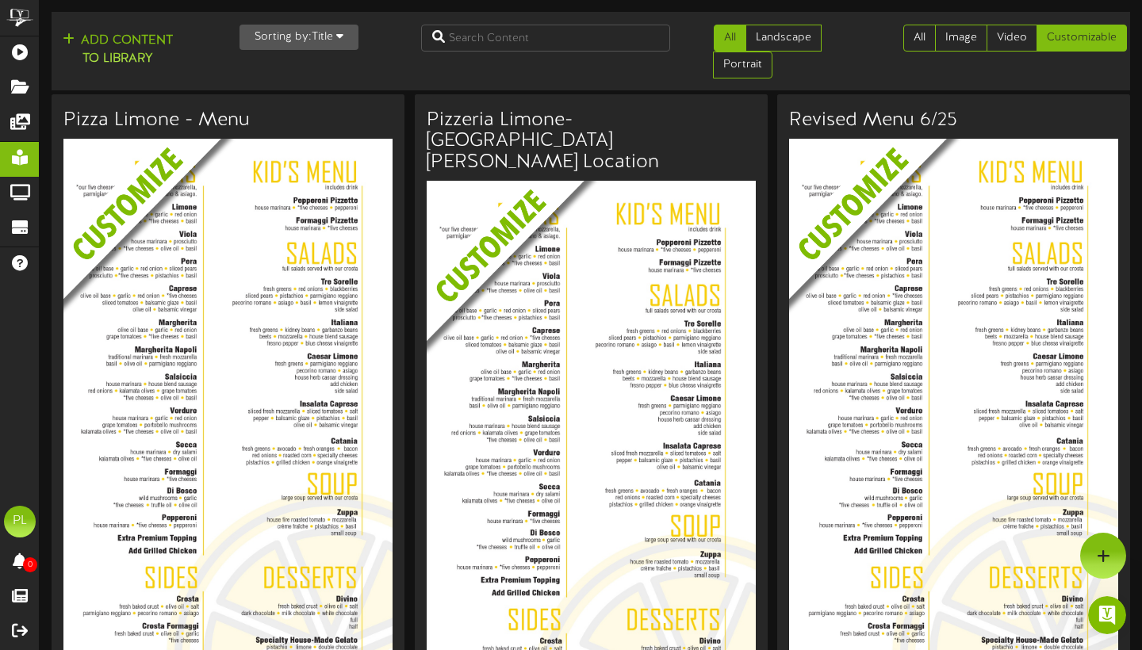
click at [1033, 293] on img at bounding box center [965, 256] width 353 height 234
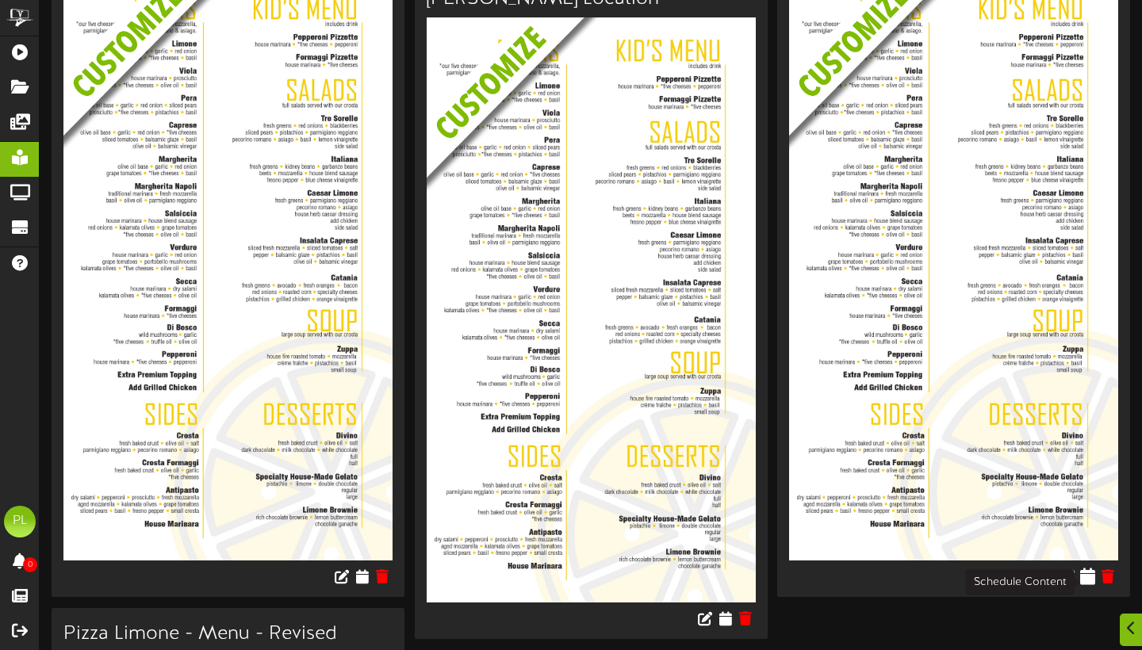
click at [1088, 580] on icon at bounding box center [1087, 576] width 15 height 17
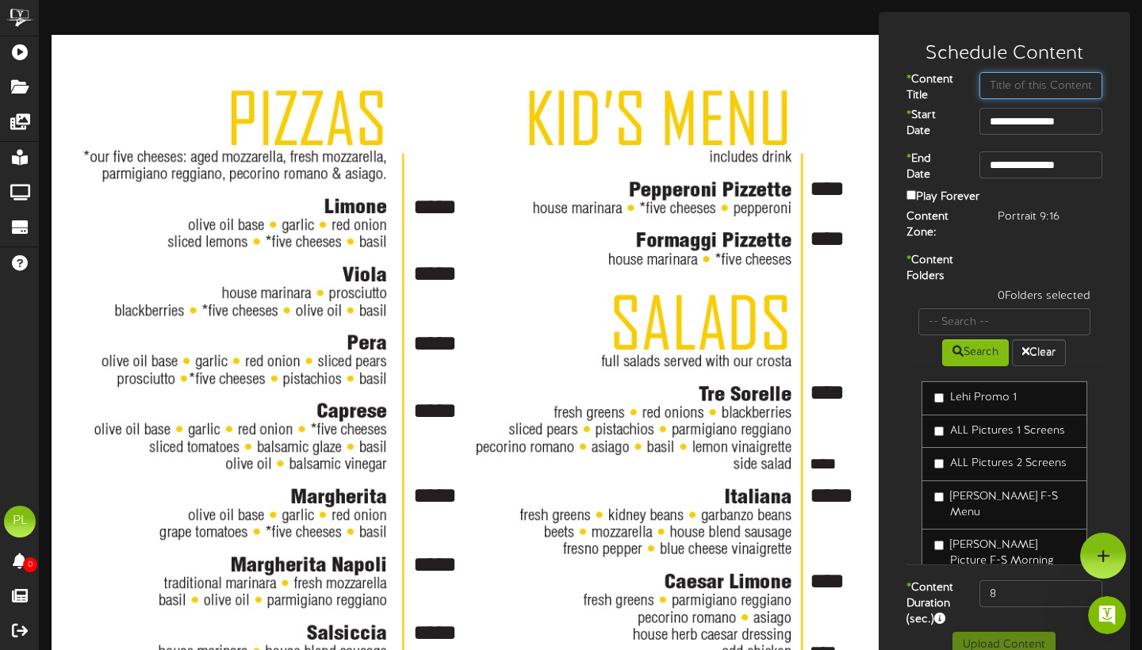
click at [1015, 80] on input "text" at bounding box center [1040, 85] width 123 height 27
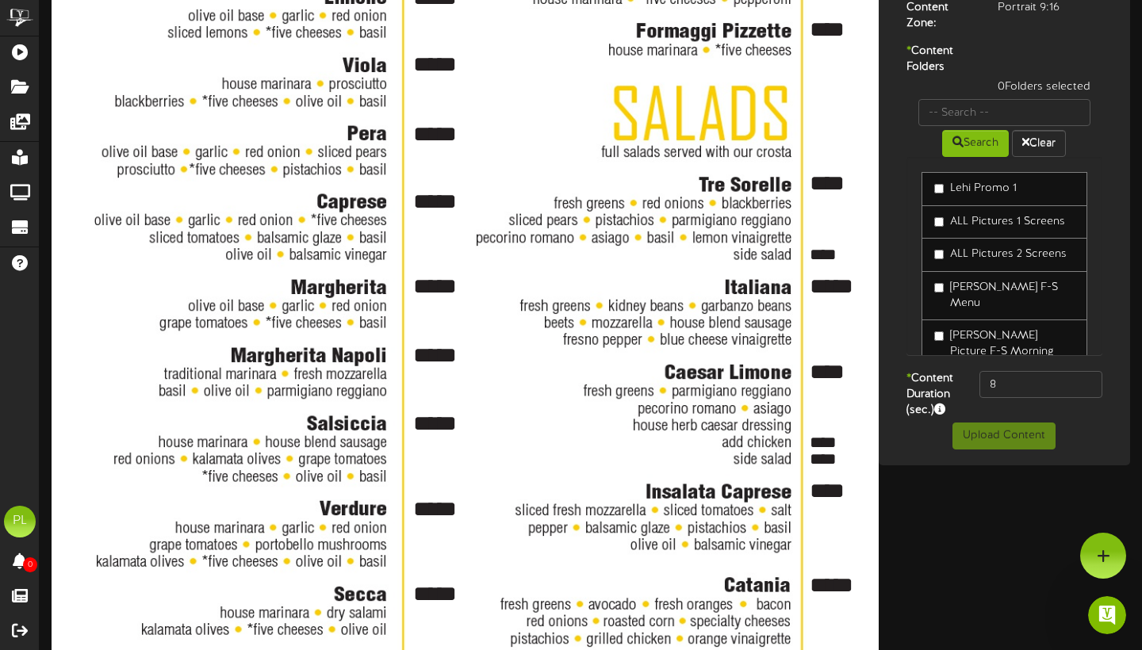
type input "Menu With Gelato"
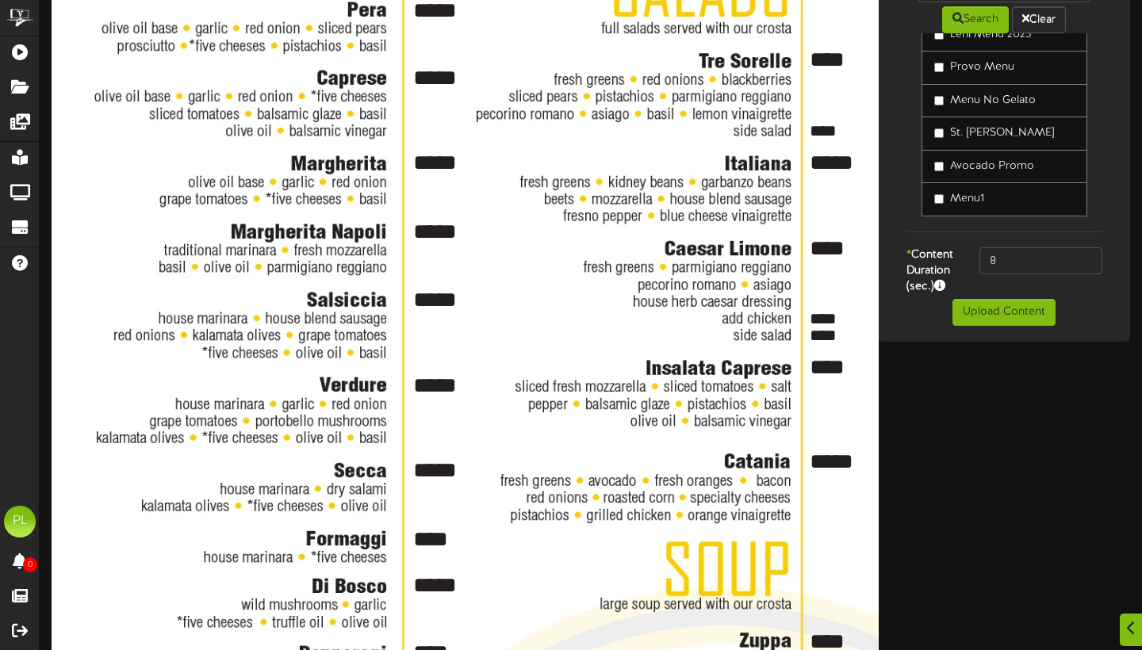
scroll to position [348, 0]
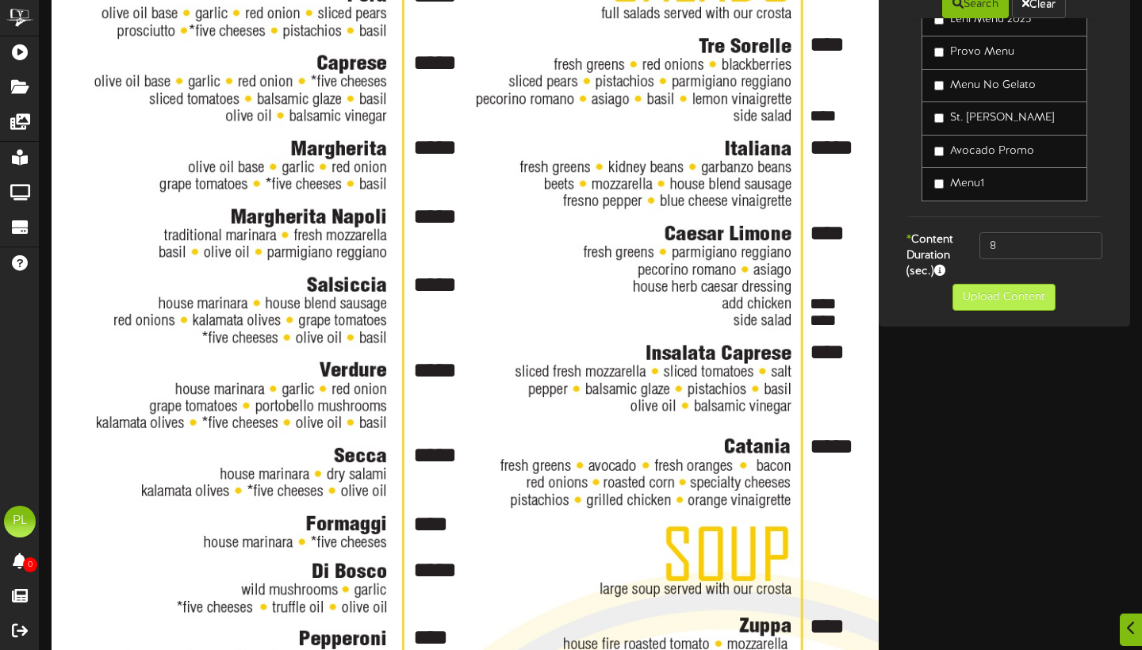
click at [1020, 311] on button "Upload Content" at bounding box center [1003, 297] width 103 height 27
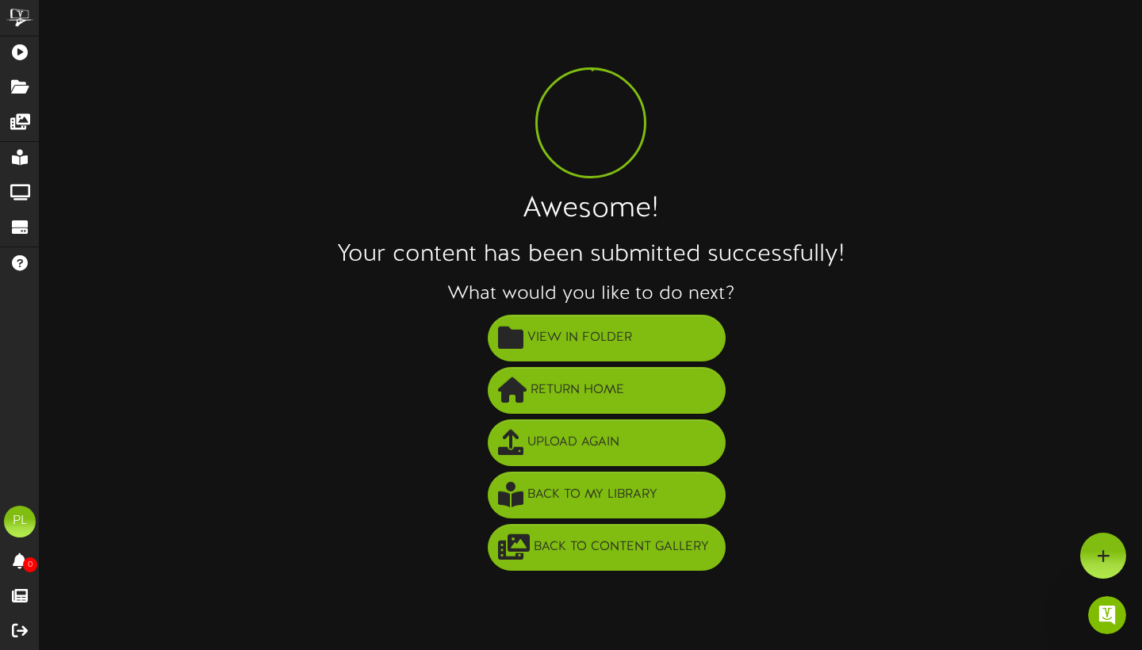
scroll to position [0, 0]
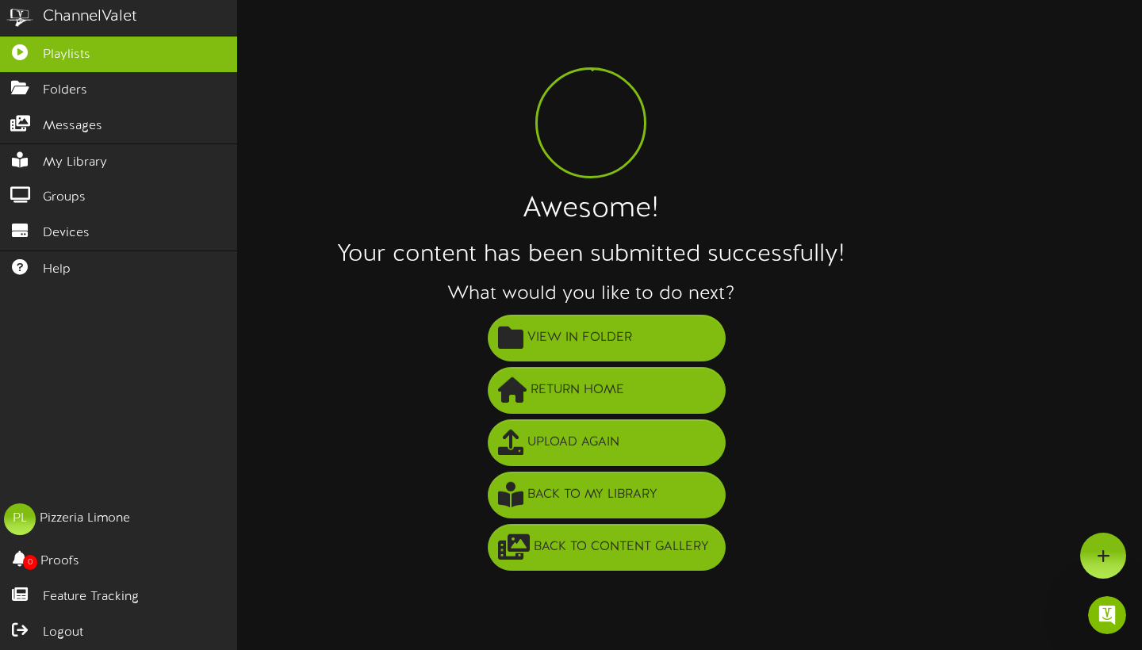
click at [88, 60] on span "Playlists" at bounding box center [67, 55] width 48 height 18
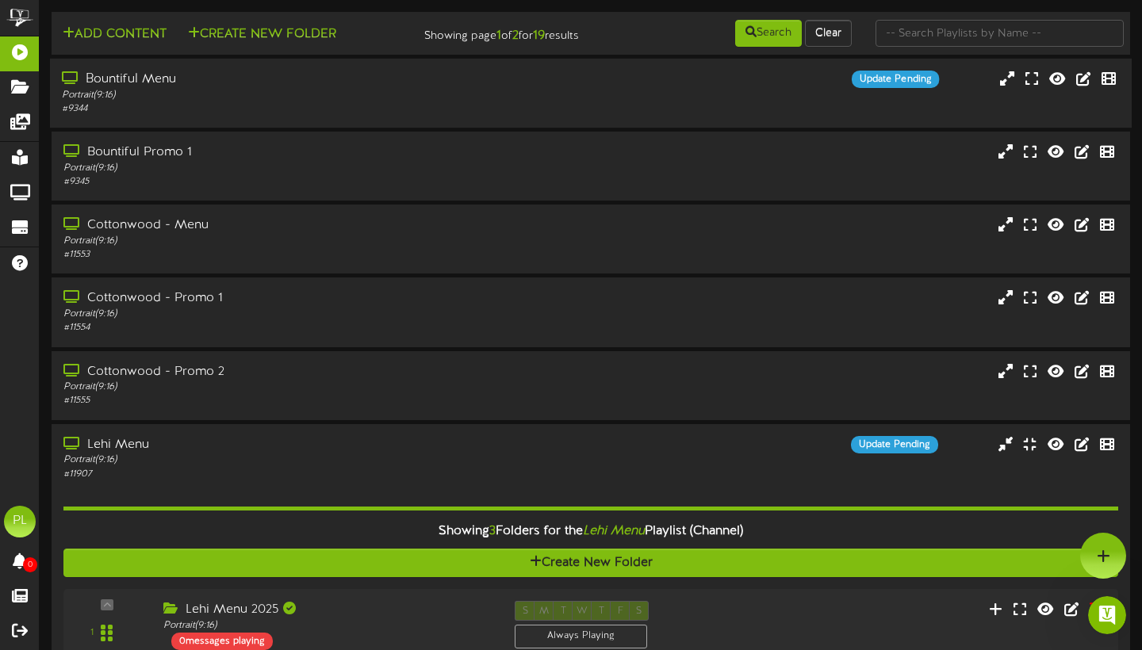
click at [180, 89] on div "Bountiful Menu" at bounding box center [275, 80] width 427 height 18
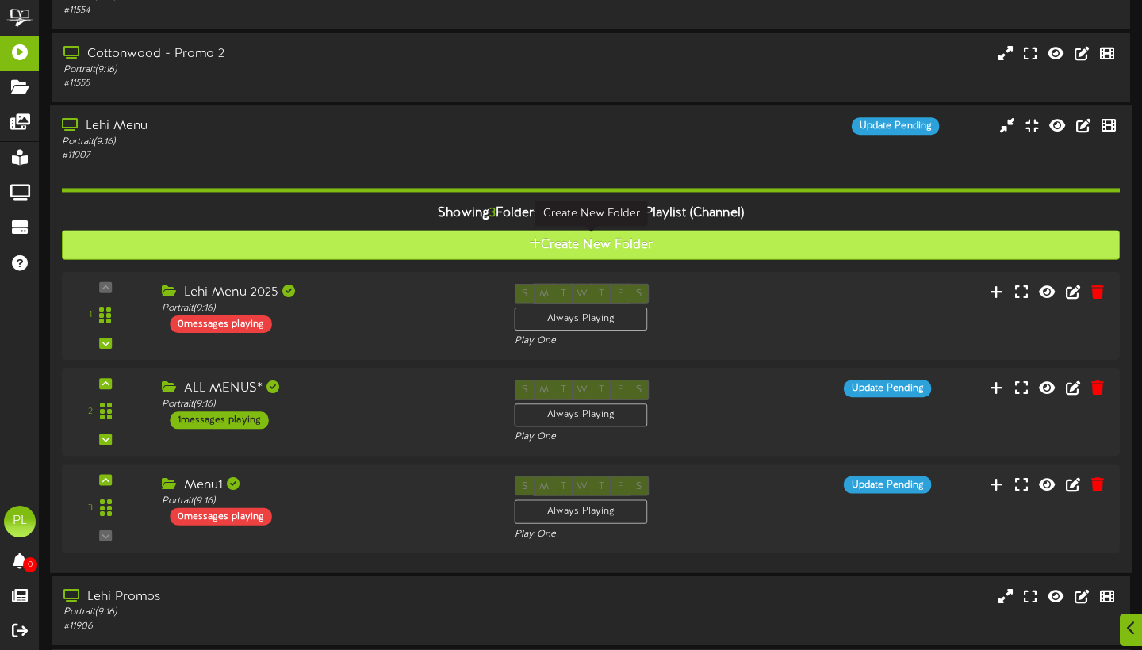
scroll to position [694, 0]
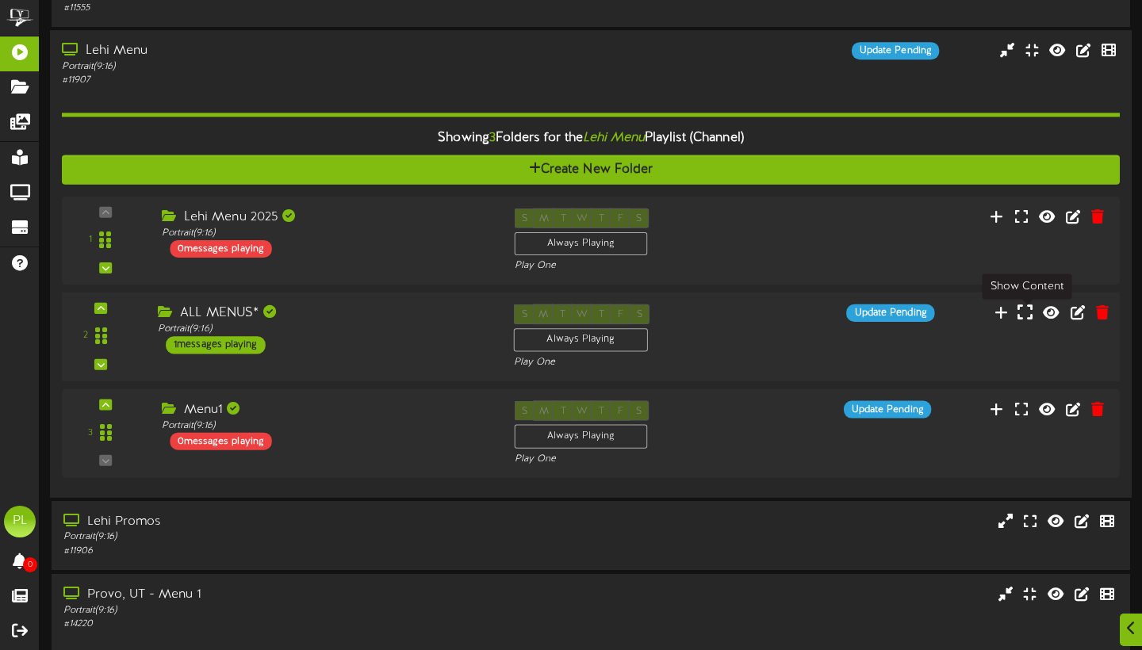
click at [1027, 316] on icon at bounding box center [1024, 311] width 15 height 17
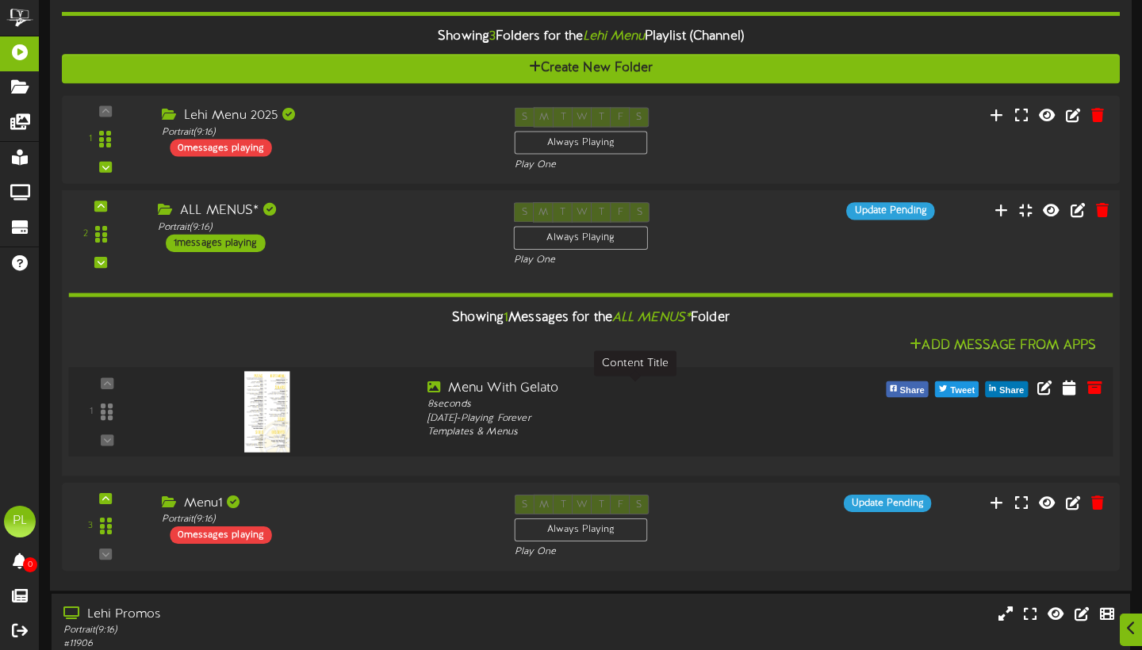
scroll to position [1016, 0]
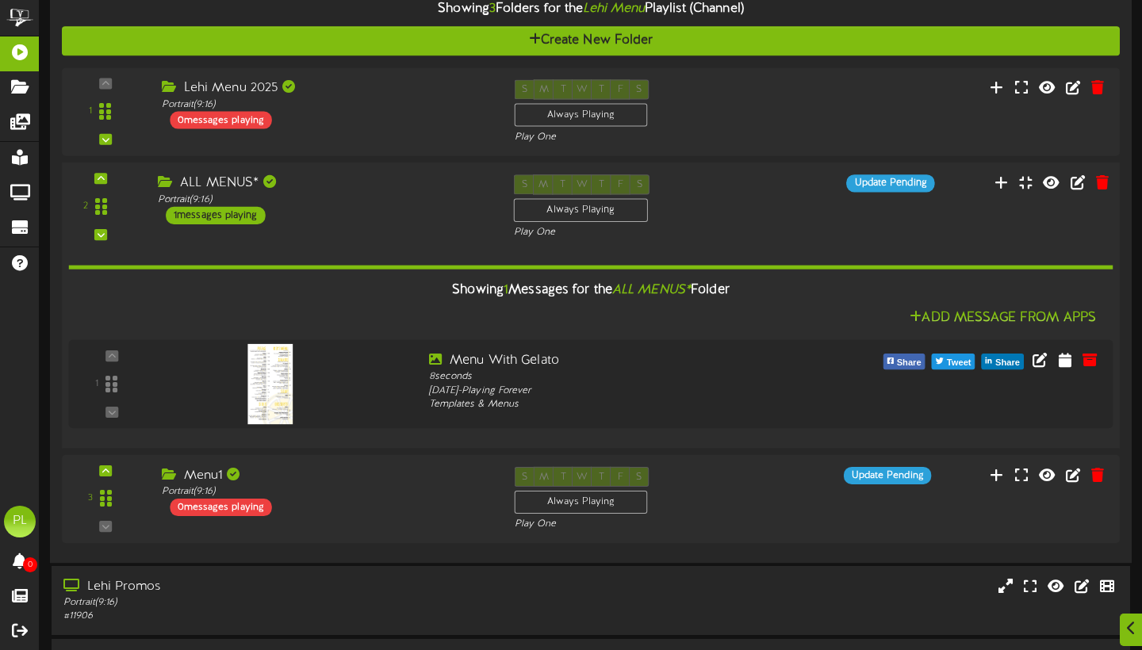
click at [973, 230] on div "2 ALL MENUS*" at bounding box center [590, 206] width 1068 height 65
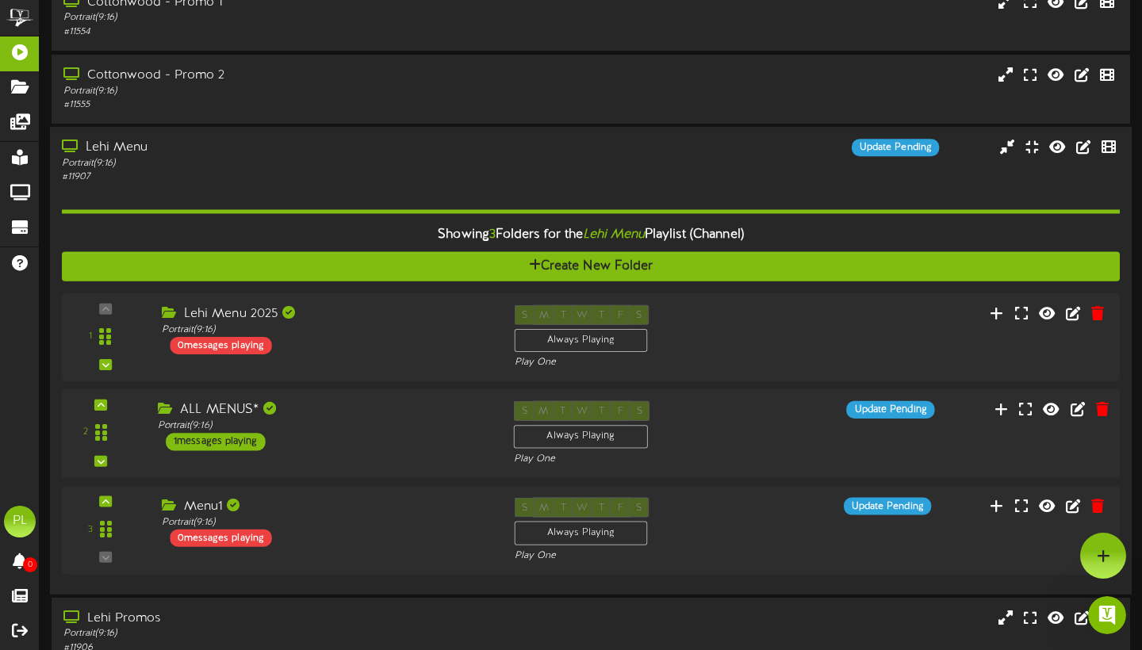
scroll to position [598, 0]
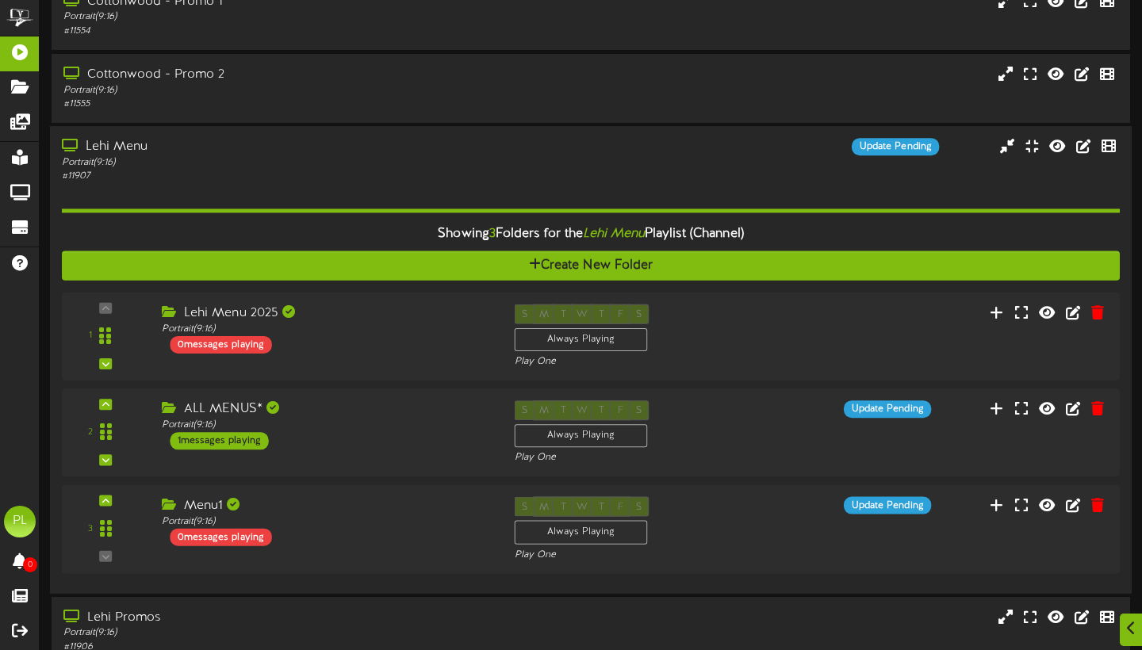
click at [333, 170] on div "Portrait ( 9:16 )" at bounding box center [275, 162] width 427 height 13
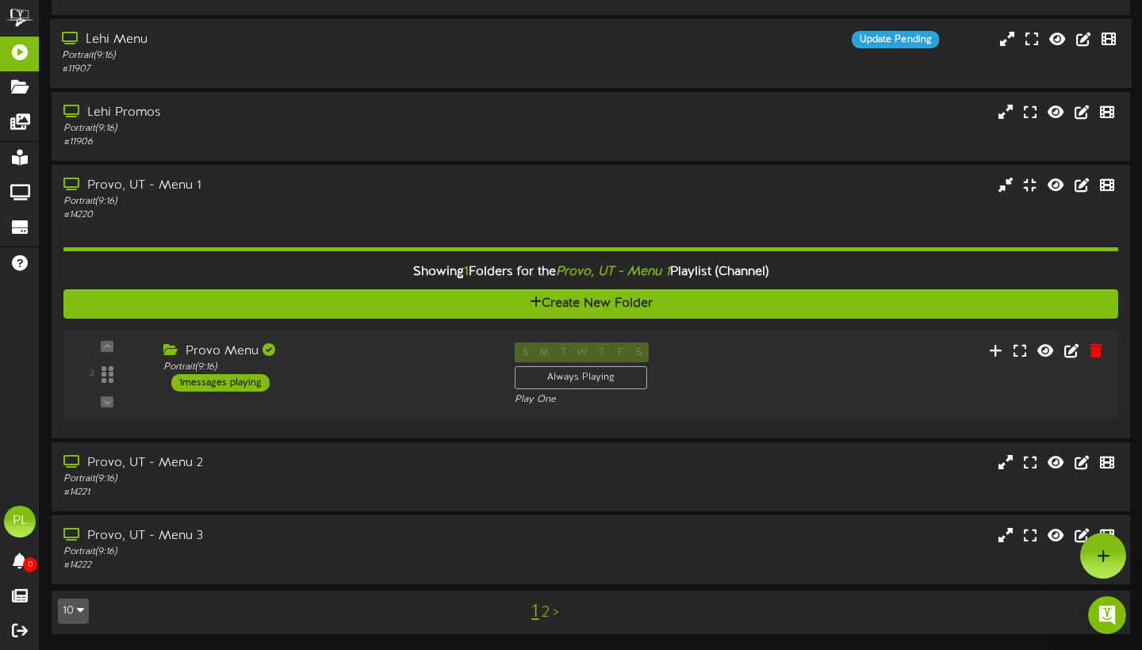
scroll to position [705, 0]
click at [547, 614] on link "2" at bounding box center [545, 613] width 8 height 17
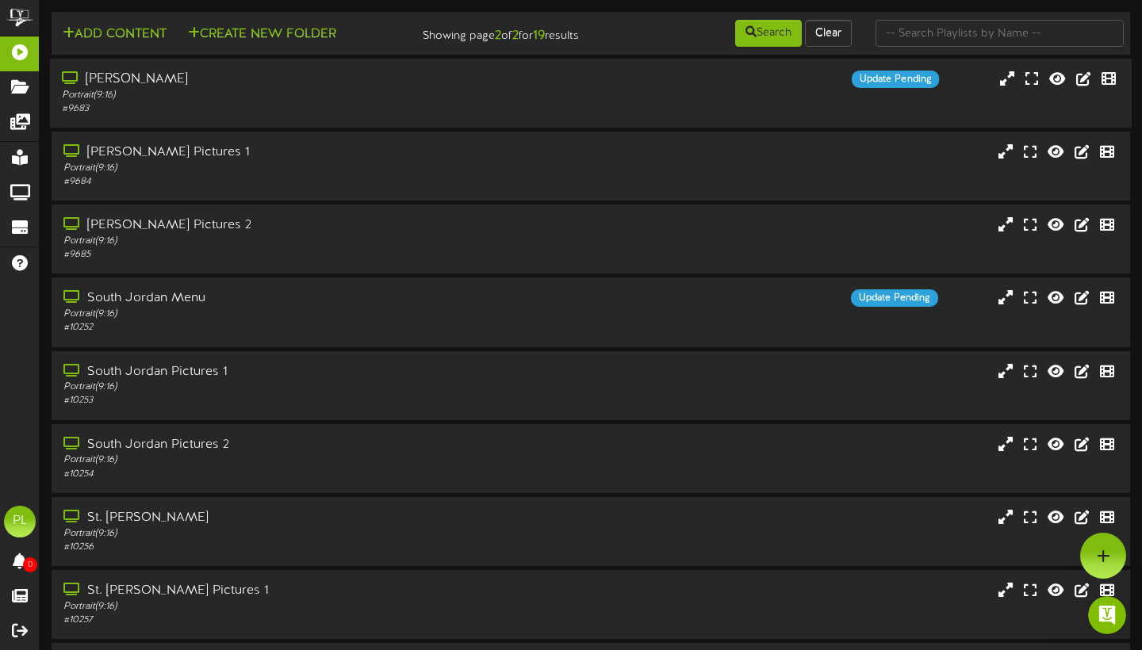
click at [259, 100] on div "Portrait ( 9:16 )" at bounding box center [275, 95] width 427 height 13
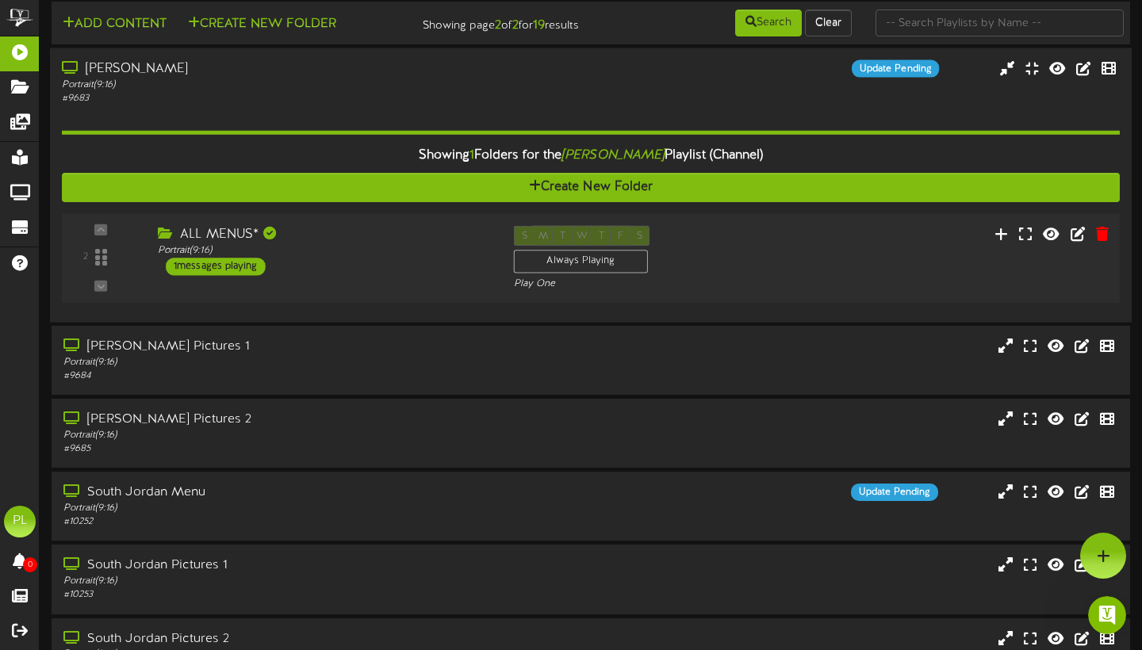
scroll to position [10, 0]
click at [342, 91] on div "Portrait ( 9:16 )" at bounding box center [275, 84] width 427 height 13
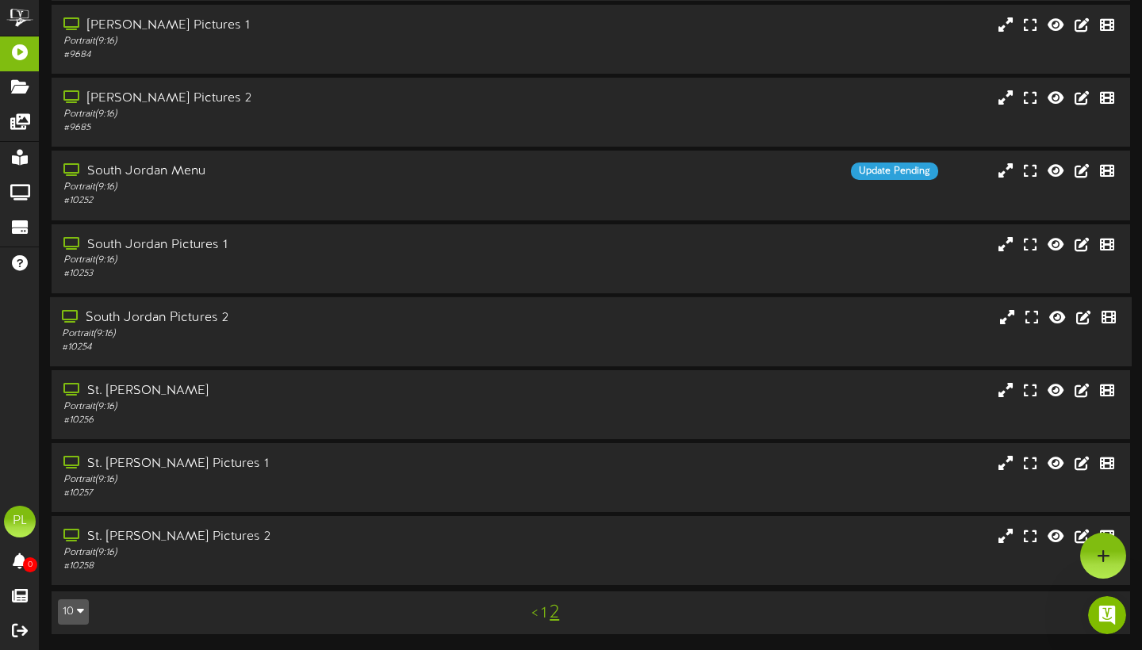
scroll to position [0, 0]
click at [264, 418] on div "# 10256" at bounding box center [275, 420] width 427 height 13
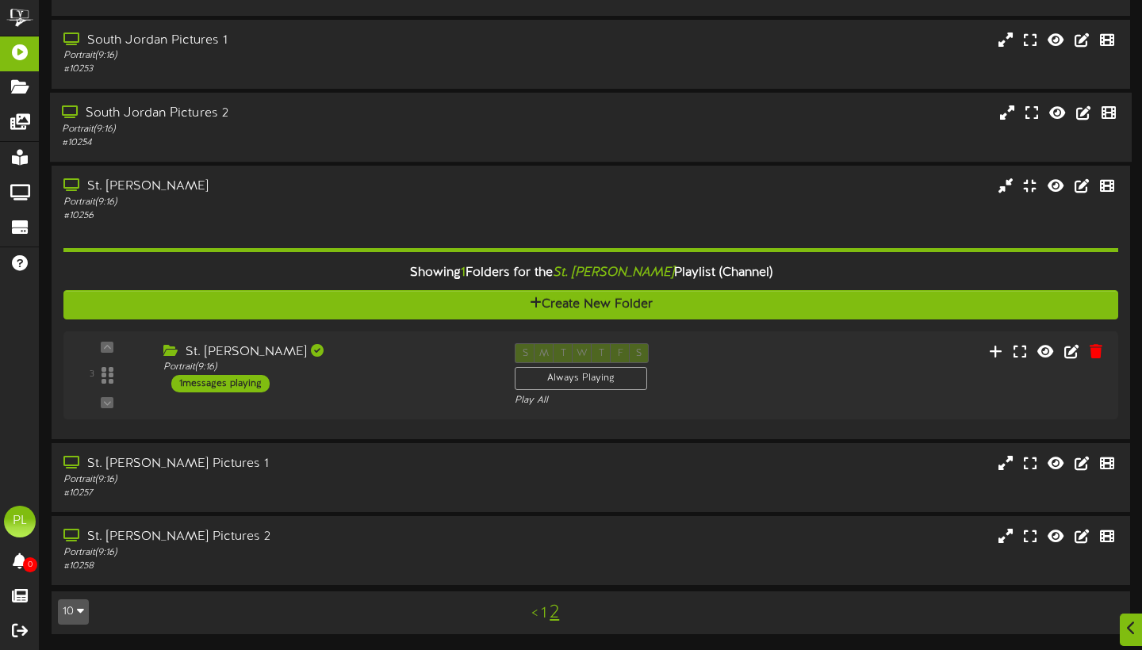
scroll to position [381, 0]
click at [388, 354] on div "3 ( 9:16" at bounding box center [590, 374] width 1068 height 65
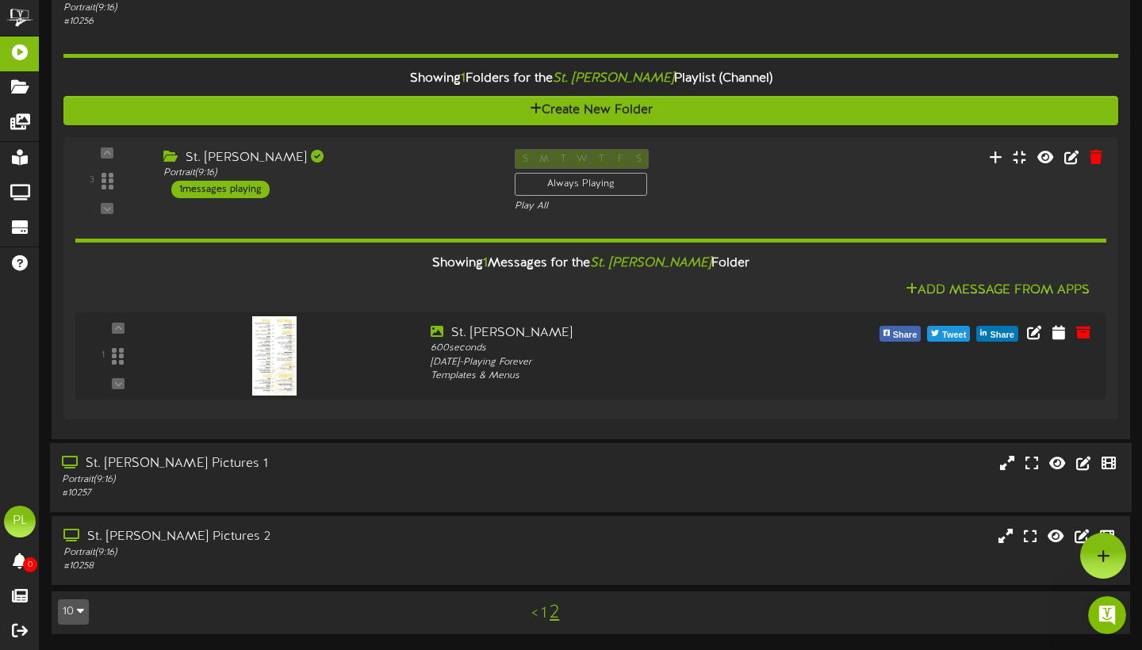
scroll to position [529, 0]
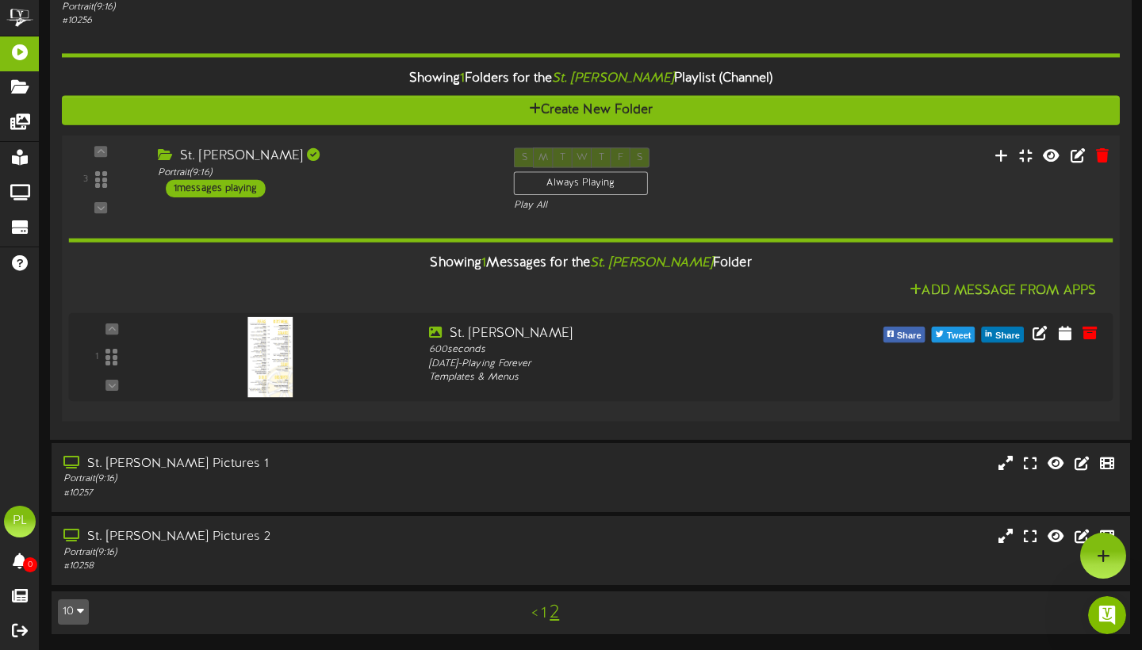
click at [392, 179] on div "Portrait ( 9:16 )" at bounding box center [324, 172] width 332 height 13
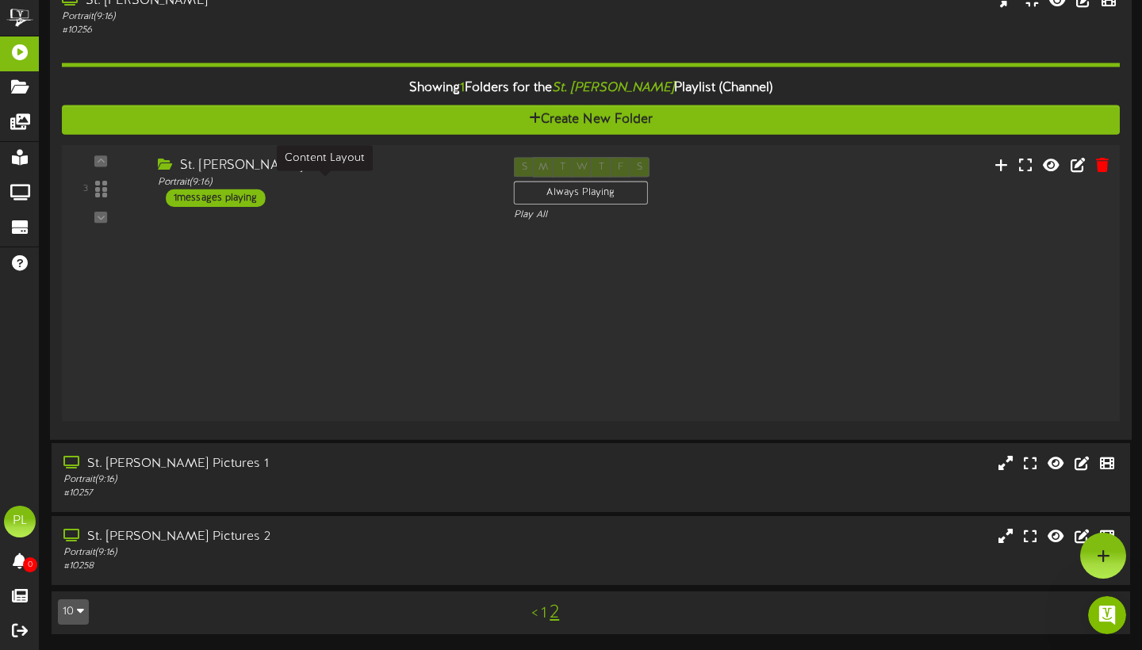
scroll to position [334, 0]
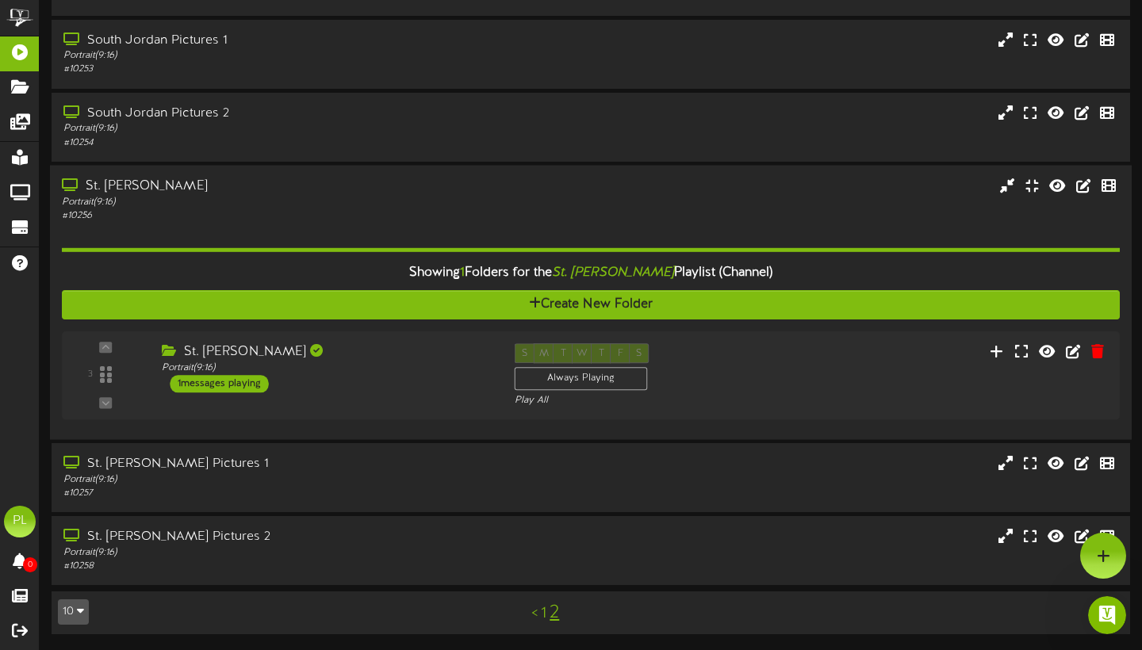
click at [351, 199] on div "Portrait ( 9:16 )" at bounding box center [275, 201] width 427 height 13
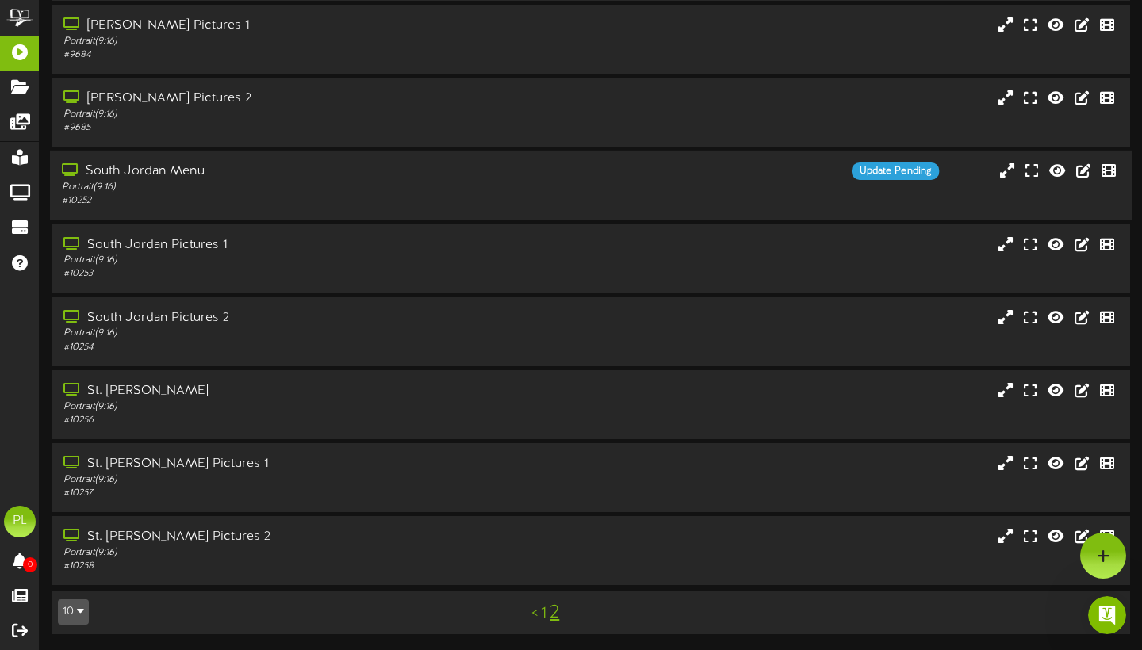
click at [351, 194] on div "Portrait ( 9:16 )" at bounding box center [275, 187] width 427 height 13
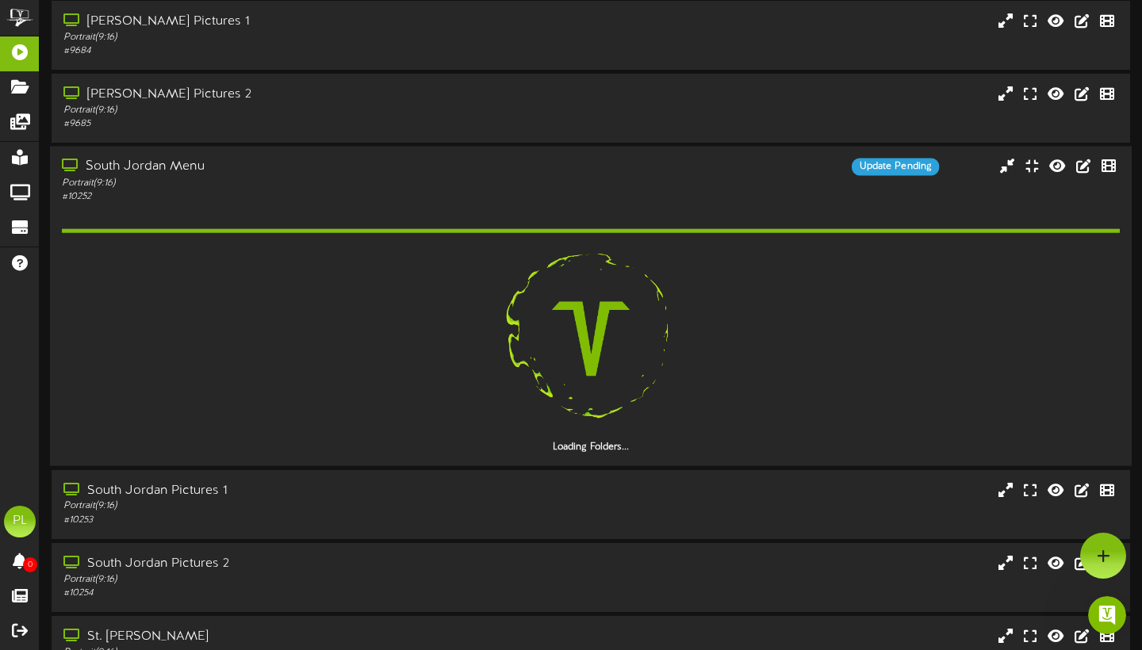
click at [351, 199] on div "# 10252" at bounding box center [275, 196] width 427 height 13
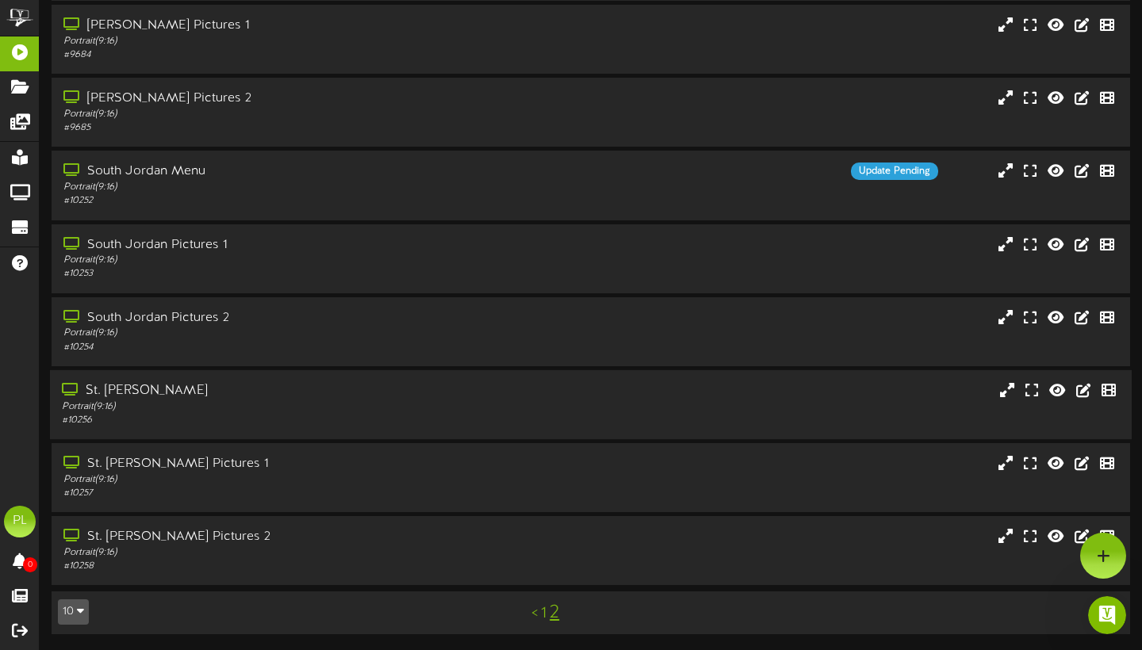
click at [322, 408] on div "Portrait ( 9:16 )" at bounding box center [275, 406] width 427 height 13
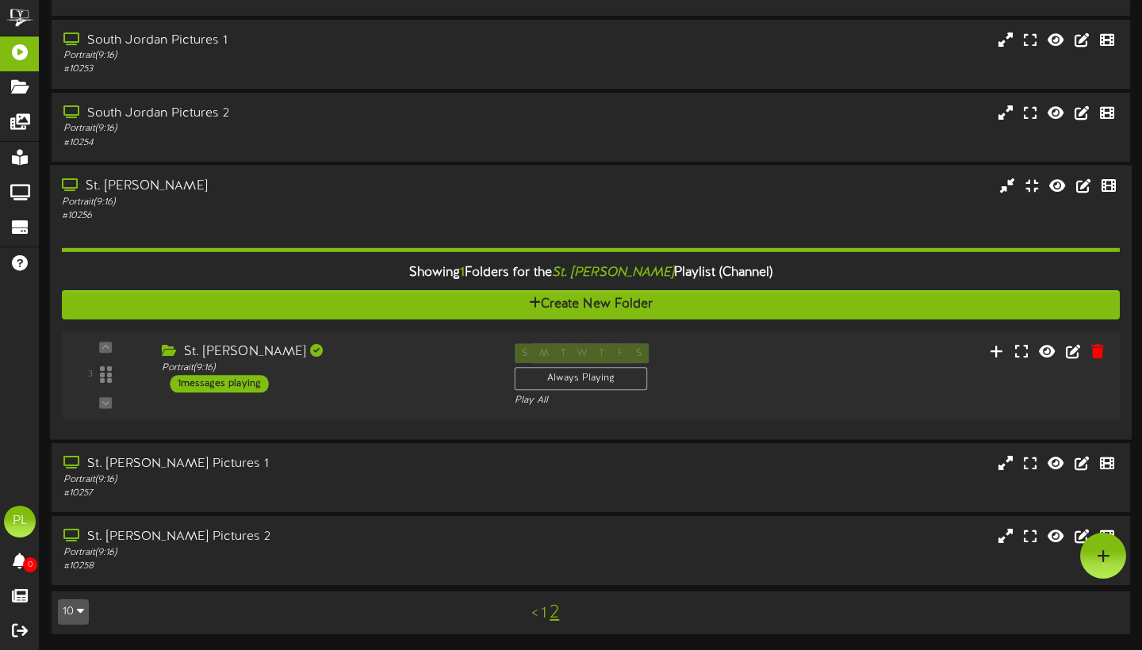
scroll to position [335, 0]
click at [1104, 621] on icon "Open Intercom Messenger" at bounding box center [1107, 616] width 26 height 26
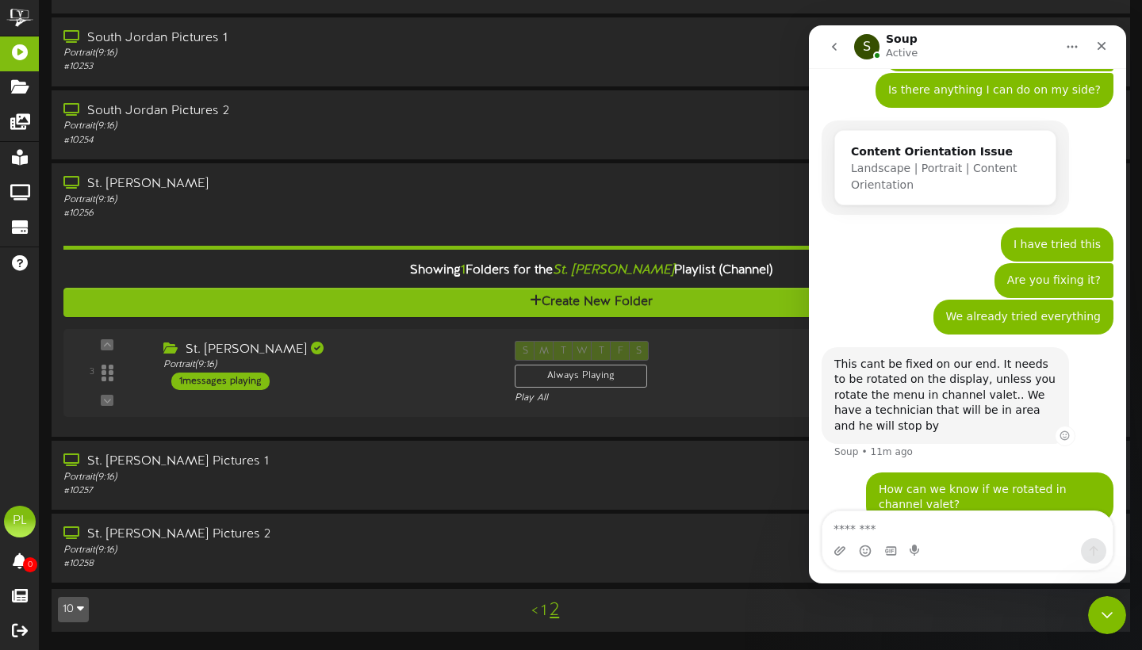
scroll to position [0, 0]
click at [677, 211] on div "St. [PERSON_NAME] Portrait ( 9:16 ) # 10256" at bounding box center [590, 196] width 1081 height 45
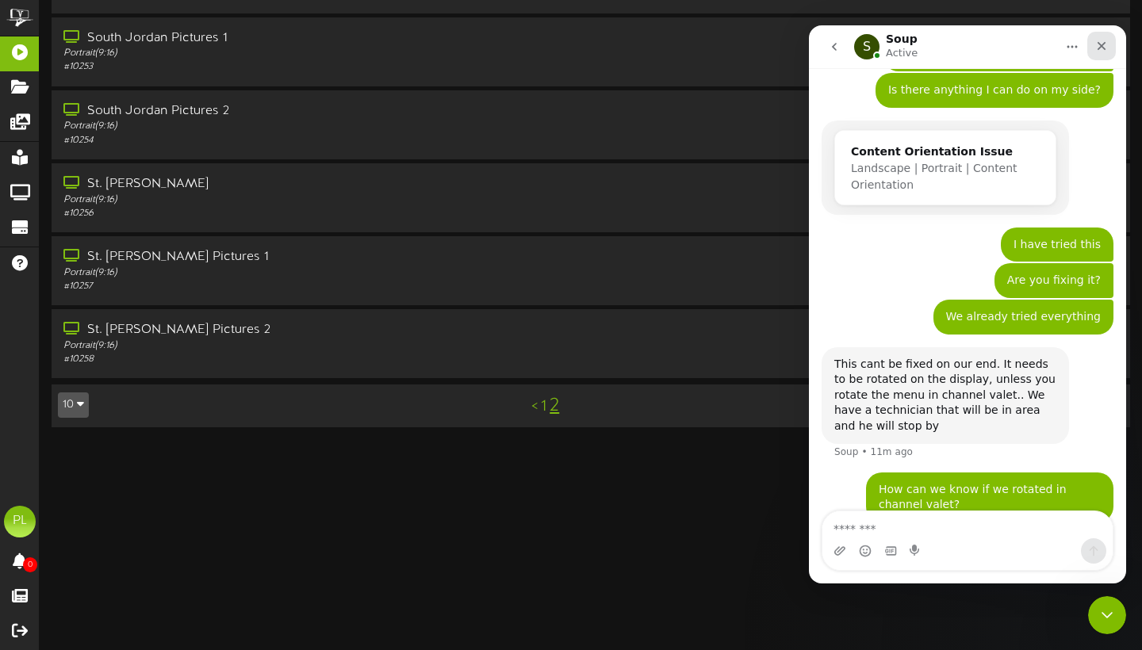
click at [1104, 43] on icon "Close" at bounding box center [1101, 46] width 9 height 9
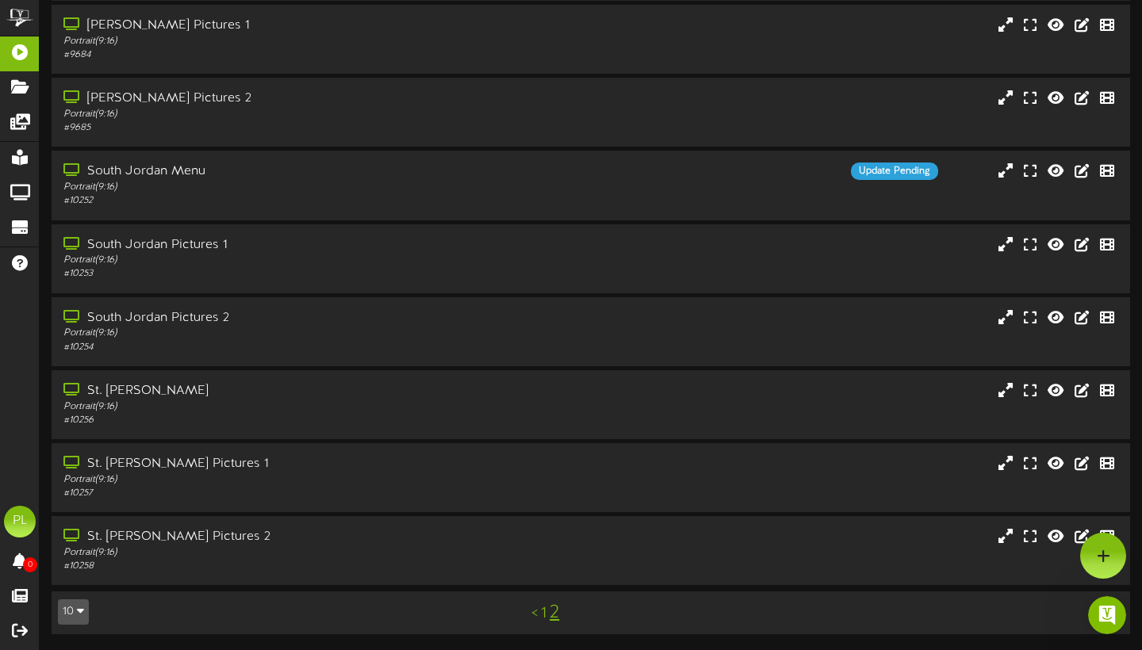
scroll to position [131, 0]
click at [545, 618] on link "1" at bounding box center [544, 613] width 6 height 17
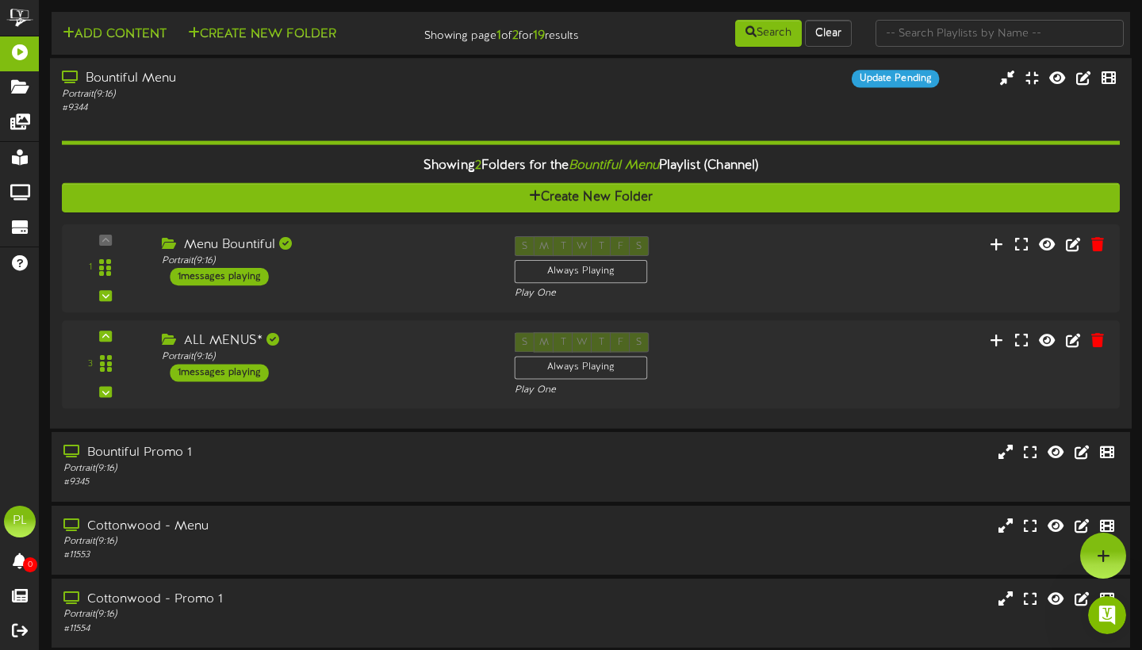
click at [523, 115] on div "Bountiful Menu Portrait ( 9:16 ) # 9344 Update Pending" at bounding box center [590, 92] width 1081 height 45
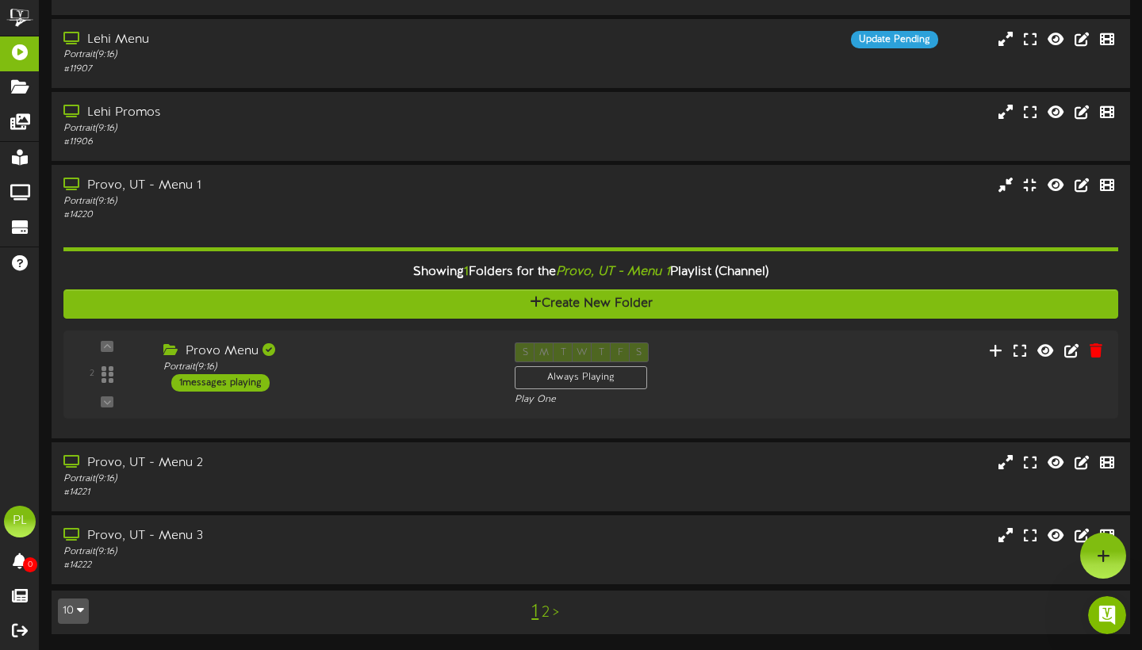
scroll to position [406, 0]
click at [1111, 615] on icon "Open Intercom Messenger" at bounding box center [1105, 613] width 26 height 26
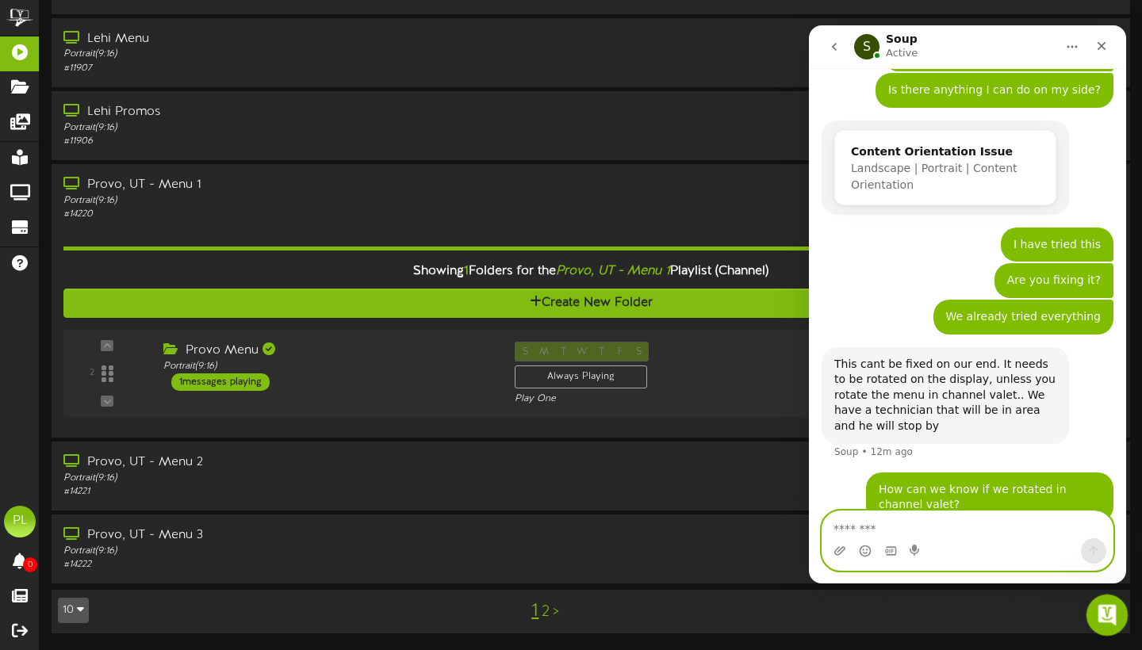
scroll to position [0, 0]
click at [1099, 44] on icon "Close" at bounding box center [1101, 46] width 9 height 9
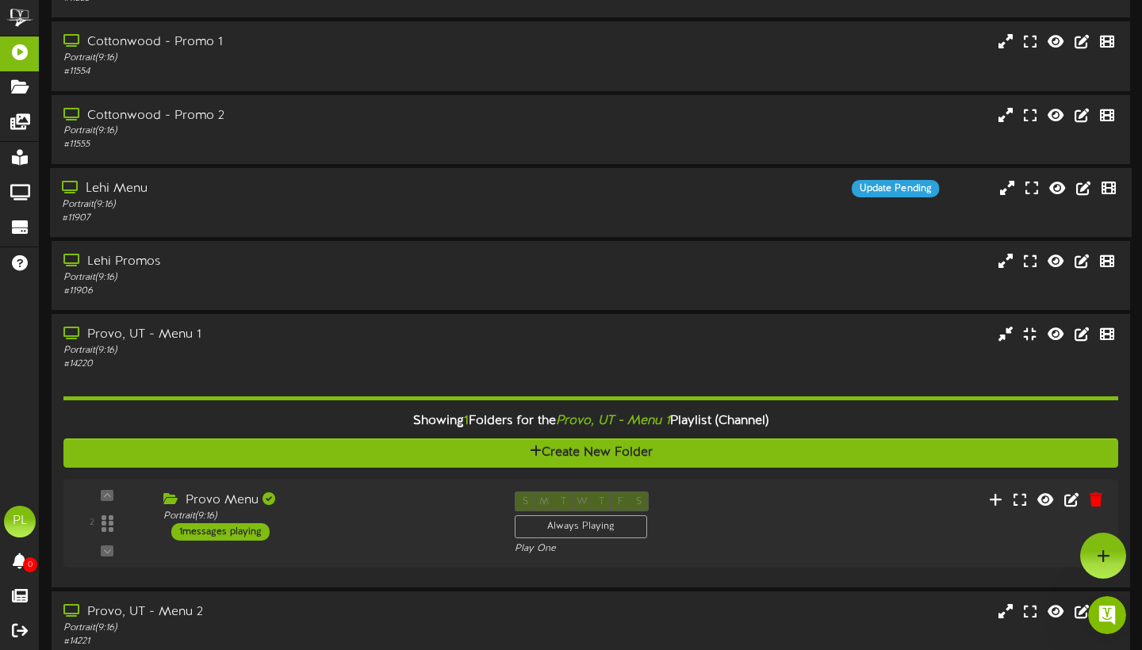
click at [282, 185] on div "Lehi Menu Portrait ( 9:16 ) # 11907 Update Pending" at bounding box center [590, 201] width 1081 height 69
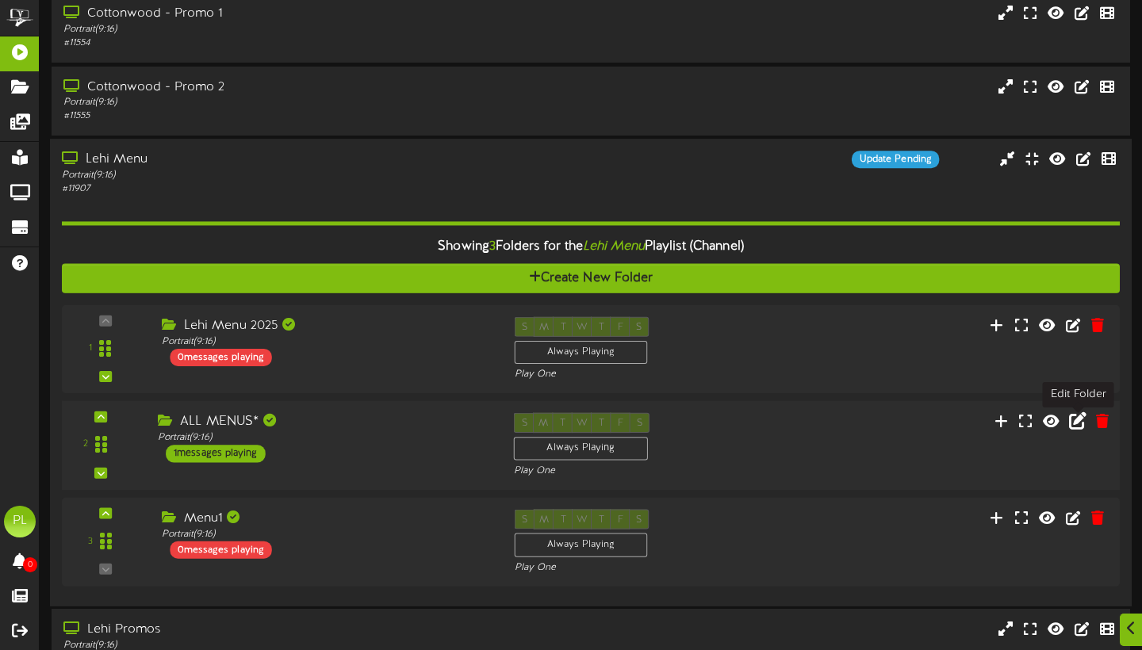
click at [1075, 429] on icon at bounding box center [1077, 419] width 17 height 17
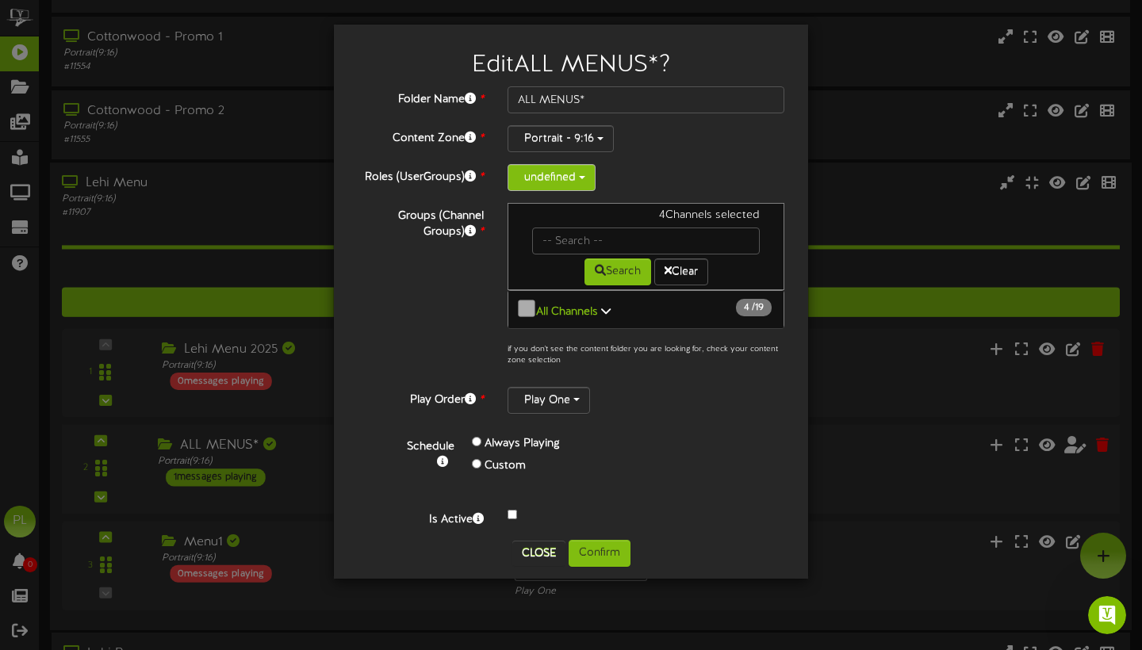
click at [579, 174] on button "undefined" at bounding box center [551, 177] width 88 height 27
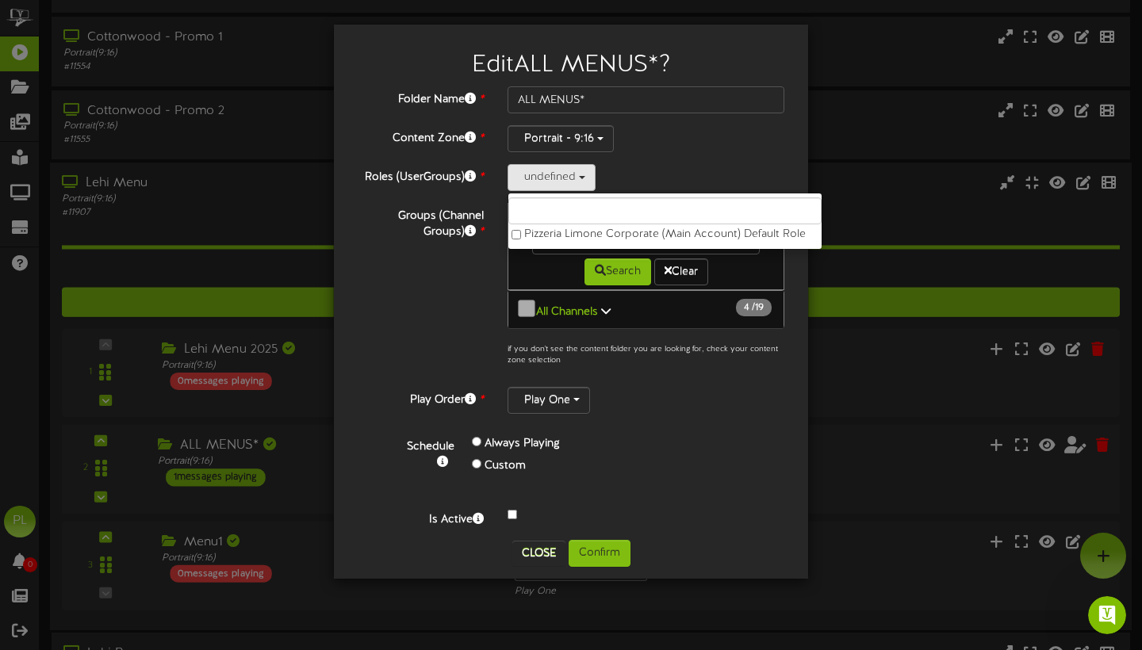
click at [702, 174] on div "undefined Pizzeria Limone Corporate (Main Account) Default Role" at bounding box center [645, 177] width 277 height 27
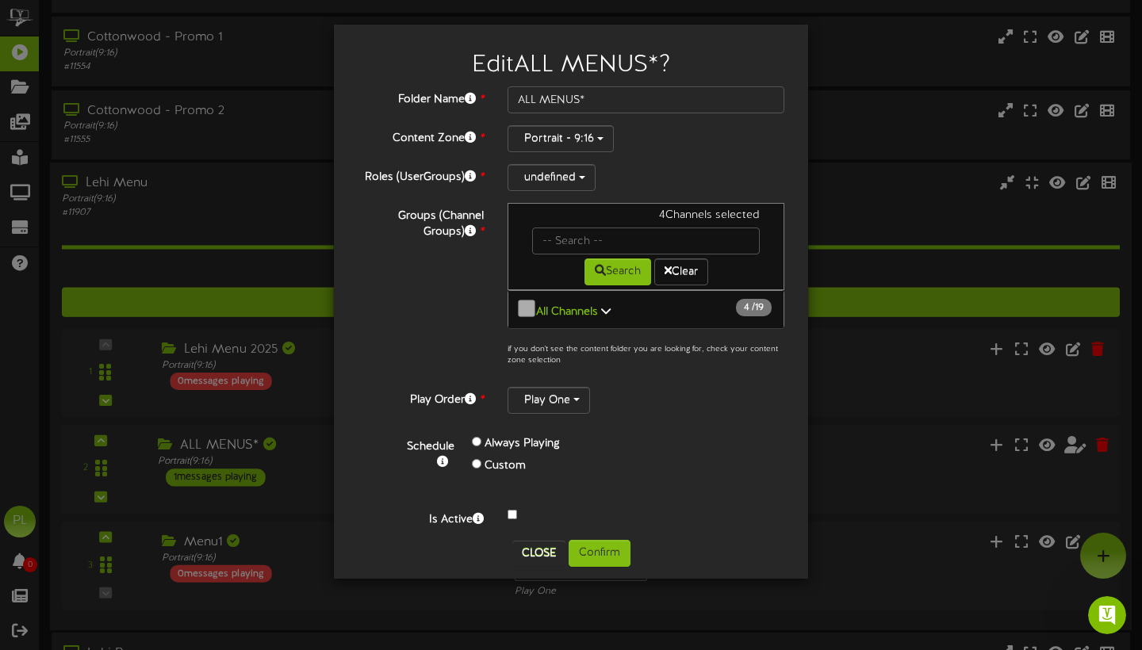
click at [610, 316] on icon at bounding box center [606, 310] width 10 height 11
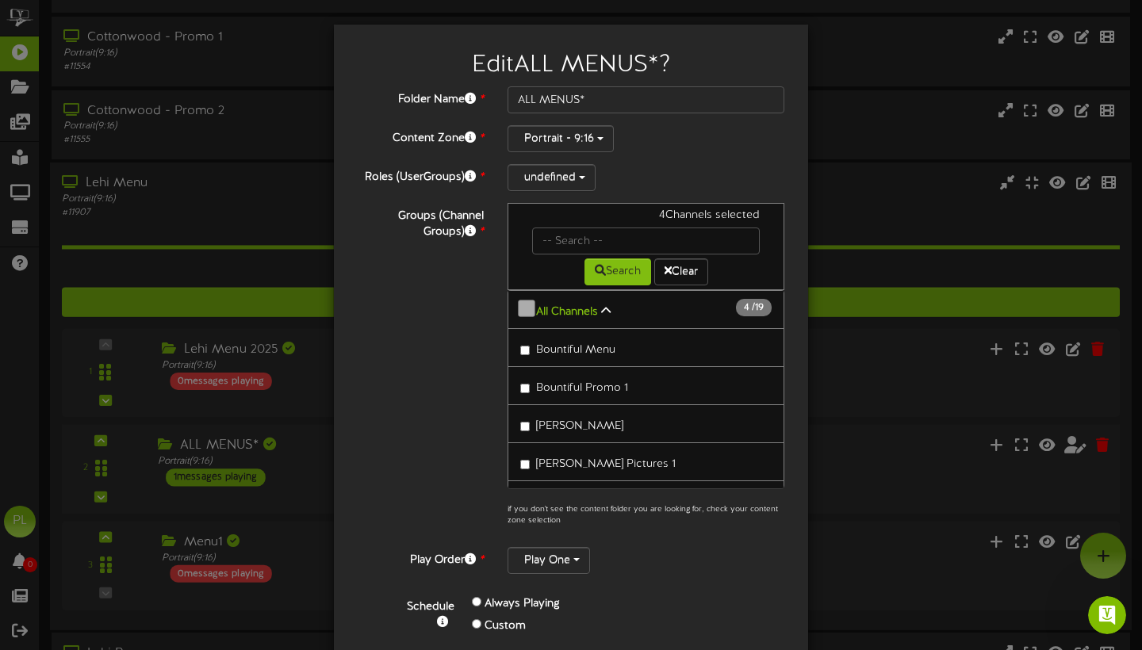
click at [705, 589] on div "Folder Name * ALL MENUS* Content Zone * Portrait - 9:16 Roles (UserGroups) * un…" at bounding box center [571, 387] width 427 height 602
click at [579, 558] on button "Play One" at bounding box center [548, 560] width 82 height 27
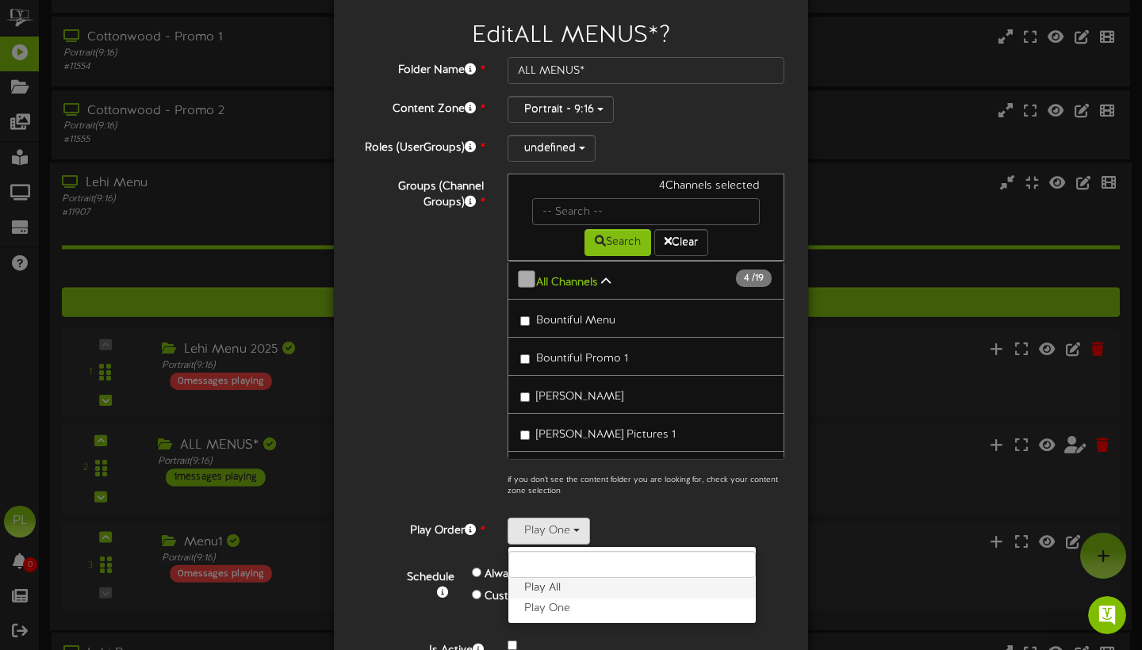
scroll to position [32, 0]
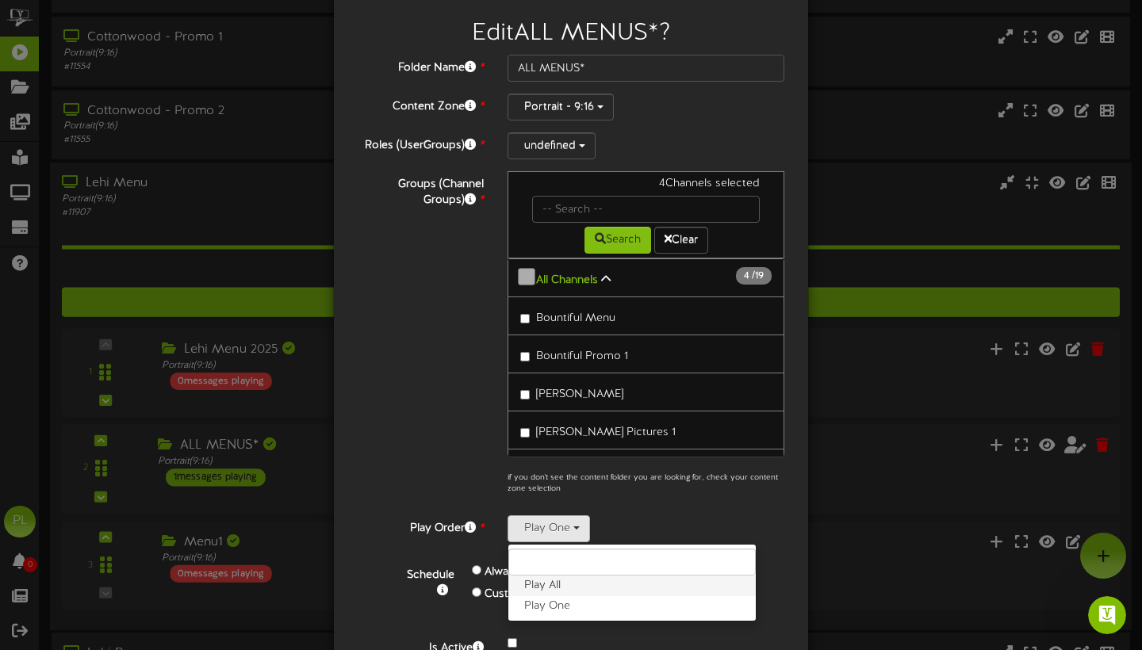
click at [575, 593] on label "Play All" at bounding box center [631, 586] width 247 height 21
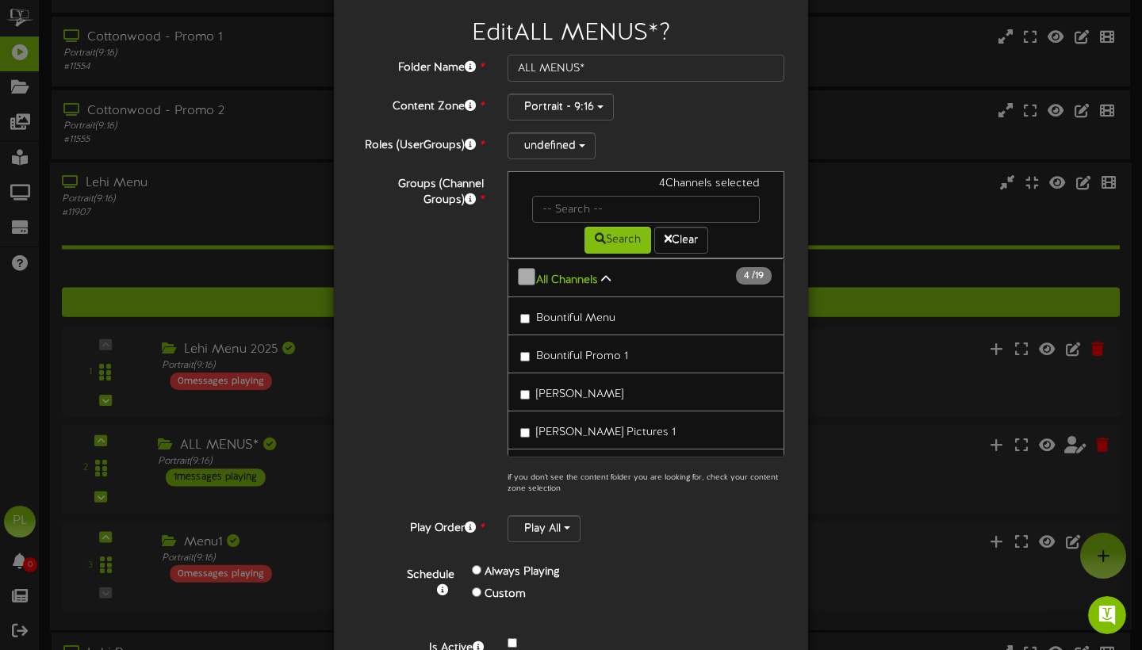
click at [673, 566] on div "Schedule Always Playing Custom" at bounding box center [589, 588] width 413 height 69
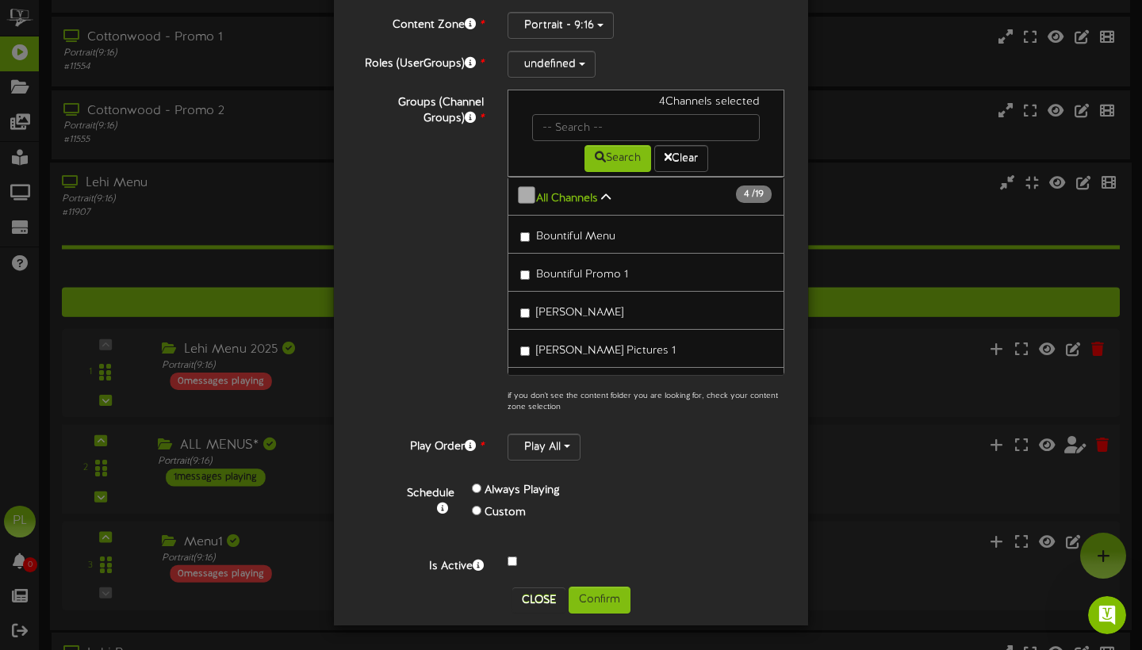
scroll to position [120, 0]
click at [536, 597] on button "Close" at bounding box center [538, 599] width 53 height 25
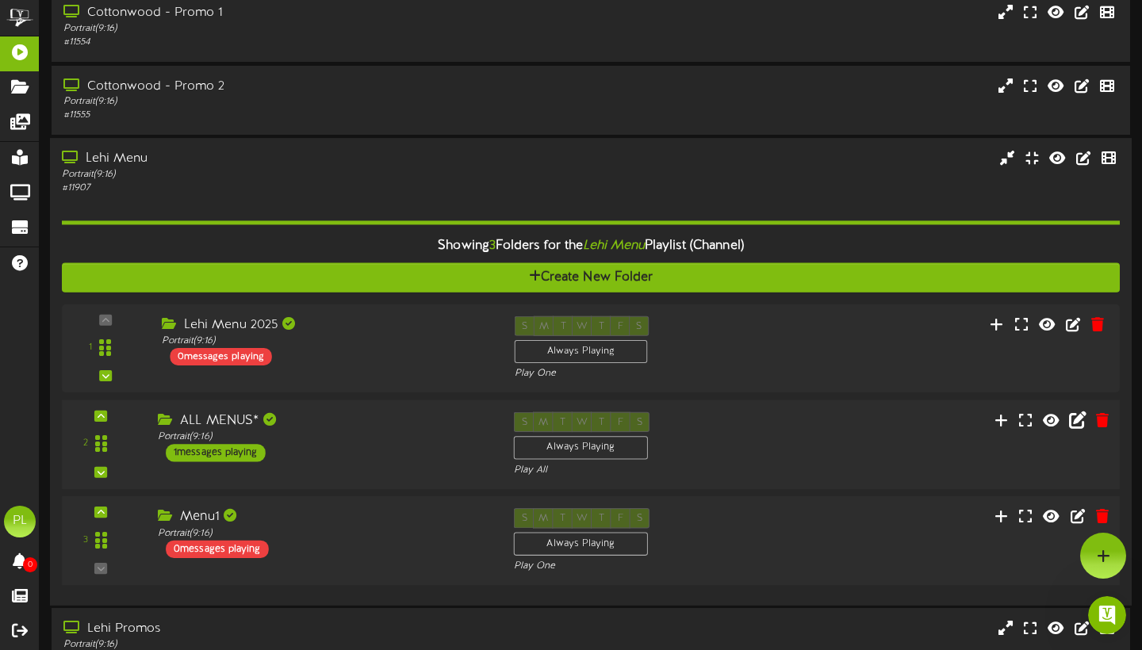
scroll to position [245, 0]
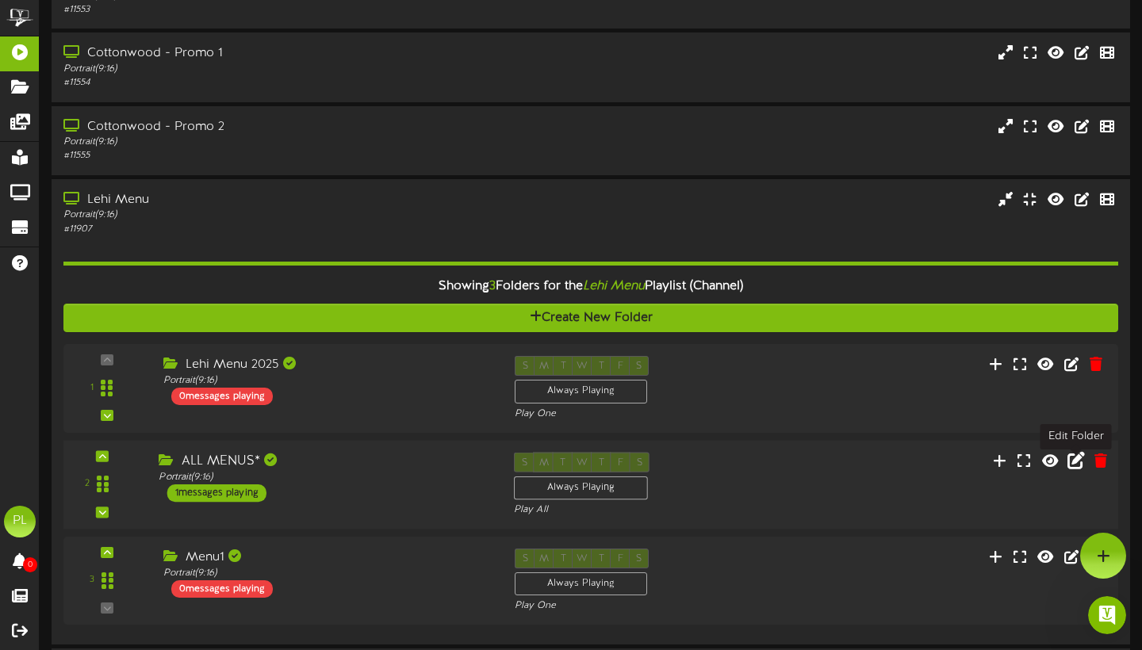
click at [1080, 461] on icon at bounding box center [1075, 459] width 17 height 17
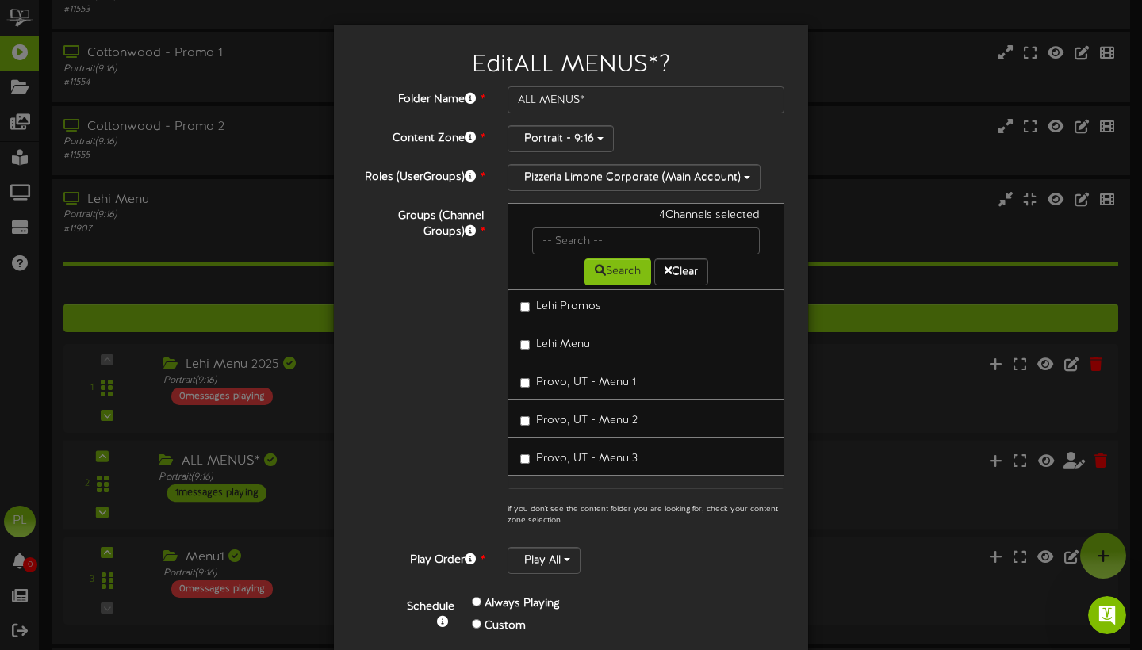
scroll to position [576, 0]
click at [575, 568] on button "Play All" at bounding box center [543, 560] width 73 height 27
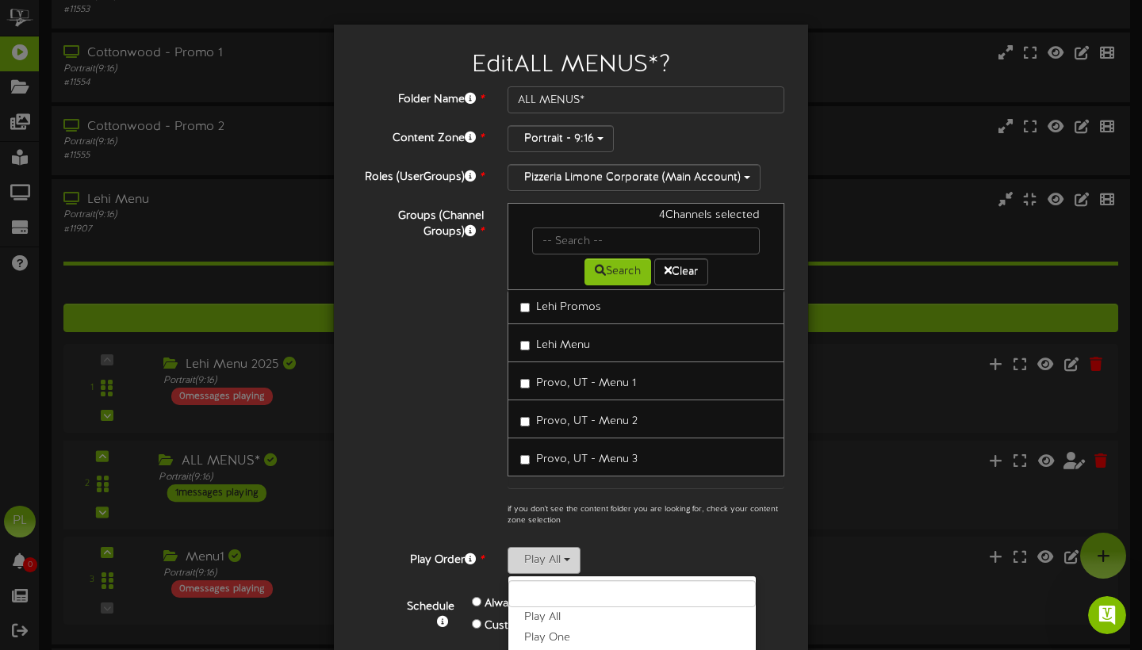
click at [575, 568] on button "Play All" at bounding box center [543, 560] width 73 height 27
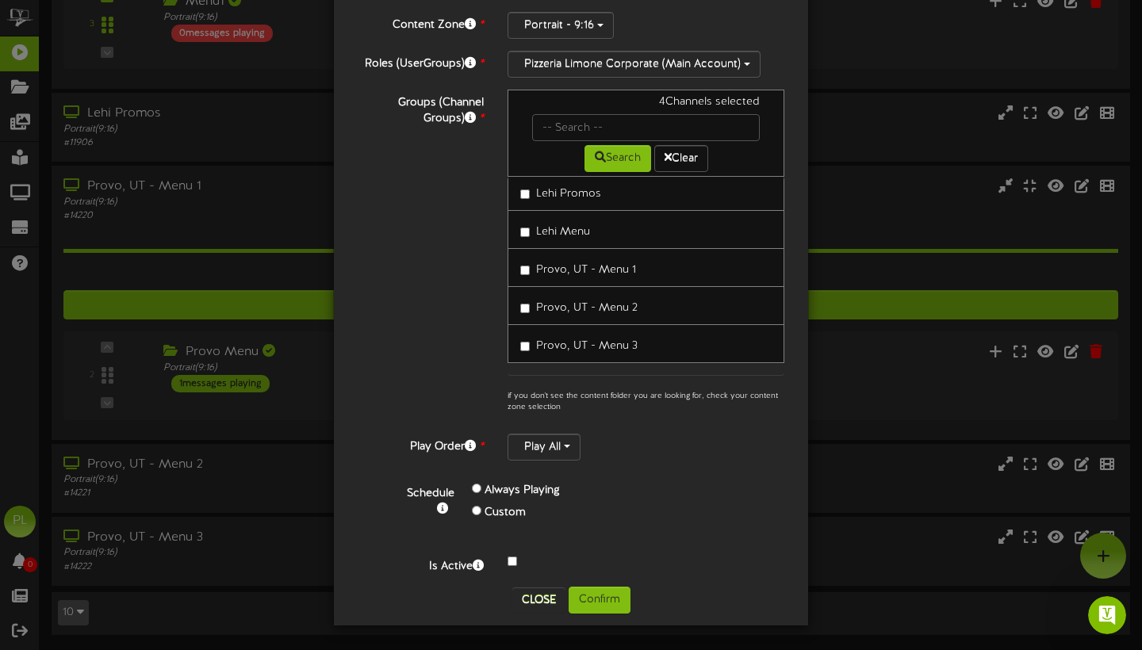
scroll to position [0, 0]
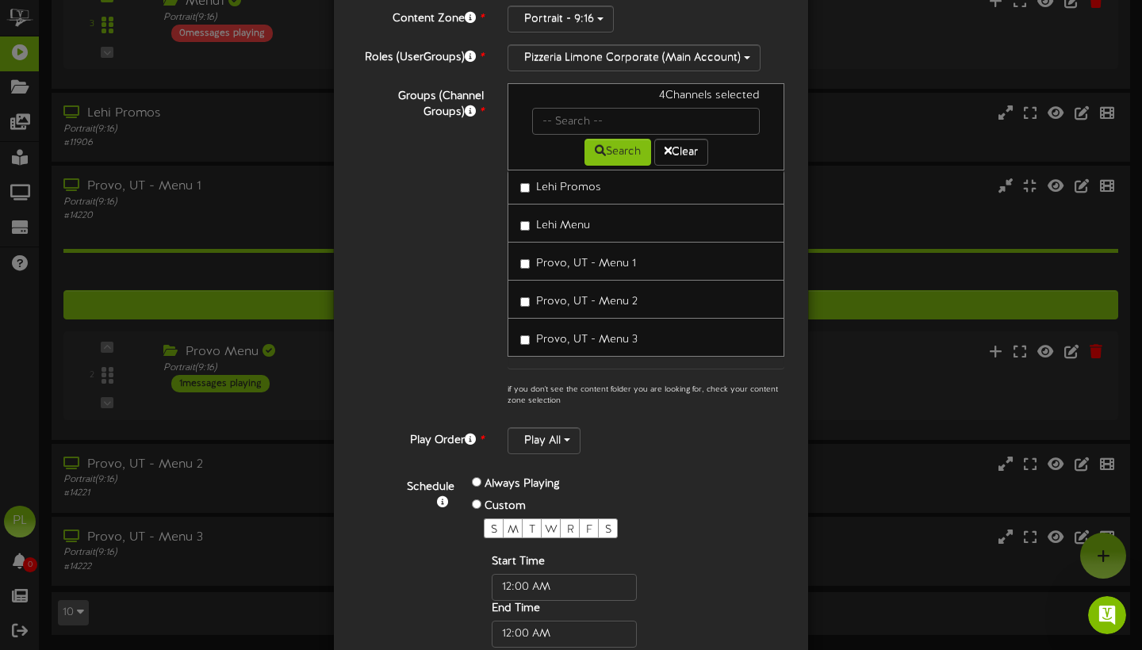
click at [471, 493] on div "Always Playing Custom" at bounding box center [577, 496] width 235 height 44
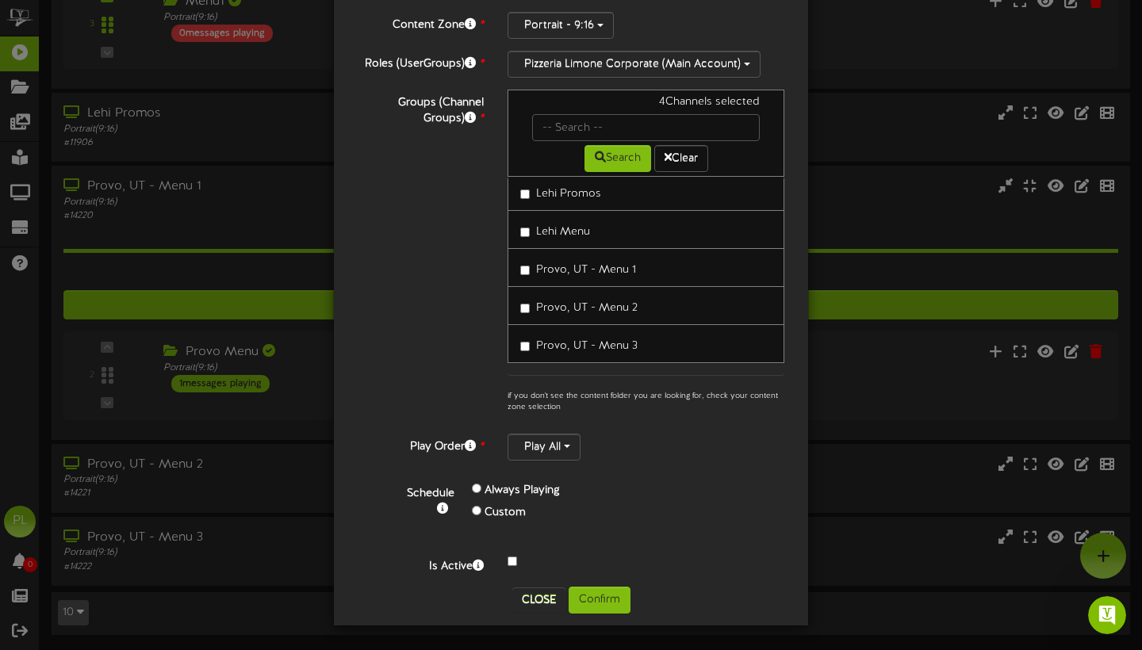
scroll to position [120, 0]
click at [544, 603] on button "Close" at bounding box center [538, 599] width 53 height 25
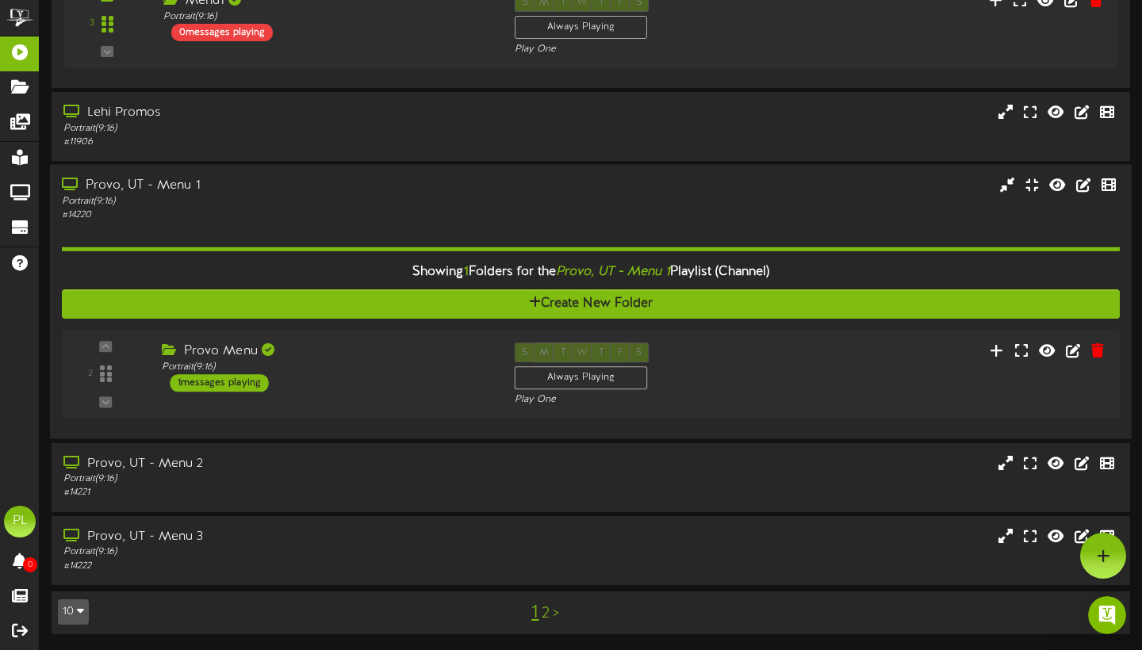
scroll to position [801, 0]
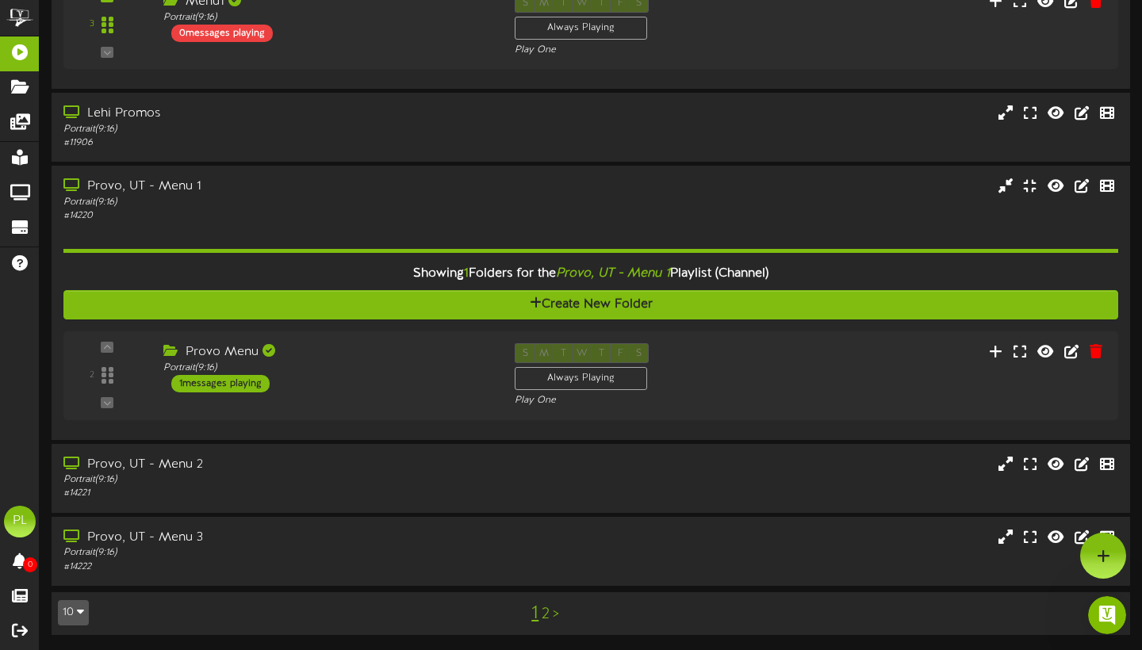
click at [547, 612] on link "2" at bounding box center [545, 614] width 8 height 17
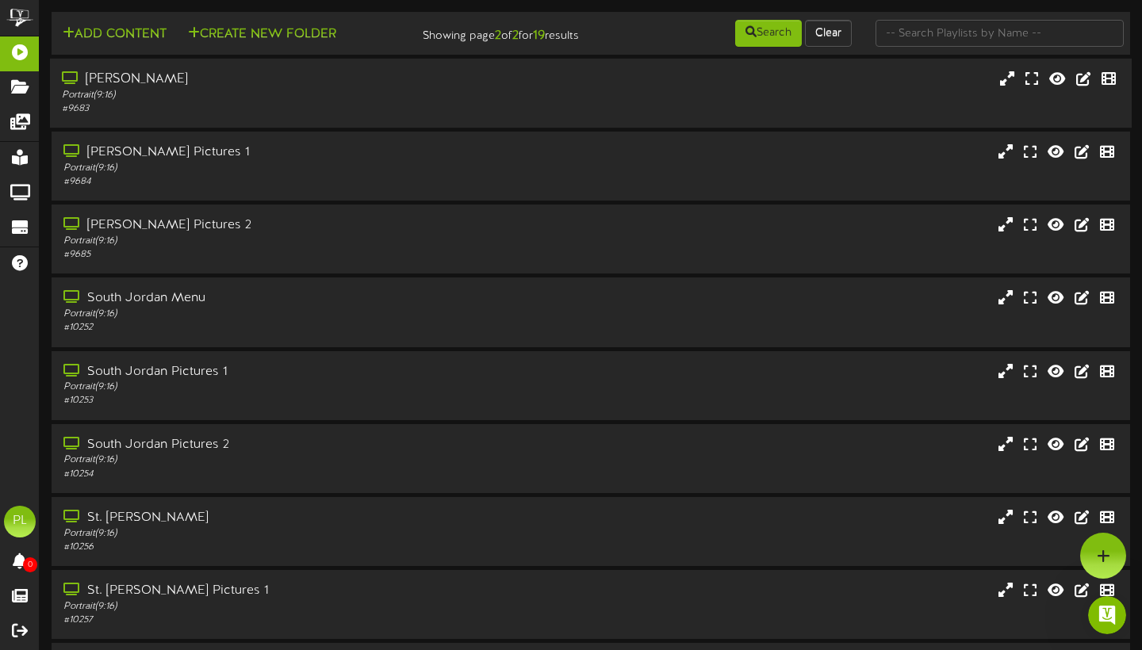
click at [395, 102] on div "Portrait ( 9:16 )" at bounding box center [275, 95] width 427 height 13
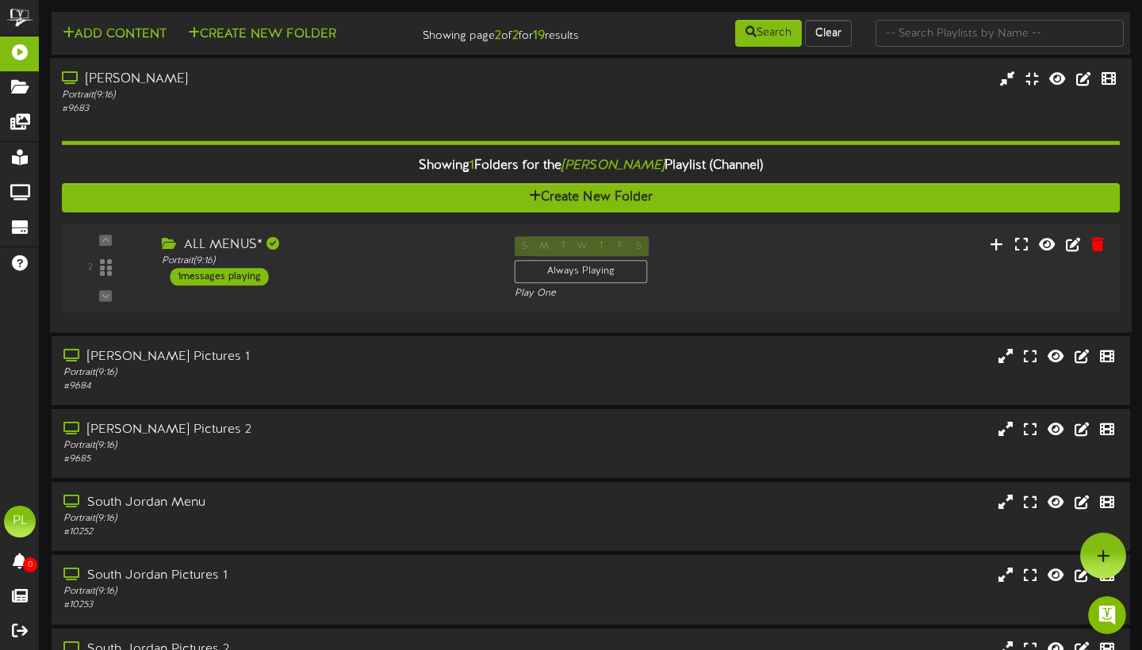
click at [436, 116] on div "# 9683" at bounding box center [275, 108] width 427 height 13
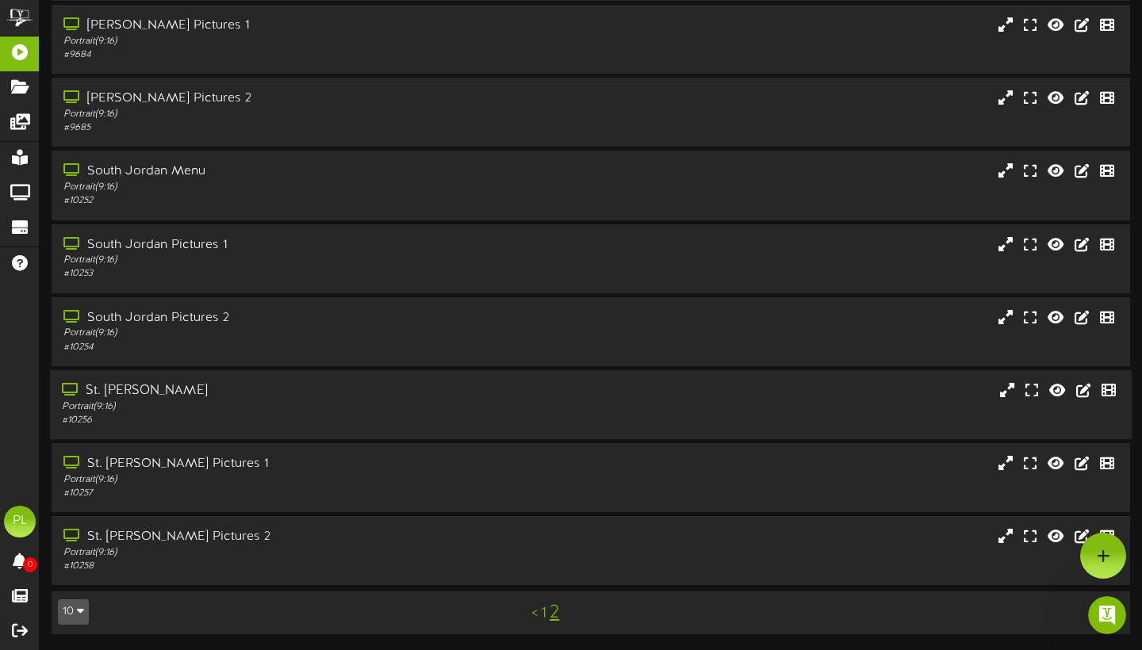
scroll to position [131, 0]
click at [543, 613] on link "1" at bounding box center [544, 613] width 6 height 17
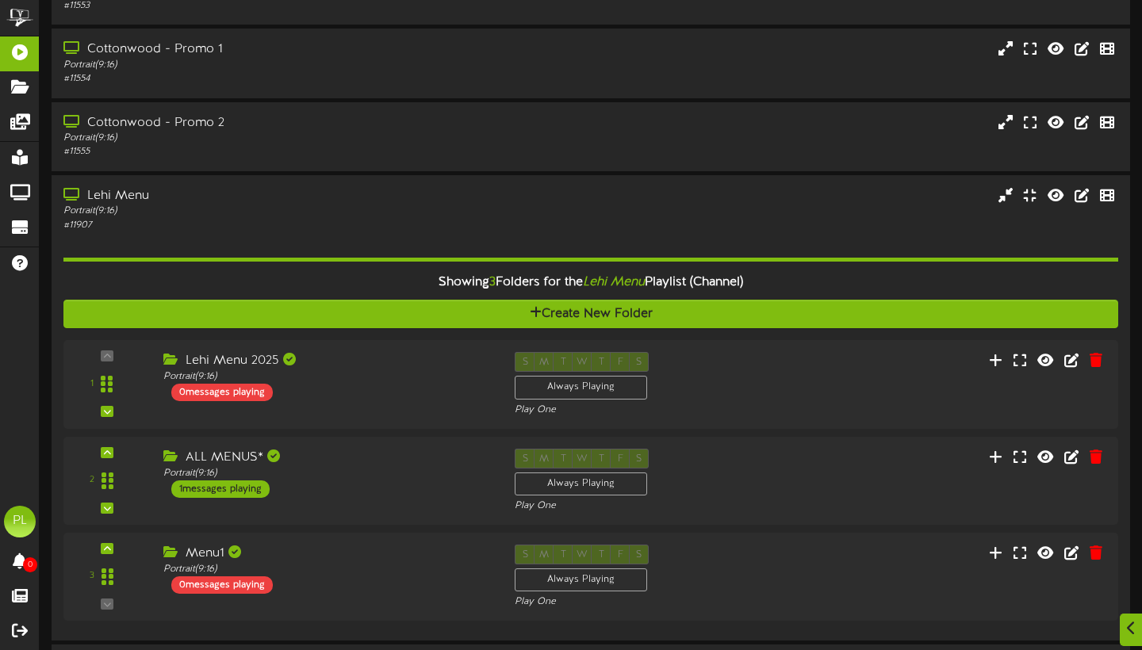
scroll to position [327, 0]
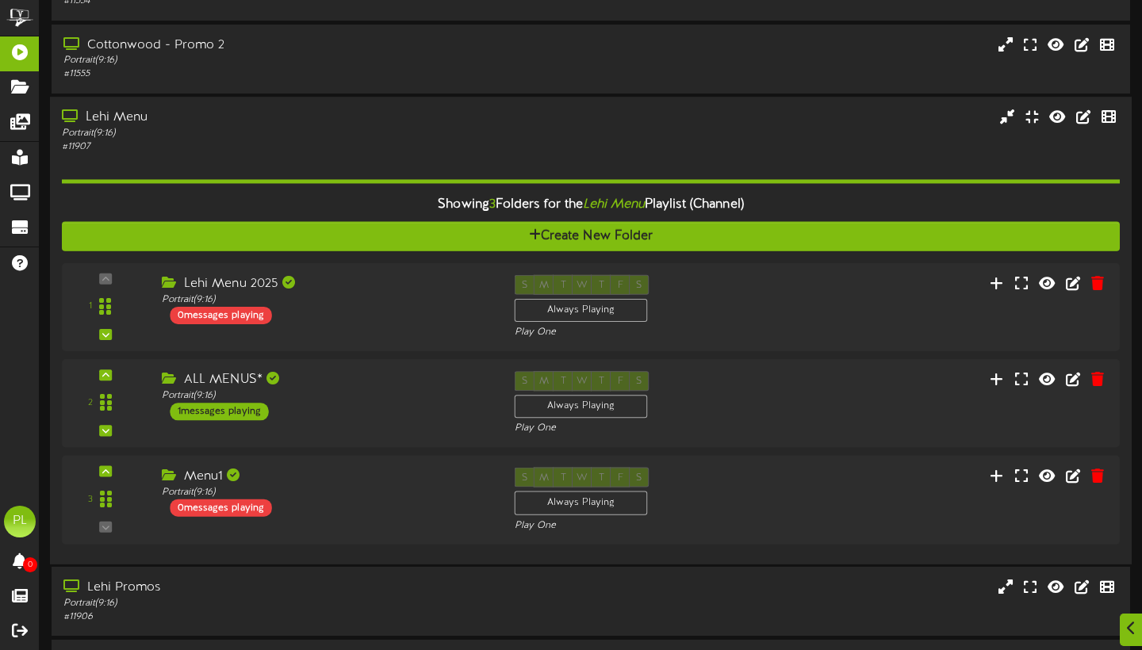
click at [312, 140] on div "Portrait ( 9:16 )" at bounding box center [275, 133] width 427 height 13
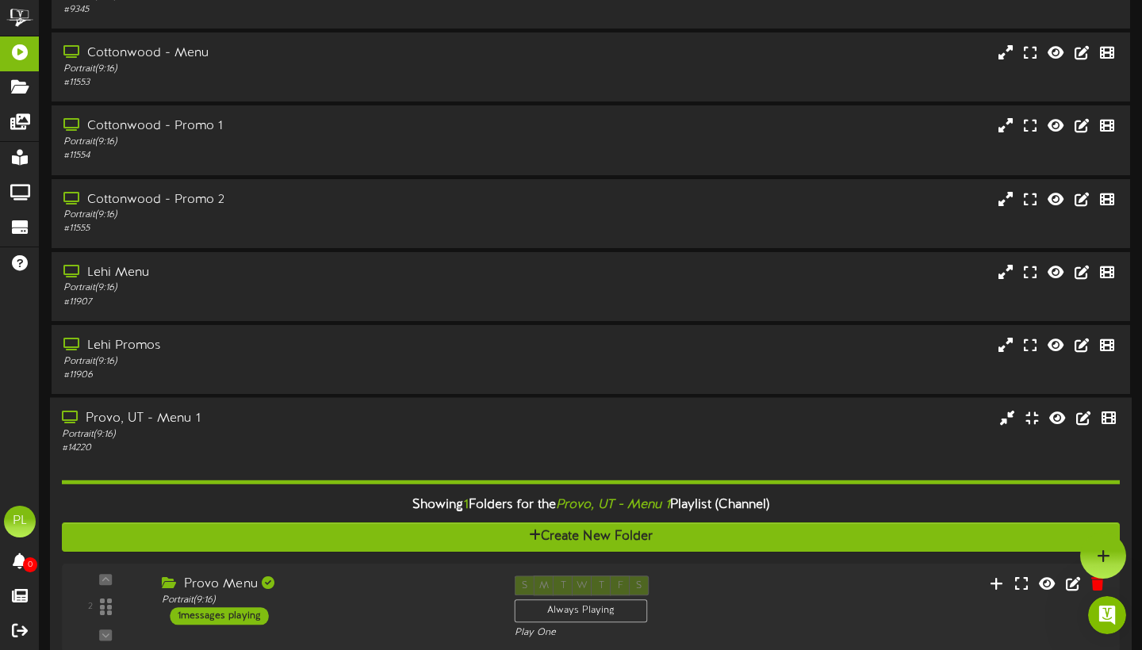
scroll to position [151, 0]
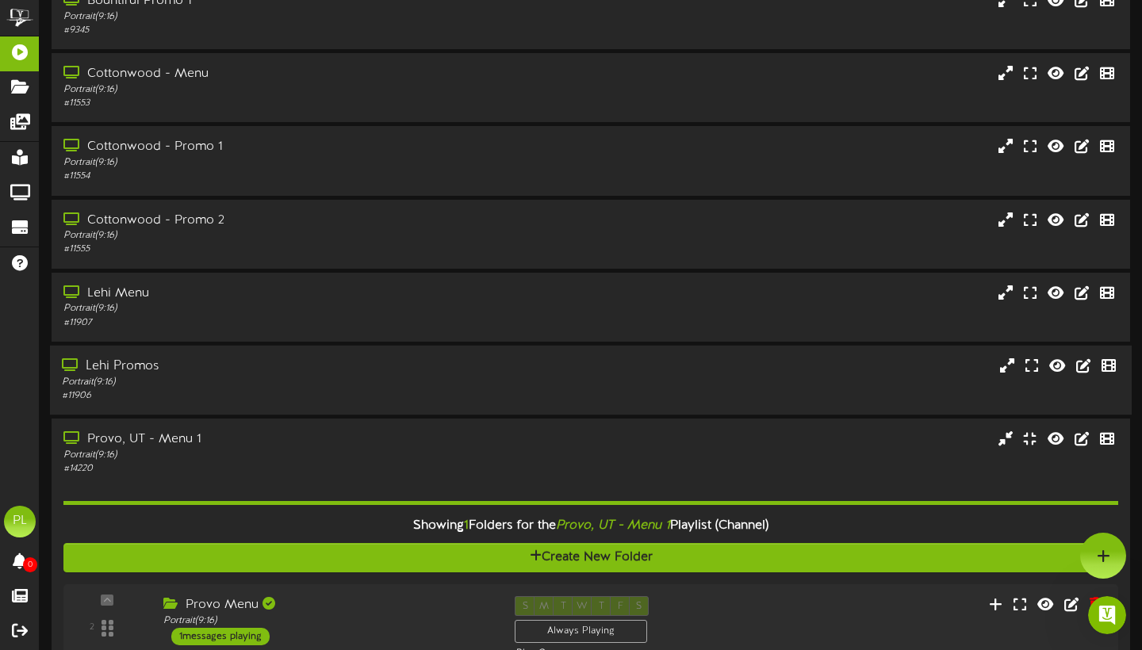
click at [269, 386] on div "Portrait ( 9:16 )" at bounding box center [275, 382] width 427 height 13
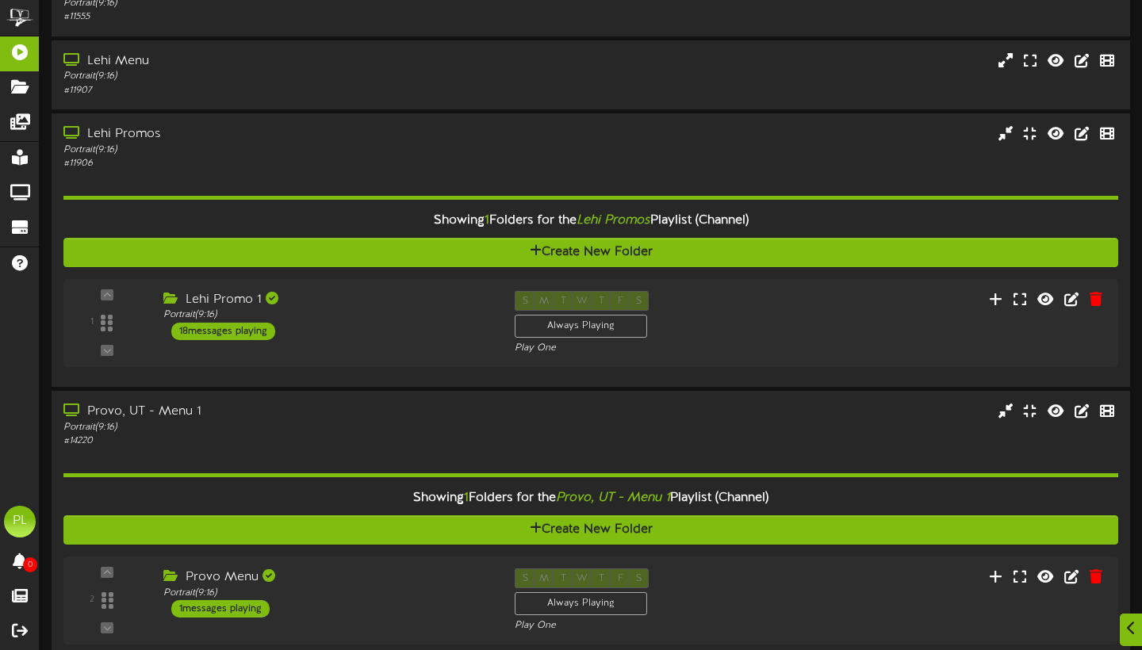
scroll to position [384, 0]
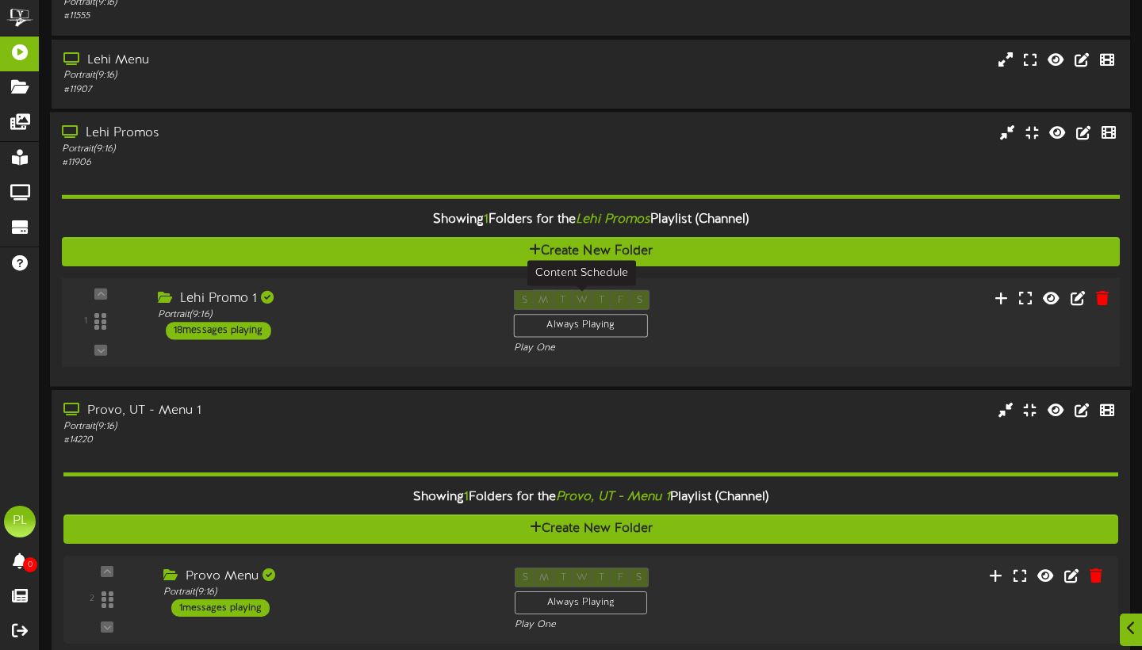
click at [604, 331] on div "Always Playing" at bounding box center [581, 326] width 134 height 24
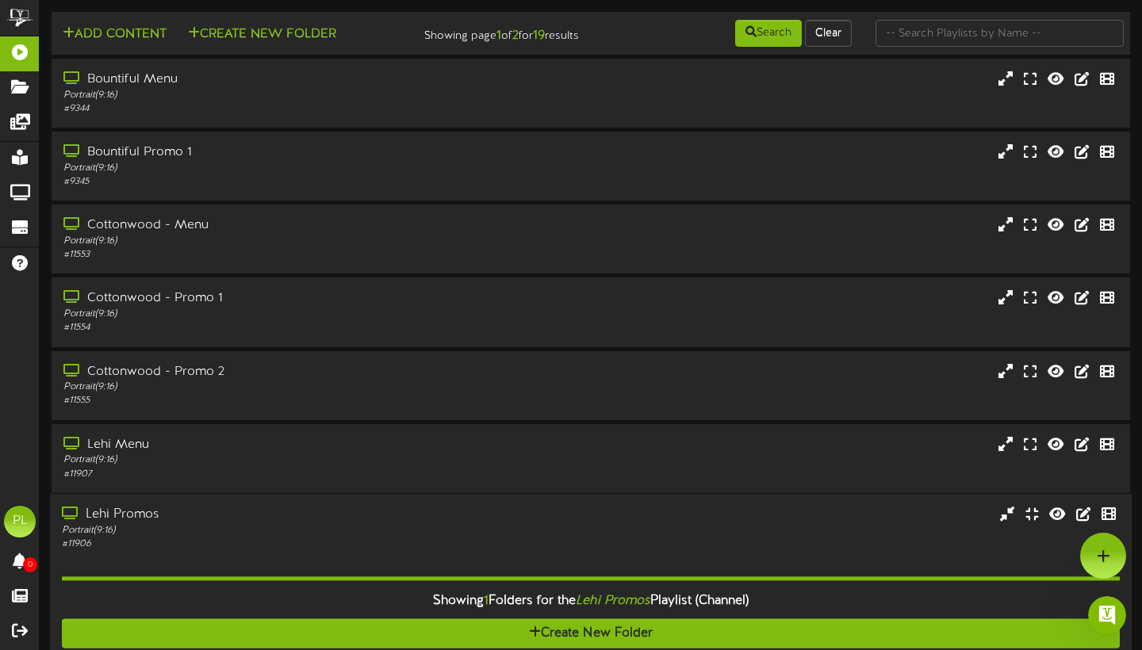
scroll to position [-1, 0]
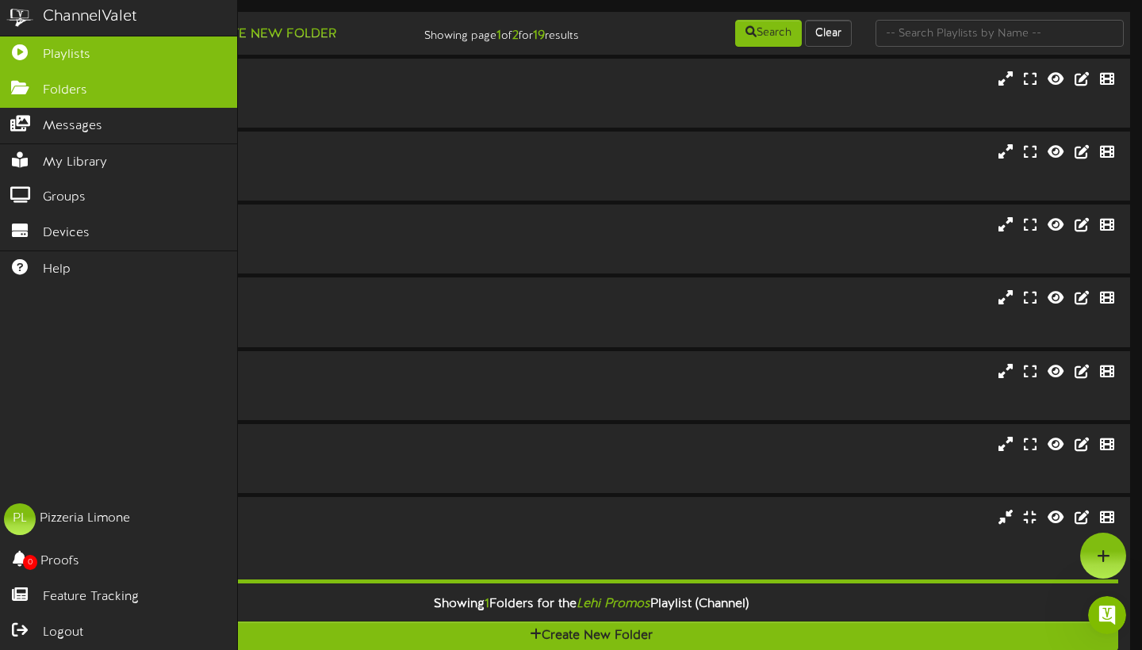
click at [35, 87] on icon at bounding box center [20, 86] width 40 height 12
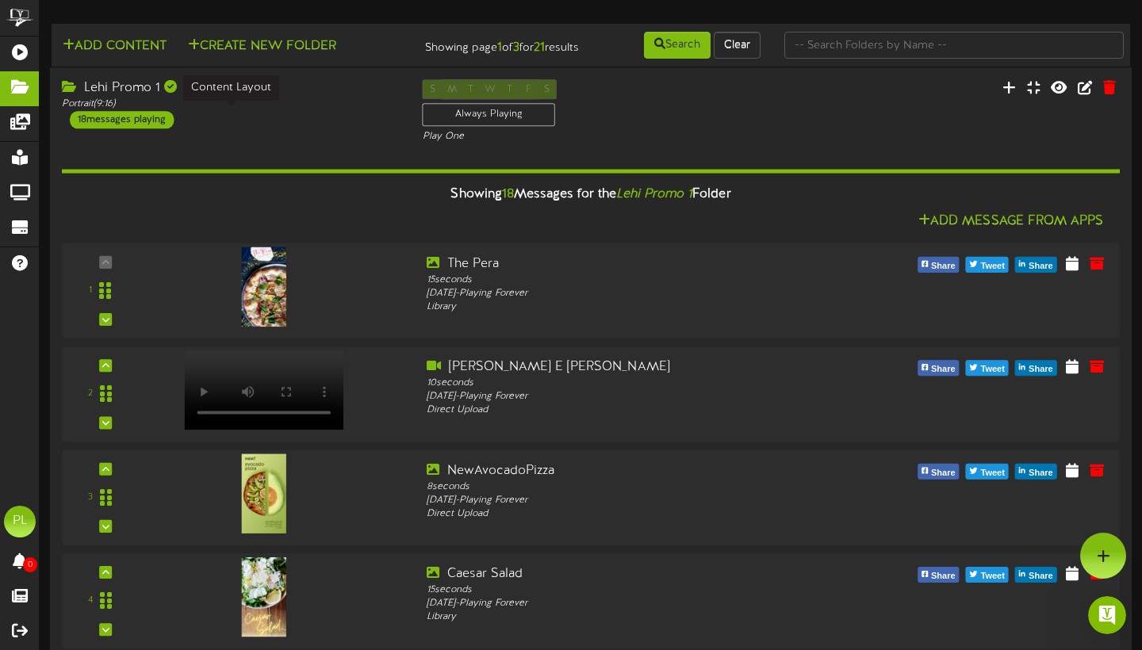
click at [280, 111] on div "Portrait ( 9:16 )" at bounding box center [230, 104] width 337 height 13
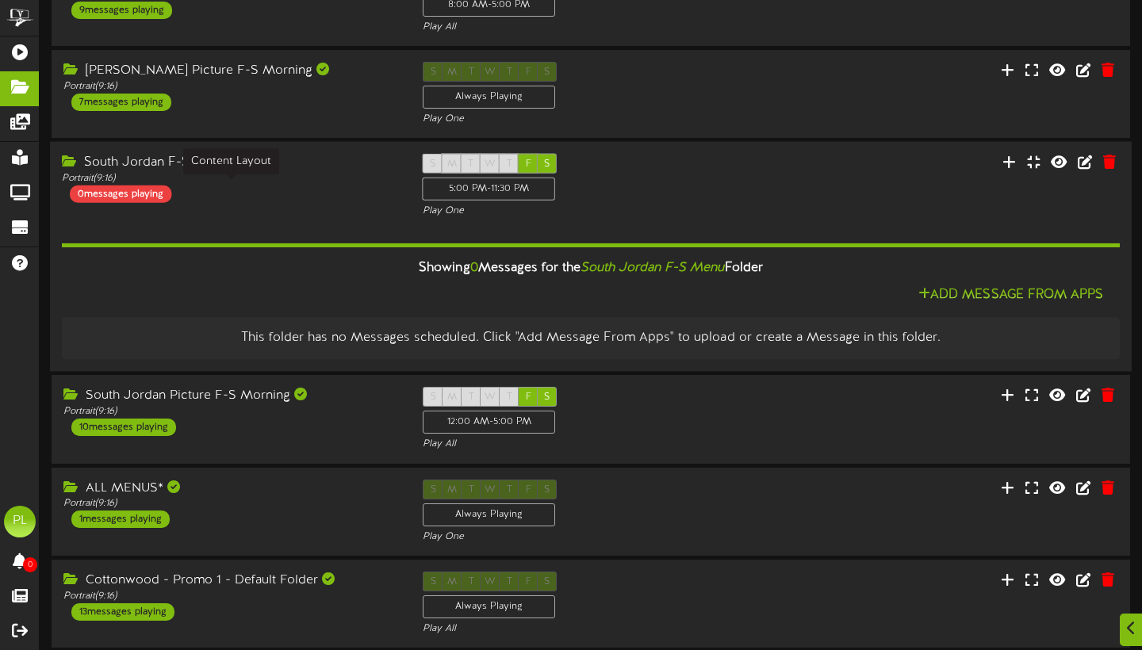
click at [319, 186] on div "Portrait ( 9:16 )" at bounding box center [230, 178] width 337 height 13
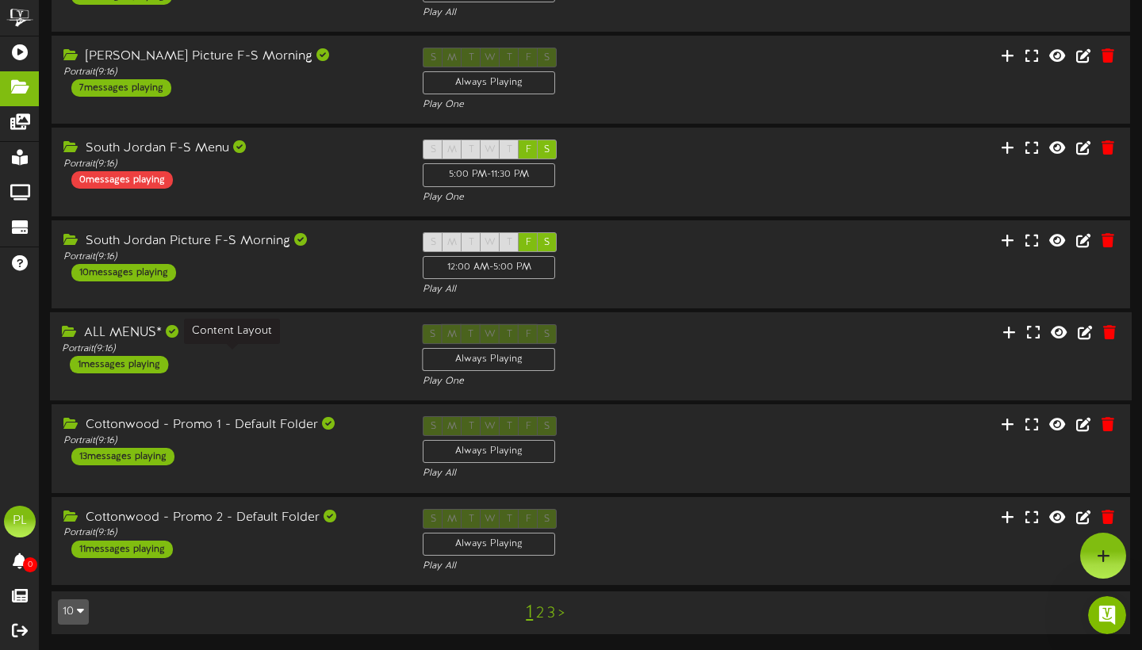
click at [338, 352] on div "Portrait ( 9:16 )" at bounding box center [230, 348] width 337 height 13
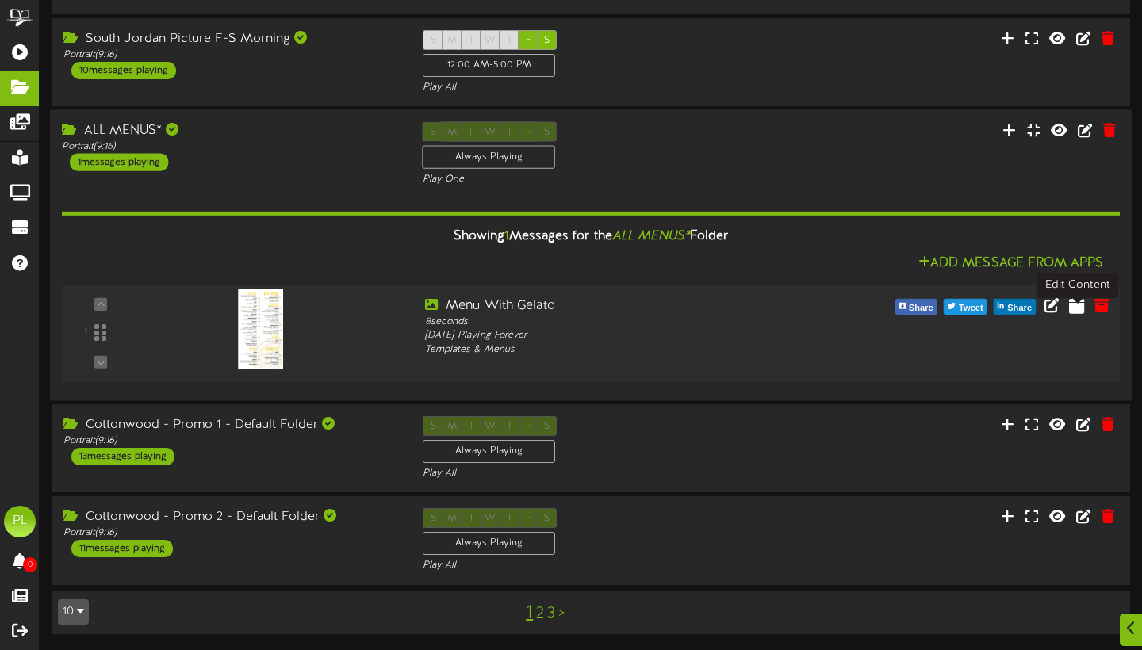
click at [1077, 313] on icon at bounding box center [1076, 304] width 15 height 17
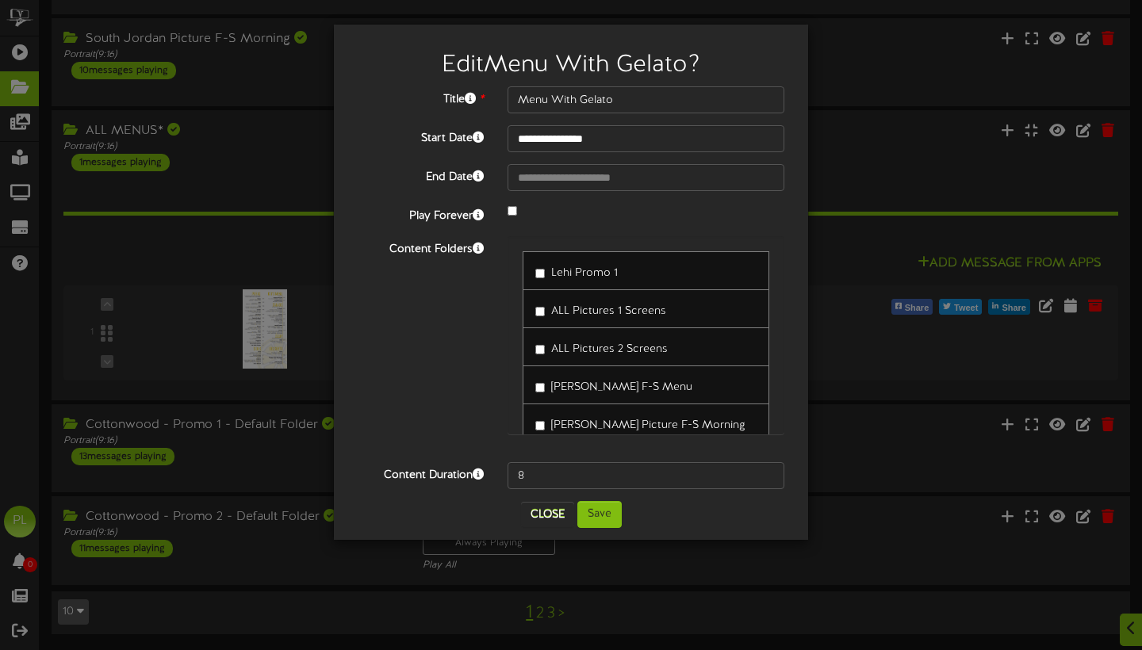
click at [547, 270] on label "Lehi Promo 1" at bounding box center [576, 270] width 82 height 21
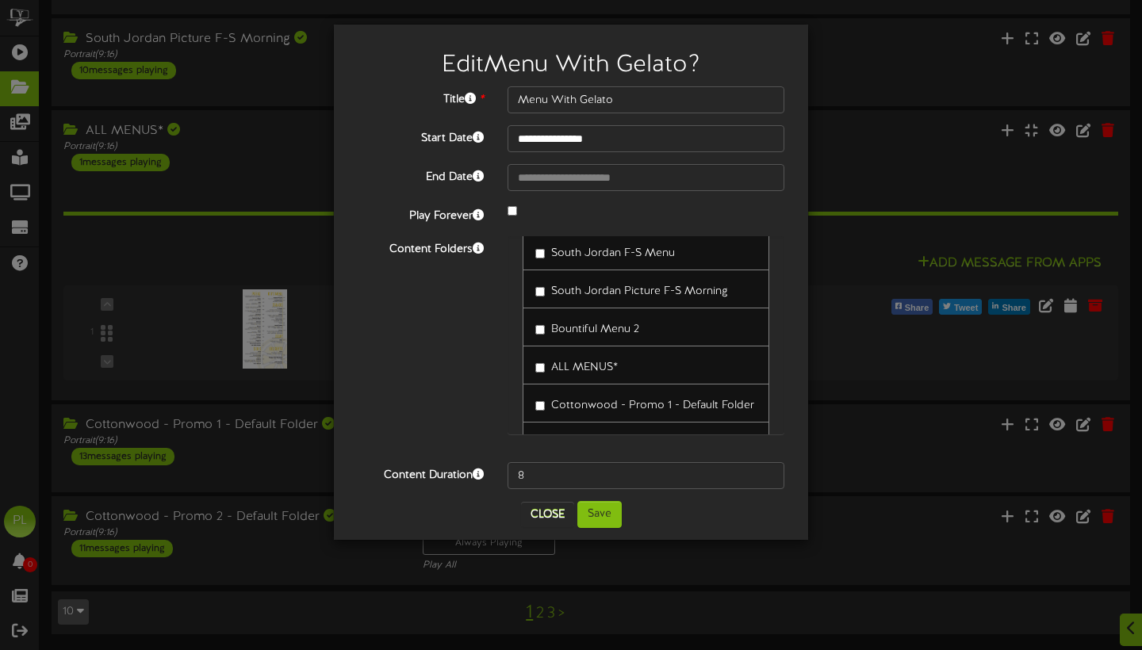
click at [650, 287] on span "South Jordan Picture F-S Morning" at bounding box center [639, 291] width 177 height 12
click at [611, 517] on button "Save" at bounding box center [599, 514] width 44 height 27
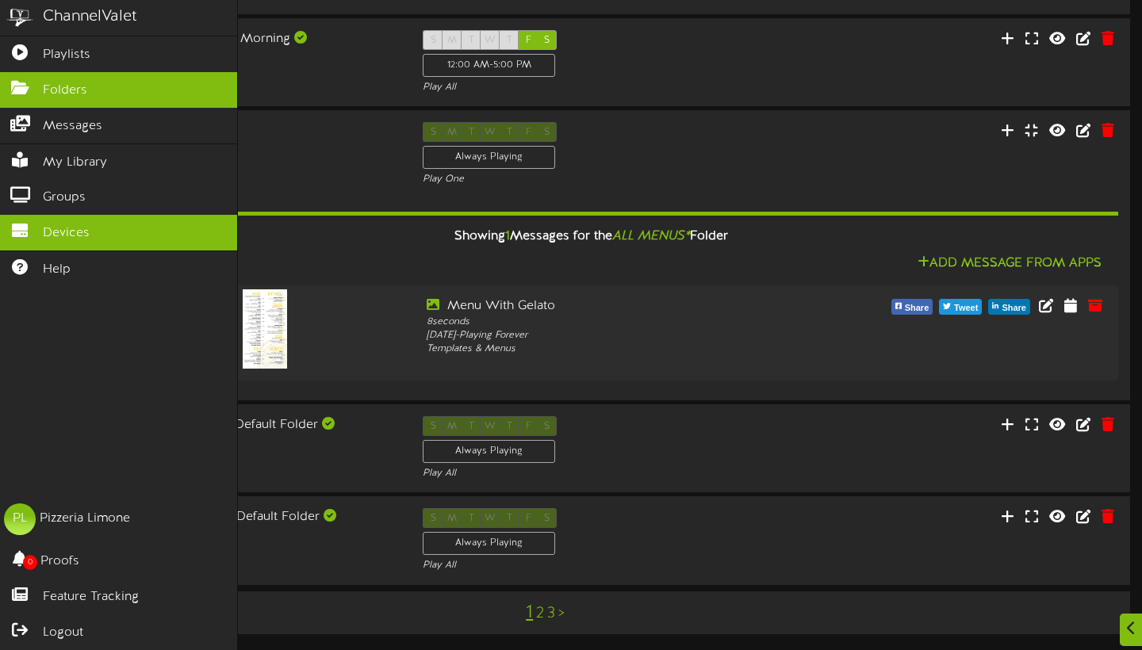
click at [61, 233] on span "Devices" at bounding box center [66, 233] width 47 height 18
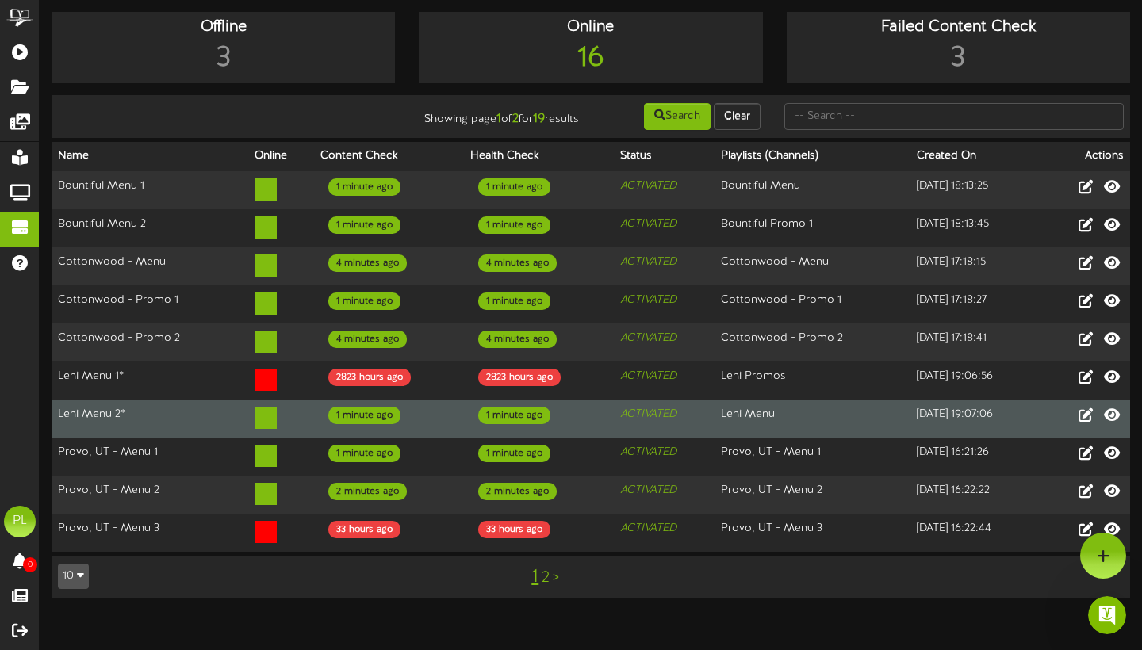
click at [826, 423] on td "Lehi Menu" at bounding box center [812, 419] width 197 height 38
click at [649, 420] on icon "ACTIVATED" at bounding box center [648, 414] width 56 height 12
click at [541, 425] on td "1 minute ago" at bounding box center [539, 419] width 150 height 38
click at [349, 424] on div "1 minute ago" at bounding box center [364, 415] width 72 height 17
click at [248, 429] on td at bounding box center [281, 419] width 66 height 38
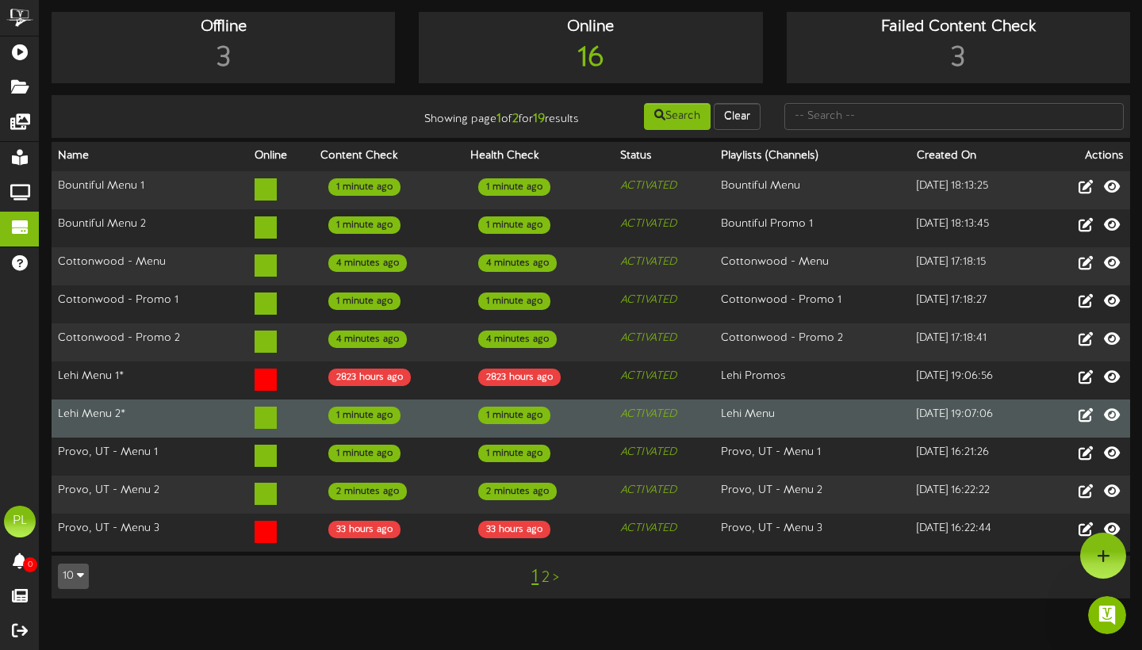
click at [261, 429] on icon at bounding box center [265, 418] width 22 height 22
click at [513, 424] on div "1 minute ago" at bounding box center [514, 415] width 72 height 17
click at [1087, 423] on icon at bounding box center [1085, 414] width 17 height 17
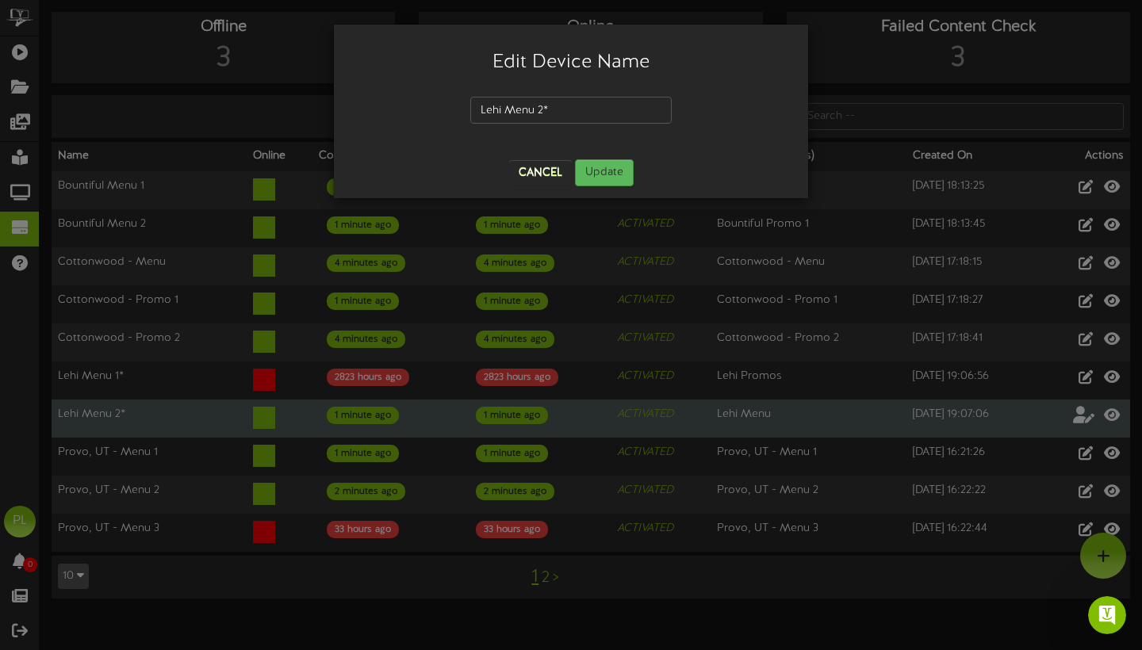
click at [539, 166] on button "Cancel" at bounding box center [540, 172] width 63 height 25
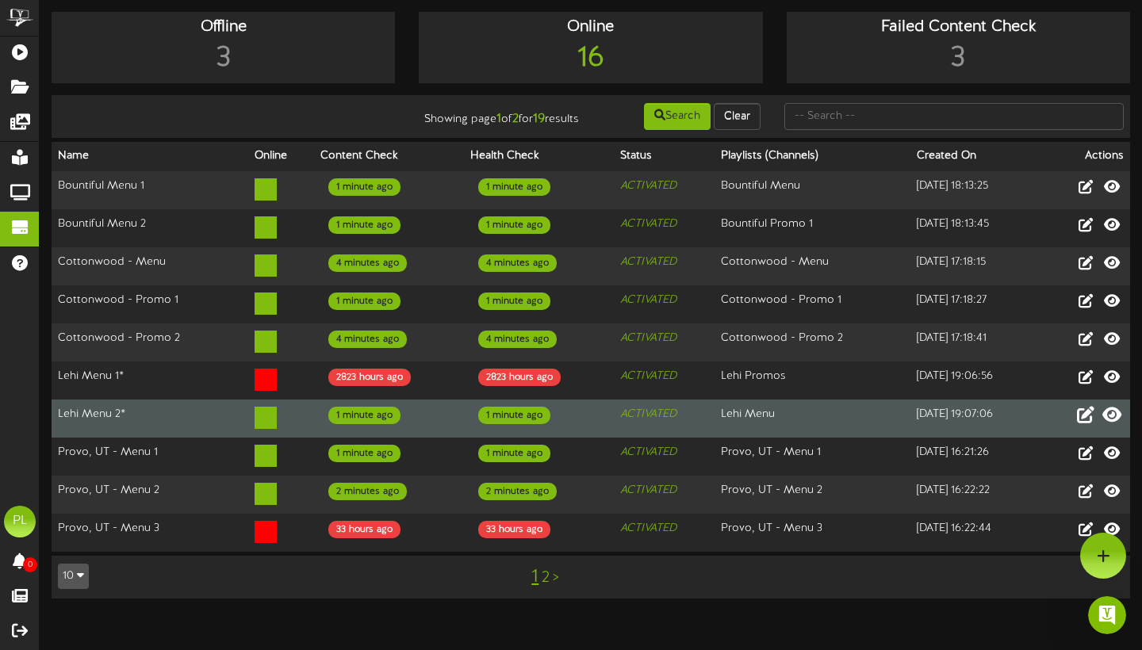
click at [1111, 423] on icon at bounding box center [1111, 414] width 19 height 17
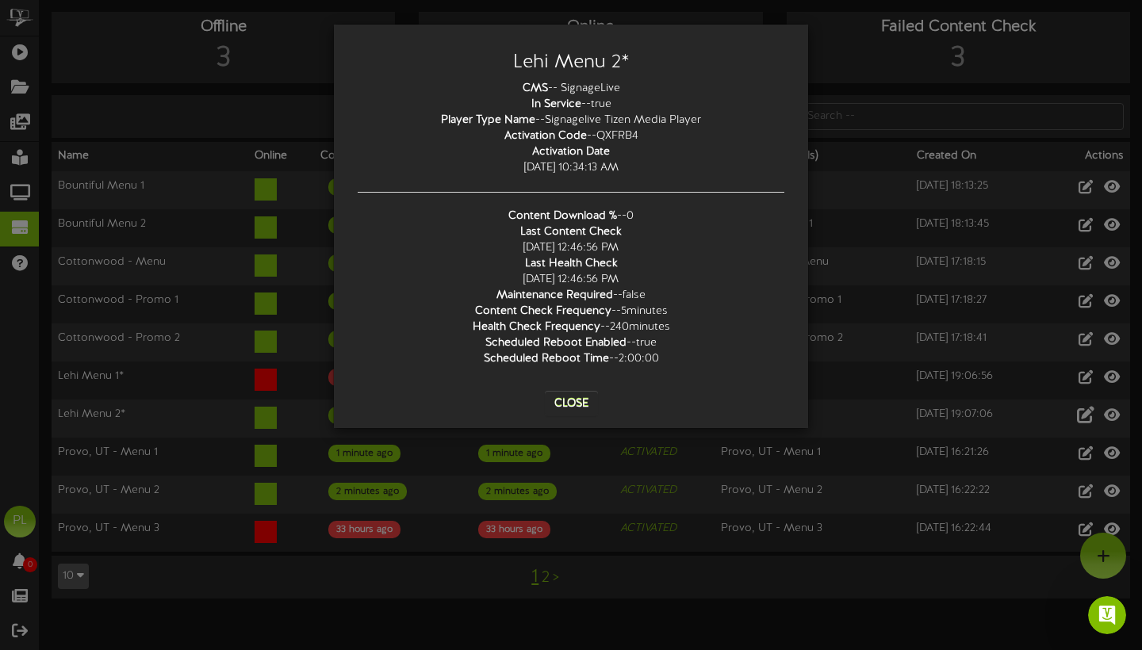
click at [576, 404] on button "Close" at bounding box center [571, 403] width 53 height 25
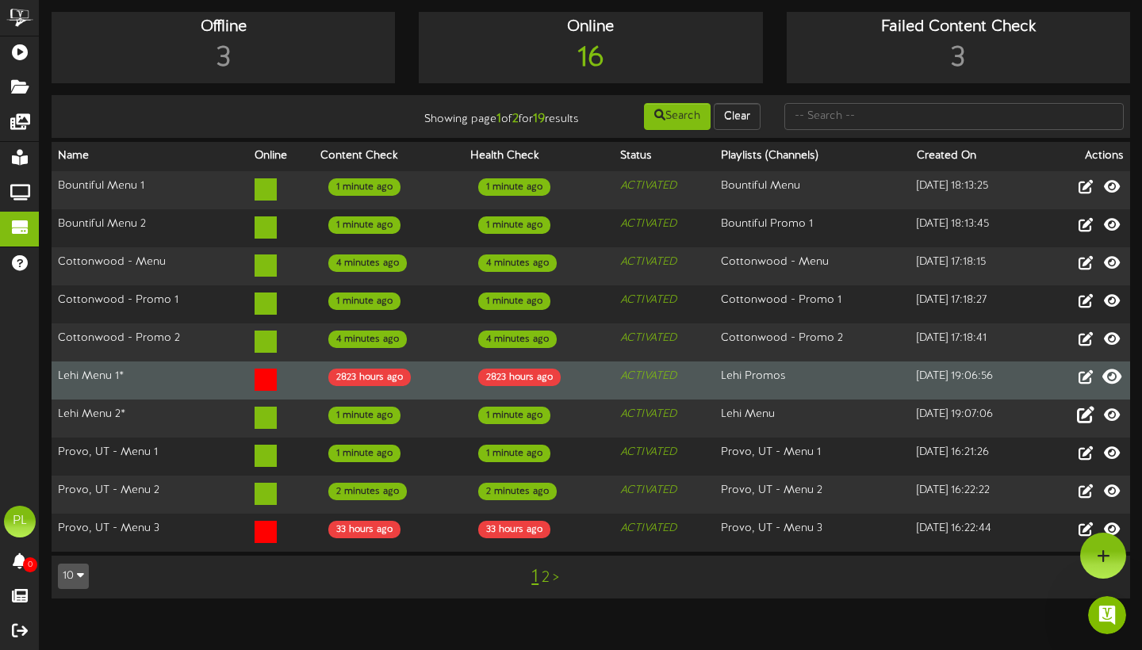
click at [1115, 385] on icon at bounding box center [1111, 376] width 19 height 17
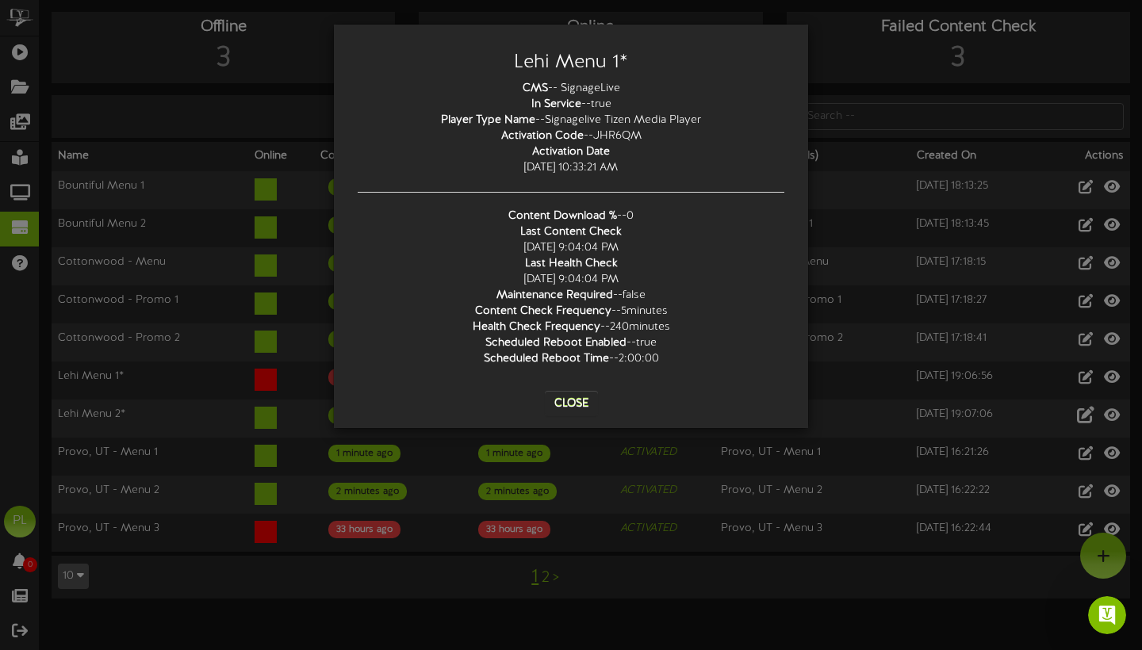
click at [574, 406] on button "Close" at bounding box center [571, 403] width 53 height 25
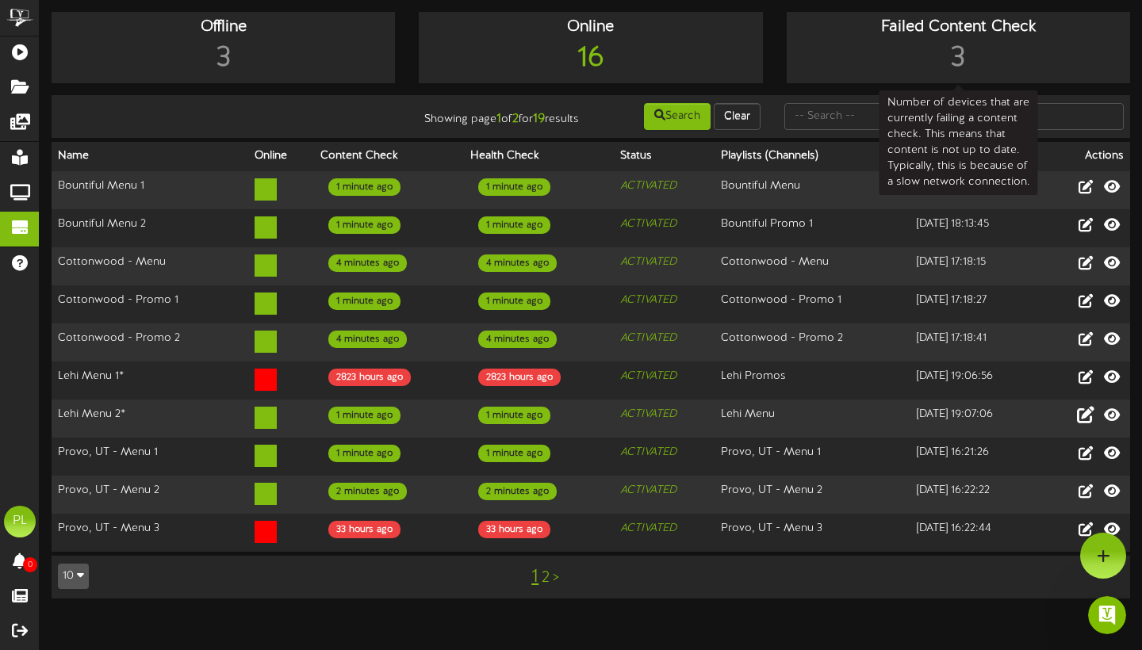
click at [953, 75] on div "3" at bounding box center [957, 59] width 335 height 40
click at [962, 55] on div "3" at bounding box center [957, 59] width 335 height 40
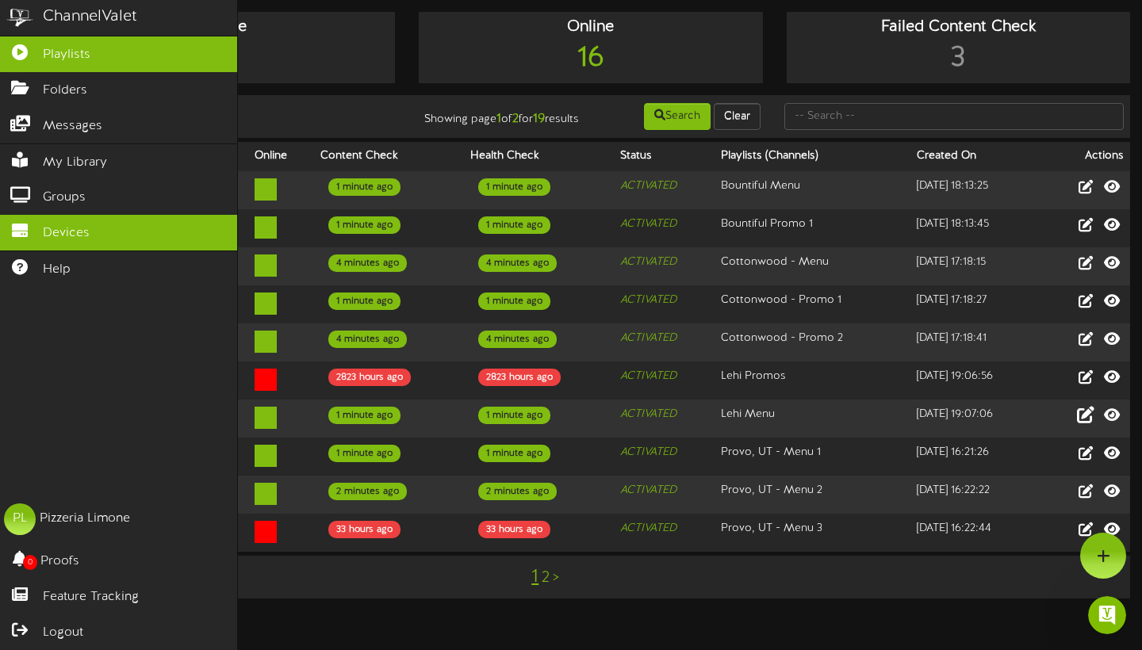
click at [71, 59] on span "Playlists" at bounding box center [67, 55] width 48 height 18
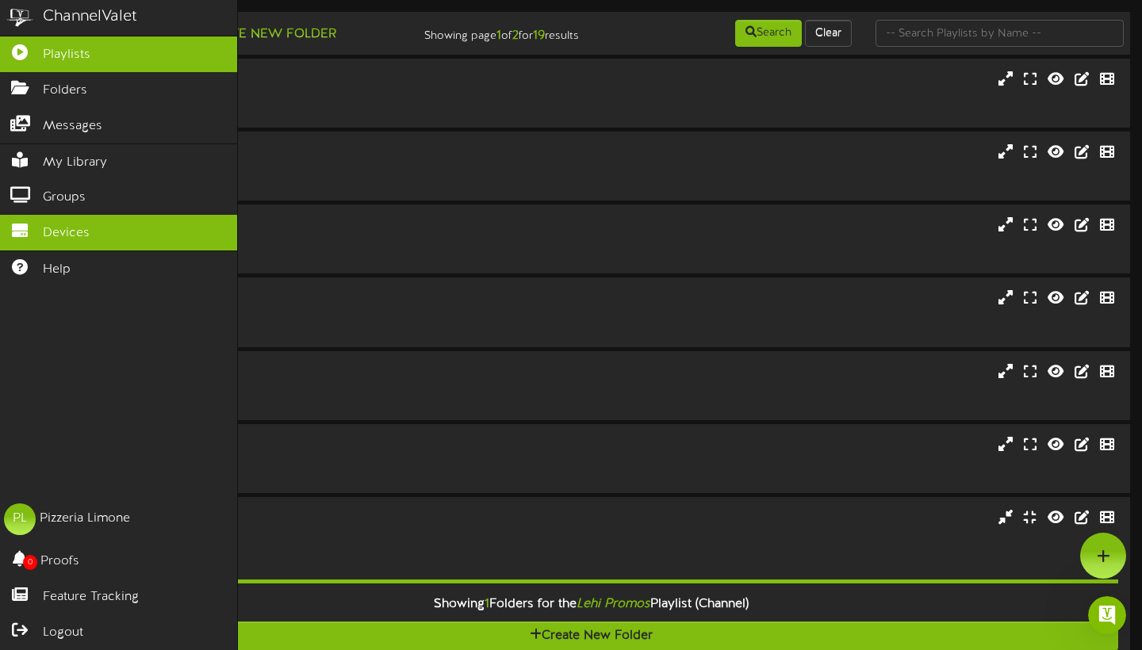
click at [48, 235] on span "Devices" at bounding box center [66, 233] width 47 height 18
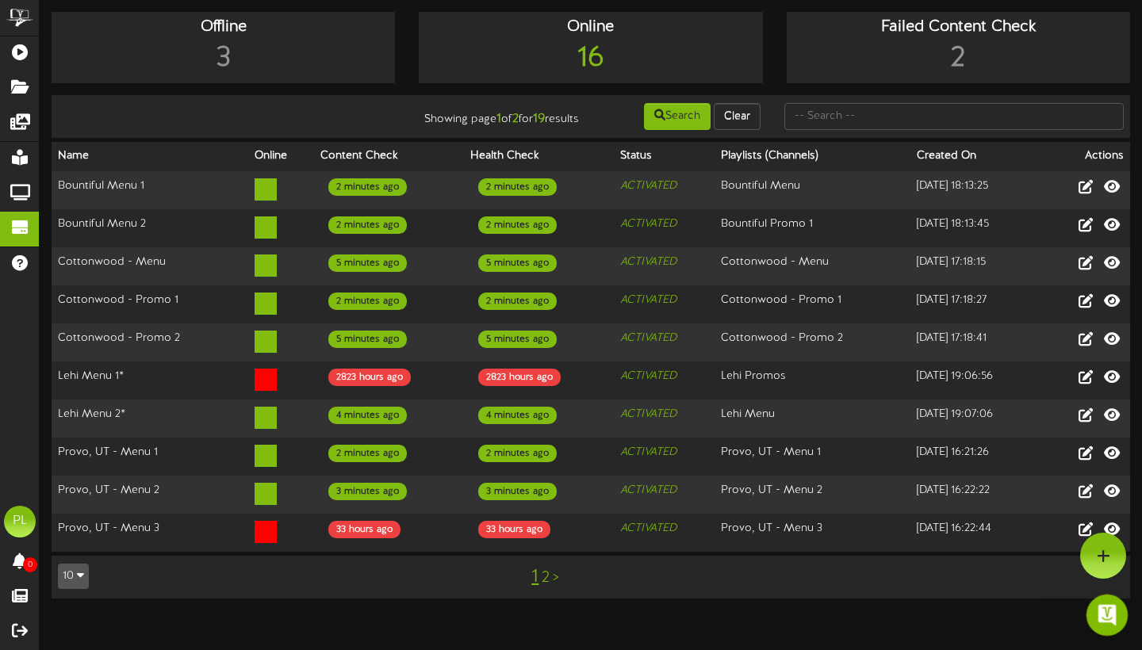
click at [1102, 624] on div "Open Intercom Messenger" at bounding box center [1104, 613] width 52 height 52
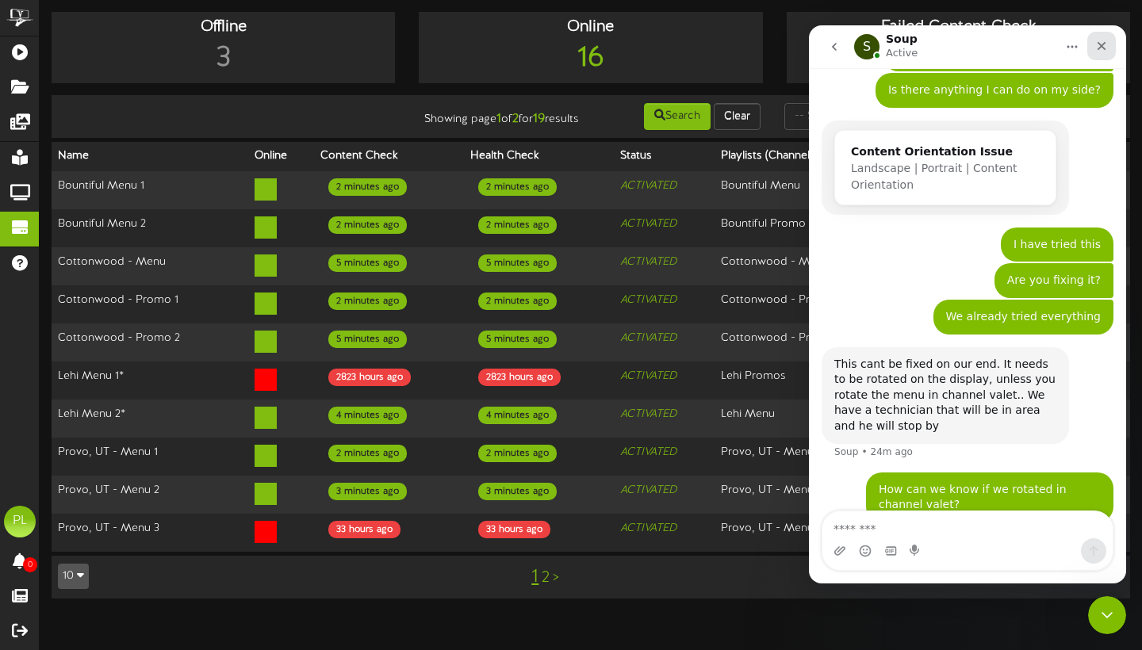
click at [1108, 38] on div "Close" at bounding box center [1101, 46] width 29 height 29
